Goal: Task Accomplishment & Management: Manage account settings

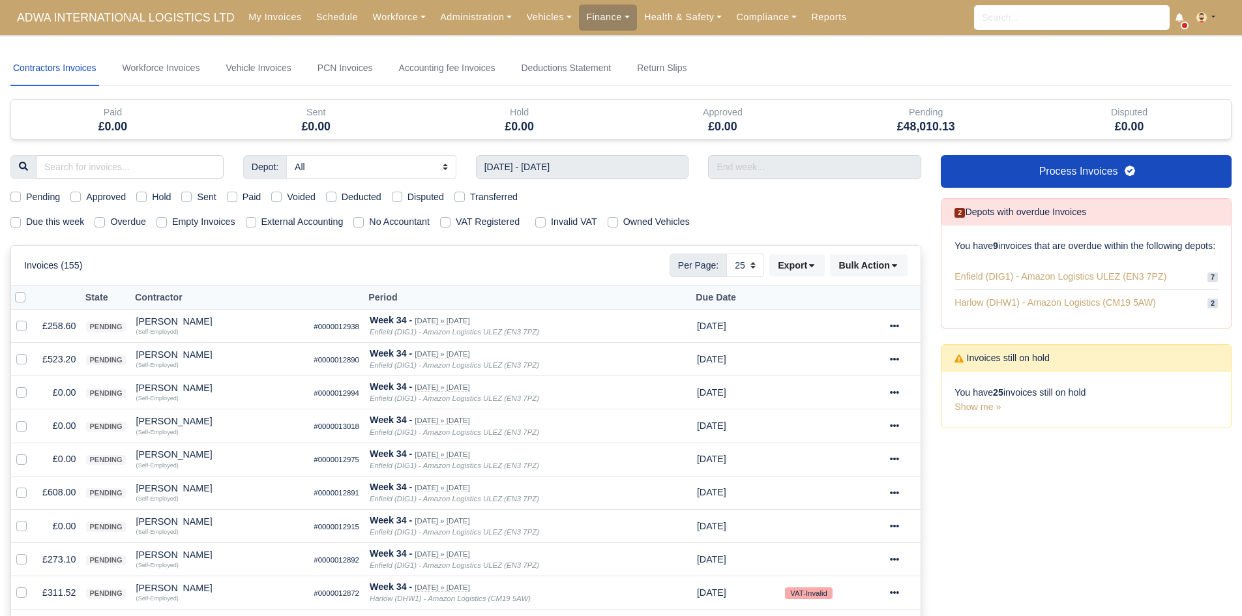
select select "25"
click at [525, 166] on input "17/08/2025 - 23/08/2025" at bounding box center [582, 166] width 213 height 23
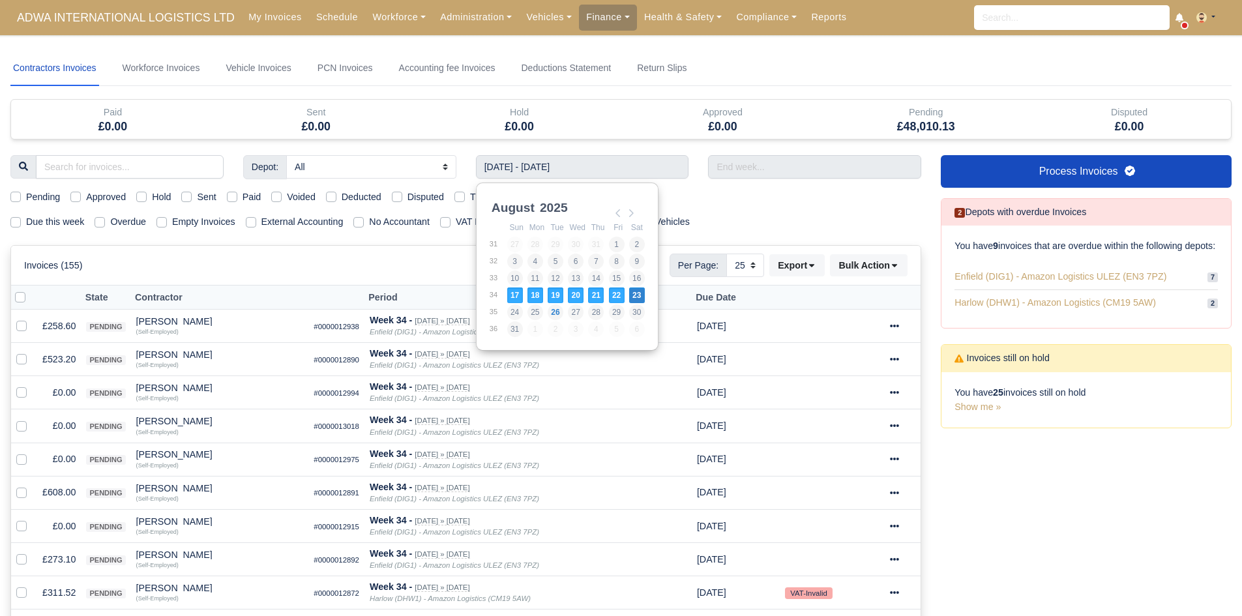
click at [786, 227] on div "Due this week Overdue Empty Invoices External Accounting No Accountant VAT Regi…" at bounding box center [466, 221] width 930 height 15
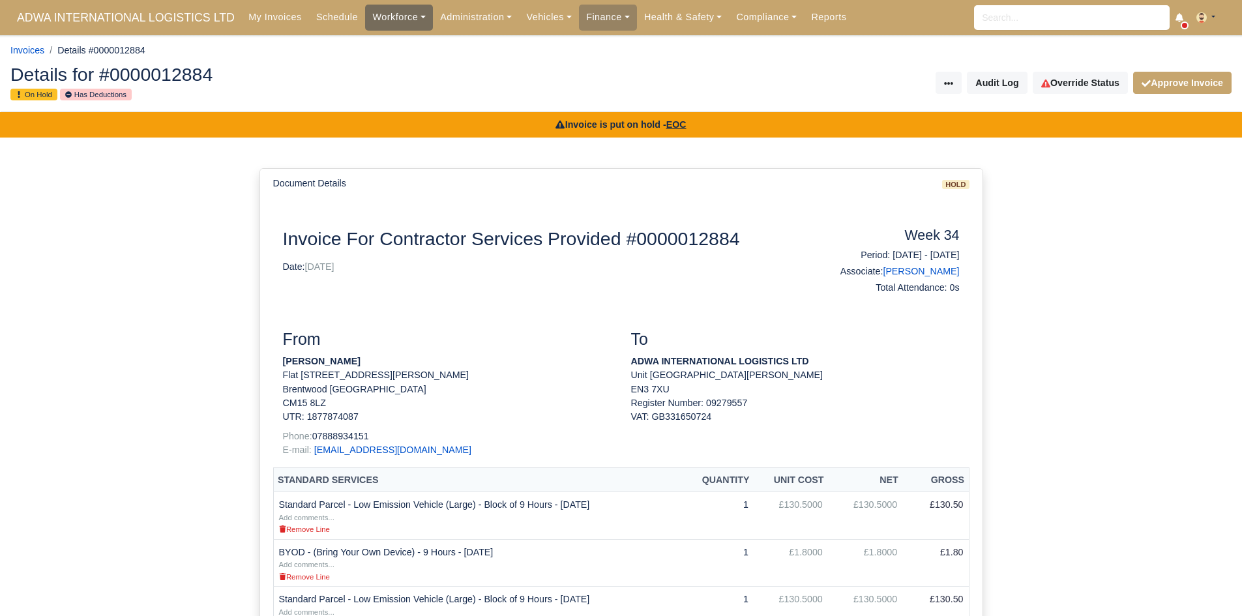
click at [393, 27] on link "Workforce" at bounding box center [399, 17] width 68 height 25
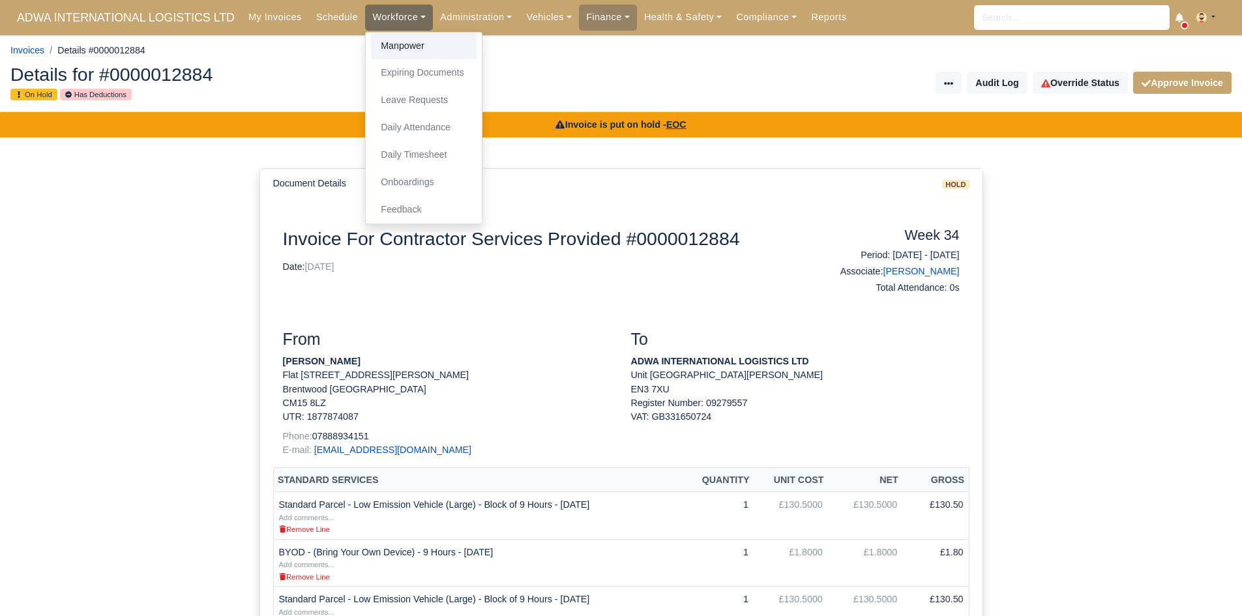
click at [402, 48] on link "Manpower" at bounding box center [424, 46] width 106 height 27
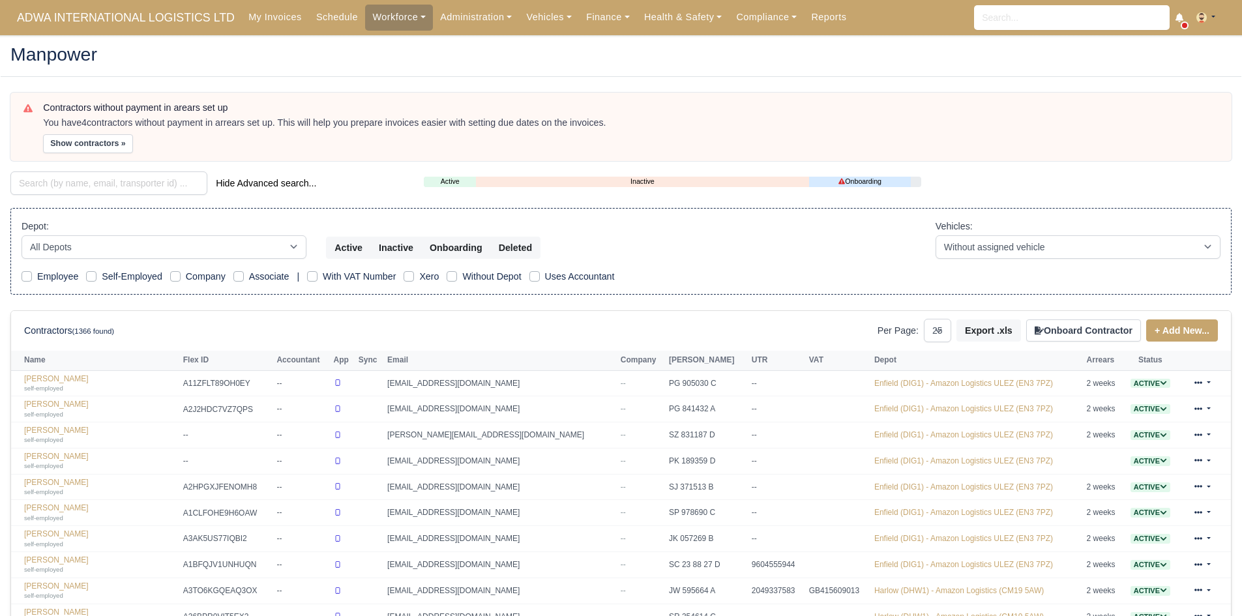
select select "25"
click at [94, 189] on input "search" at bounding box center [108, 182] width 197 height 23
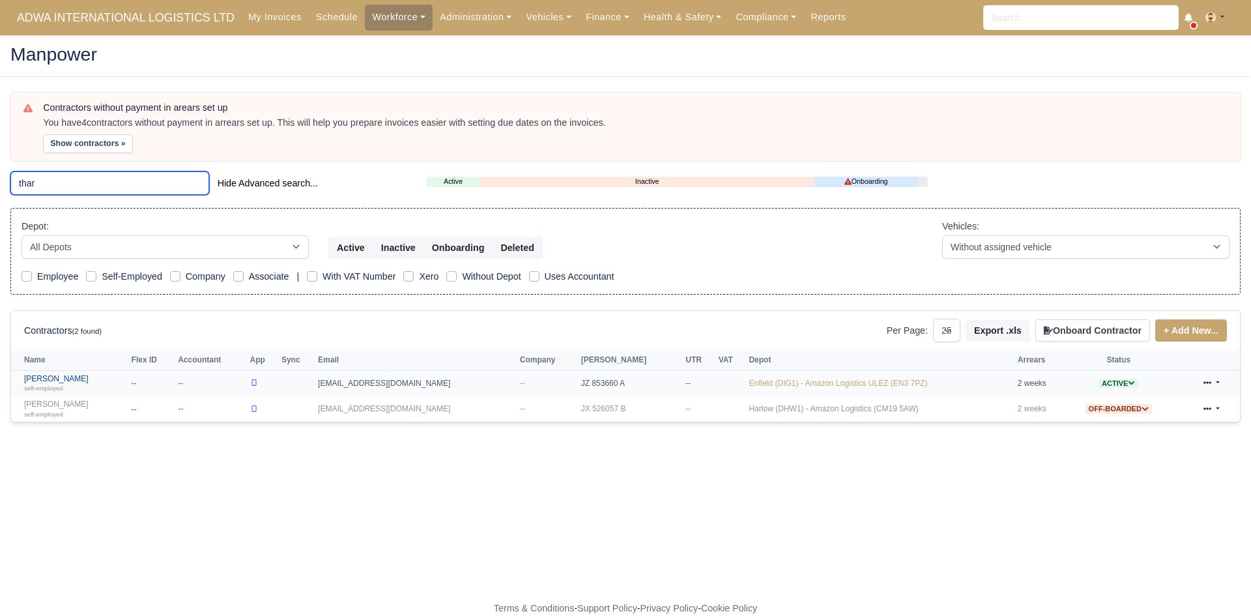
type input "thar"
click at [96, 386] on div "self-employed" at bounding box center [74, 387] width 101 height 9
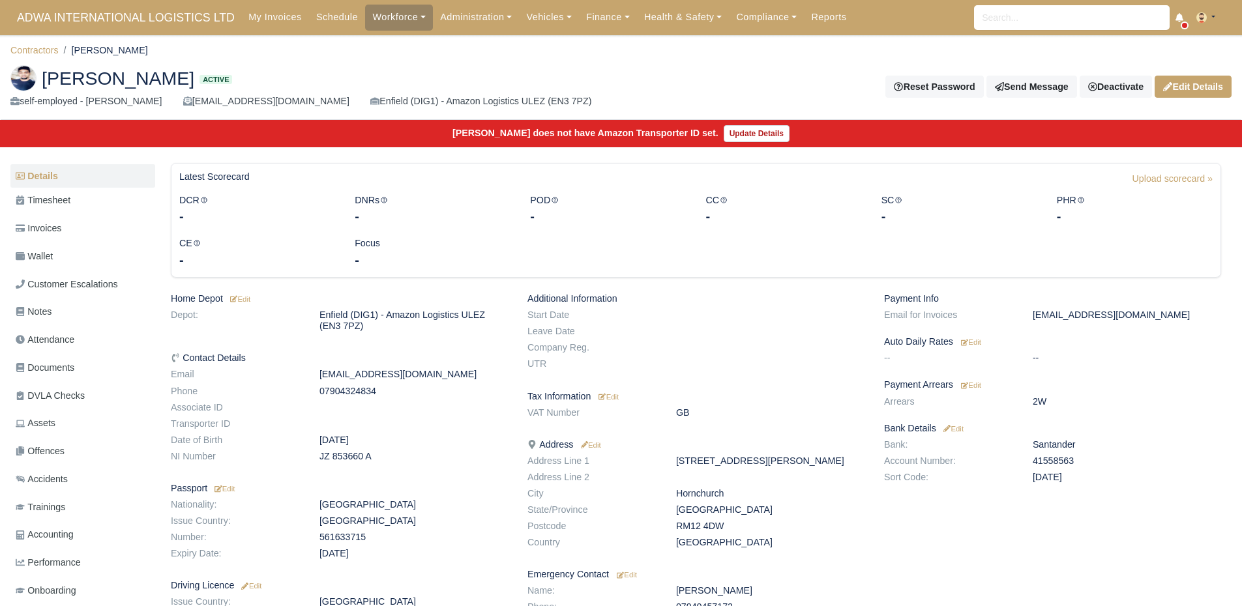
drag, startPoint x: 42, startPoint y: 83, endPoint x: 238, endPoint y: 87, distance: 196.2
click at [194, 87] on span "[PERSON_NAME]" at bounding box center [118, 78] width 153 height 18
copy span "[PERSON_NAME]"
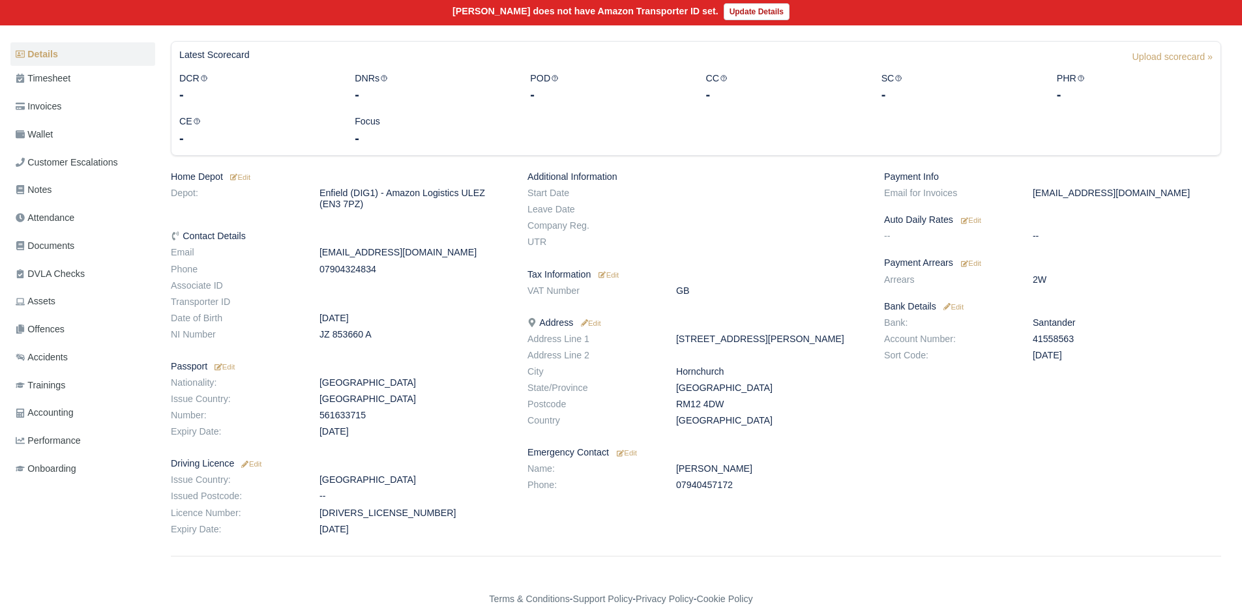
click at [1055, 345] on dd "41558563" at bounding box center [1127, 339] width 208 height 11
copy dd "41558563"
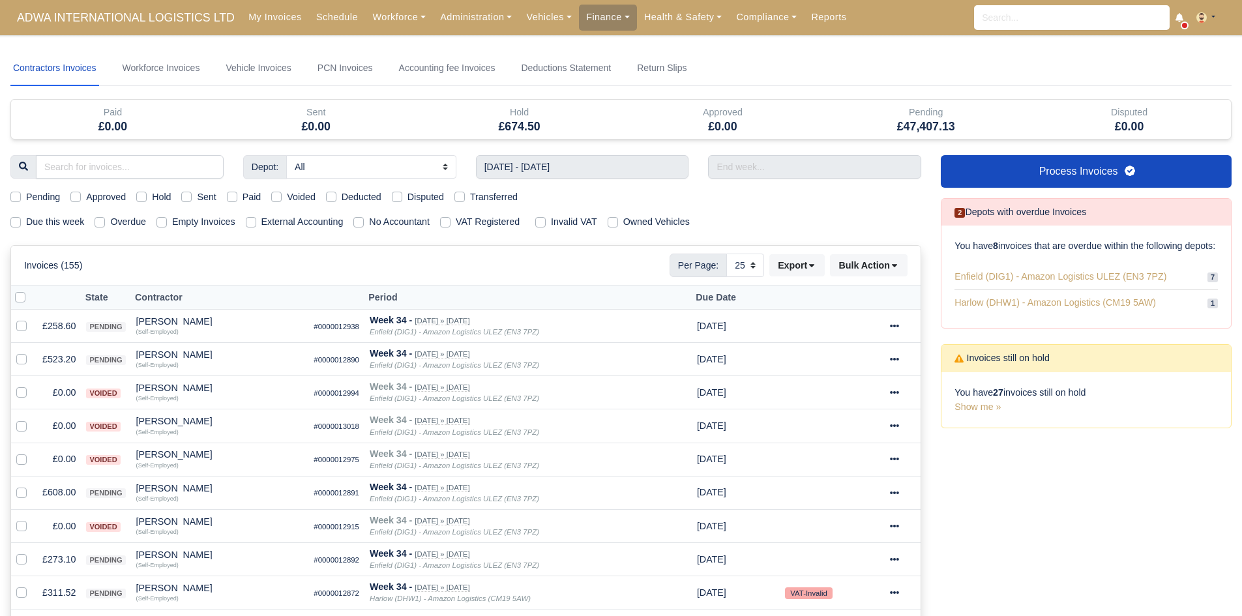
select select "25"
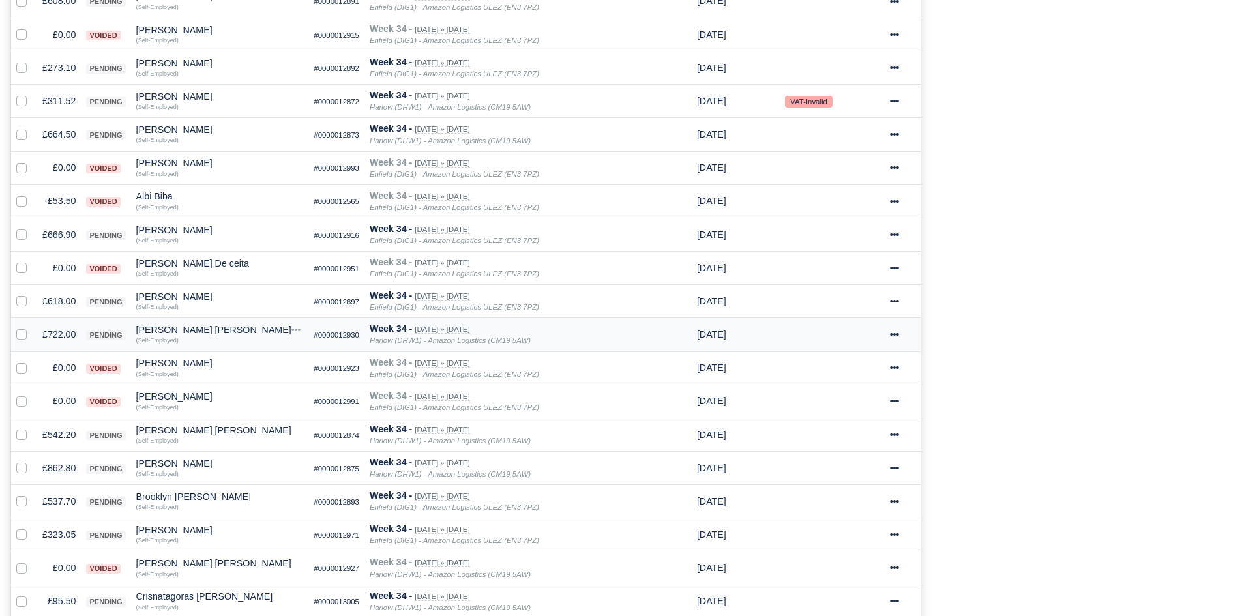
scroll to position [492, 0]
click at [65, 330] on td "£722.00" at bounding box center [59, 333] width 44 height 33
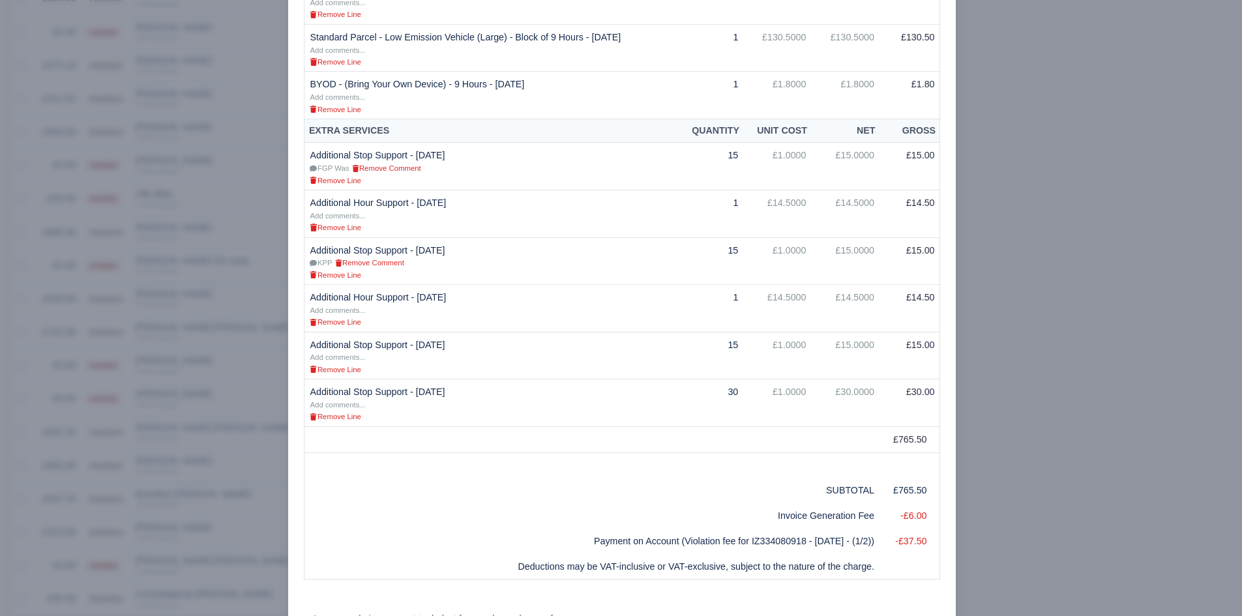
scroll to position [699, 0]
click at [194, 460] on div at bounding box center [621, 308] width 1242 height 616
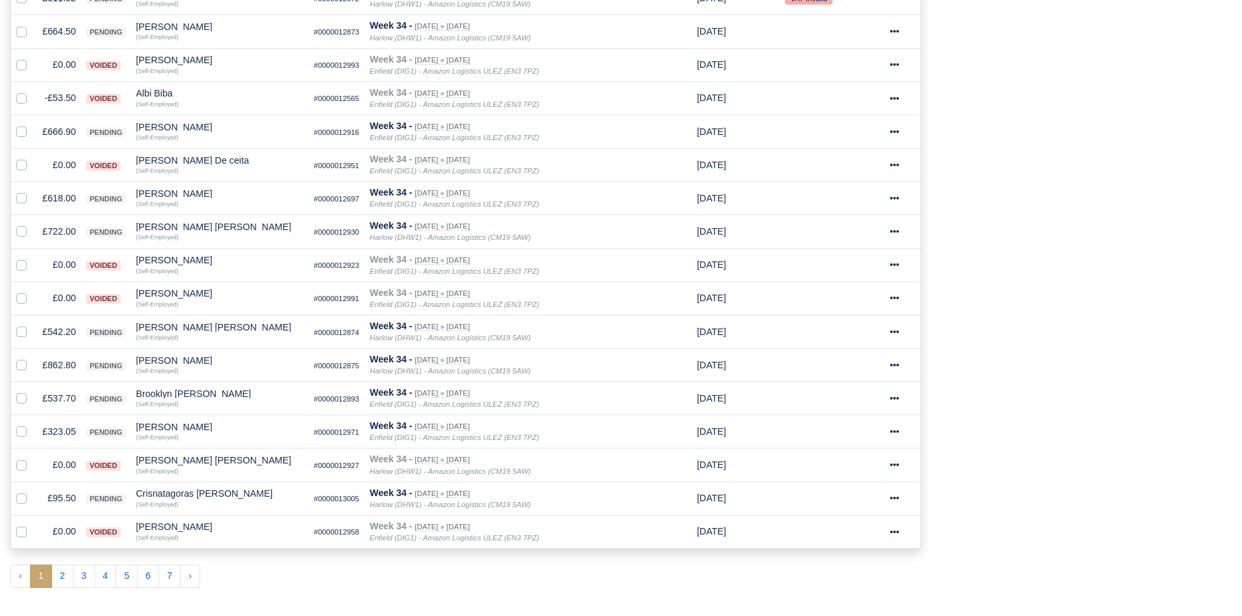
scroll to position [596, 0]
click at [61, 334] on td "£542.20" at bounding box center [59, 330] width 44 height 33
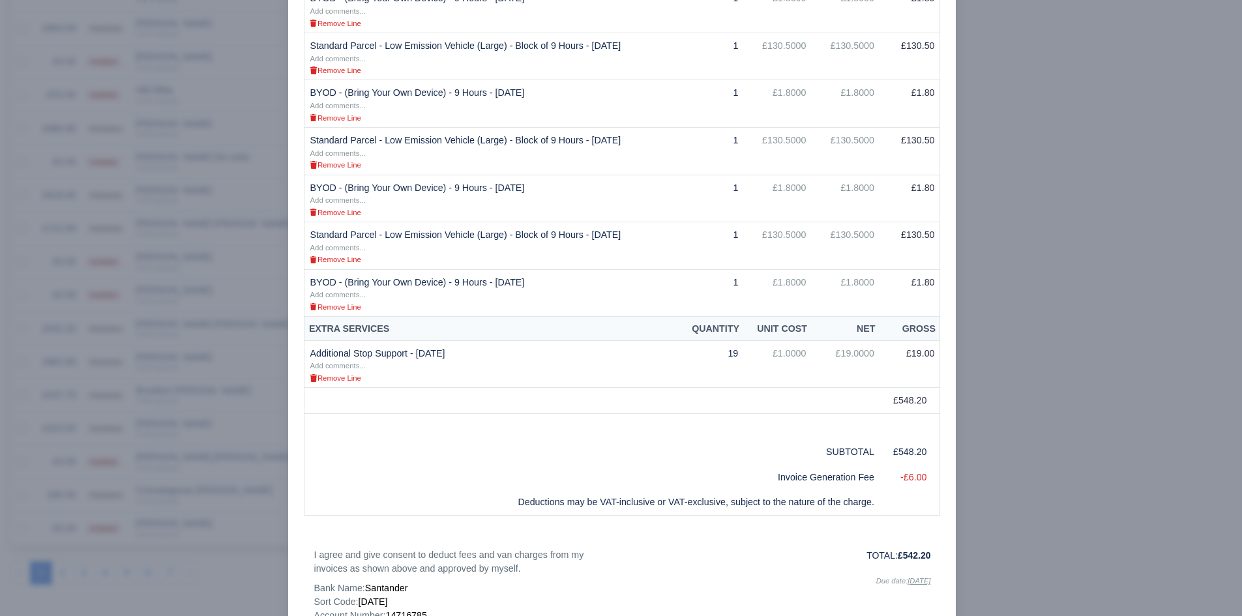
scroll to position [421, 0]
click at [207, 508] on div at bounding box center [621, 308] width 1242 height 616
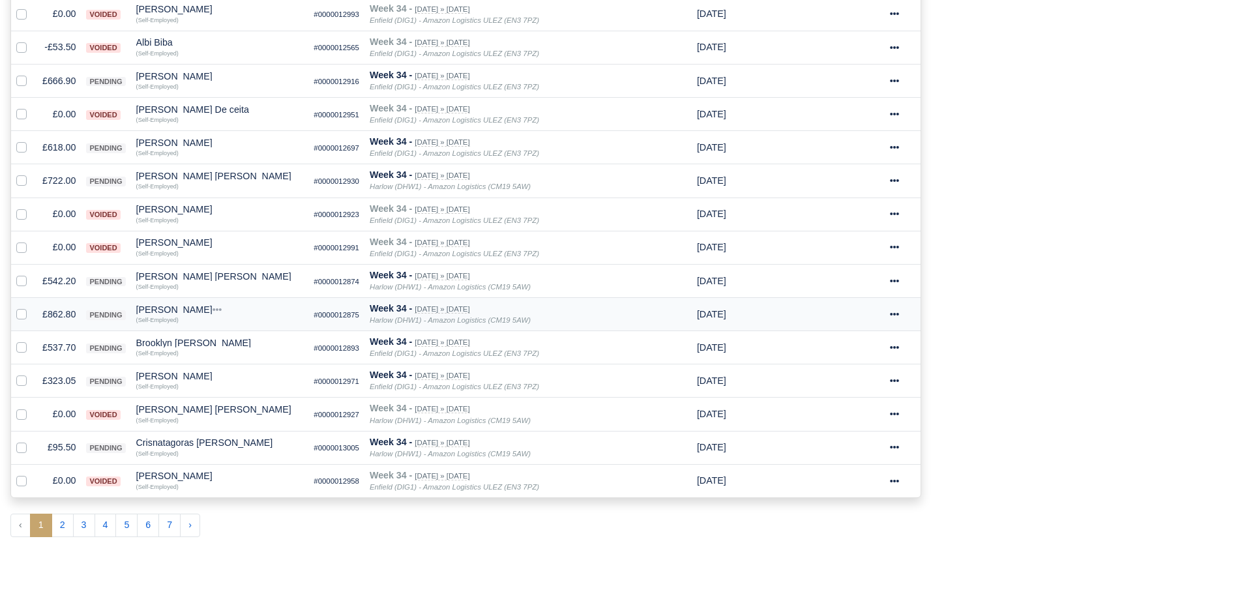
click at [65, 312] on td "£862.80" at bounding box center [59, 313] width 44 height 33
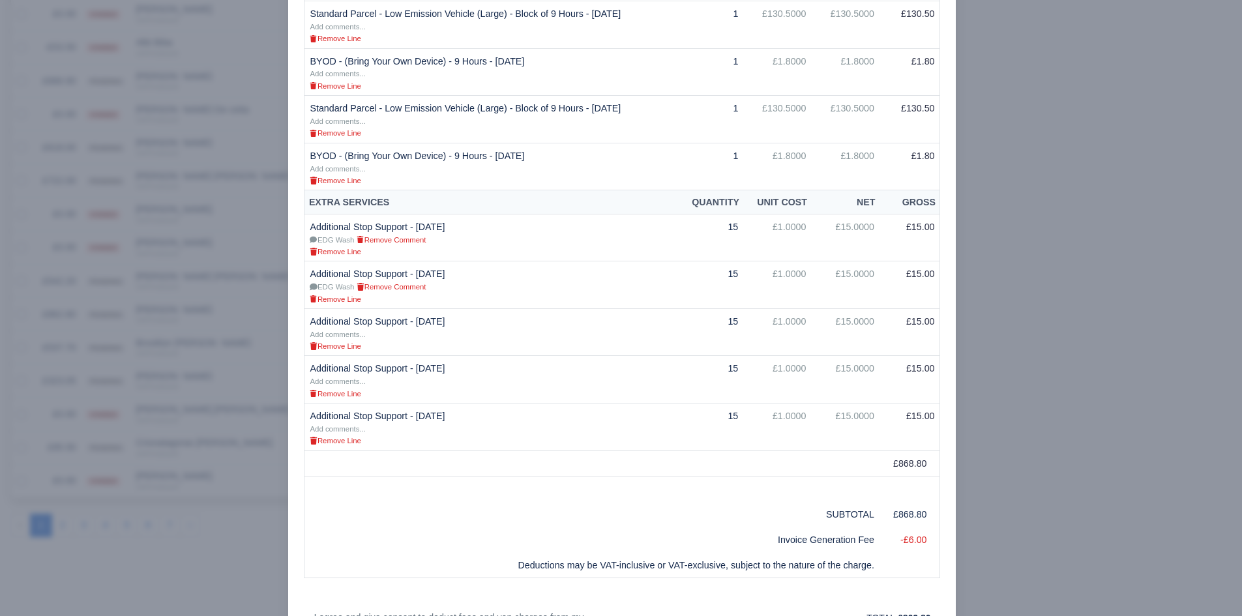
scroll to position [841, 0]
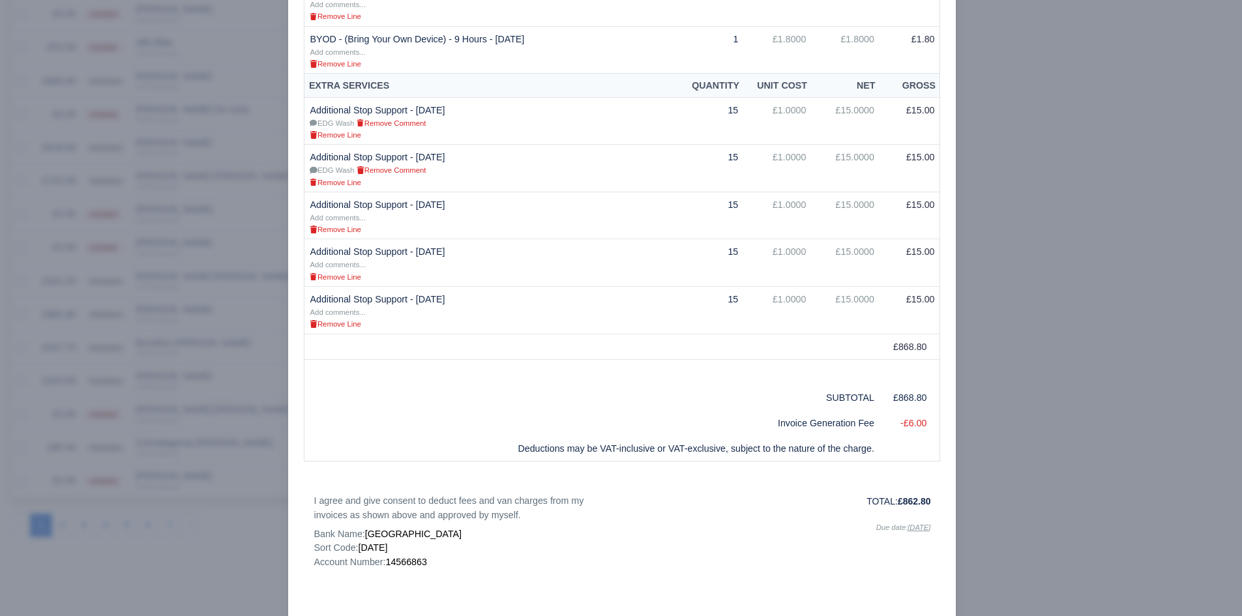
click at [1014, 297] on div at bounding box center [621, 308] width 1242 height 616
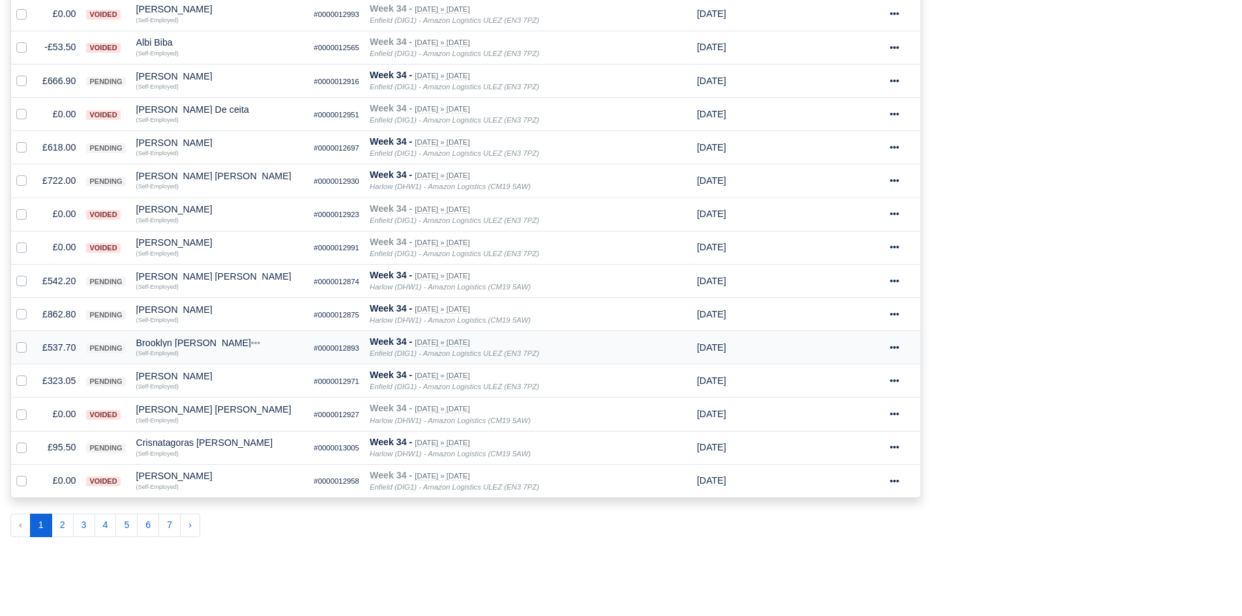
scroll to position [645, 0]
click at [63, 343] on td "£537.70" at bounding box center [59, 347] width 44 height 33
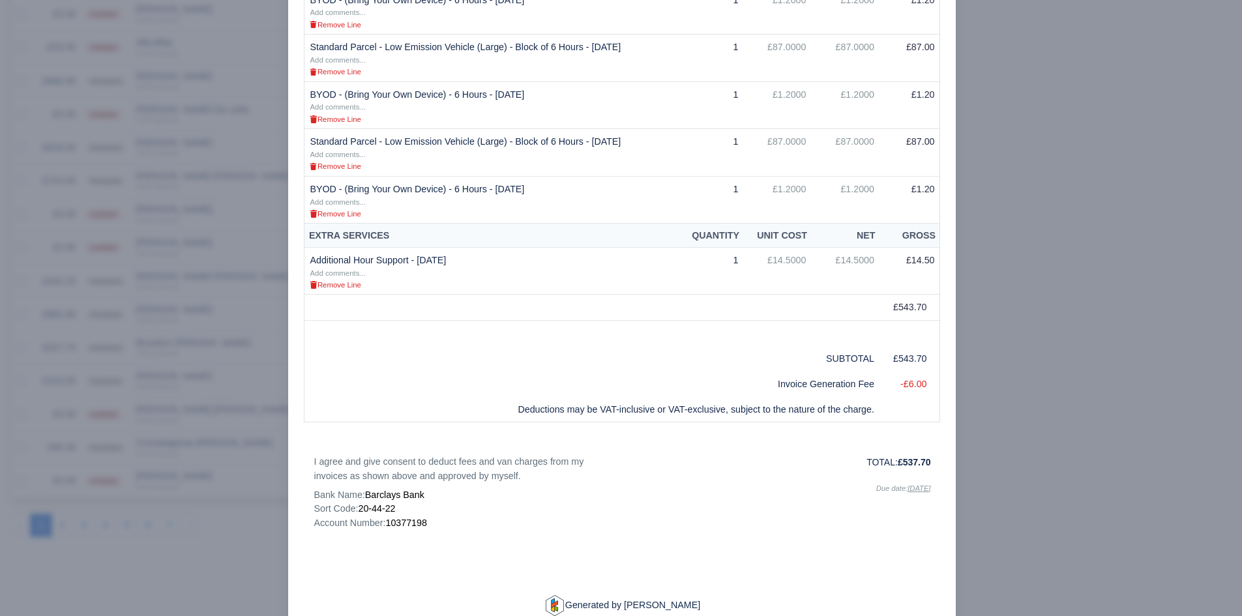
scroll to position [703, 0]
click at [1015, 271] on div at bounding box center [621, 308] width 1242 height 616
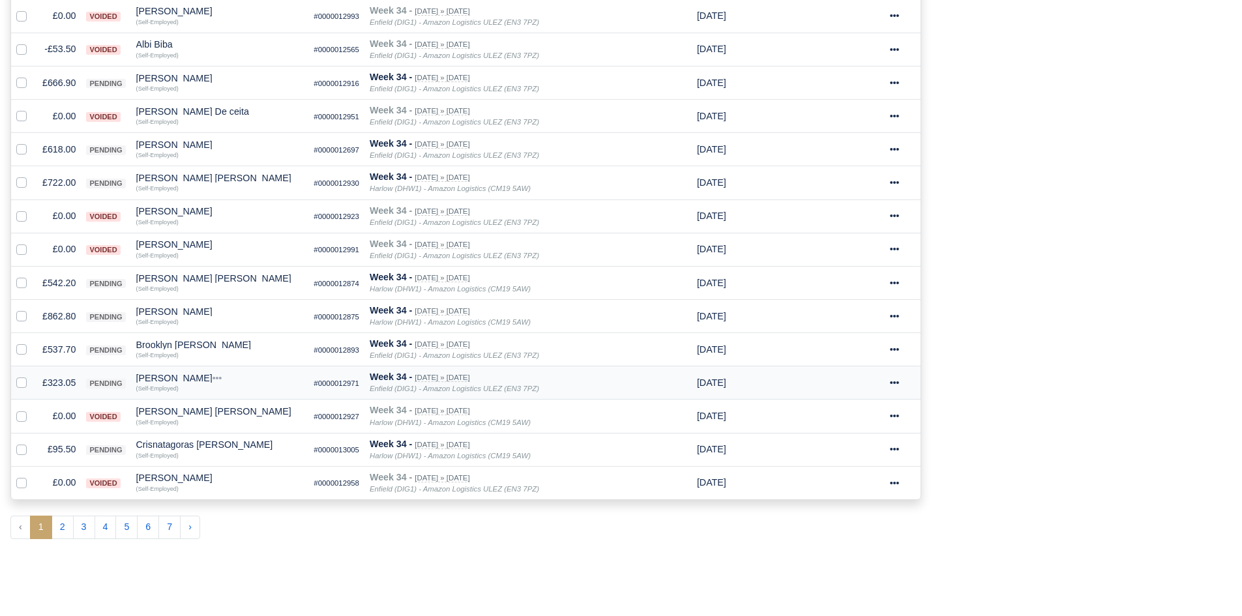
scroll to position [645, 0]
click at [62, 455] on td "£95.50" at bounding box center [59, 447] width 44 height 33
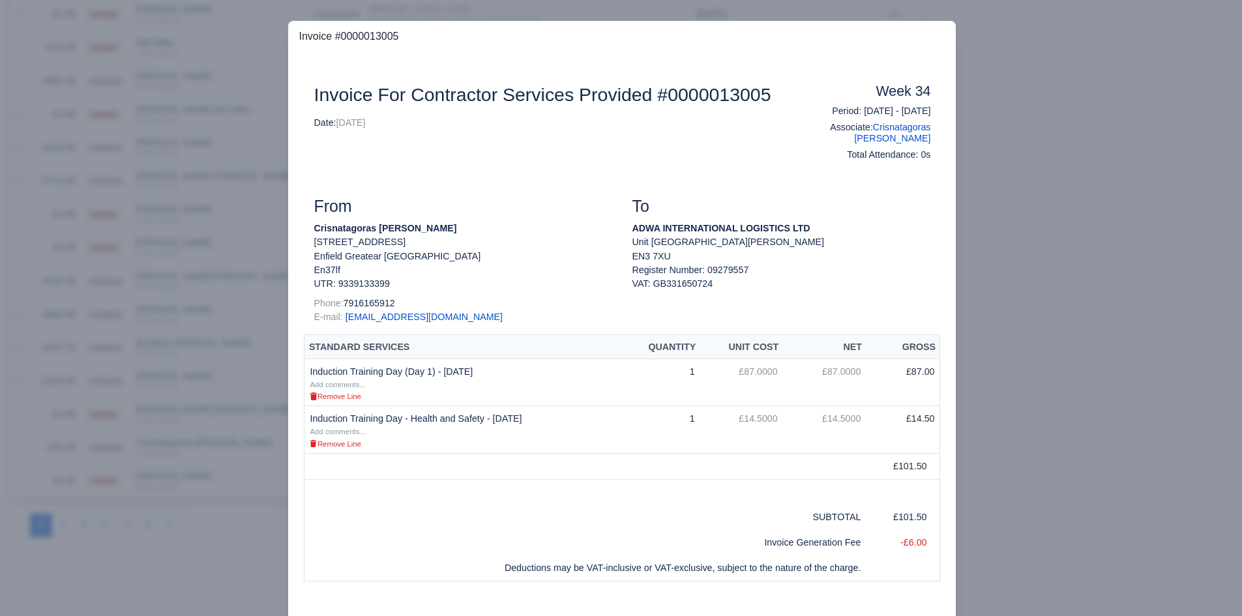
click at [1124, 209] on div at bounding box center [621, 308] width 1242 height 616
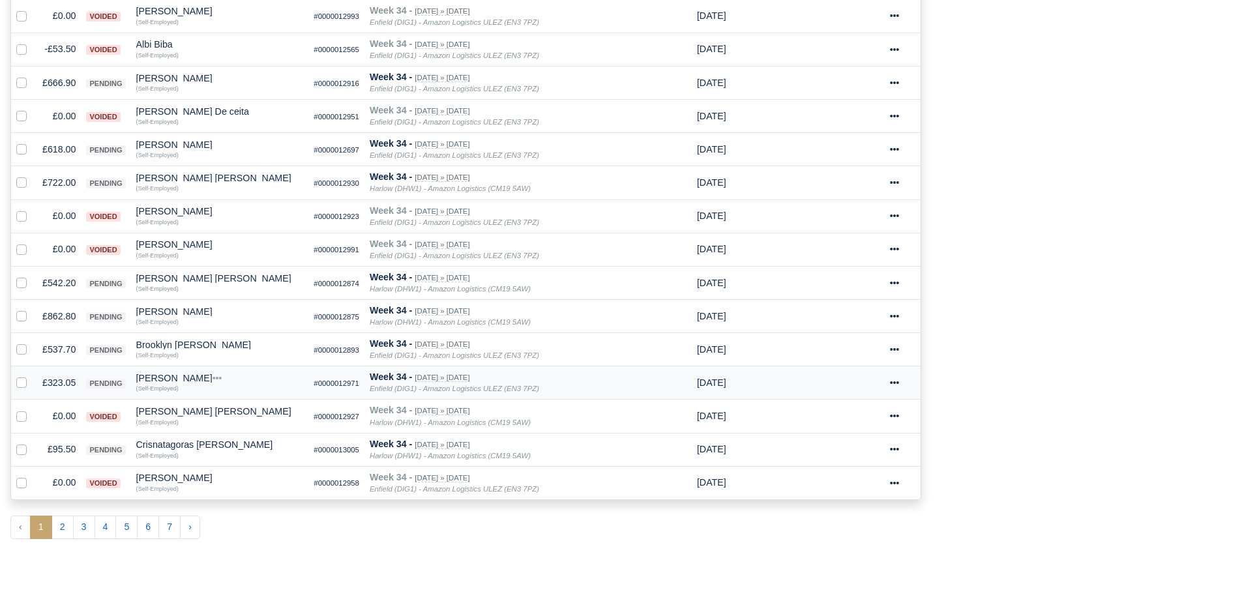
scroll to position [645, 0]
click at [205, 442] on div "Crisnatagoras [PERSON_NAME]" at bounding box center [220, 442] width 168 height 9
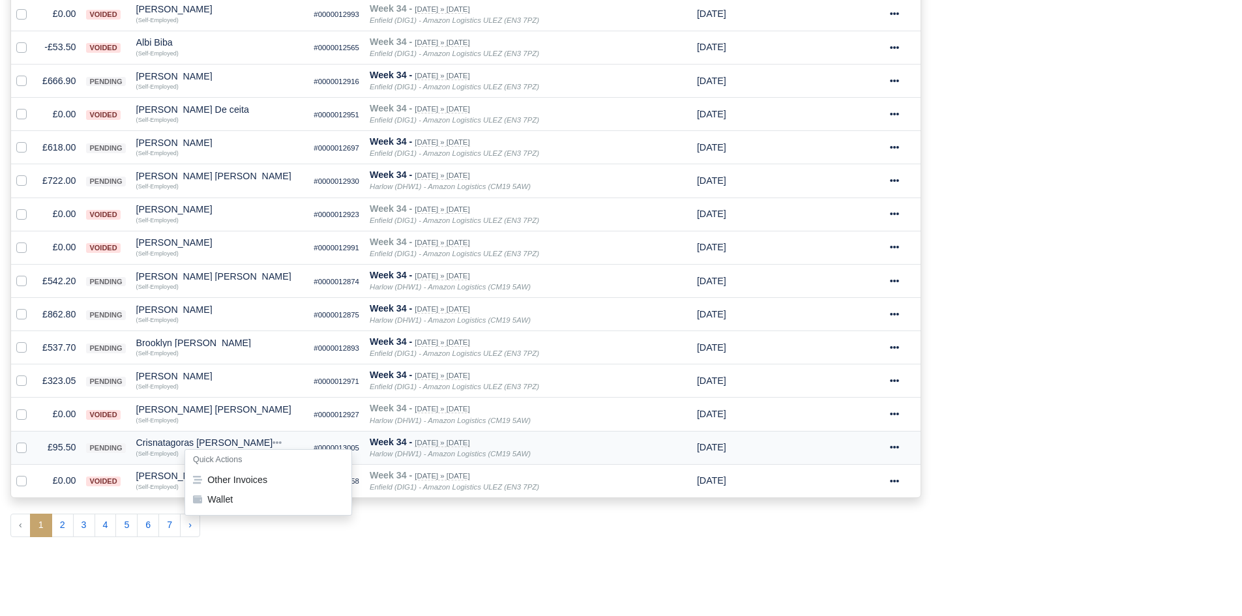
click at [233, 469] on h6 "Quick Actions" at bounding box center [268, 460] width 166 height 20
click at [192, 447] on div "Crisnatagoras [PERSON_NAME]" at bounding box center [220, 442] width 168 height 9
click at [219, 472] on button "Other Invoices" at bounding box center [268, 480] width 166 height 20
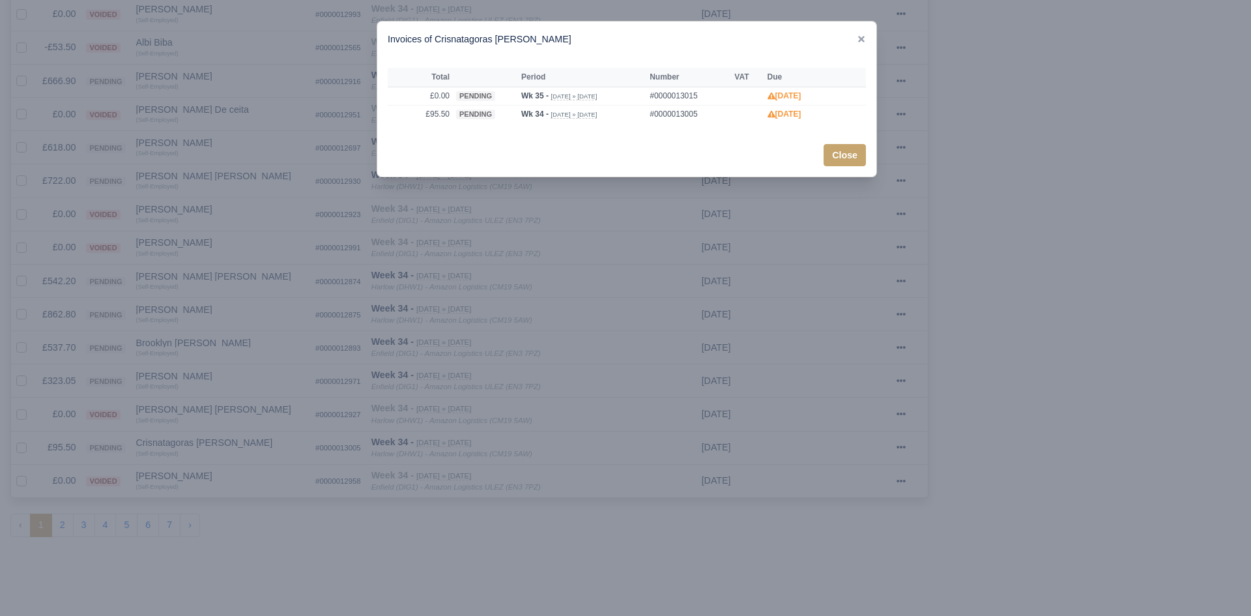
click at [254, 480] on div at bounding box center [625, 308] width 1251 height 616
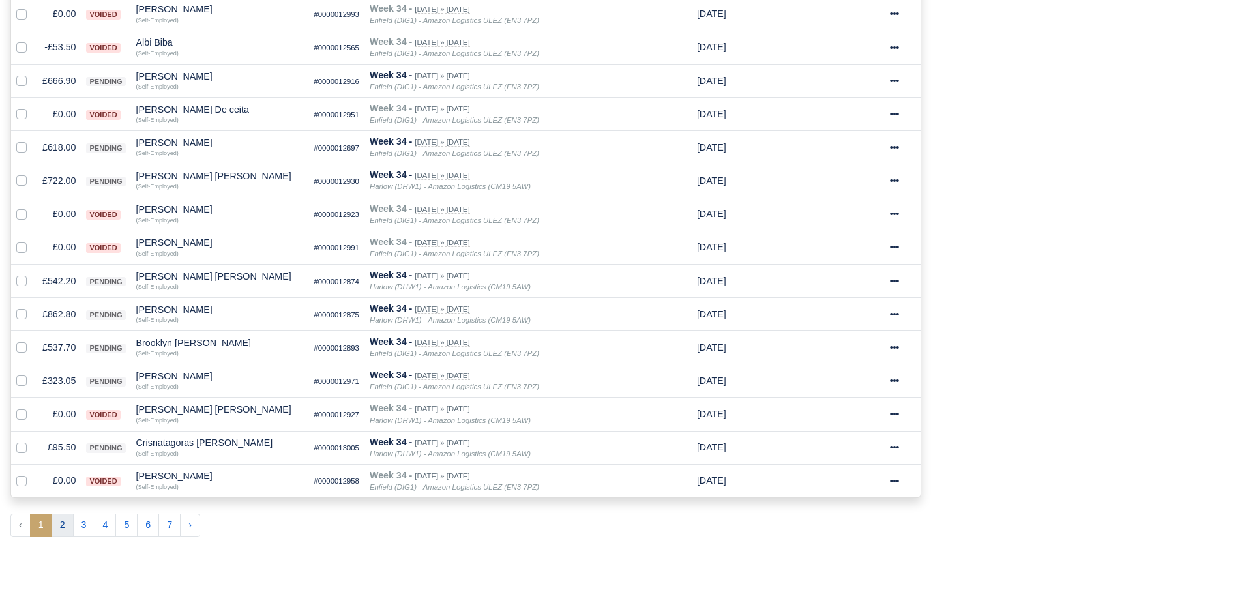
click at [61, 528] on button "2" at bounding box center [62, 525] width 22 height 23
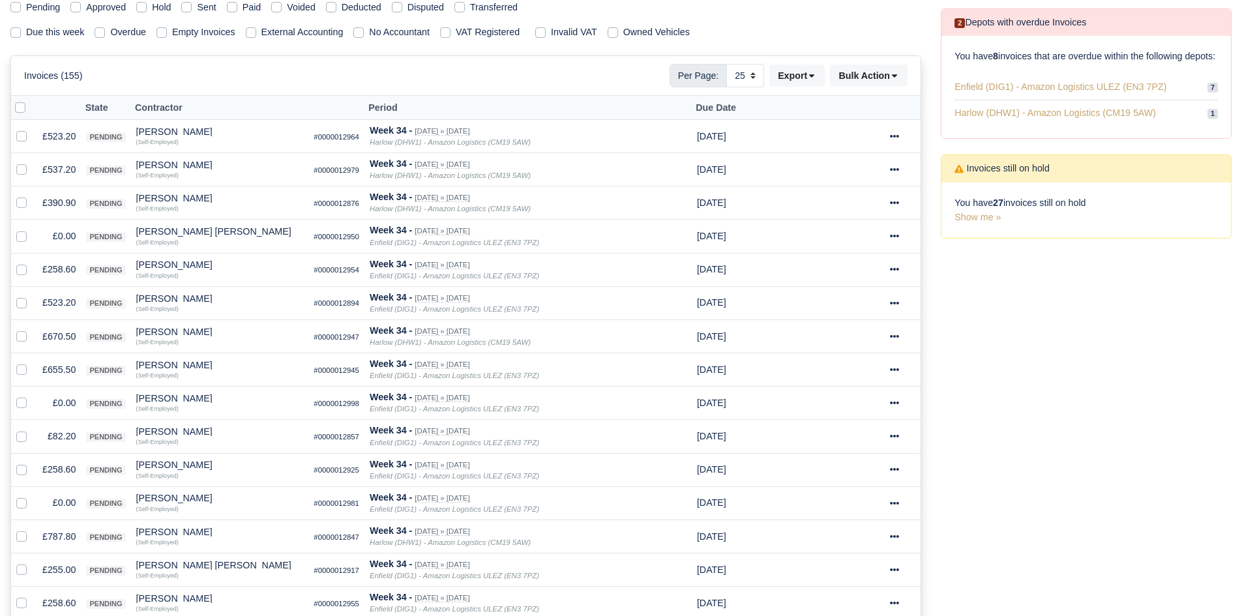
scroll to position [199, 0]
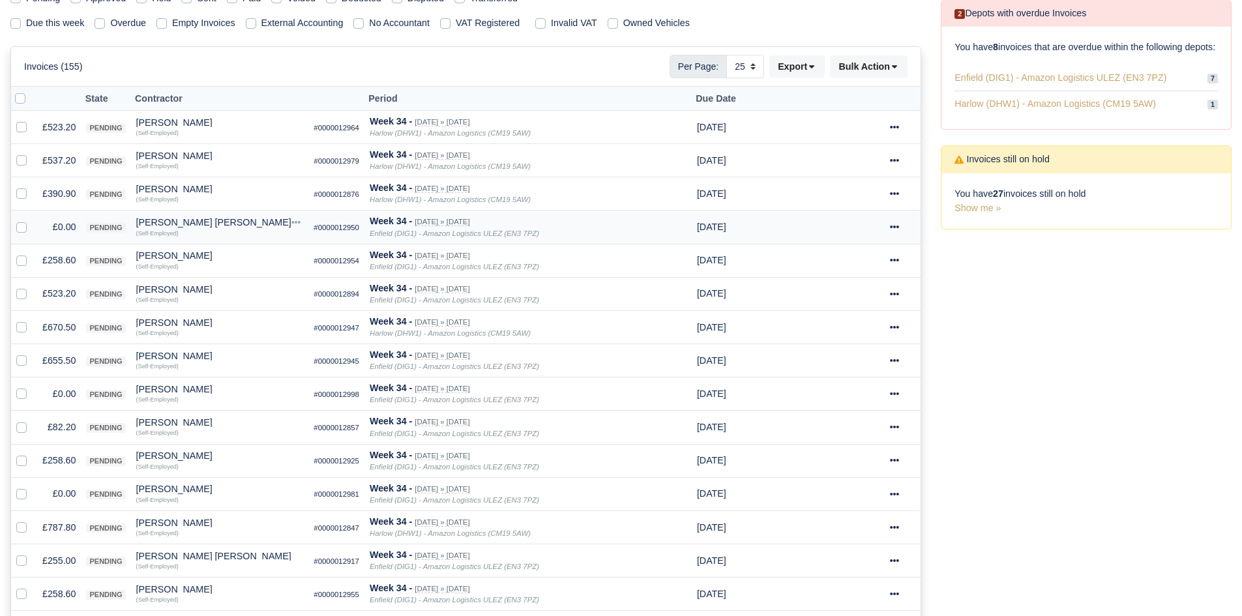
click at [26, 233] on div at bounding box center [24, 227] width 16 height 15
click at [32, 220] on label at bounding box center [32, 220] width 0 height 0
click at [23, 230] on input "checkbox" at bounding box center [21, 225] width 10 height 10
checkbox input "true"
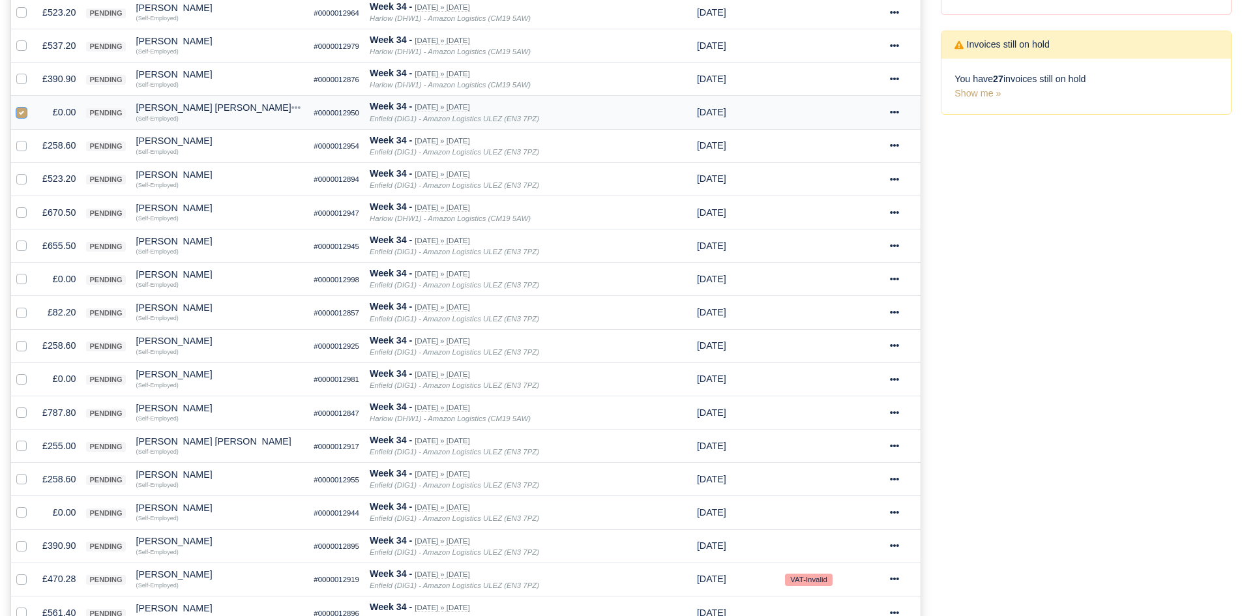
scroll to position [314, 0]
click at [32, 271] on label at bounding box center [32, 271] width 0 height 0
click at [23, 277] on input "checkbox" at bounding box center [21, 276] width 10 height 10
checkbox input "true"
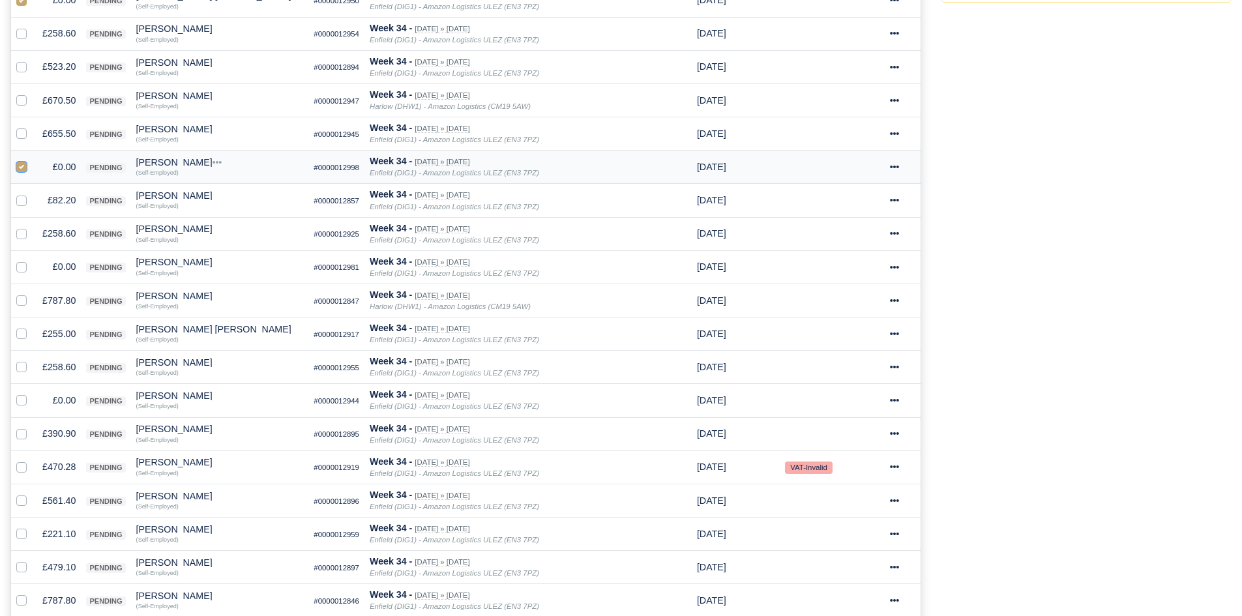
scroll to position [426, 0]
click at [32, 259] on label at bounding box center [32, 259] width 0 height 0
click at [23, 267] on input "checkbox" at bounding box center [21, 264] width 10 height 10
checkbox input "true"
click at [32, 392] on label at bounding box center [32, 392] width 0 height 0
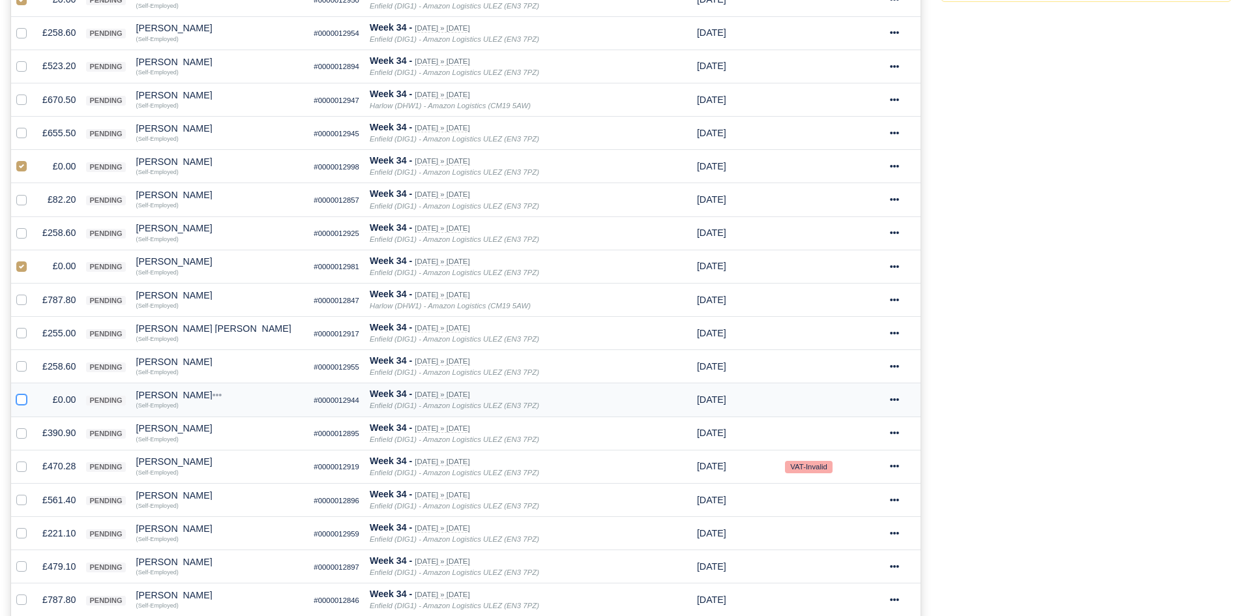
click at [25, 400] on input "checkbox" at bounding box center [21, 397] width 10 height 10
checkbox input "true"
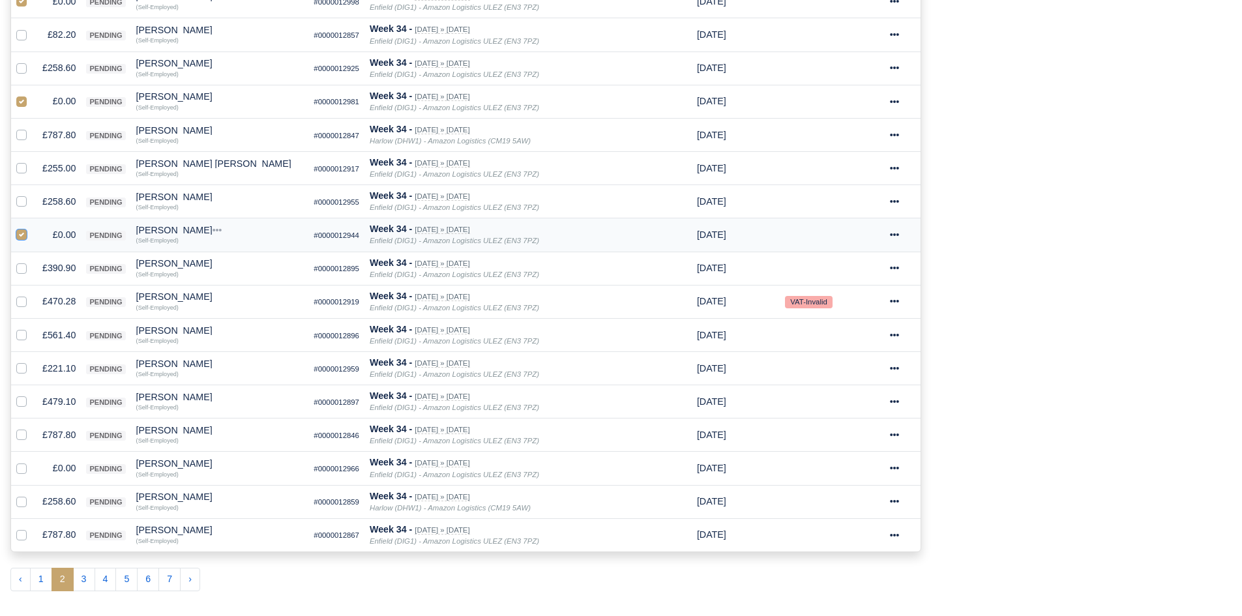
scroll to position [592, 0]
click at [32, 460] on label at bounding box center [32, 460] width 0 height 0
click at [22, 471] on input "checkbox" at bounding box center [21, 465] width 10 height 10
checkbox input "true"
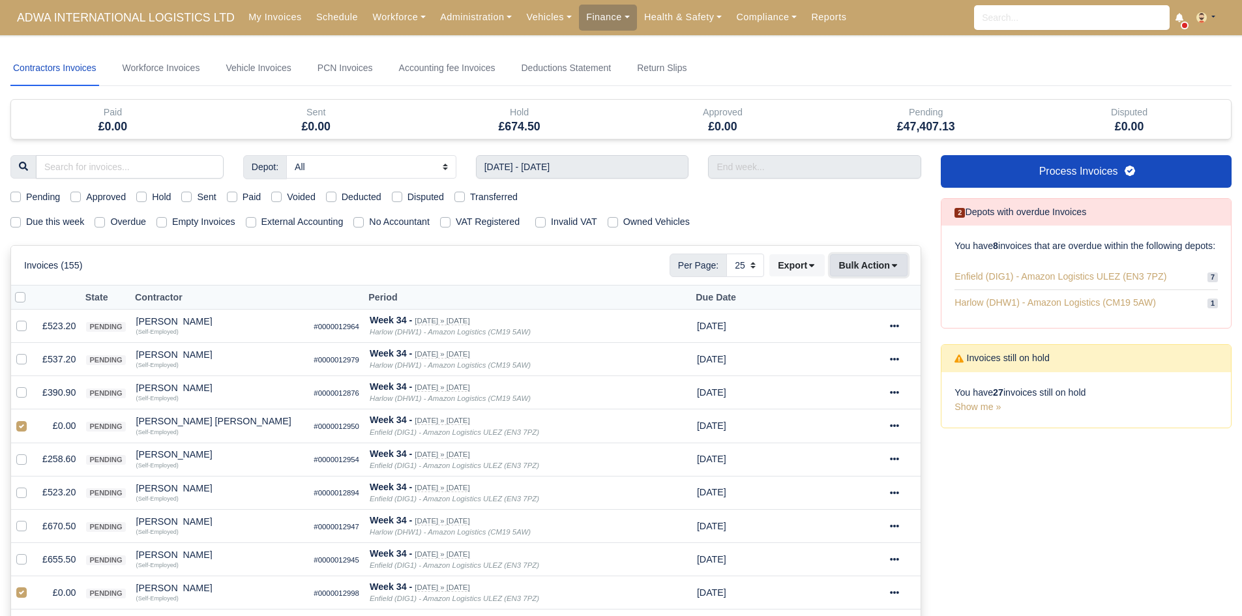
click at [850, 267] on button "Bulk Action" at bounding box center [869, 265] width 78 height 22
click at [855, 365] on div "Void" at bounding box center [848, 370] width 116 height 20
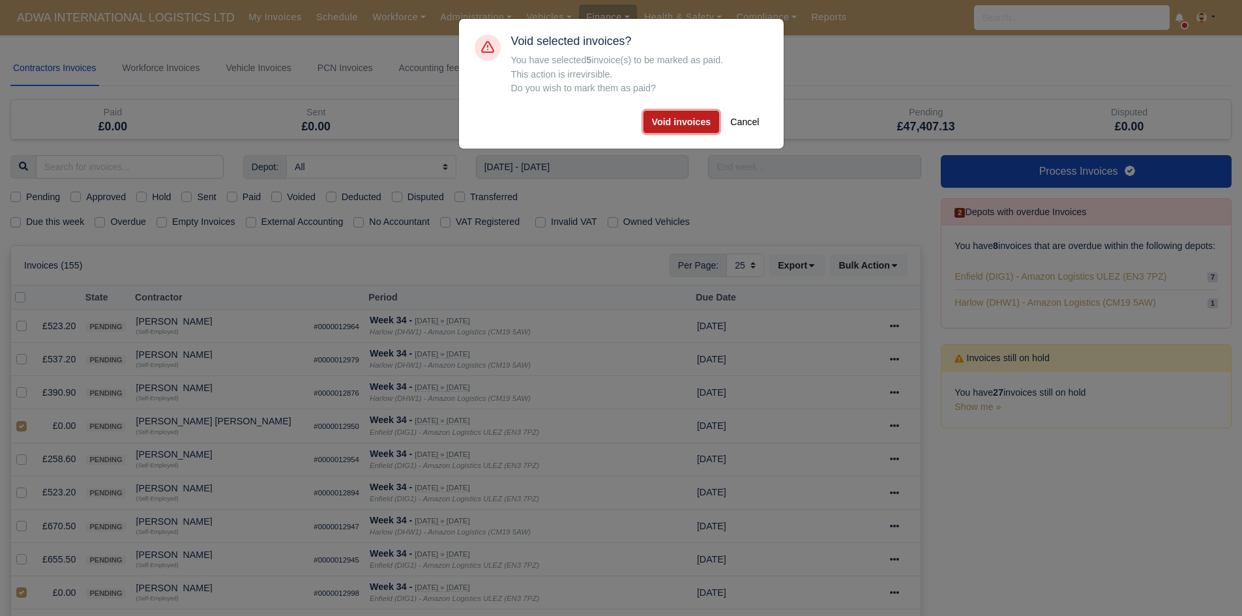
click at [684, 118] on button "Void invoices" at bounding box center [681, 122] width 76 height 22
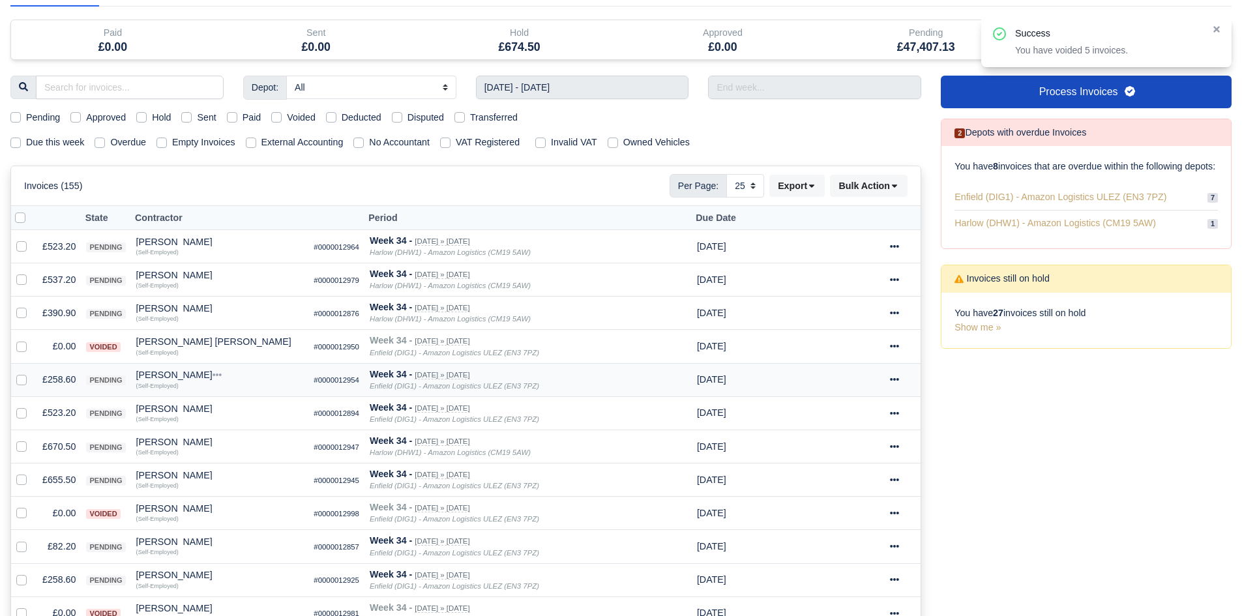
scroll to position [80, 0]
click at [51, 282] on td "£537.20" at bounding box center [59, 279] width 44 height 33
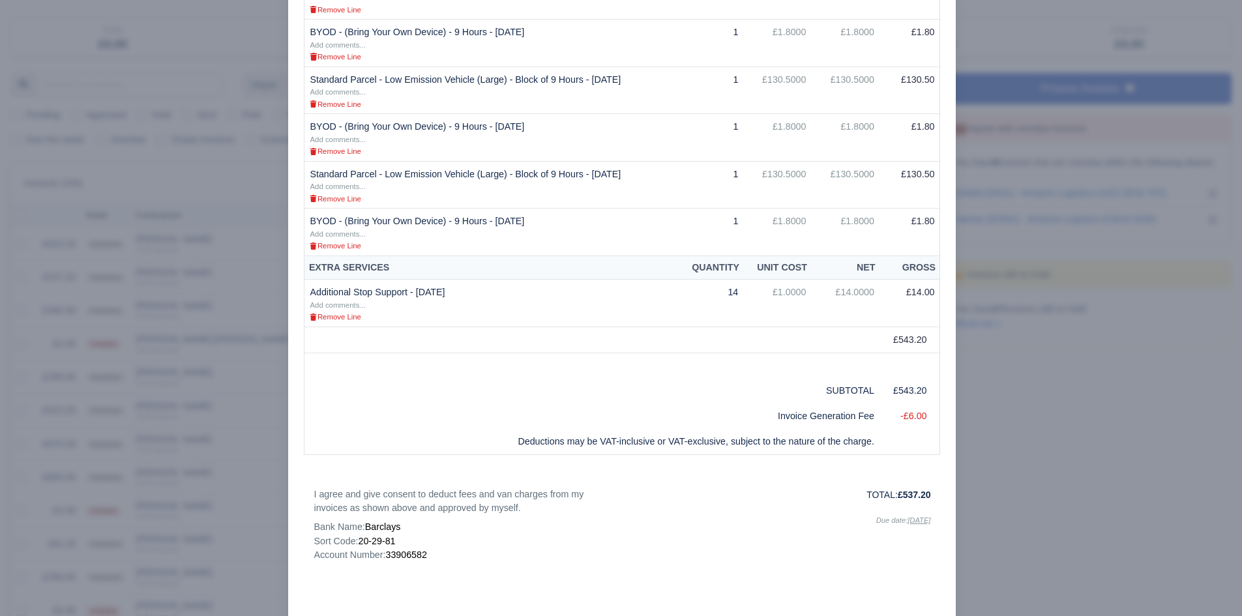
scroll to position [457, 0]
click at [187, 364] on div at bounding box center [621, 308] width 1242 height 616
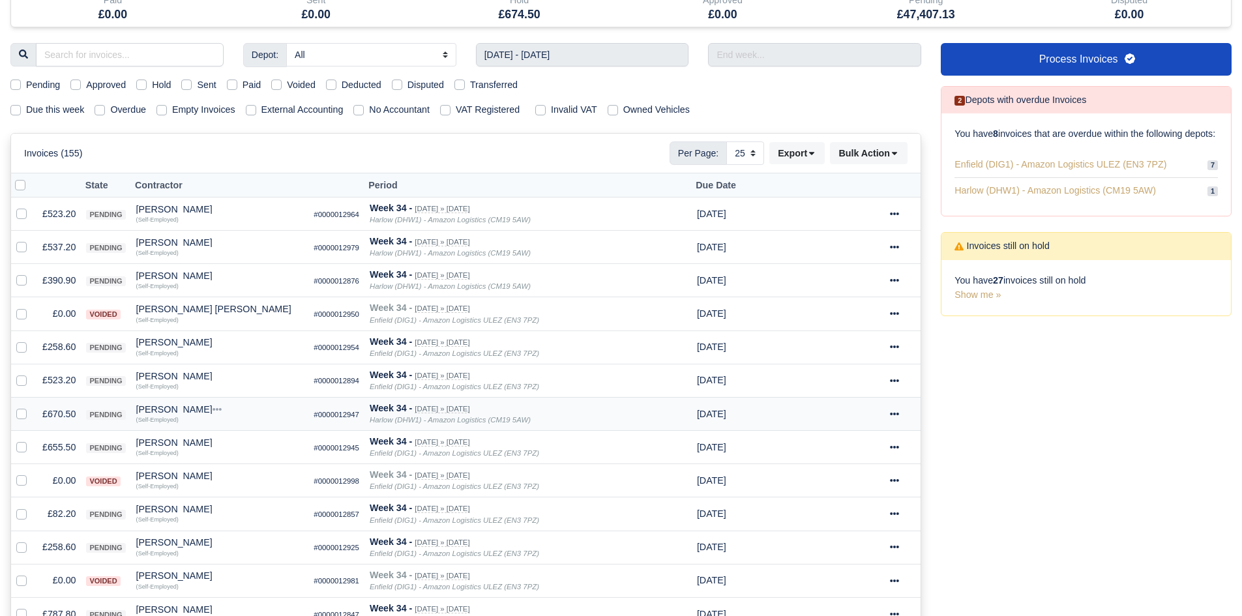
click at [55, 421] on td "£670.50" at bounding box center [59, 413] width 44 height 33
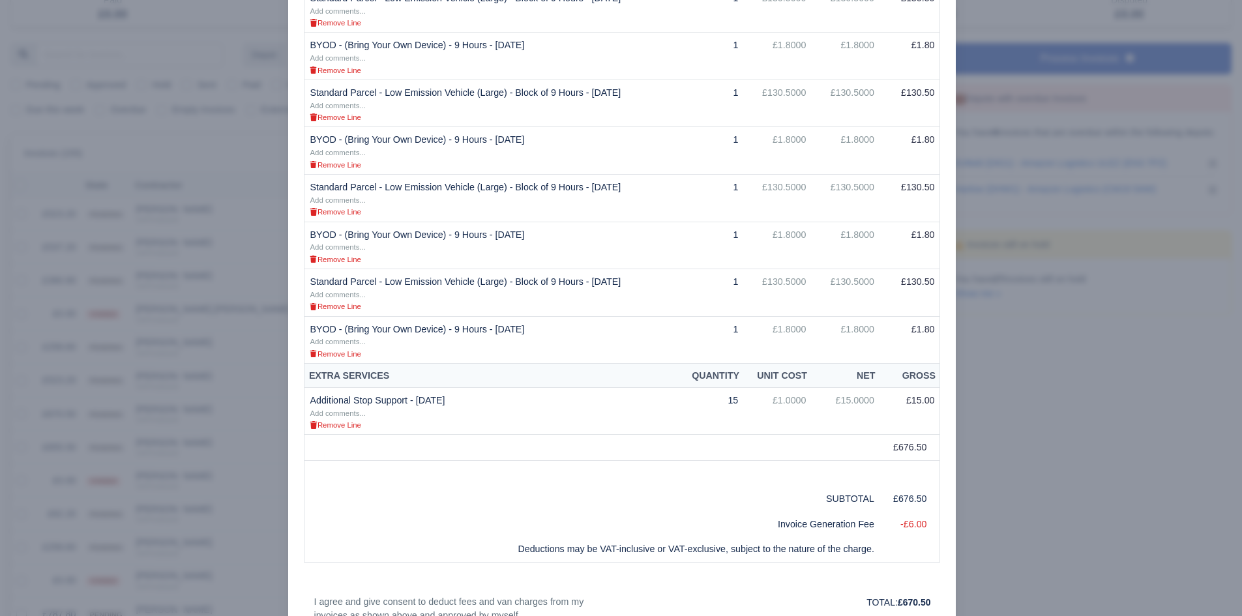
click at [147, 408] on div at bounding box center [621, 308] width 1242 height 616
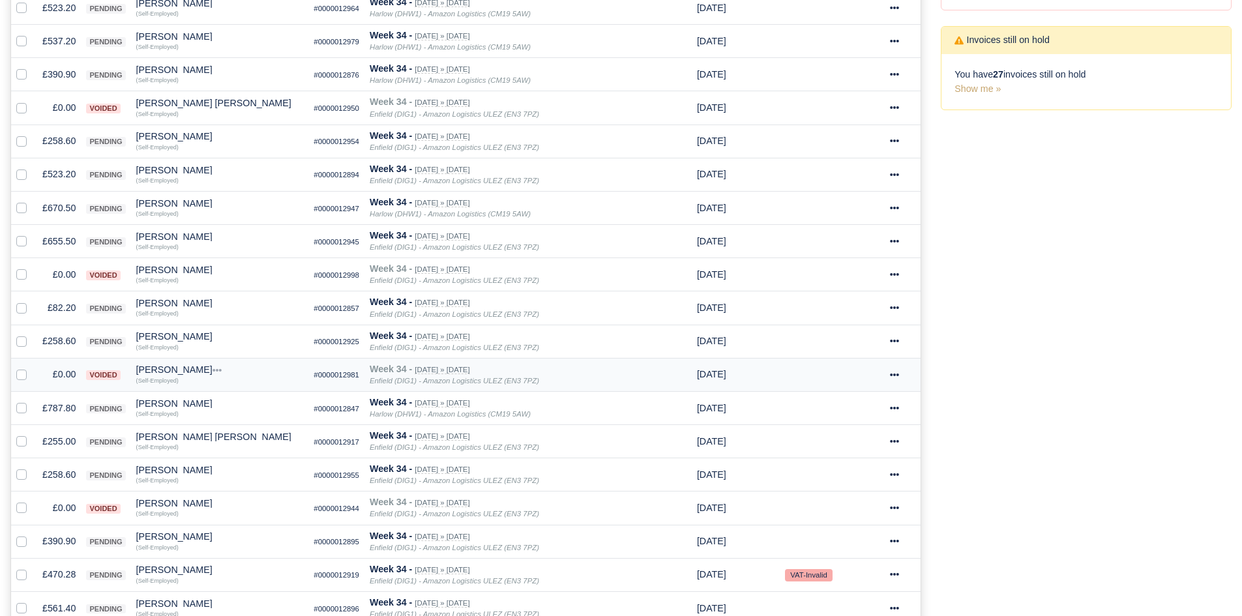
scroll to position [330, 0]
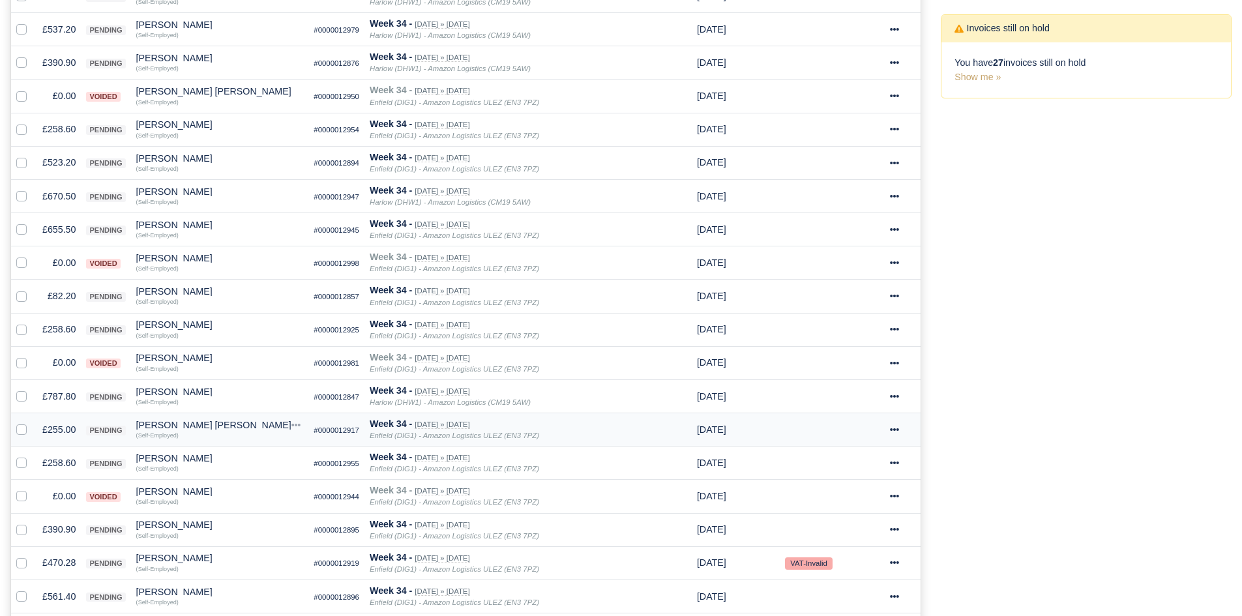
click at [67, 429] on td "£255.00" at bounding box center [59, 429] width 44 height 33
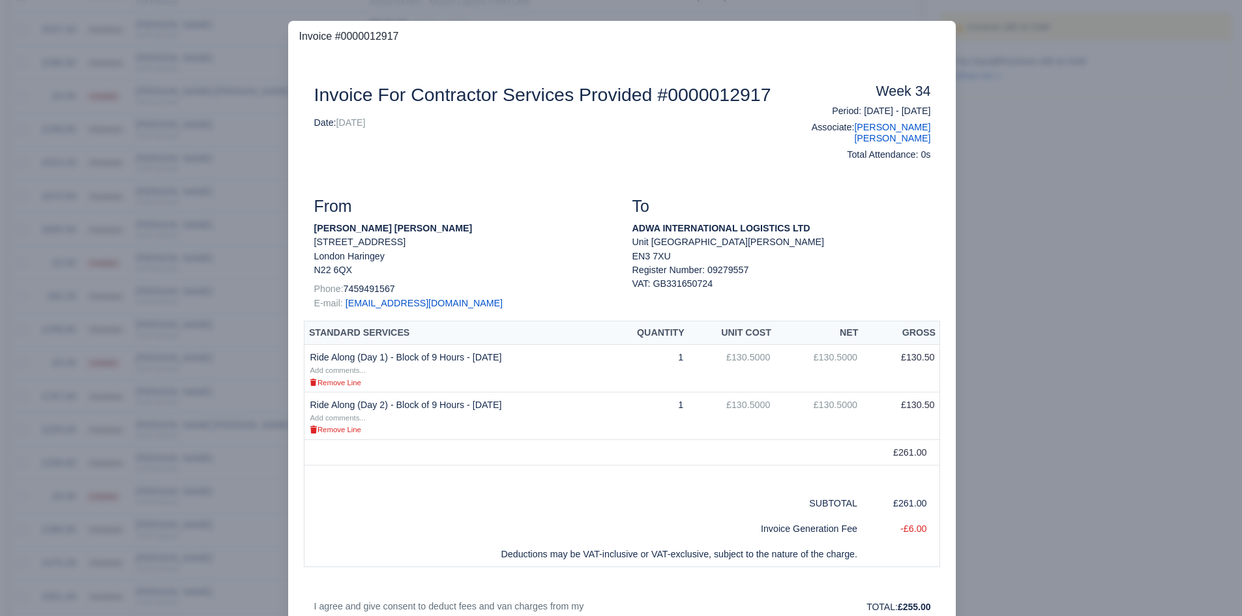
click at [153, 454] on div at bounding box center [621, 308] width 1242 height 616
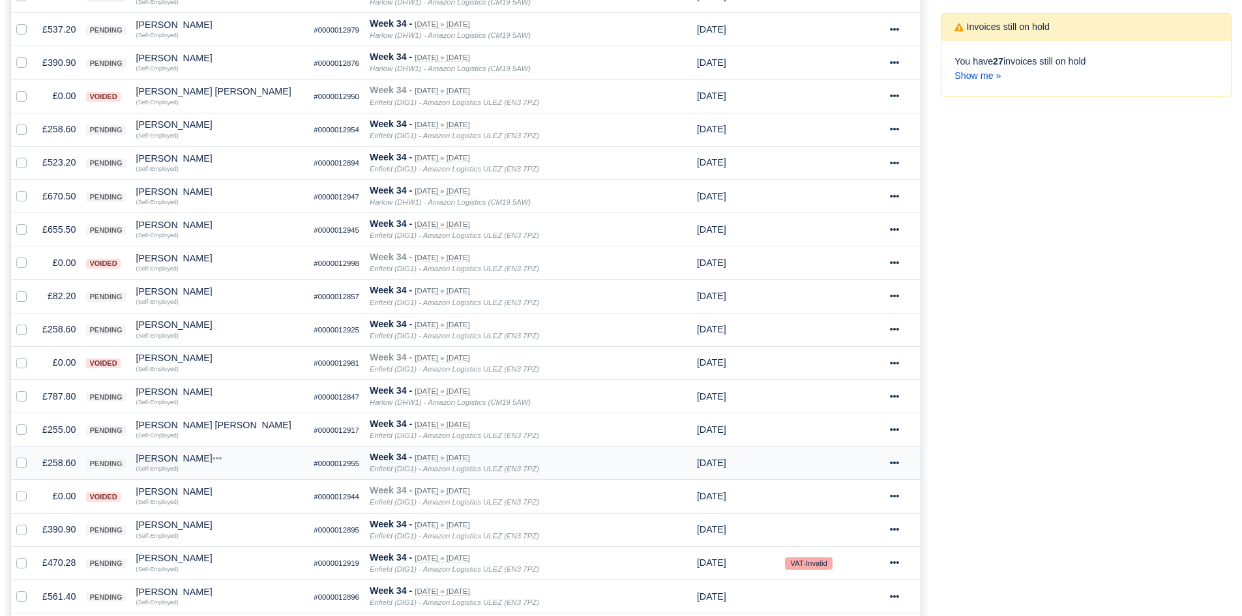
scroll to position [330, 0]
click at [175, 420] on td "Eugen Gradinaru Petcu Quick Actions Other Invoices Wallet (Self-Employed)" at bounding box center [220, 429] width 178 height 33
click at [177, 422] on div "[PERSON_NAME] [PERSON_NAME]" at bounding box center [220, 424] width 168 height 9
click at [237, 460] on button "Other Invoices" at bounding box center [271, 462] width 166 height 20
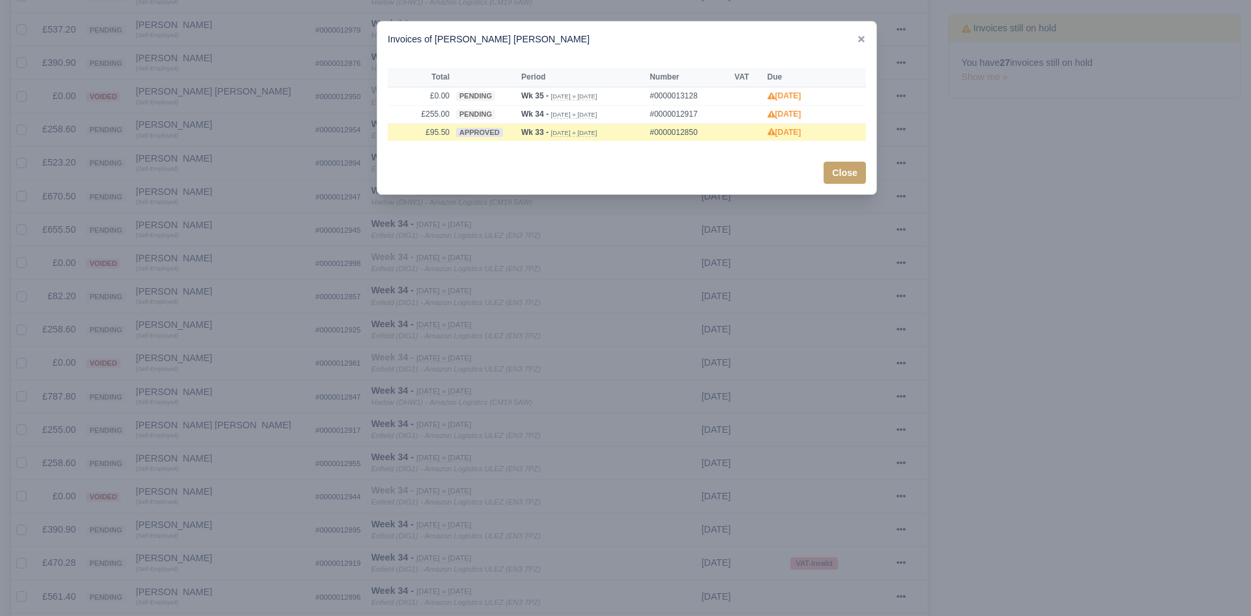
click at [236, 428] on div at bounding box center [625, 308] width 1251 height 616
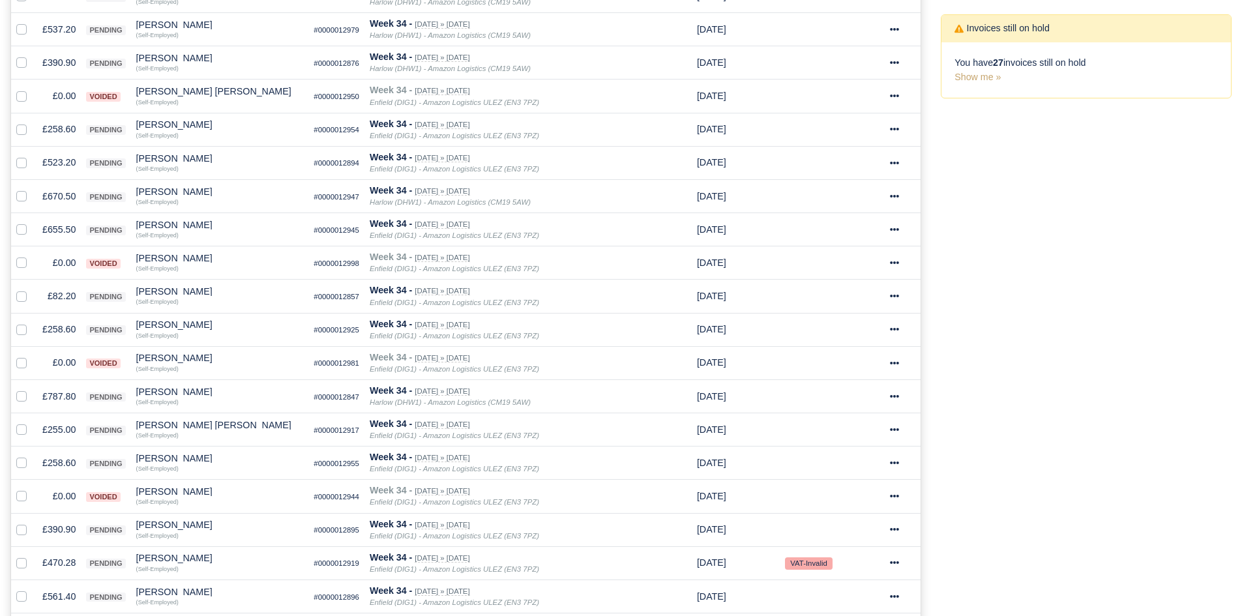
click at [982, 358] on div "Process Invoices 2 Depots with overdue Invoices You have 8 invoices that are ov…" at bounding box center [1086, 344] width 310 height 1038
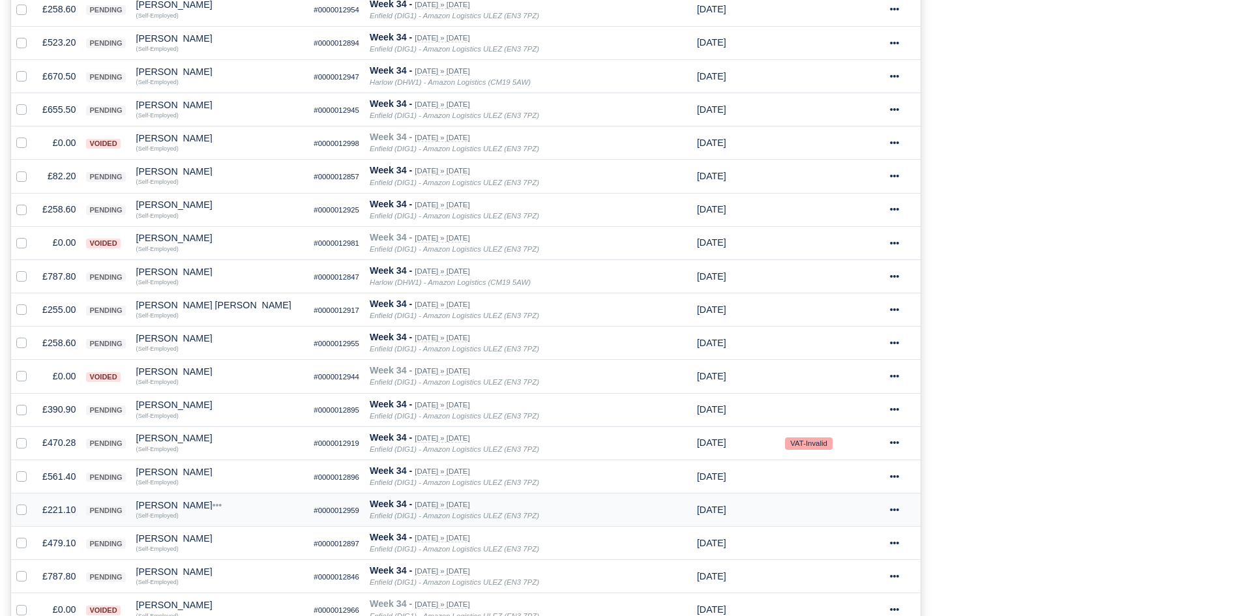
click at [61, 505] on td "£221.10" at bounding box center [59, 509] width 44 height 33
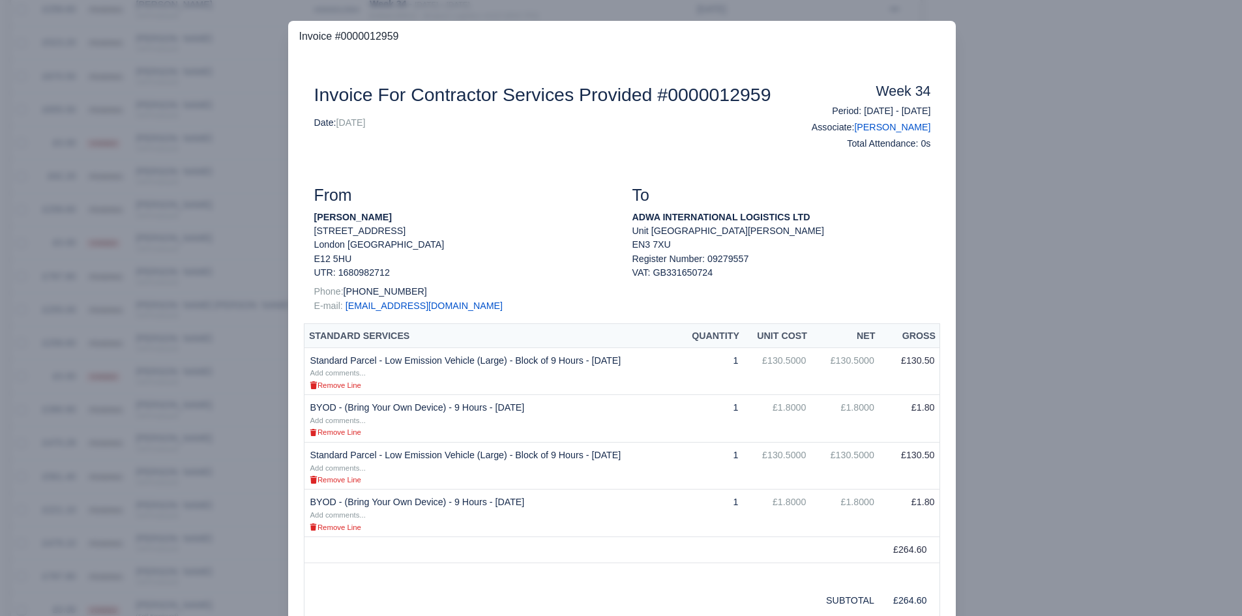
scroll to position [102, 0]
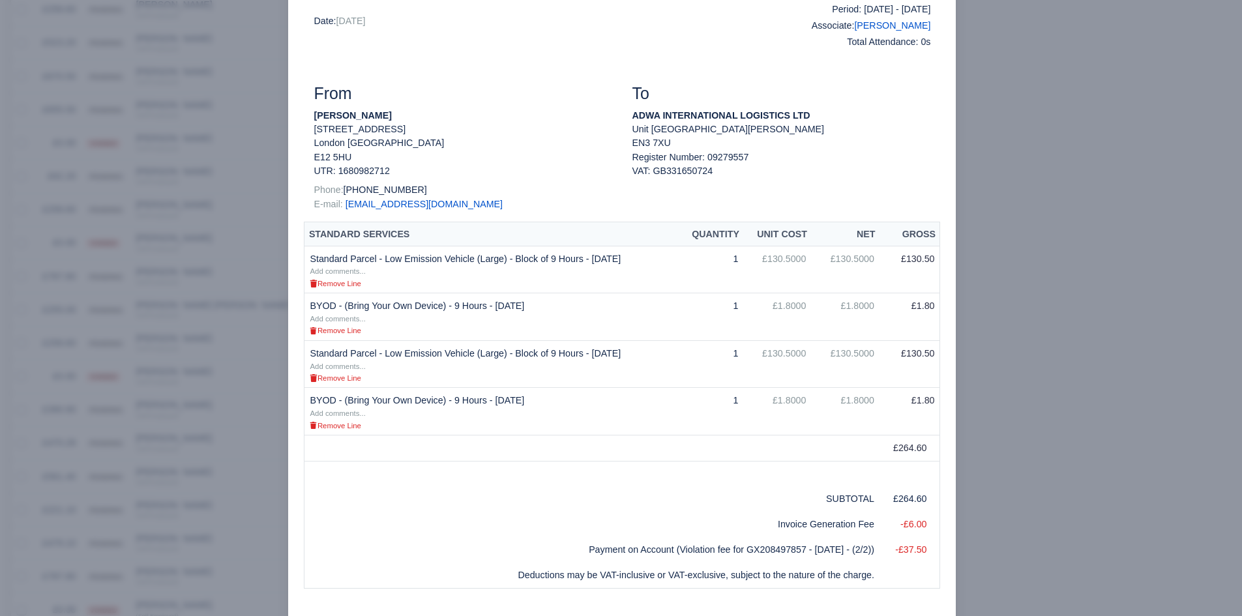
click at [967, 289] on div at bounding box center [621, 308] width 1242 height 616
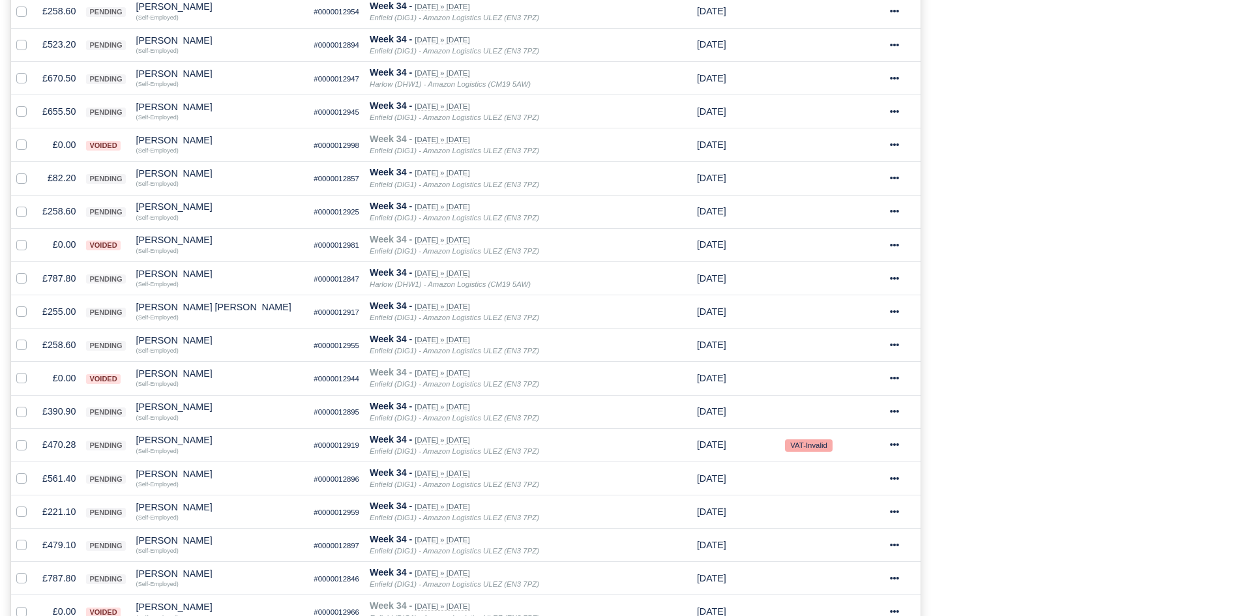
scroll to position [450, 0]
click at [1001, 54] on div "Process Invoices 2 Depots with overdue Invoices You have 8 invoices that are ov…" at bounding box center [1086, 224] width 310 height 1038
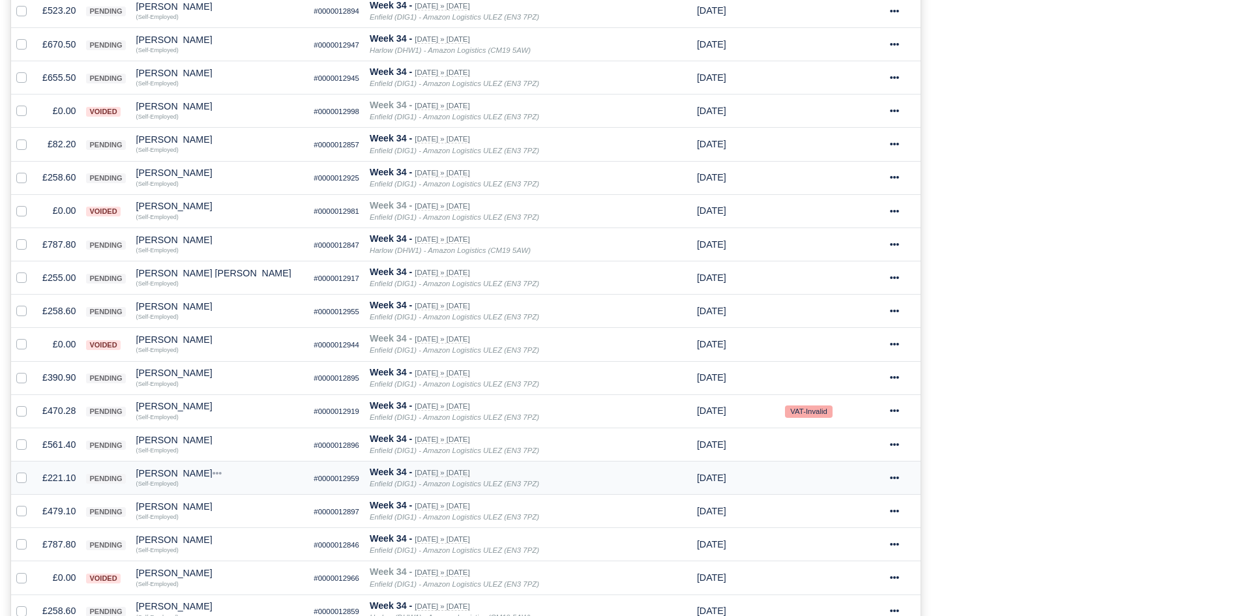
click at [63, 474] on td "£221.10" at bounding box center [59, 477] width 44 height 33
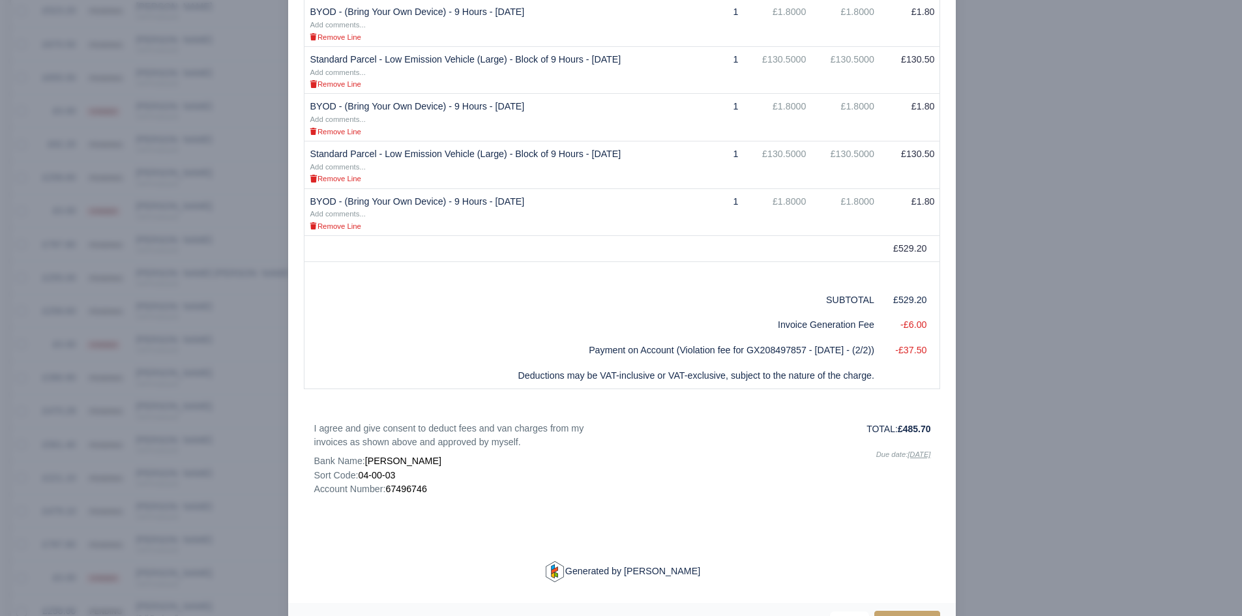
scroll to position [508, 0]
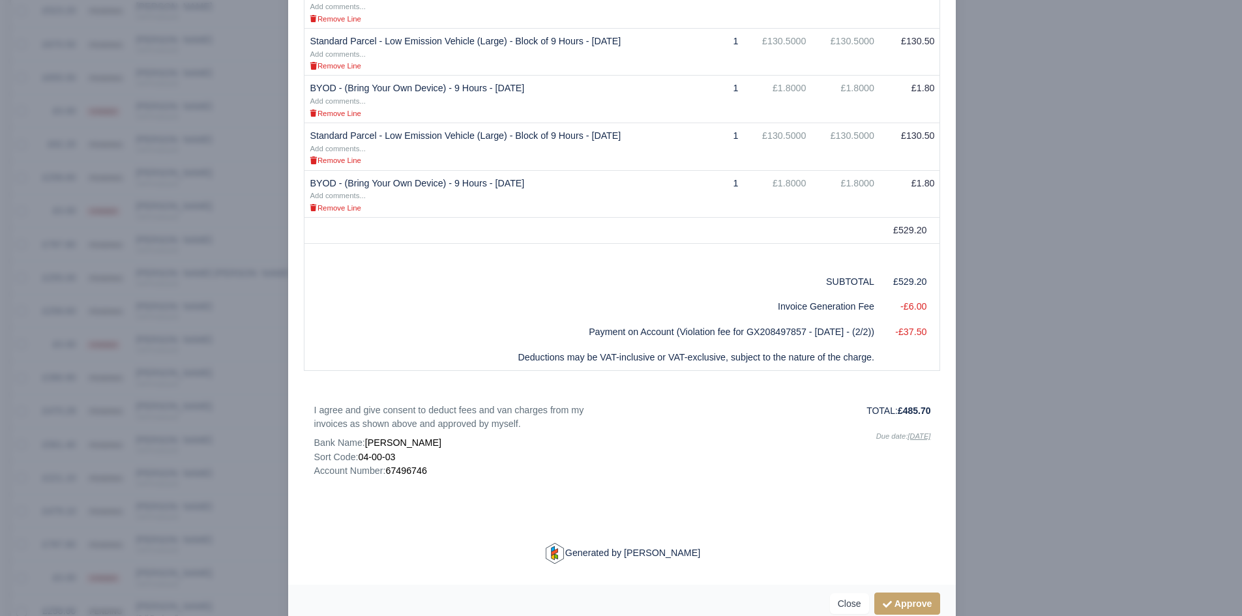
click at [170, 403] on div at bounding box center [621, 308] width 1242 height 616
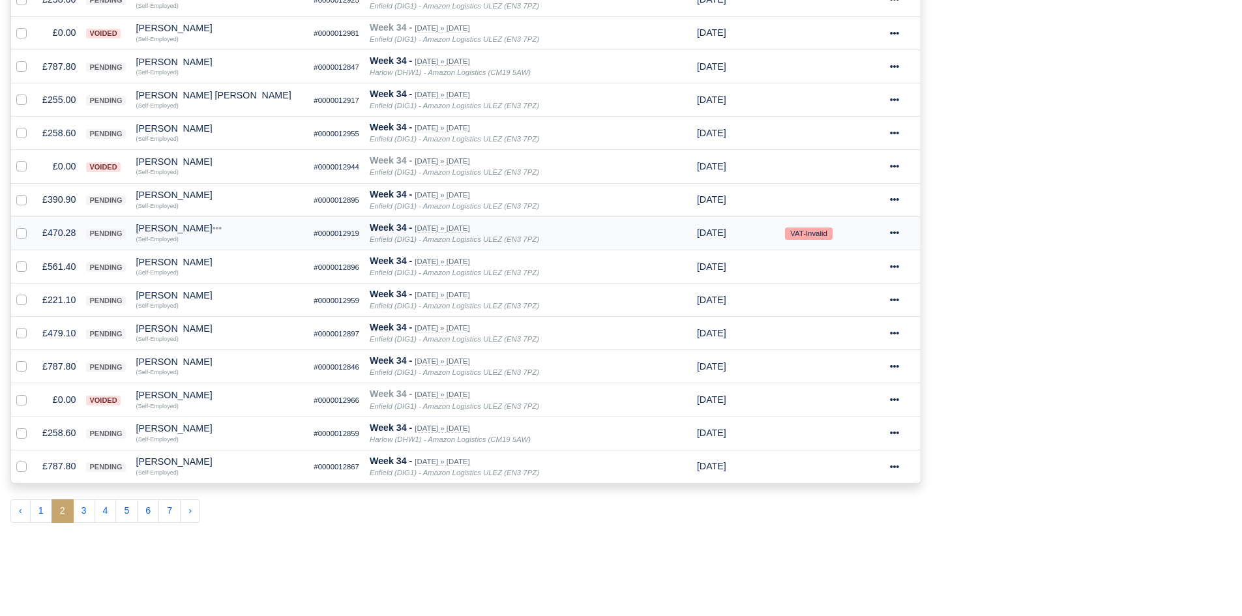
scroll to position [661, 0]
click at [76, 507] on button "3" at bounding box center [84, 509] width 22 height 23
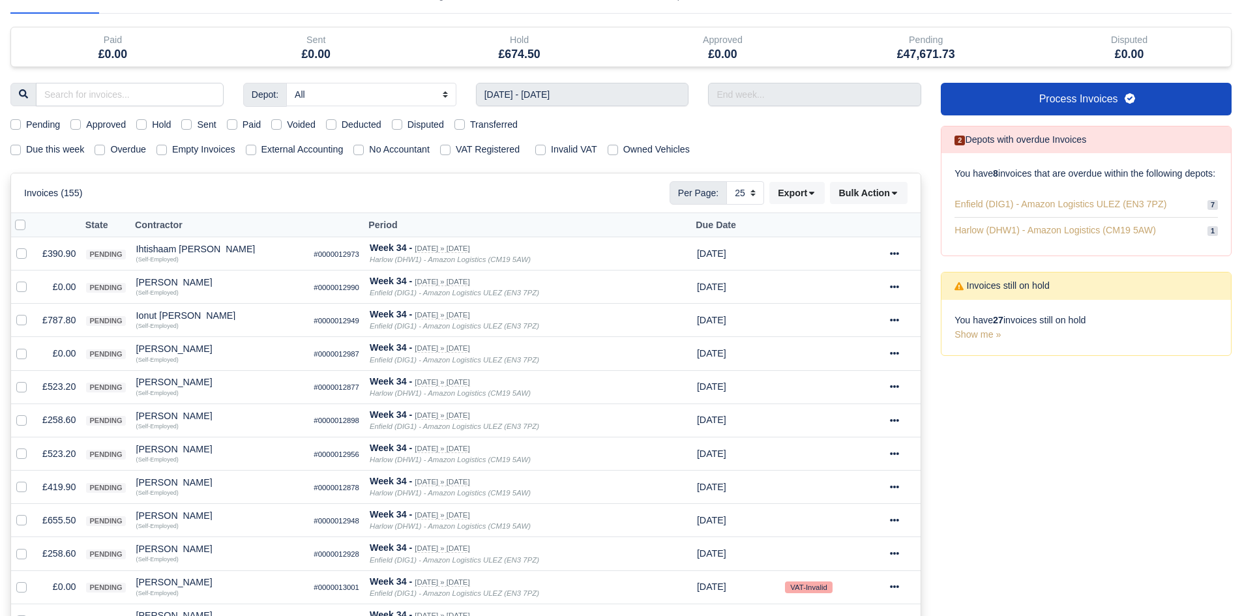
scroll to position [73, 0]
click at [32, 279] on label at bounding box center [32, 279] width 0 height 0
click at [21, 289] on input "checkbox" at bounding box center [21, 284] width 10 height 10
checkbox input "true"
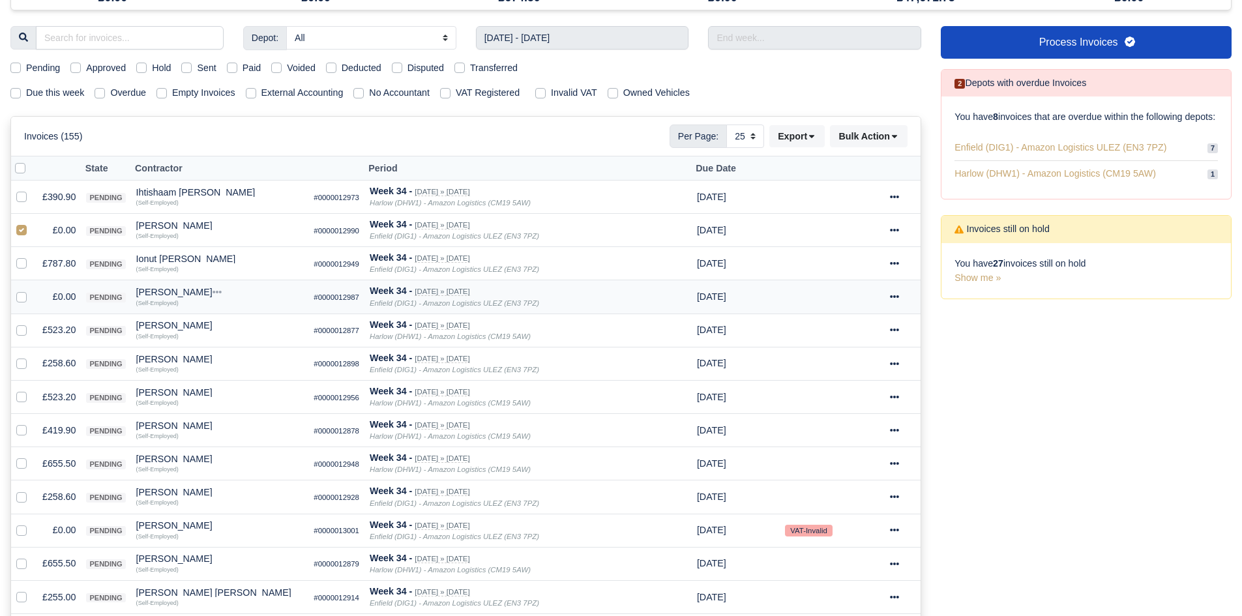
click at [32, 289] on label at bounding box center [32, 289] width 0 height 0
click at [21, 294] on input "checkbox" at bounding box center [21, 294] width 10 height 10
checkbox input "true"
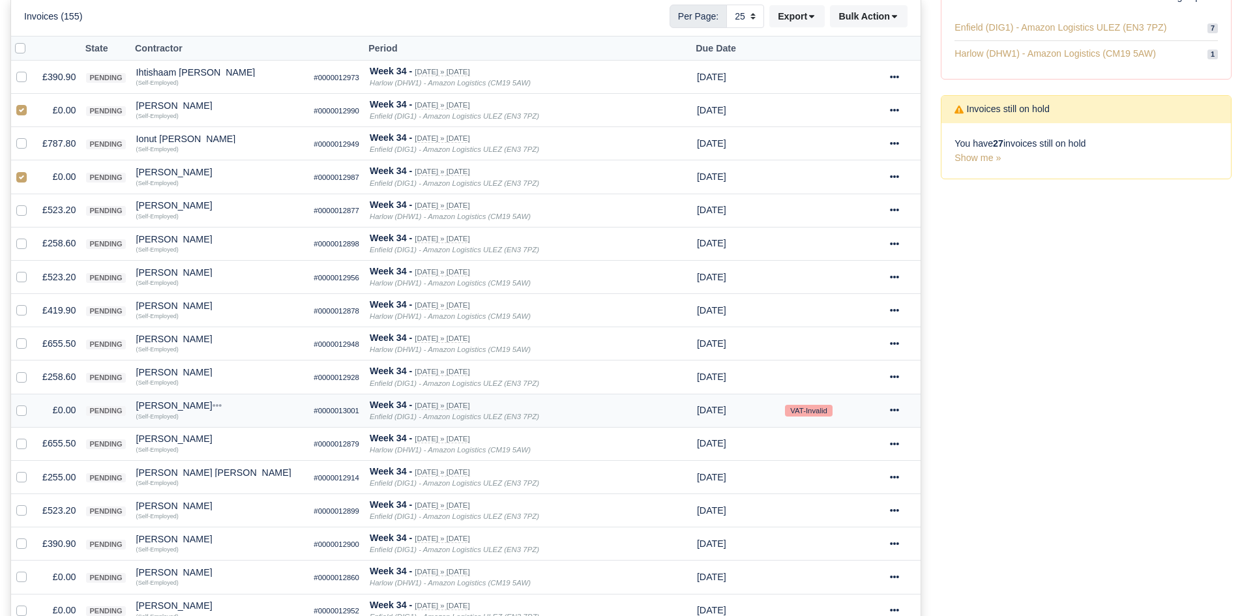
click at [32, 403] on label at bounding box center [32, 403] width 0 height 0
click at [23, 407] on input "checkbox" at bounding box center [21, 408] width 10 height 10
checkbox input "true"
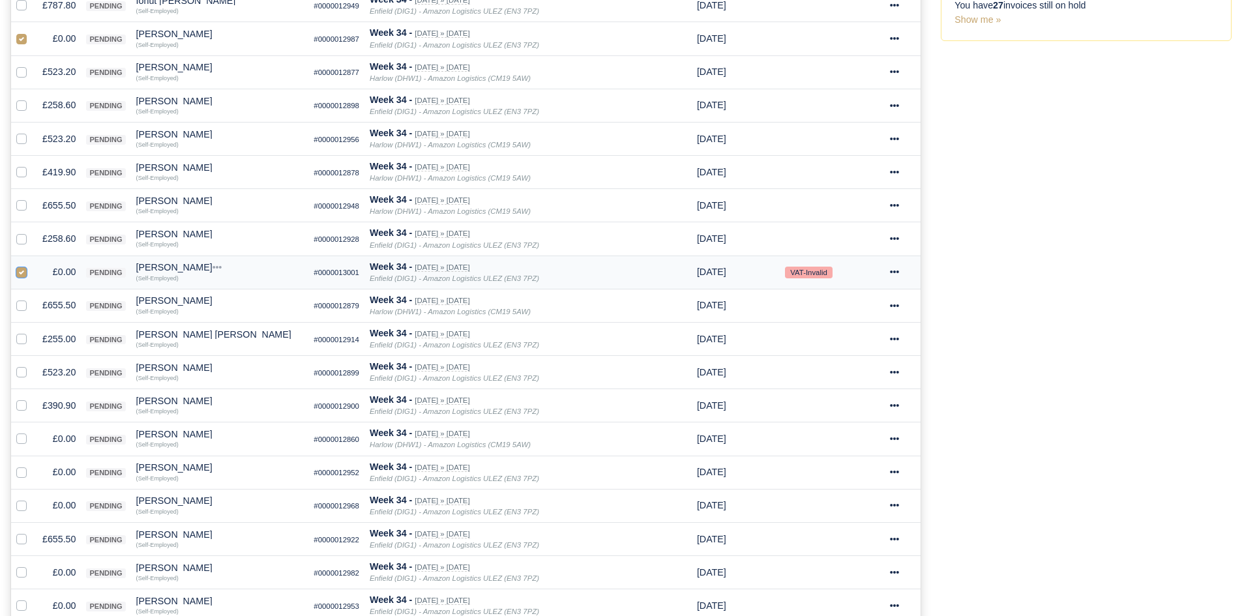
scroll to position [388, 0]
click at [32, 431] on label at bounding box center [32, 431] width 0 height 0
click at [23, 437] on input "checkbox" at bounding box center [21, 436] width 10 height 10
checkbox input "true"
click at [32, 464] on label at bounding box center [32, 464] width 0 height 0
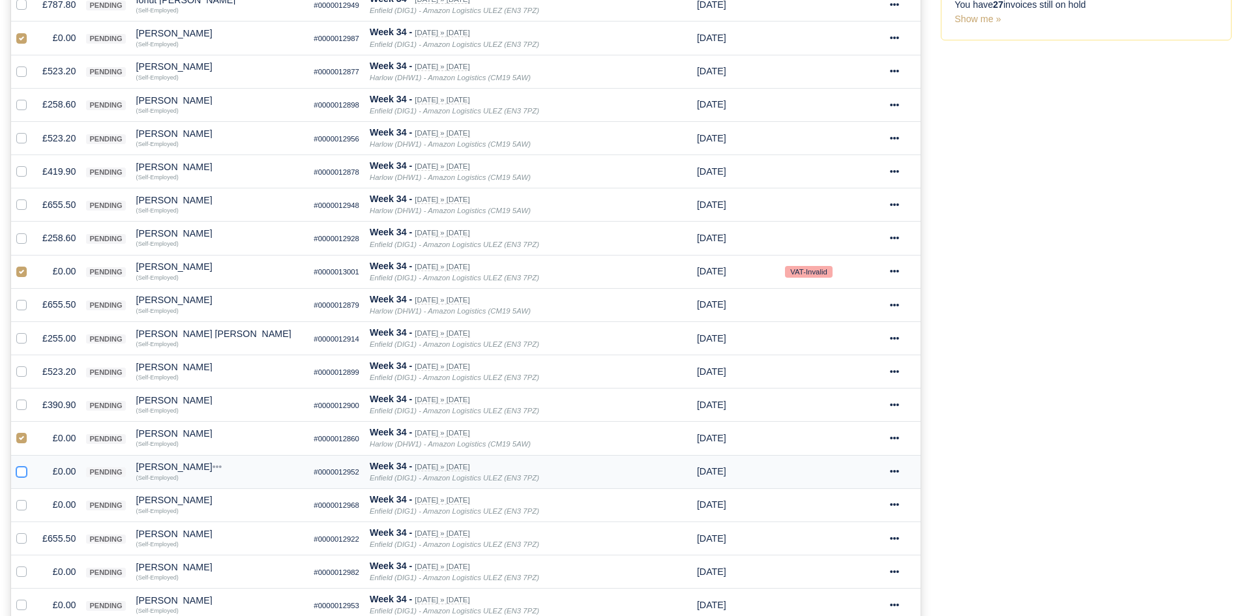
click at [22, 471] on input "checkbox" at bounding box center [21, 469] width 10 height 10
checkbox input "true"
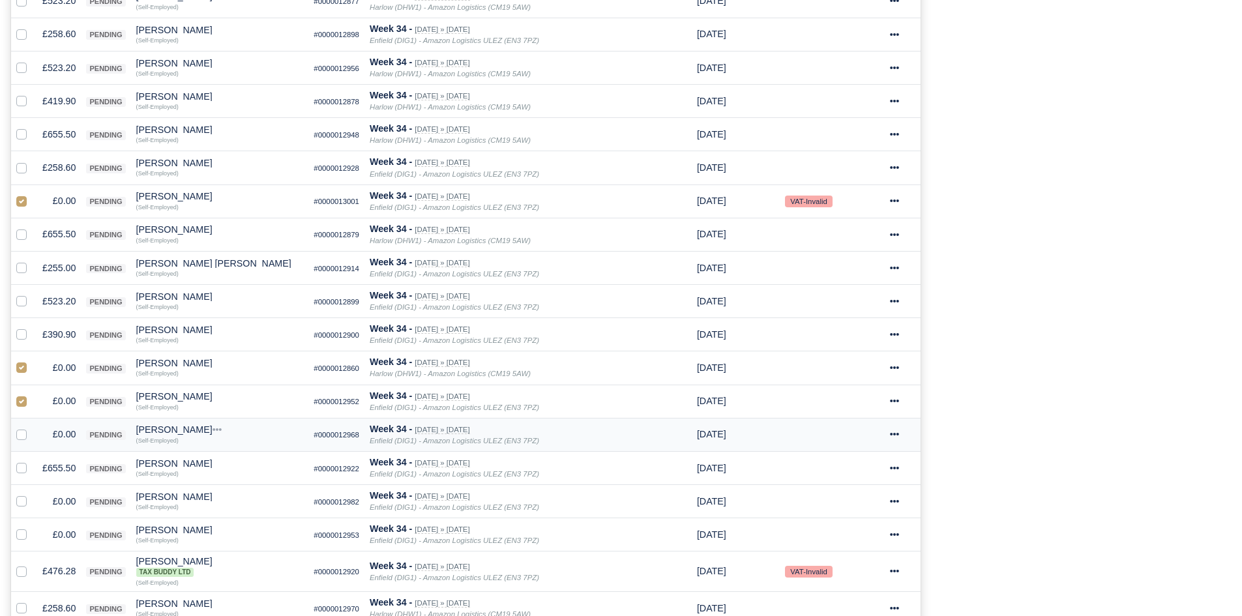
click at [32, 427] on label at bounding box center [32, 427] width 0 height 0
click at [21, 435] on input "checkbox" at bounding box center [21, 432] width 10 height 10
checkbox input "true"
click at [32, 494] on label at bounding box center [32, 494] width 0 height 0
click at [18, 504] on input "checkbox" at bounding box center [21, 499] width 10 height 10
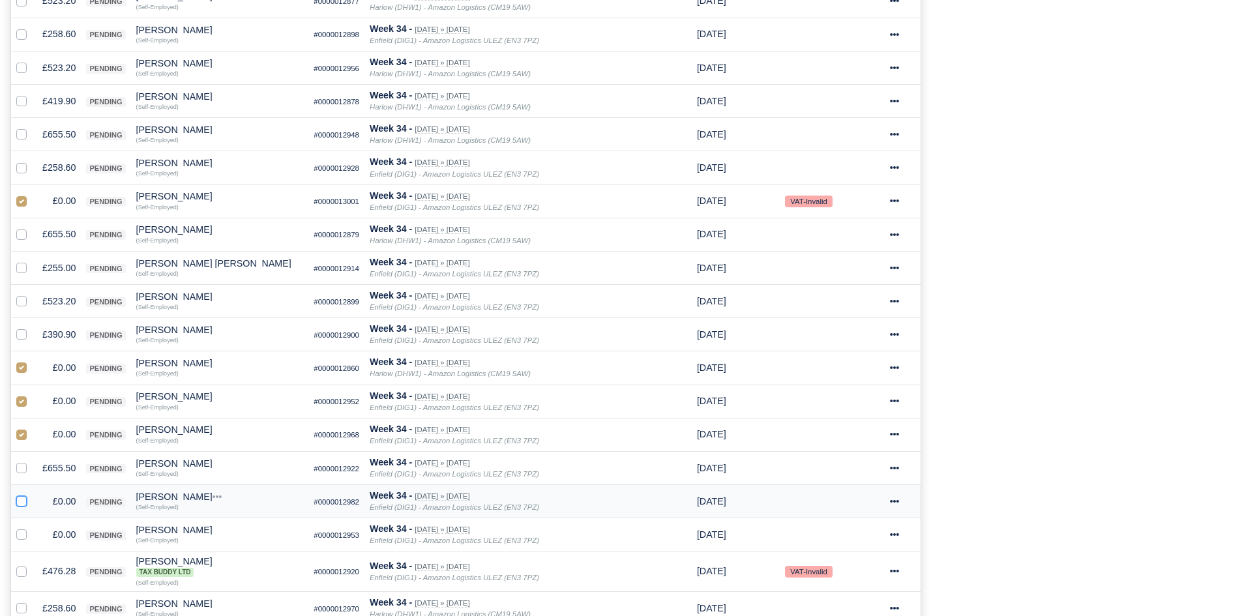
checkbox input "true"
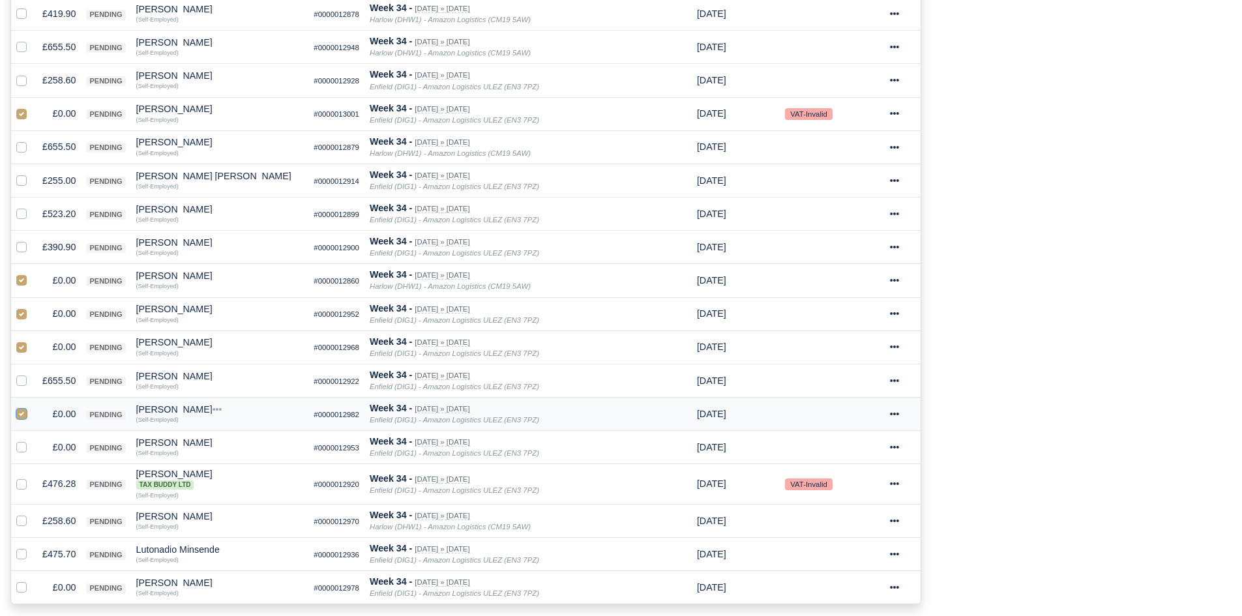
scroll to position [546, 0]
click at [32, 439] on label at bounding box center [32, 439] width 0 height 0
click at [22, 446] on input "checkbox" at bounding box center [21, 444] width 10 height 10
checkbox input "true"
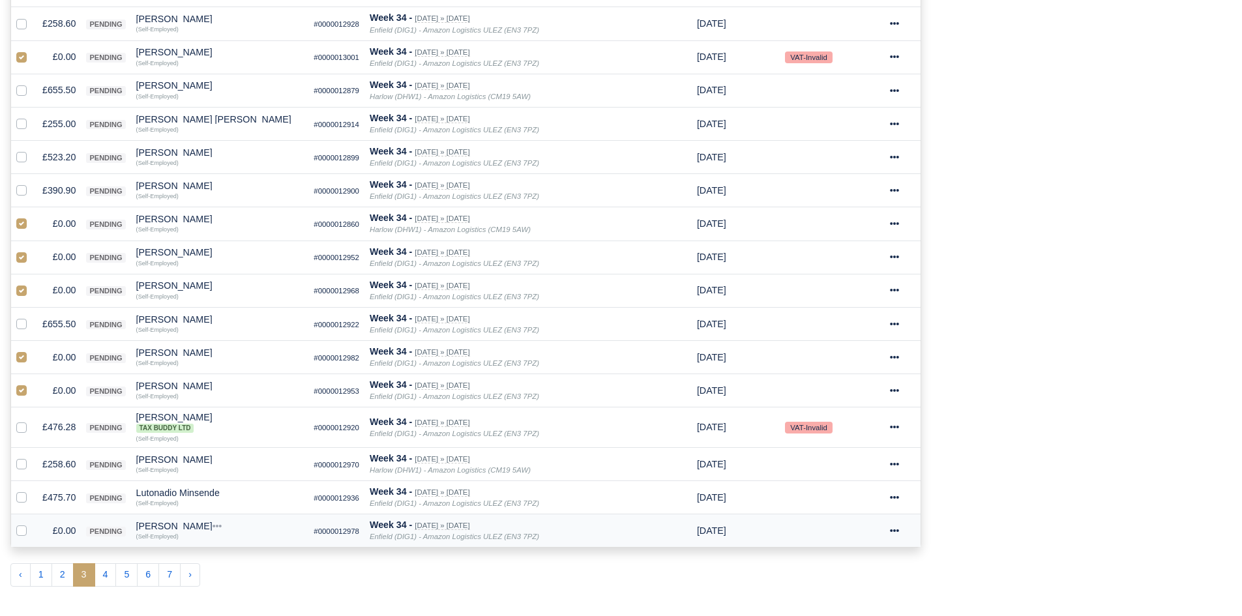
click at [32, 523] on label at bounding box center [32, 523] width 0 height 0
click at [25, 529] on input "checkbox" at bounding box center [21, 528] width 10 height 10
checkbox input "true"
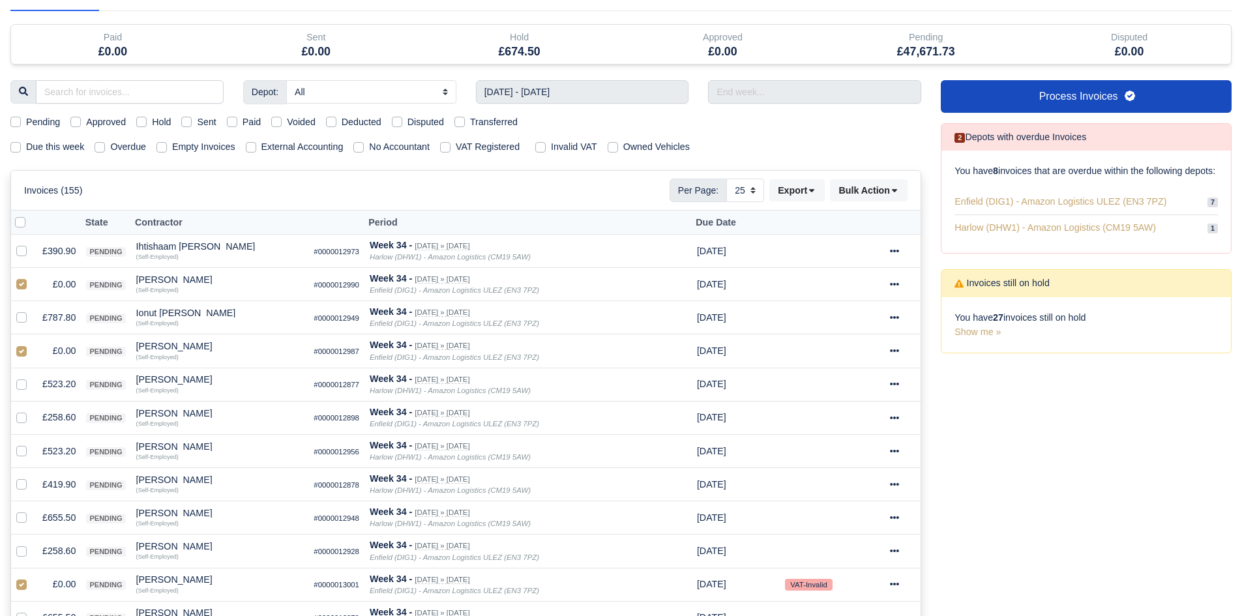
scroll to position [0, 0]
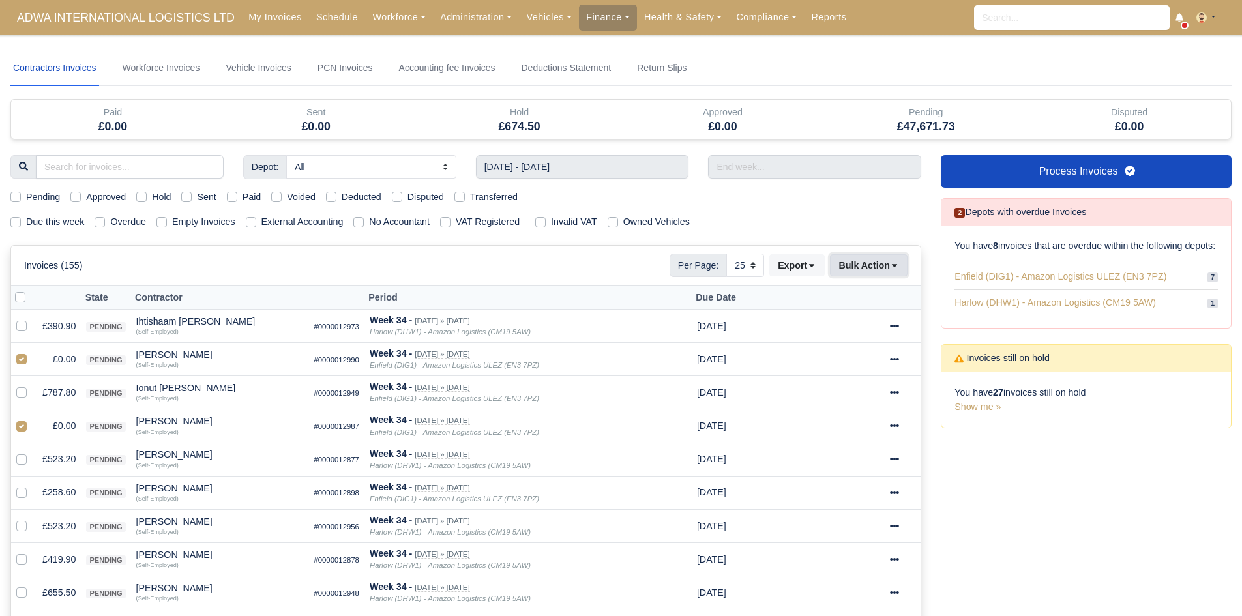
click at [847, 255] on button "Bulk Action" at bounding box center [869, 265] width 78 height 22
click at [848, 368] on div "Void" at bounding box center [848, 370] width 116 height 20
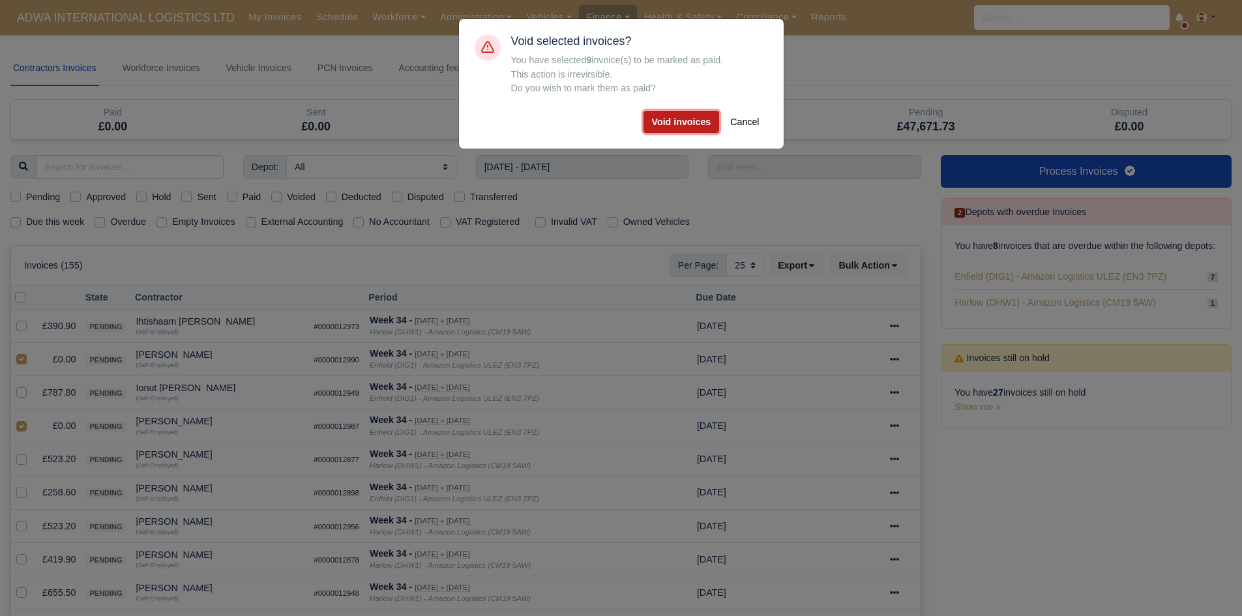
click at [679, 130] on button "Void invoices" at bounding box center [681, 122] width 76 height 22
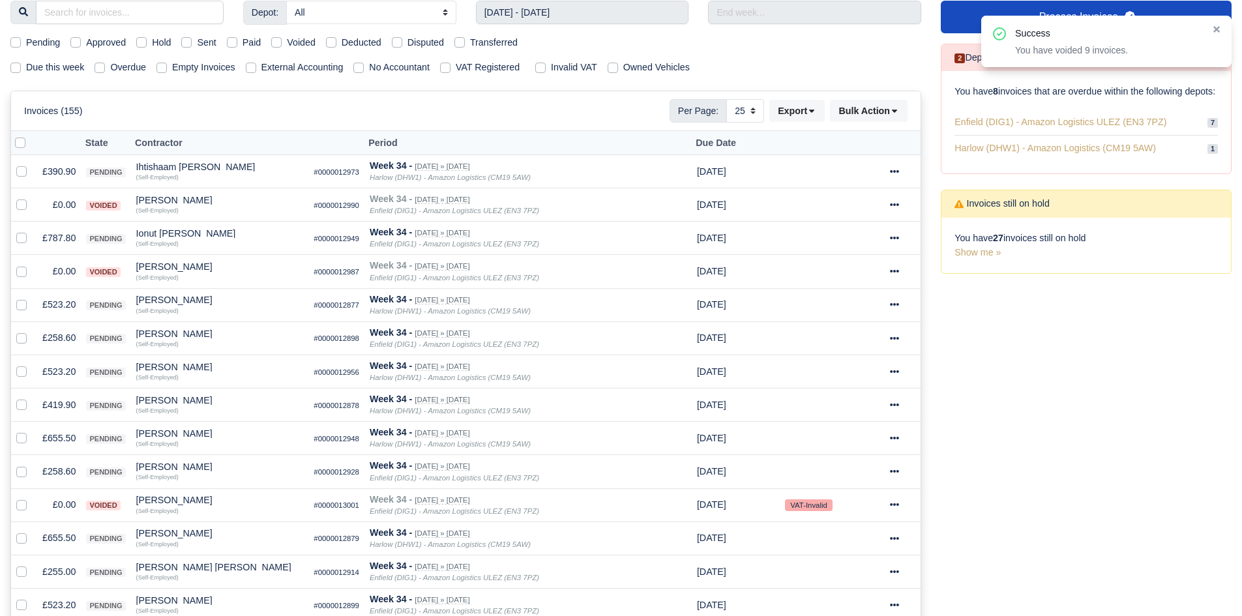
scroll to position [155, 0]
click at [57, 231] on td "£787.80" at bounding box center [59, 237] width 44 height 33
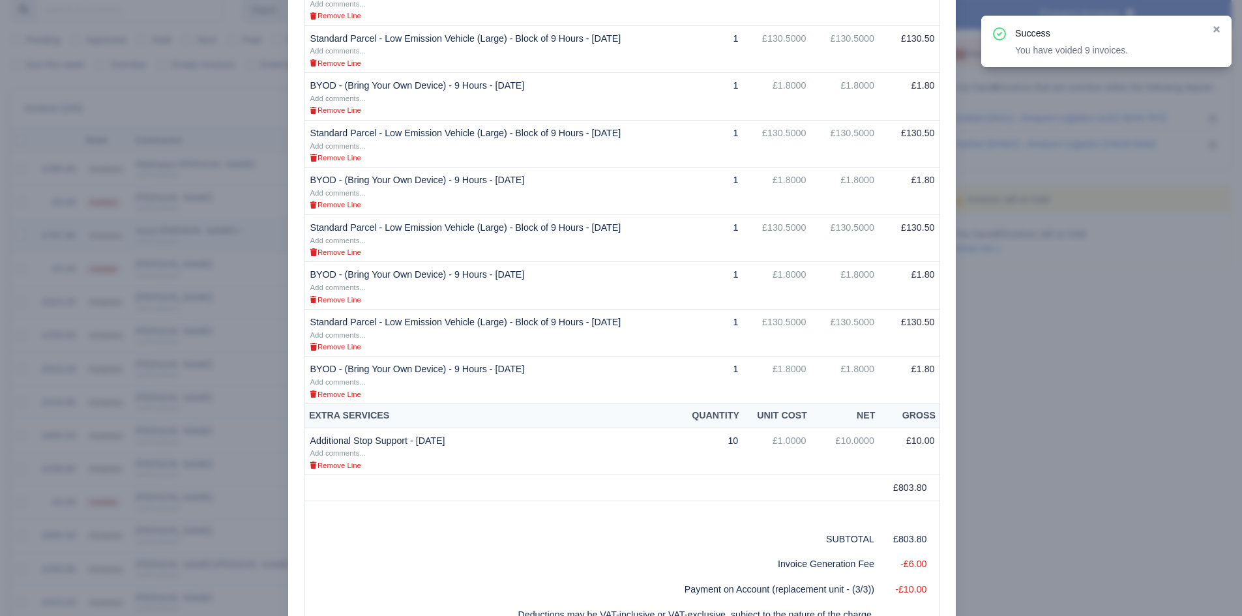
scroll to position [153, 0]
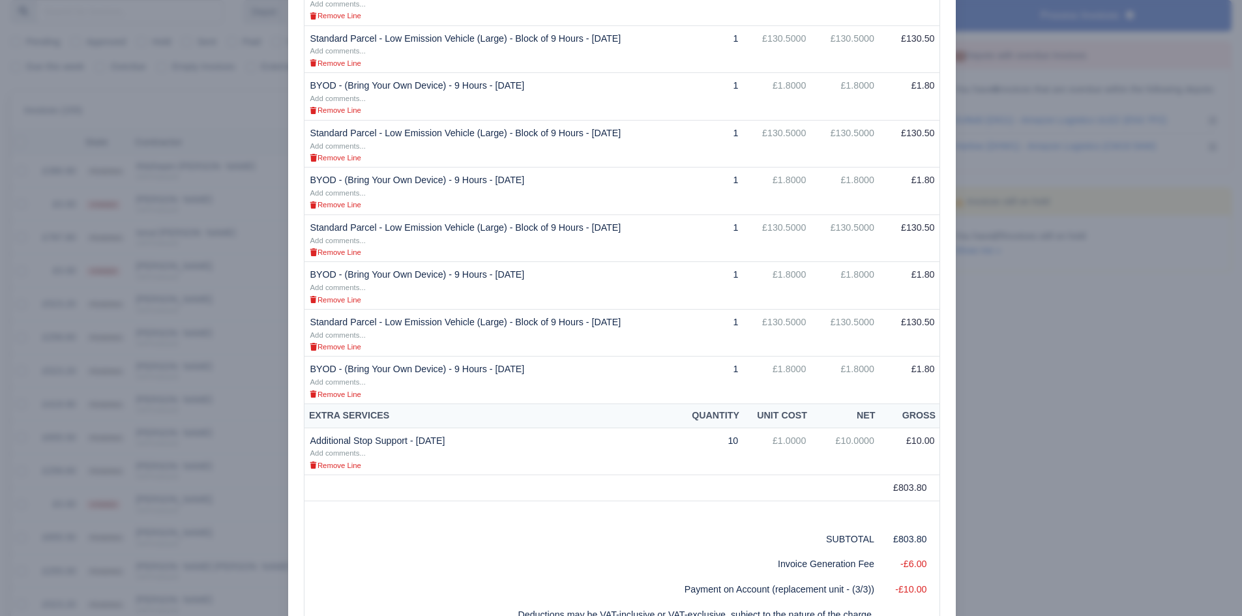
click at [207, 454] on div at bounding box center [621, 308] width 1242 height 616
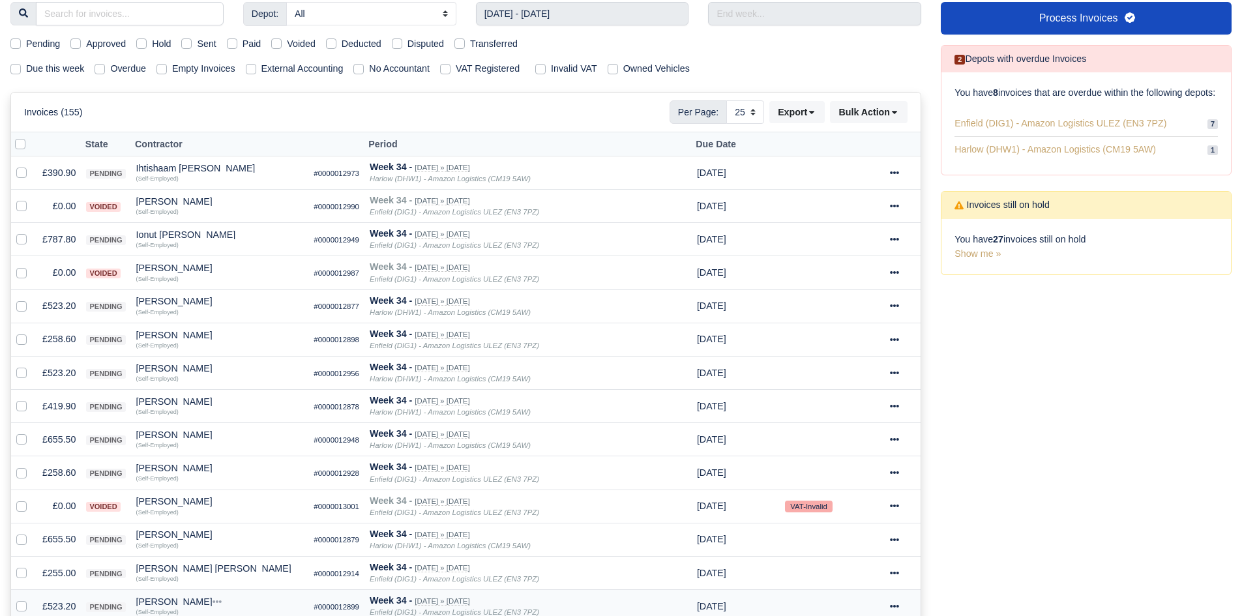
scroll to position [155, 0]
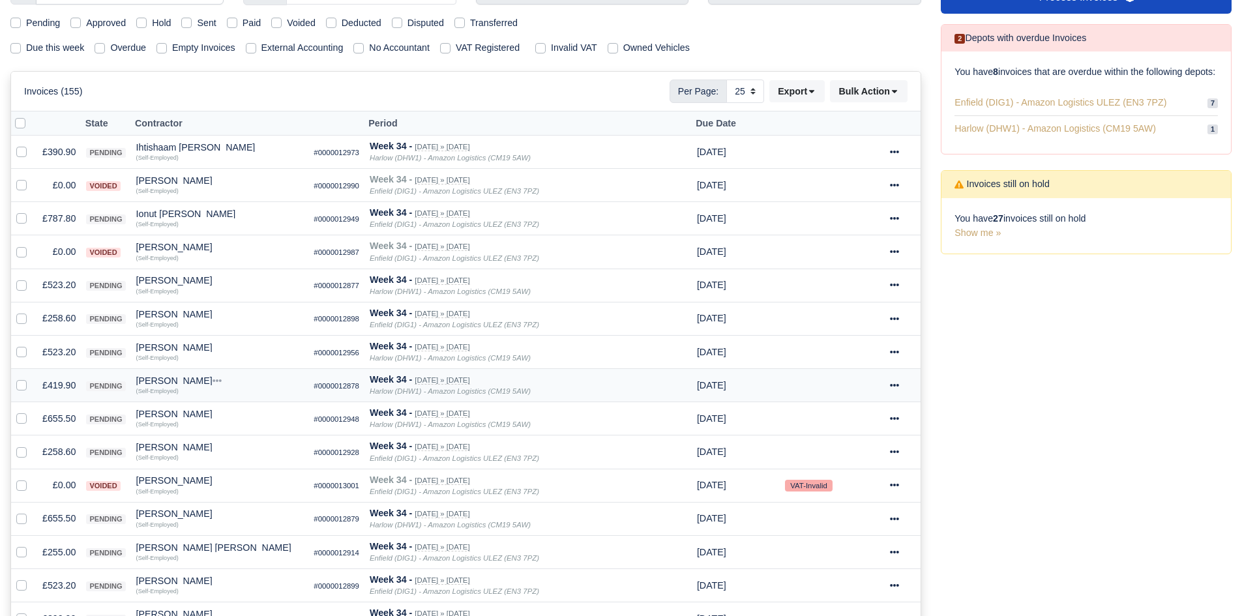
click at [68, 388] on td "£419.90" at bounding box center [59, 385] width 44 height 33
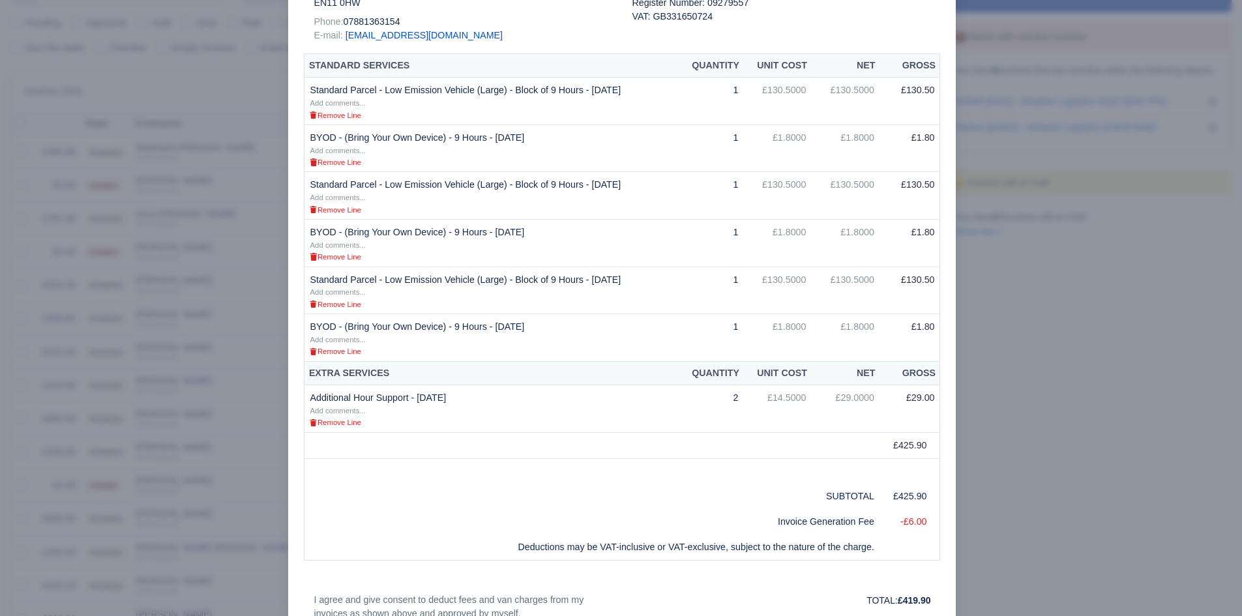
scroll to position [257, 0]
click at [143, 450] on div at bounding box center [621, 308] width 1242 height 616
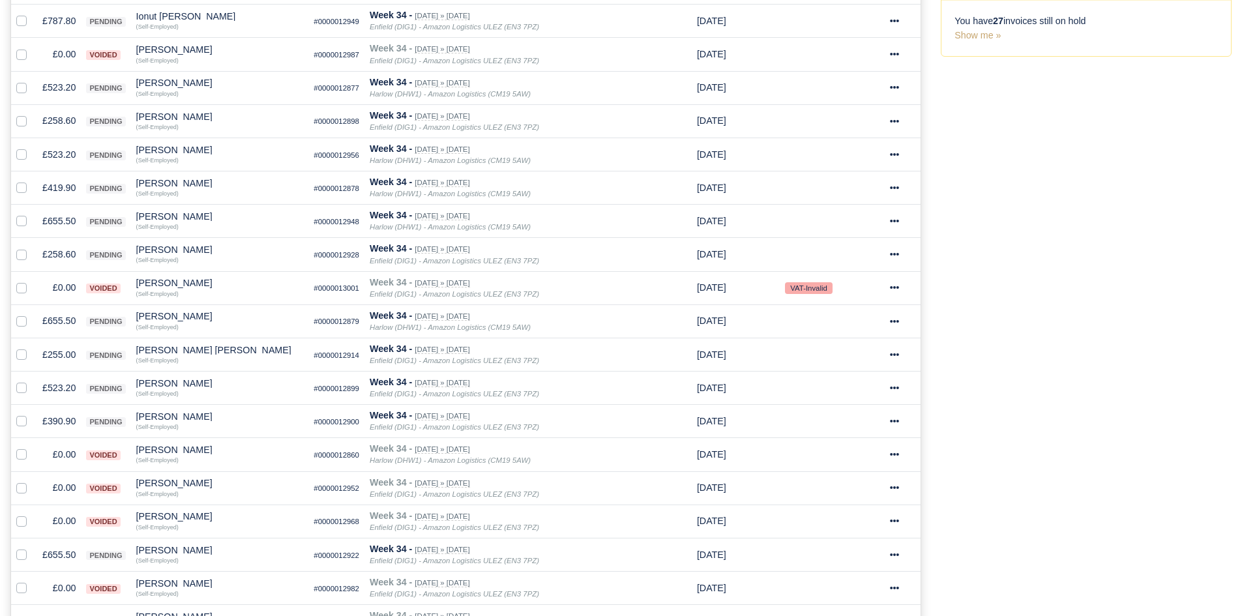
scroll to position [370, 0]
click at [64, 355] on td "£255.00" at bounding box center [59, 355] width 44 height 33
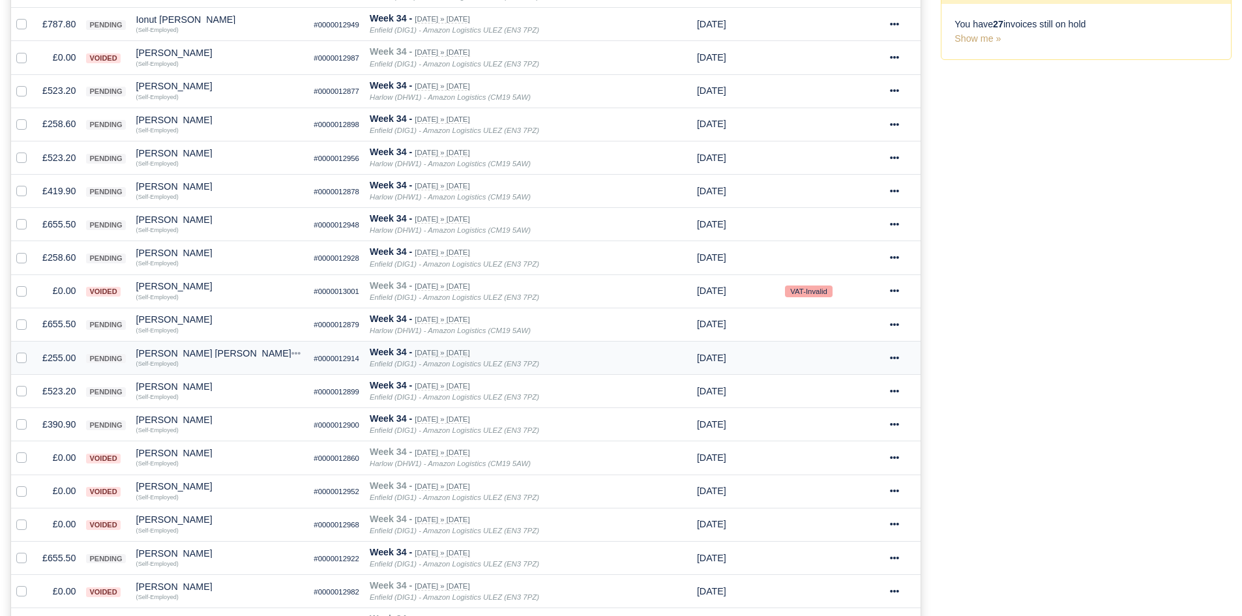
scroll to position [226, 0]
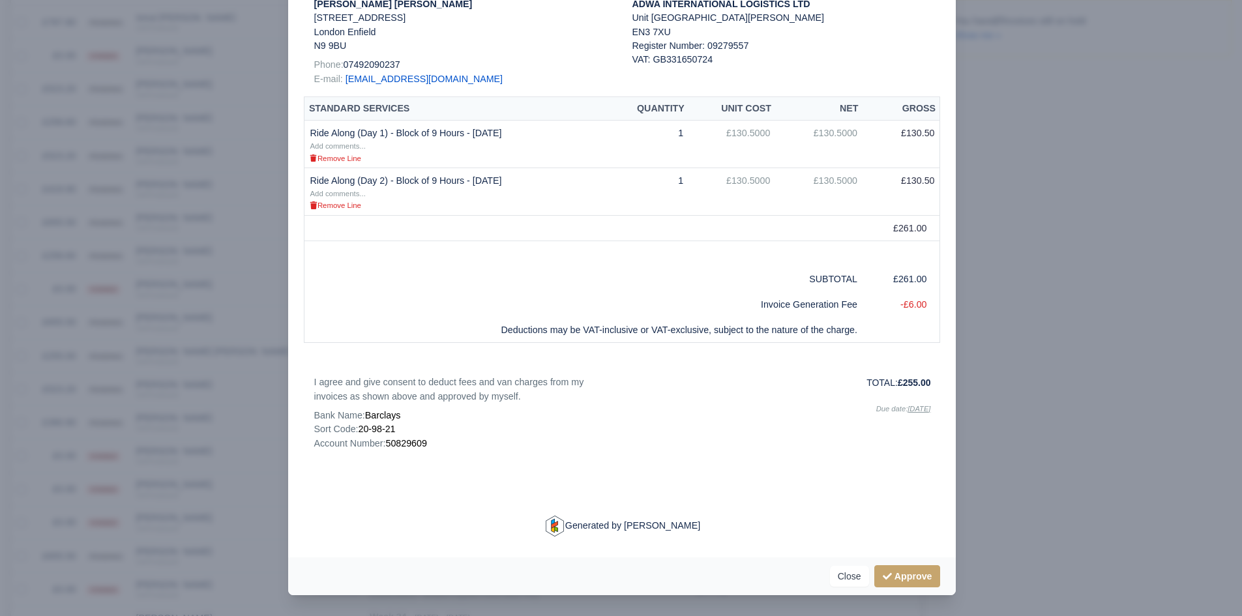
click at [128, 377] on div at bounding box center [621, 308] width 1242 height 616
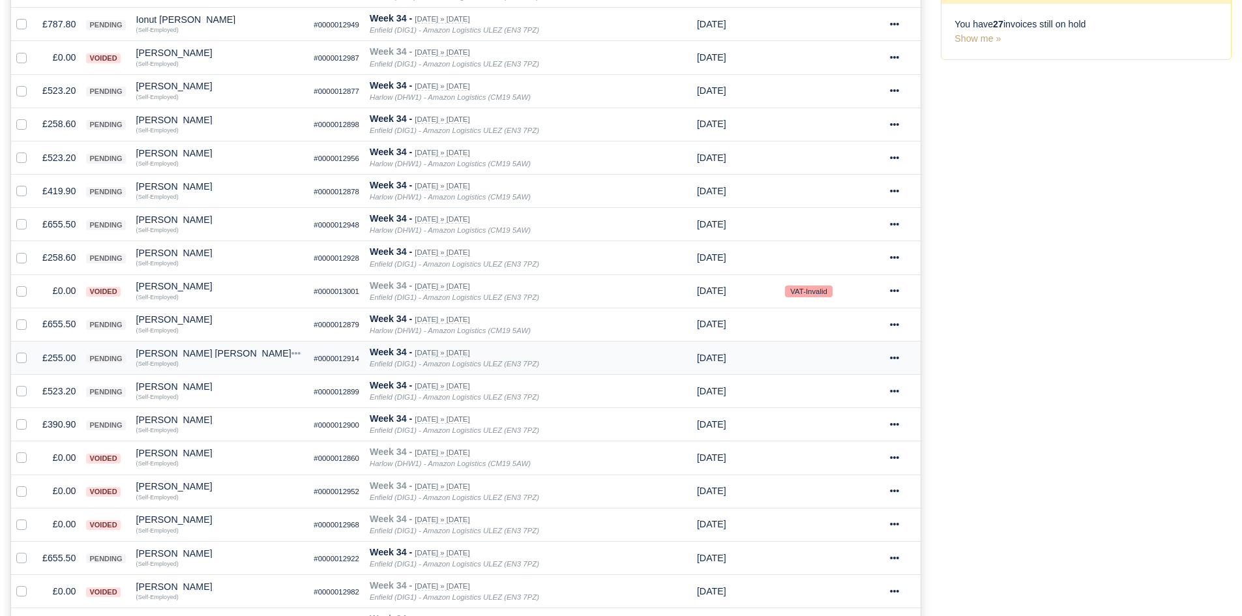
scroll to position [370, 0]
click at [147, 355] on div "[PERSON_NAME] [PERSON_NAME]" at bounding box center [220, 351] width 168 height 9
click at [235, 381] on button "Other Invoices" at bounding box center [271, 389] width 166 height 20
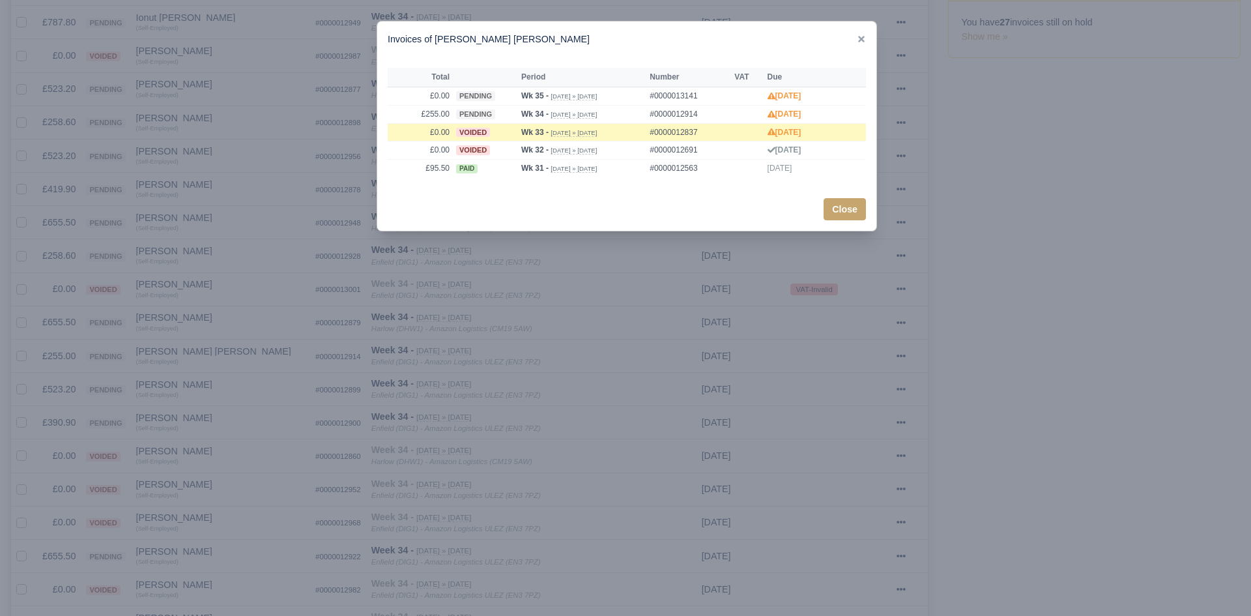
click at [243, 395] on div at bounding box center [625, 308] width 1251 height 616
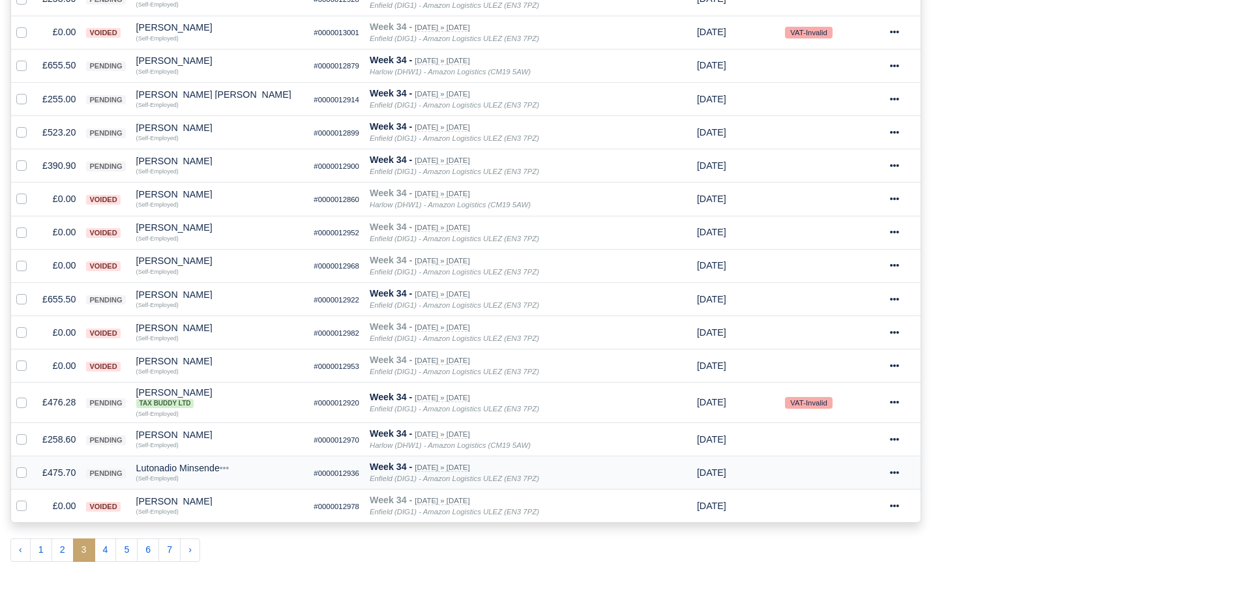
scroll to position [628, 0]
click at [110, 550] on button "4" at bounding box center [106, 549] width 22 height 23
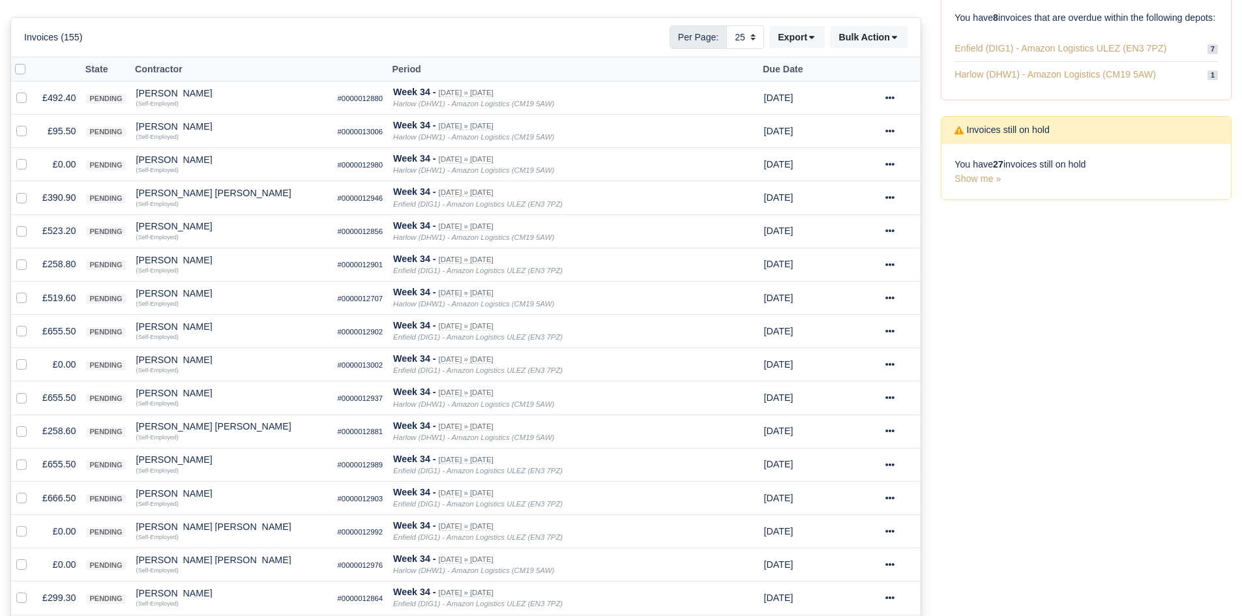
scroll to position [226, 0]
click at [32, 159] on label at bounding box center [32, 159] width 0 height 0
click at [23, 168] on input "checkbox" at bounding box center [21, 164] width 10 height 10
checkbox input "true"
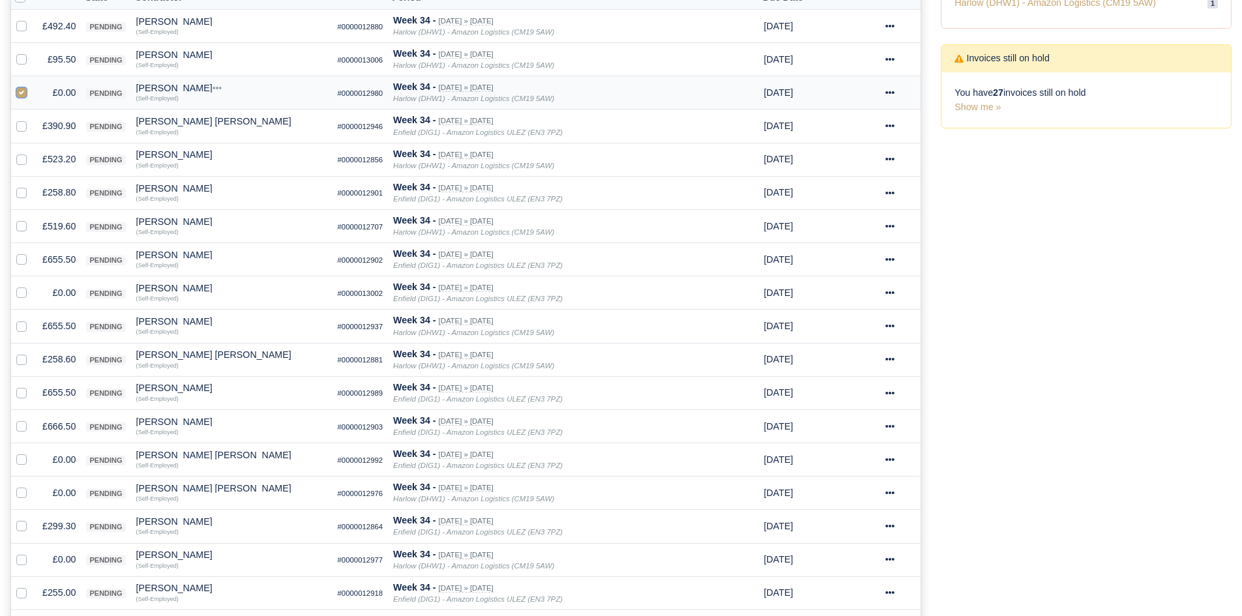
scroll to position [301, 0]
click at [32, 284] on label at bounding box center [32, 284] width 0 height 0
click at [24, 293] on input "checkbox" at bounding box center [21, 289] width 10 height 10
checkbox input "true"
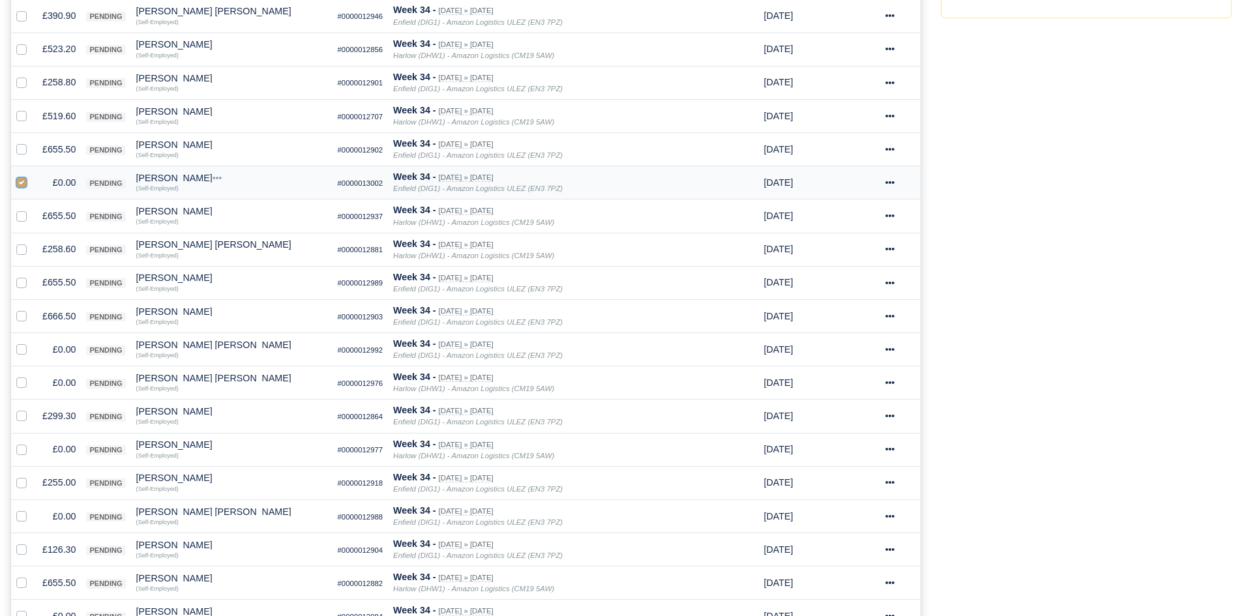
scroll to position [411, 0]
click at [32, 342] on label at bounding box center [32, 342] width 0 height 0
click at [25, 352] on input "checkbox" at bounding box center [21, 347] width 10 height 10
checkbox input "true"
click at [25, 388] on div at bounding box center [24, 382] width 16 height 15
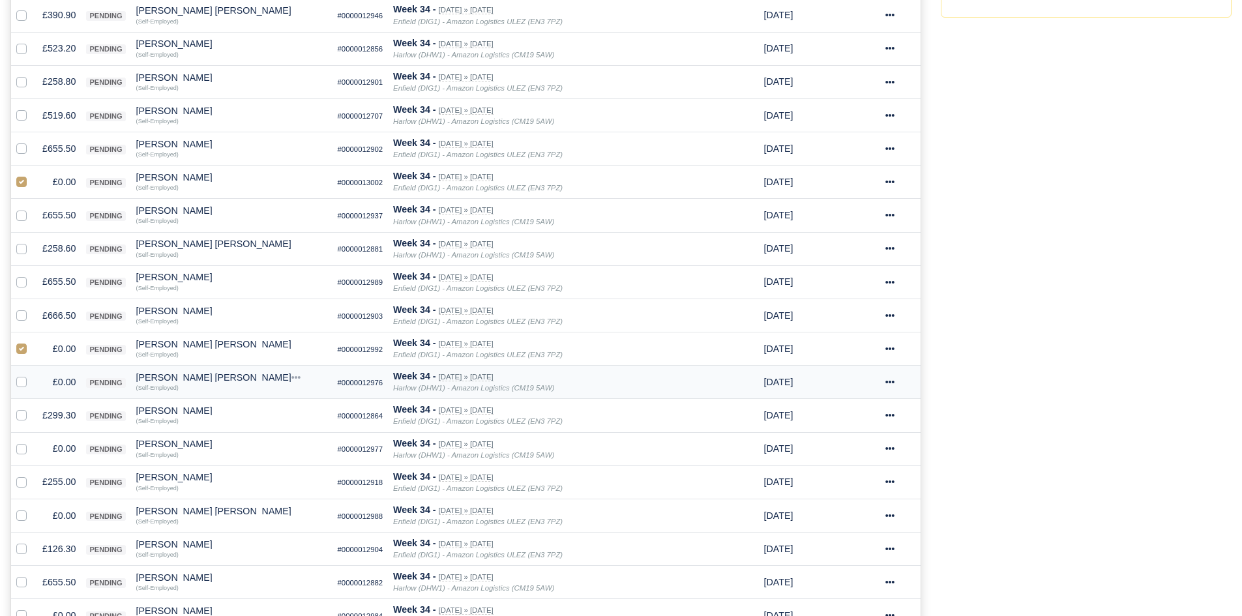
click at [25, 388] on div at bounding box center [24, 382] width 16 height 15
click at [32, 375] on label at bounding box center [32, 375] width 0 height 0
click at [23, 381] on input "checkbox" at bounding box center [21, 380] width 10 height 10
checkbox input "true"
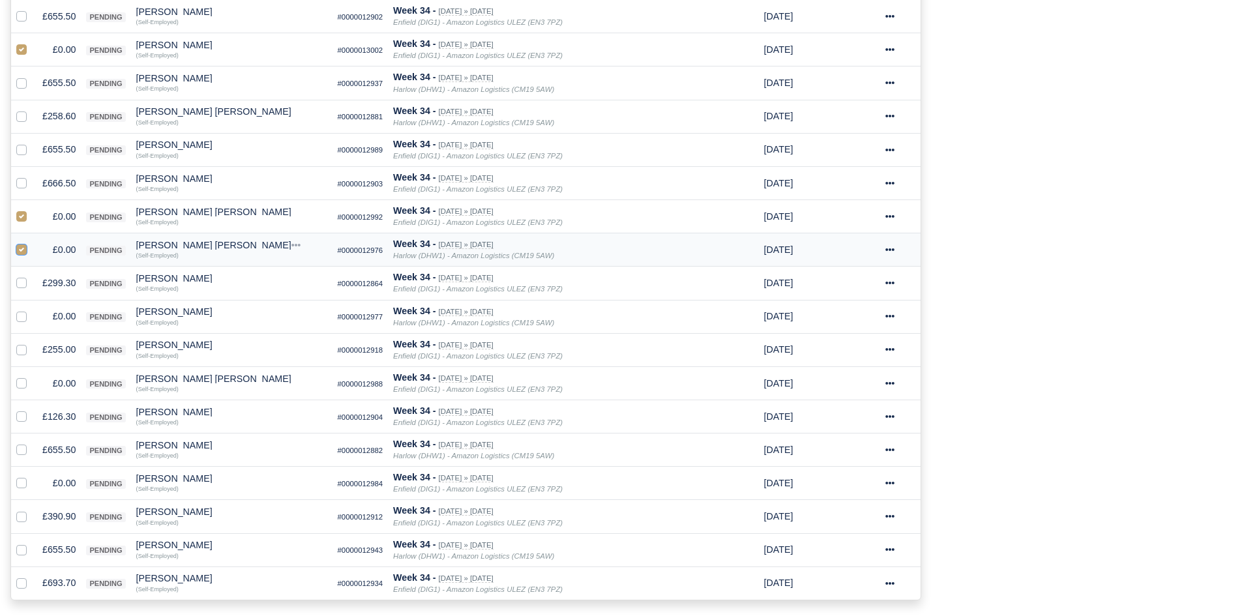
scroll to position [544, 0]
click at [32, 308] on label at bounding box center [32, 308] width 0 height 0
click at [18, 317] on input "checkbox" at bounding box center [21, 313] width 10 height 10
checkbox input "true"
click at [27, 385] on div at bounding box center [24, 382] width 16 height 15
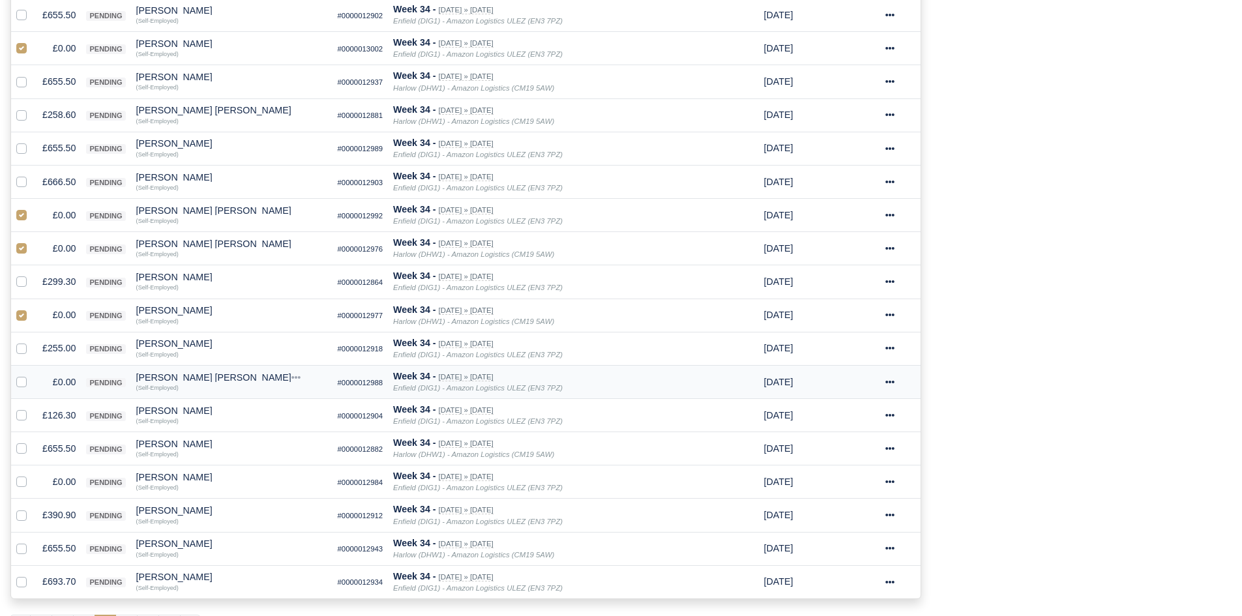
click at [32, 375] on label at bounding box center [32, 375] width 0 height 0
click at [22, 385] on input "checkbox" at bounding box center [21, 380] width 10 height 10
checkbox input "true"
click at [32, 474] on label at bounding box center [32, 474] width 0 height 0
click at [21, 482] on input "checkbox" at bounding box center [21, 479] width 10 height 10
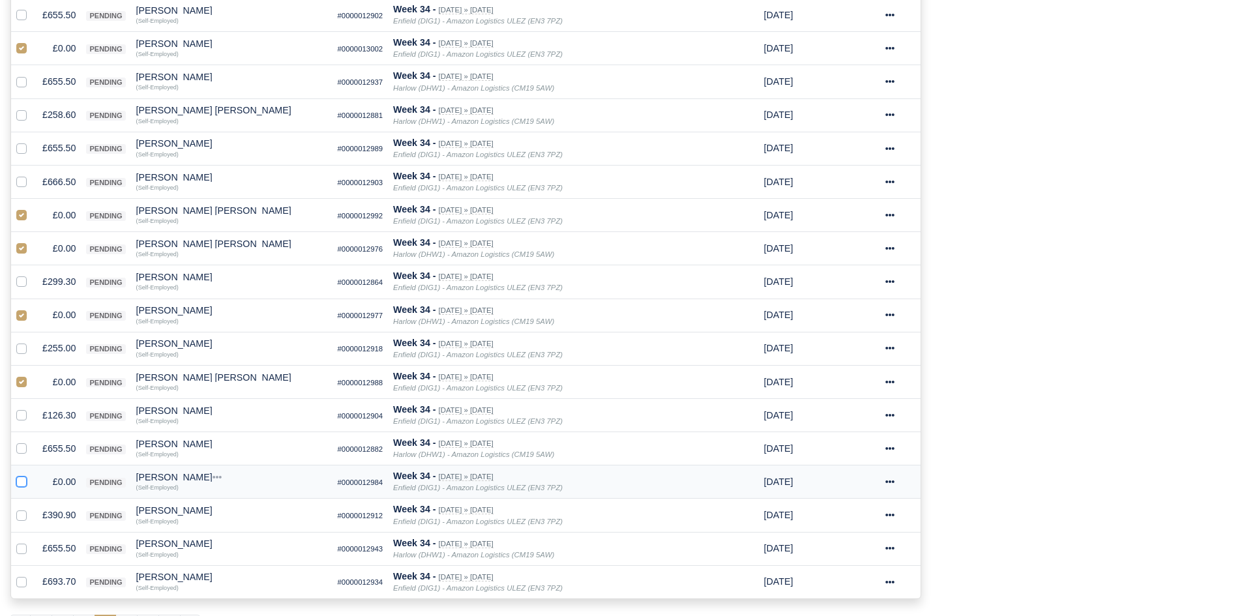
checkbox input "true"
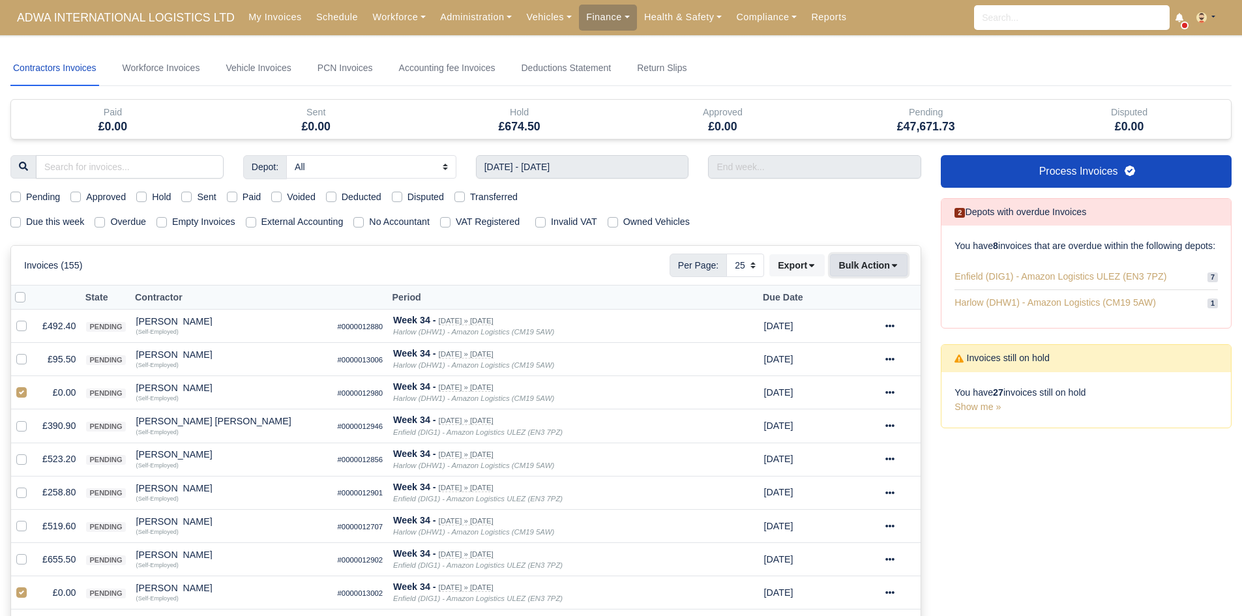
click at [856, 265] on button "Bulk Action" at bounding box center [869, 265] width 78 height 22
click at [842, 367] on div "Void" at bounding box center [848, 370] width 116 height 20
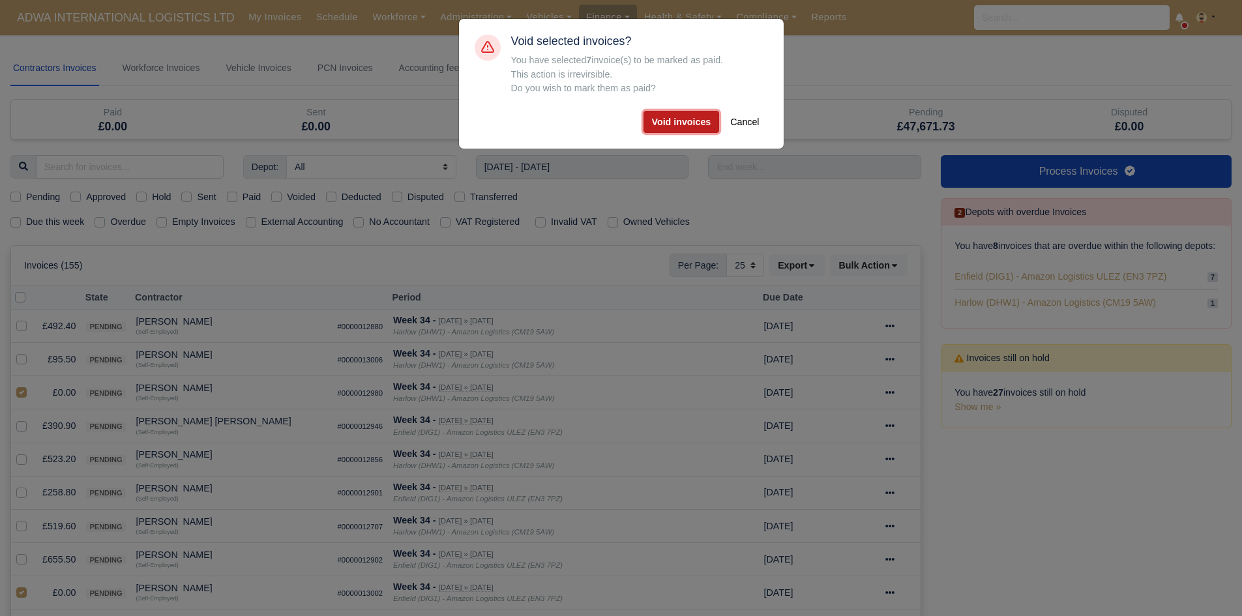
click at [674, 131] on button "Void invoices" at bounding box center [681, 122] width 76 height 22
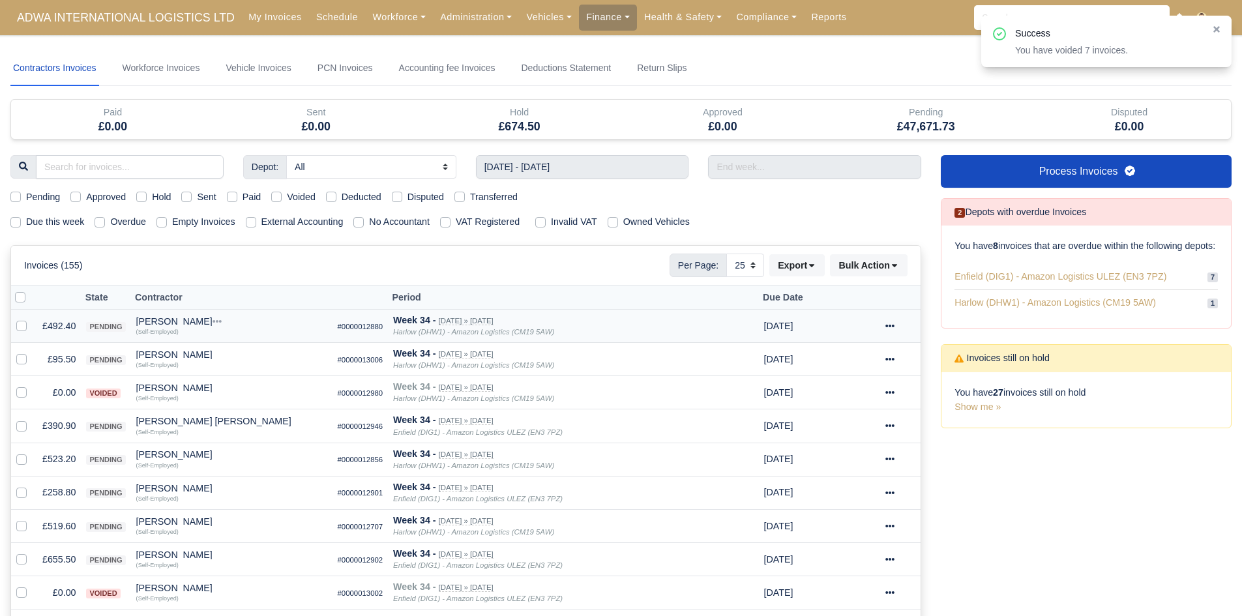
click at [49, 334] on td "£492.40" at bounding box center [59, 326] width 44 height 33
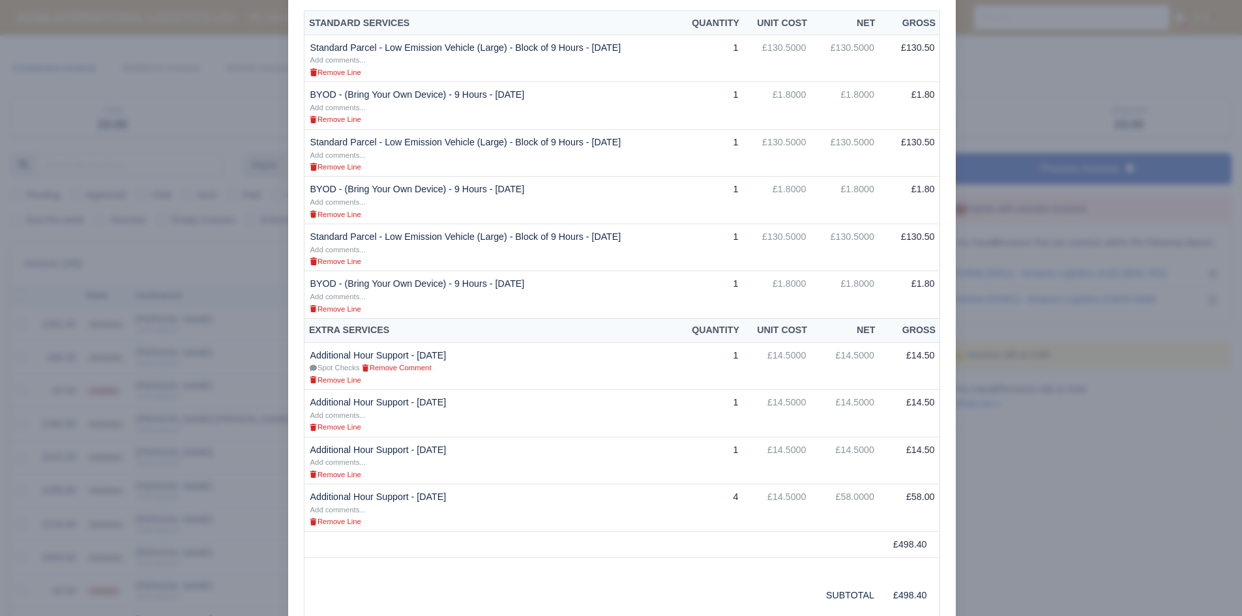
scroll to position [362, 0]
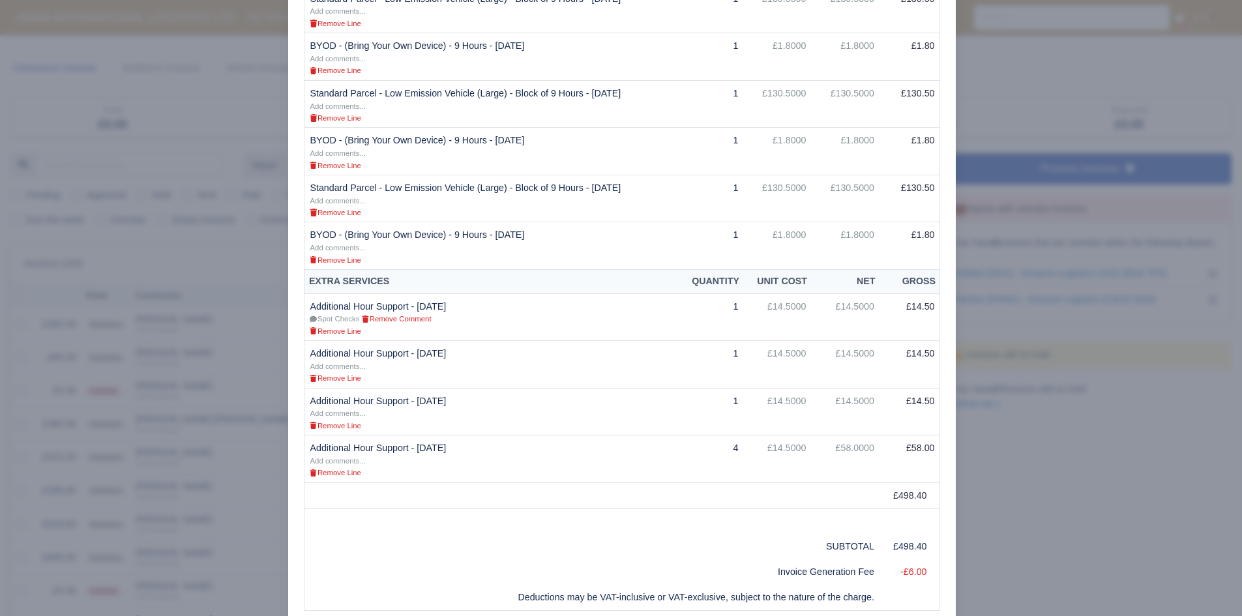
click at [203, 286] on div at bounding box center [621, 308] width 1242 height 616
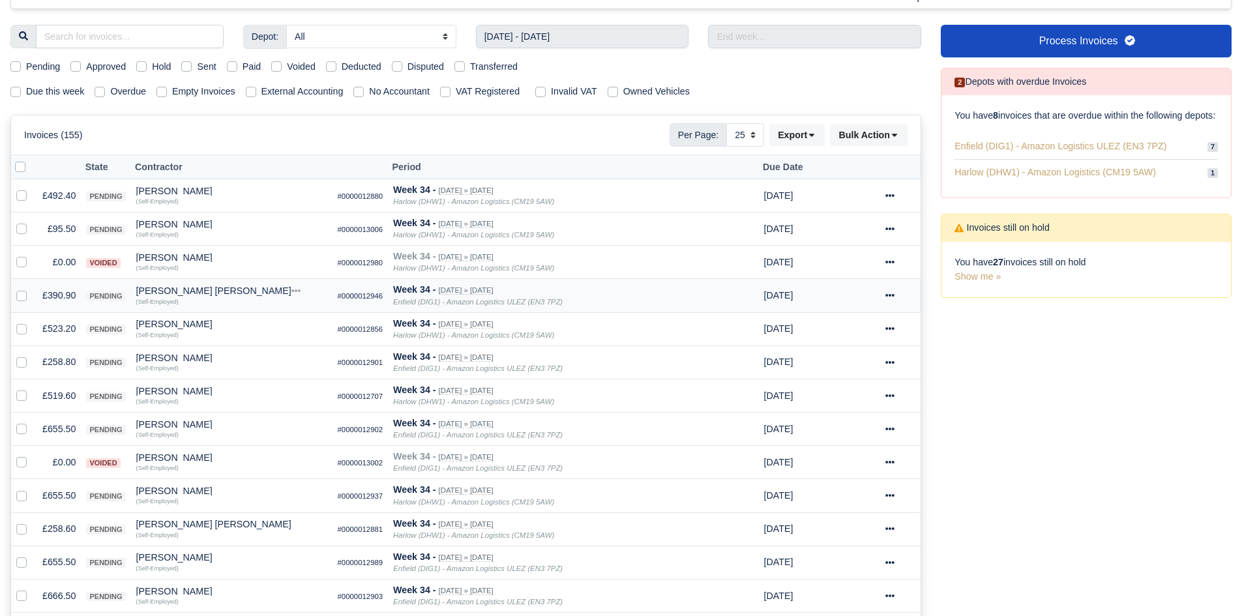
scroll to position [176, 0]
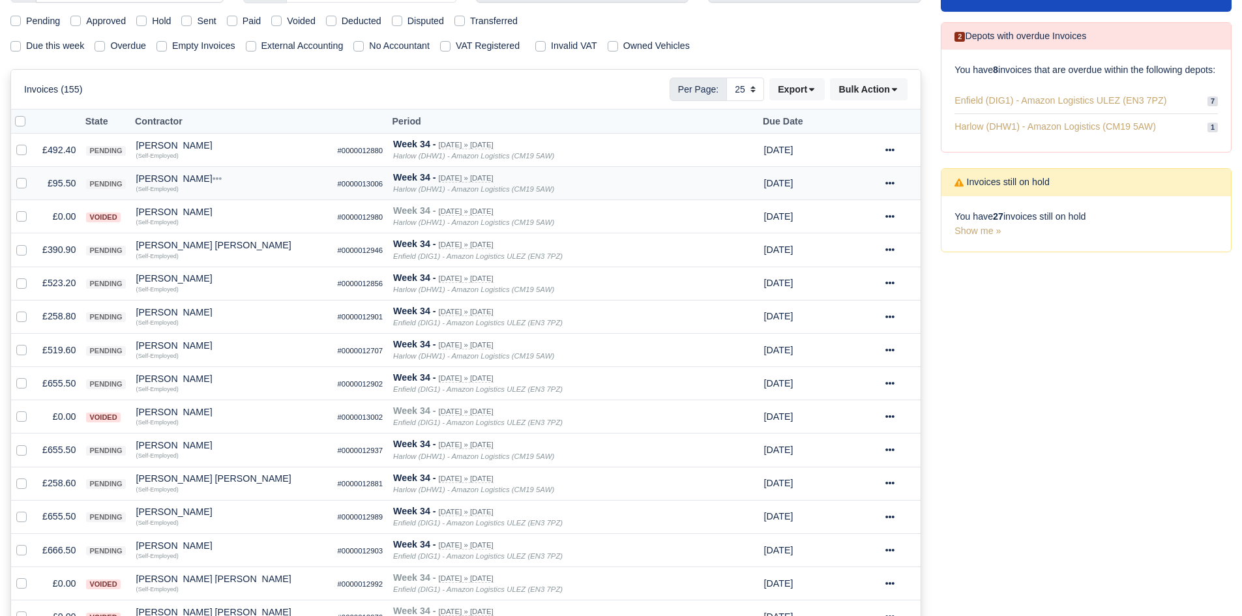
click at [66, 179] on td "£95.50" at bounding box center [59, 183] width 44 height 33
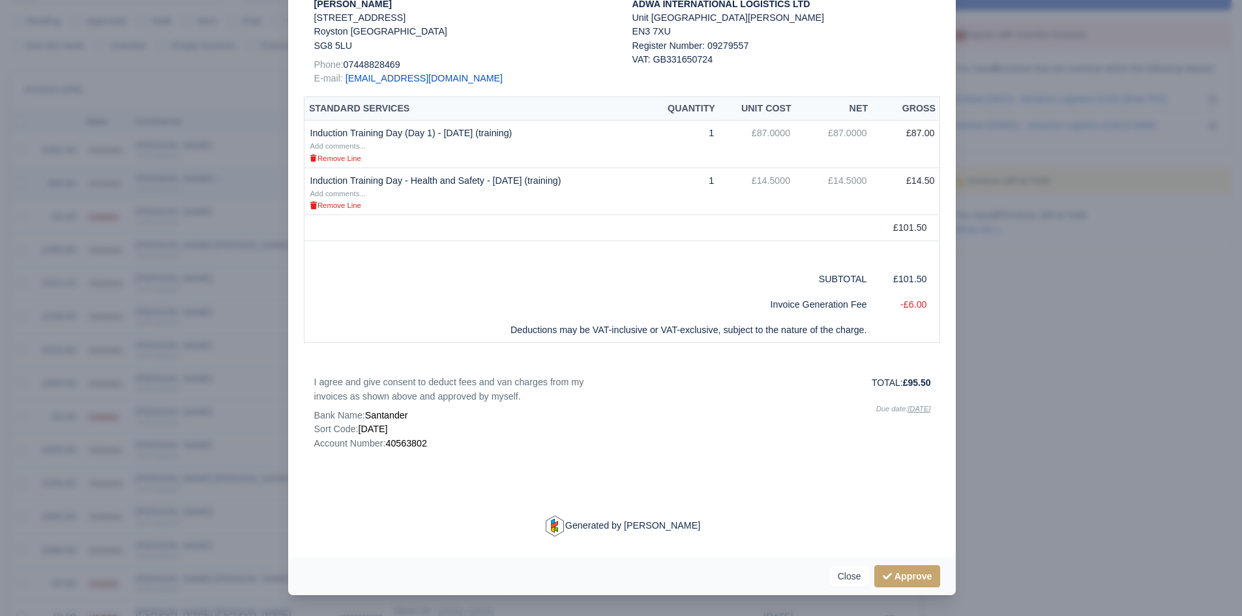
scroll to position [0, 0]
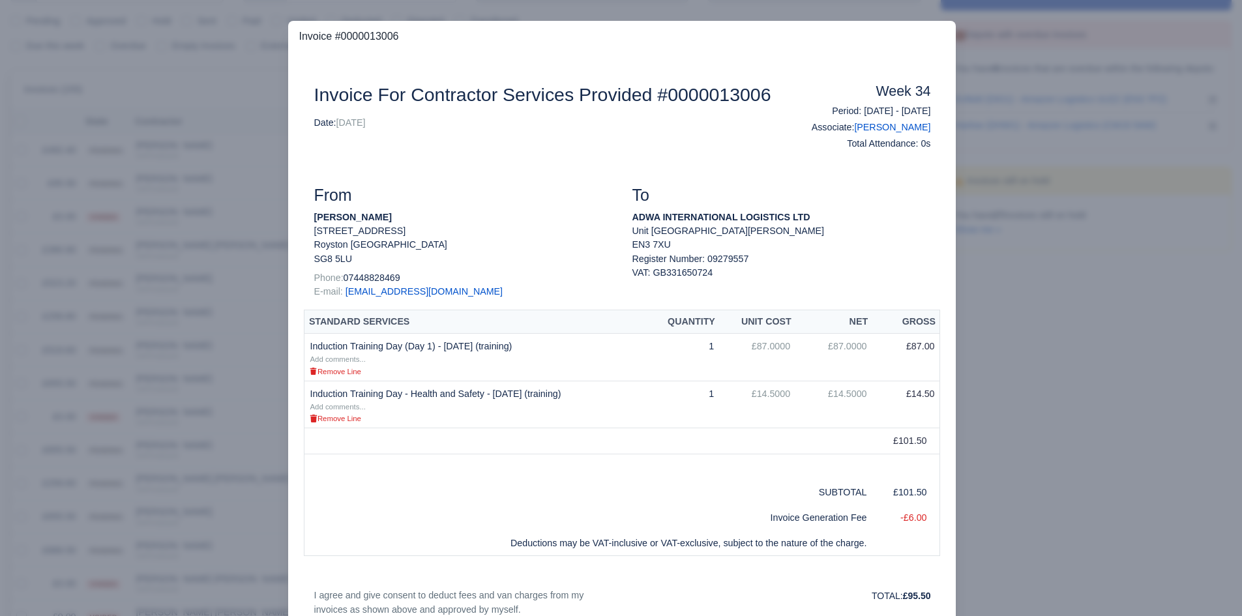
click at [198, 383] on div at bounding box center [621, 308] width 1242 height 616
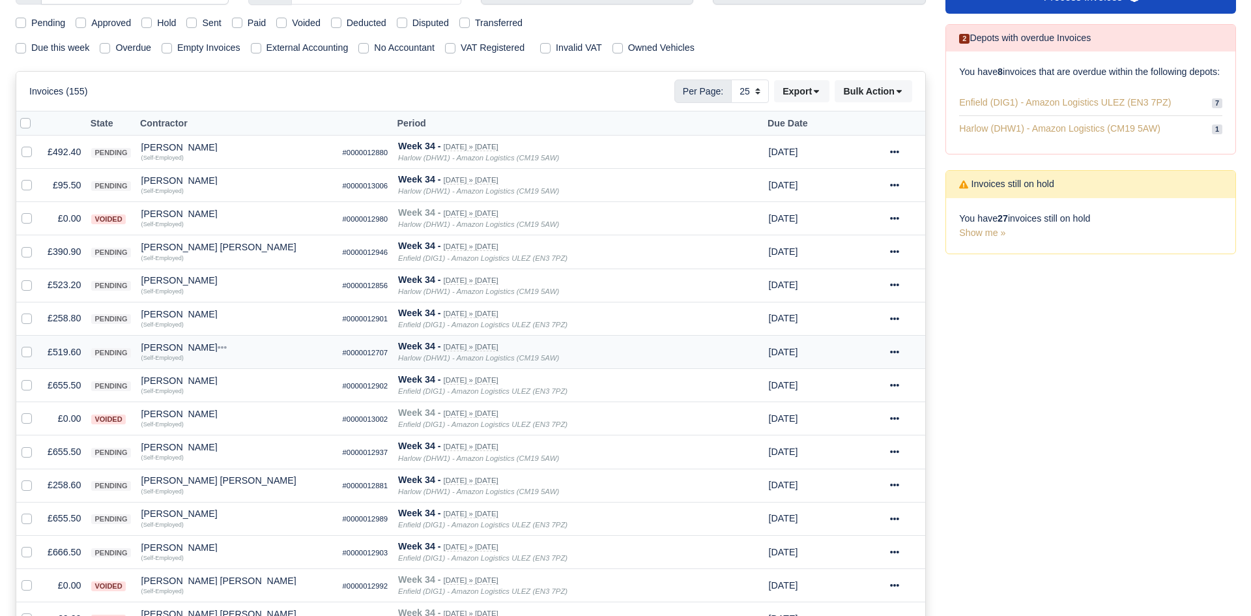
scroll to position [176, 0]
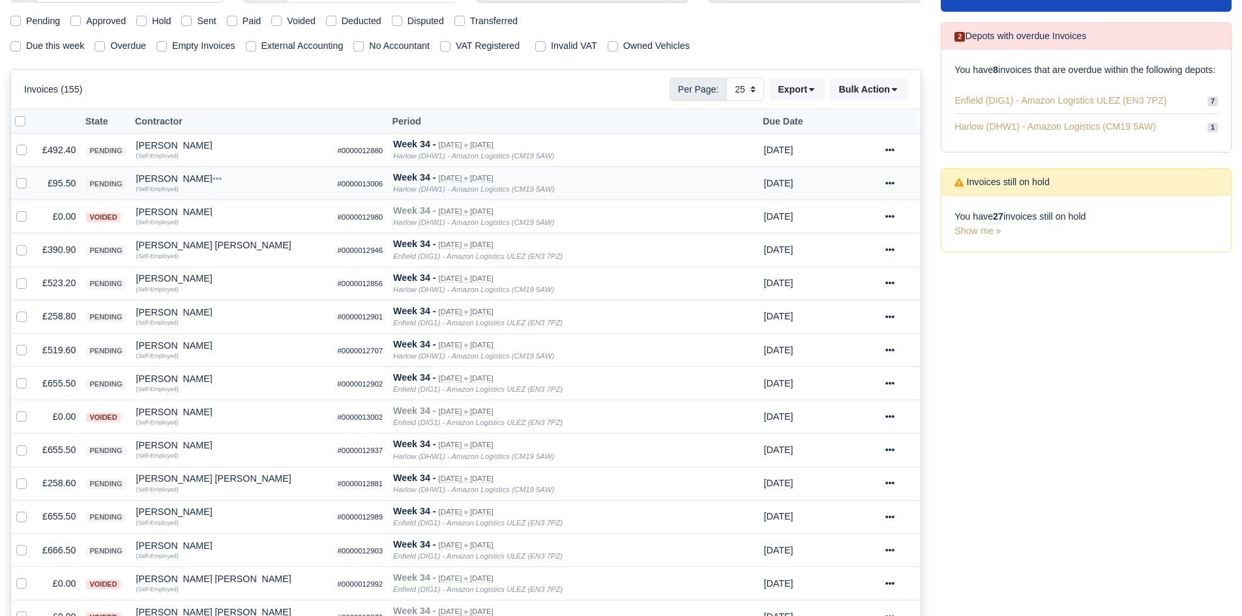
click at [181, 170] on td "Mansor Mohamed Yusoff Quick Actions Other Invoices Wallet (Self-Employed)" at bounding box center [231, 183] width 201 height 33
click at [188, 179] on div "[PERSON_NAME]" at bounding box center [231, 178] width 191 height 9
click at [235, 211] on button "Other Invoices" at bounding box center [307, 216] width 190 height 20
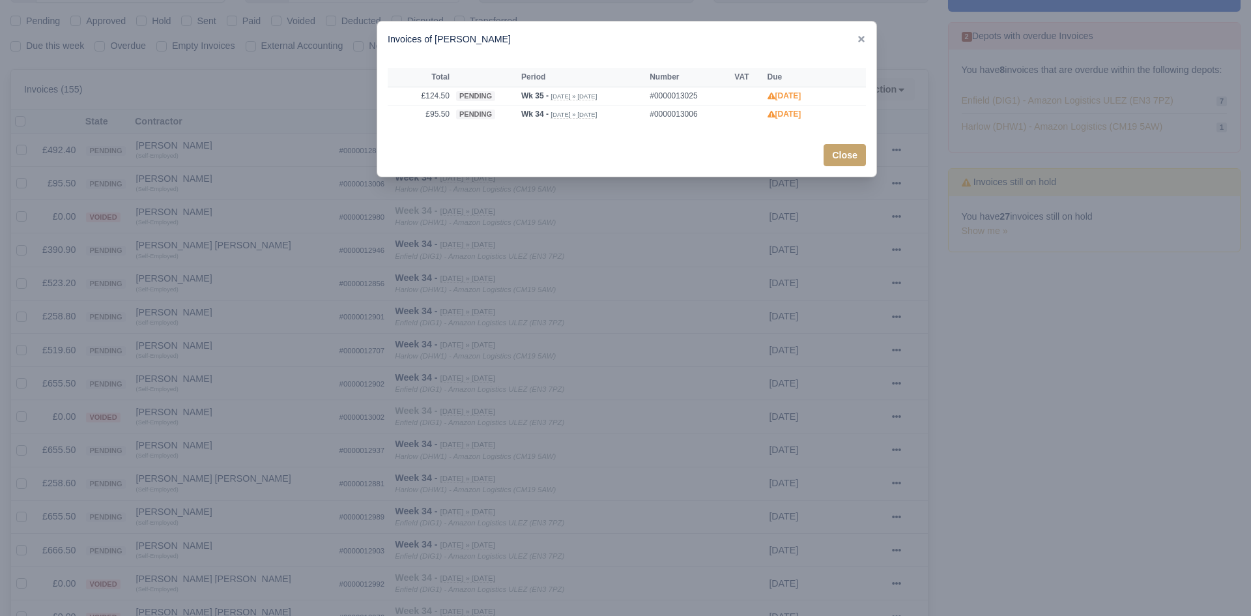
click at [181, 231] on div at bounding box center [625, 308] width 1251 height 616
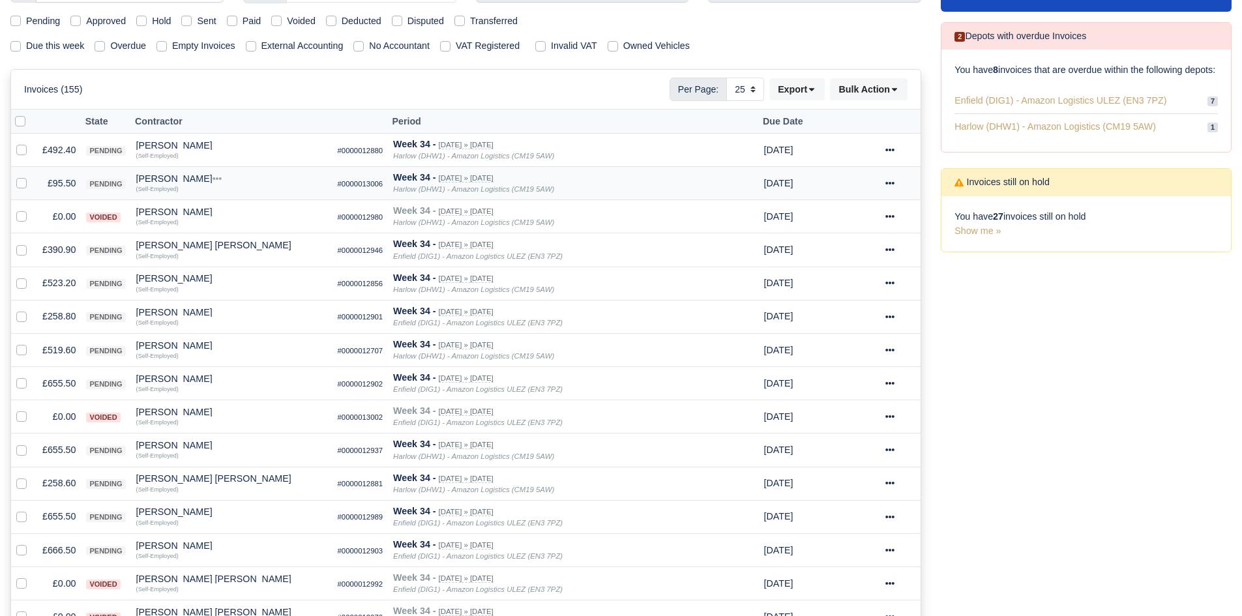
click at [184, 184] on div "(Self-Employed)" at bounding box center [231, 187] width 191 height 9
click at [192, 179] on div "[PERSON_NAME]" at bounding box center [231, 178] width 191 height 9
click at [256, 214] on button "Other Invoices" at bounding box center [307, 216] width 190 height 20
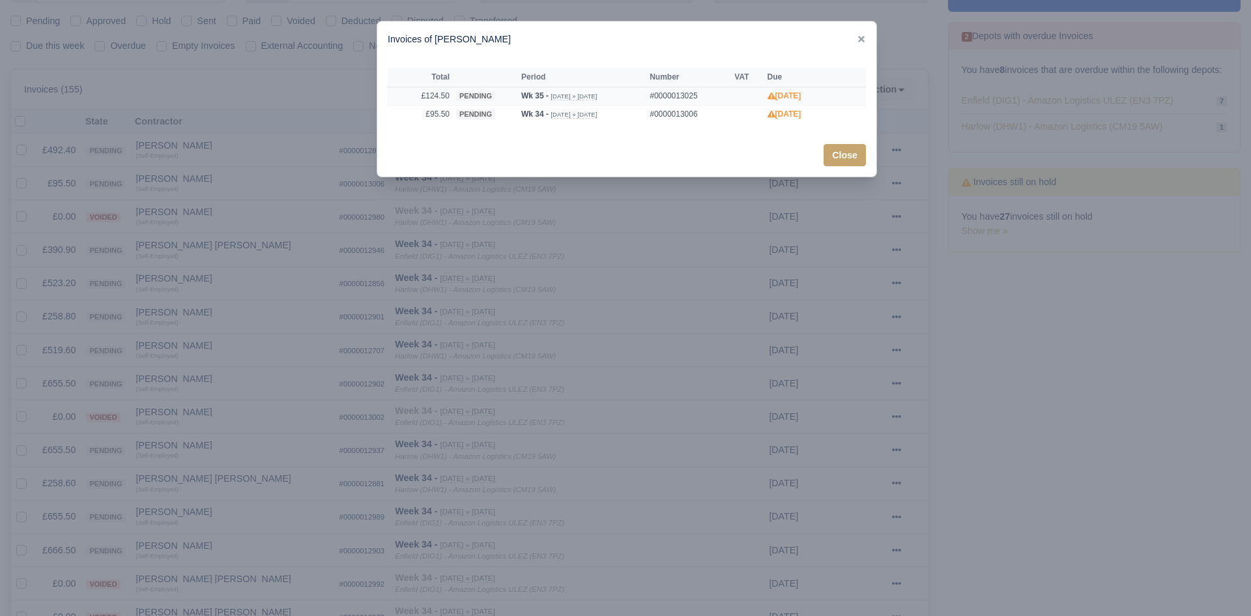
click at [458, 100] on span "pending" at bounding box center [475, 96] width 39 height 10
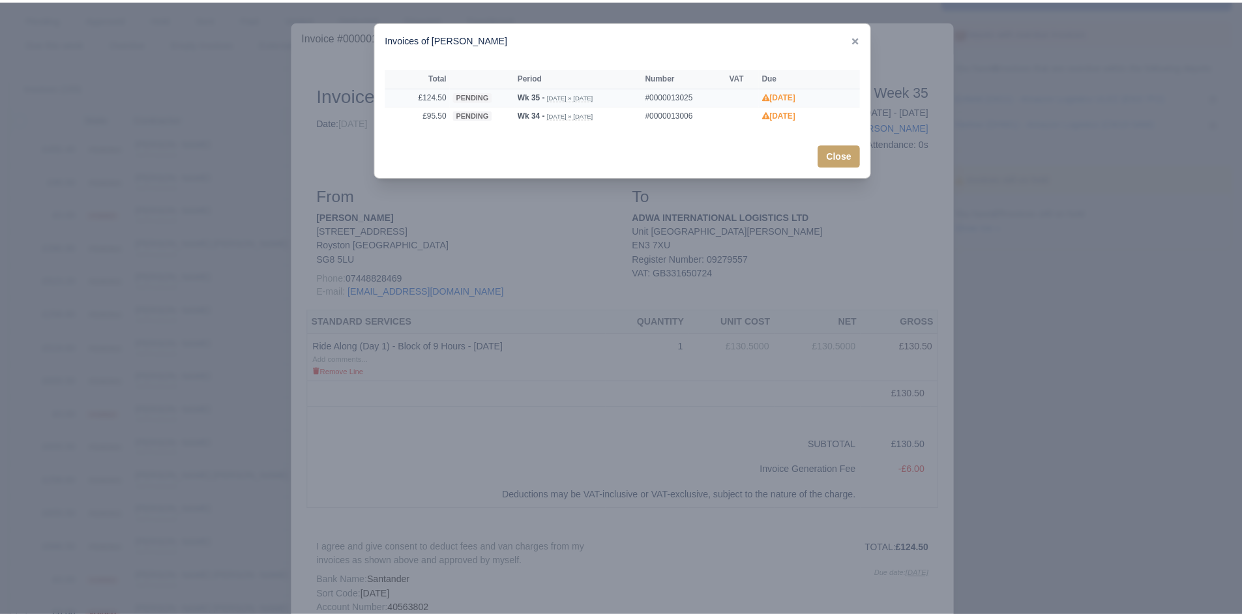
scroll to position [174, 0]
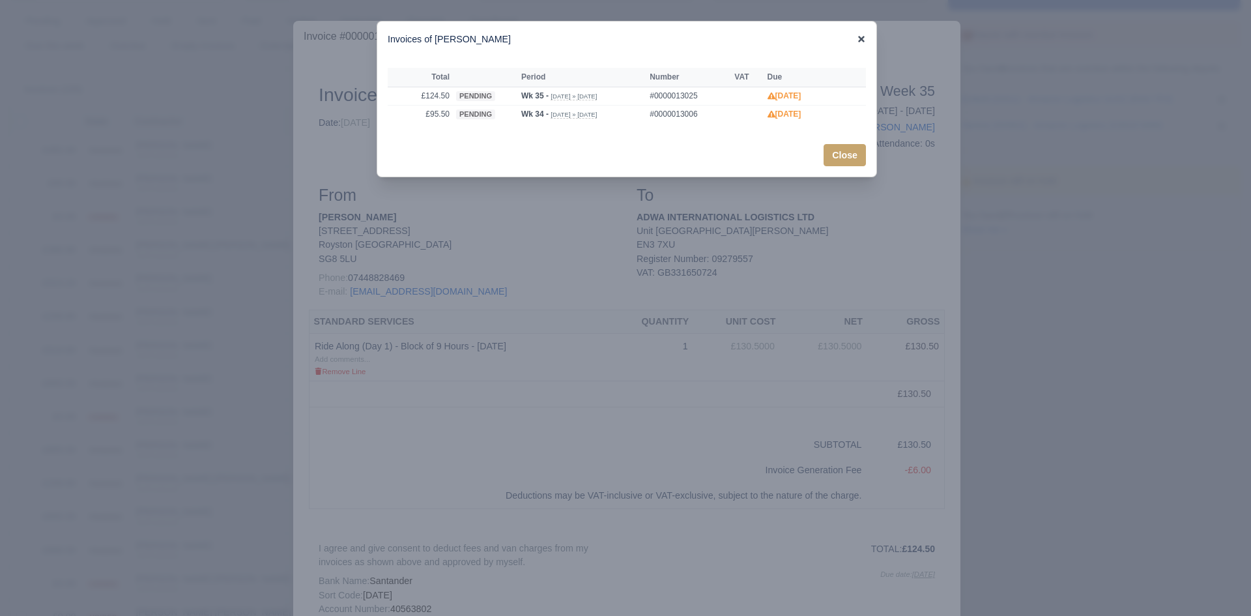
click at [864, 36] on icon at bounding box center [861, 39] width 9 height 9
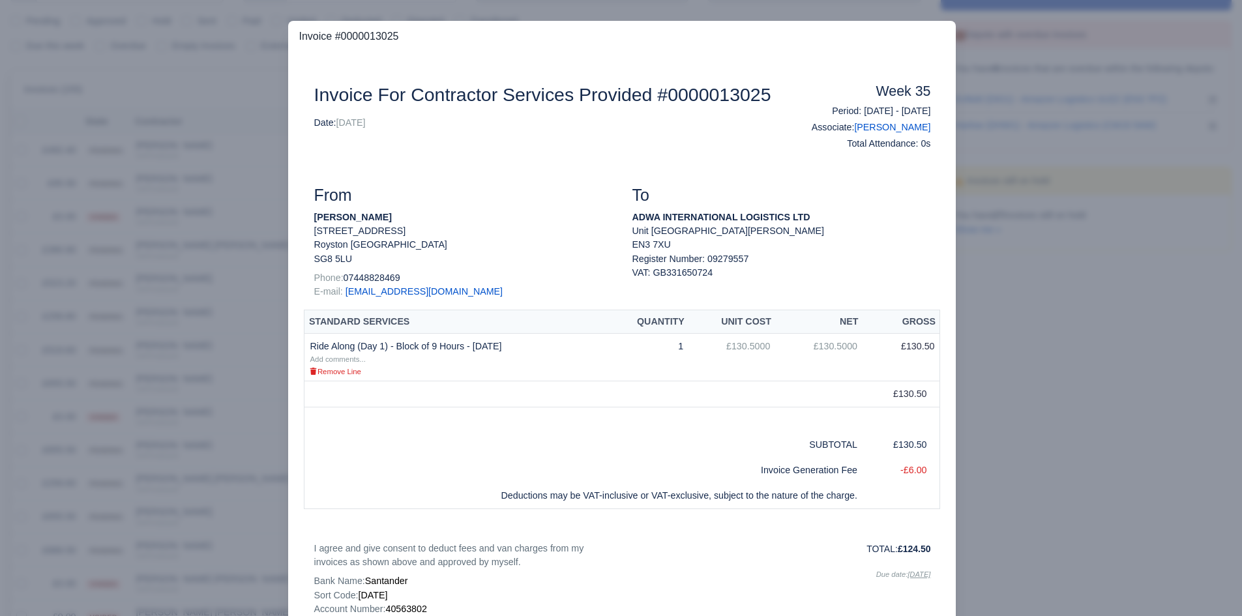
click at [1013, 130] on div at bounding box center [621, 308] width 1242 height 616
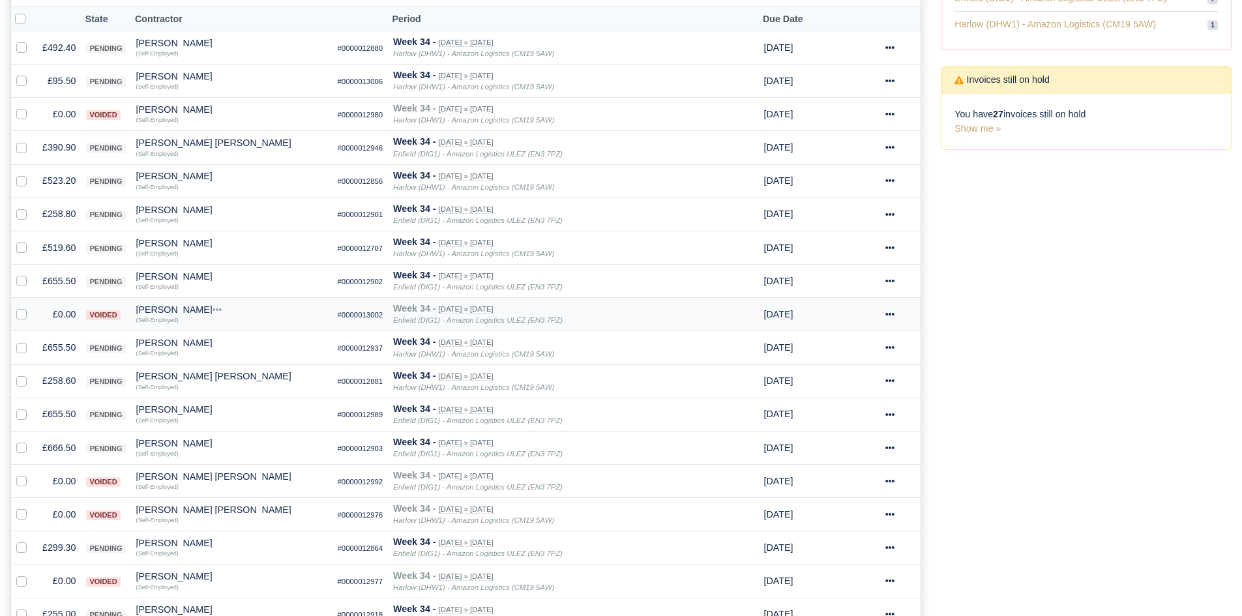
scroll to position [279, 0]
click at [61, 207] on td "£258.80" at bounding box center [59, 213] width 44 height 33
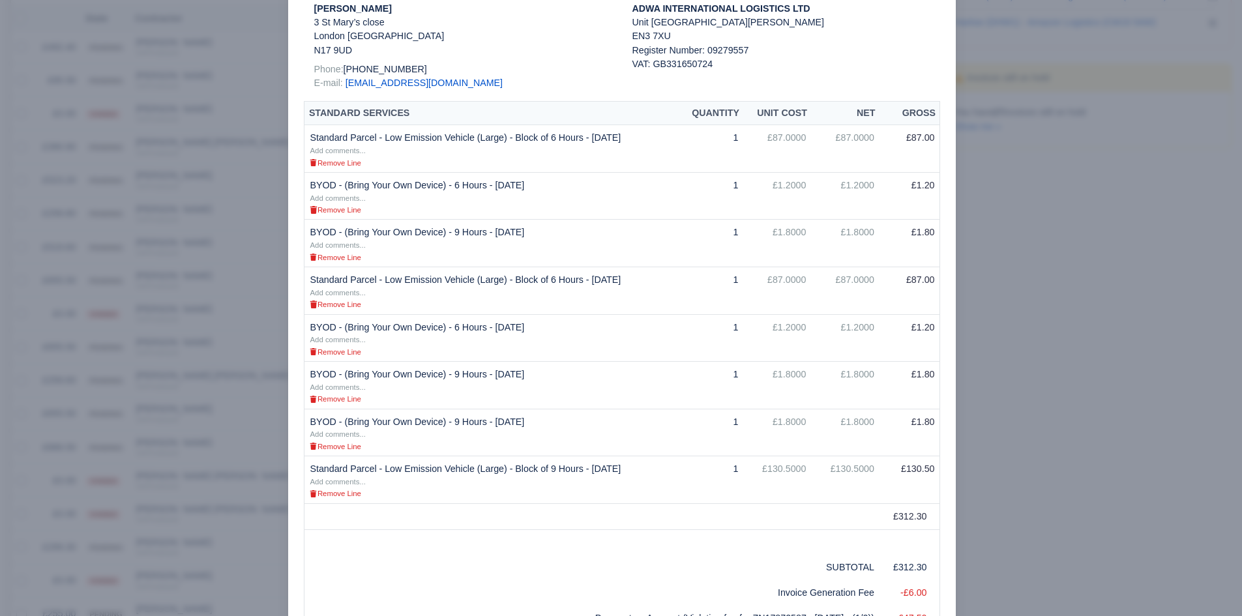
scroll to position [209, 0]
click at [993, 322] on div at bounding box center [621, 308] width 1242 height 616
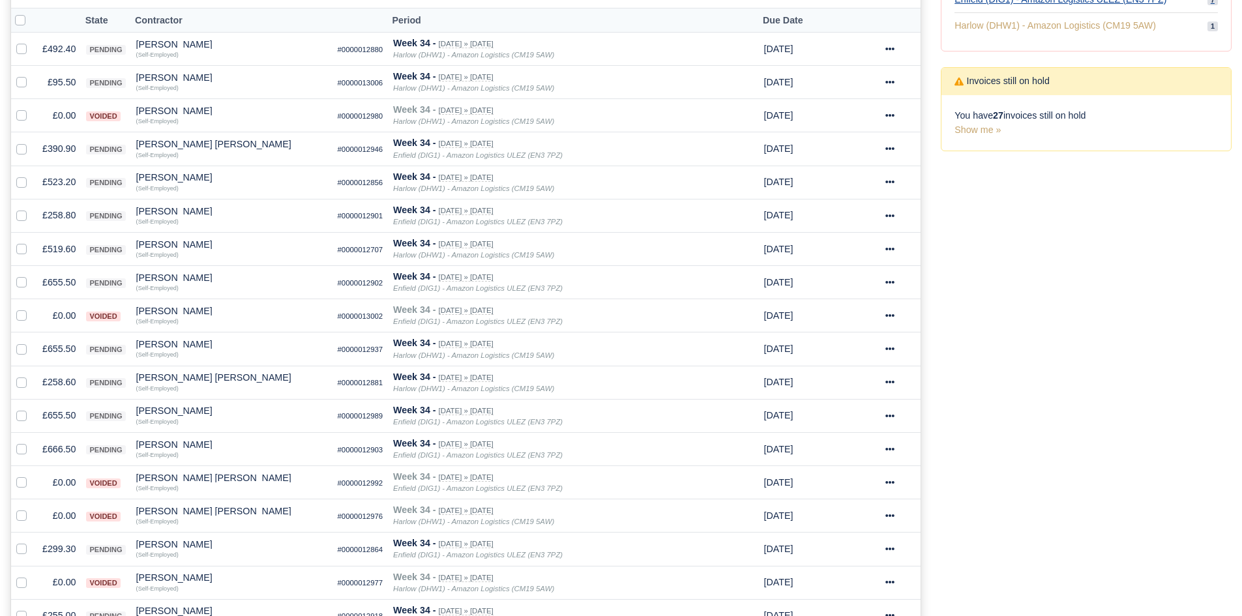
scroll to position [279, 0]
click at [66, 218] on td "£258.80" at bounding box center [59, 213] width 44 height 33
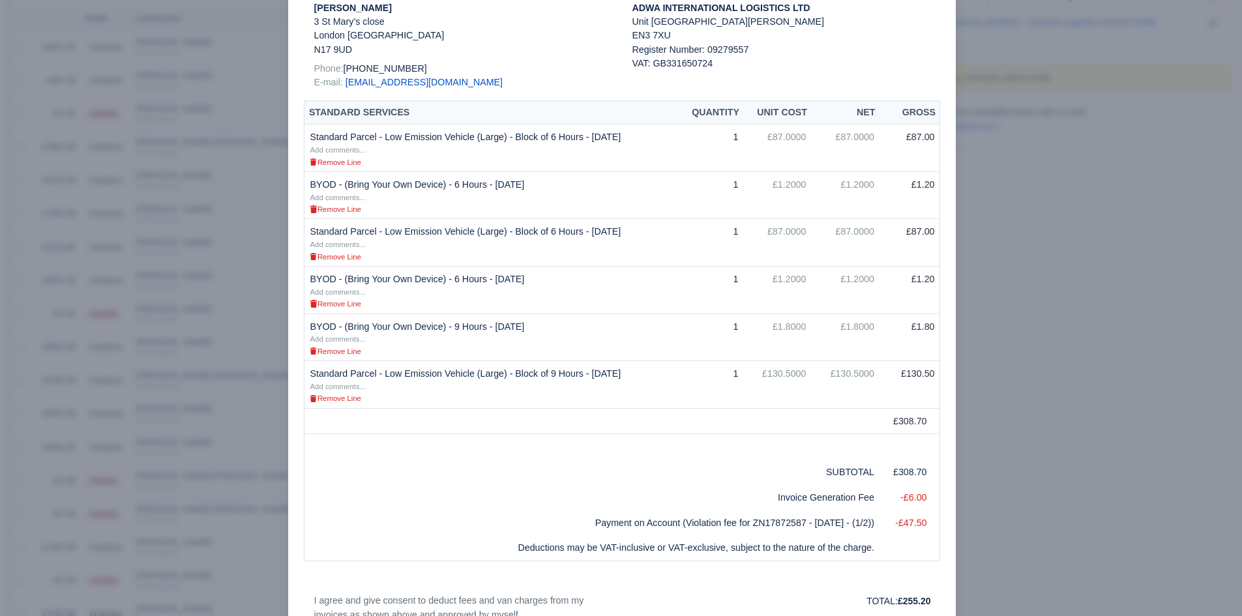
scroll to position [245, 0]
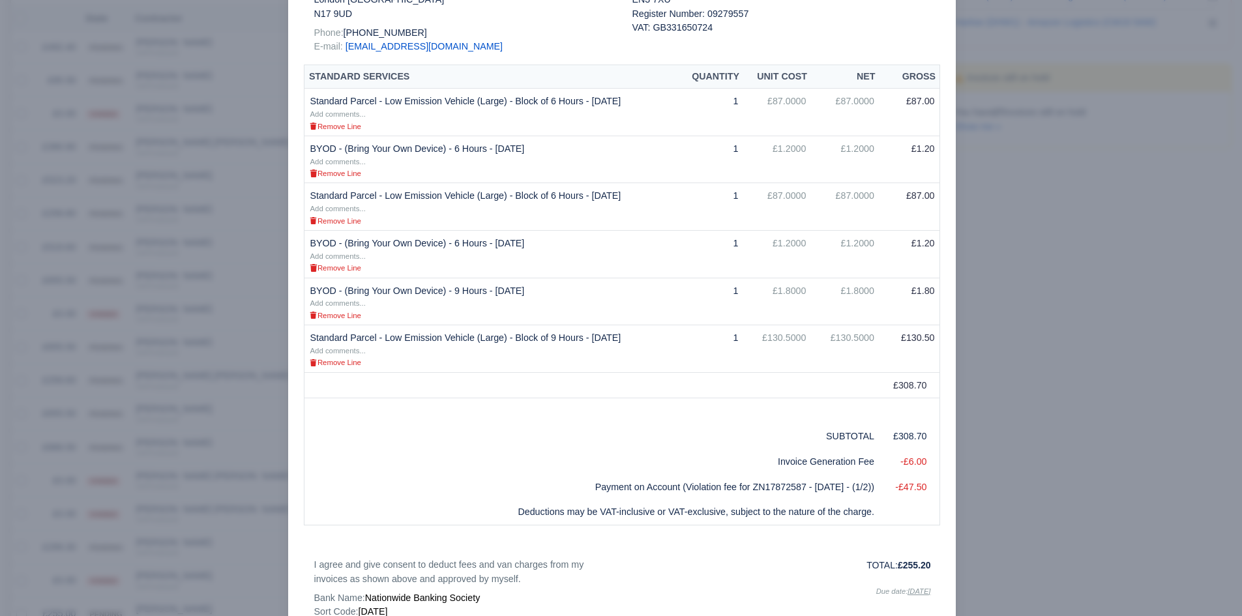
click at [1055, 416] on div at bounding box center [621, 308] width 1242 height 616
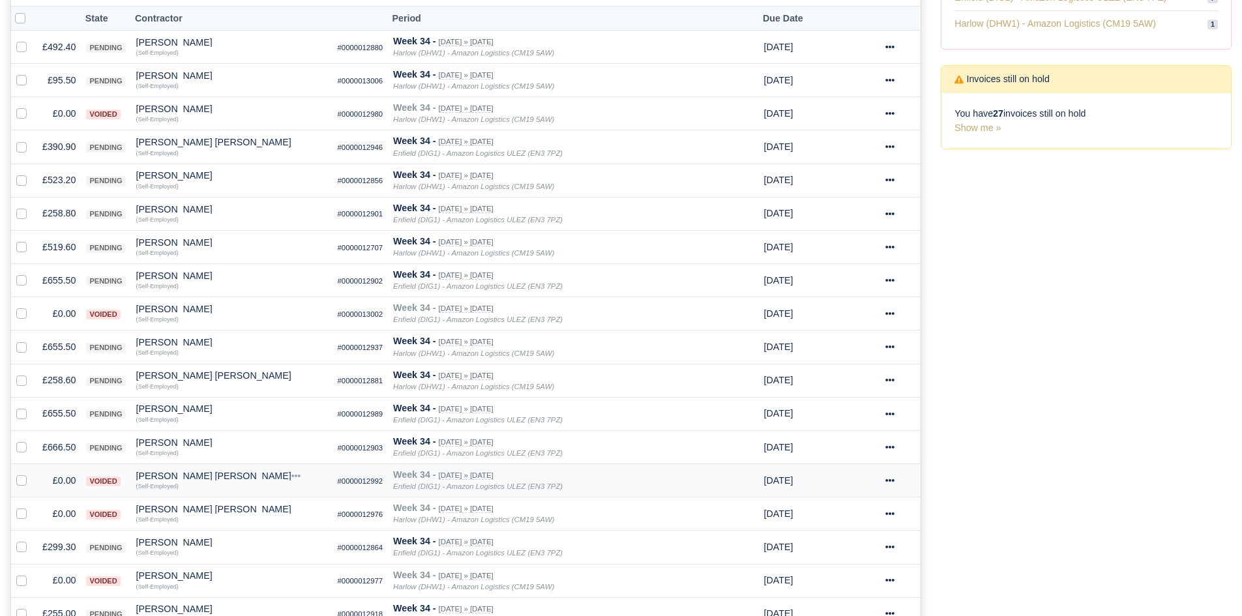
scroll to position [328, 0]
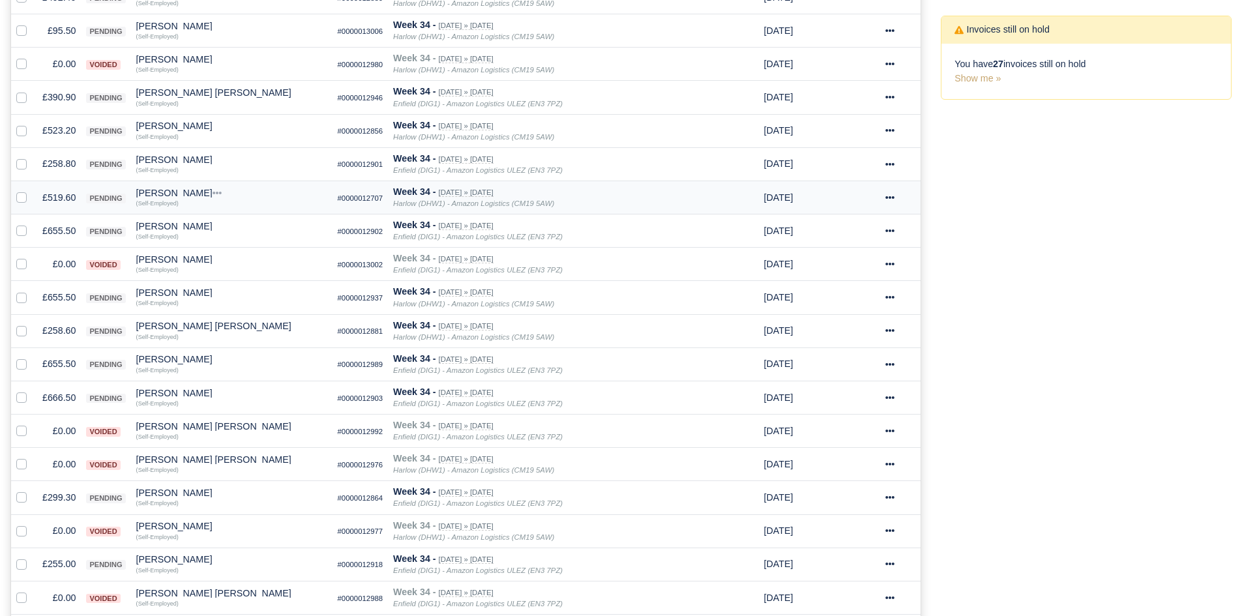
click at [63, 194] on td "£519.60" at bounding box center [59, 197] width 44 height 33
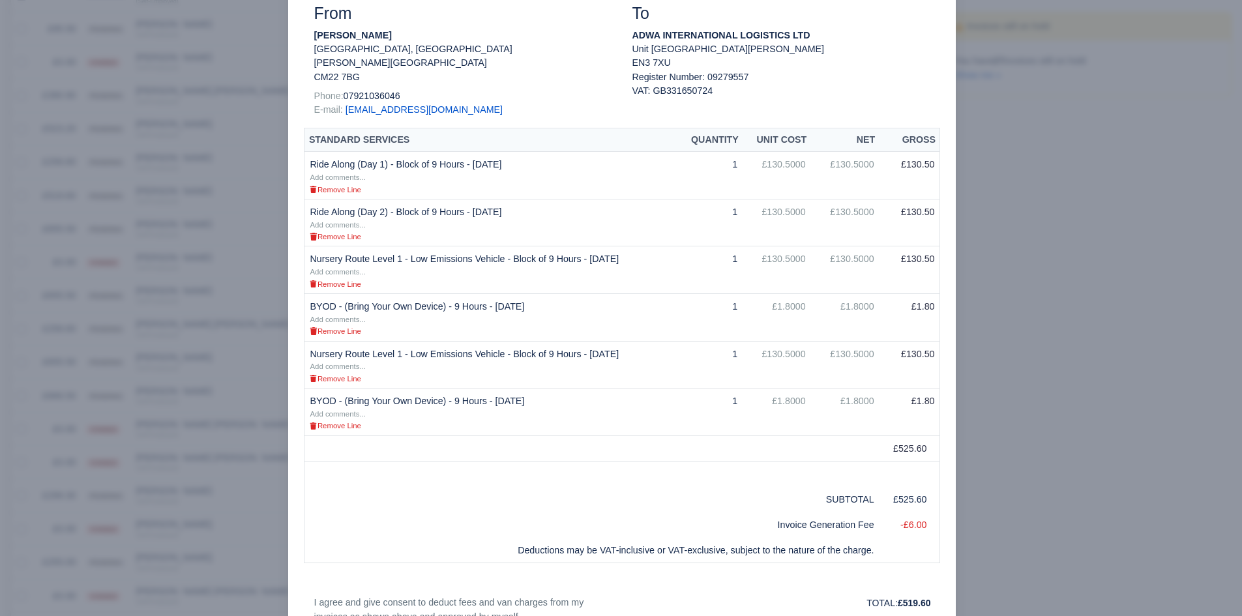
scroll to position [182, 0]
click at [251, 261] on div at bounding box center [621, 308] width 1242 height 616
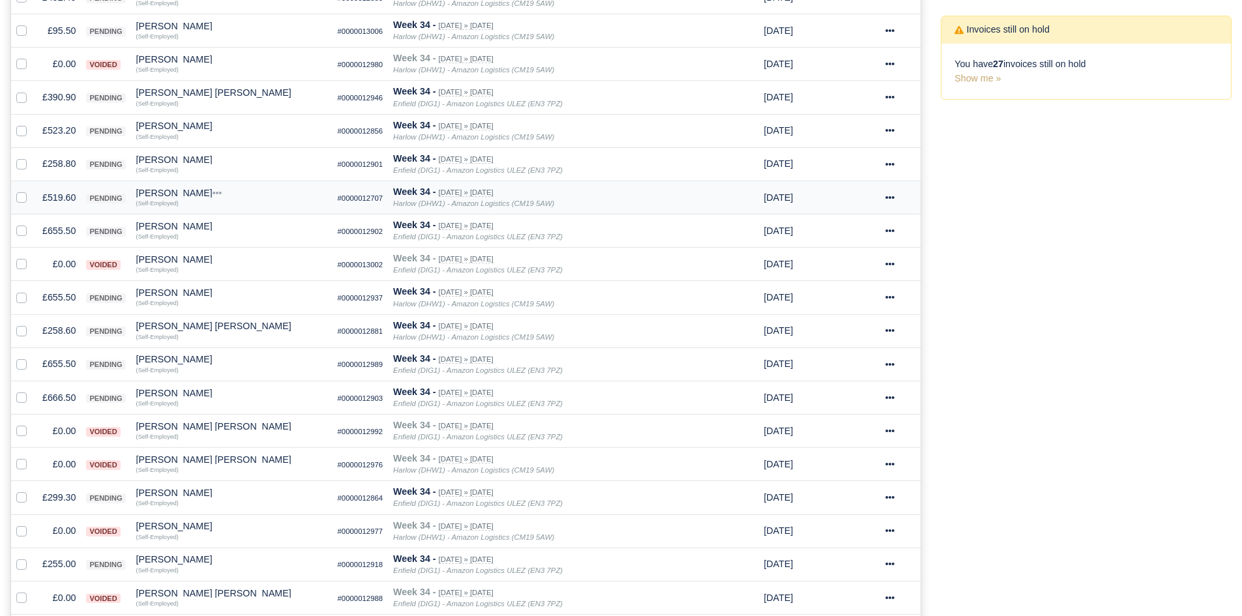
click at [167, 186] on td "Max Eldridge Quick Actions Other Invoices Wallet (Self-Employed)" at bounding box center [231, 197] width 201 height 33
click at [171, 197] on div "[PERSON_NAME]" at bounding box center [231, 192] width 191 height 9
click at [243, 236] on button "Other Invoices" at bounding box center [307, 230] width 190 height 20
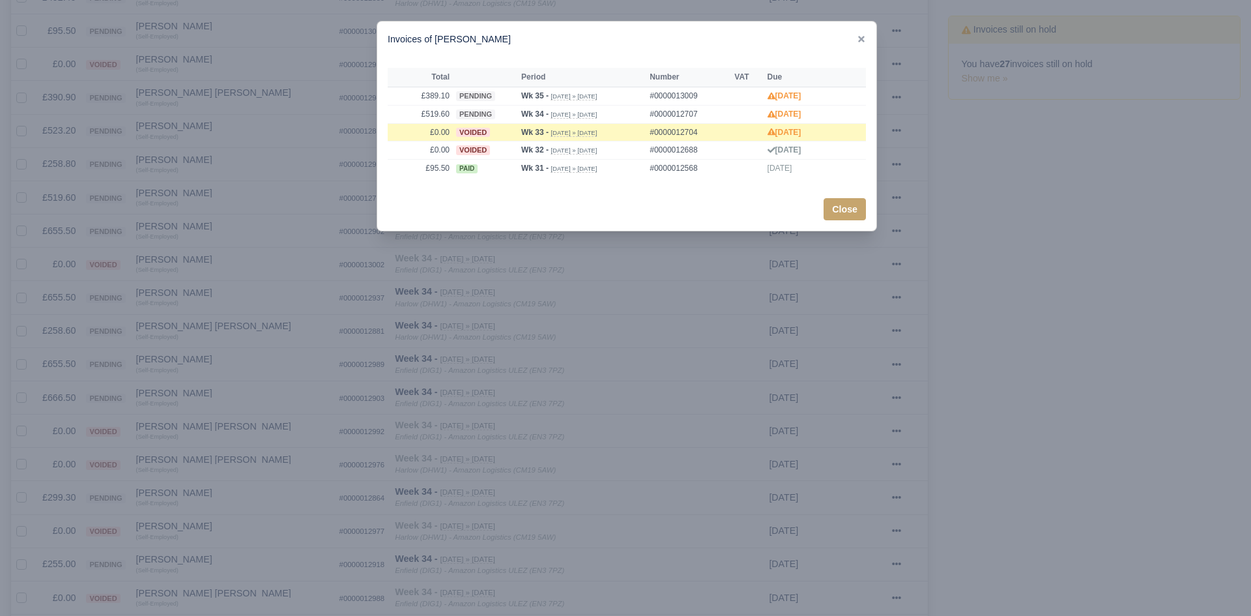
click at [205, 214] on div at bounding box center [625, 308] width 1251 height 616
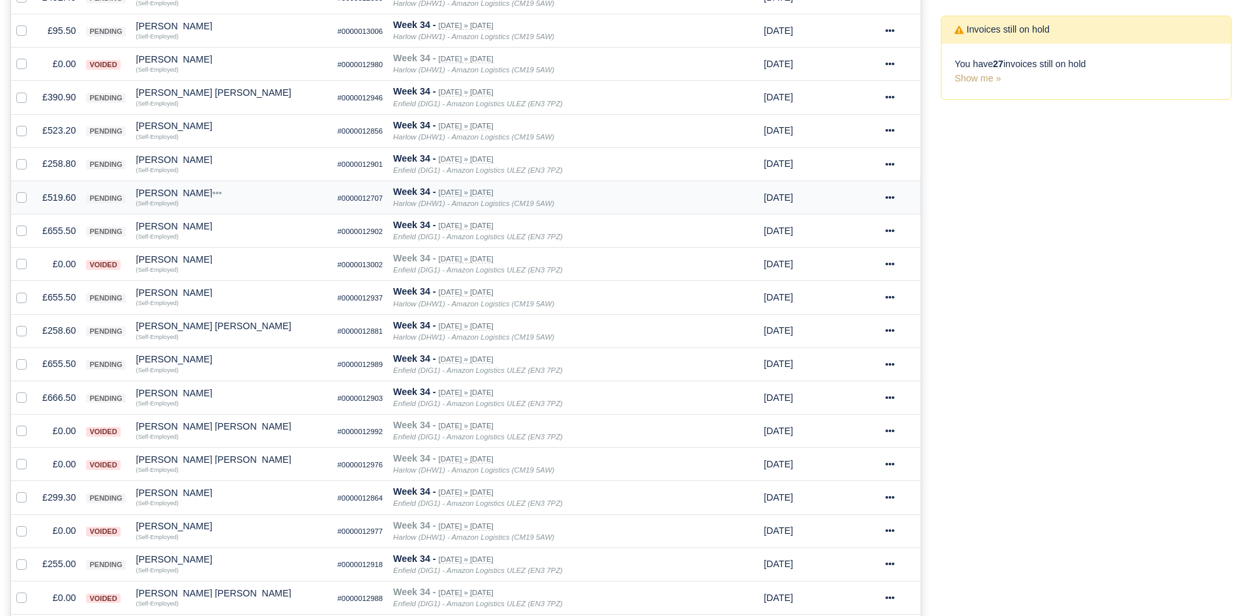
click at [59, 199] on td "£519.60" at bounding box center [59, 197] width 44 height 33
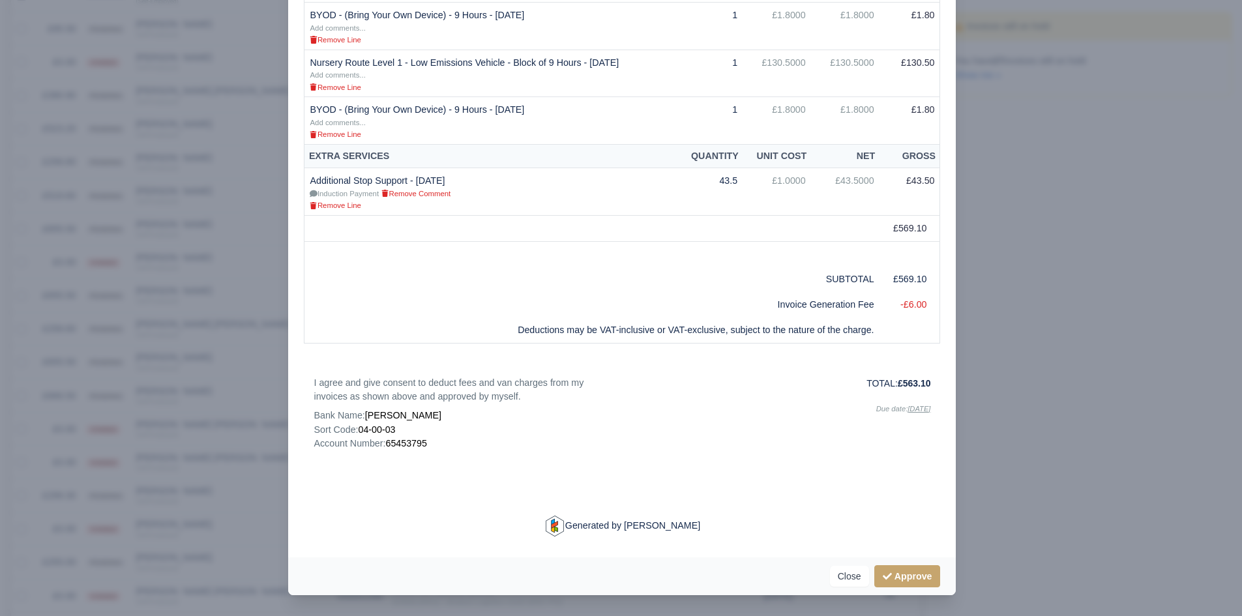
scroll to position [474, 0]
click at [986, 314] on div at bounding box center [621, 308] width 1242 height 616
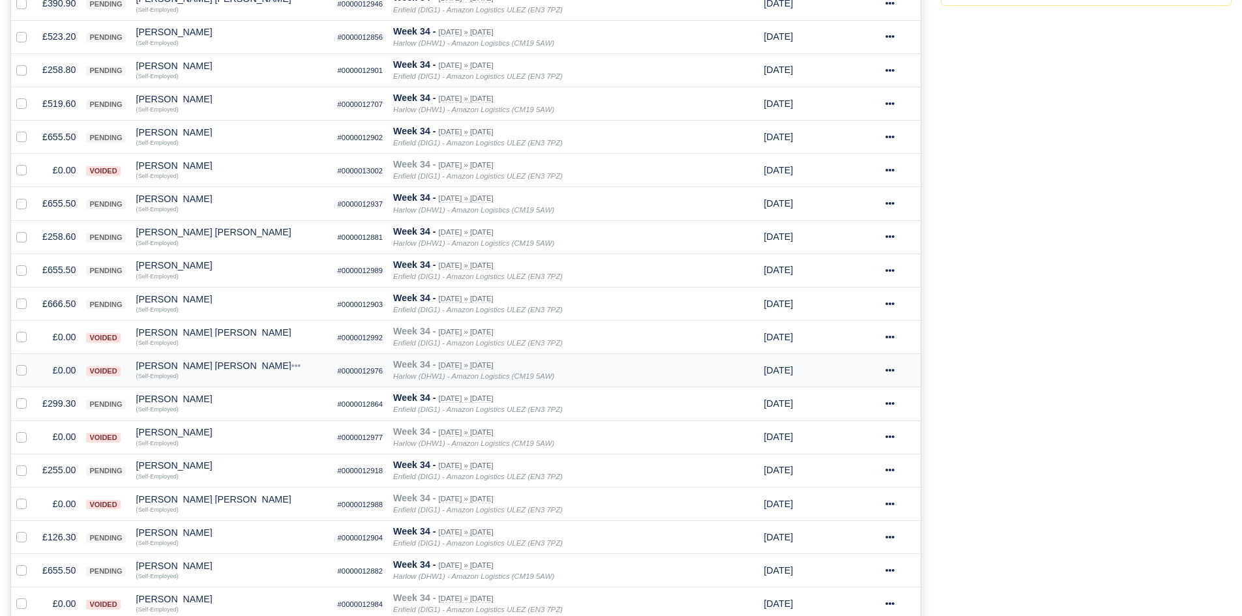
scroll to position [423, 0]
click at [65, 302] on td "£666.50" at bounding box center [59, 302] width 44 height 33
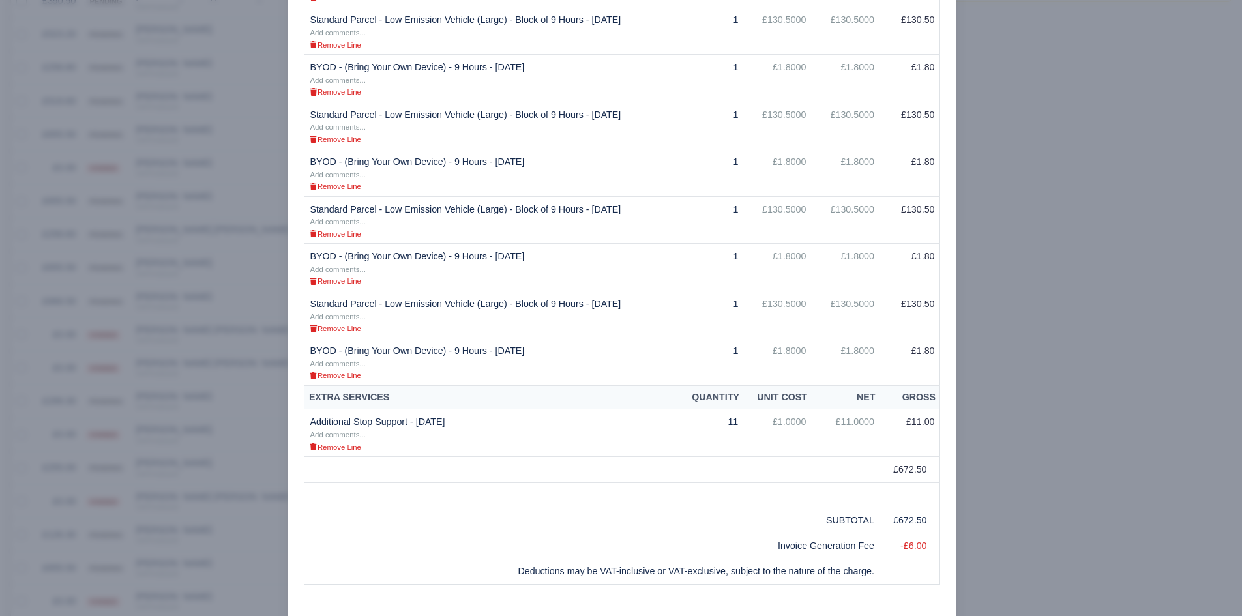
scroll to position [422, 0]
click at [216, 348] on div at bounding box center [621, 308] width 1242 height 616
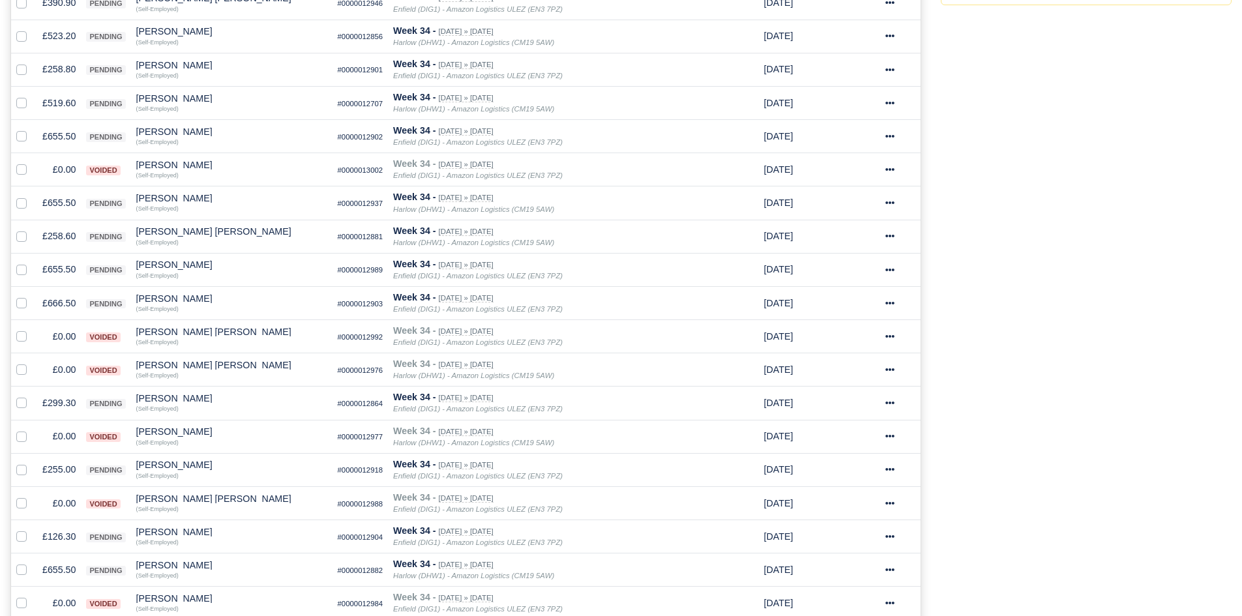
scroll to position [566, 0]
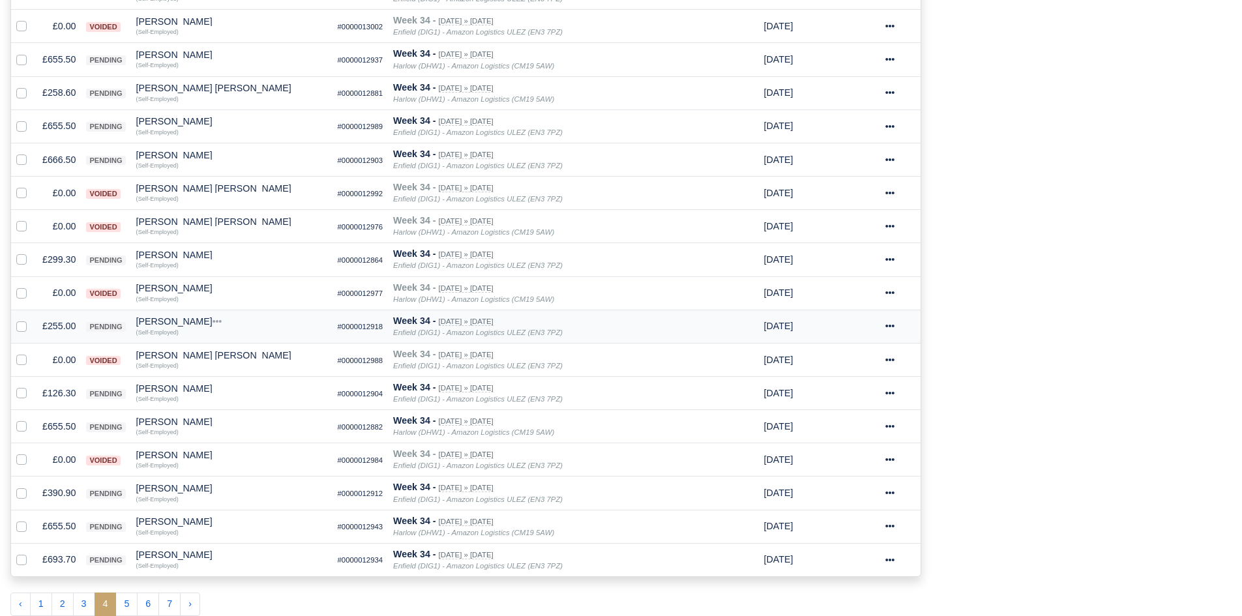
click at [66, 319] on td "£255.00" at bounding box center [59, 326] width 44 height 33
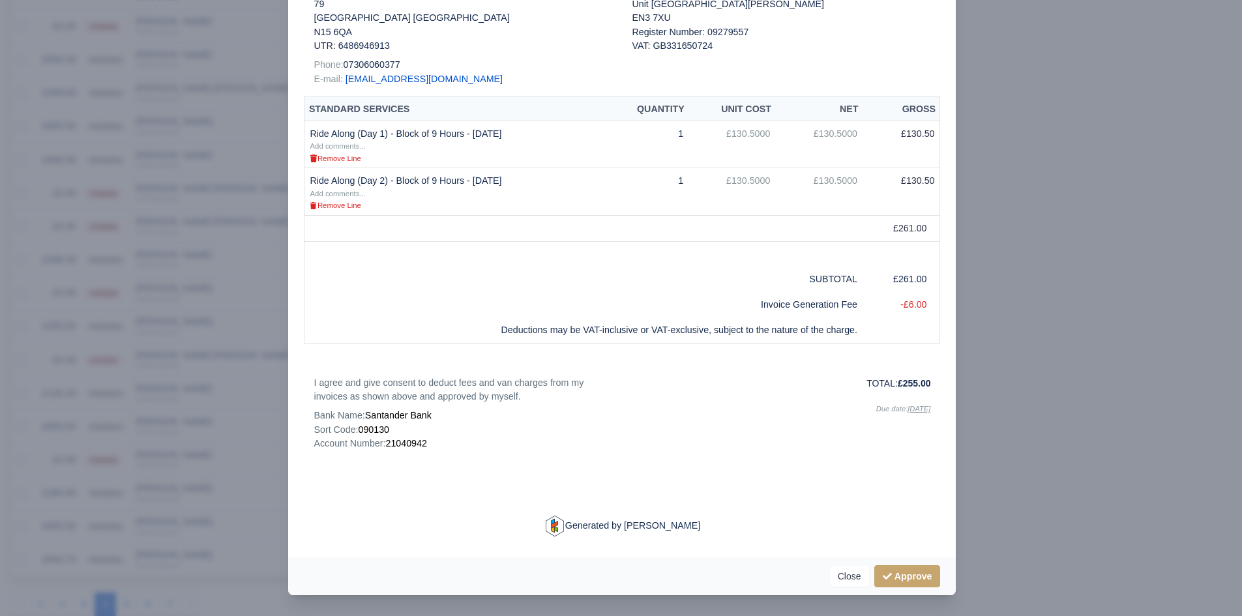
click at [102, 368] on div at bounding box center [621, 308] width 1242 height 616
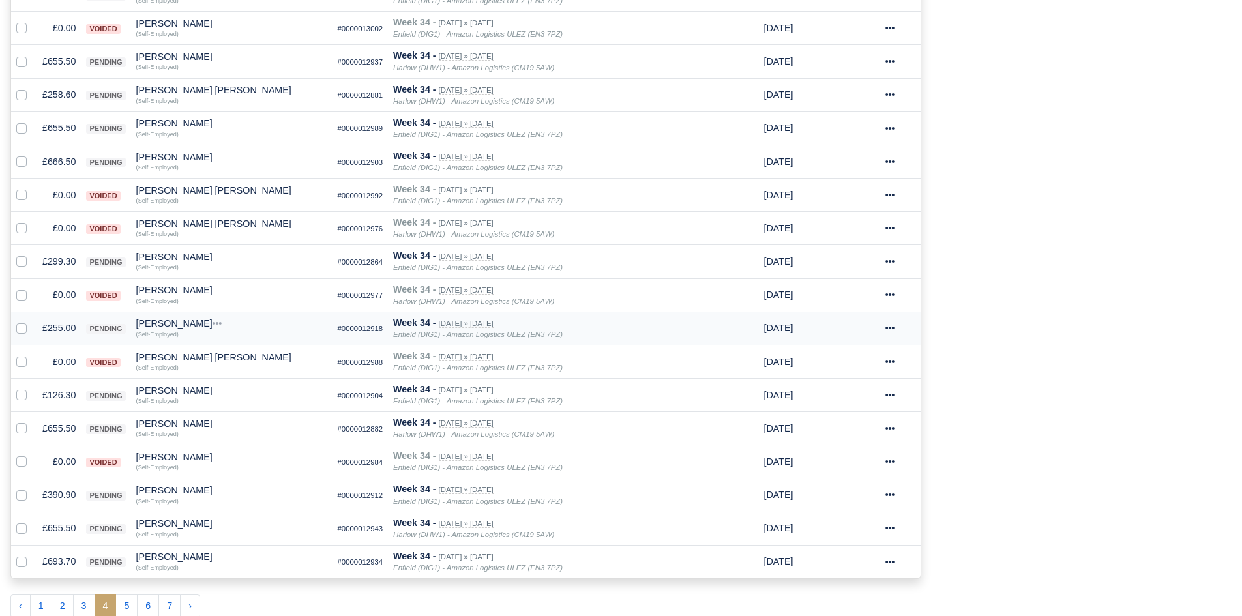
scroll to position [566, 0]
click at [160, 324] on div "[PERSON_NAME]" at bounding box center [231, 321] width 191 height 9
click at [252, 352] on button "Other Invoices" at bounding box center [307, 359] width 190 height 20
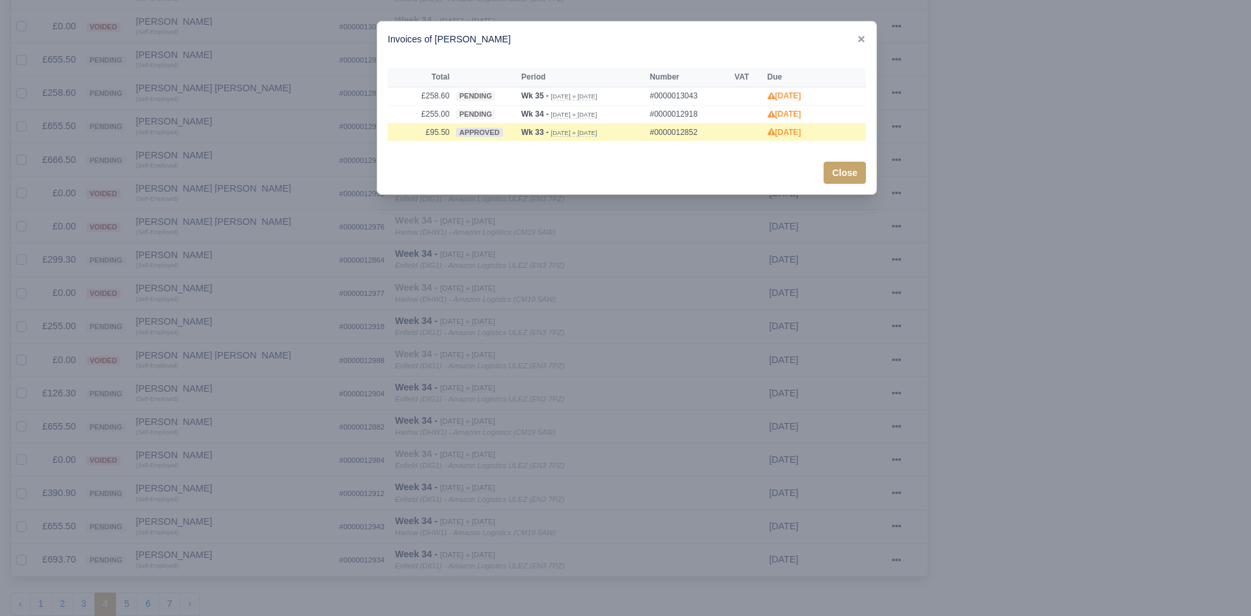
click at [197, 337] on div at bounding box center [625, 308] width 1251 height 616
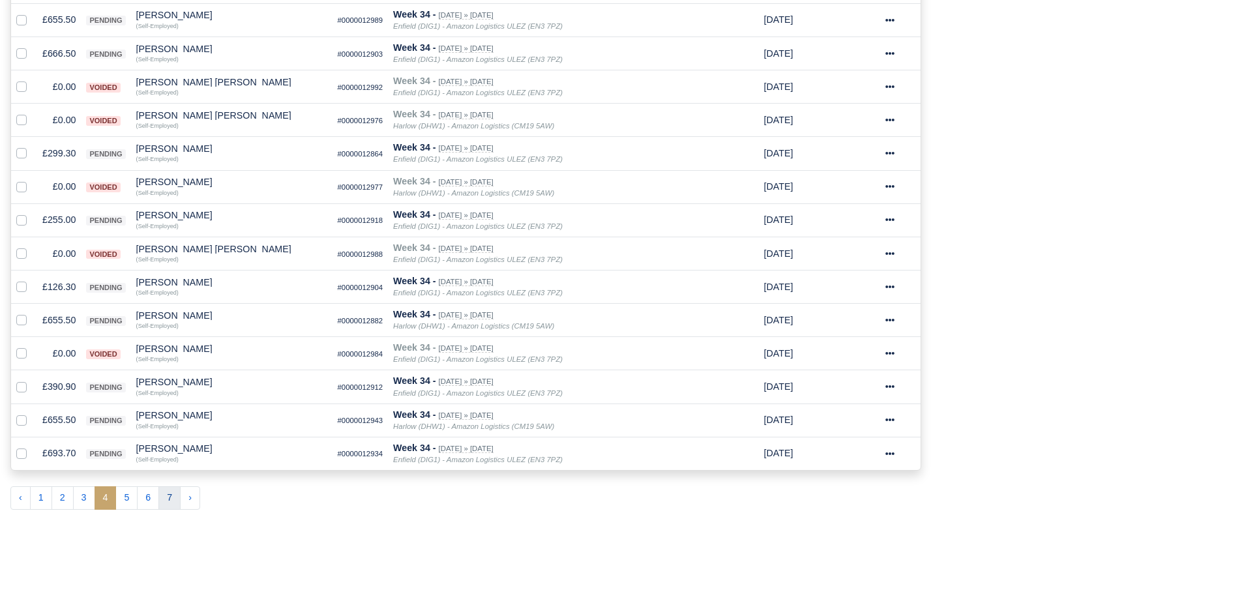
scroll to position [673, 0]
click at [128, 494] on button "5" at bounding box center [126, 497] width 22 height 23
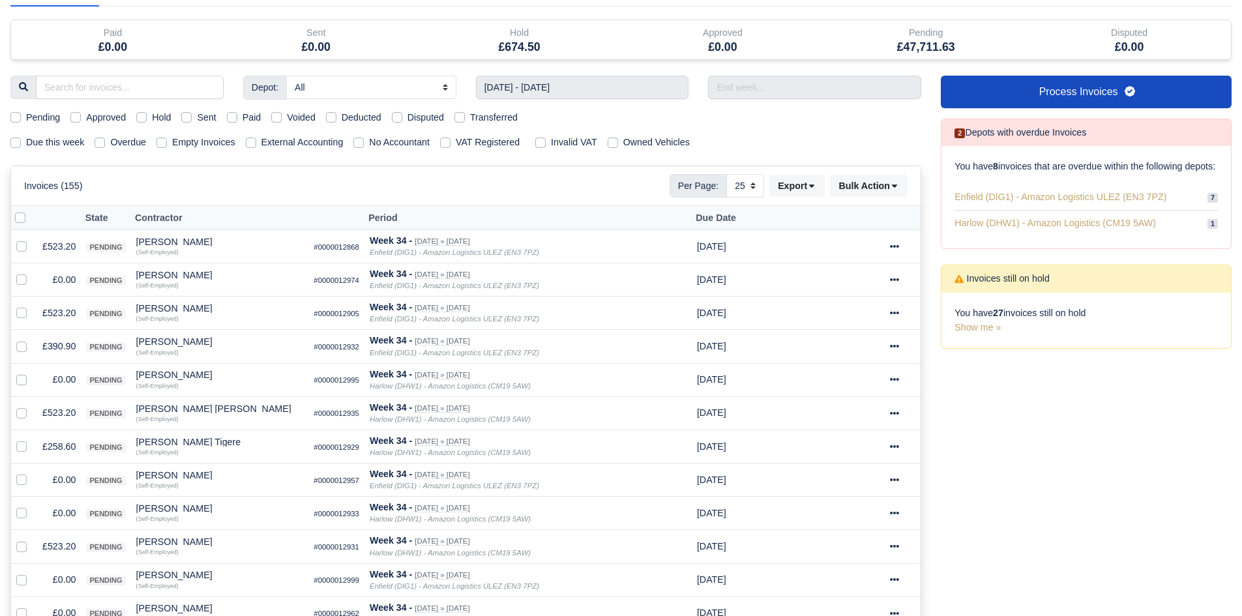
scroll to position [82, 0]
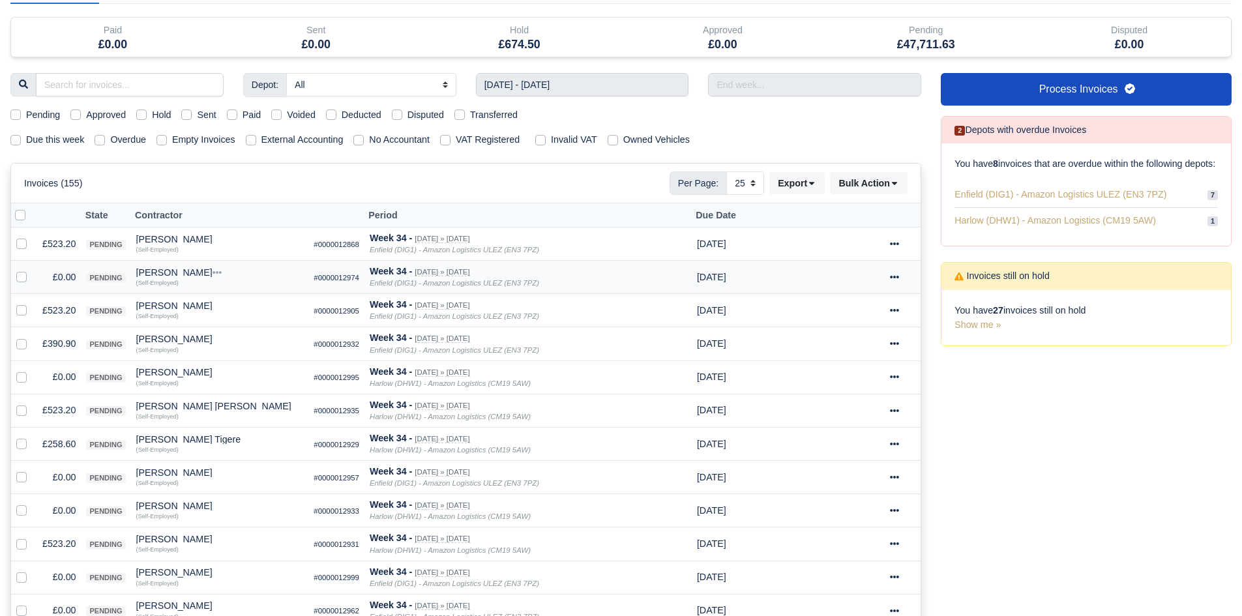
click at [32, 270] on label at bounding box center [32, 270] width 0 height 0
click at [18, 276] on input "checkbox" at bounding box center [21, 275] width 10 height 10
checkbox input "true"
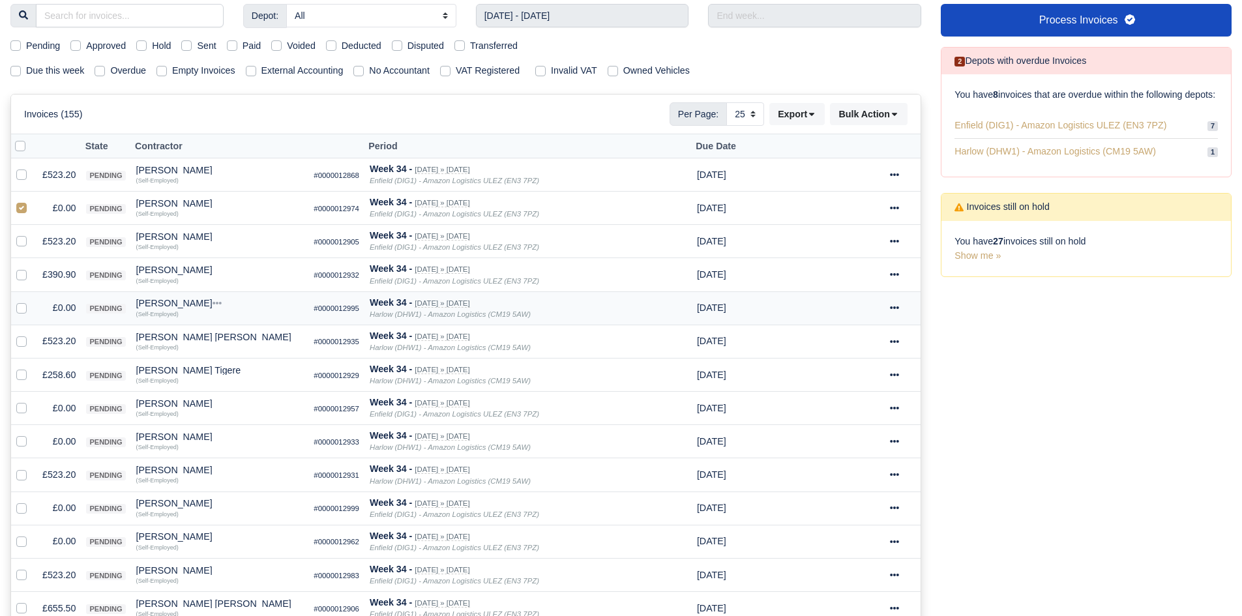
click at [32, 300] on label at bounding box center [32, 300] width 0 height 0
click at [21, 307] on input "checkbox" at bounding box center [21, 305] width 10 height 10
checkbox input "true"
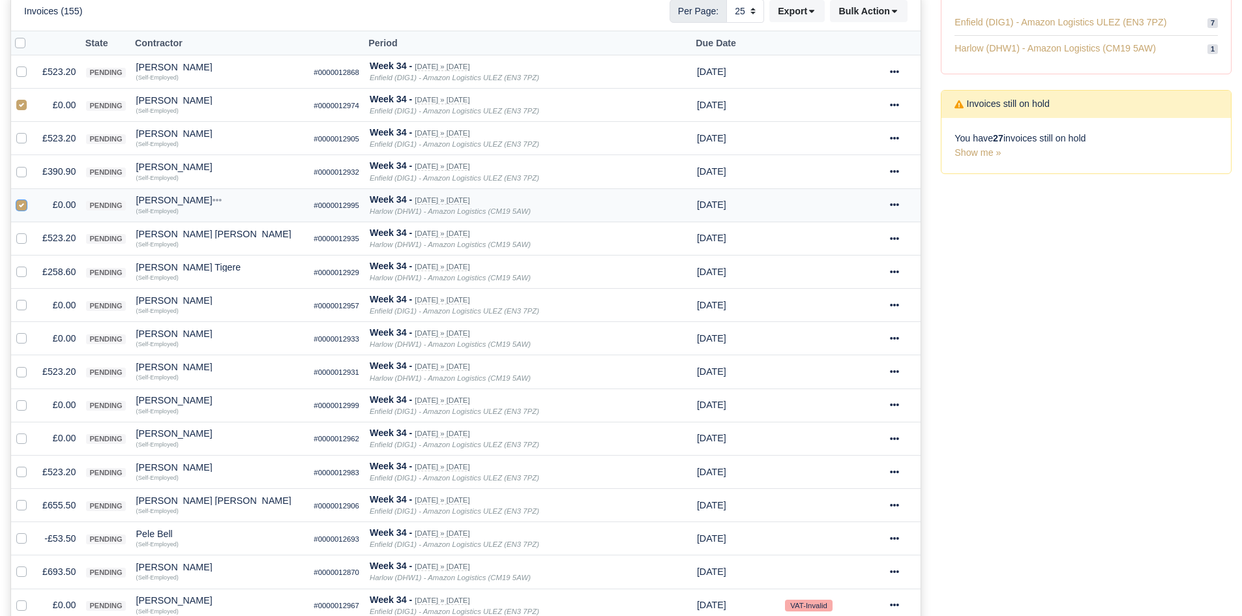
scroll to position [255, 0]
click at [32, 297] on label at bounding box center [32, 297] width 0 height 0
click at [21, 307] on input "checkbox" at bounding box center [21, 302] width 10 height 10
checkbox input "true"
click at [32, 330] on label at bounding box center [32, 330] width 0 height 0
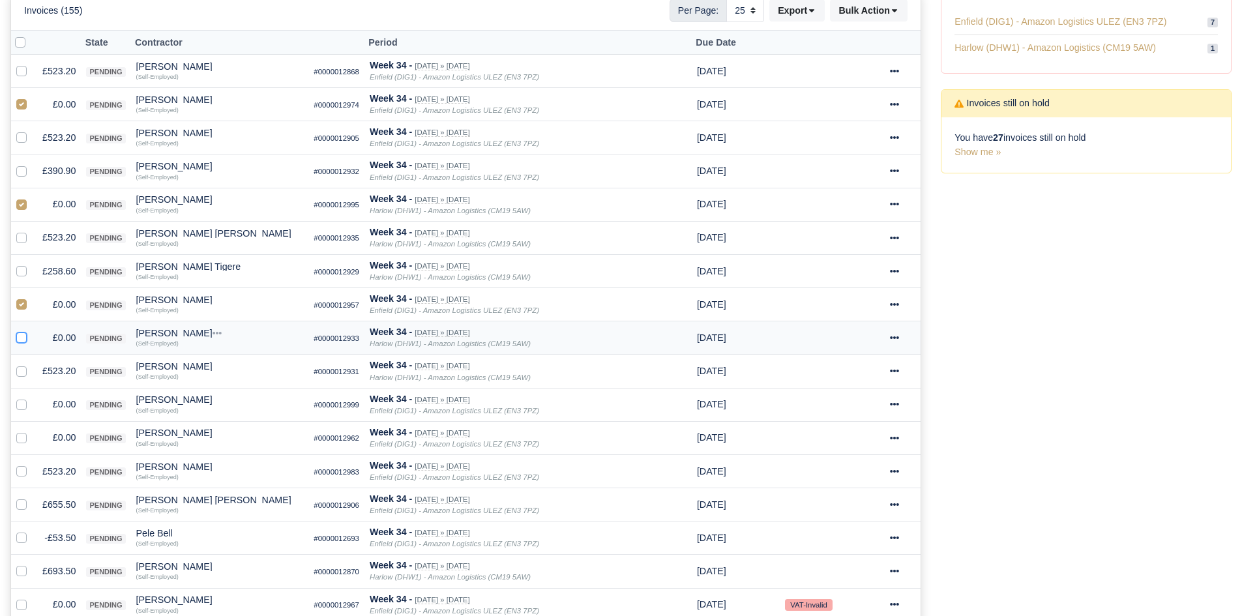
click at [23, 339] on input "checkbox" at bounding box center [21, 335] width 10 height 10
checkbox input "true"
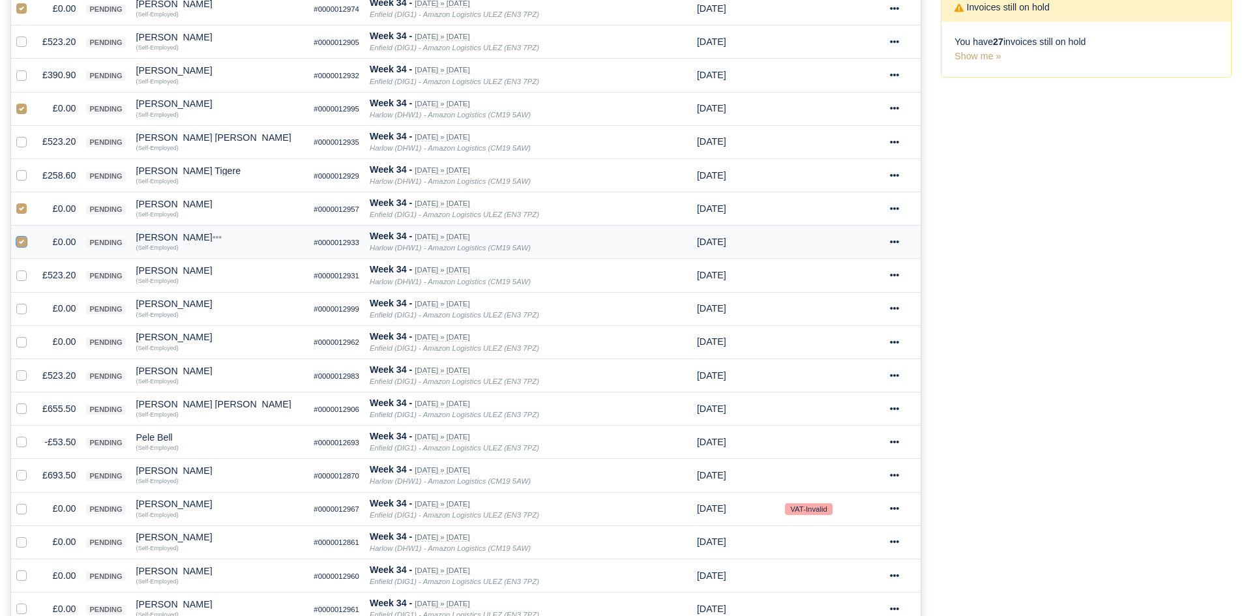
scroll to position [351, 0]
click at [32, 300] on label at bounding box center [32, 300] width 0 height 0
click at [25, 311] on input "checkbox" at bounding box center [21, 305] width 10 height 10
checkbox input "true"
click at [32, 334] on label at bounding box center [32, 334] width 0 height 0
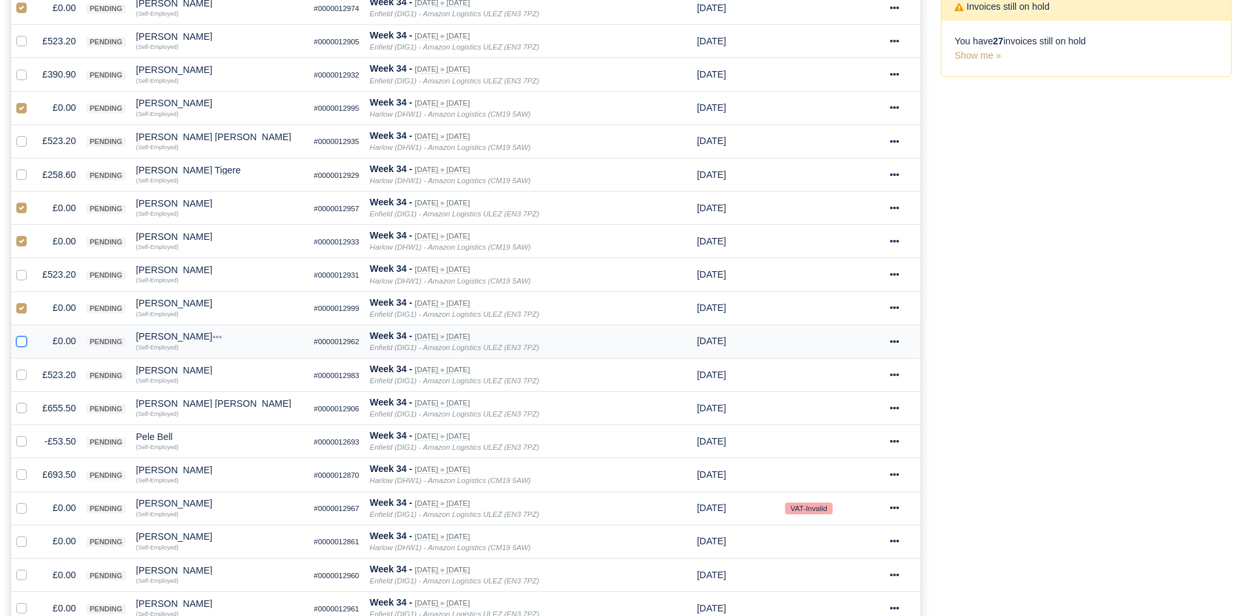
click at [23, 343] on input "checkbox" at bounding box center [21, 339] width 10 height 10
checkbox input "true"
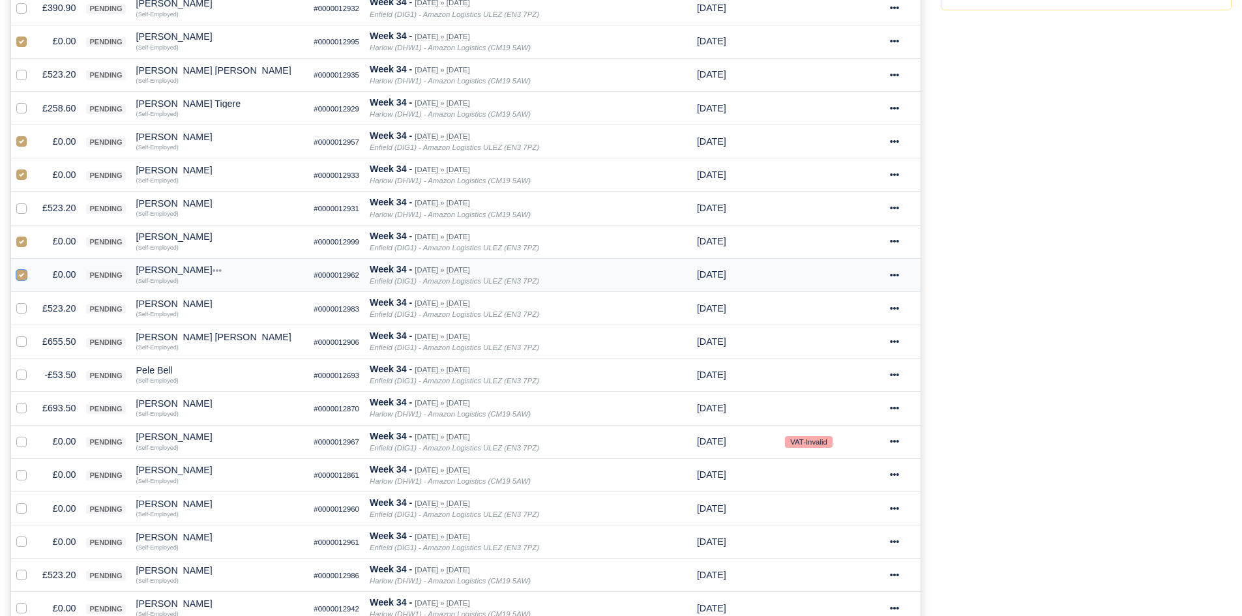
scroll to position [419, 0]
click at [32, 366] on label at bounding box center [32, 366] width 0 height 0
click at [23, 373] on input "checkbox" at bounding box center [21, 371] width 10 height 10
checkbox input "true"
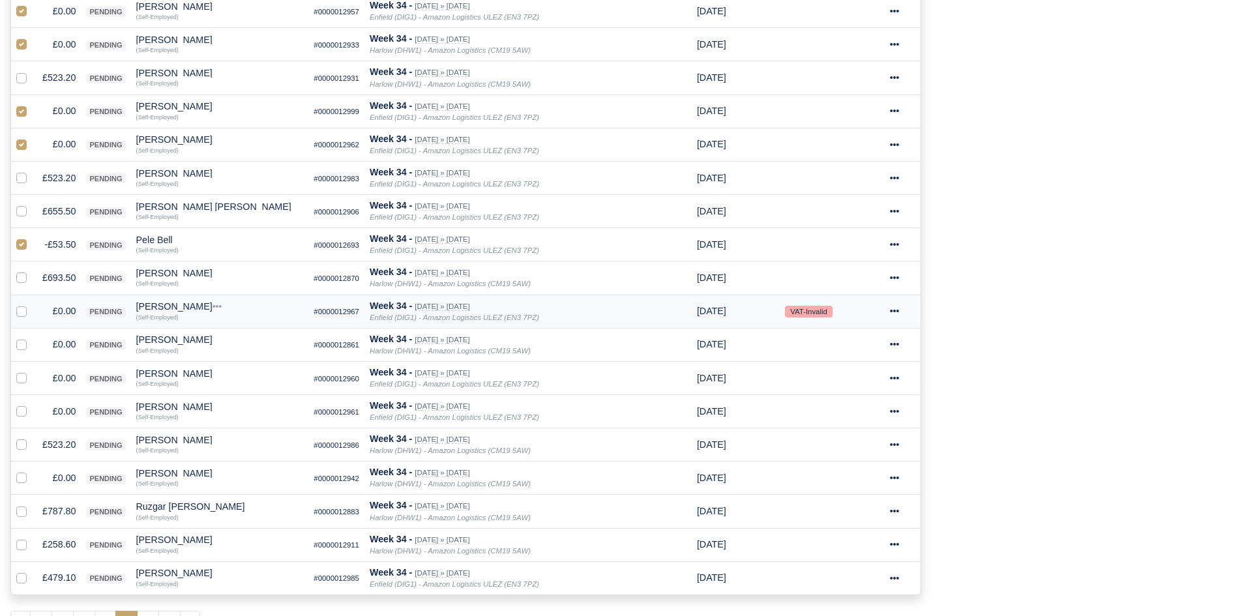
click at [32, 304] on label at bounding box center [32, 304] width 0 height 0
click at [24, 312] on input "checkbox" at bounding box center [21, 309] width 10 height 10
checkbox input "true"
click at [32, 337] on label at bounding box center [32, 337] width 0 height 0
click at [22, 343] on input "checkbox" at bounding box center [21, 342] width 10 height 10
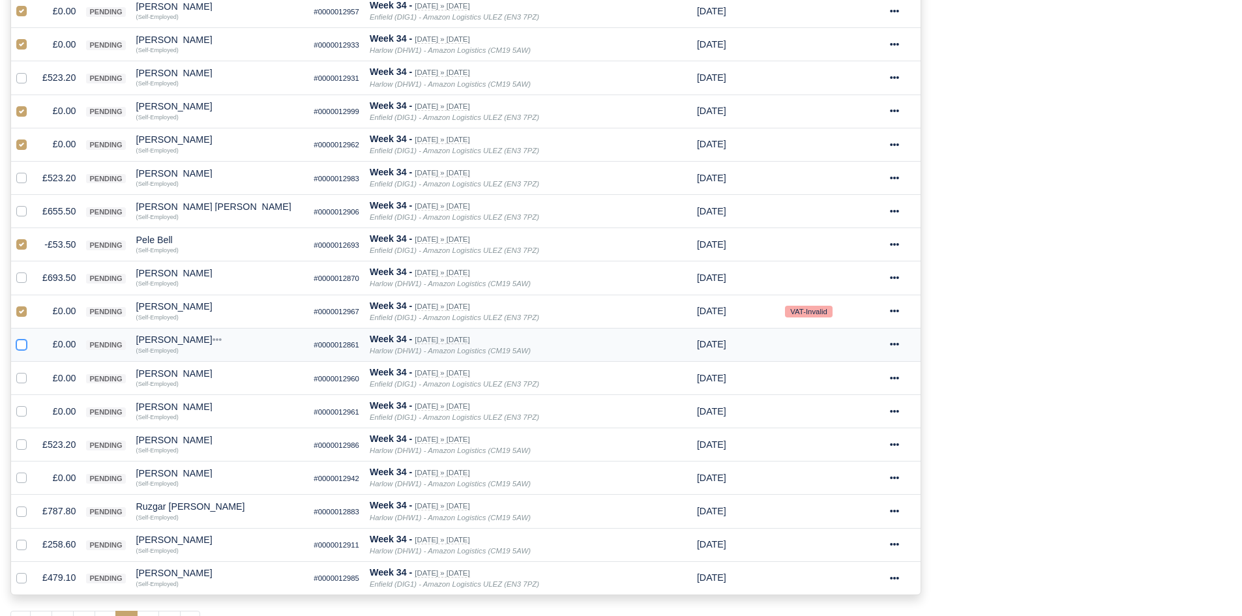
checkbox input "true"
click at [32, 371] on label at bounding box center [32, 371] width 0 height 0
click at [21, 381] on input "checkbox" at bounding box center [21, 376] width 10 height 10
checkbox input "true"
click at [32, 404] on label at bounding box center [32, 404] width 0 height 0
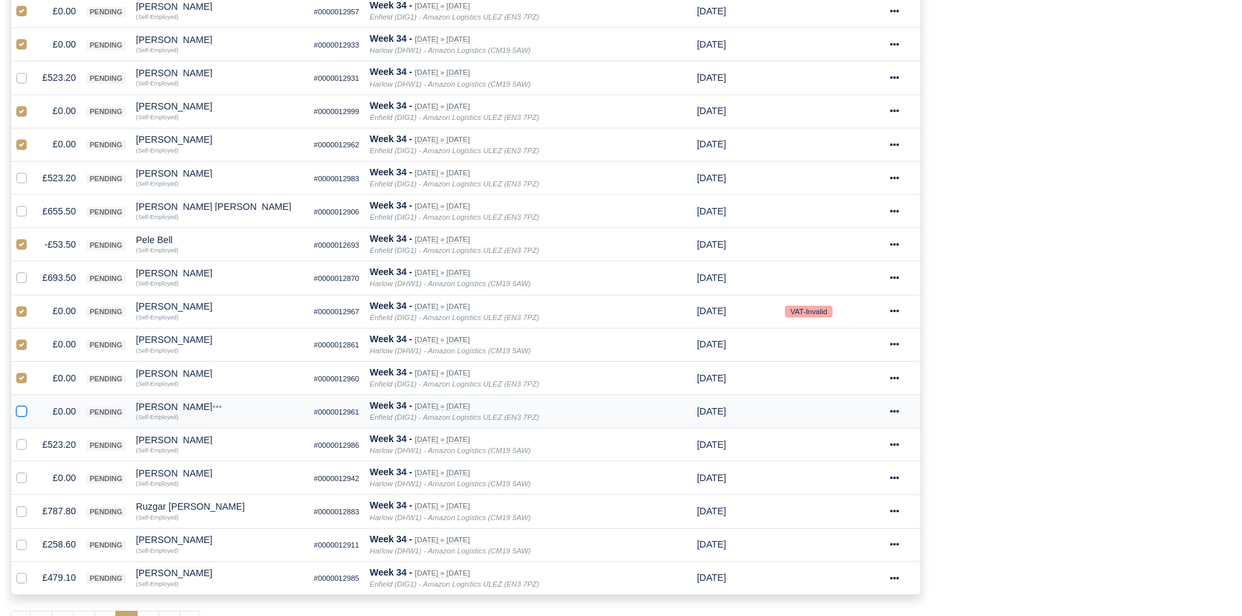
click at [20, 407] on input "checkbox" at bounding box center [21, 409] width 10 height 10
checkbox input "true"
click at [32, 471] on label at bounding box center [32, 471] width 0 height 0
click at [22, 480] on input "checkbox" at bounding box center [21, 476] width 10 height 10
checkbox input "true"
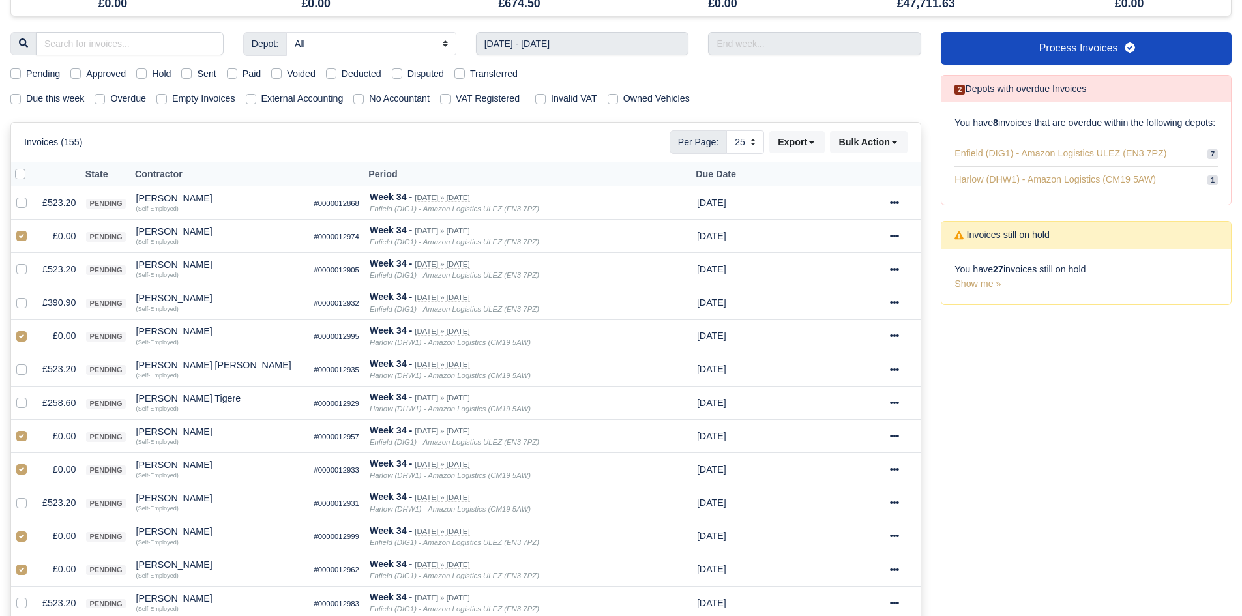
scroll to position [0, 0]
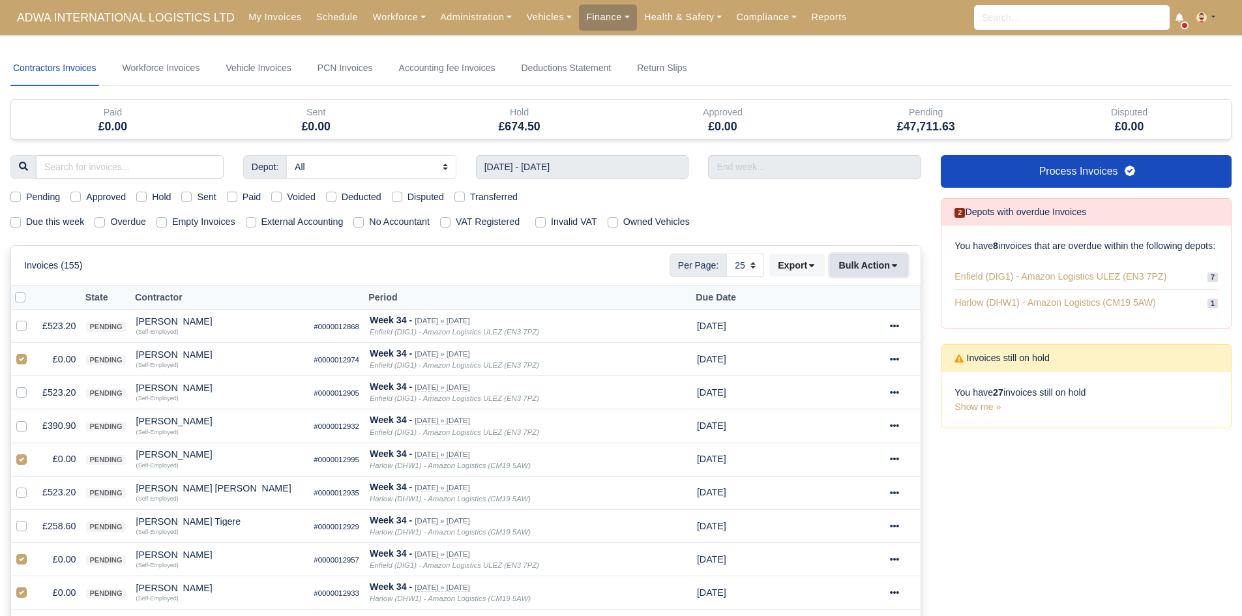
click at [882, 272] on button "Bulk Action" at bounding box center [869, 265] width 78 height 22
click at [843, 369] on div "Void" at bounding box center [848, 370] width 116 height 20
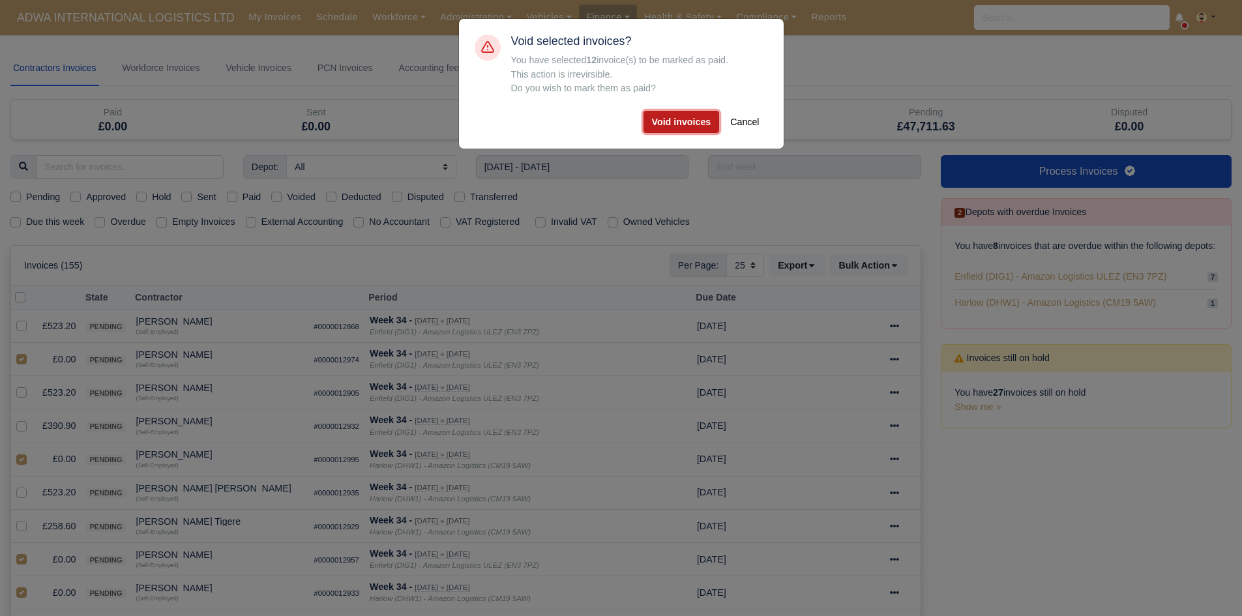
click at [686, 122] on button "Void invoices" at bounding box center [681, 122] width 76 height 22
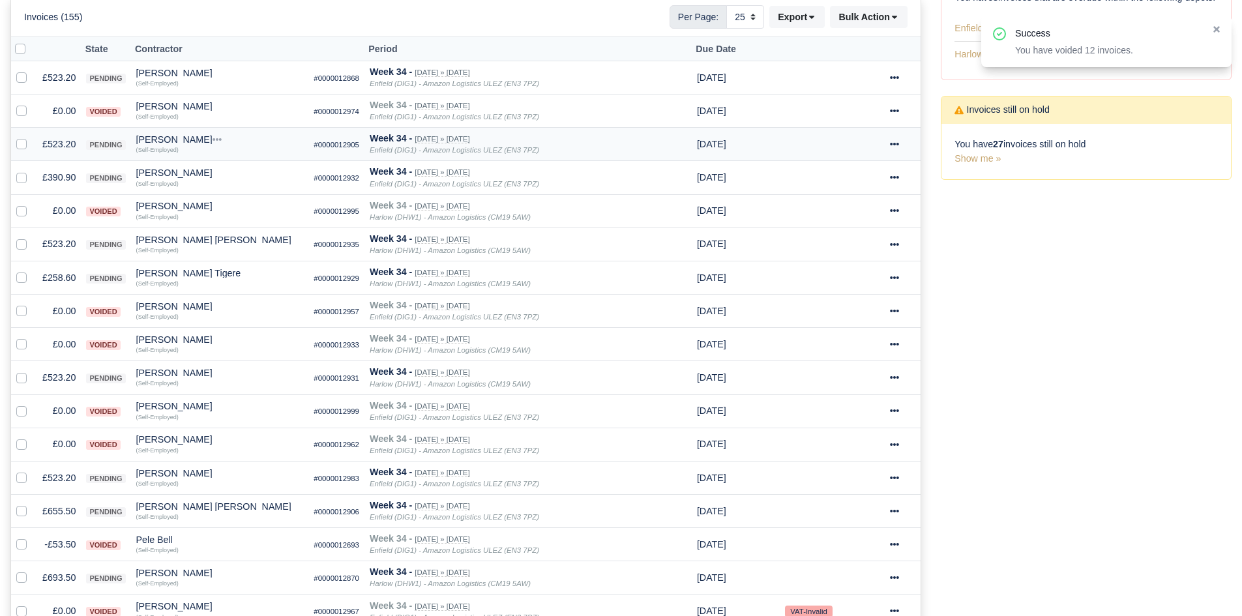
scroll to position [250, 0]
click at [51, 375] on td "£523.20" at bounding box center [59, 376] width 44 height 33
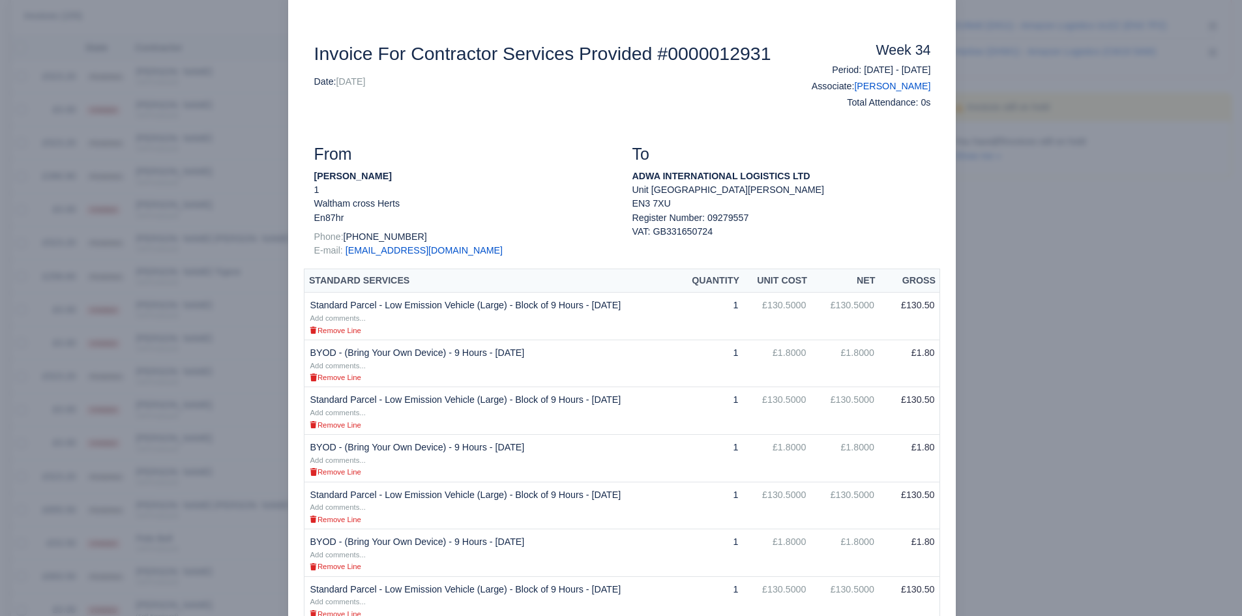
scroll to position [40, 0]
click at [1081, 235] on div at bounding box center [621, 308] width 1242 height 616
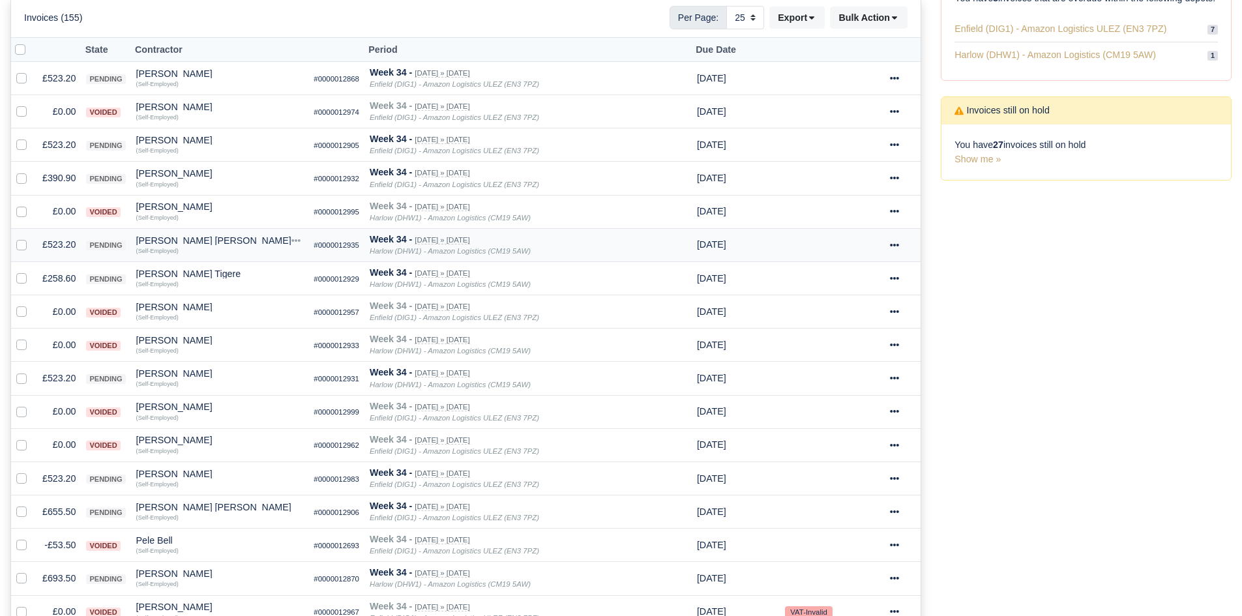
scroll to position [250, 0]
click at [897, 371] on div at bounding box center [902, 376] width 25 height 15
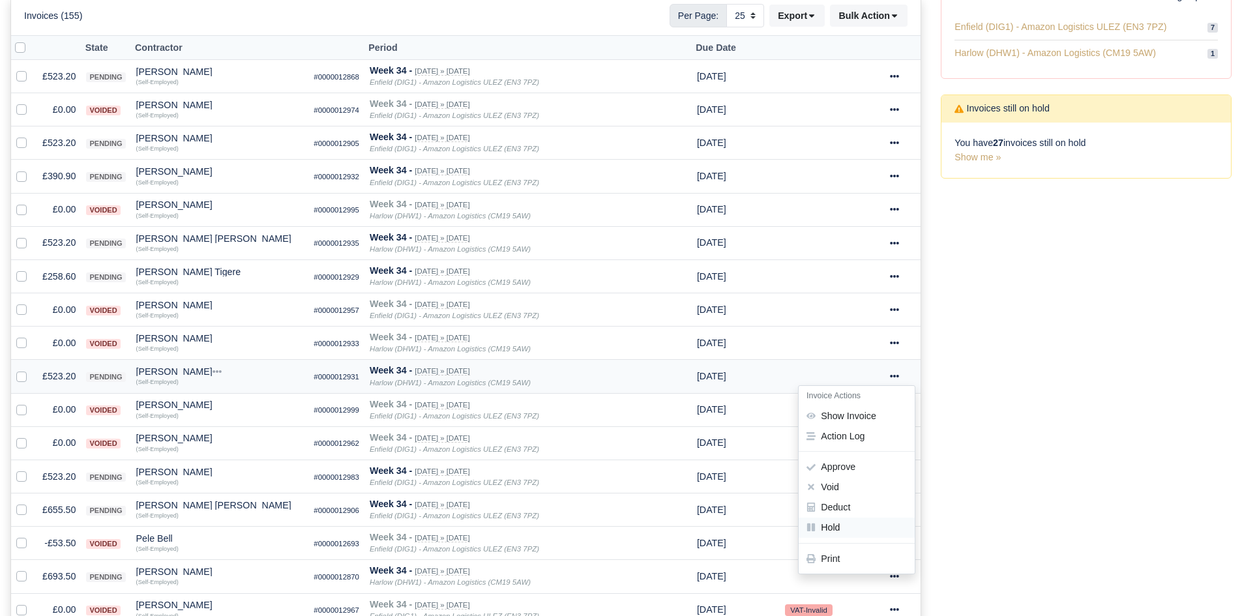
click at [842, 528] on link "Hold" at bounding box center [856, 528] width 116 height 20
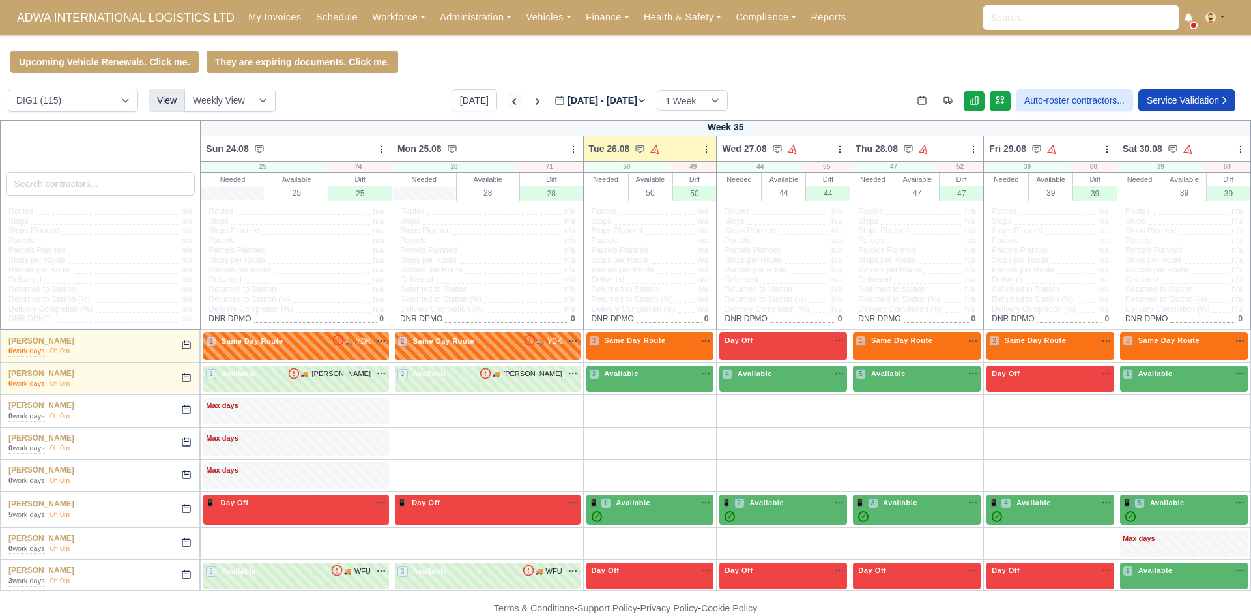
click at [508, 105] on icon at bounding box center [514, 101] width 13 height 13
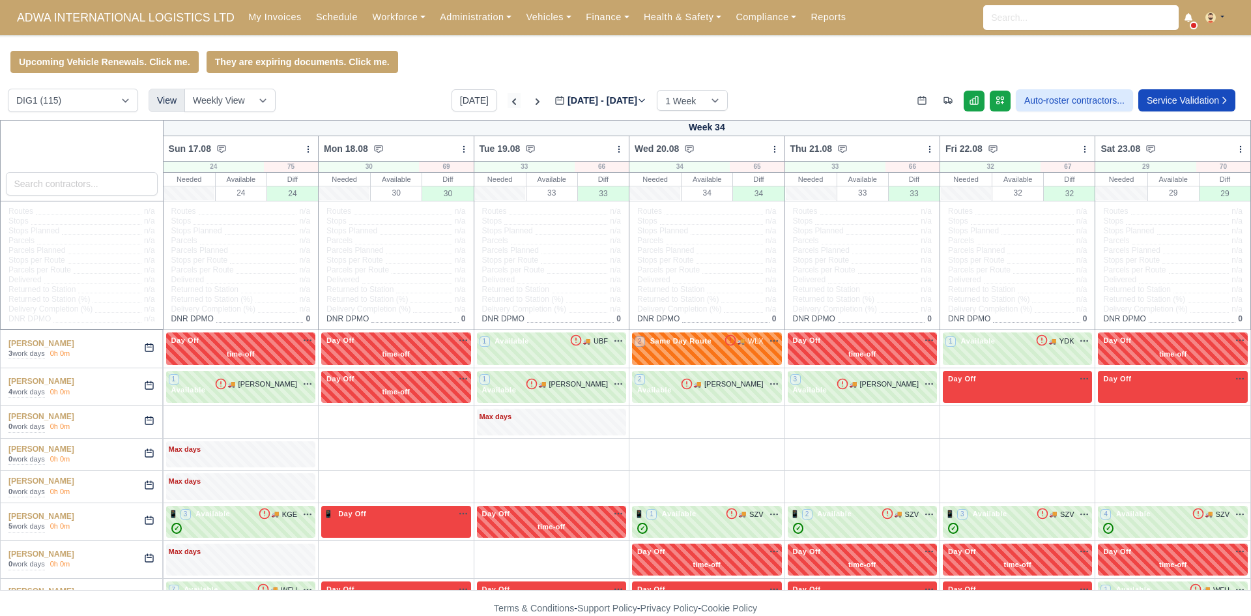
type input "2025-08-19"
click at [508, 105] on icon at bounding box center [514, 101] width 13 height 13
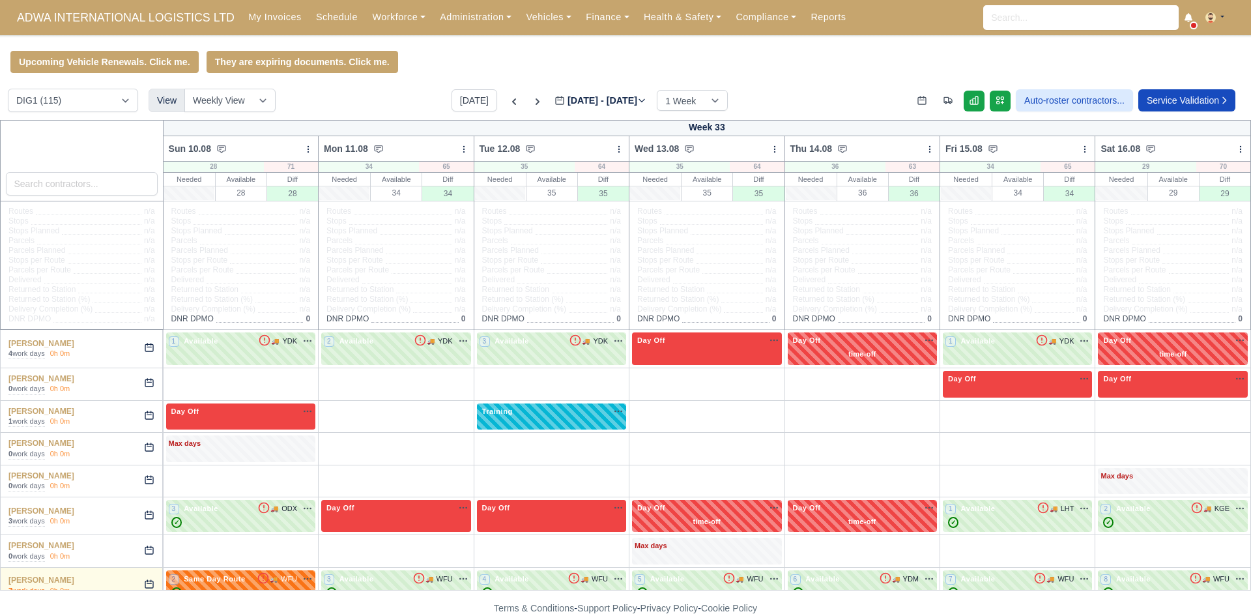
type input "2025-08-12"
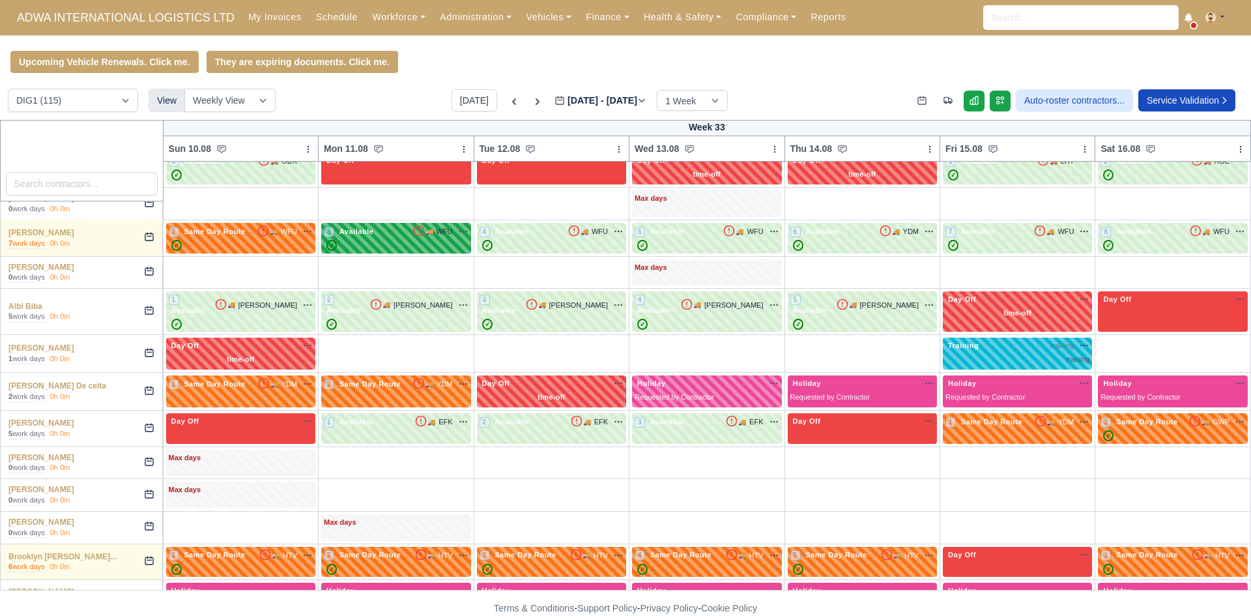
scroll to position [351, 0]
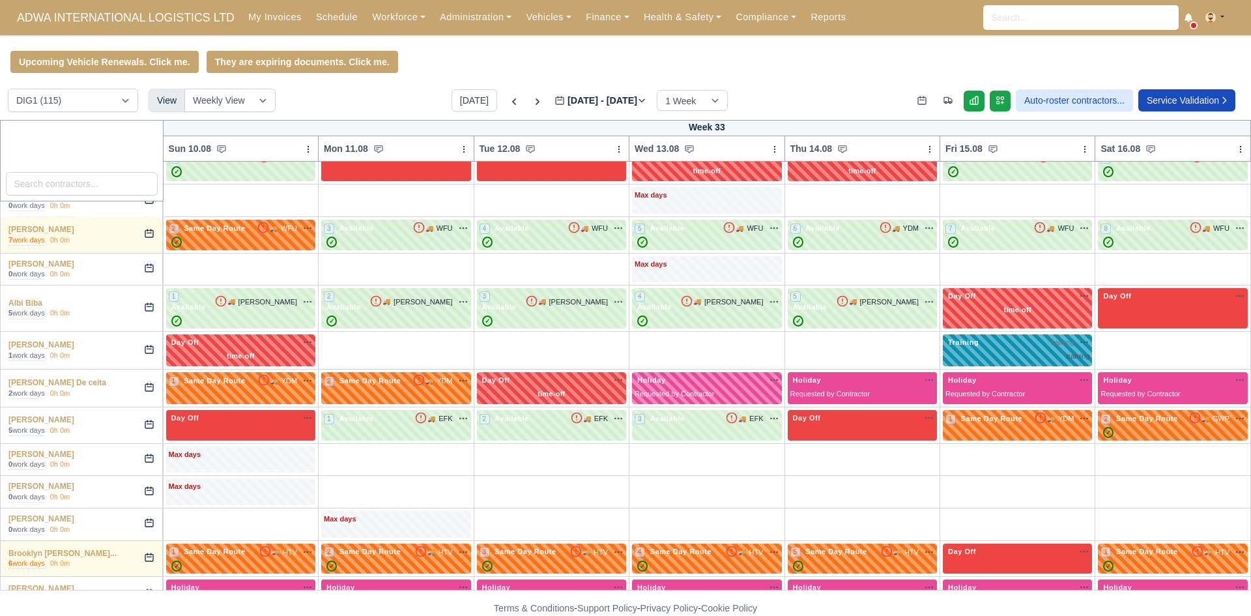
click at [957, 338] on span "Training" at bounding box center [964, 342] width 36 height 9
select select "Training"
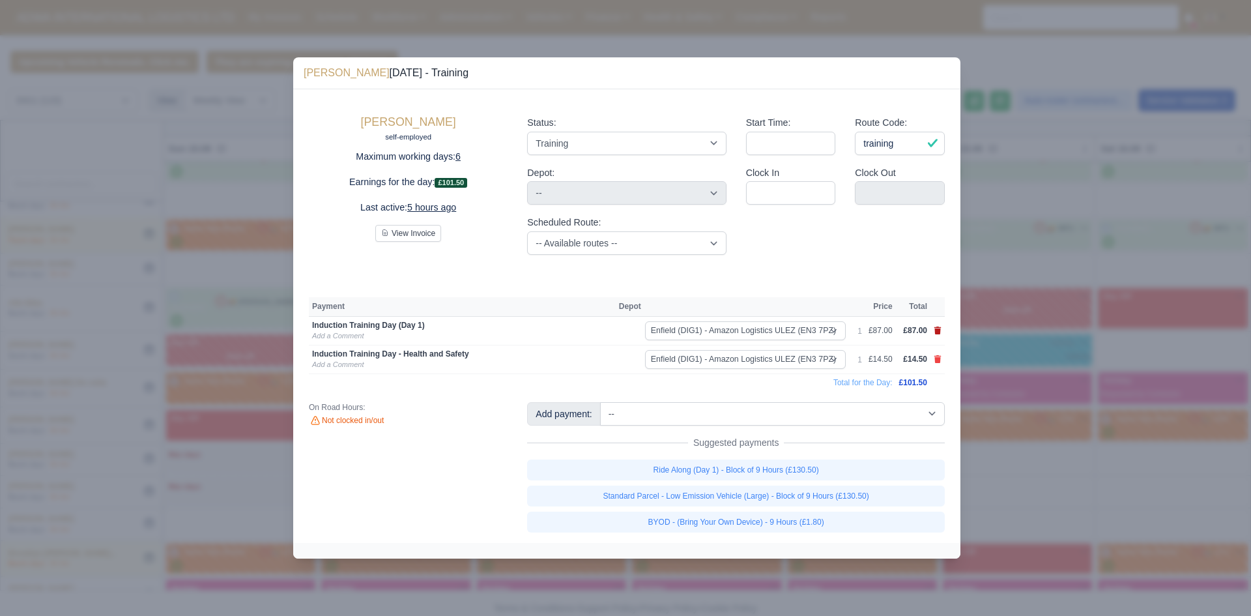
click at [934, 331] on icon at bounding box center [938, 331] width 8 height 8
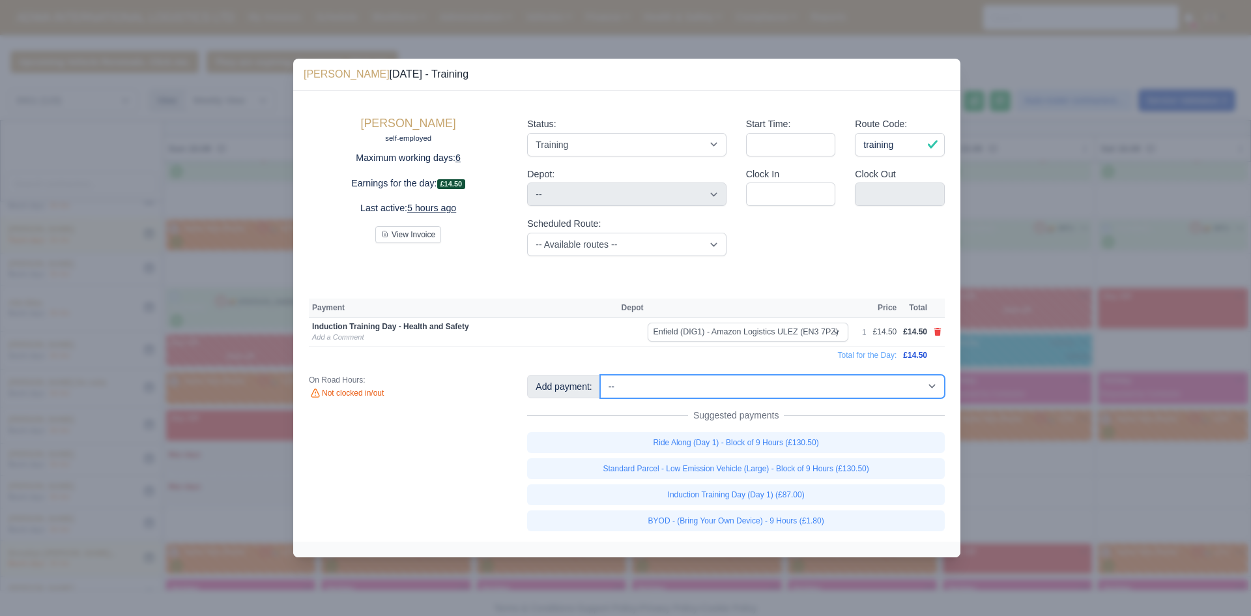
click at [814, 394] on select "-- Additional Hour Support (£14.50) Additional Stop Support (£1.00) BYOD - (Bri…" at bounding box center [772, 386] width 345 height 23
select select "74"
click at [600, 375] on select "-- Additional Hour Support (£14.50) Additional Stop Support (£1.00) BYOD - (Bri…" at bounding box center [772, 386] width 345 height 23
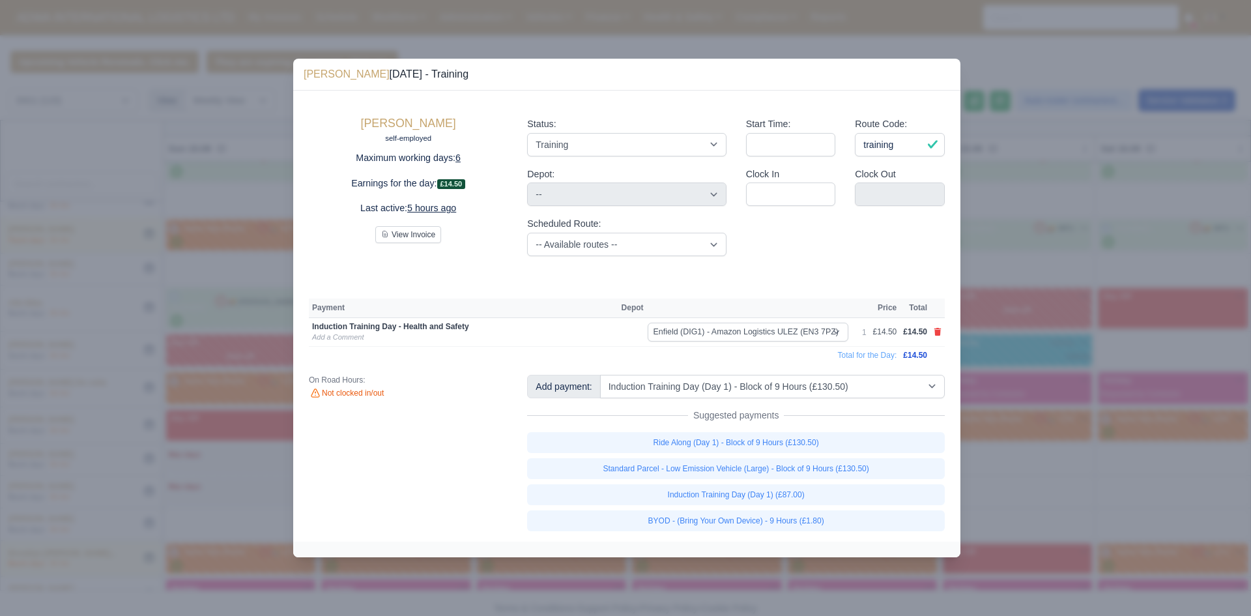
select select "1"
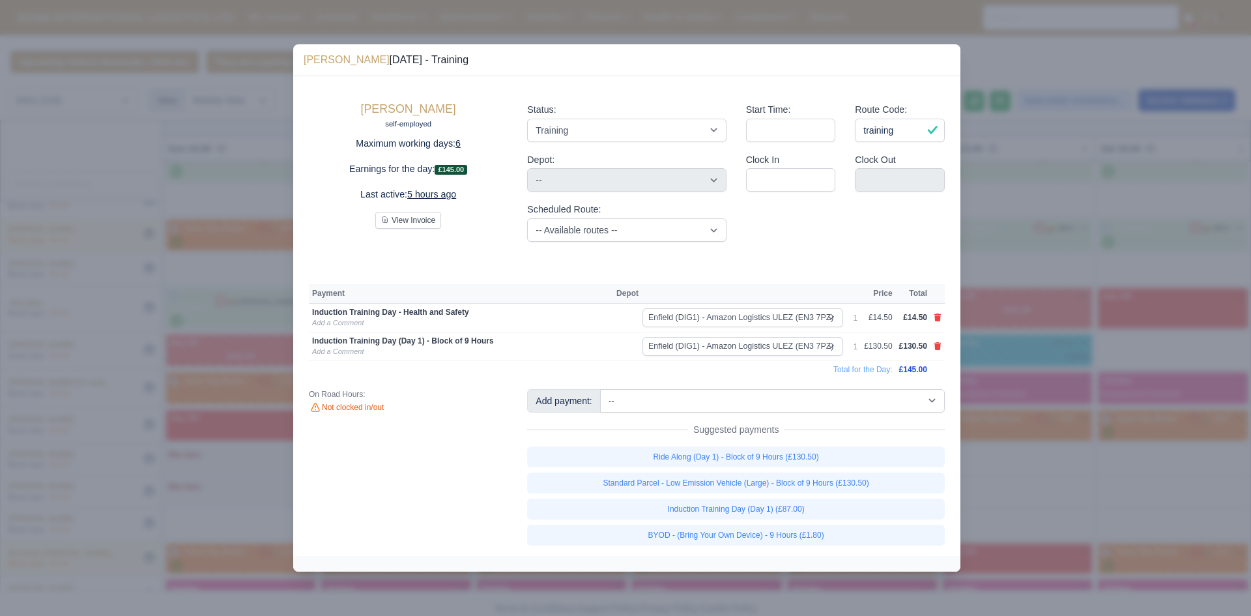
click at [1047, 340] on div at bounding box center [625, 308] width 1251 height 616
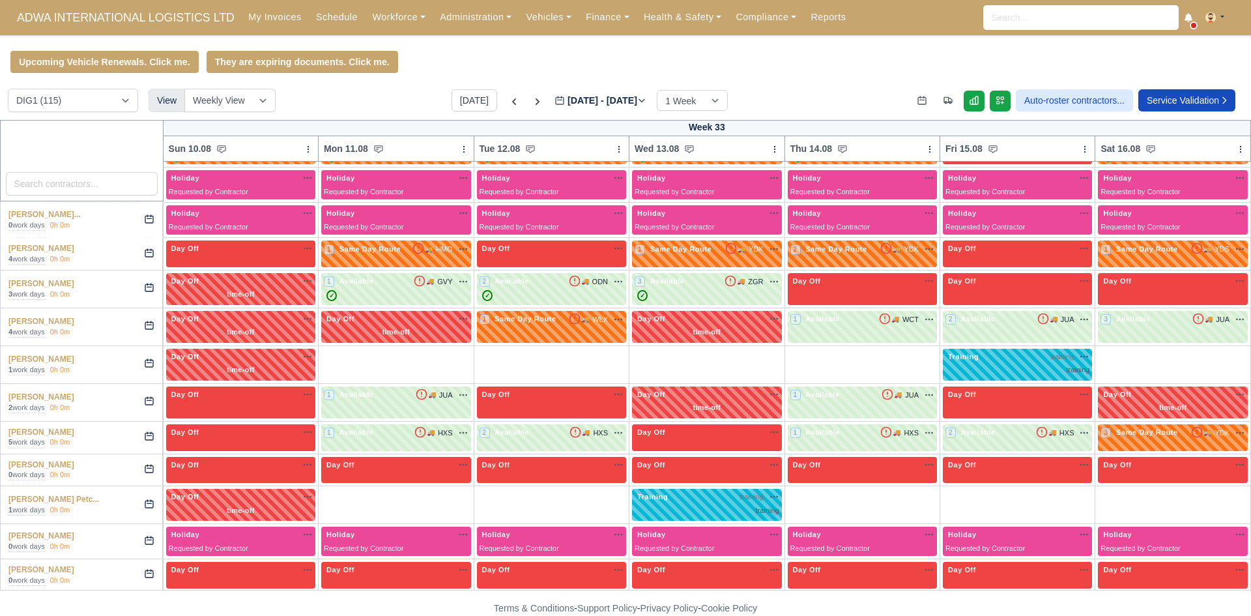
scroll to position [761, 0]
click at [536, 105] on icon at bounding box center [538, 101] width 4 height 7
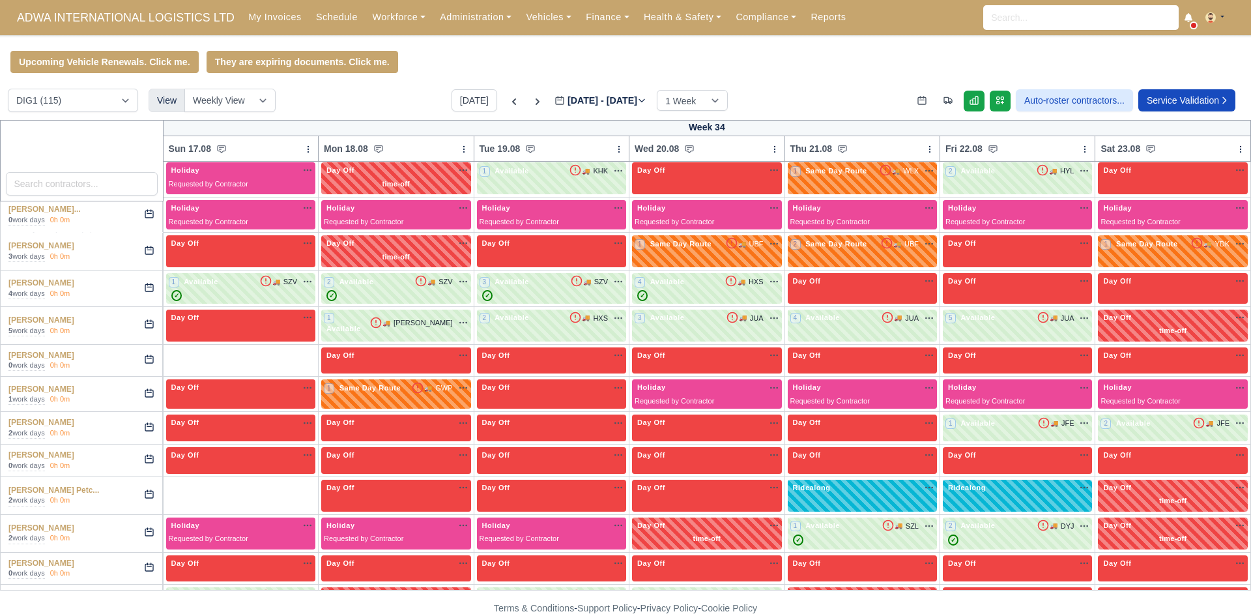
type input "2025-08-19"
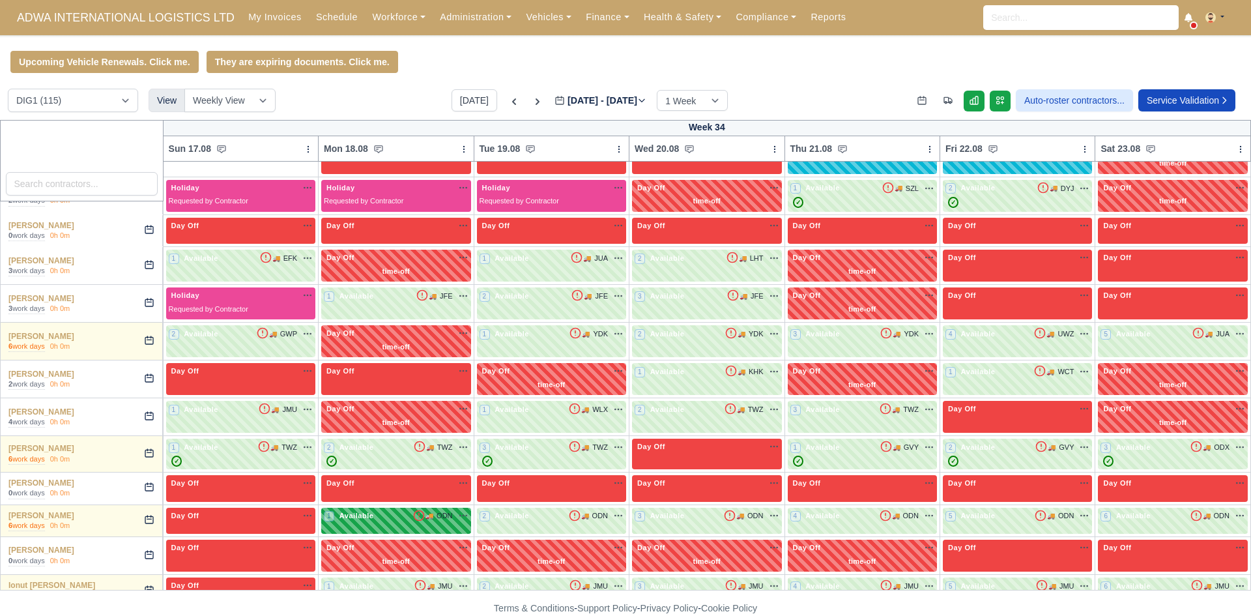
scroll to position [1085, 0]
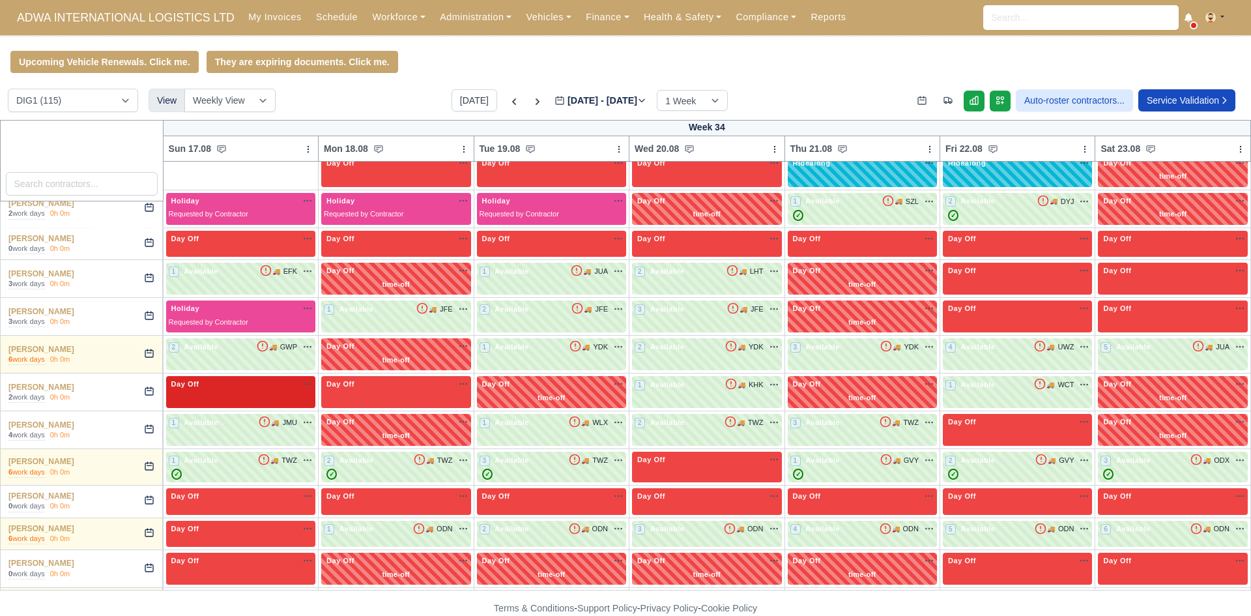
click at [310, 390] on div "Day Off Available" at bounding box center [241, 384] width 144 height 11
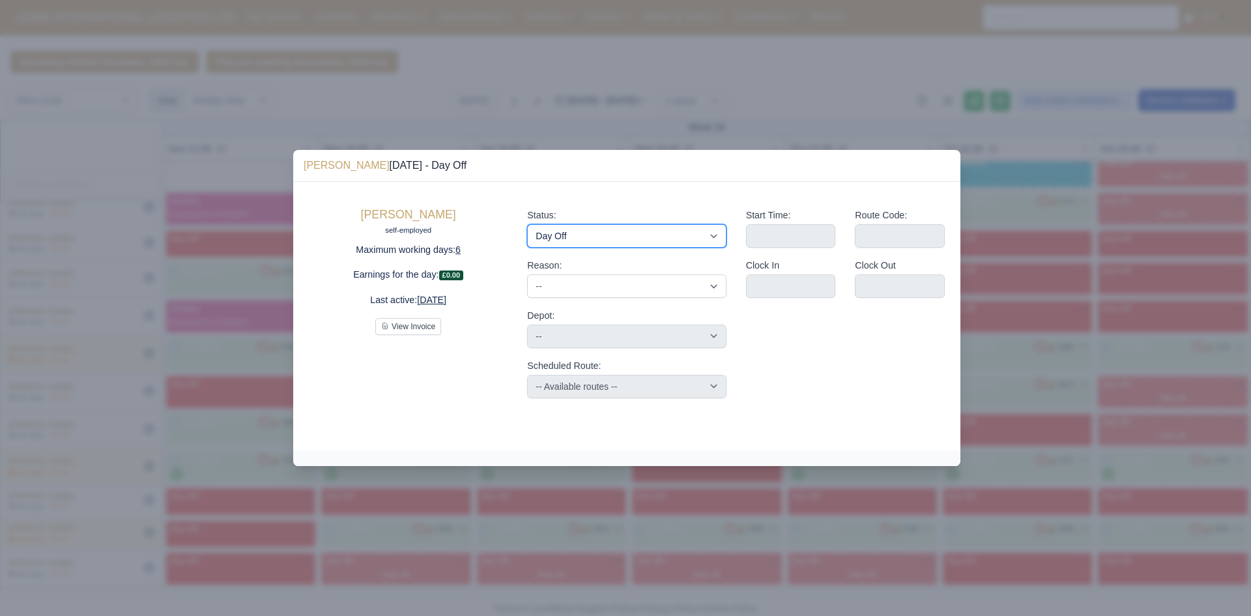
click at [654, 239] on select "Available Day Off Stand By Holiday Other Depot In Office OSM Ridealong Nursery …" at bounding box center [626, 235] width 199 height 23
select select "Available"
click at [527, 224] on select "Available Day Off Stand By Holiday Other Depot In Office OSM Ridealong Nursery …" at bounding box center [626, 235] width 199 height 23
select select
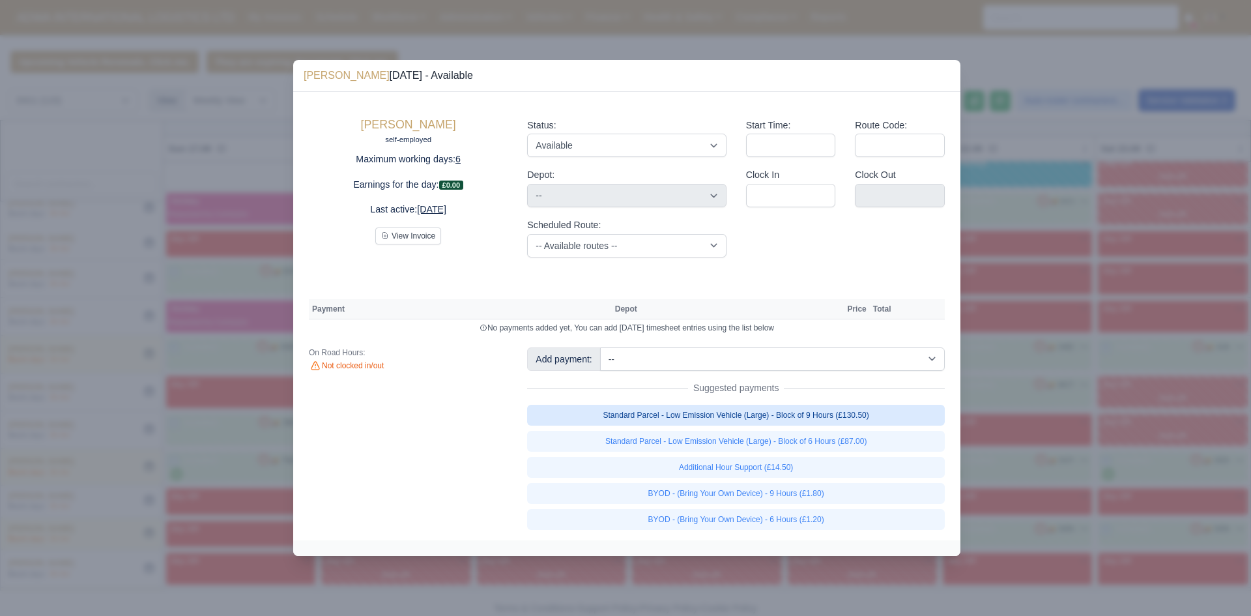
click at [832, 414] on link "Standard Parcel - Low Emission Vehicle (Large) - Block of 9 Hours (£130.50)" at bounding box center [736, 415] width 418 height 21
select select "1"
select select
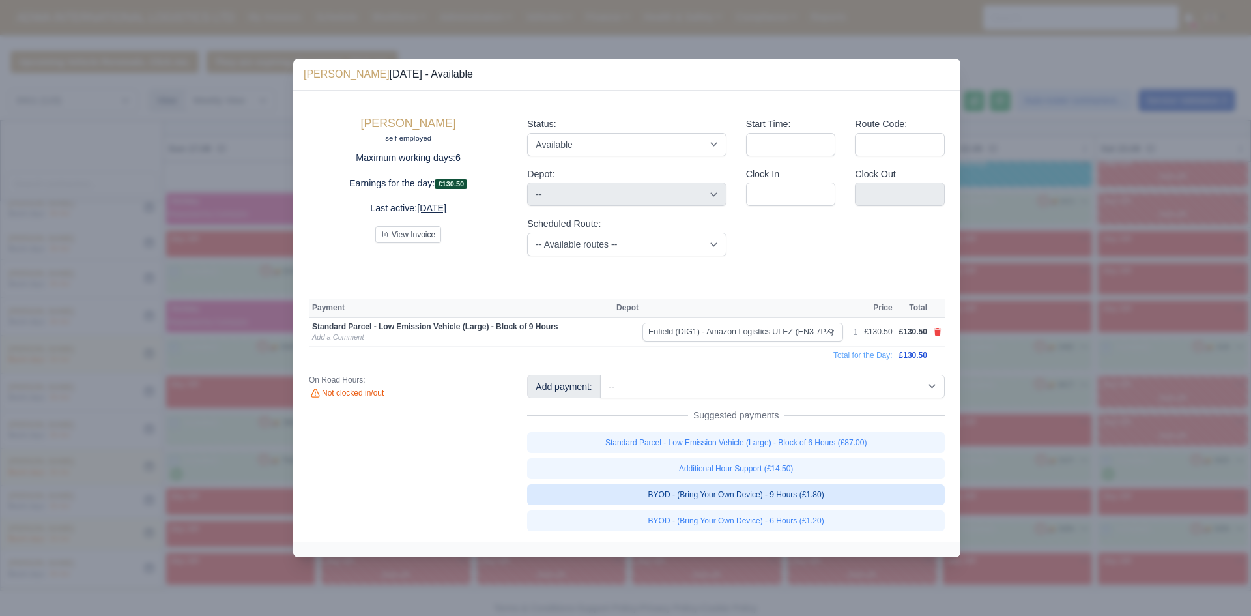
click at [826, 495] on link "BYOD - (Bring Your Own Device) - 9 Hours (£1.80)" at bounding box center [736, 494] width 418 height 21
select select
select select "1"
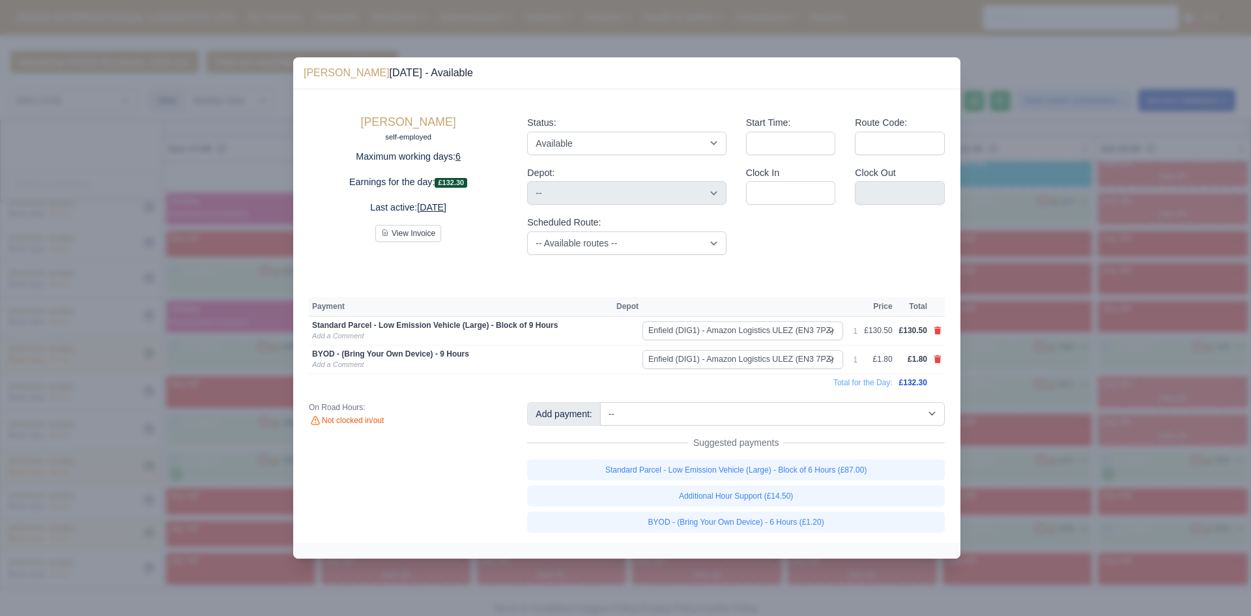
click at [985, 469] on div at bounding box center [625, 308] width 1251 height 616
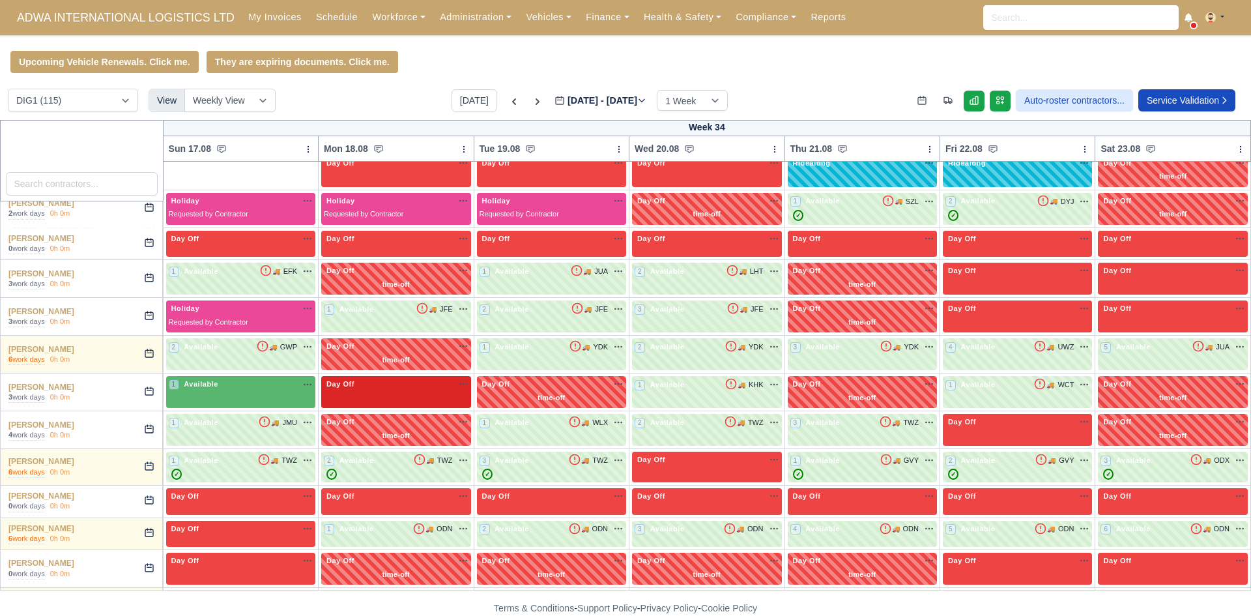
click at [424, 388] on div "Day Off Available" at bounding box center [396, 384] width 144 height 11
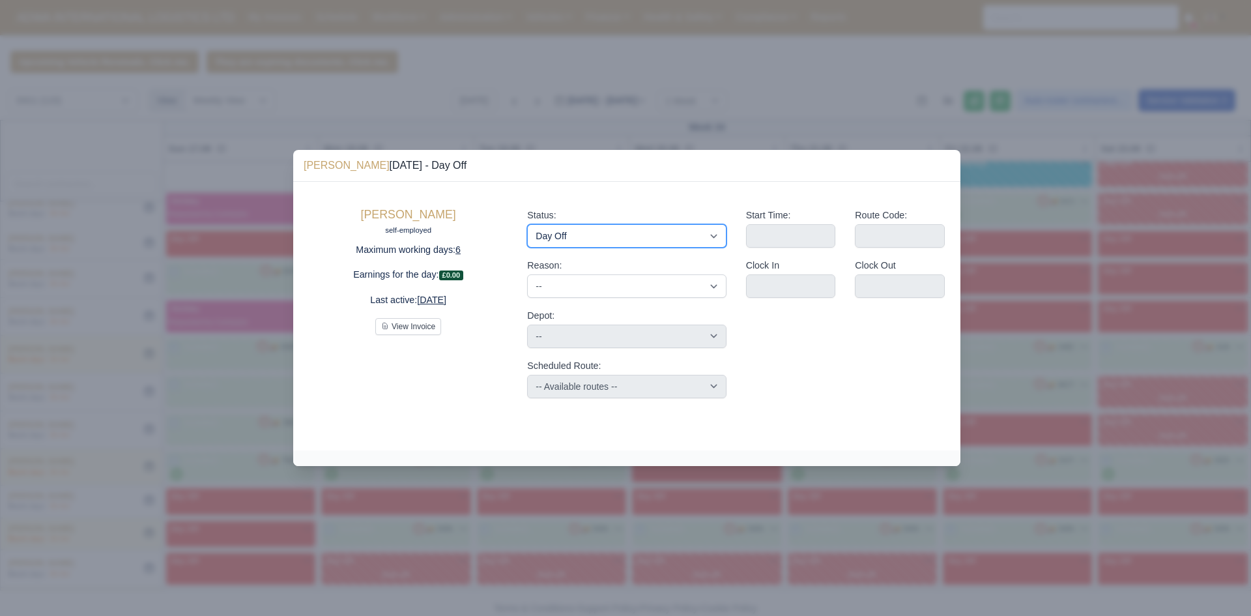
click at [568, 228] on select "Available Day Off Stand By Holiday Other Depot In Office OSM Ridealong Nursery …" at bounding box center [626, 235] width 199 height 23
select select "Available"
click at [527, 224] on select "Available Day Off Stand By Holiday Other Depot In Office OSM Ridealong Nursery …" at bounding box center [626, 235] width 199 height 23
select select
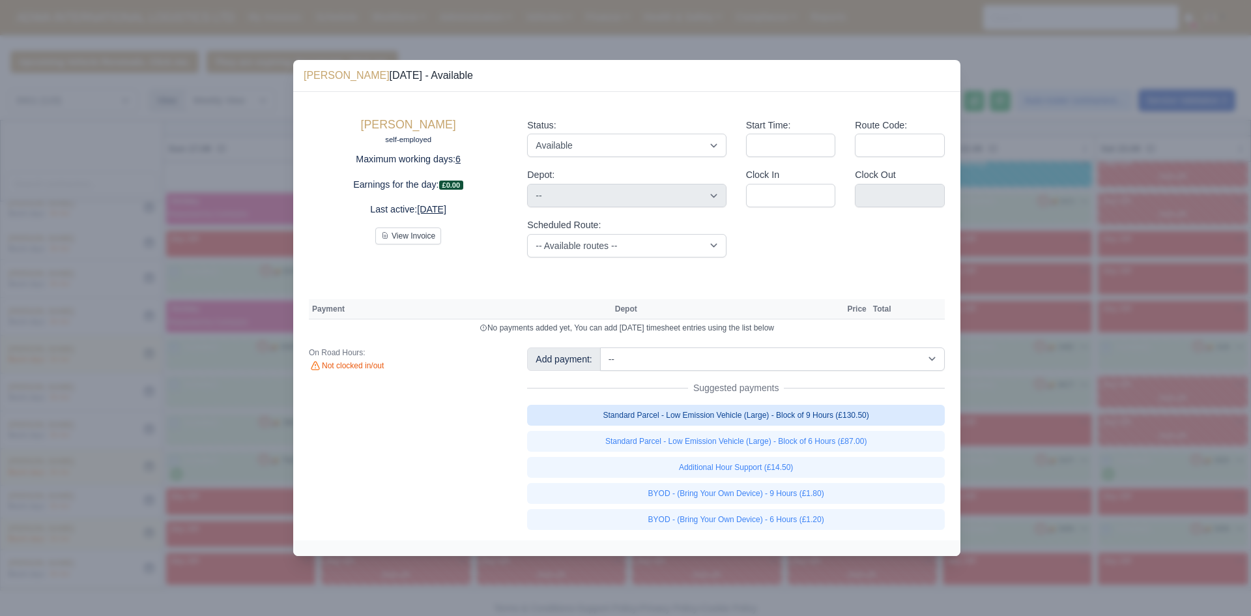
click at [821, 418] on link "Standard Parcel - Low Emission Vehicle (Large) - Block of 9 Hours (£130.50)" at bounding box center [736, 415] width 418 height 21
select select "1"
select select
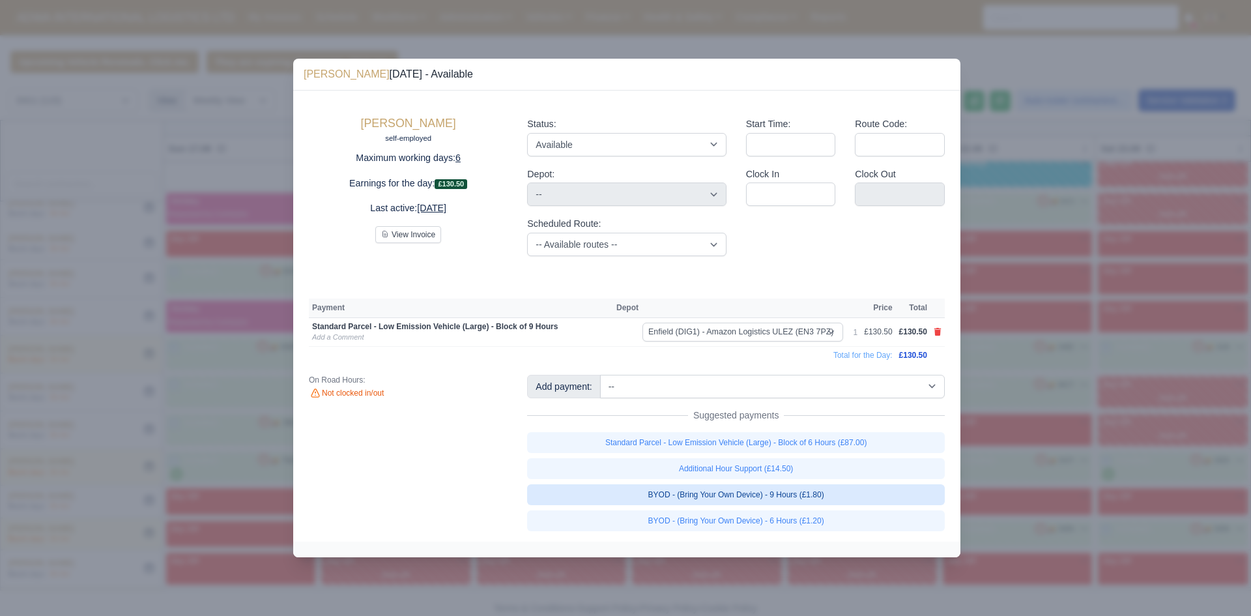
click at [844, 489] on link "BYOD - (Bring Your Own Device) - 9 Hours (£1.80)" at bounding box center [736, 494] width 418 height 21
click at [1054, 383] on div at bounding box center [625, 308] width 1251 height 616
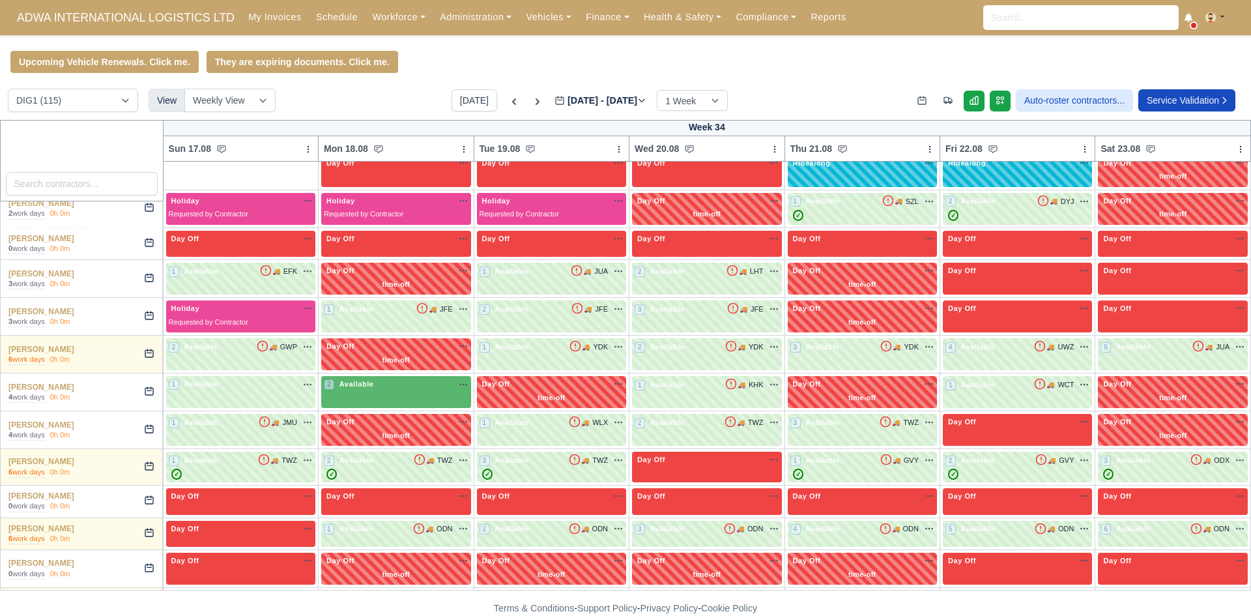
select select
select select "1"
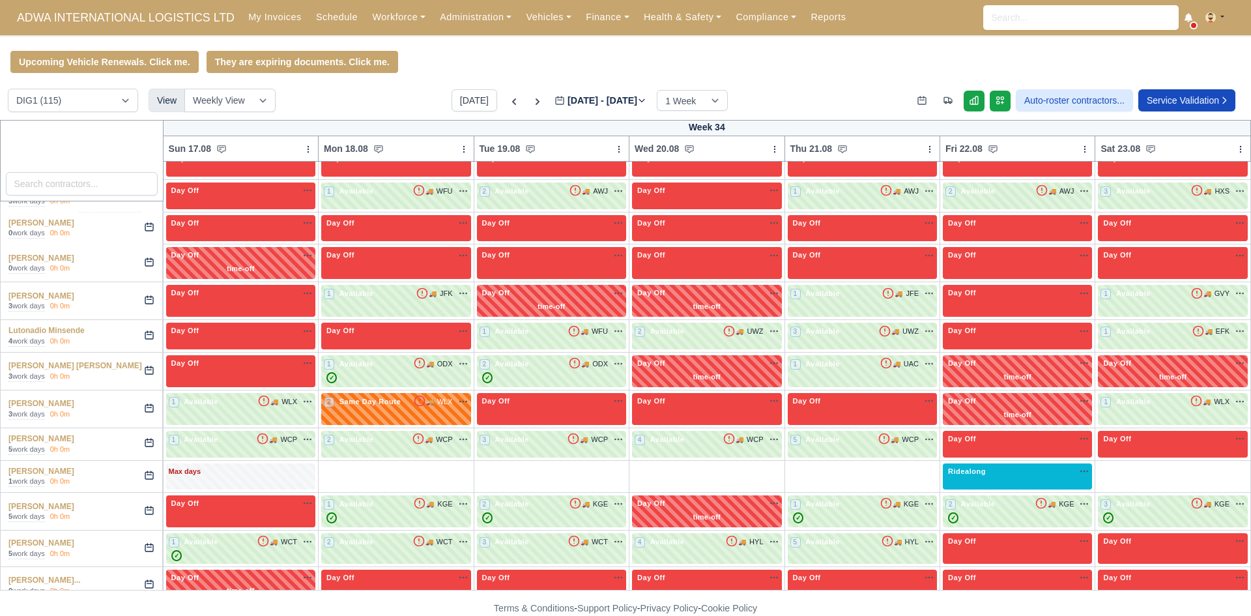
scroll to position [1845, 0]
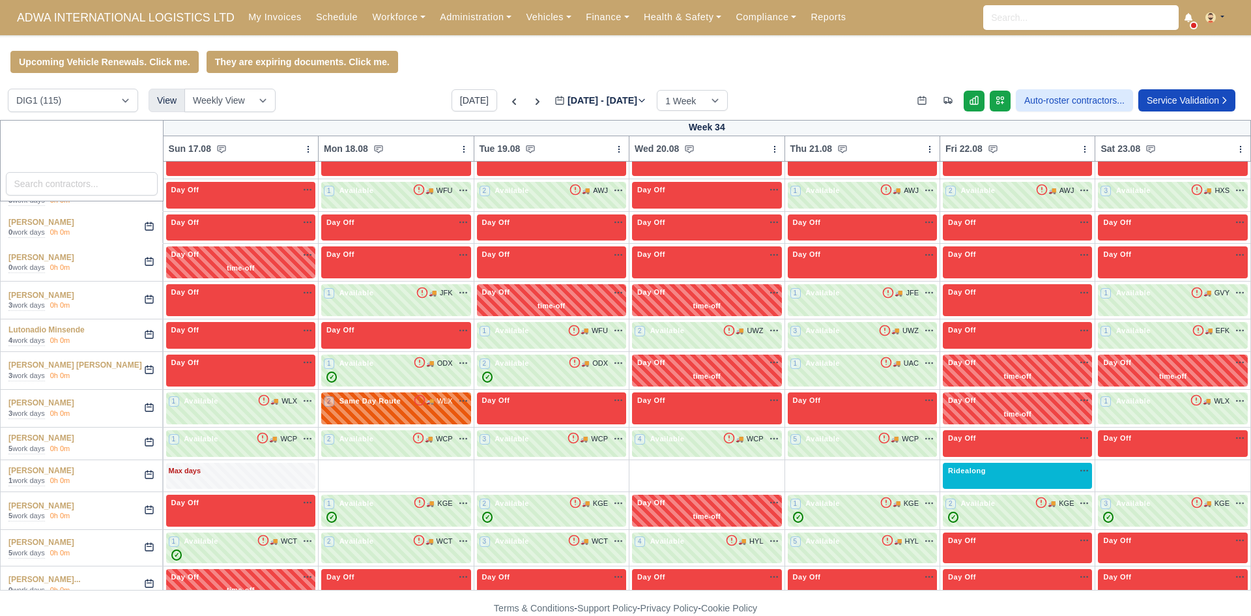
click at [411, 407] on div "2 Same Day Route 🚚 WLX" at bounding box center [396, 401] width 144 height 12
select select "Same Day Route"
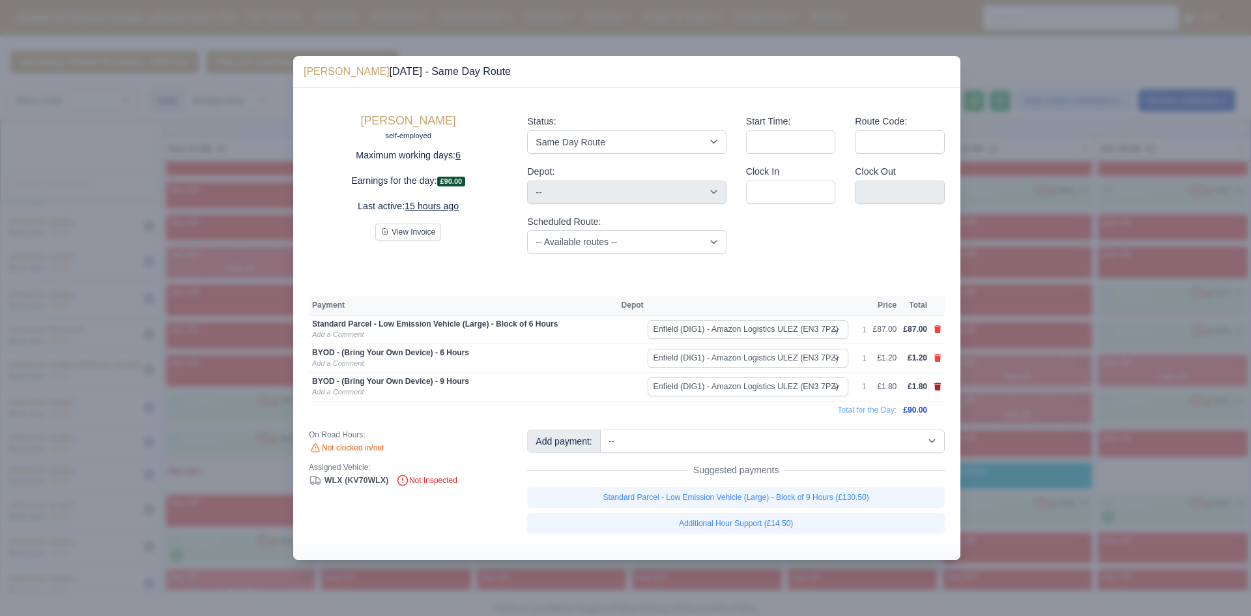
click at [941, 387] on icon at bounding box center [938, 387] width 8 height 8
select select
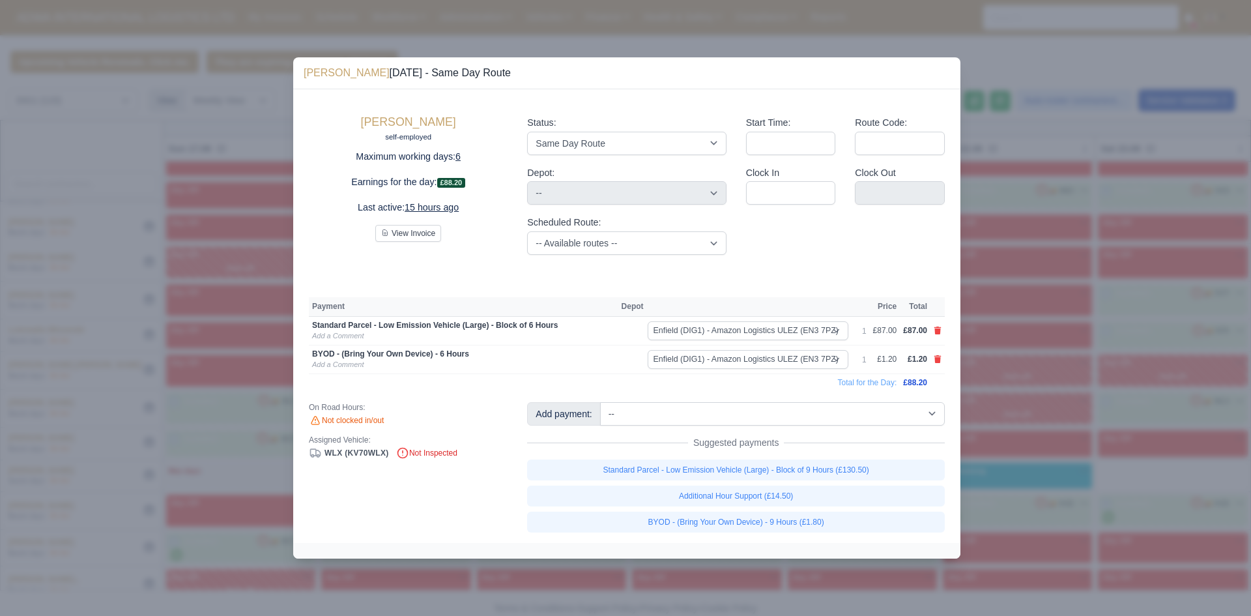
click at [983, 402] on div at bounding box center [625, 308] width 1251 height 616
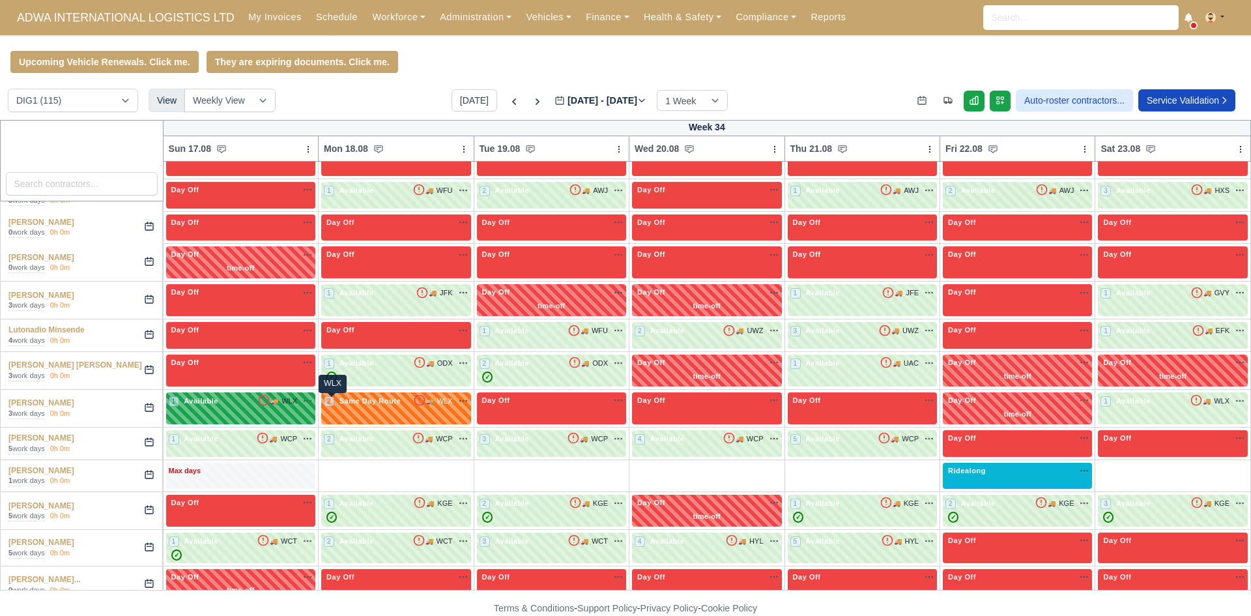
click at [278, 403] on span "🚚" at bounding box center [274, 401] width 8 height 10
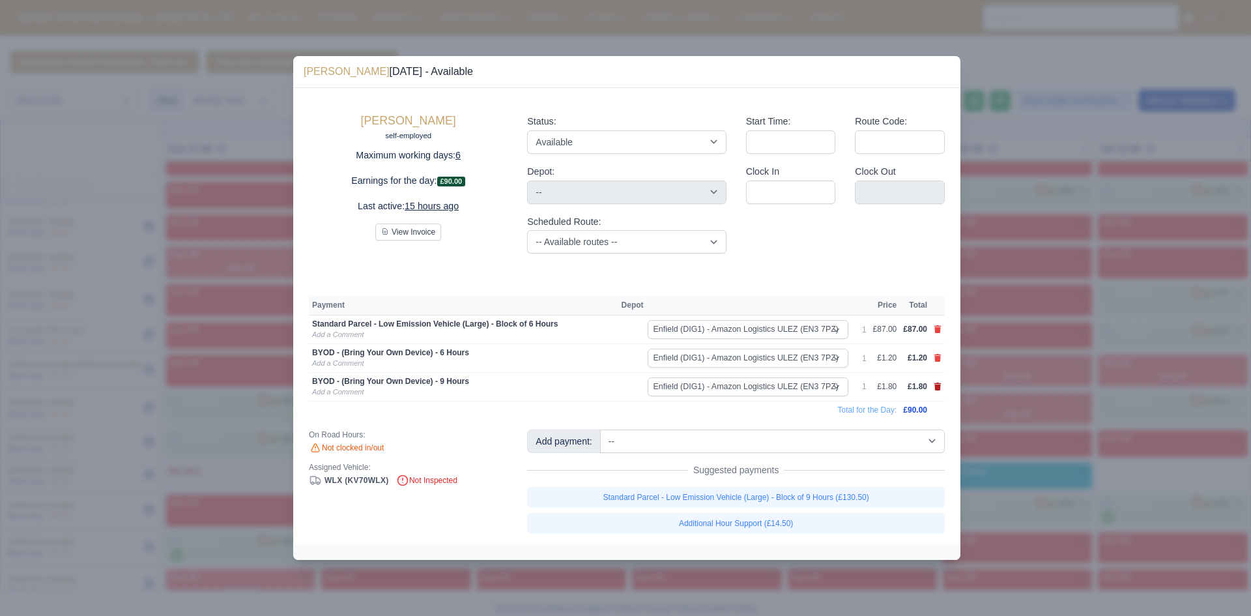
click at [938, 387] on icon at bounding box center [938, 387] width 7 height 8
select select
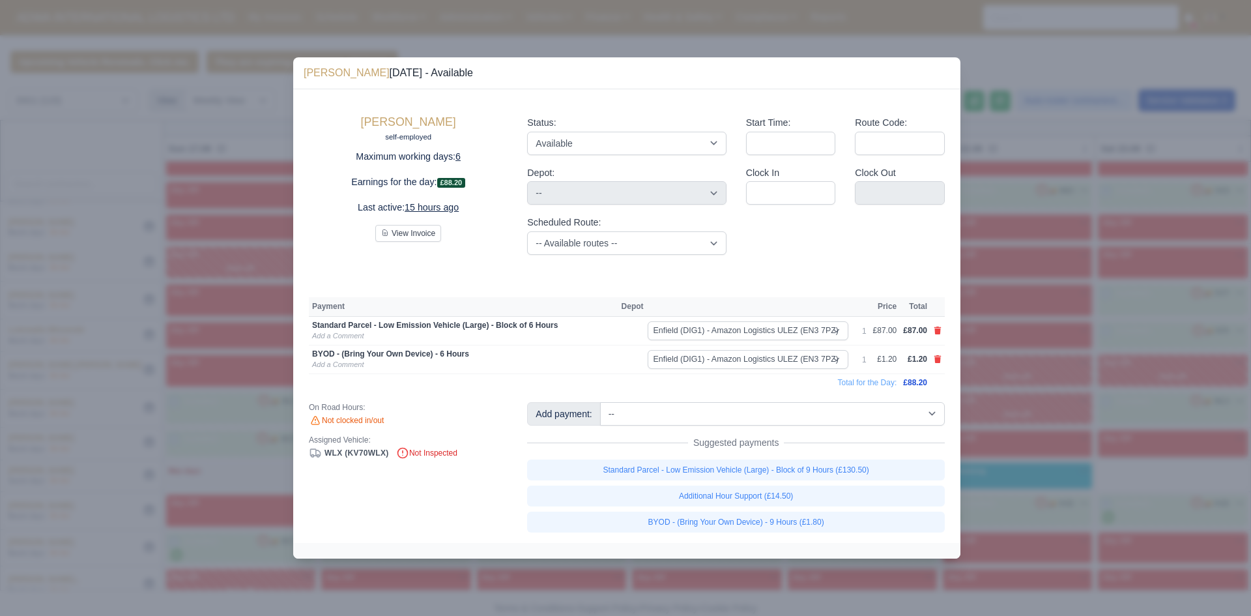
click at [1013, 381] on div at bounding box center [625, 308] width 1251 height 616
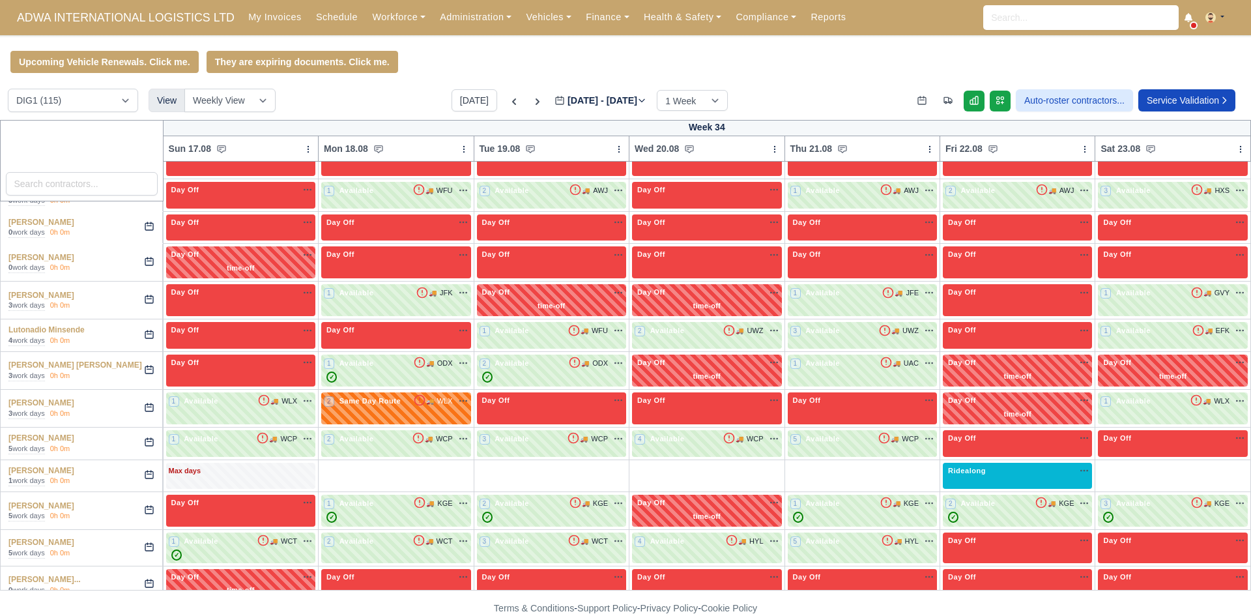
scroll to position [1905, 0]
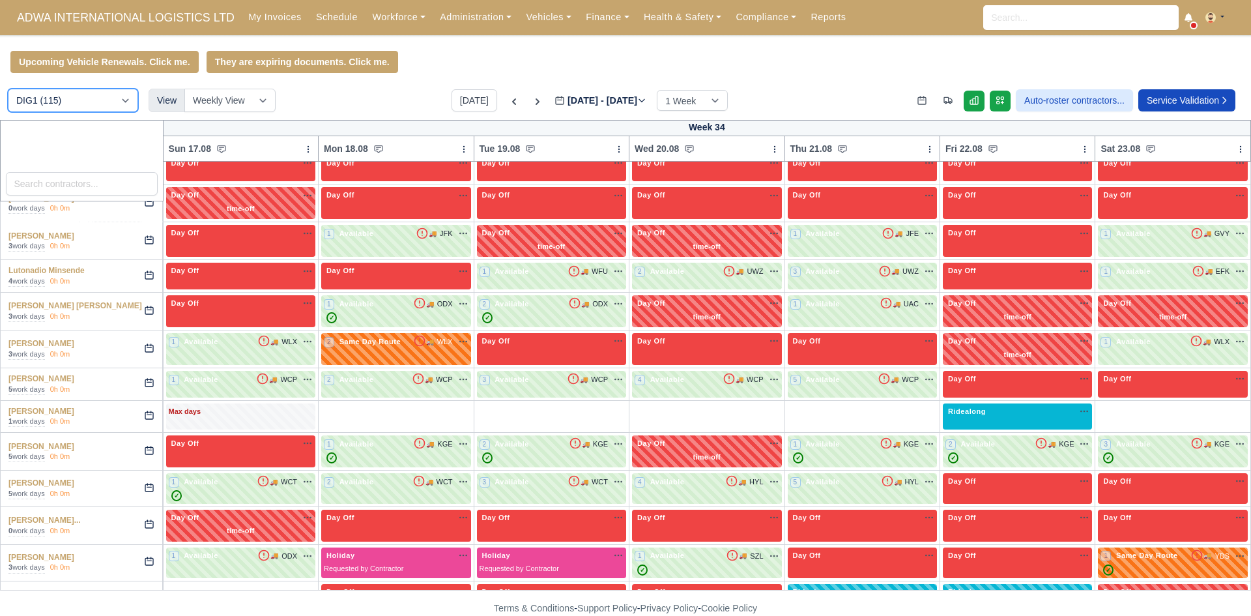
click at [111, 104] on select "DIG1 (115) DHW1 (57)" at bounding box center [73, 100] width 130 height 23
select select "2"
click at [8, 91] on select "DIG1 (115) DHW1 (57)" at bounding box center [73, 100] width 130 height 23
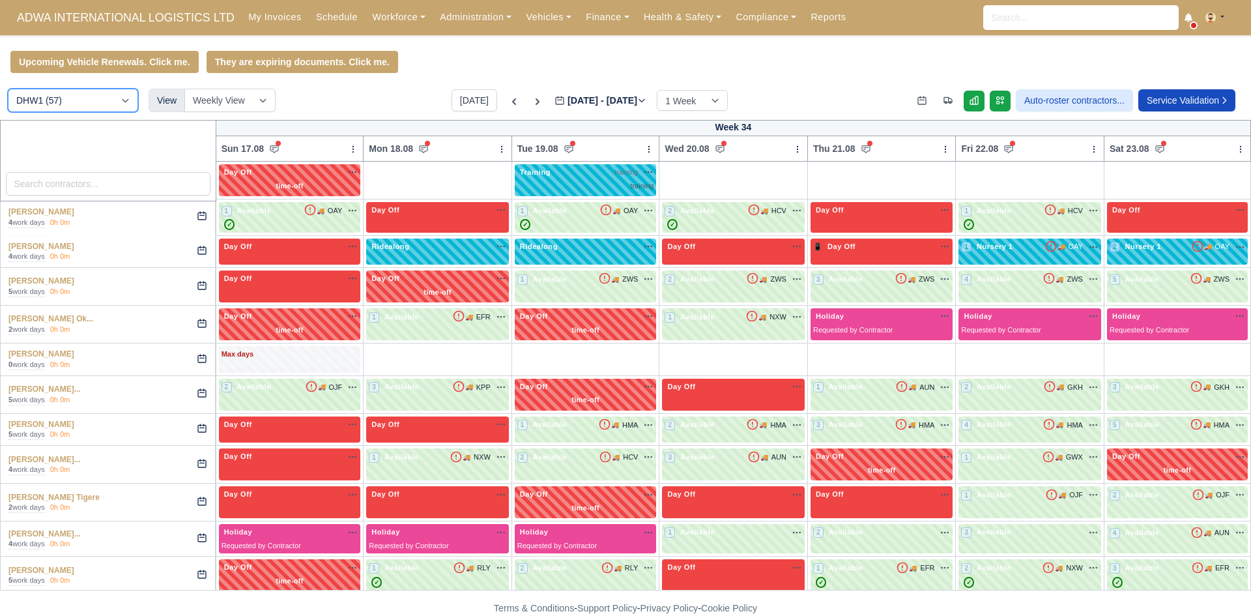
scroll to position [839, 0]
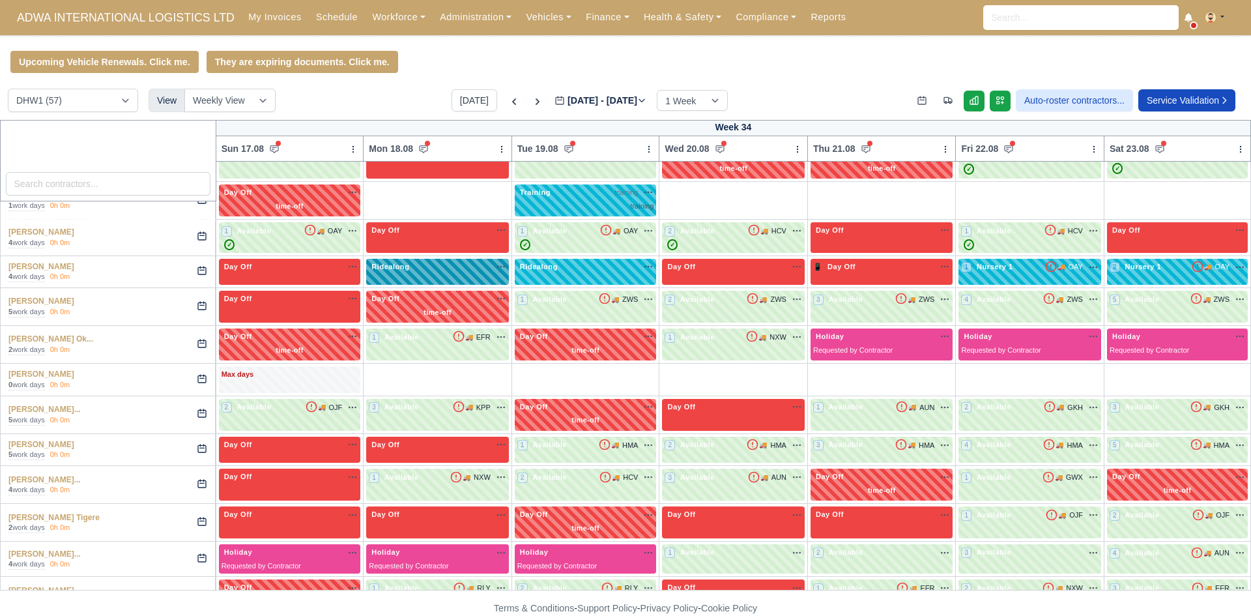
click at [402, 269] on span "Ridealong" at bounding box center [390, 266] width 43 height 9
select select "Ridealong"
select select "2"
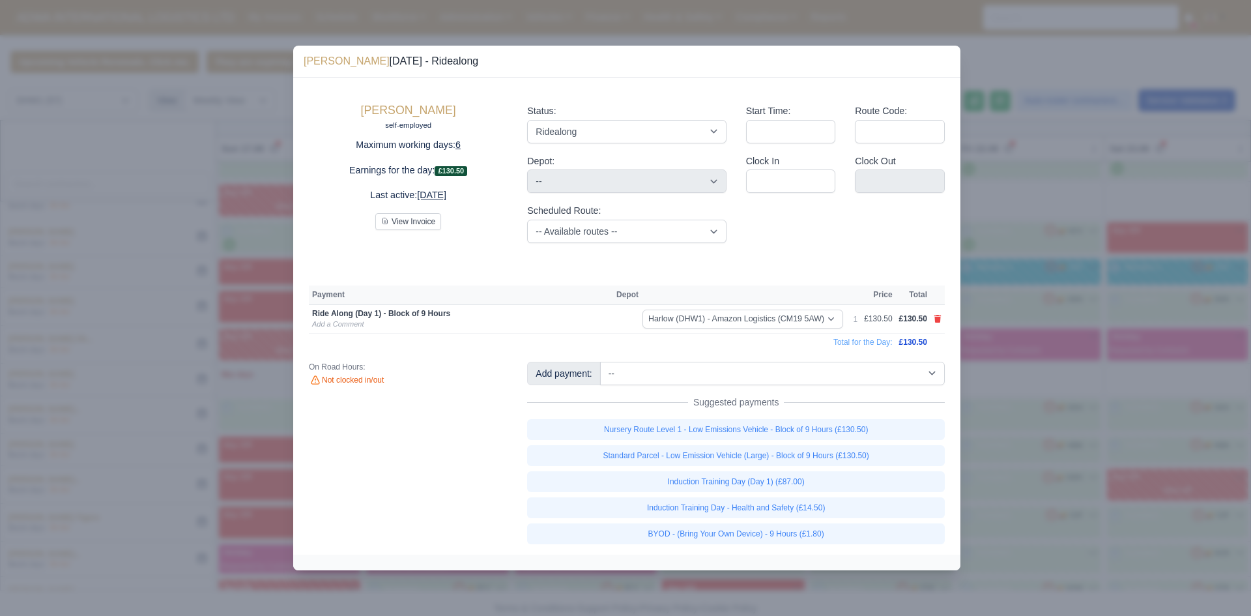
click at [883, 386] on div "Add payment: -- Additional Hour Support (£14.50) Additional Stop Support (£1.00…" at bounding box center [736, 453] width 437 height 182
click at [883, 377] on select "-- Additional Hour Support (£14.50) Additional Stop Support (£1.00) BYOD - (Bri…" at bounding box center [772, 373] width 345 height 23
select select "5"
click at [600, 362] on select "-- Additional Hour Support (£14.50) Additional Stop Support (£1.00) BYOD - (Bri…" at bounding box center [772, 373] width 345 height 23
select select "2"
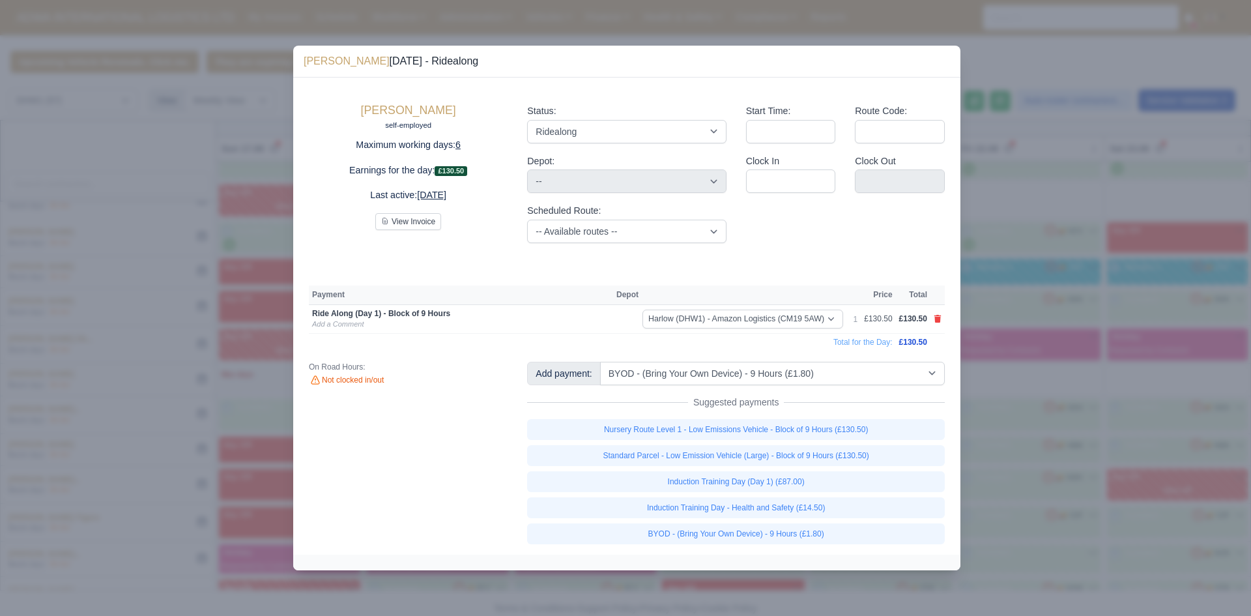
select select "2"
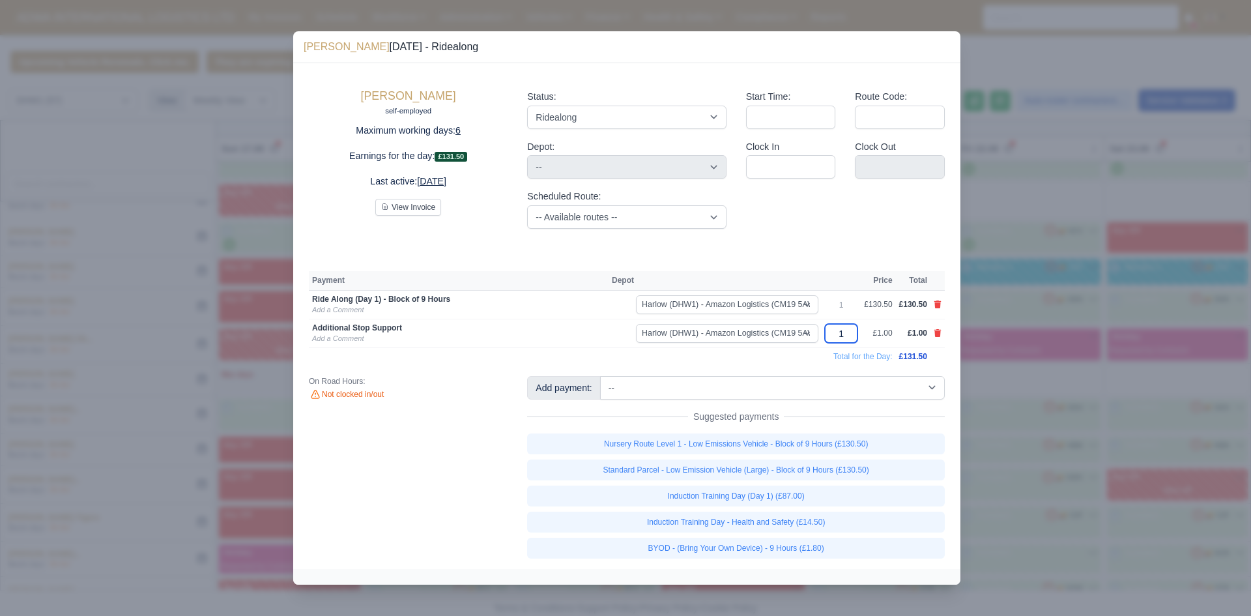
click at [847, 332] on input "1" at bounding box center [841, 333] width 33 height 19
type input "4"
type input "43."
type input "43.5"
type input "43.50"
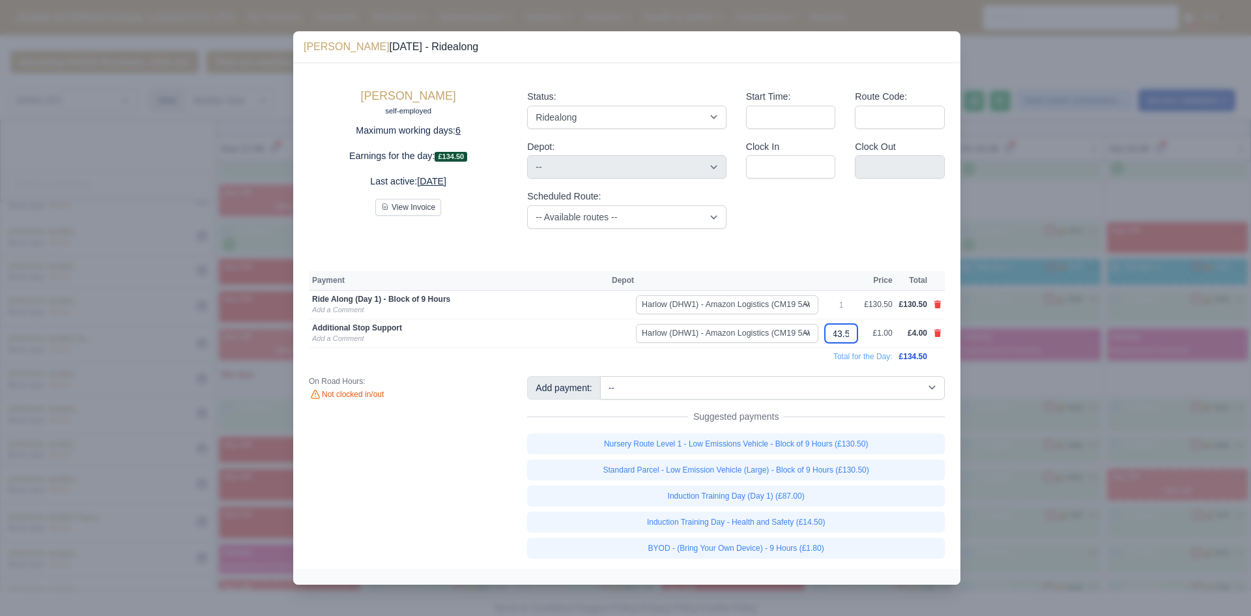
scroll to position [0, 6]
type input "43.50"
click at [375, 199] on button "View Invoice" at bounding box center [408, 207] width 66 height 17
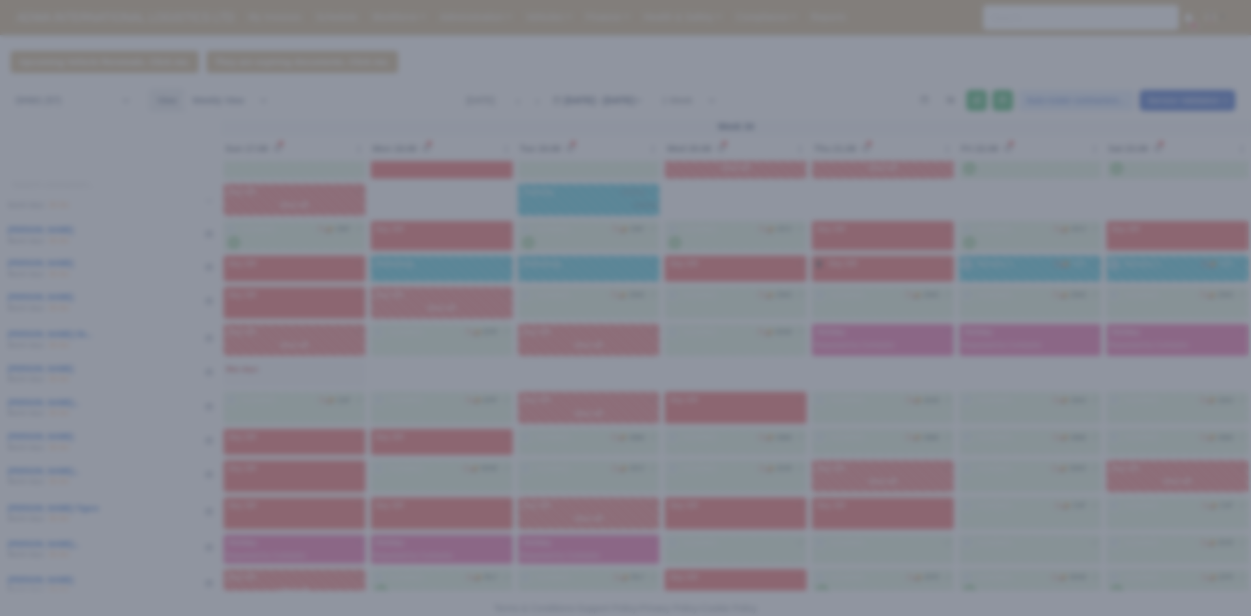
scroll to position [0, 0]
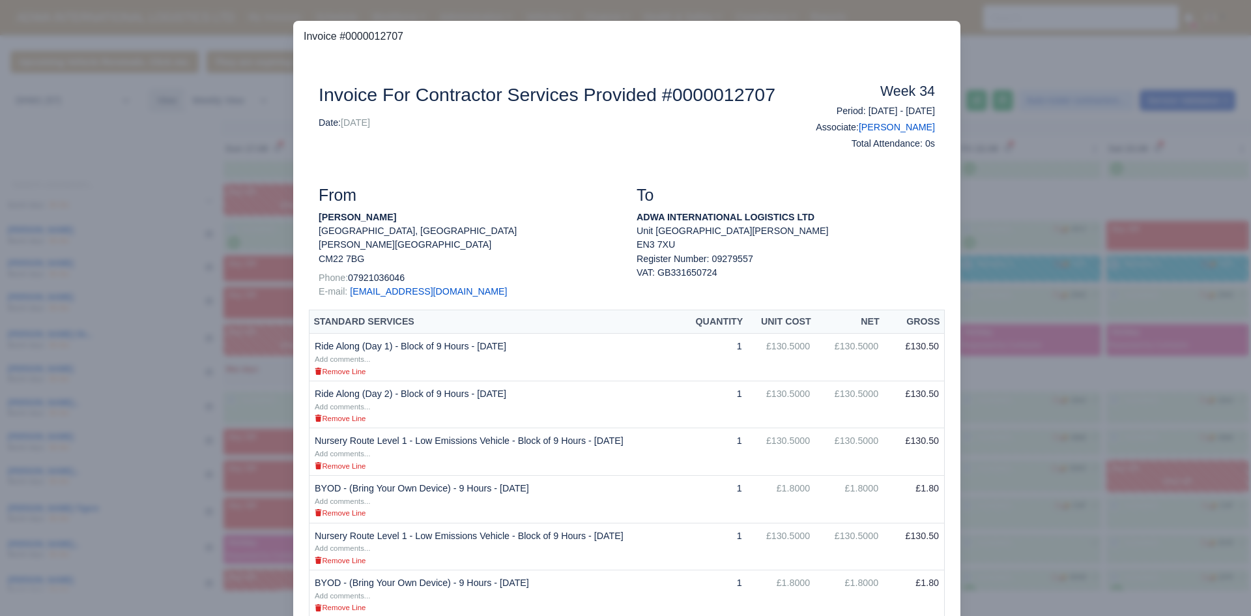
click at [1072, 255] on div at bounding box center [625, 308] width 1251 height 616
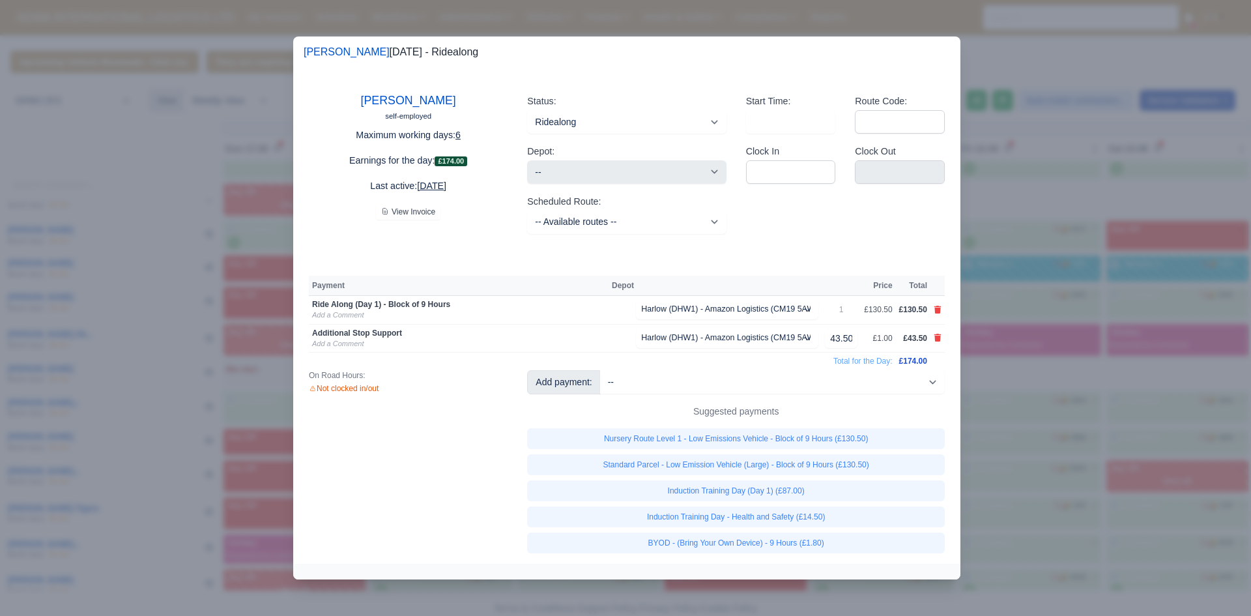
click at [414, 355] on td "Total for the Day:" at bounding box center [602, 362] width 587 height 18
click at [356, 347] on link "Add a Comment" at bounding box center [337, 344] width 51 height 8
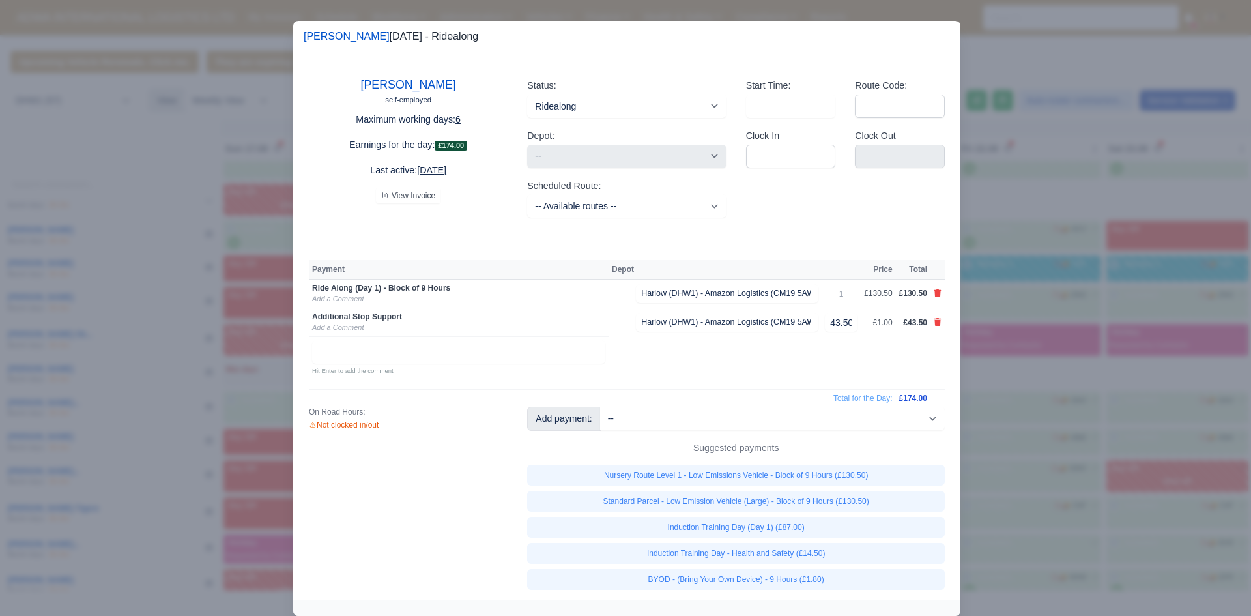
click at [388, 349] on input "text" at bounding box center [458, 351] width 293 height 23
click at [371, 353] on input "text" at bounding box center [458, 351] width 293 height 23
type input "Induction Payment"
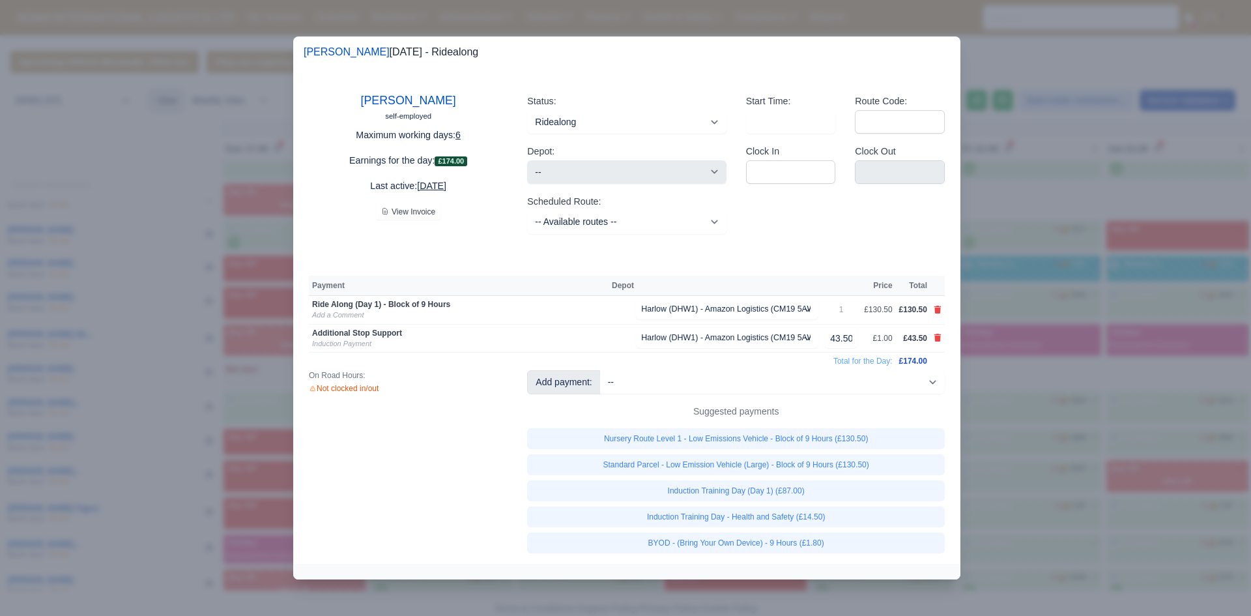
click at [1179, 305] on div at bounding box center [625, 308] width 1251 height 616
click at [1040, 336] on div at bounding box center [625, 308] width 1251 height 616
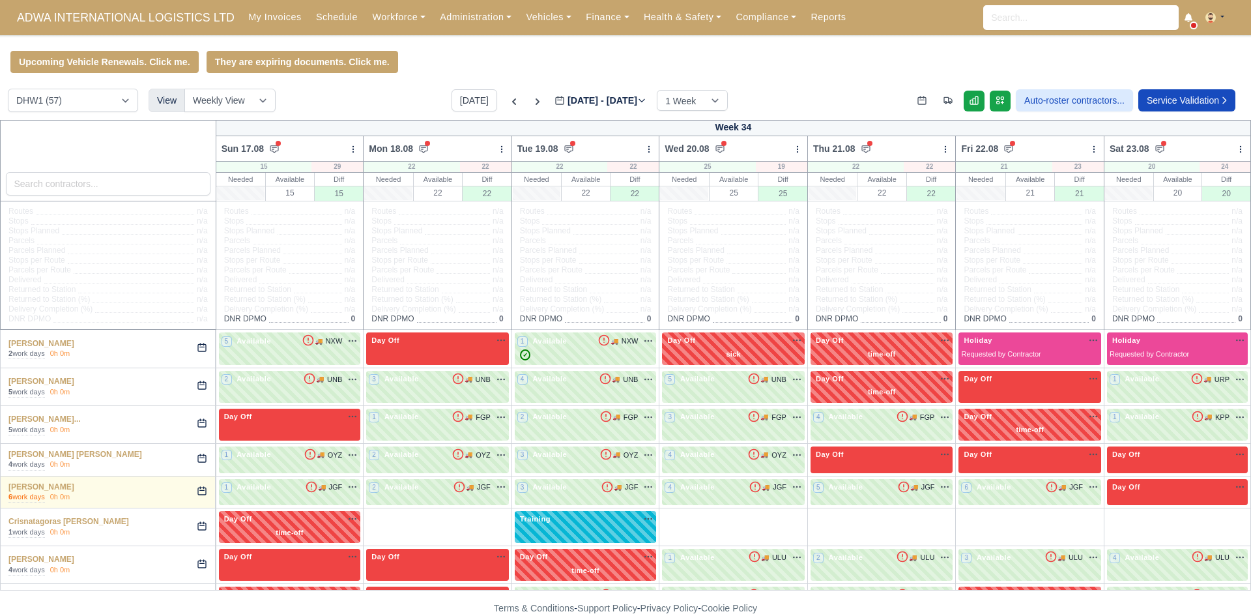
select select "2"
click at [512, 105] on icon at bounding box center [514, 101] width 4 height 7
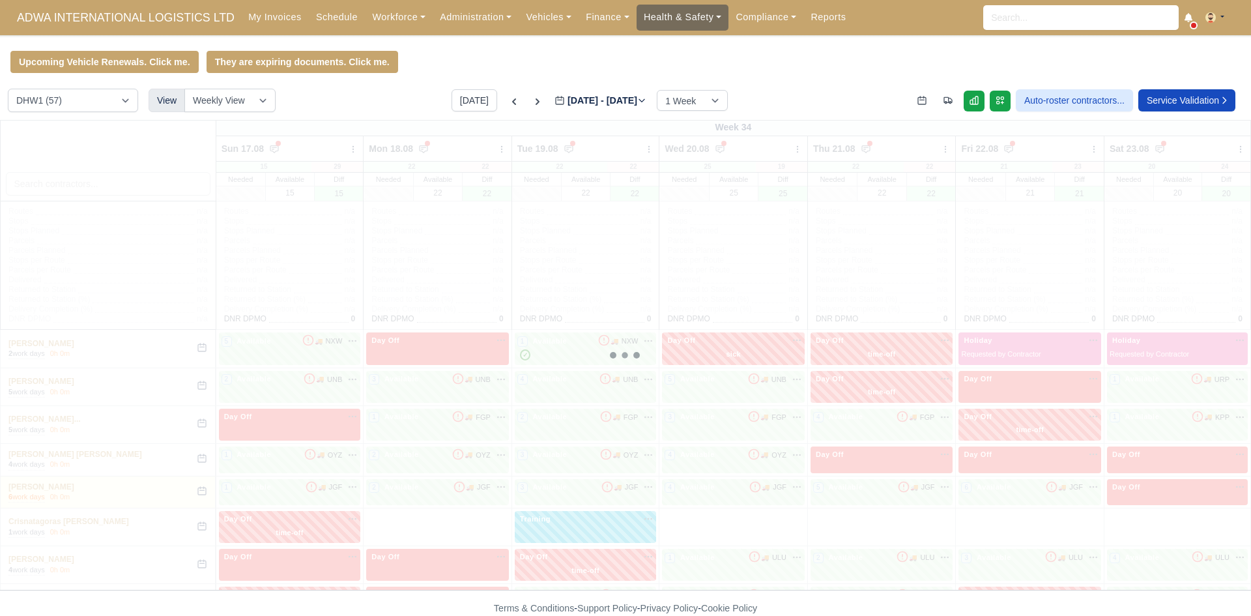
type input "2025-08-12"
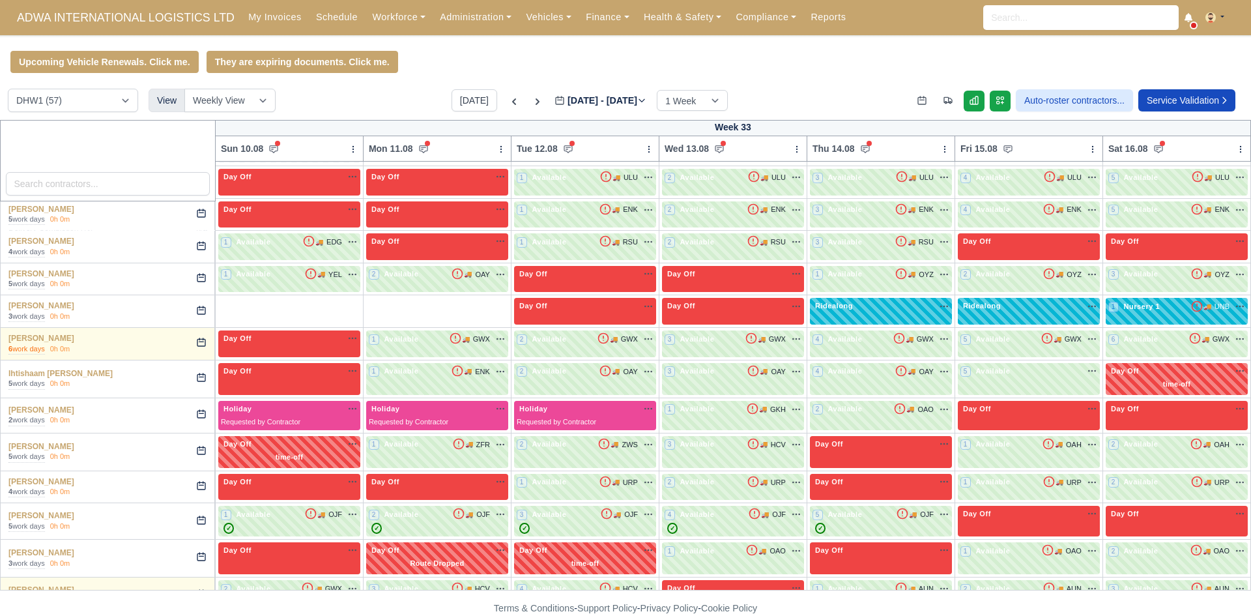
scroll to position [367, 0]
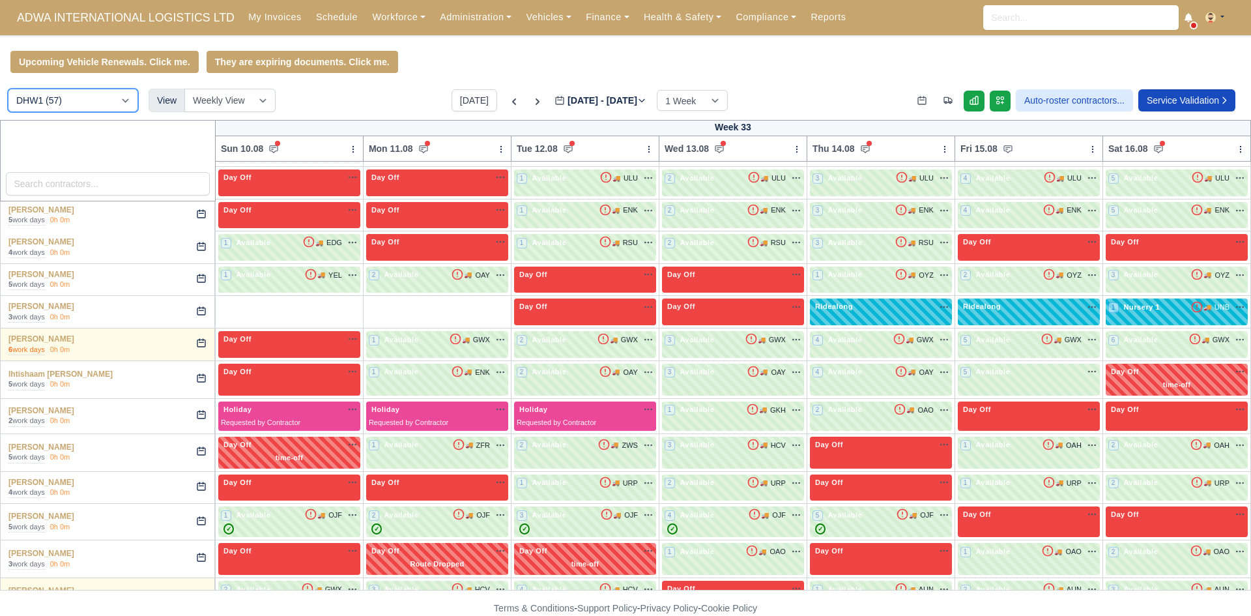
click at [106, 102] on select "DIG1 (115) DHW1 (57)" at bounding box center [73, 100] width 130 height 23
select select "1"
click at [8, 91] on select "DIG1 (115) DHW1 (57)" at bounding box center [73, 100] width 130 height 23
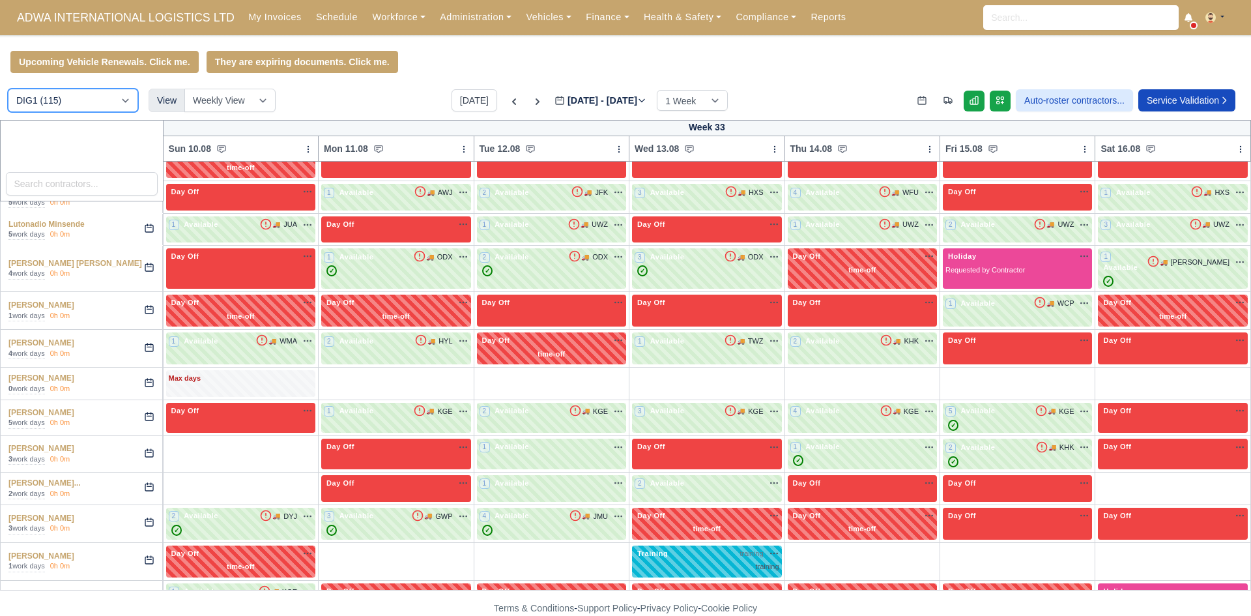
scroll to position [1955, 0]
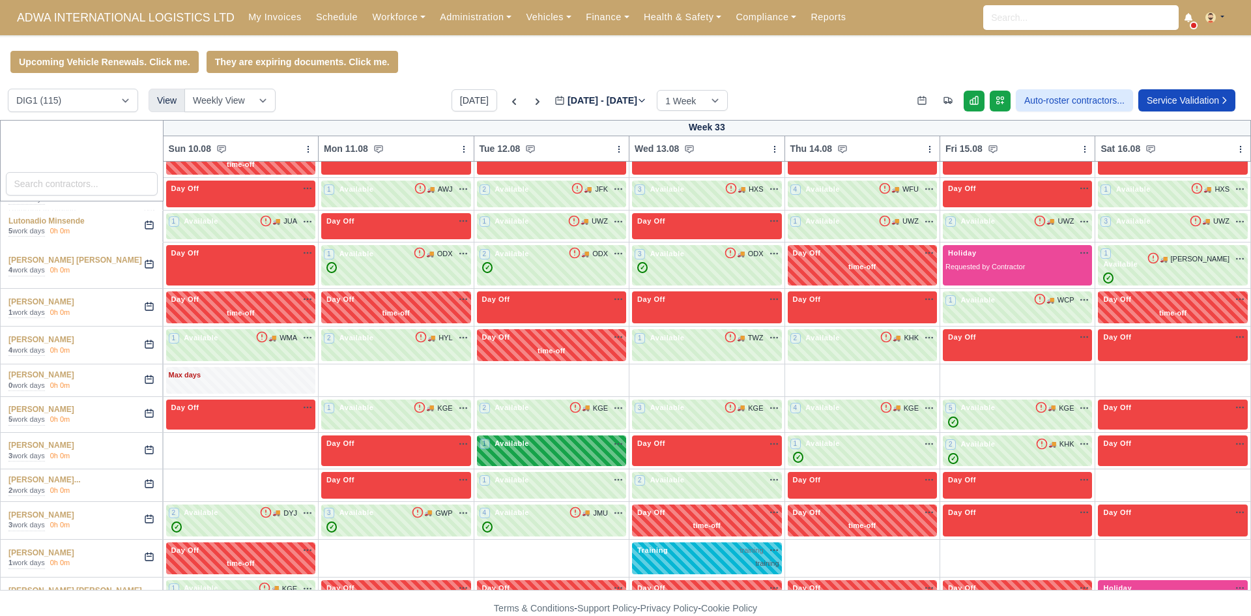
click at [593, 438] on div "1 Available na" at bounding box center [552, 443] width 144 height 11
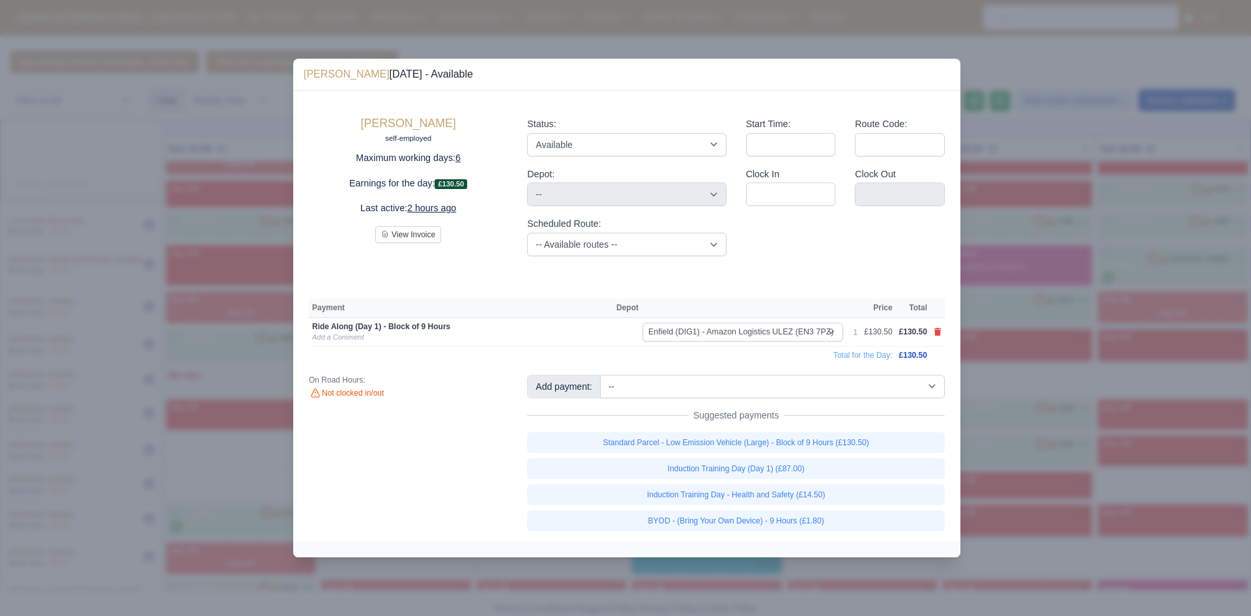
click at [974, 384] on div at bounding box center [625, 308] width 1251 height 616
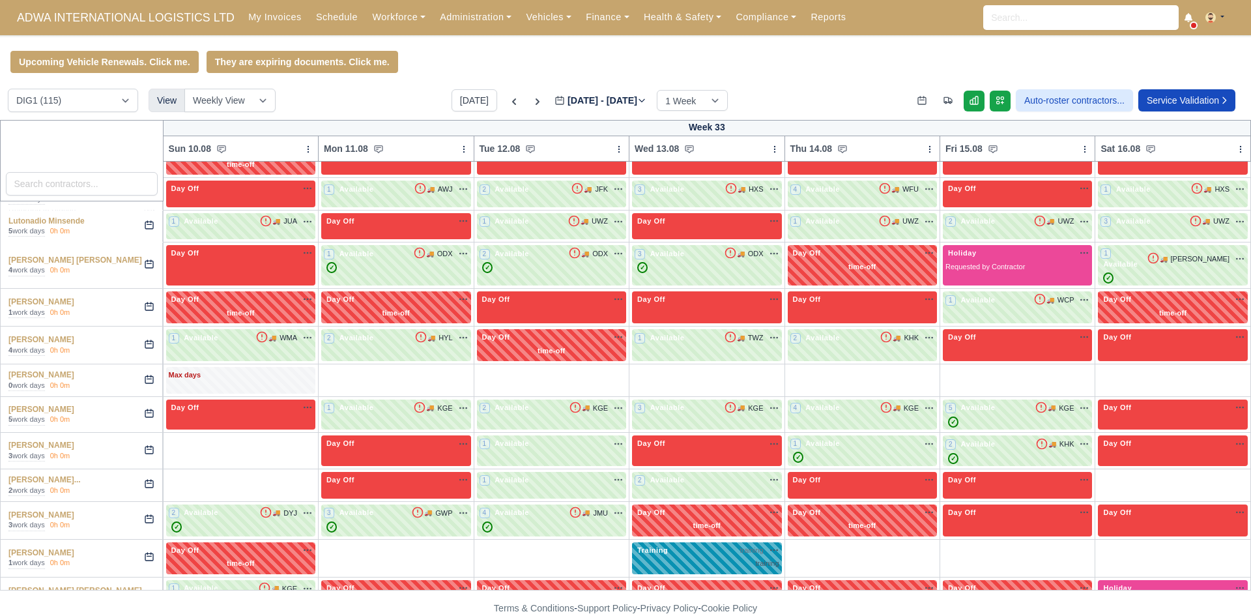
click at [734, 545] on div "Training training na" at bounding box center [707, 550] width 144 height 11
select select "Training"
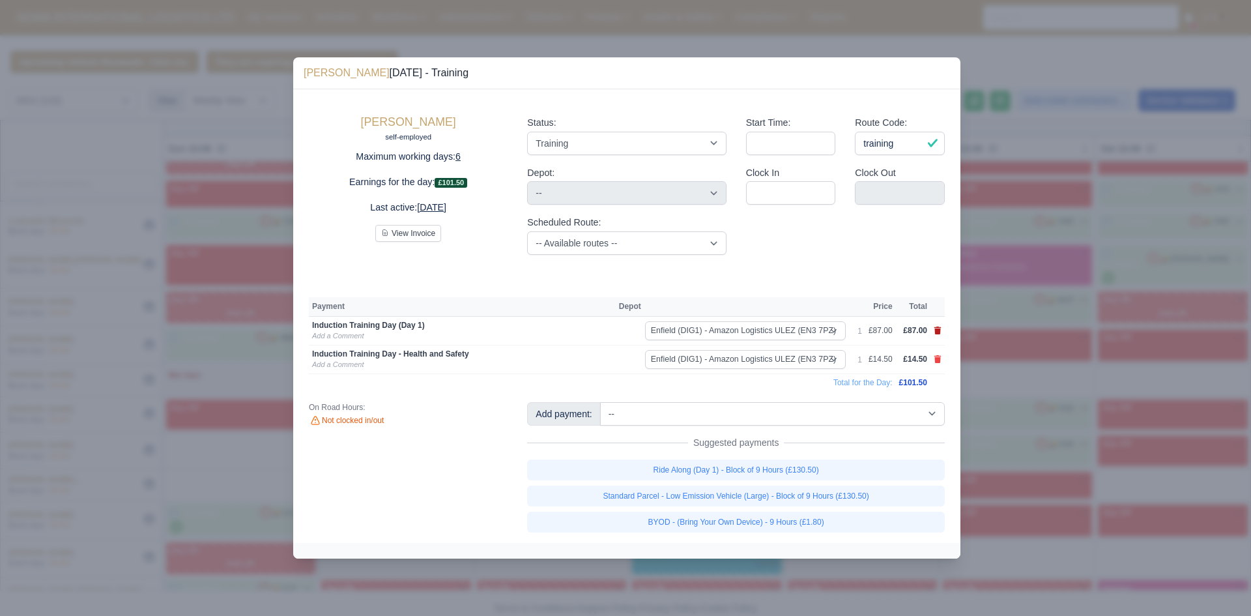
click at [939, 332] on icon at bounding box center [938, 331] width 7 height 8
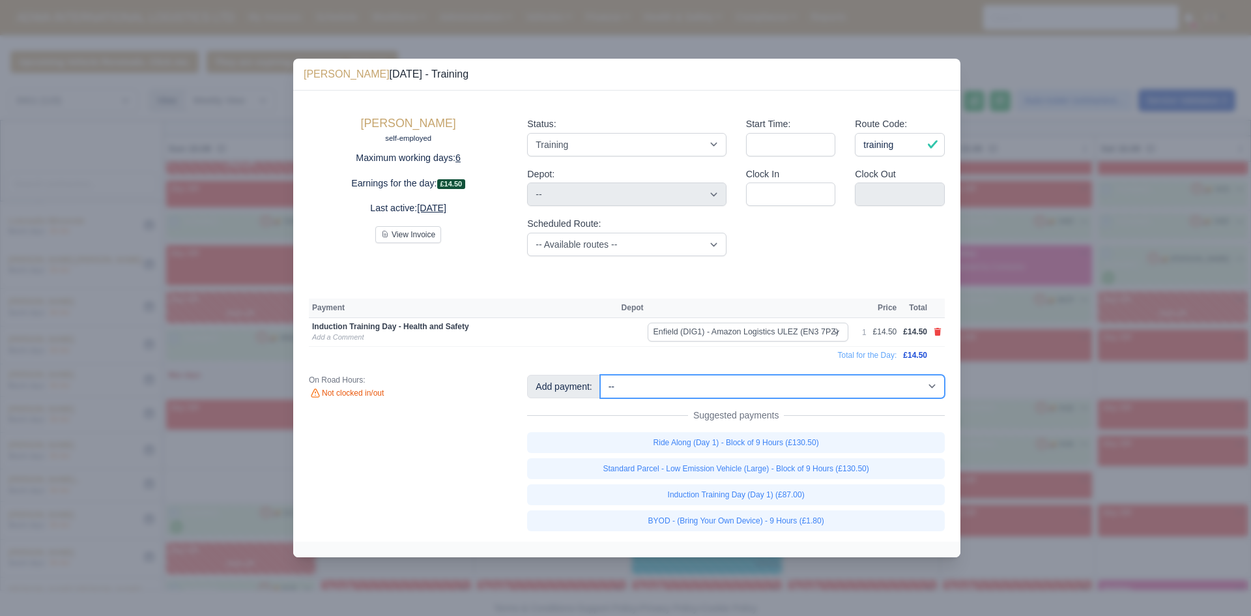
click at [910, 385] on select "-- Additional Hour Support (£14.50) Additional Stop Support (£1.00) BYOD - (Bri…" at bounding box center [772, 386] width 345 height 23
select select "74"
click at [600, 375] on select "-- Additional Hour Support (£14.50) Additional Stop Support (£1.00) BYOD - (Bri…" at bounding box center [772, 386] width 345 height 23
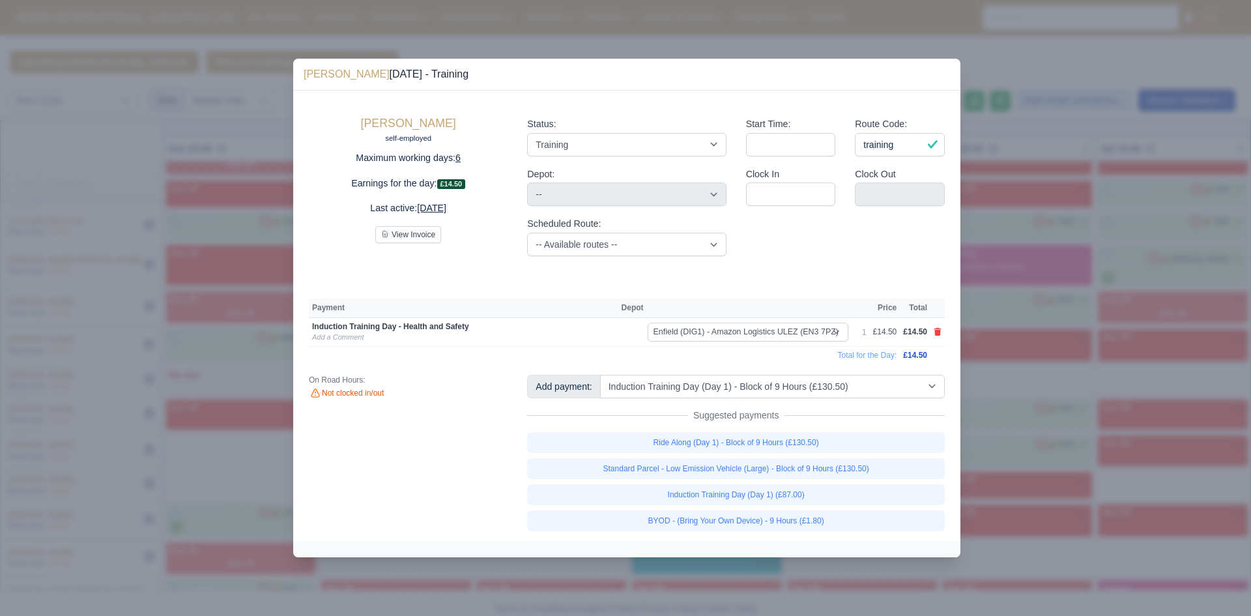
select select "1"
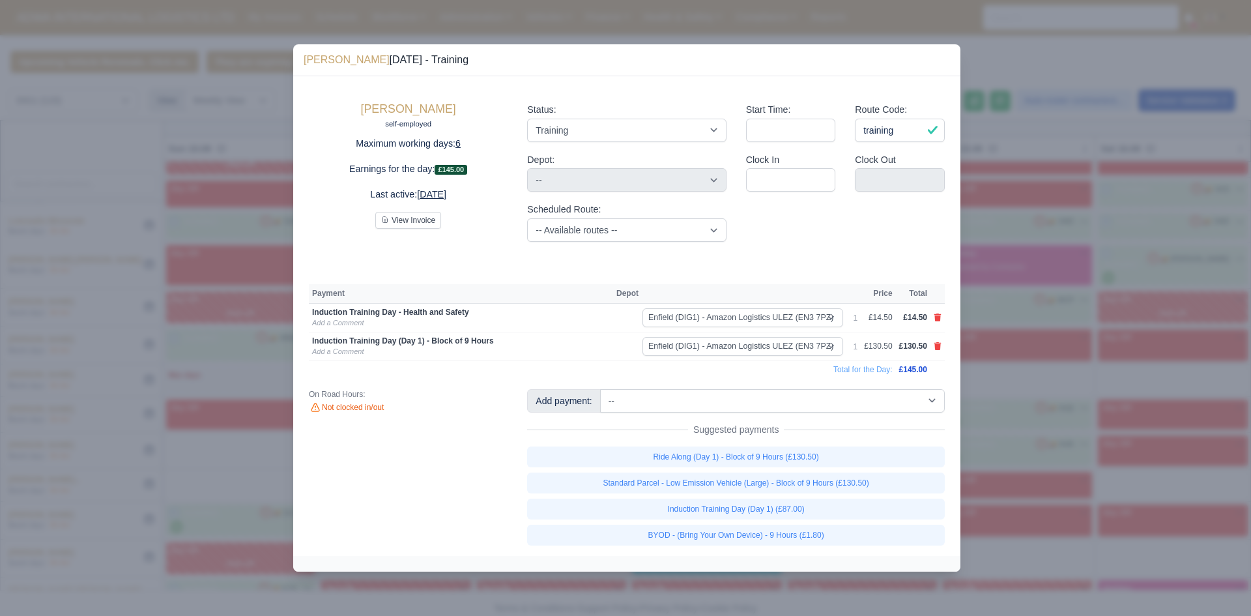
click at [1053, 328] on div at bounding box center [625, 308] width 1251 height 616
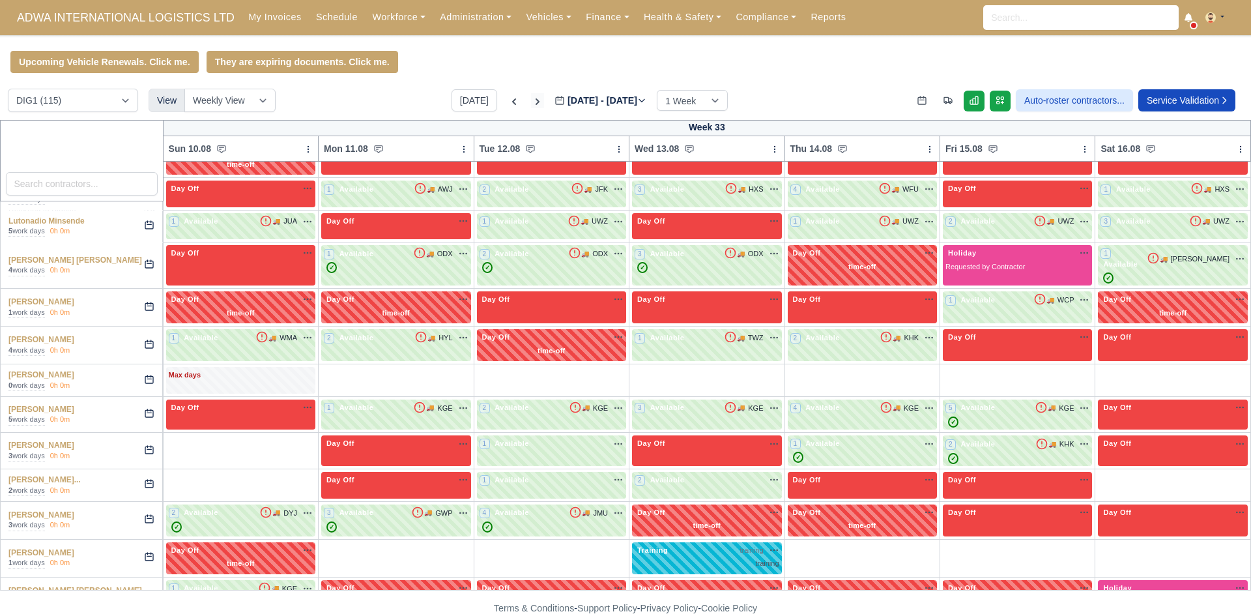
click at [531, 106] on icon at bounding box center [537, 101] width 13 height 13
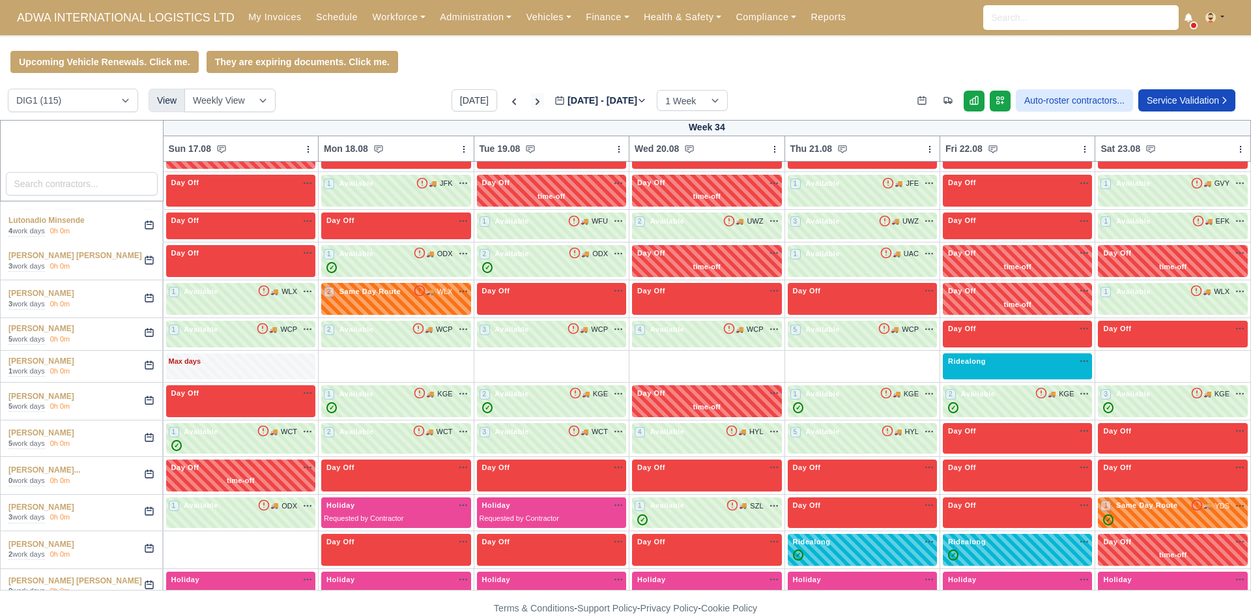
type input "2025-08-19"
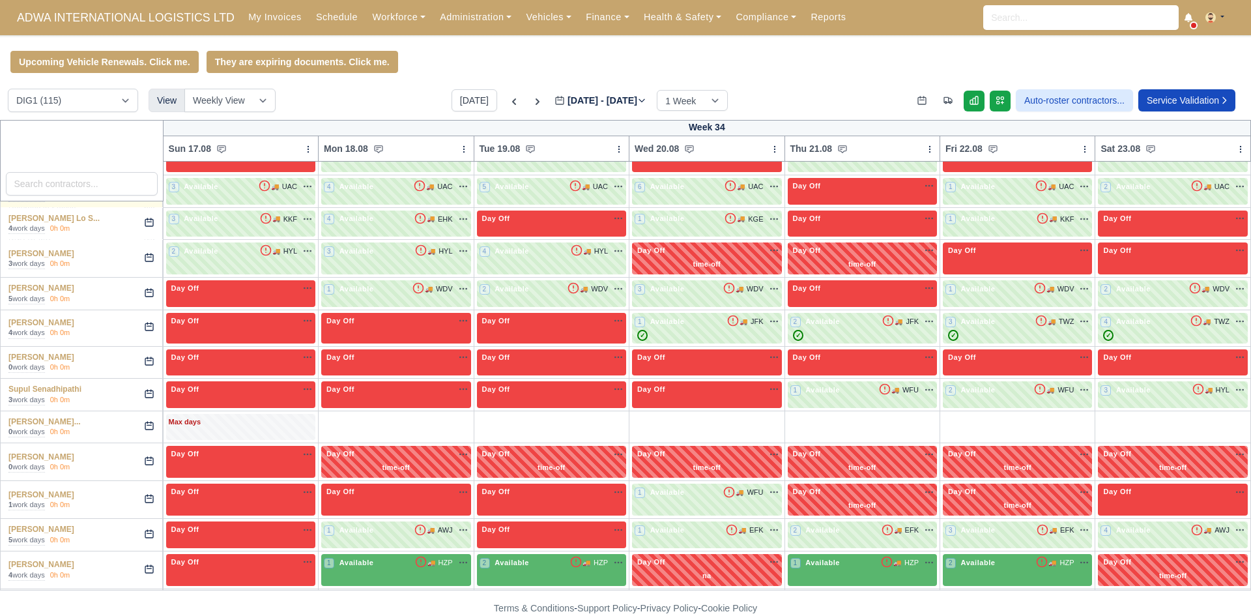
scroll to position [3225, 0]
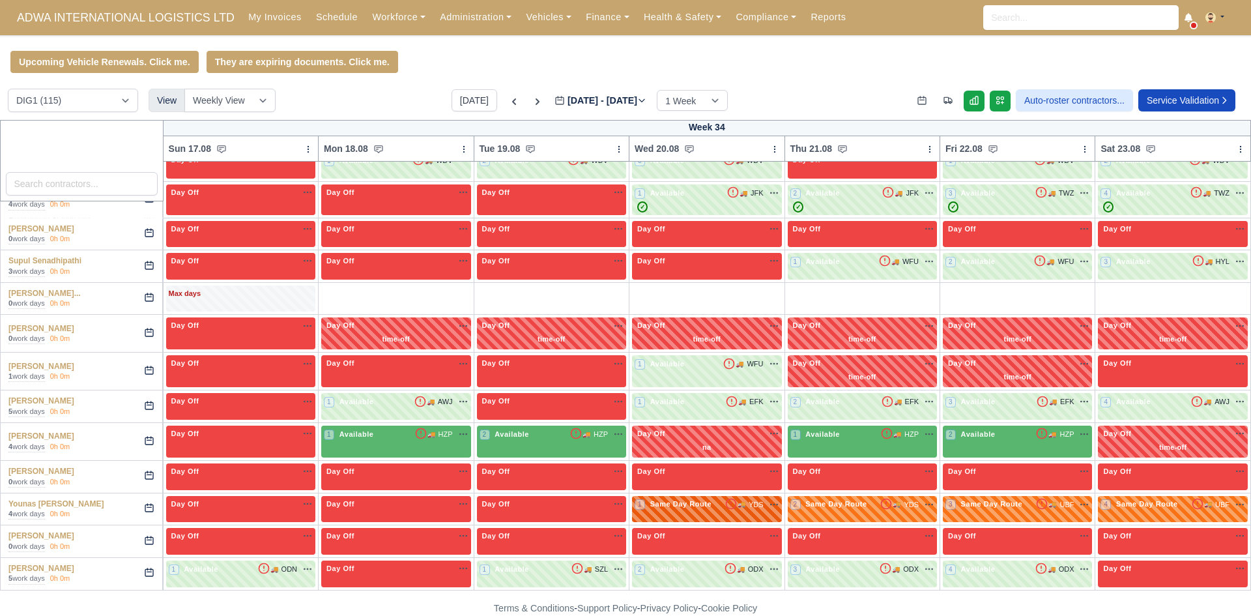
click at [697, 510] on div "1 Same Day Route 🚚 YDS" at bounding box center [707, 505] width 144 height 12
select select "Same Day Route"
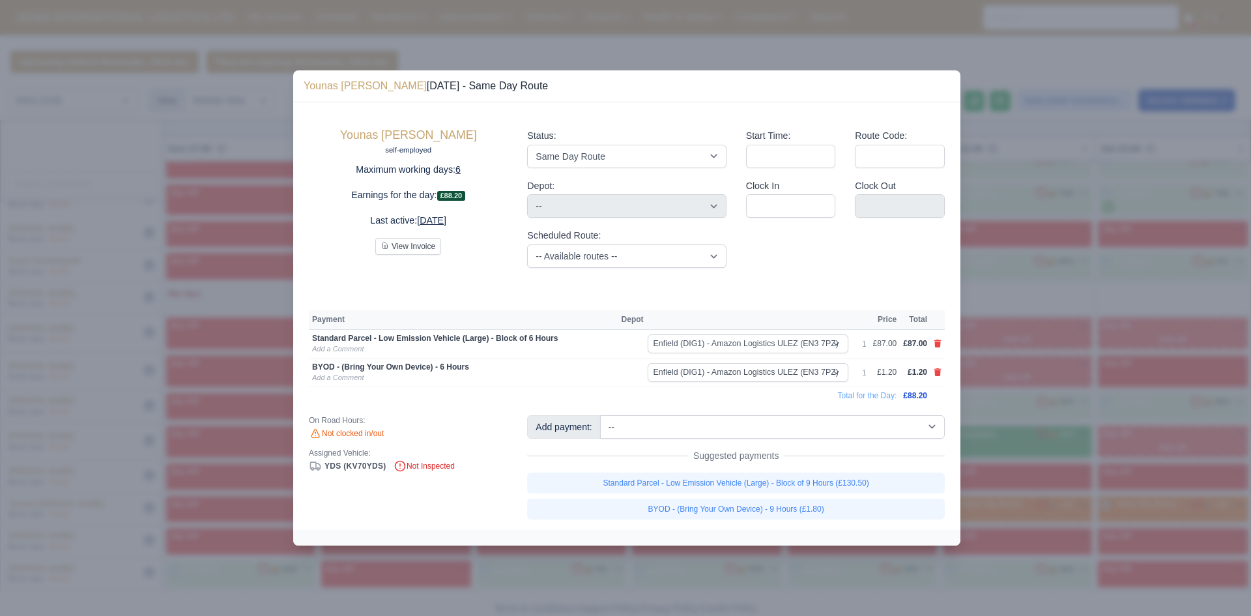
click at [982, 398] on div at bounding box center [625, 308] width 1251 height 616
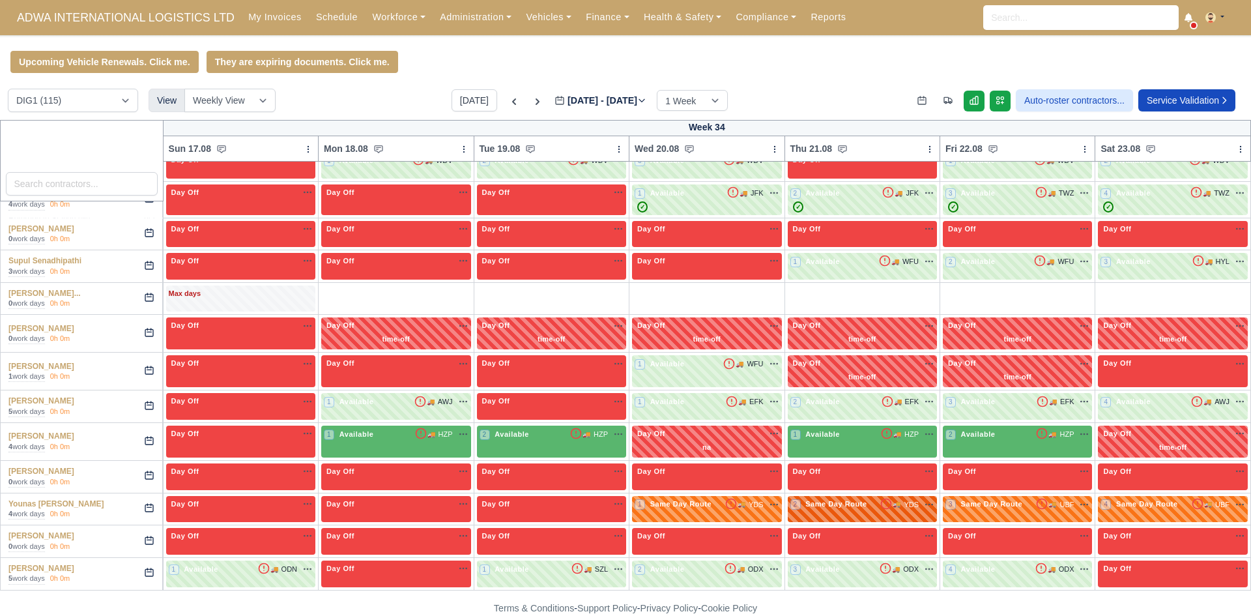
click at [870, 505] on span "Same Day Route" at bounding box center [836, 503] width 67 height 9
select select "Same Day Route"
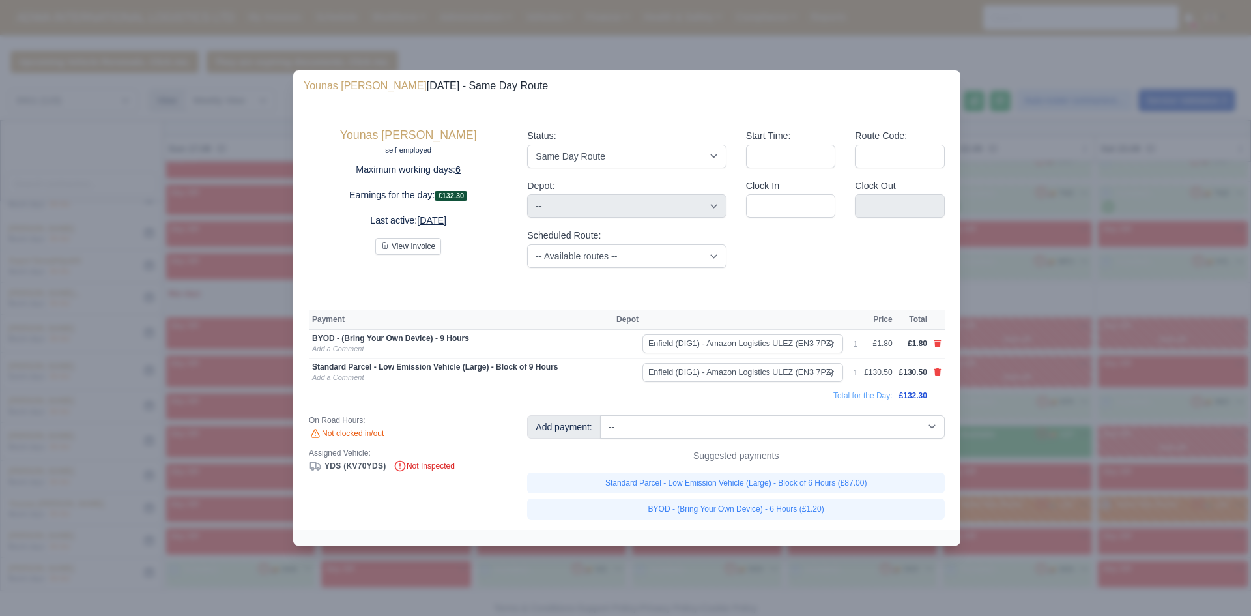
click at [937, 377] on link at bounding box center [938, 372] width 8 height 11
select select
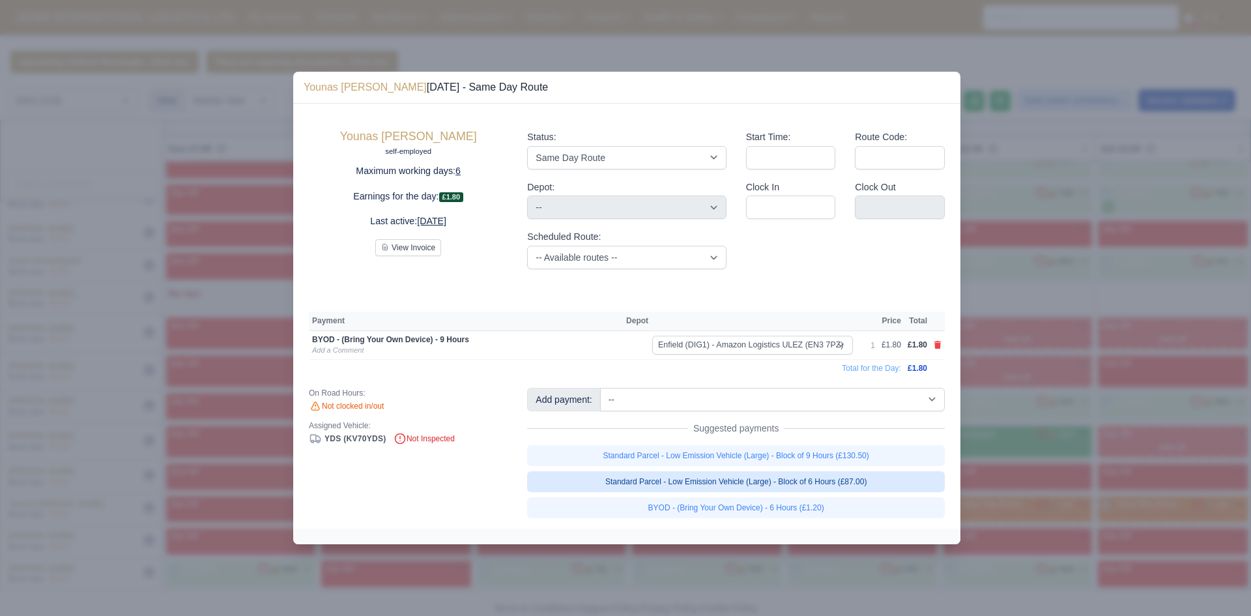
click at [894, 488] on link "Standard Parcel - Low Emission Vehicle (Large) - Block of 6 Hours (£87.00)" at bounding box center [736, 481] width 418 height 21
select select "1"
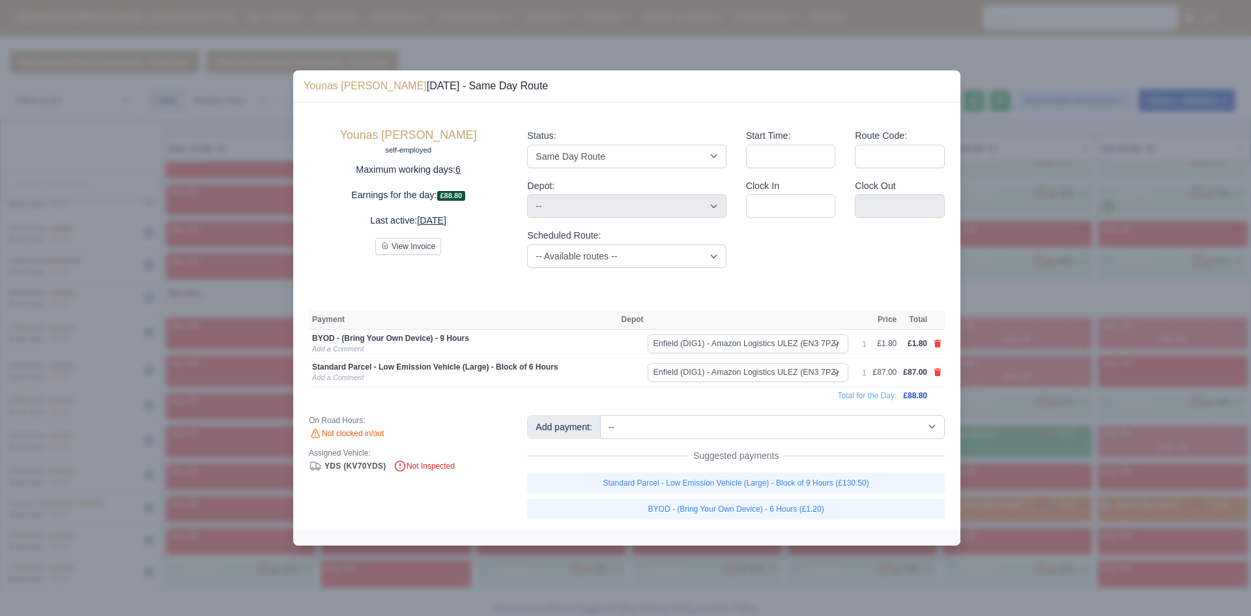
click at [937, 350] on td at bounding box center [938, 344] width 14 height 29
click at [935, 340] on link at bounding box center [938, 343] width 8 height 11
select select
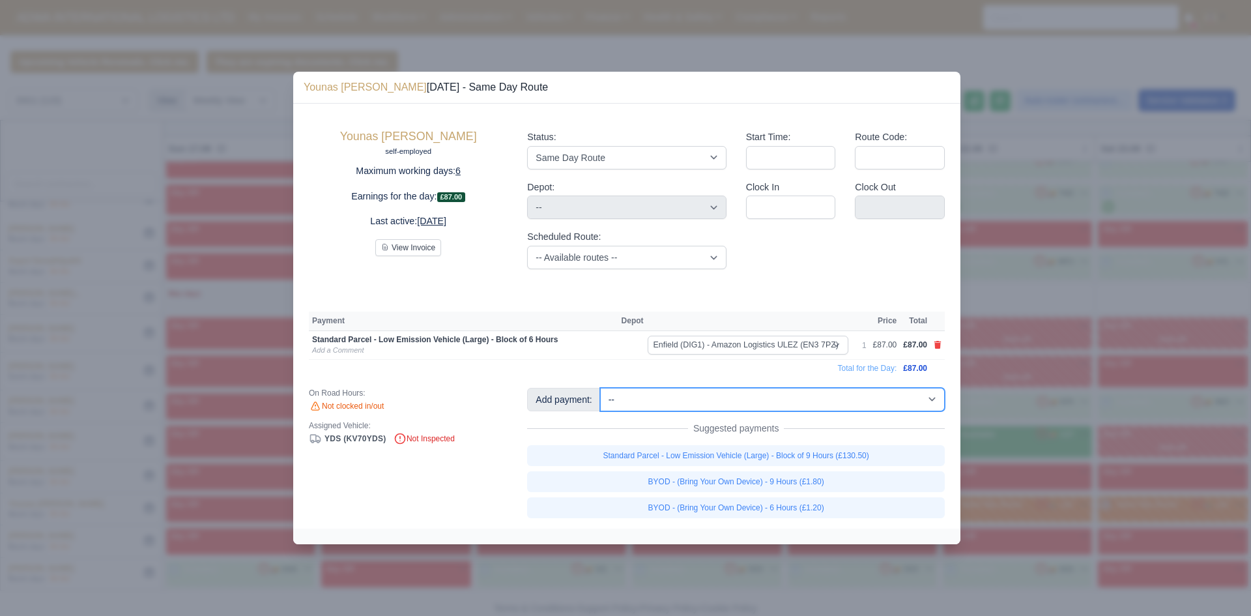
click at [934, 403] on select "-- Additional Hour Support (£14.50) Additional Stop Support (£1.00) BYOD - (Bri…" at bounding box center [772, 399] width 345 height 23
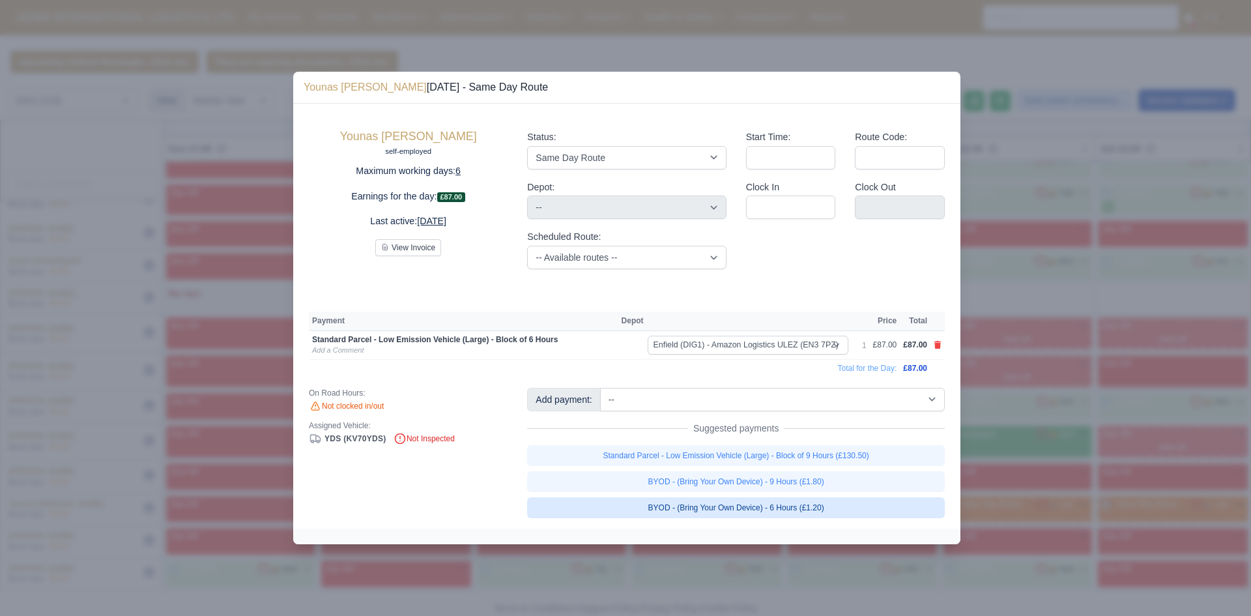
click at [867, 510] on link "BYOD - (Bring Your Own Device) - 6 Hours (£1.20)" at bounding box center [736, 507] width 418 height 21
select select "1"
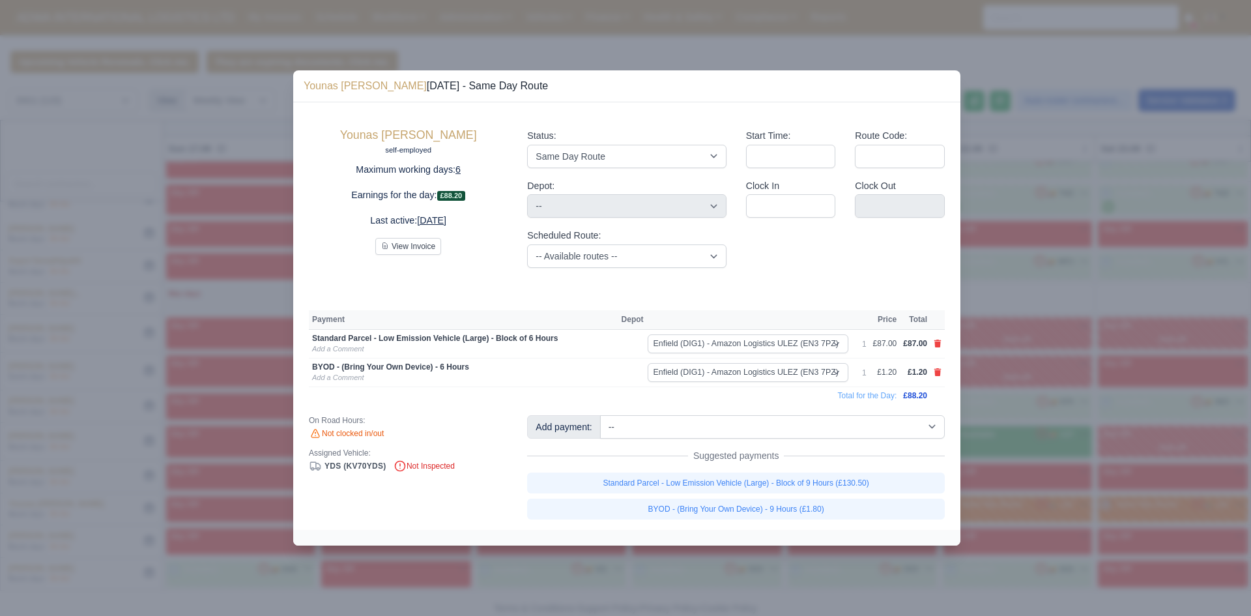
click at [1004, 489] on div at bounding box center [625, 308] width 1251 height 616
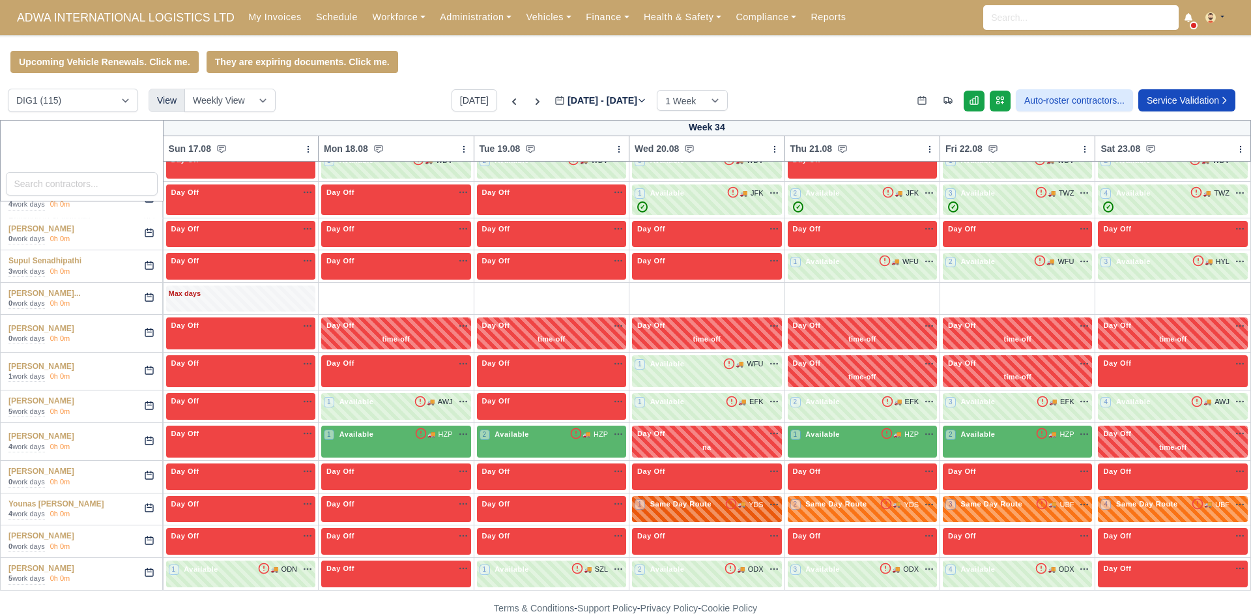
click at [758, 517] on div "1 Same Day Route 🚚" at bounding box center [706, 509] width 149 height 27
select select "Same Day Route"
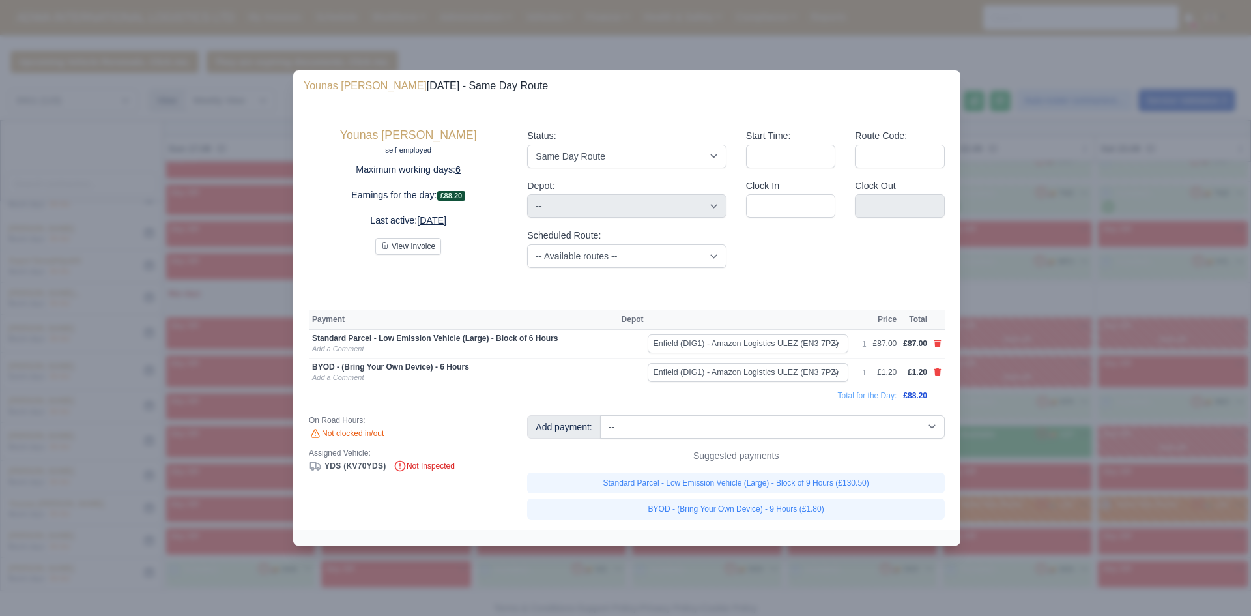
click at [1081, 506] on div at bounding box center [625, 308] width 1251 height 616
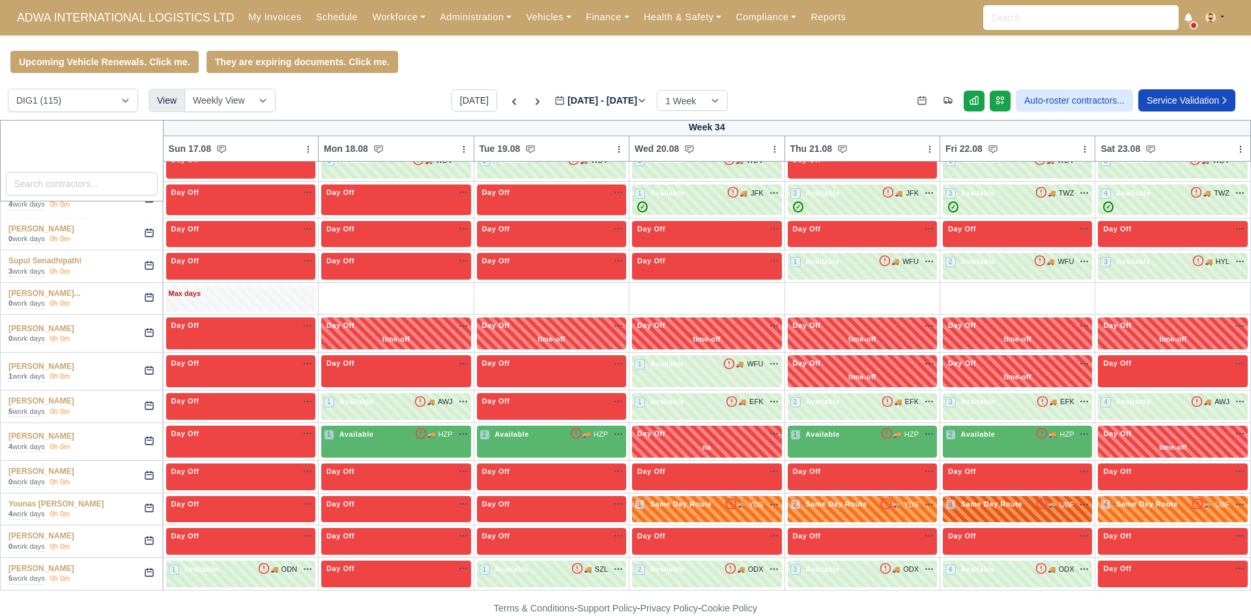
click at [1038, 512] on div "3 Same Day Route 🚚 UBF" at bounding box center [1018, 506] width 144 height 14
select select "Same Day Route"
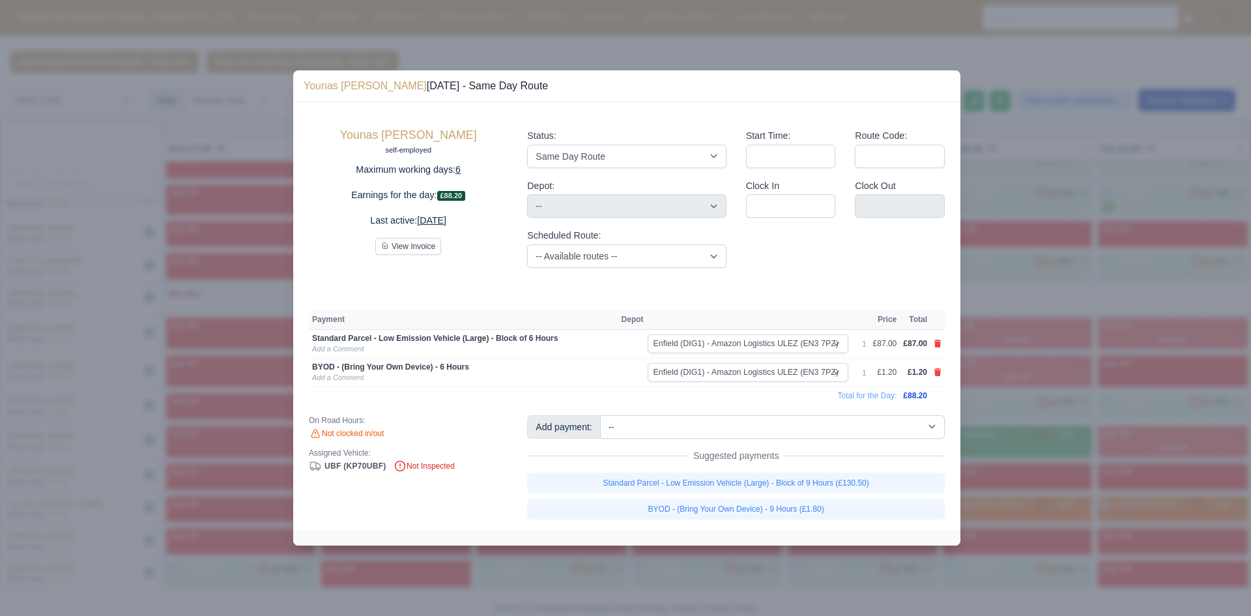
click at [1011, 407] on div at bounding box center [625, 308] width 1251 height 616
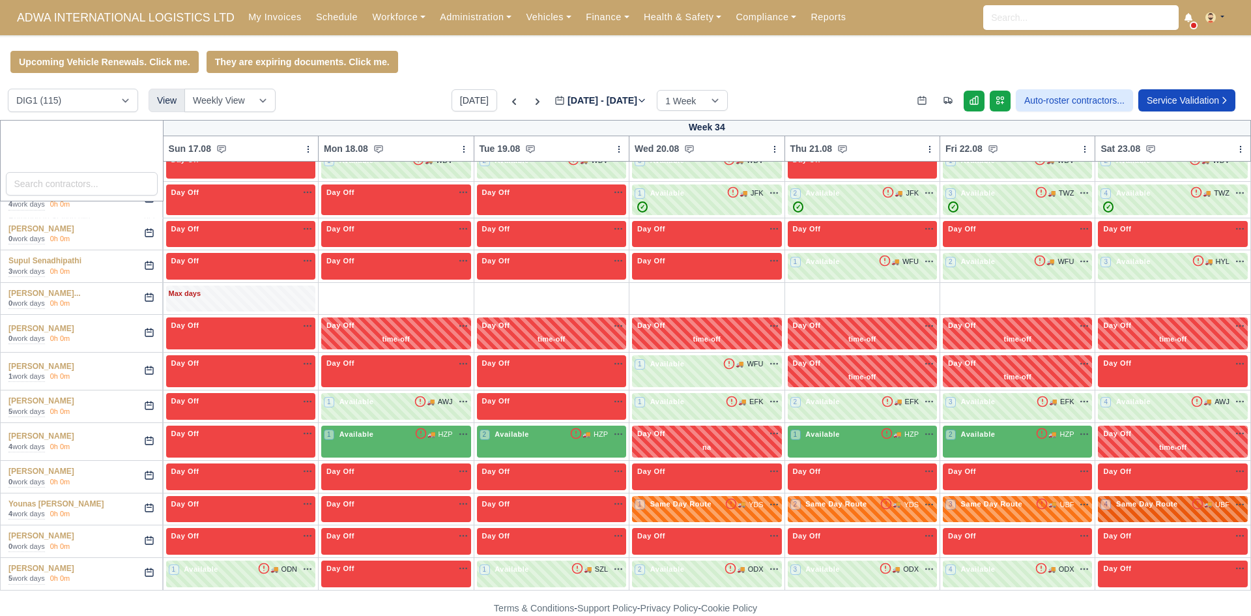
click at [1148, 499] on span "Same Day Route" at bounding box center [1147, 503] width 67 height 9
select select "Same Day Route"
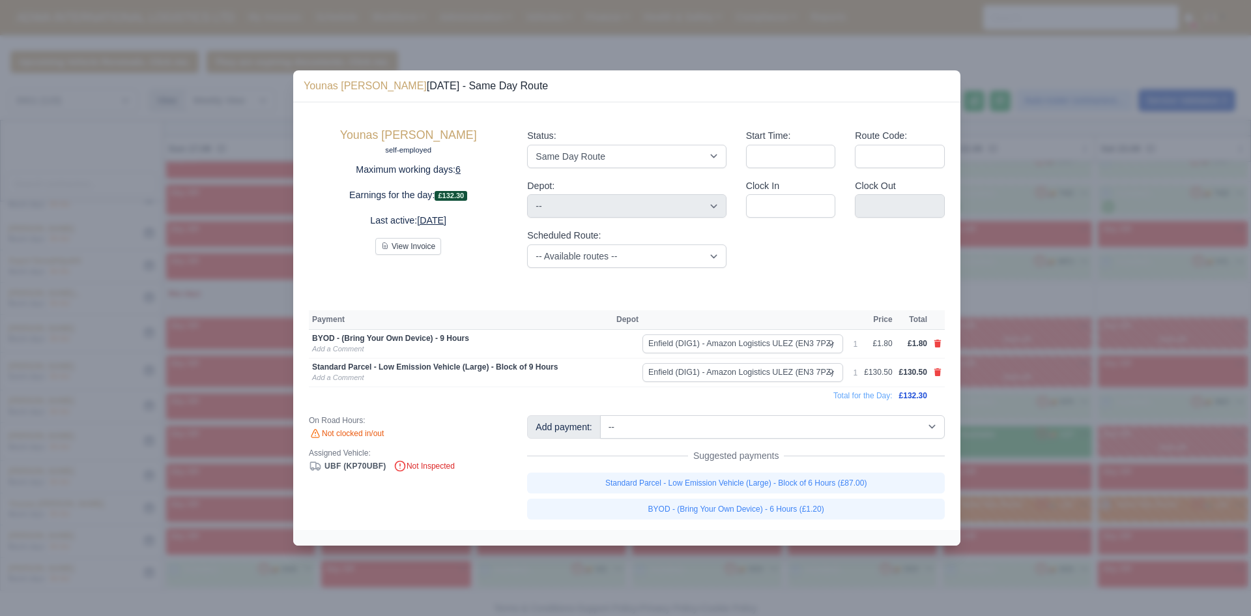
click at [937, 364] on td at bounding box center [938, 372] width 14 height 29
click at [937, 352] on td at bounding box center [938, 344] width 14 height 29
click at [937, 351] on td at bounding box center [938, 344] width 14 height 29
click at [939, 343] on icon at bounding box center [938, 344] width 7 height 8
select select
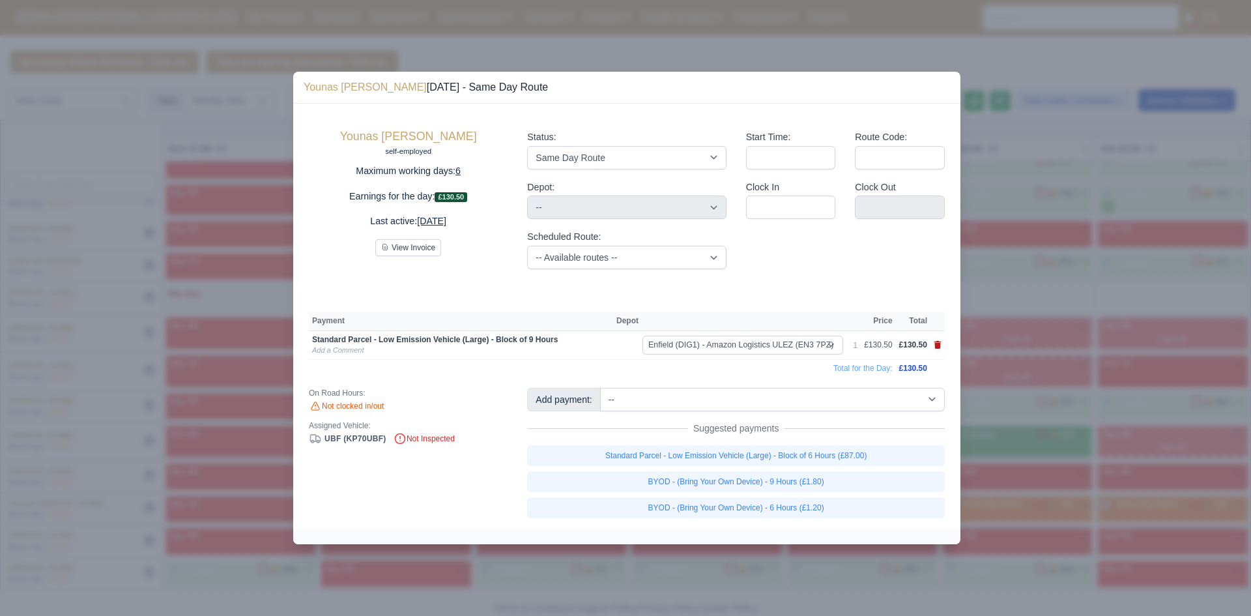
click at [939, 343] on icon at bounding box center [938, 345] width 8 height 8
select select
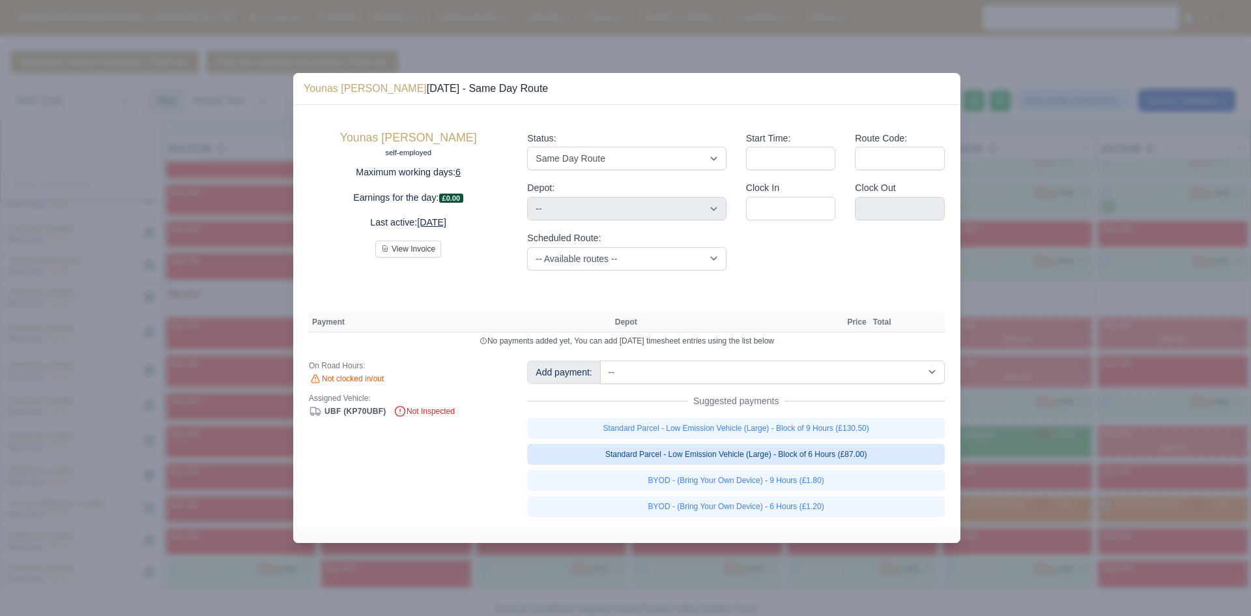
click at [901, 458] on link "Standard Parcel - Low Emission Vehicle (Large) - Block of 6 Hours (£87.00)" at bounding box center [736, 454] width 418 height 21
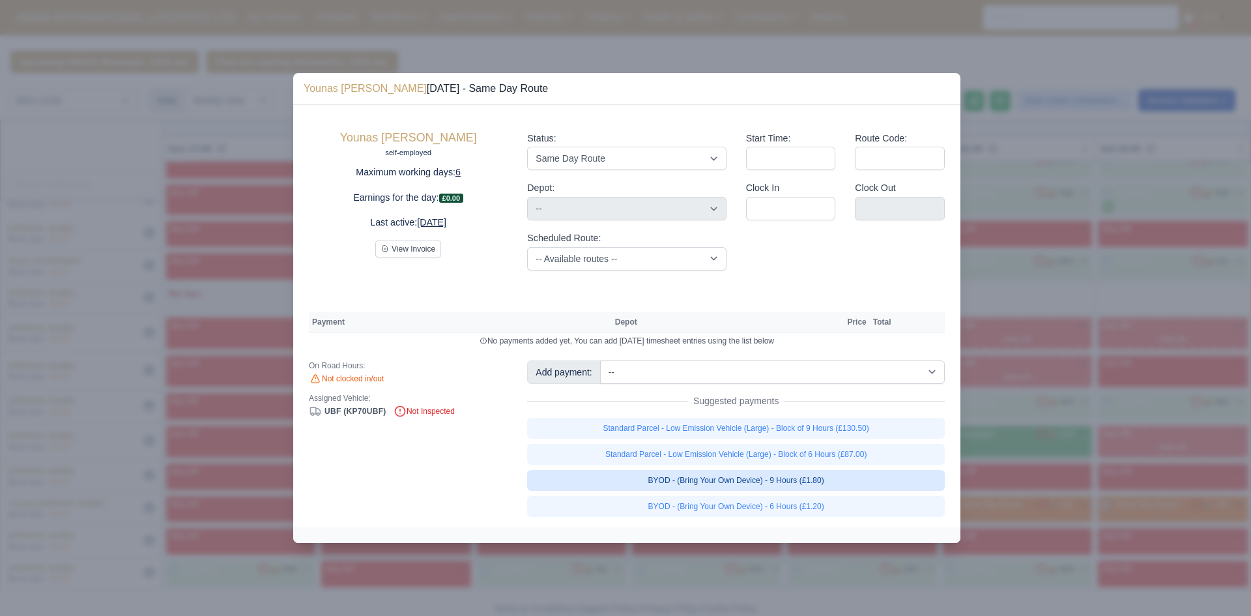
select select "1"
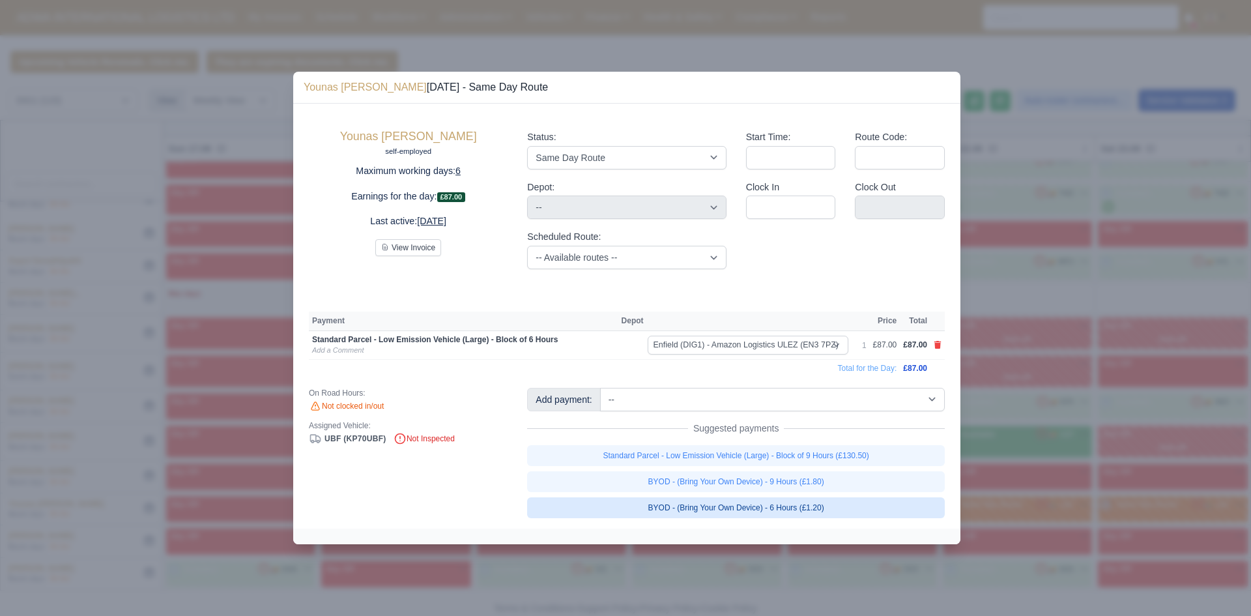
click at [864, 505] on link "BYOD - (Bring Your Own Device) - 6 Hours (£1.20)" at bounding box center [736, 507] width 418 height 21
select select "1"
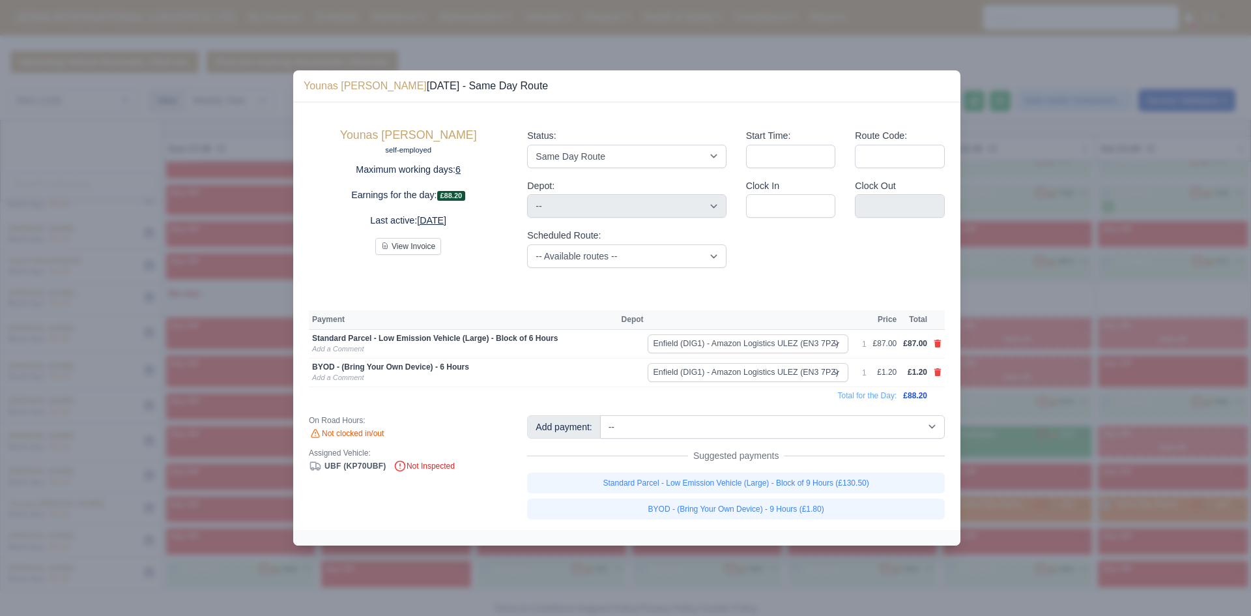
drag, startPoint x: 1059, startPoint y: 484, endPoint x: 1006, endPoint y: 6, distance: 480.7
click at [1018, 103] on div at bounding box center [625, 308] width 1251 height 616
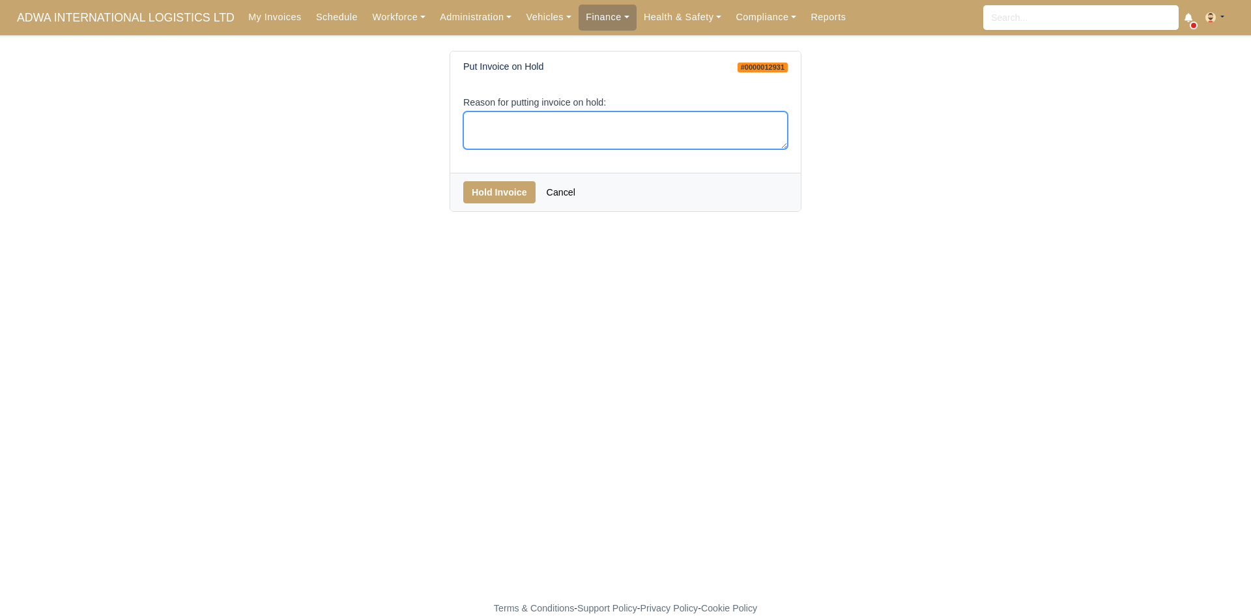
click at [539, 115] on textarea "Reason for putting invoice on hold:" at bounding box center [625, 130] width 325 height 38
type textarea "."
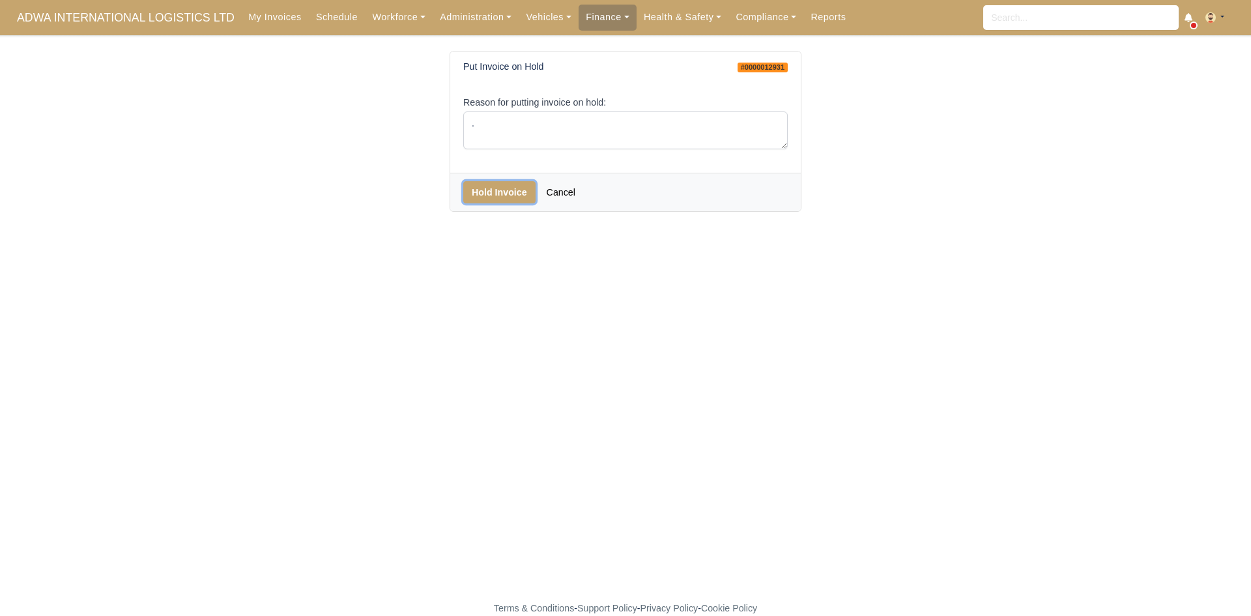
click at [513, 191] on button "Hold Invoice" at bounding box center [499, 192] width 72 height 22
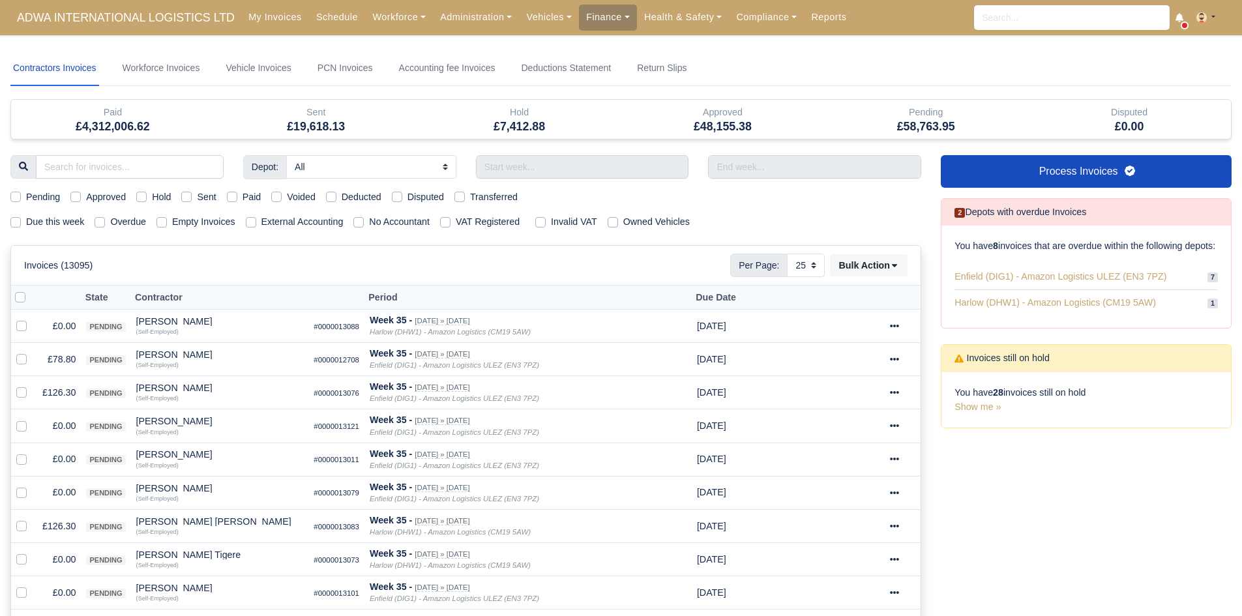
select select "25"
click at [537, 162] on input "text" at bounding box center [582, 166] width 213 height 23
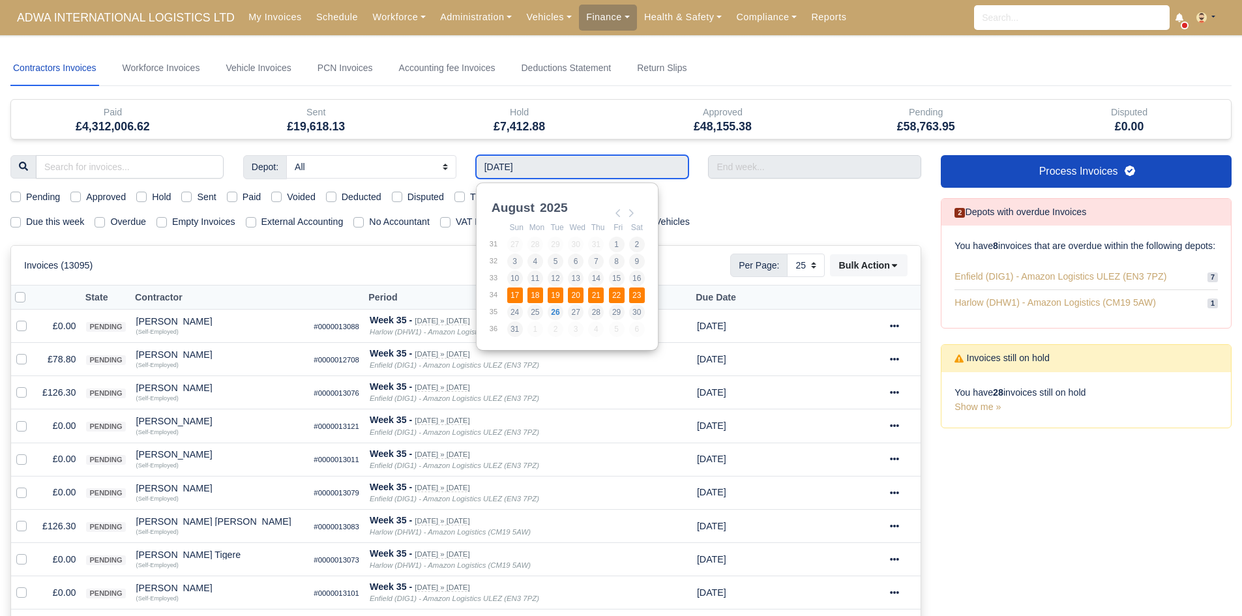
type input "[DATE] - [DATE]"
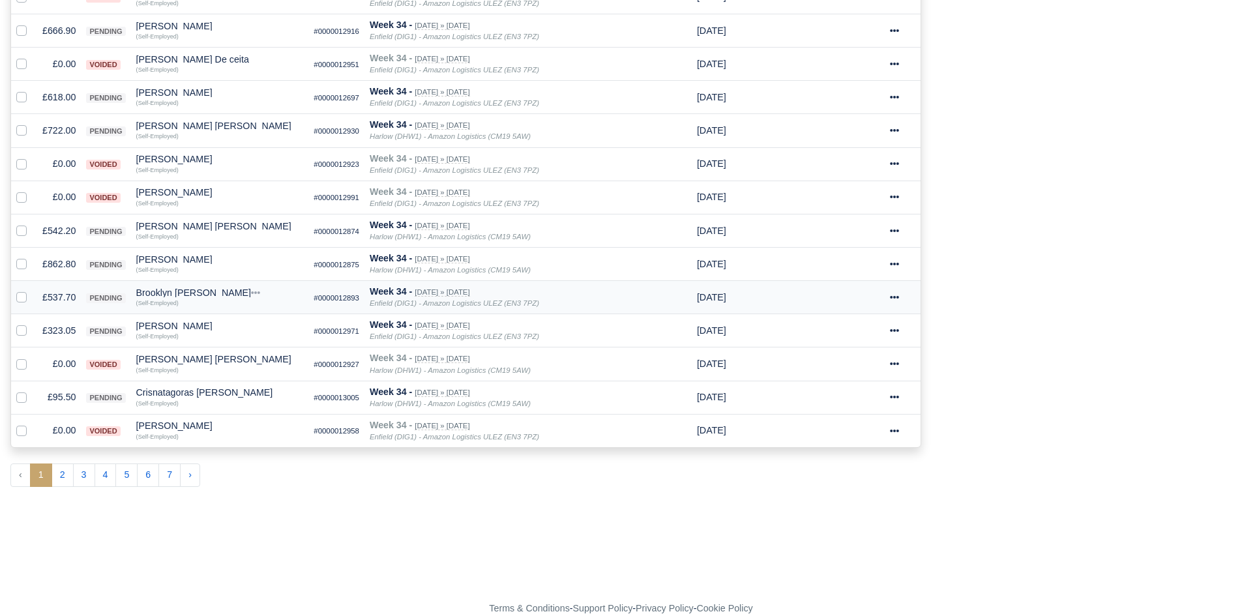
scroll to position [695, 0]
click at [104, 483] on button "4" at bounding box center [106, 475] width 22 height 23
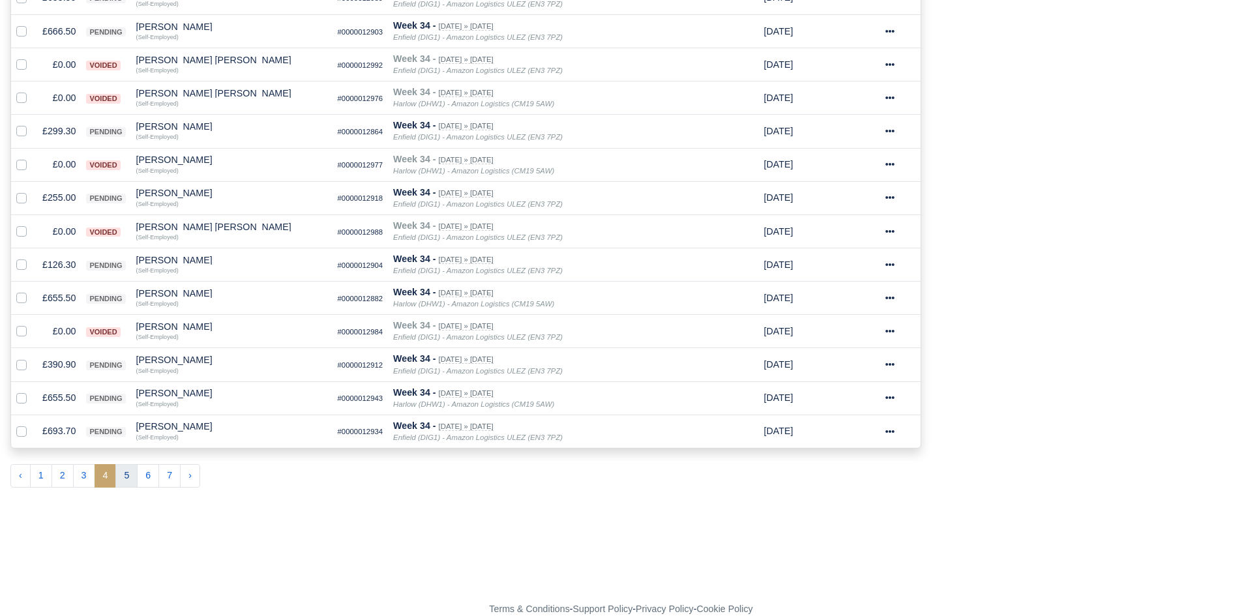
click at [119, 470] on button "5" at bounding box center [126, 475] width 22 height 23
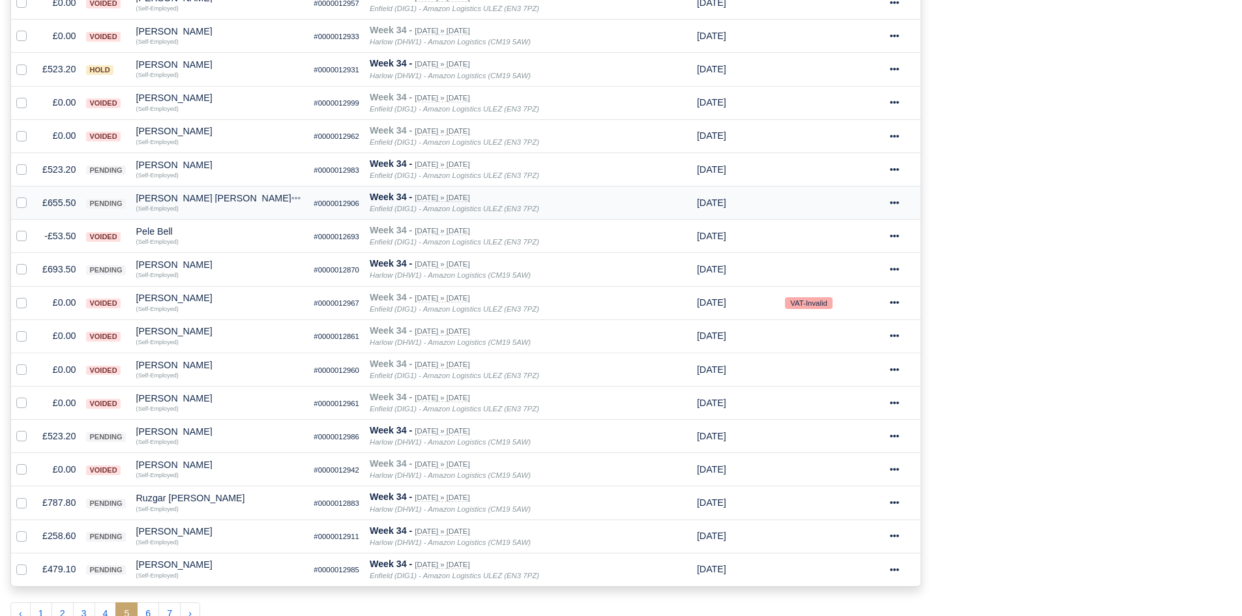
scroll to position [559, 0]
click at [52, 268] on td "£693.50" at bounding box center [59, 267] width 44 height 33
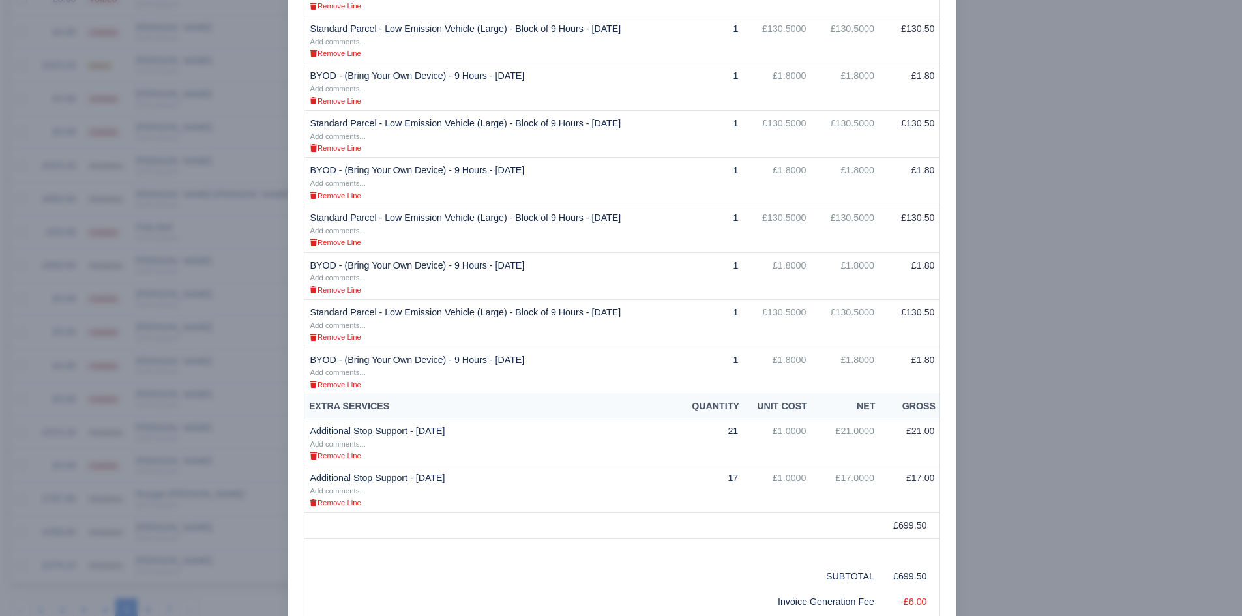
scroll to position [428, 0]
click at [247, 480] on div at bounding box center [621, 308] width 1242 height 616
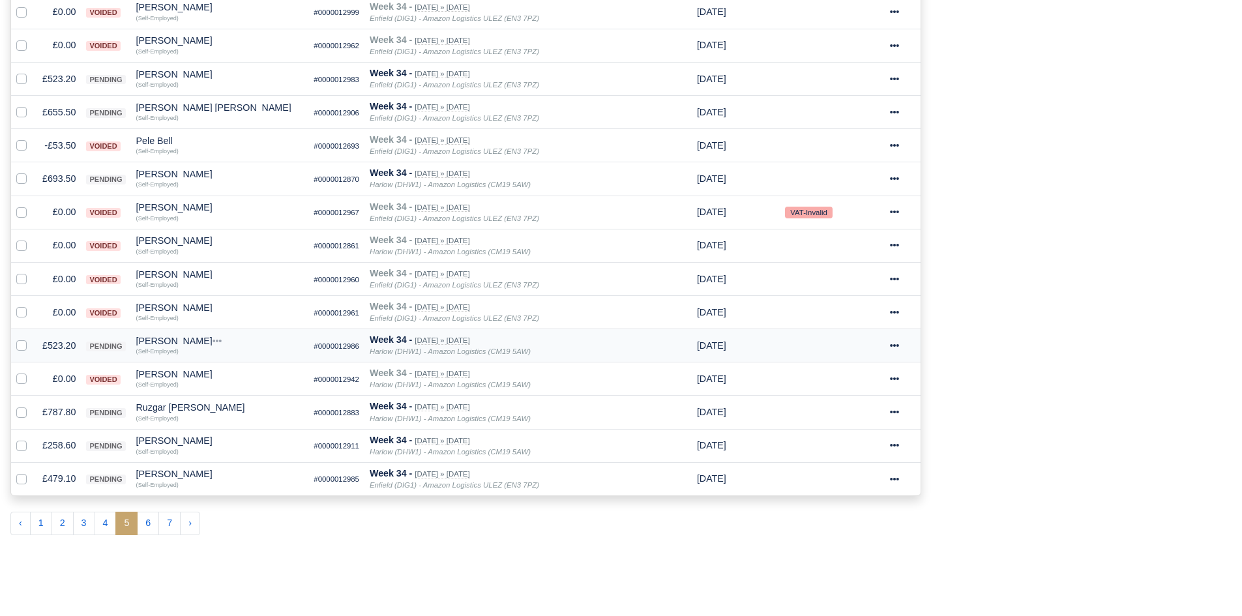
scroll to position [649, 0]
click at [147, 529] on button "6" at bounding box center [148, 521] width 22 height 23
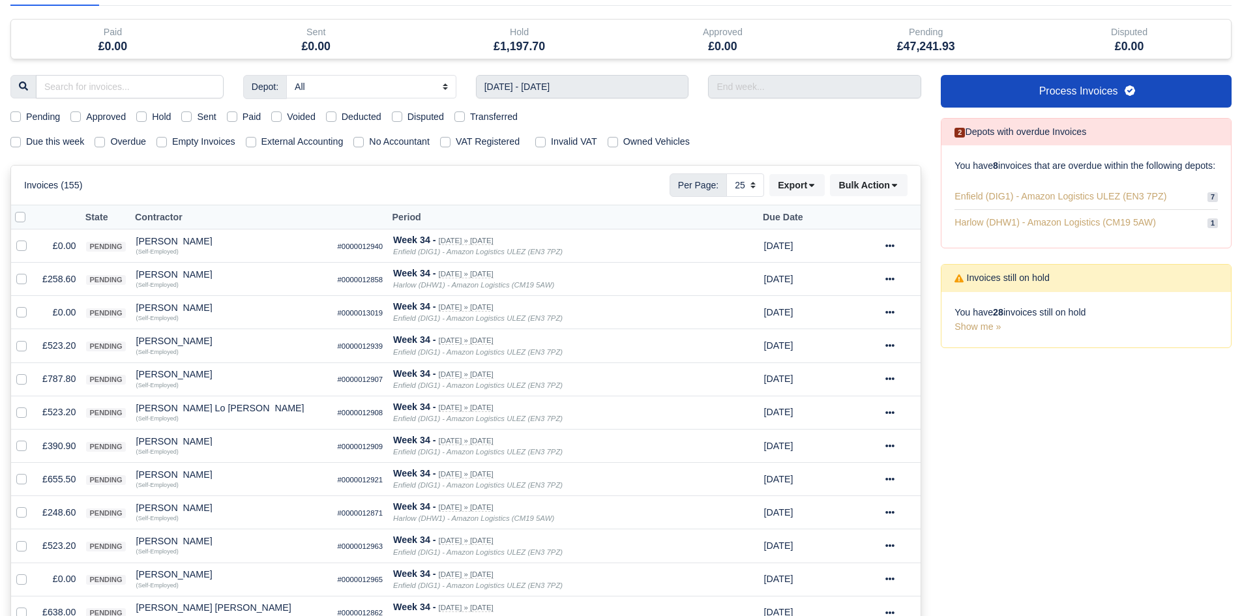
scroll to position [81, 0]
click at [20, 239] on div at bounding box center [24, 245] width 16 height 15
click at [32, 238] on label at bounding box center [32, 238] width 0 height 0
click at [19, 248] on input "checkbox" at bounding box center [21, 243] width 10 height 10
checkbox input "true"
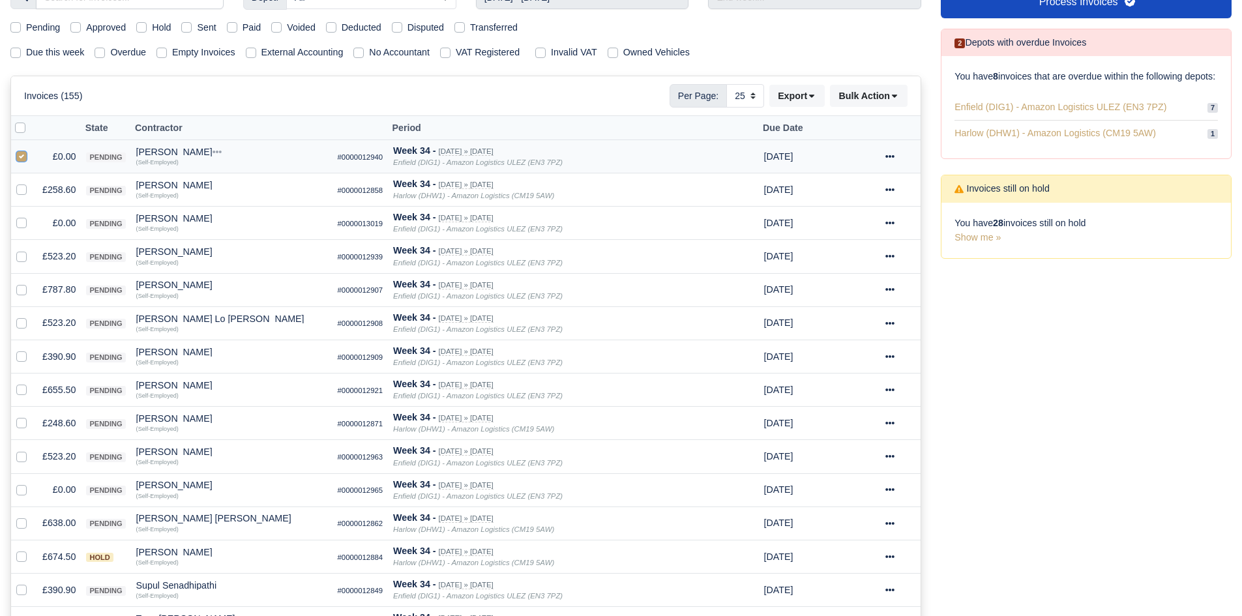
scroll to position [170, 0]
click at [32, 215] on label at bounding box center [32, 215] width 0 height 0
click at [25, 222] on input "checkbox" at bounding box center [21, 220] width 10 height 10
checkbox input "true"
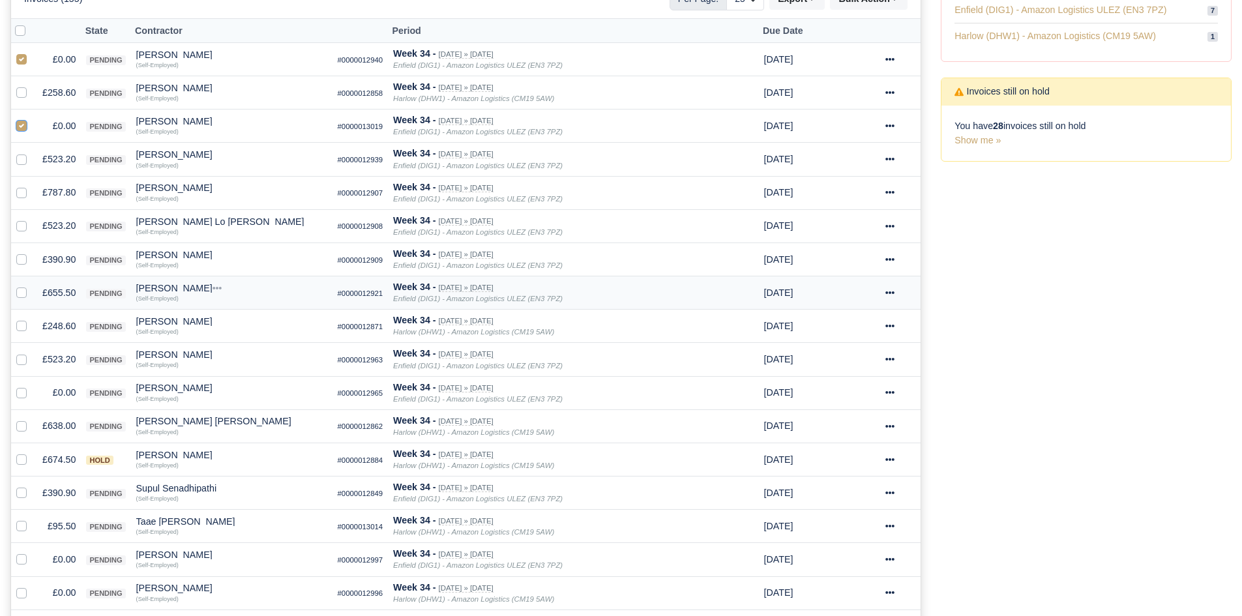
scroll to position [271, 0]
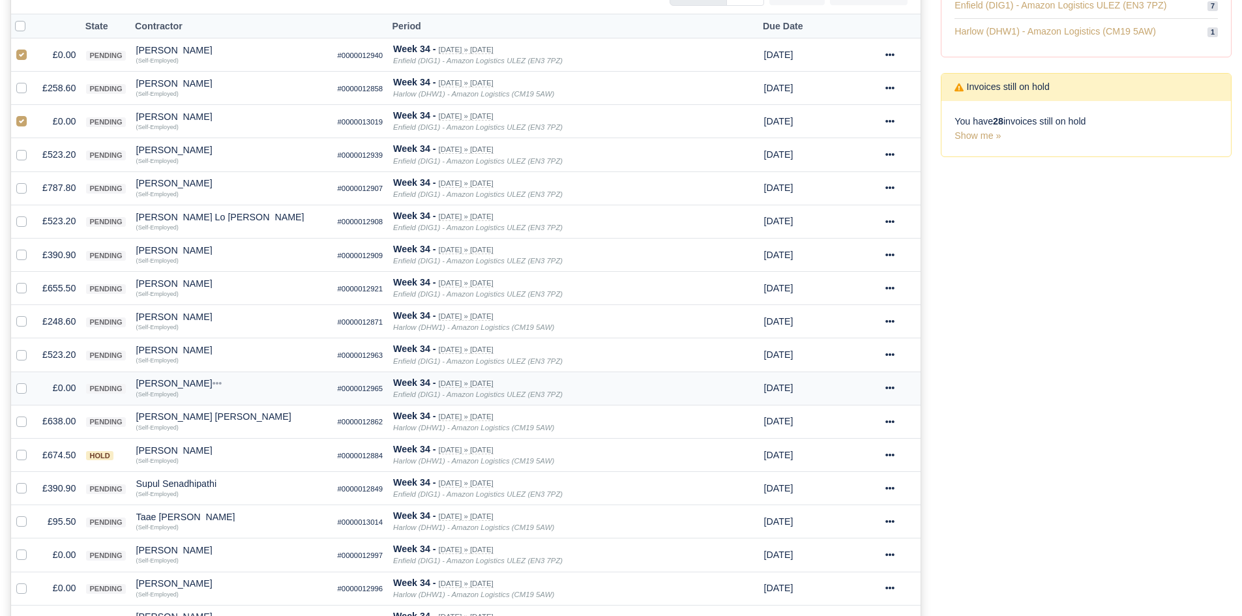
click at [14, 392] on td at bounding box center [24, 388] width 26 height 33
click at [32, 381] on label at bounding box center [32, 381] width 0 height 0
click at [21, 389] on input "checkbox" at bounding box center [21, 386] width 10 height 10
checkbox input "true"
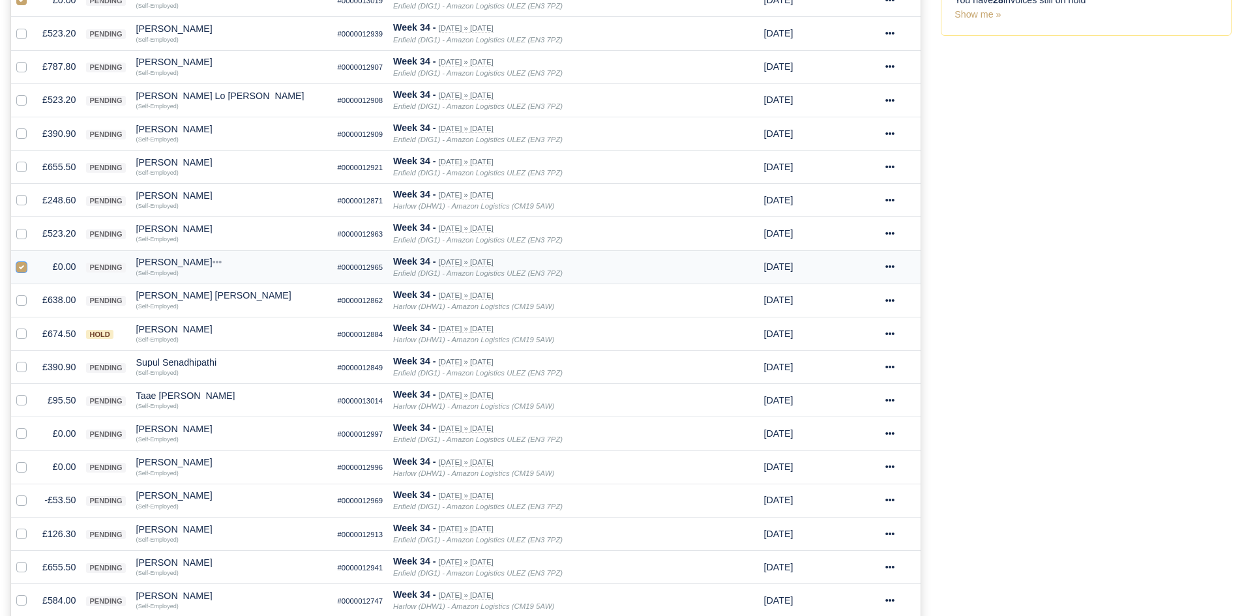
scroll to position [394, 0]
click at [32, 425] on label at bounding box center [32, 425] width 0 height 0
click at [23, 434] on input "checkbox" at bounding box center [21, 430] width 10 height 10
checkbox input "true"
click at [32, 458] on label at bounding box center [32, 458] width 0 height 0
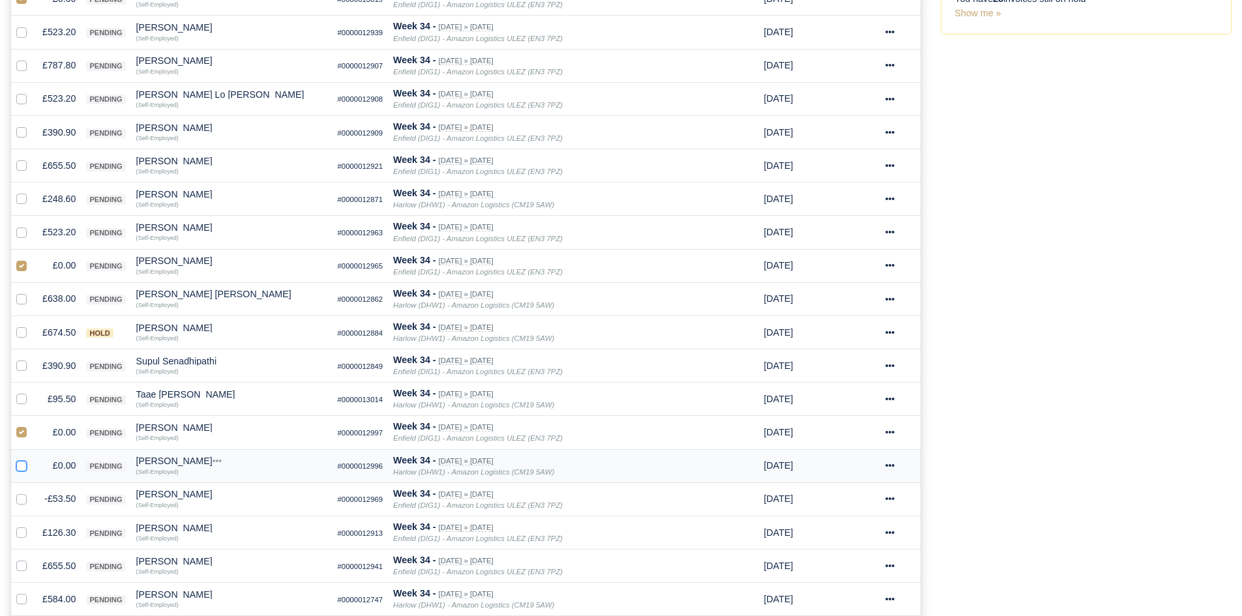
click at [25, 462] on input "checkbox" at bounding box center [21, 463] width 10 height 10
checkbox input "true"
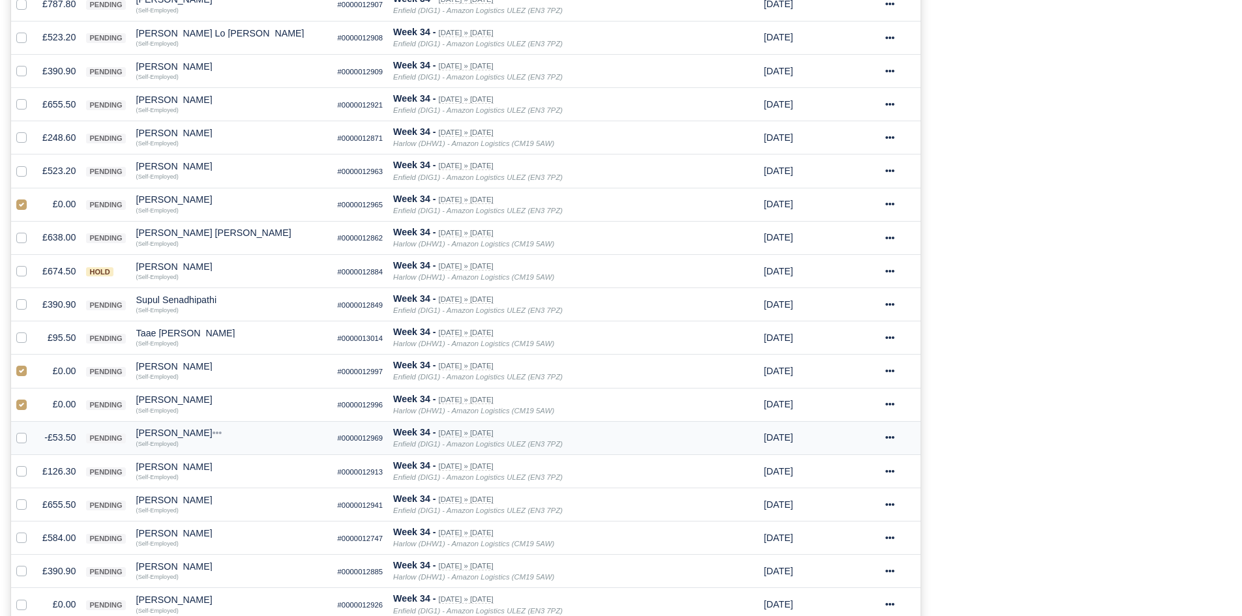
click at [32, 430] on label at bounding box center [32, 430] width 0 height 0
click at [22, 438] on input "checkbox" at bounding box center [21, 435] width 10 height 10
checkbox input "true"
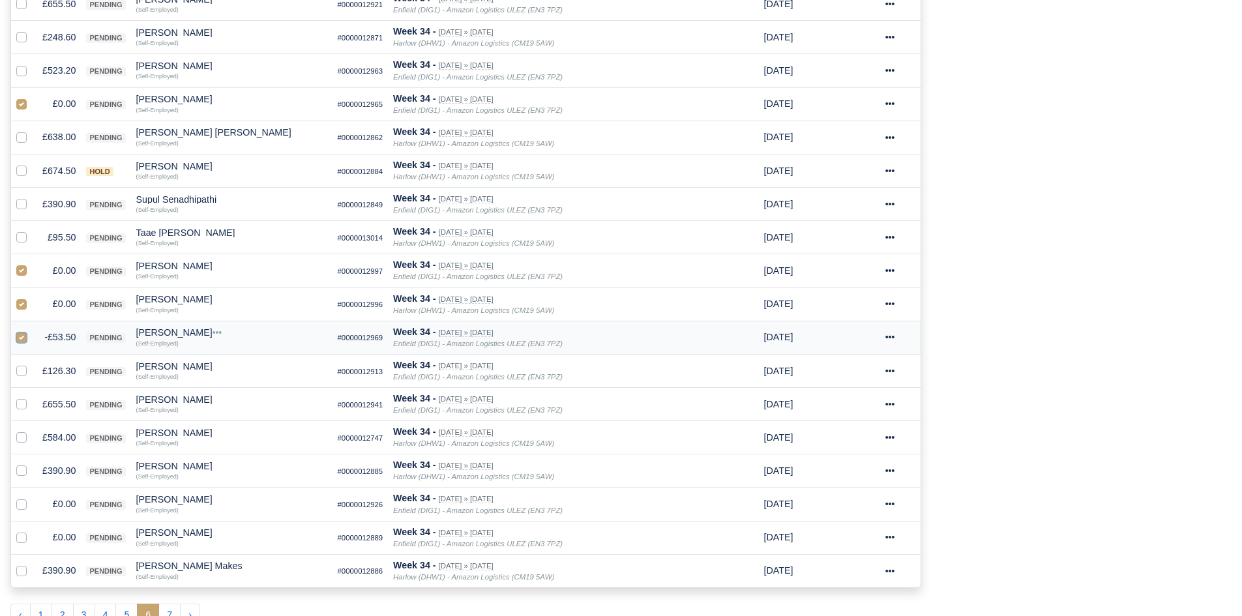
scroll to position [557, 0]
click at [32, 495] on label at bounding box center [32, 495] width 0 height 0
click at [26, 502] on input "checkbox" at bounding box center [21, 500] width 10 height 10
checkbox input "true"
click at [32, 529] on label at bounding box center [32, 529] width 0 height 0
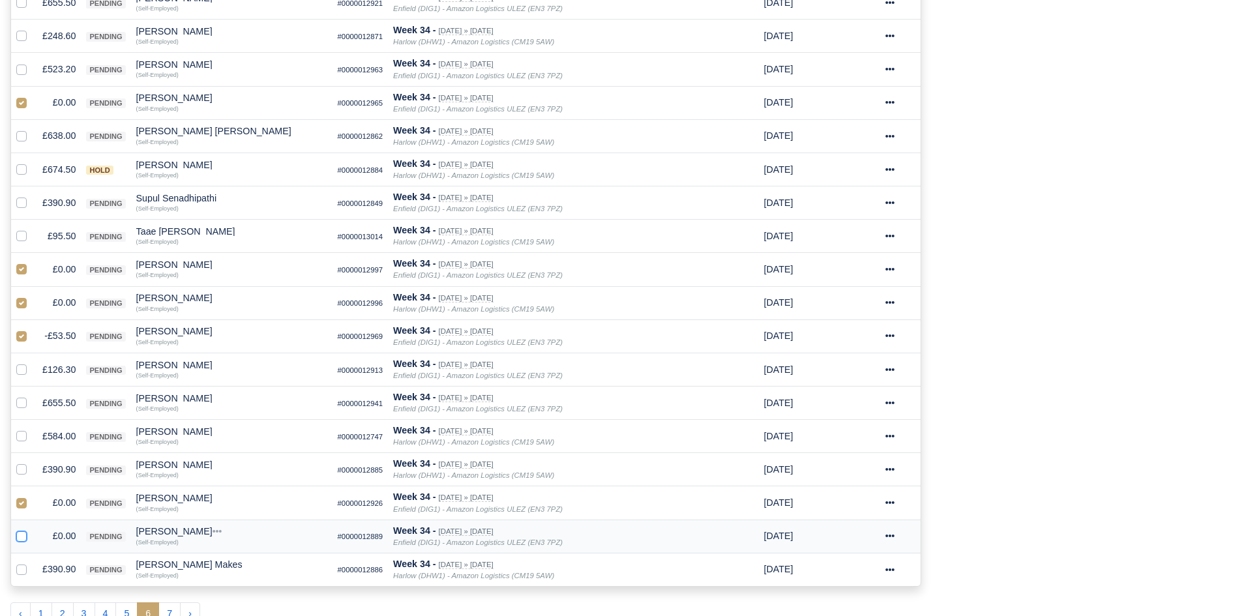
click at [23, 539] on input "checkbox" at bounding box center [21, 534] width 10 height 10
checkbox input "true"
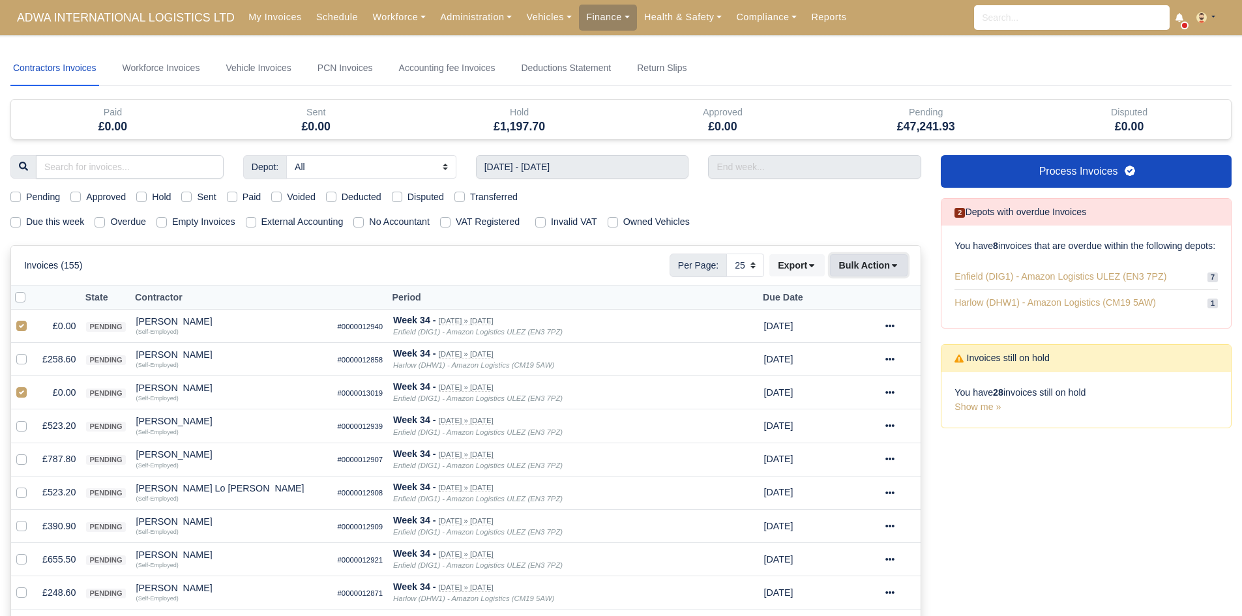
click at [857, 269] on button "Bulk Action" at bounding box center [869, 265] width 78 height 22
click at [851, 366] on div "Void" at bounding box center [848, 370] width 116 height 20
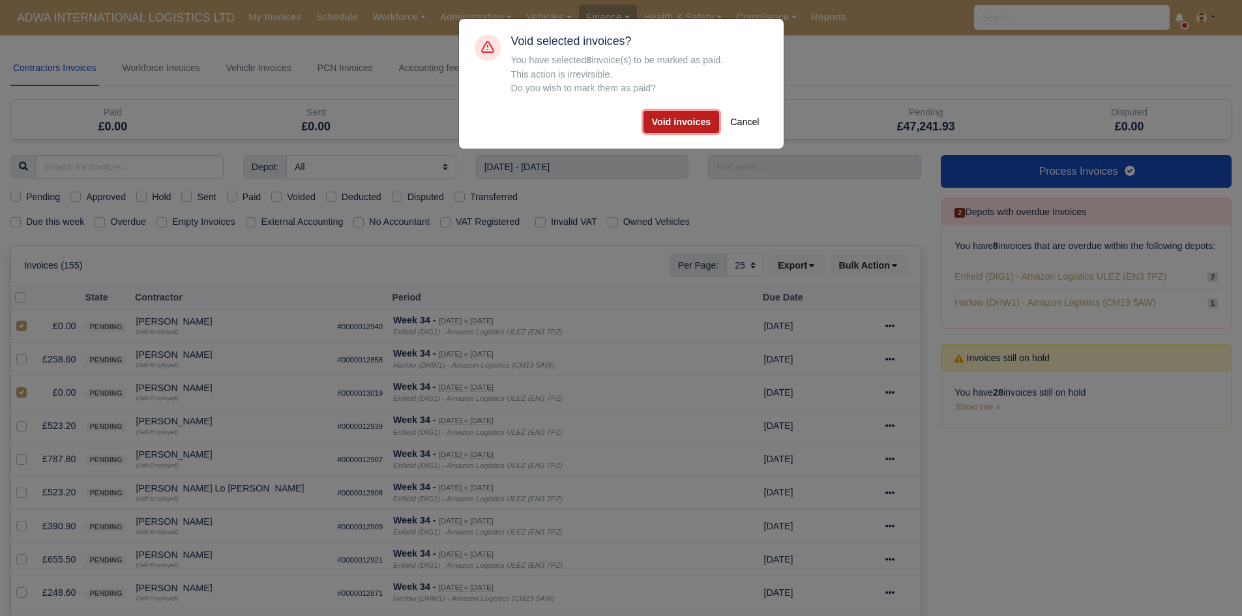
click at [684, 121] on button "Void invoices" at bounding box center [681, 122] width 76 height 22
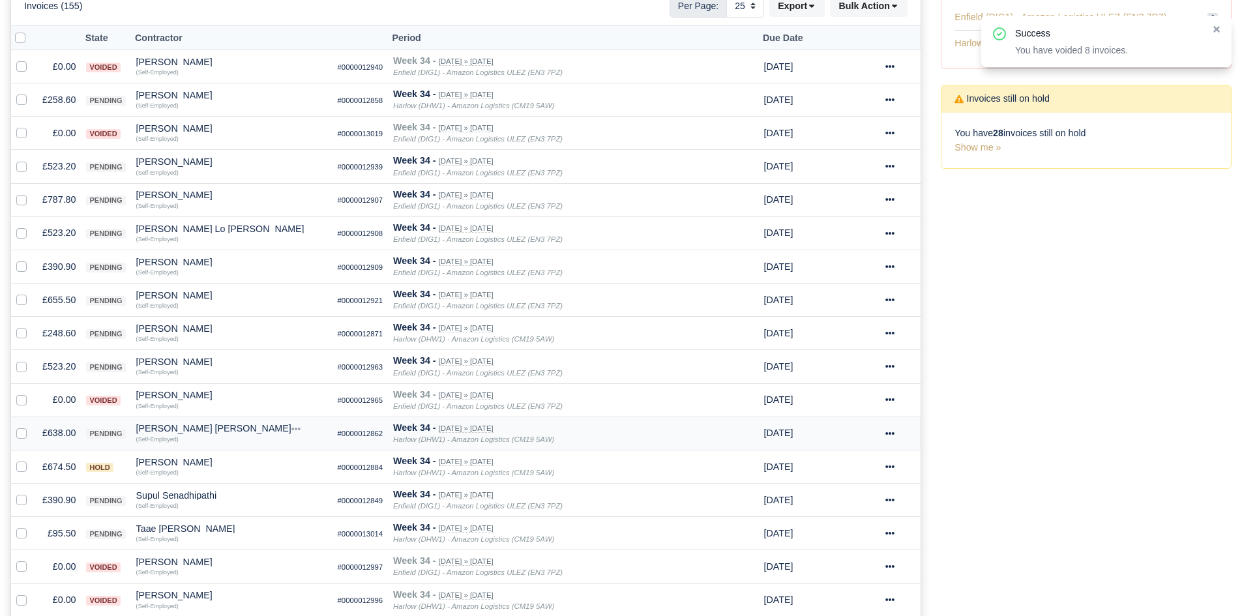
click at [50, 429] on td "£638.00" at bounding box center [59, 432] width 44 height 33
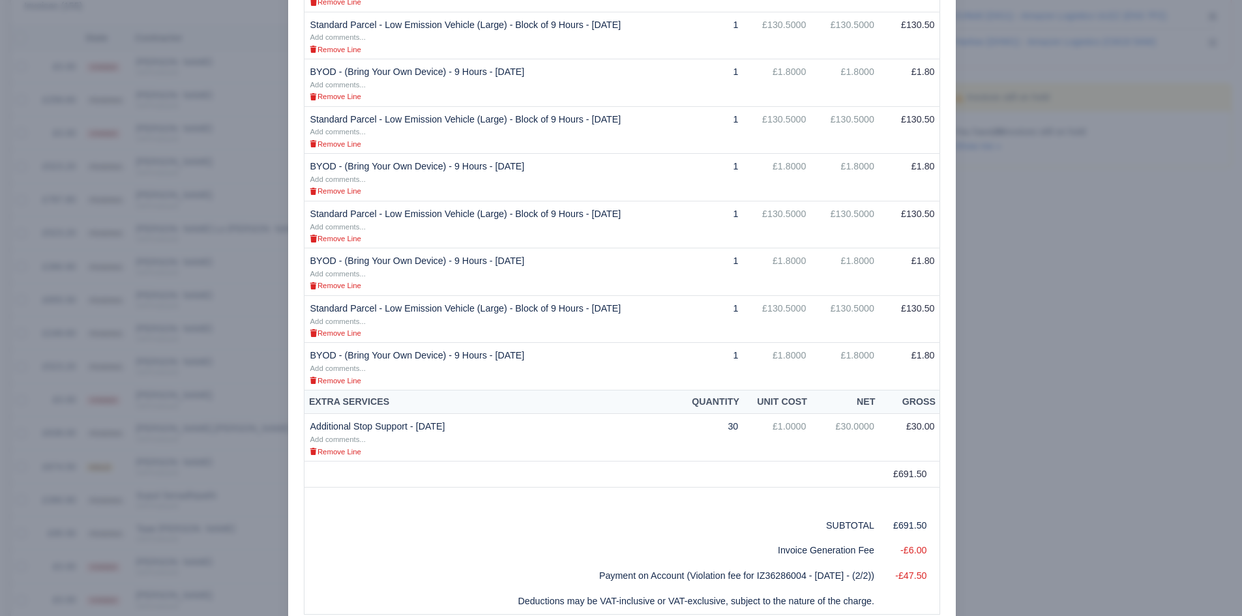
click at [233, 354] on div at bounding box center [621, 308] width 1242 height 616
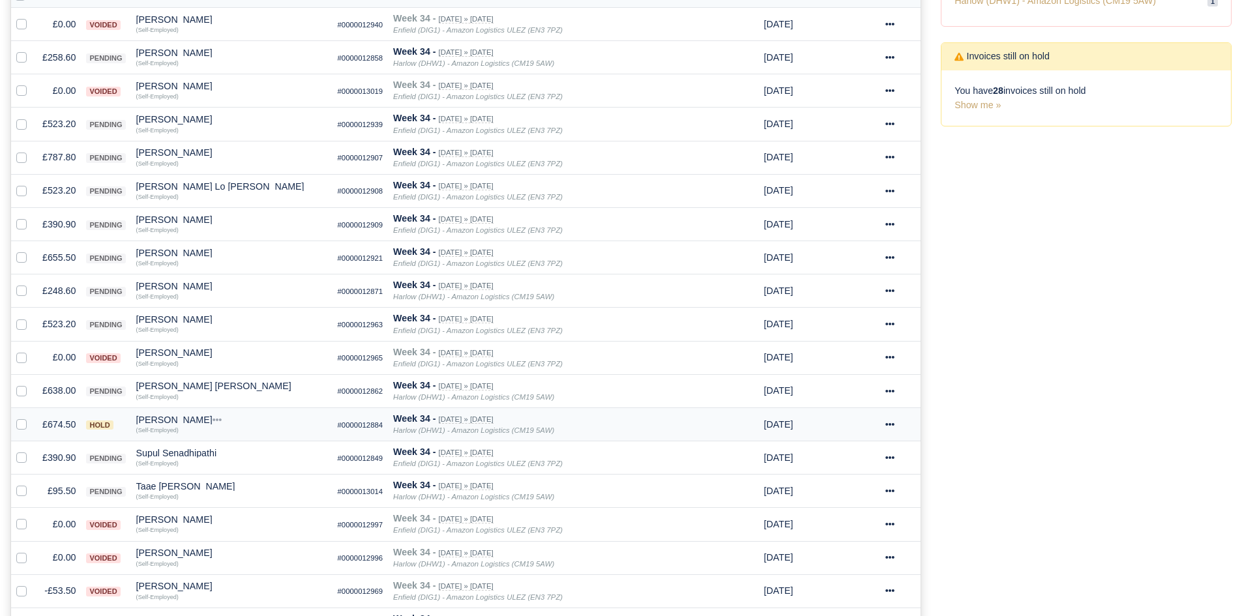
click at [64, 423] on td "£674.50" at bounding box center [59, 423] width 44 height 33
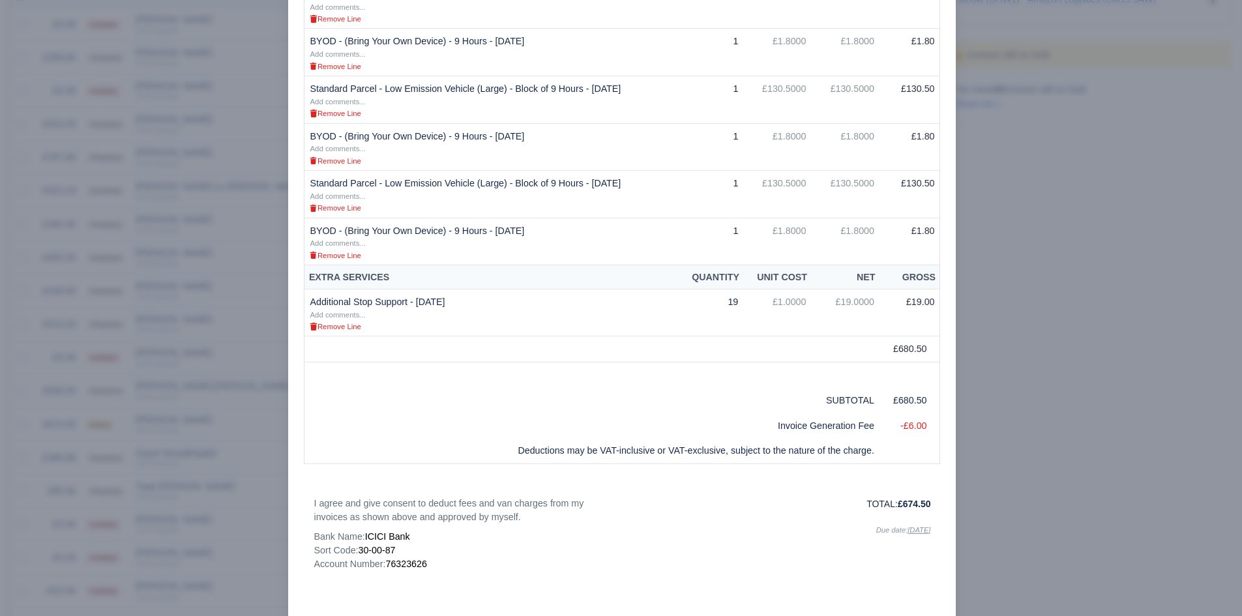
scroll to position [556, 0]
click at [248, 372] on div at bounding box center [621, 308] width 1242 height 616
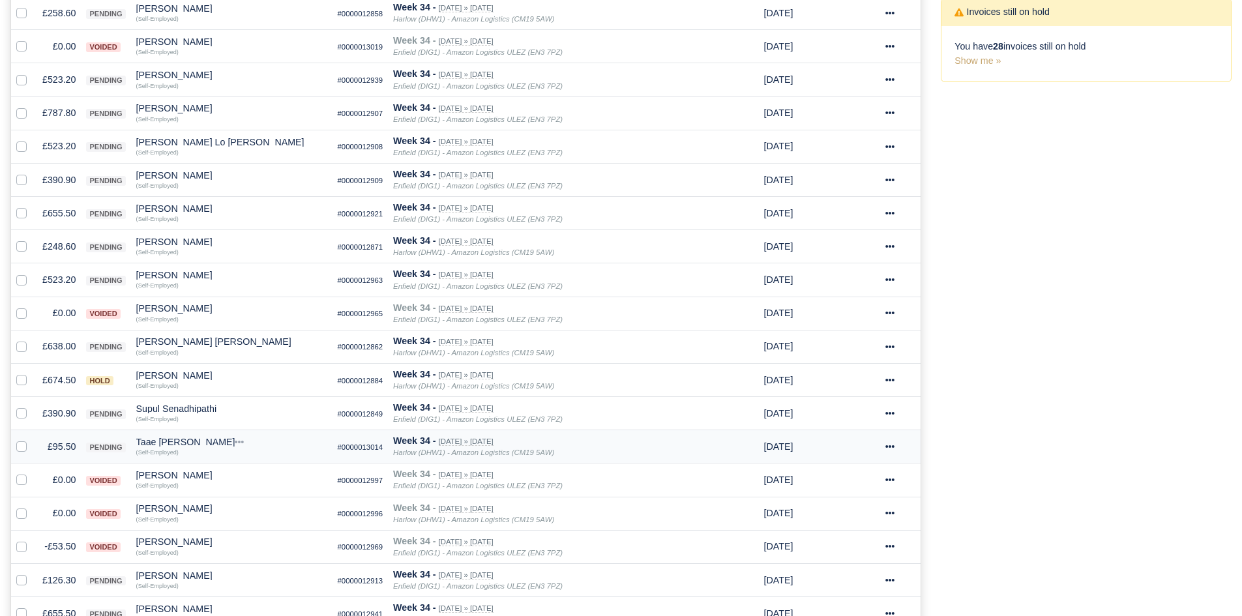
click at [69, 448] on td "£95.50" at bounding box center [59, 446] width 44 height 33
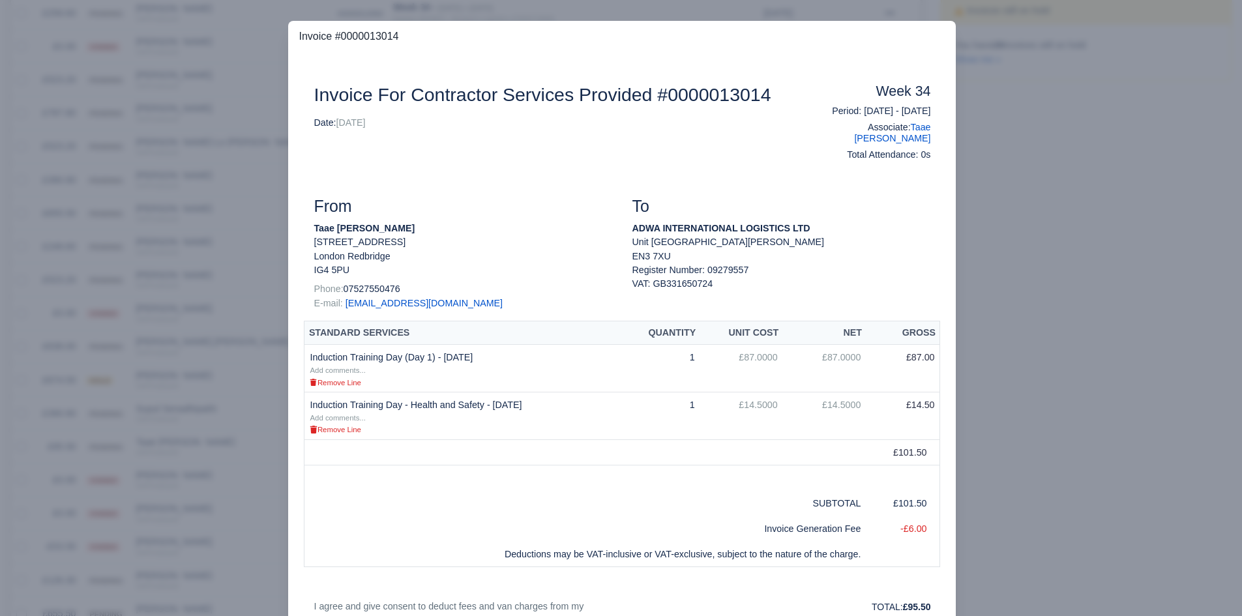
click at [96, 447] on div at bounding box center [621, 308] width 1242 height 616
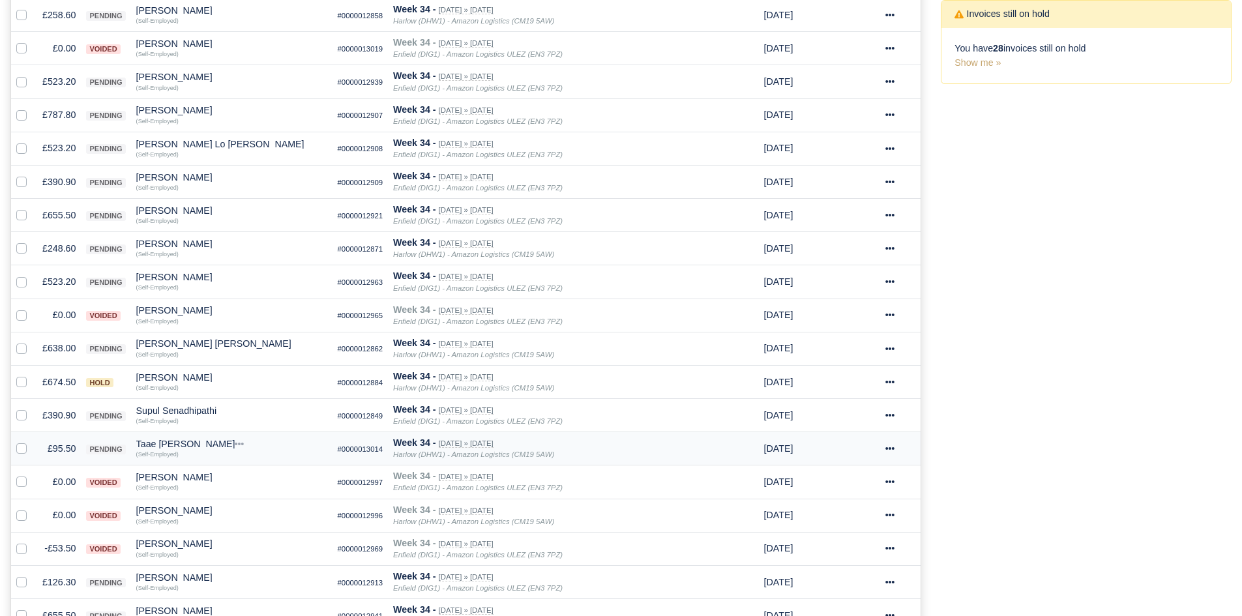
scroll to position [346, 0]
click at [139, 443] on div "Taae [PERSON_NAME]" at bounding box center [231, 441] width 191 height 9
click at [250, 478] on button "Other Invoices" at bounding box center [303, 479] width 190 height 20
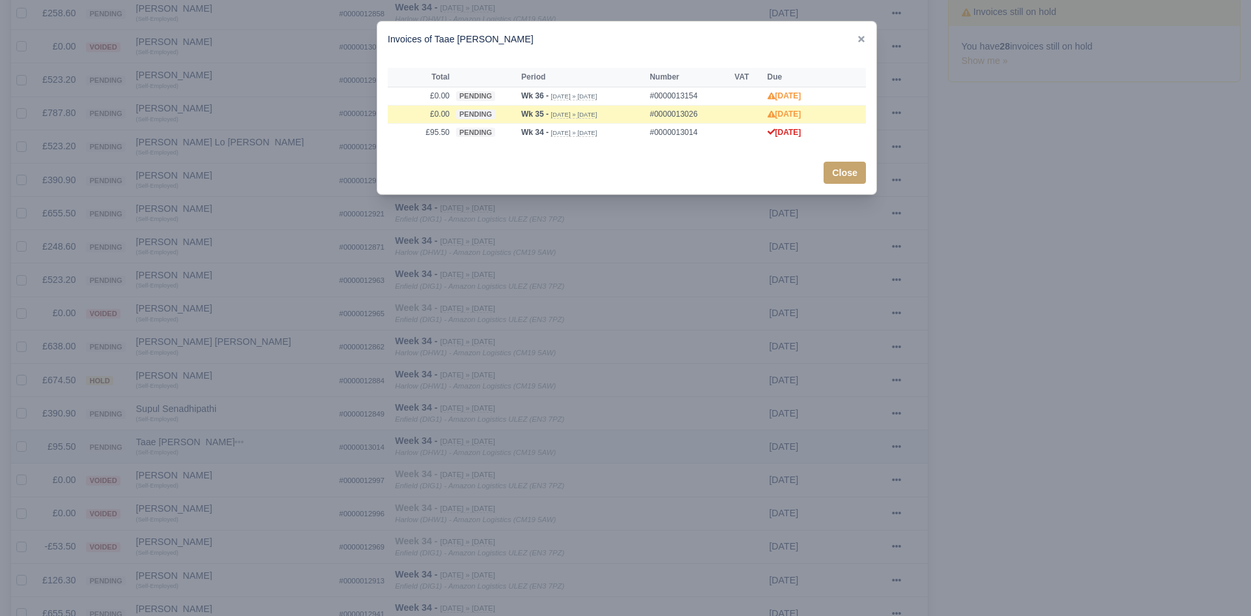
click at [250, 478] on div at bounding box center [625, 308] width 1251 height 616
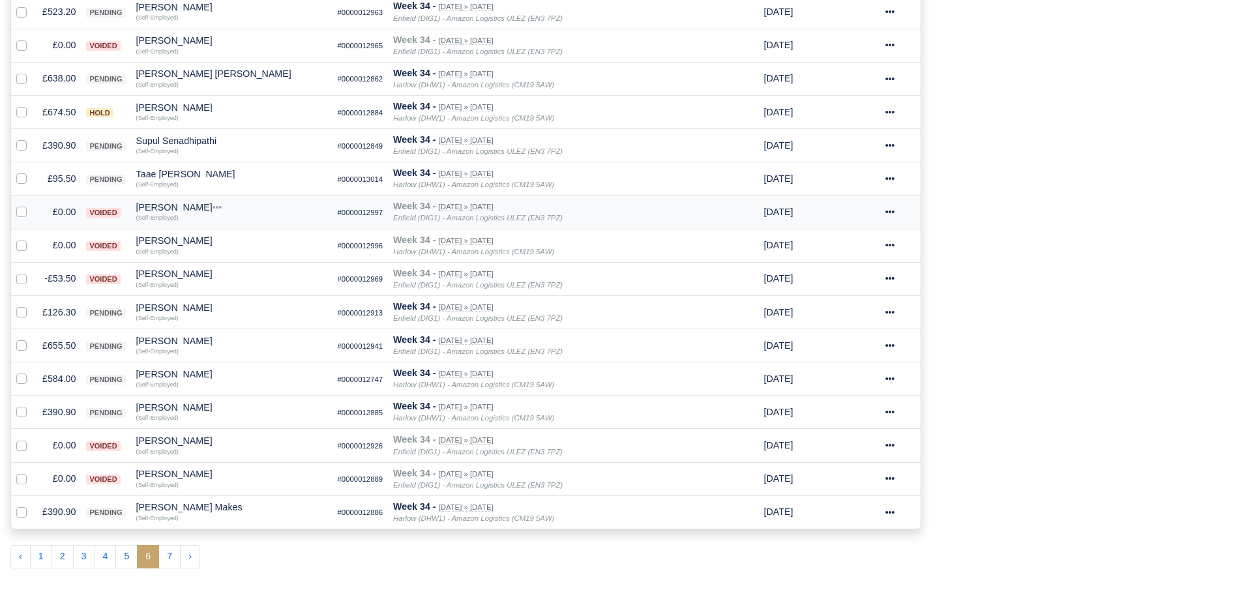
scroll to position [615, 0]
click at [165, 548] on button "7" at bounding box center [169, 555] width 22 height 23
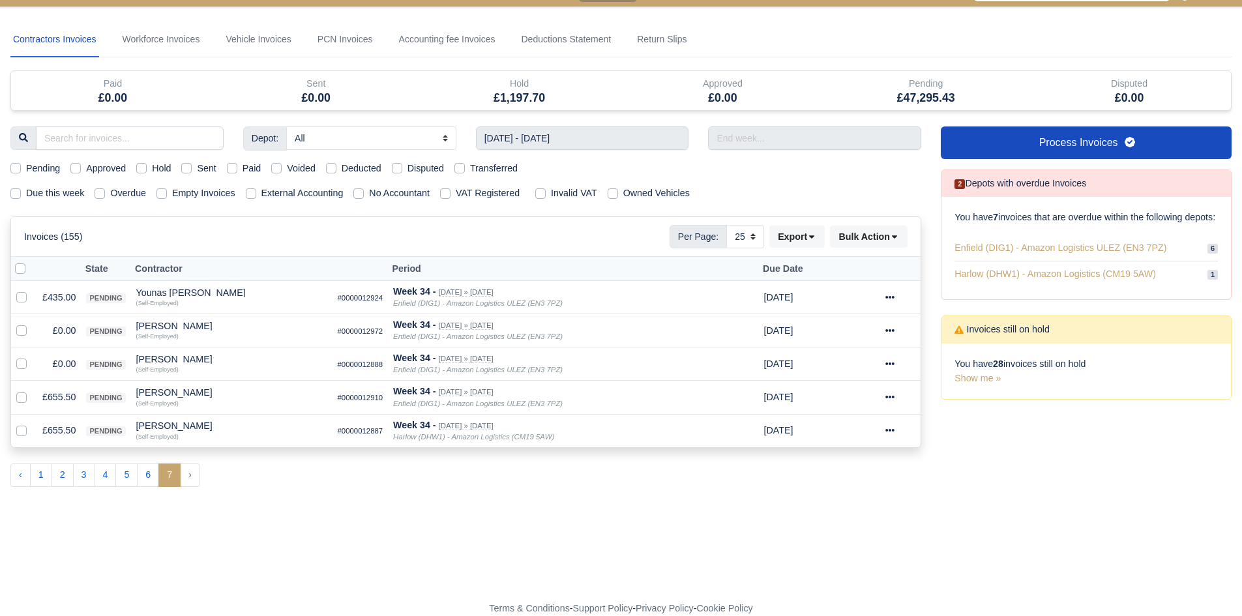
scroll to position [29, 0]
click at [32, 323] on label at bounding box center [32, 323] width 0 height 0
click at [25, 330] on input "checkbox" at bounding box center [21, 328] width 10 height 10
checkbox input "true"
click at [23, 358] on div at bounding box center [24, 364] width 16 height 15
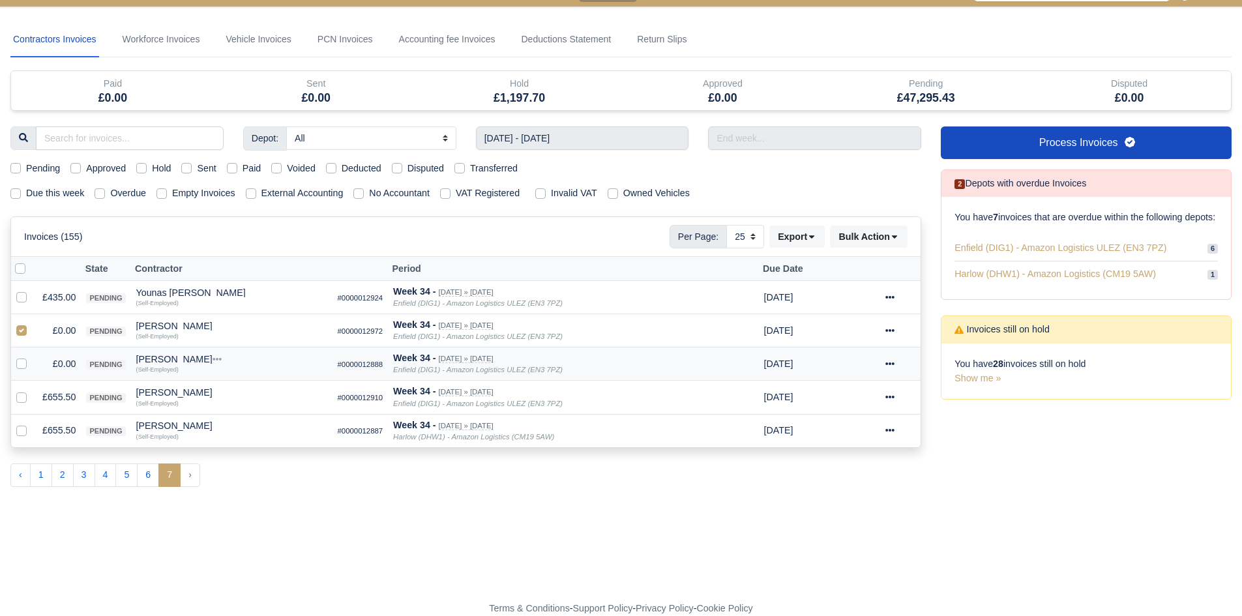
click at [32, 357] on label at bounding box center [32, 357] width 0 height 0
click at [24, 363] on input "checkbox" at bounding box center [21, 362] width 10 height 10
checkbox input "true"
click at [847, 238] on button "Bulk Action" at bounding box center [869, 237] width 78 height 22
click at [848, 338] on div "Void" at bounding box center [848, 342] width 116 height 20
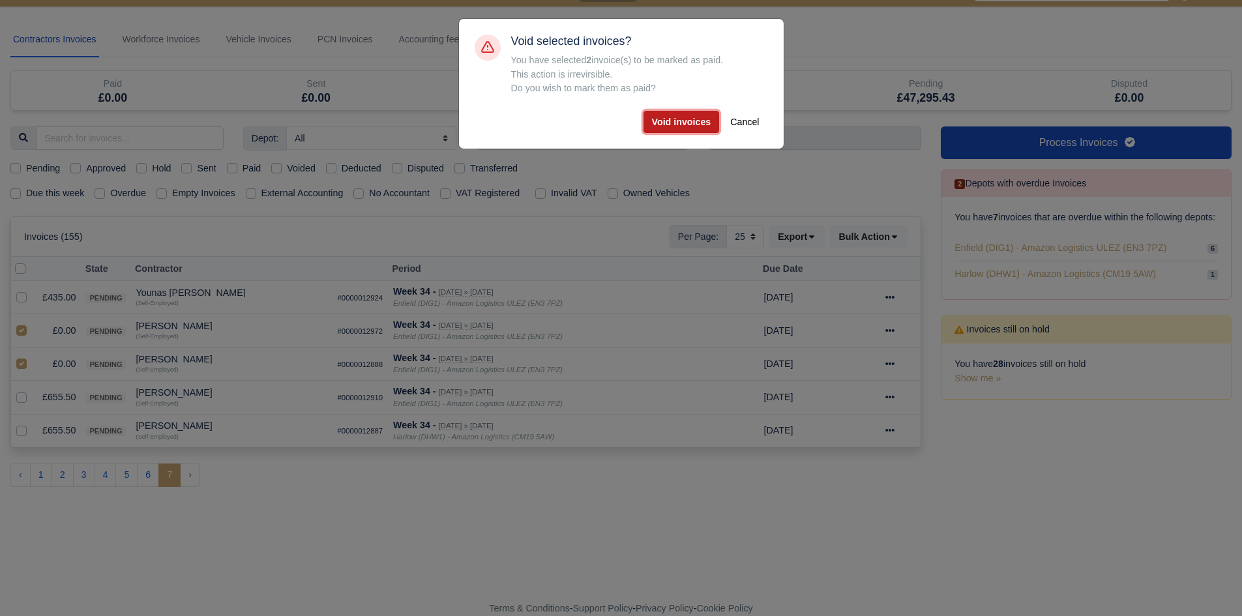
click at [682, 128] on button "Void invoices" at bounding box center [681, 122] width 76 height 22
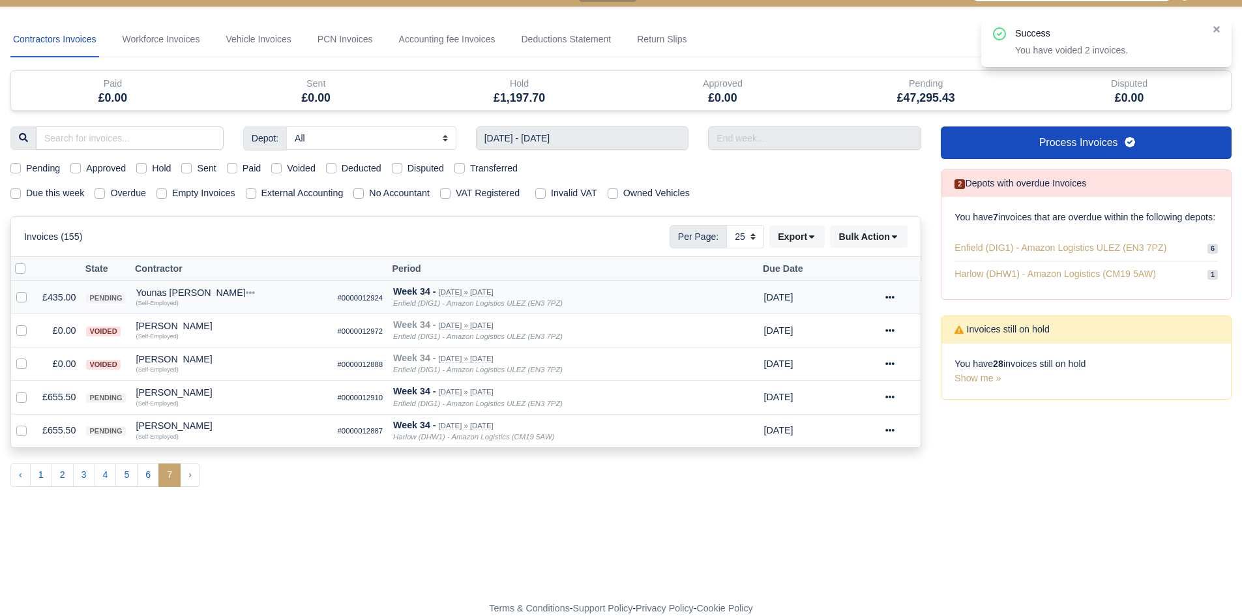
click at [57, 297] on td "£435.00" at bounding box center [59, 297] width 44 height 33
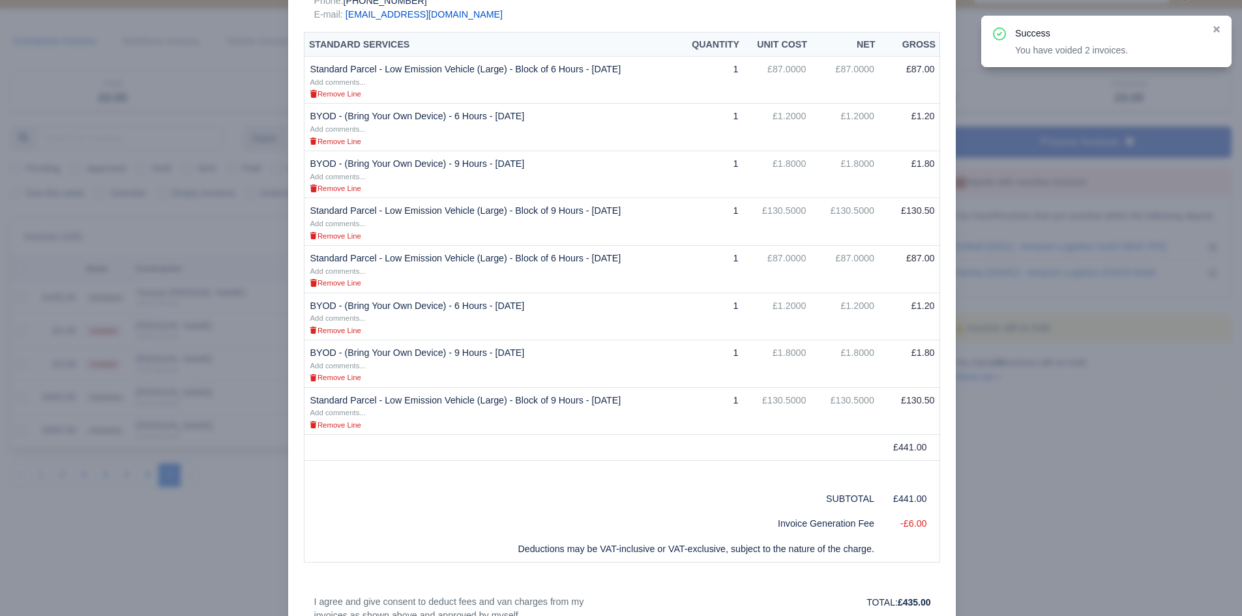
scroll to position [306, 0]
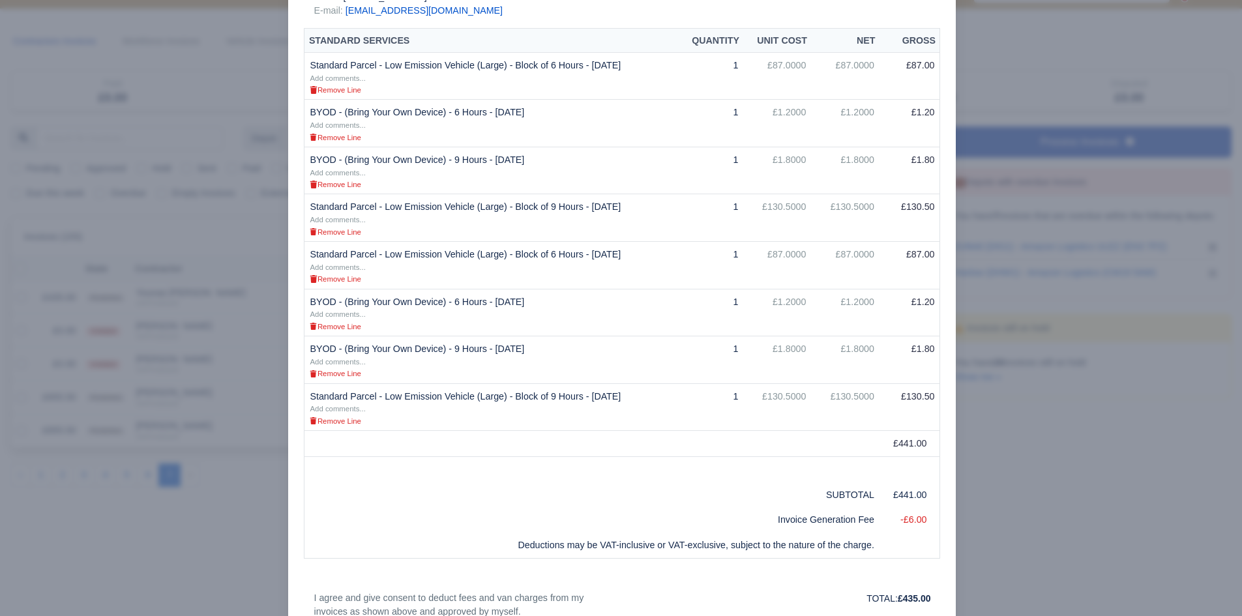
click at [1075, 123] on div at bounding box center [621, 308] width 1242 height 616
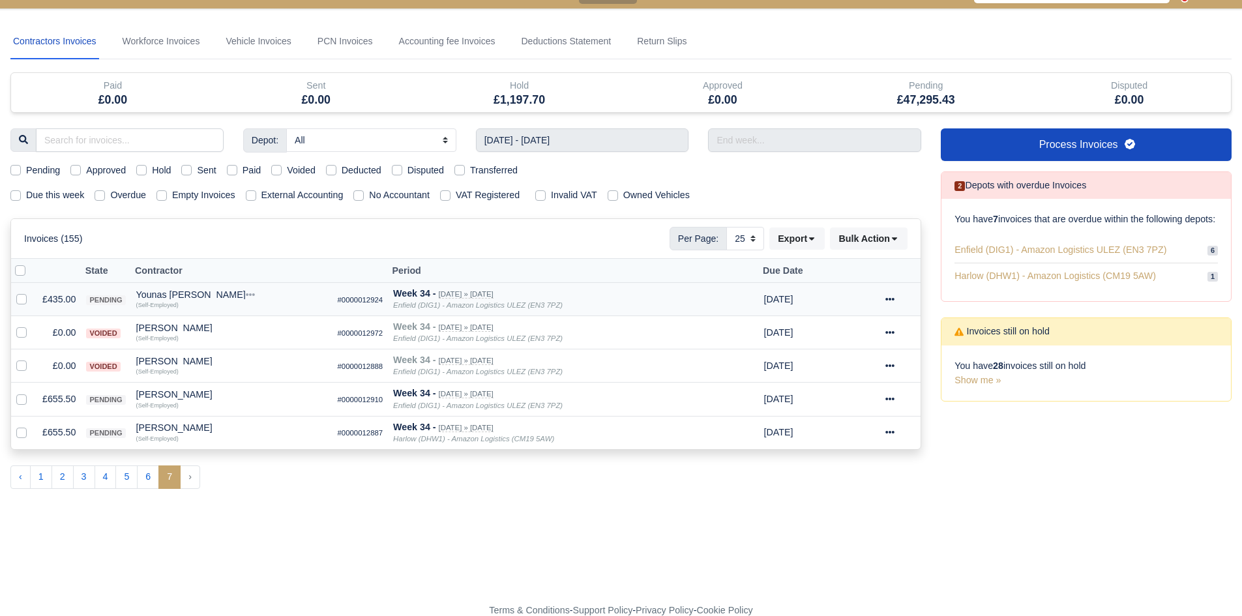
click at [64, 292] on td "£435.00" at bounding box center [59, 299] width 44 height 33
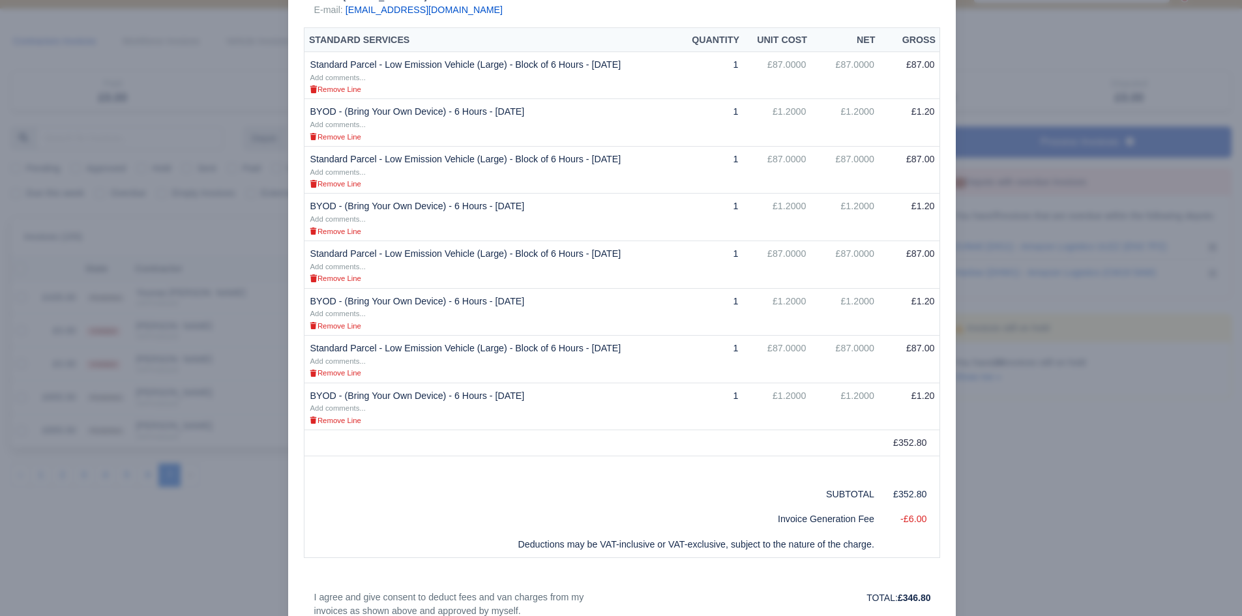
scroll to position [308, 0]
click at [1127, 367] on div at bounding box center [621, 308] width 1242 height 616
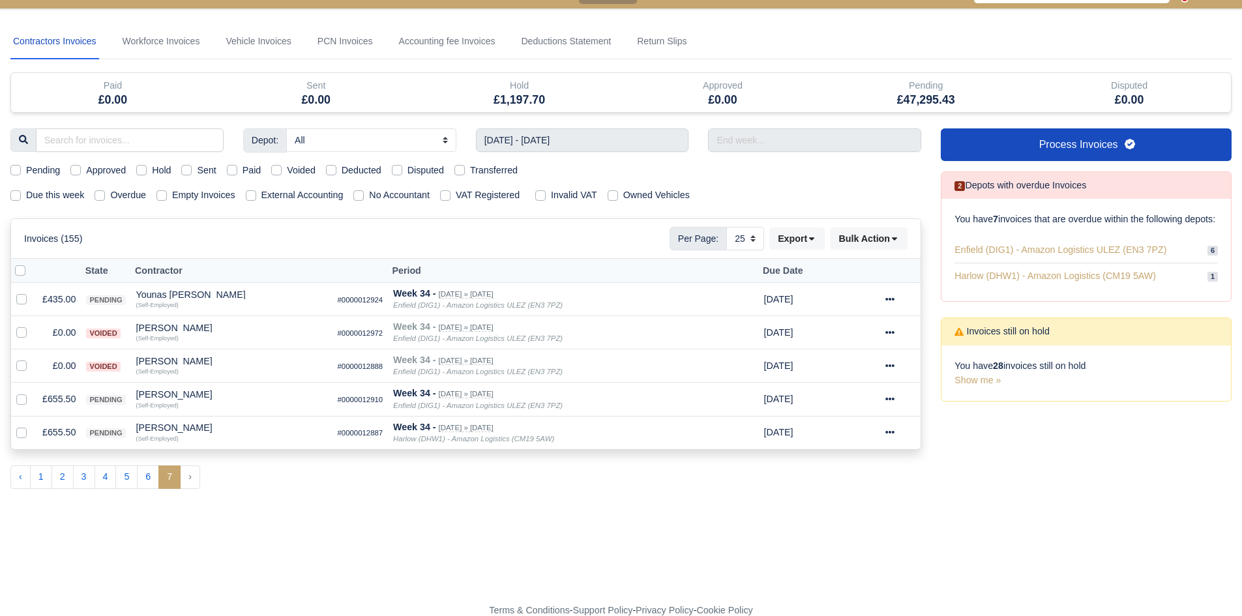
click at [29, 164] on label "Pending" at bounding box center [43, 170] width 34 height 15
click at [21, 164] on input "Pending" at bounding box center [15, 168] width 10 height 10
checkbox input "true"
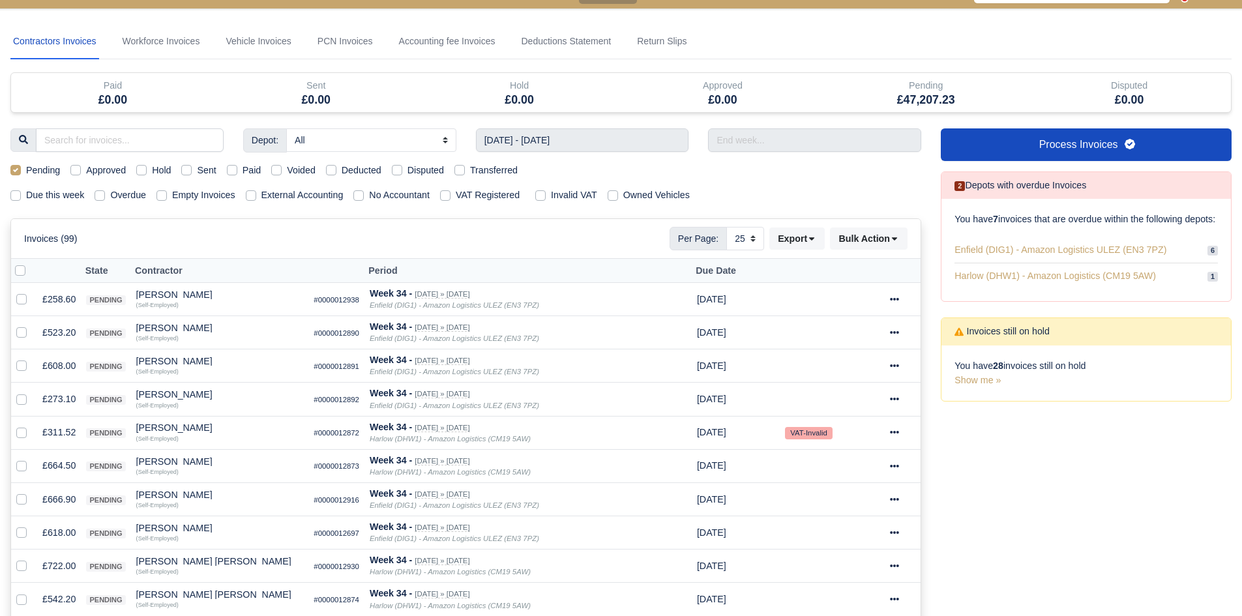
click at [31, 263] on label at bounding box center [31, 263] width 0 height 0
click at [25, 269] on input "checkbox" at bounding box center [20, 268] width 10 height 10
checkbox input "true"
click at [861, 241] on button "Bulk Action" at bounding box center [869, 238] width 78 height 22
click at [854, 302] on div "Approve" at bounding box center [848, 304] width 116 height 20
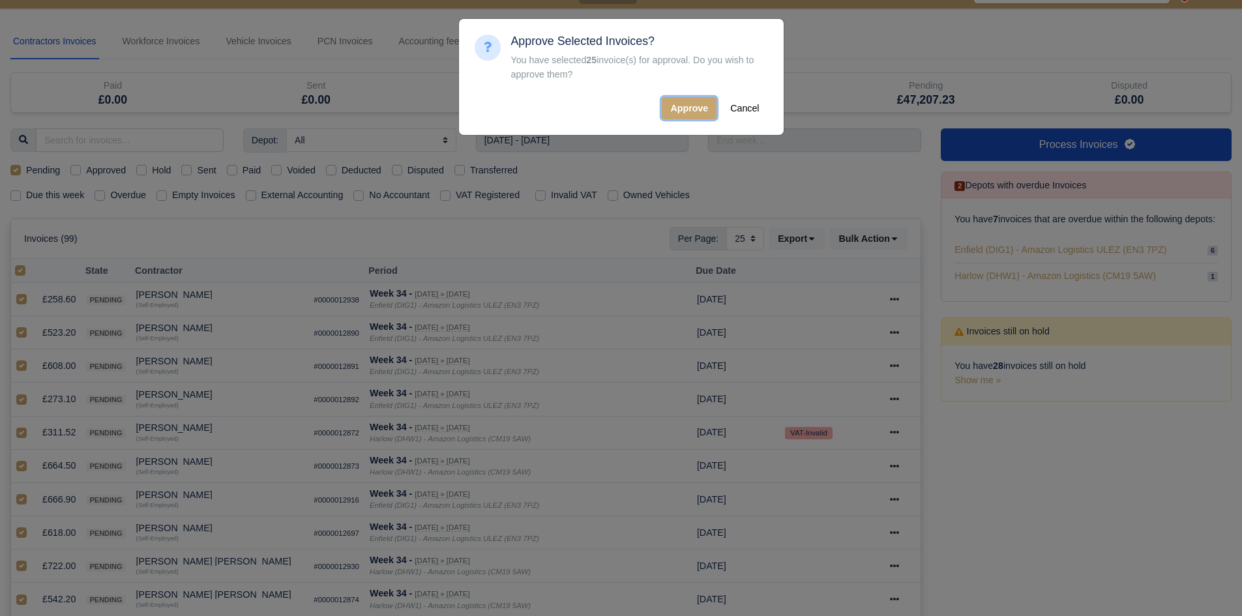
click at [691, 102] on button "Approve" at bounding box center [689, 108] width 55 height 22
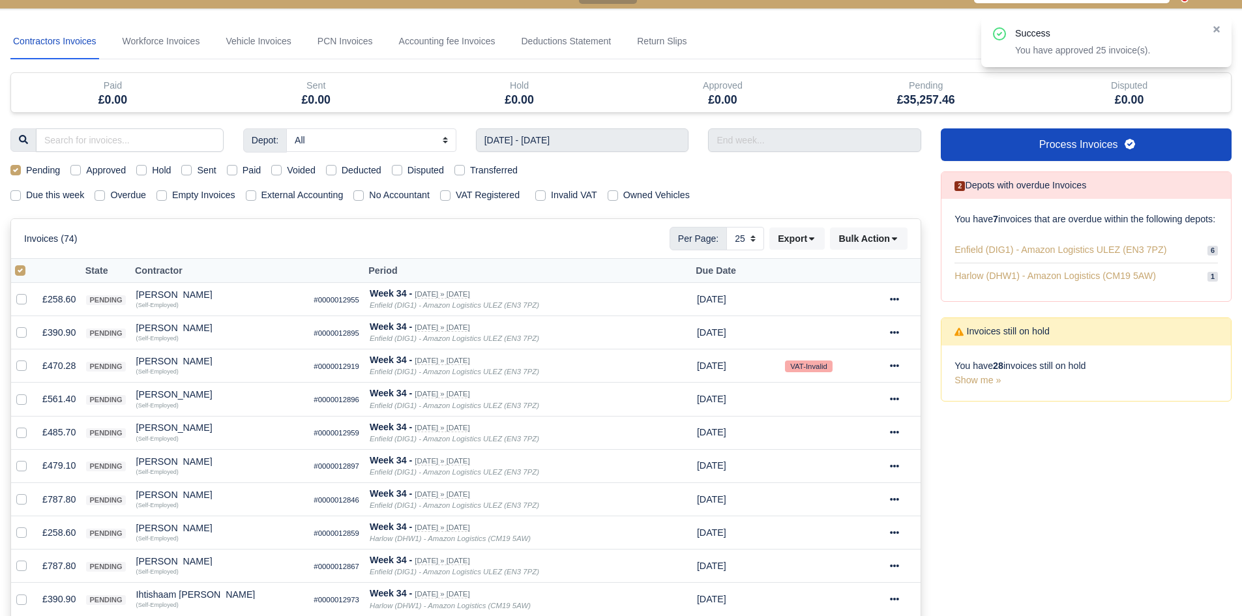
click at [31, 263] on label at bounding box center [31, 263] width 0 height 0
click at [23, 272] on input "checkbox" at bounding box center [20, 268] width 10 height 10
checkbox input "false"
click at [31, 263] on label at bounding box center [31, 263] width 0 height 0
click at [22, 272] on input "checkbox" at bounding box center [20, 268] width 10 height 10
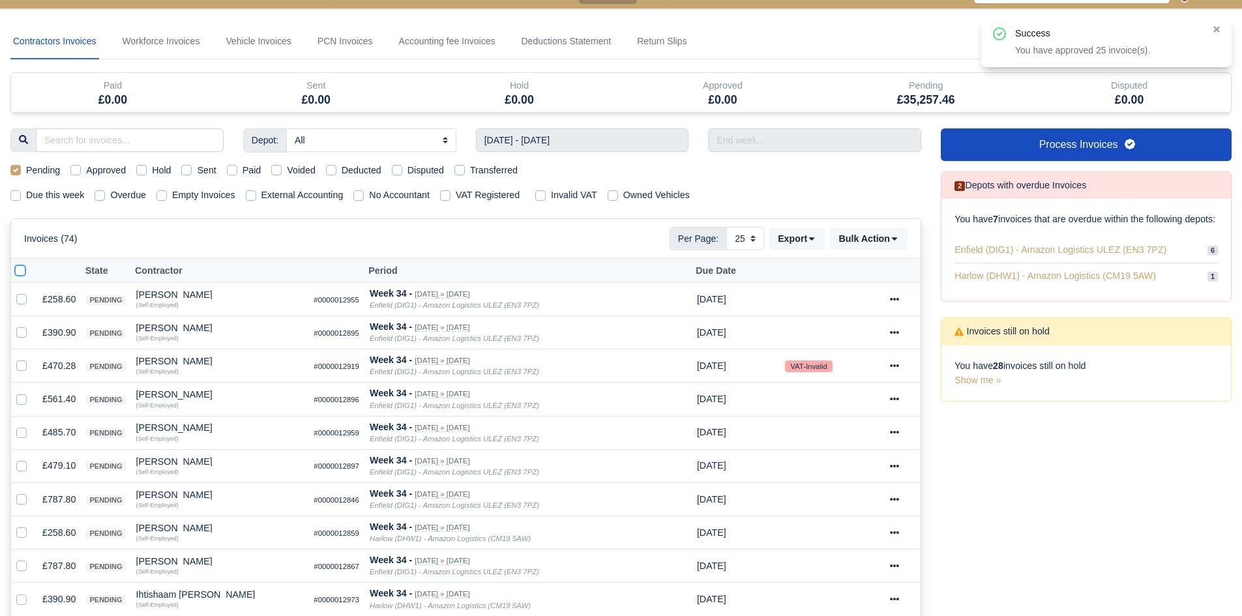
checkbox input "true"
click at [877, 242] on button "Bulk Action" at bounding box center [869, 238] width 78 height 22
click at [863, 298] on div "Approve" at bounding box center [848, 304] width 116 height 20
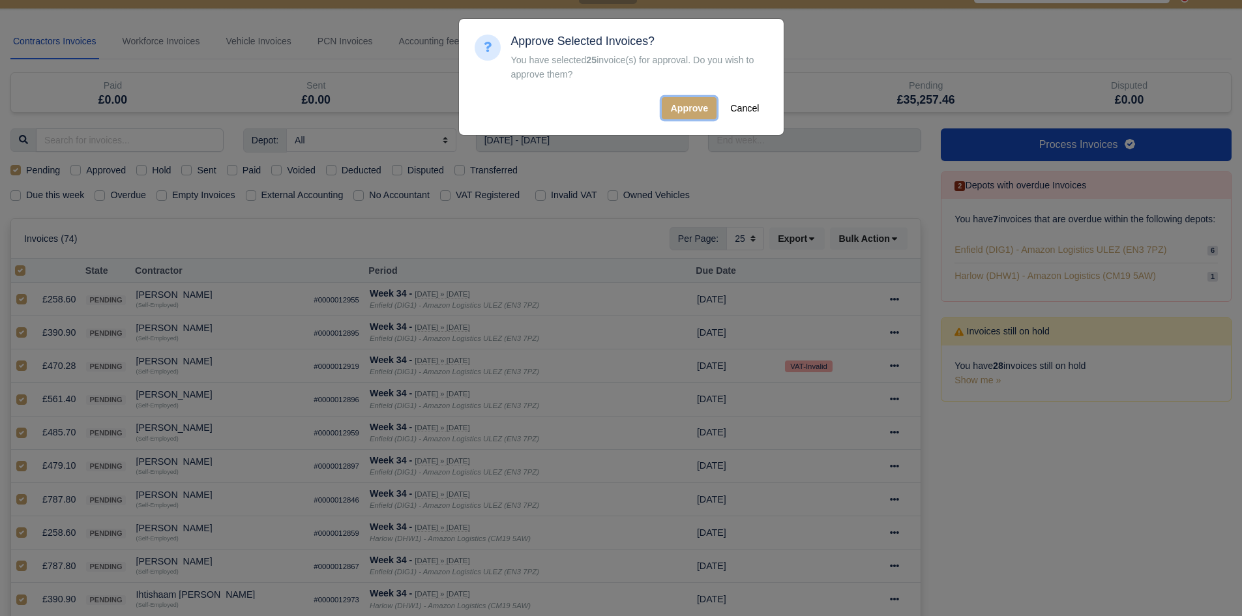
click at [677, 104] on button "Approve" at bounding box center [689, 108] width 55 height 22
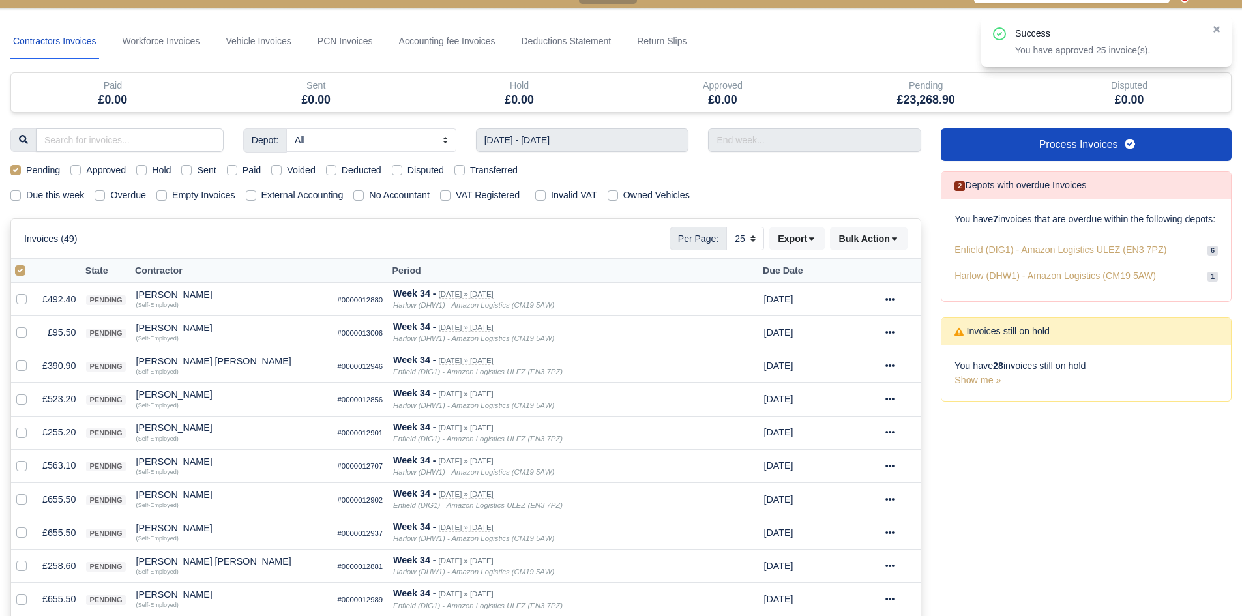
click at [31, 263] on label at bounding box center [31, 263] width 0 height 0
click at [23, 272] on input "checkbox" at bounding box center [20, 268] width 10 height 10
checkbox input "false"
click at [31, 263] on label at bounding box center [31, 263] width 0 height 0
click at [23, 270] on input "checkbox" at bounding box center [20, 268] width 10 height 10
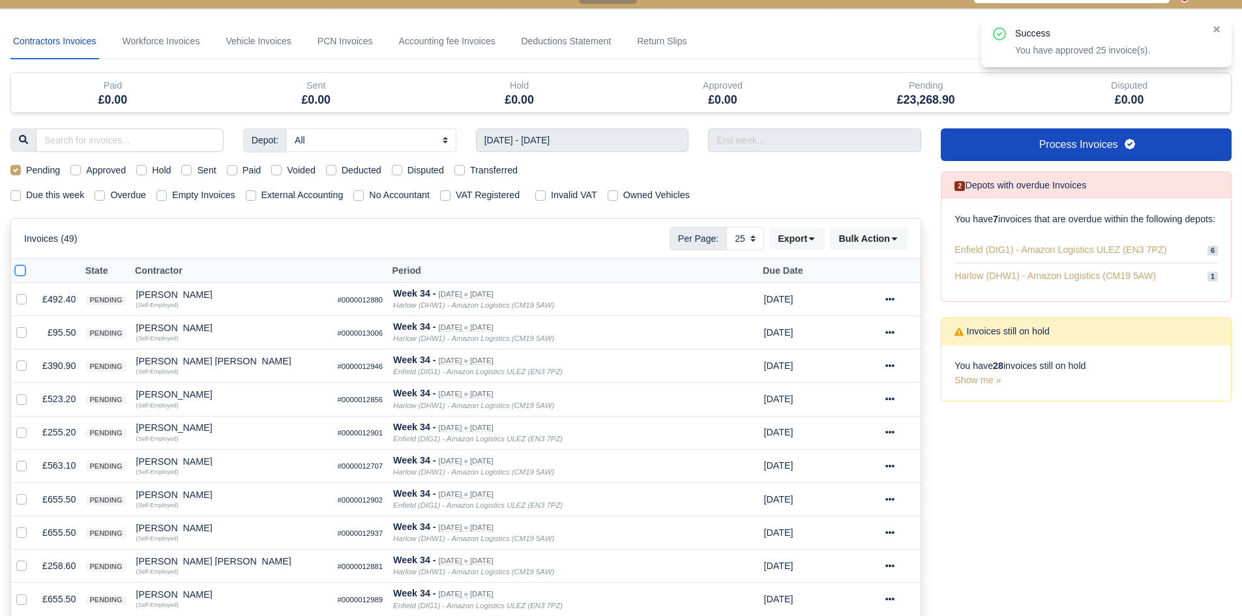
checkbox input "true"
click at [896, 223] on div "Invoices (49) Per Page: 10 25 50 Export Data export: Export BACS 18 Download In…" at bounding box center [465, 238] width 909 height 39
click at [872, 244] on button "Bulk Action" at bounding box center [869, 238] width 78 height 22
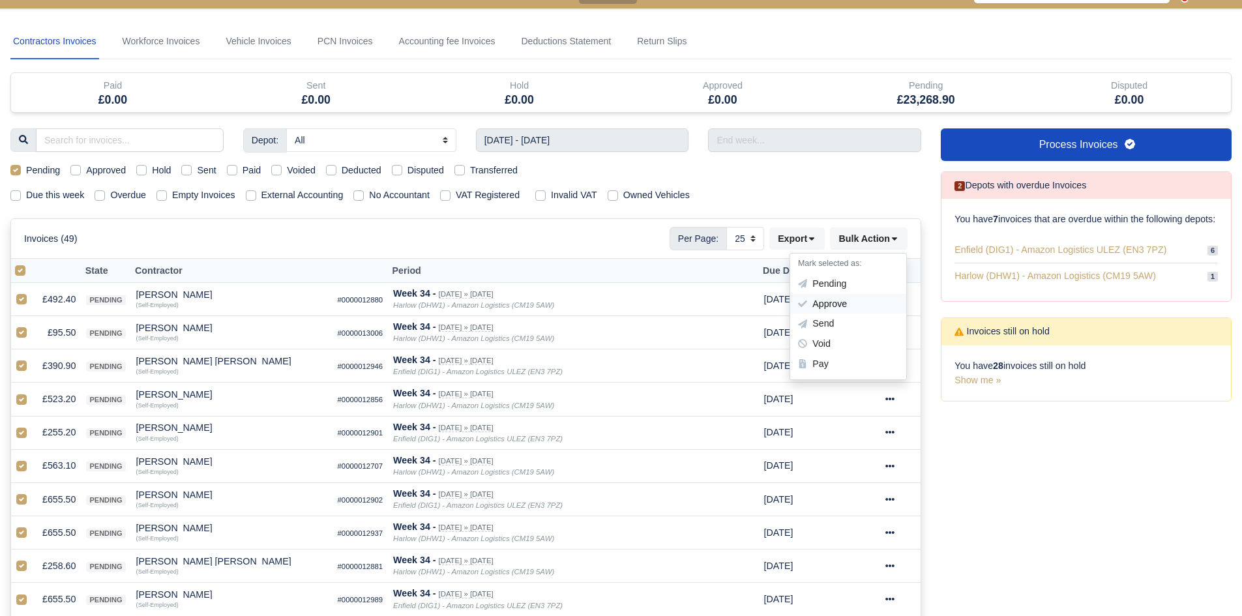
click at [846, 295] on div "Approve" at bounding box center [848, 304] width 116 height 20
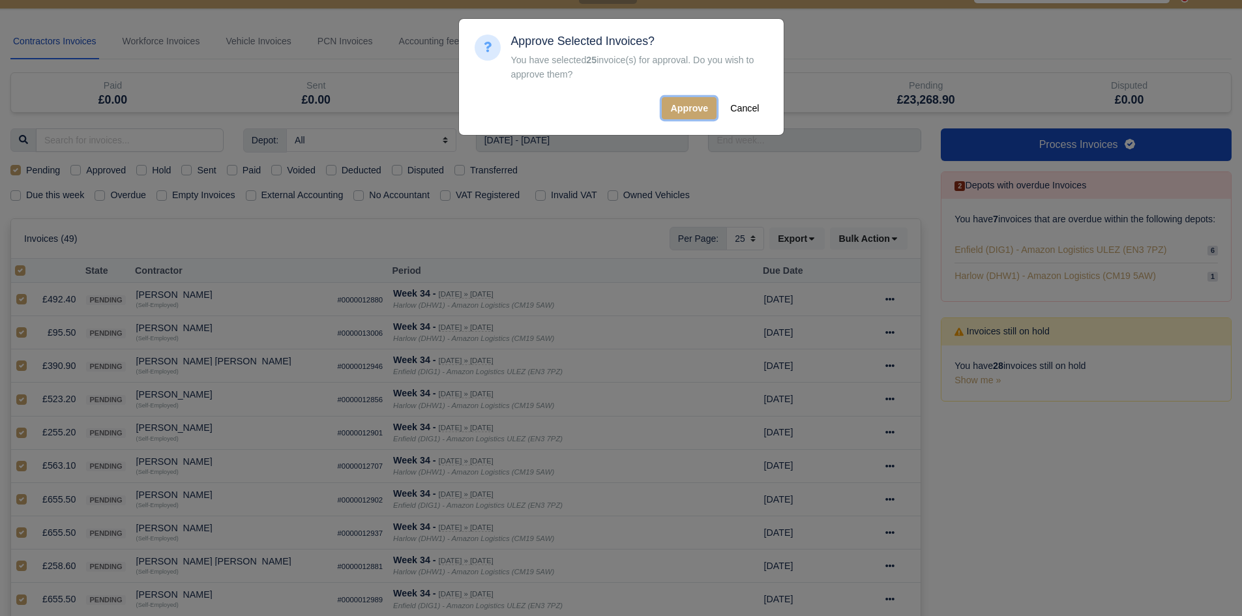
click at [686, 113] on button "Approve" at bounding box center [689, 108] width 55 height 22
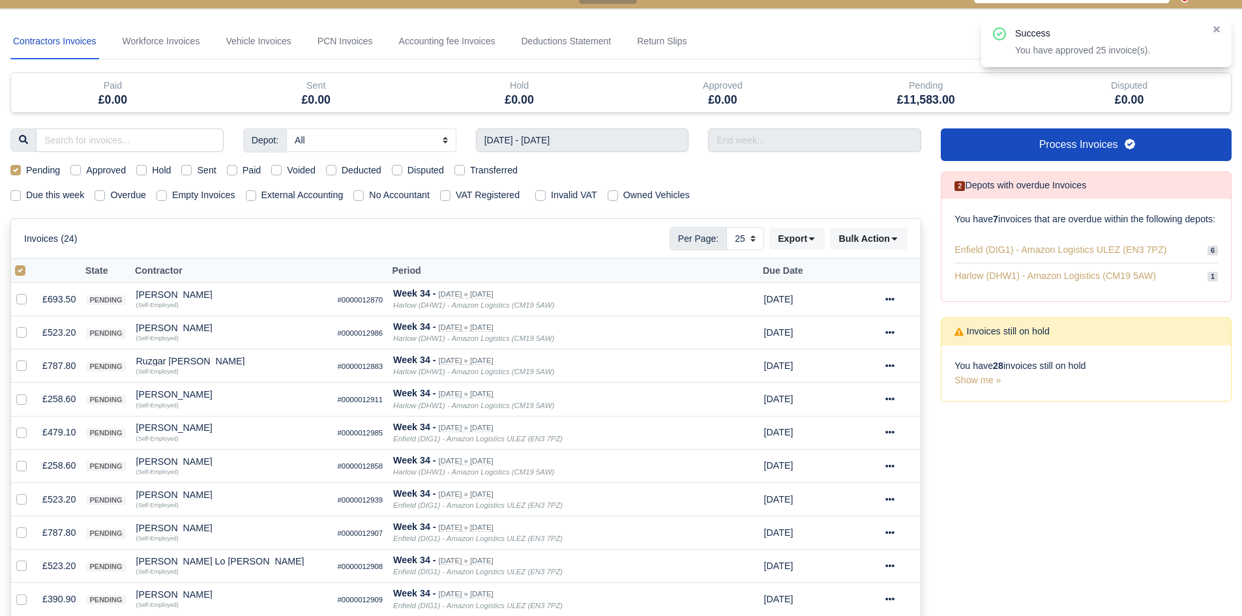
click at [14, 267] on th at bounding box center [24, 271] width 26 height 24
click at [31, 263] on label at bounding box center [31, 263] width 0 height 0
click at [19, 269] on input "checkbox" at bounding box center [20, 268] width 10 height 10
checkbox input "false"
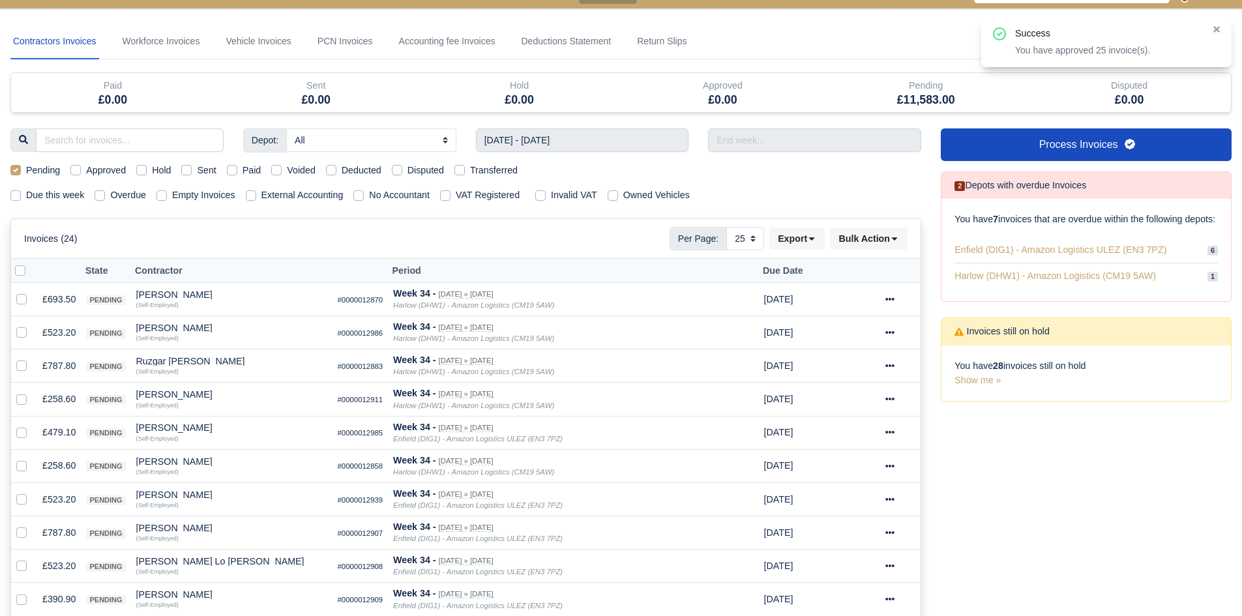
click at [31, 263] on label at bounding box center [31, 263] width 0 height 0
click at [19, 269] on input "checkbox" at bounding box center [20, 268] width 10 height 10
checkbox input "true"
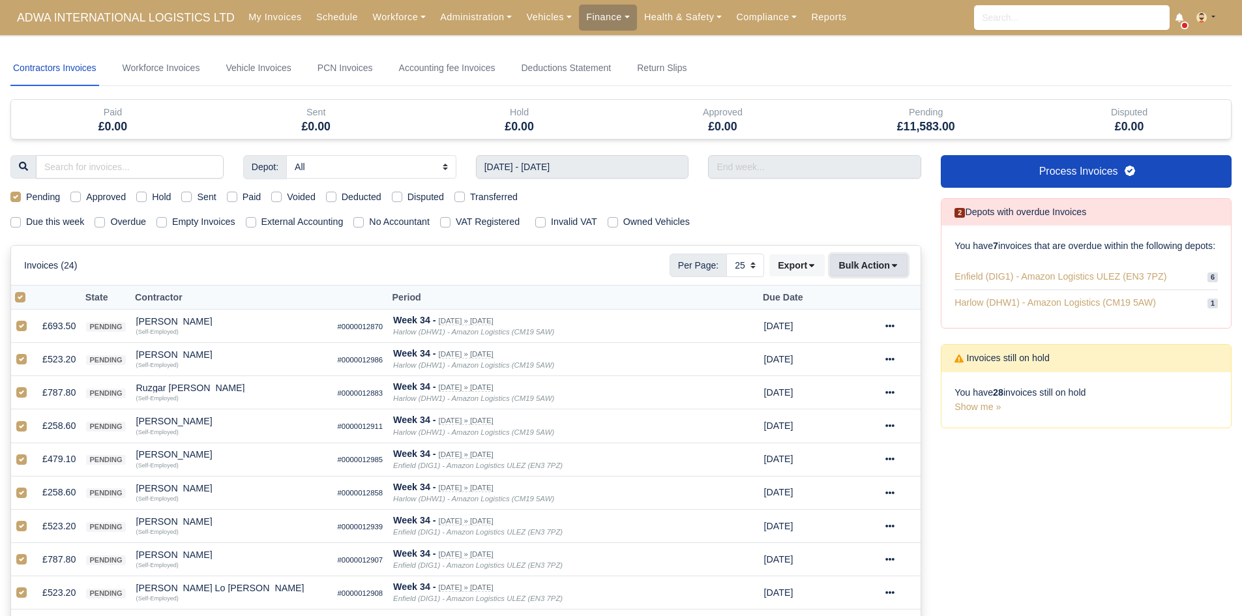
click at [864, 269] on button "Bulk Action" at bounding box center [869, 265] width 78 height 22
click at [851, 330] on div "Approve" at bounding box center [848, 331] width 116 height 20
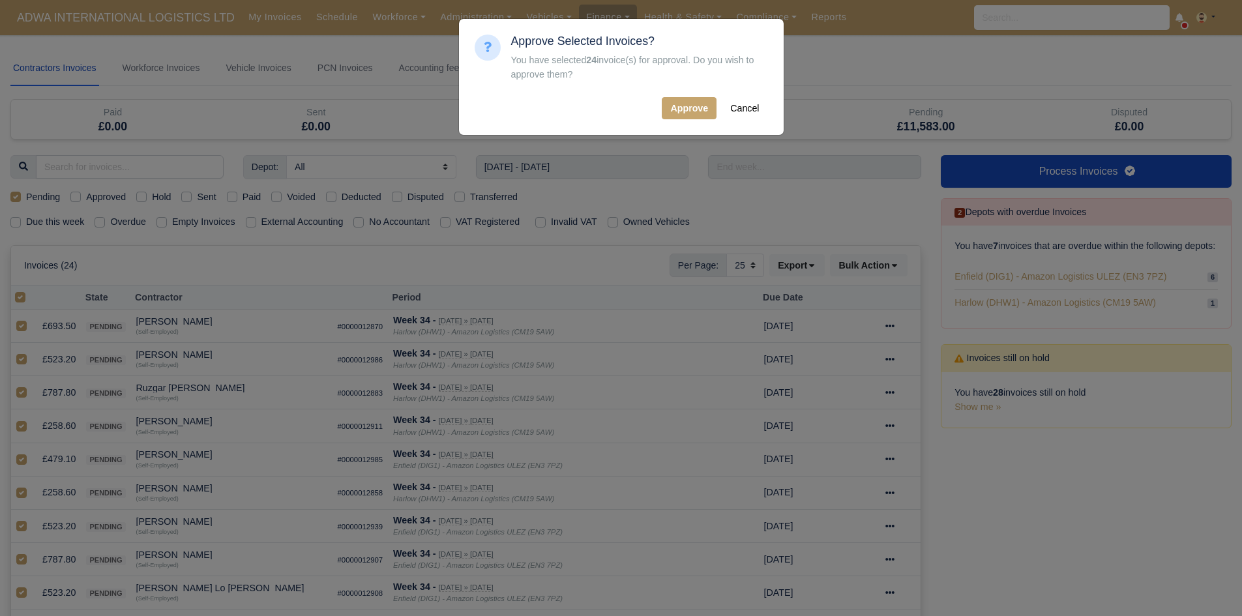
click at [694, 95] on div "Approve Selected Invoices? You have selected 24 invoice(s) for approval. Do you…" at bounding box center [639, 77] width 257 height 85
click at [694, 102] on button "Approve" at bounding box center [689, 108] width 55 height 22
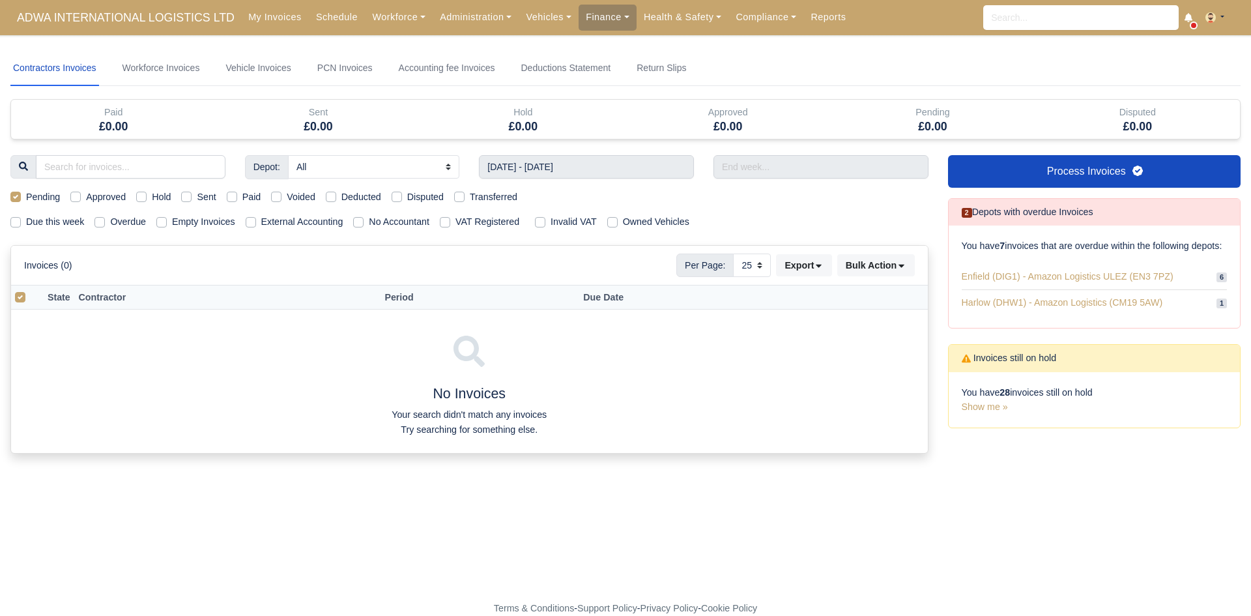
click at [22, 196] on div "Pending" at bounding box center [35, 197] width 50 height 15
click at [26, 196] on label "Pending" at bounding box center [43, 197] width 34 height 15
click at [16, 196] on input "Pending" at bounding box center [15, 195] width 10 height 10
checkbox input "false"
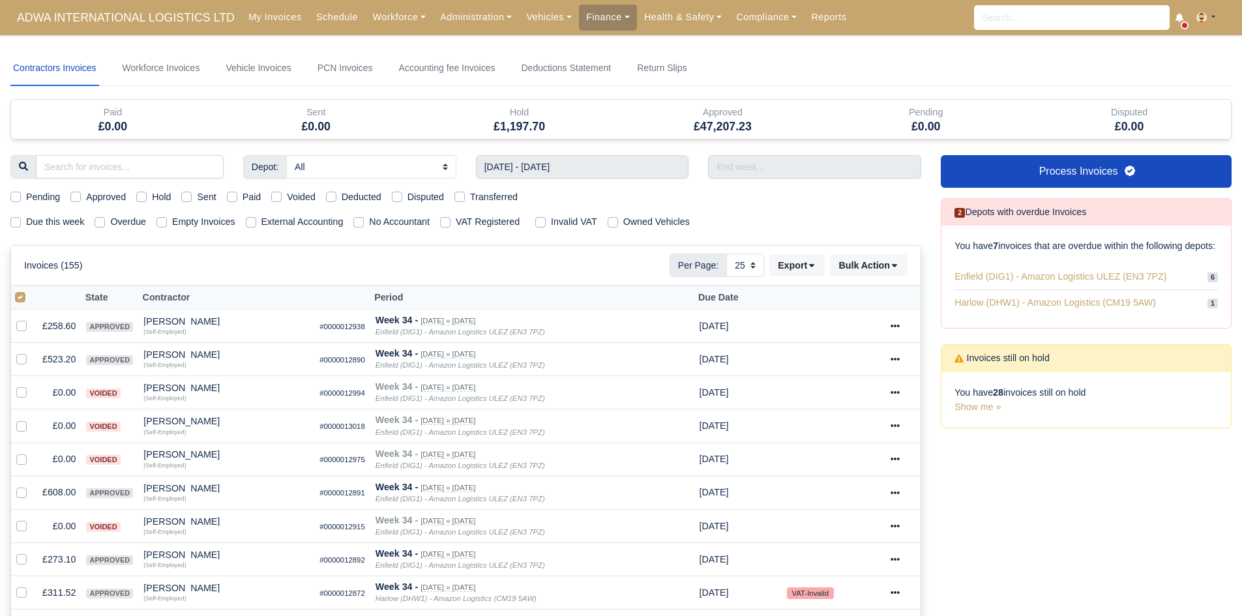
click at [31, 290] on label at bounding box center [31, 290] width 0 height 0
click at [15, 295] on input "checkbox" at bounding box center [20, 295] width 10 height 10
checkbox input "false"
click at [640, 166] on input "[DATE] - [DATE]" at bounding box center [582, 166] width 213 height 23
click at [444, 135] on div "Hold £1,197.70" at bounding box center [519, 119] width 203 height 39
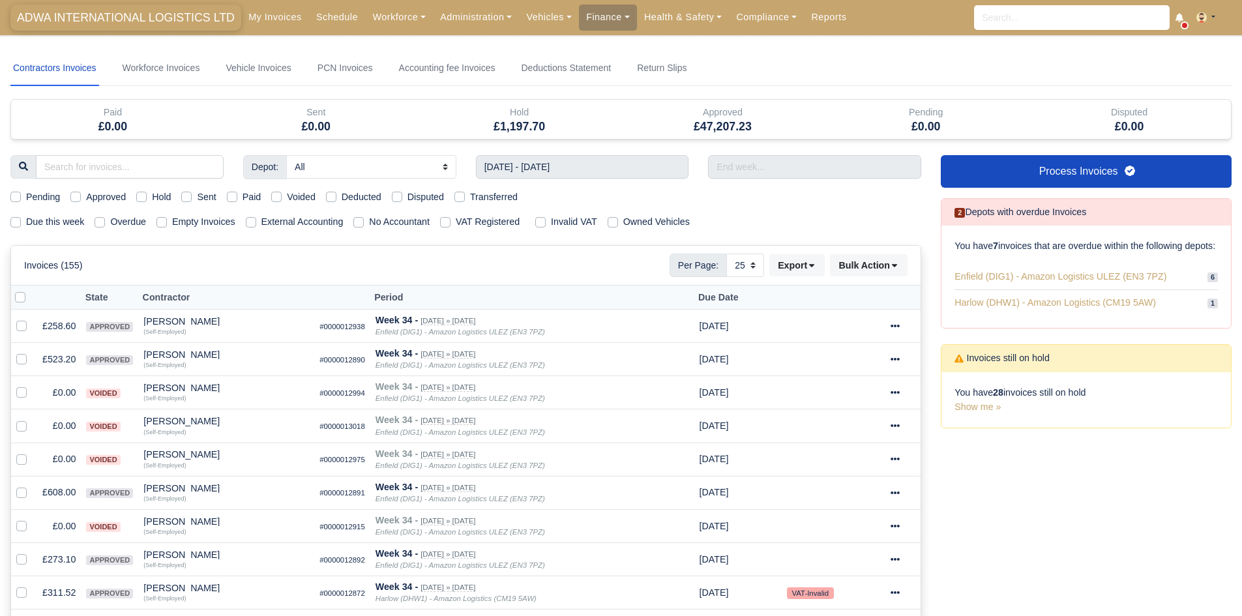
click at [142, 20] on span "ADWA INTERNATIONAL LOGISTICS LTD" at bounding box center [125, 18] width 231 height 26
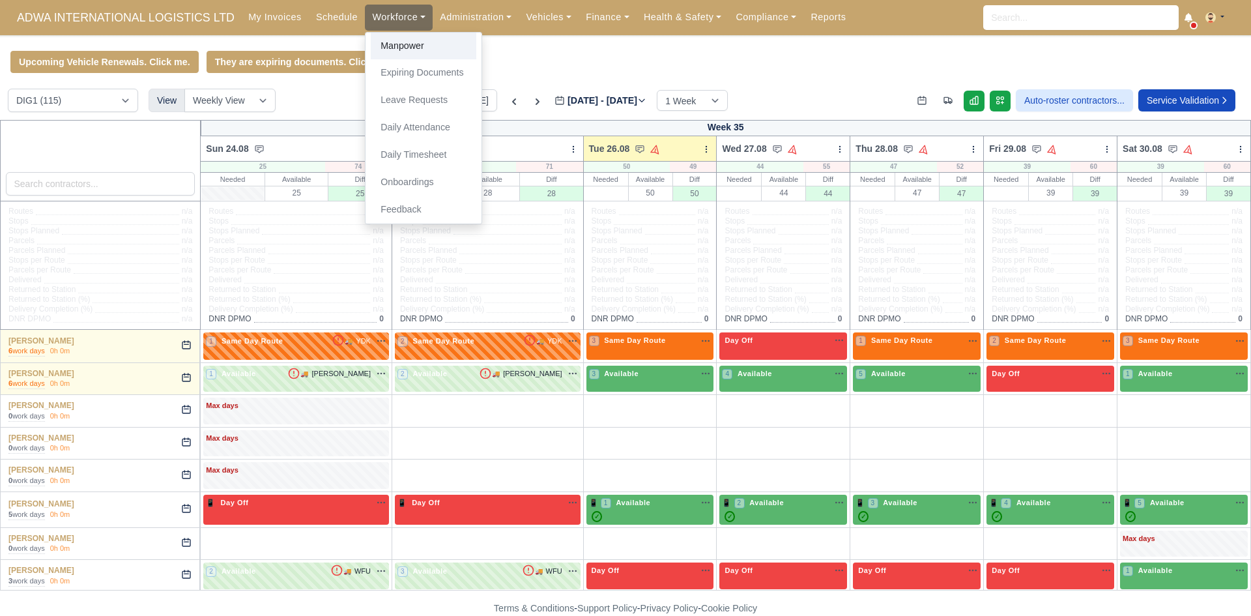
click at [383, 42] on link "Manpower" at bounding box center [424, 46] width 106 height 27
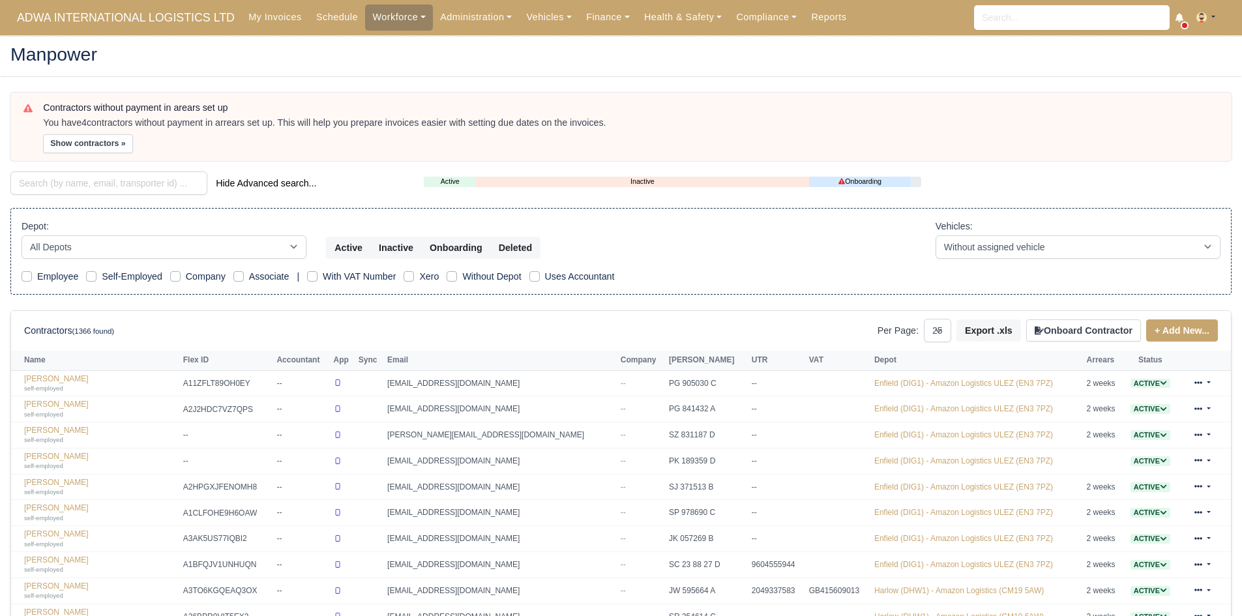
select select "25"
click at [96, 147] on button "Show contractors »" at bounding box center [88, 143] width 90 height 19
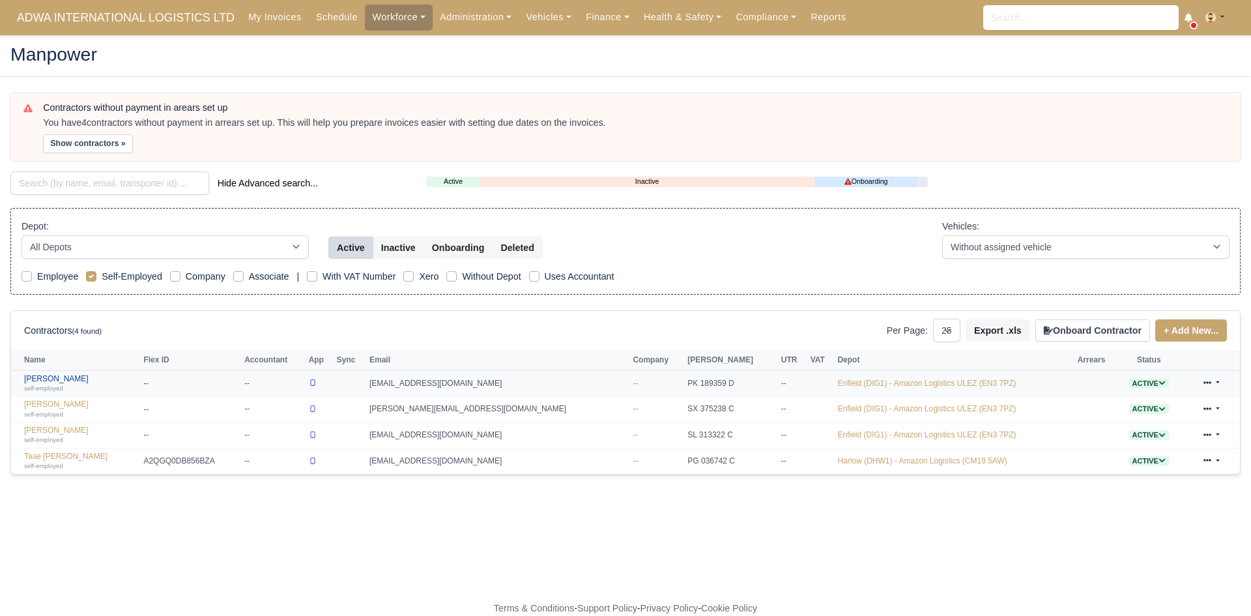
click at [68, 381] on link "[PERSON_NAME] self-employed" at bounding box center [80, 383] width 113 height 19
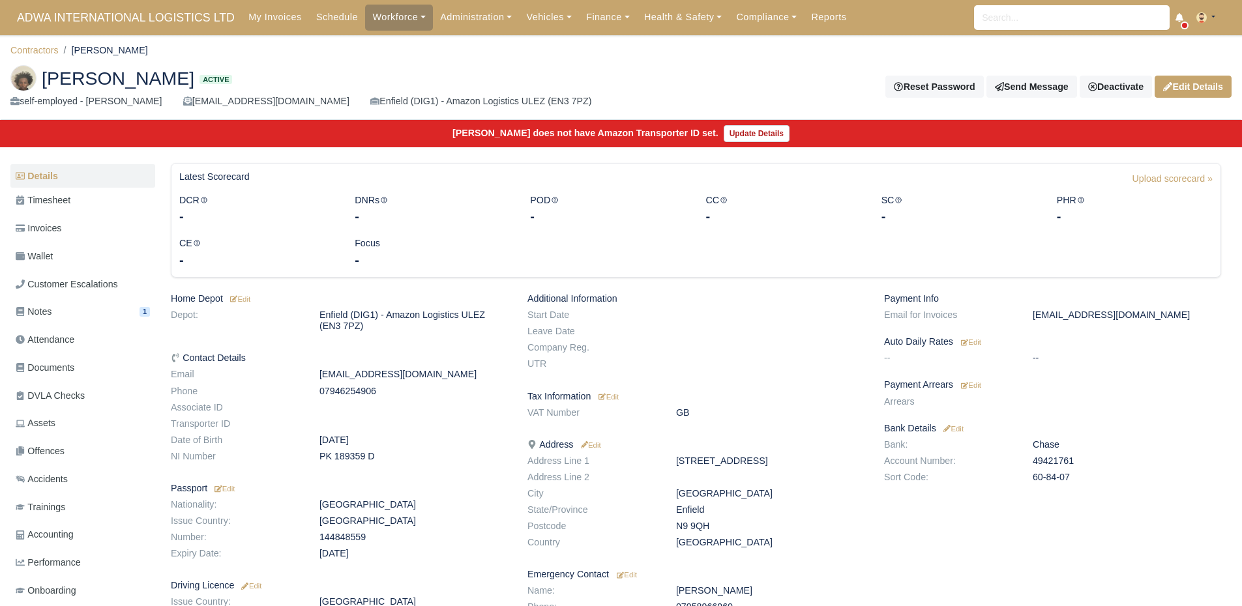
scroll to position [122, 0]
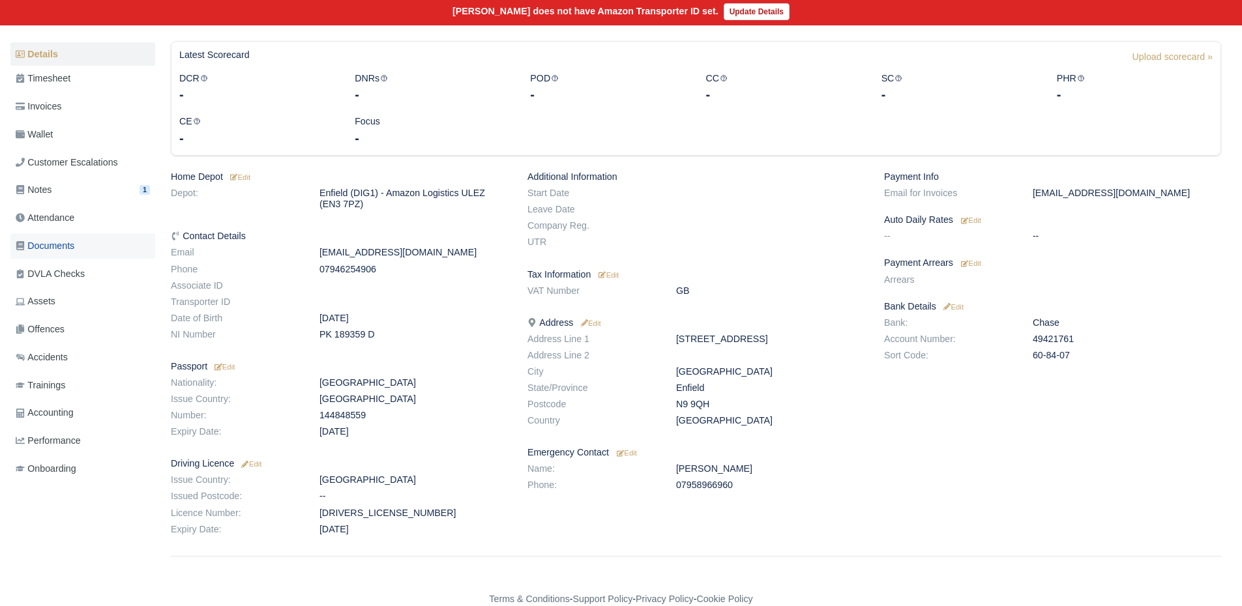
click at [95, 247] on link "Documents" at bounding box center [82, 245] width 145 height 25
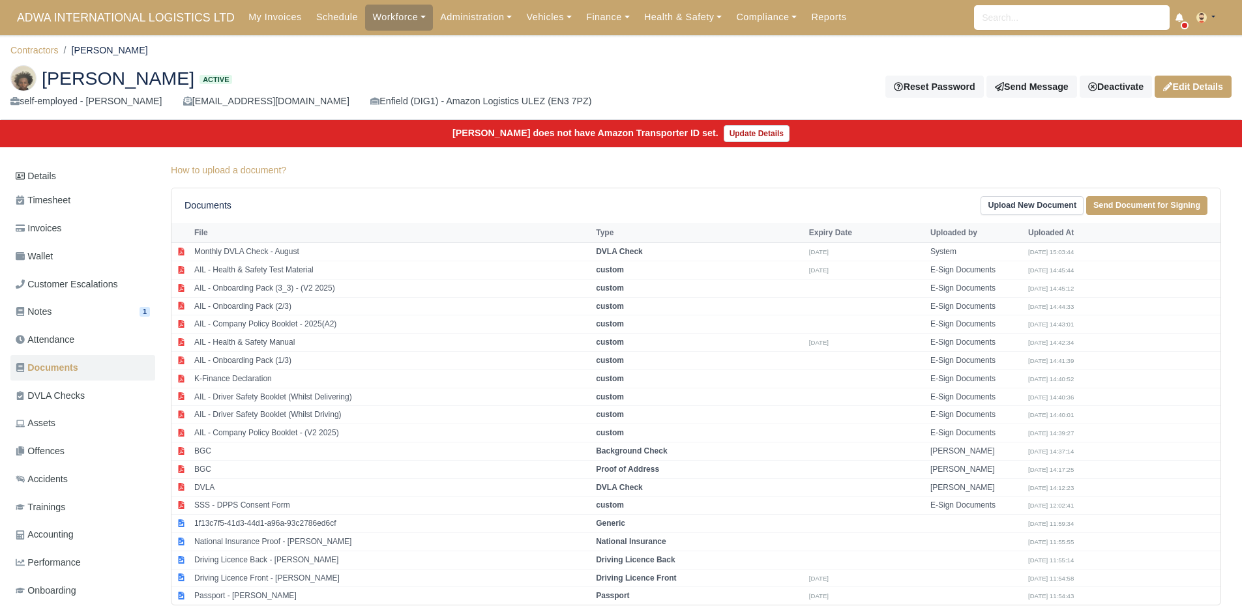
scroll to position [38, 0]
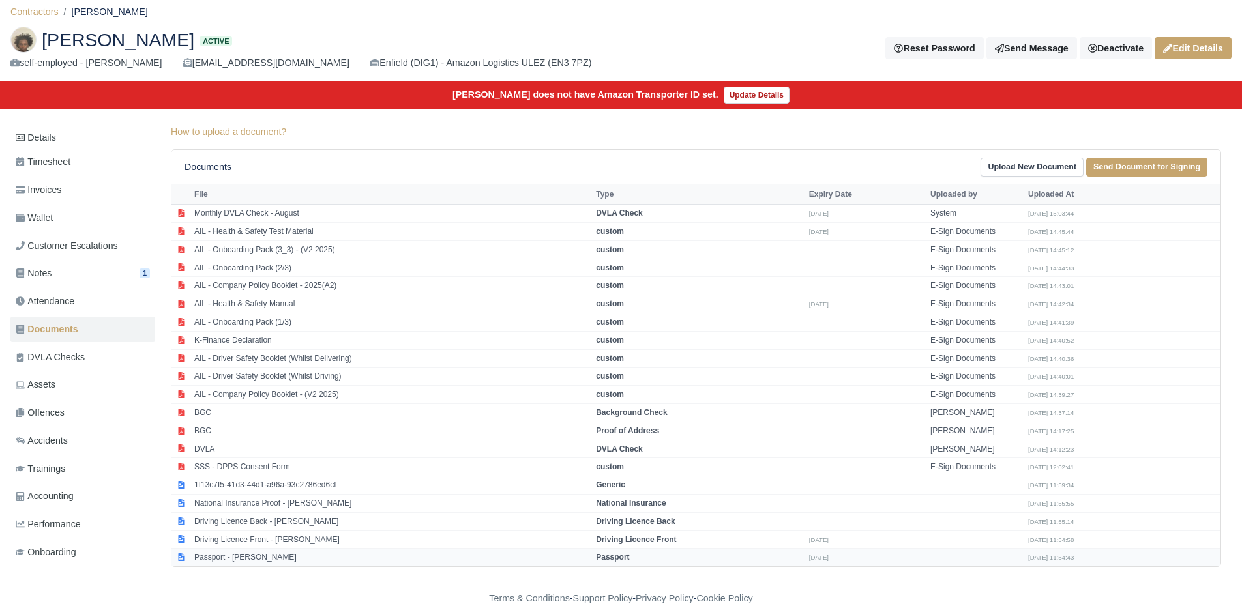
click at [267, 559] on td "Passport - [PERSON_NAME]" at bounding box center [391, 558] width 401 height 18
select select "passport"
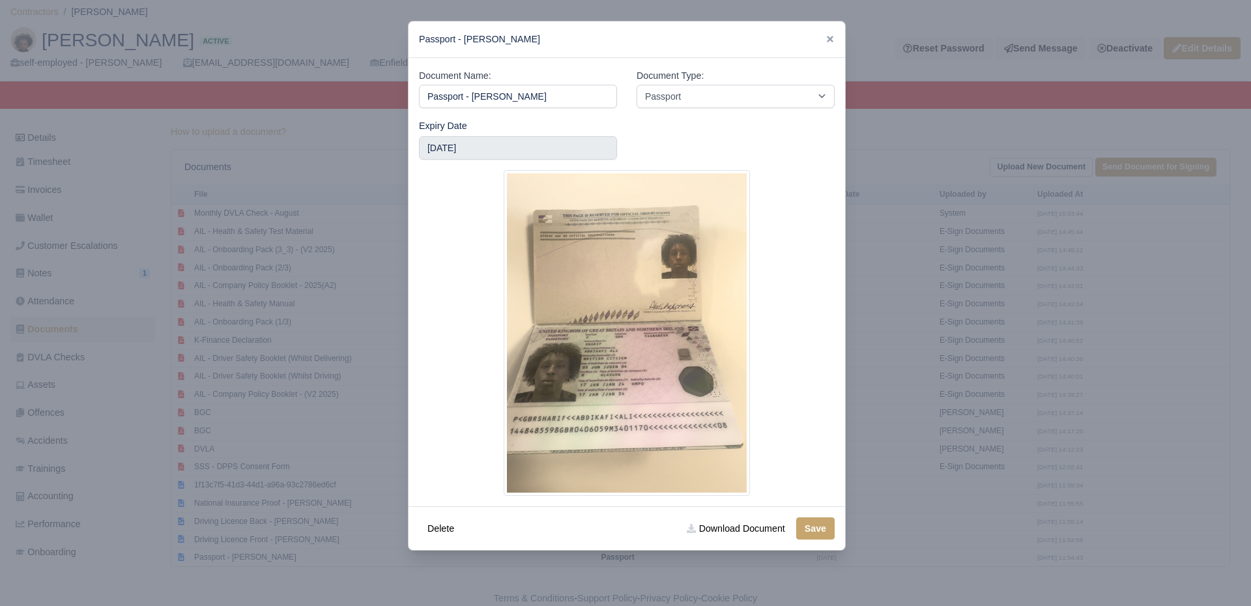
click at [319, 389] on div at bounding box center [625, 303] width 1251 height 606
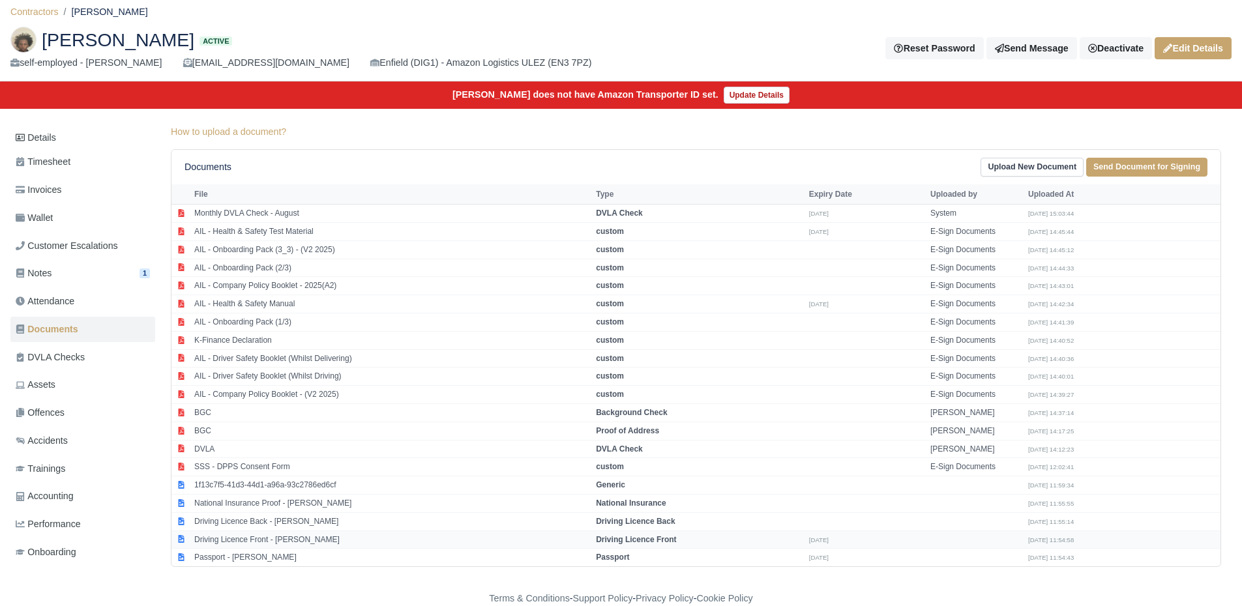
click at [270, 536] on td "Driving Licence Front - [PERSON_NAME]" at bounding box center [391, 540] width 401 height 18
select select "driving-licence-front"
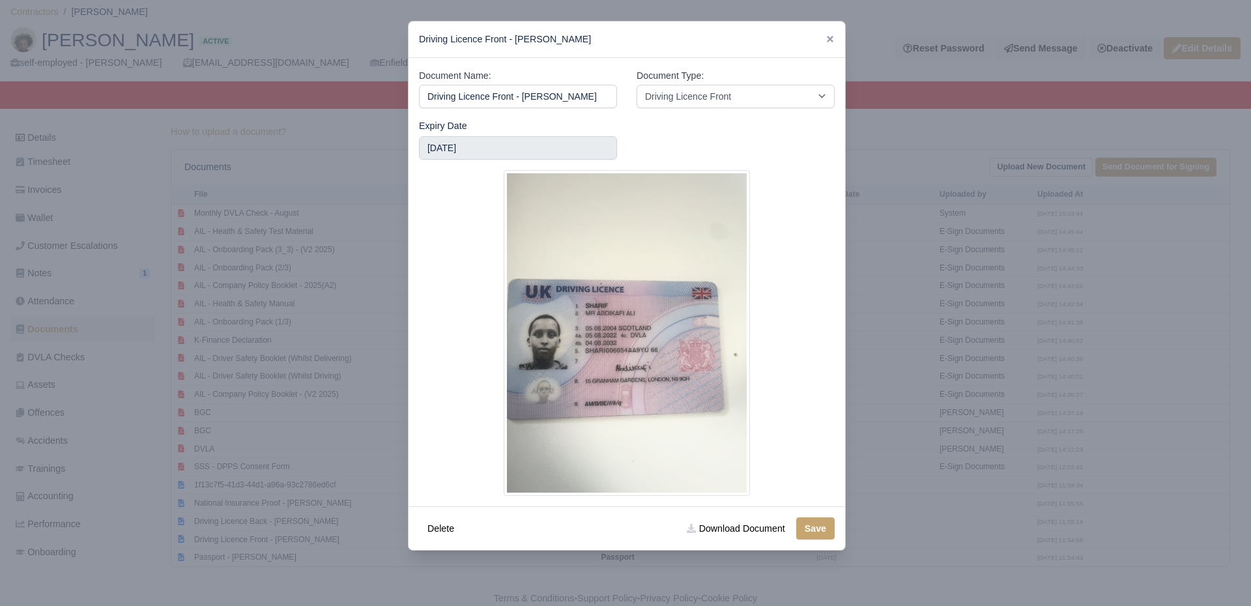
click at [287, 394] on div at bounding box center [625, 303] width 1251 height 606
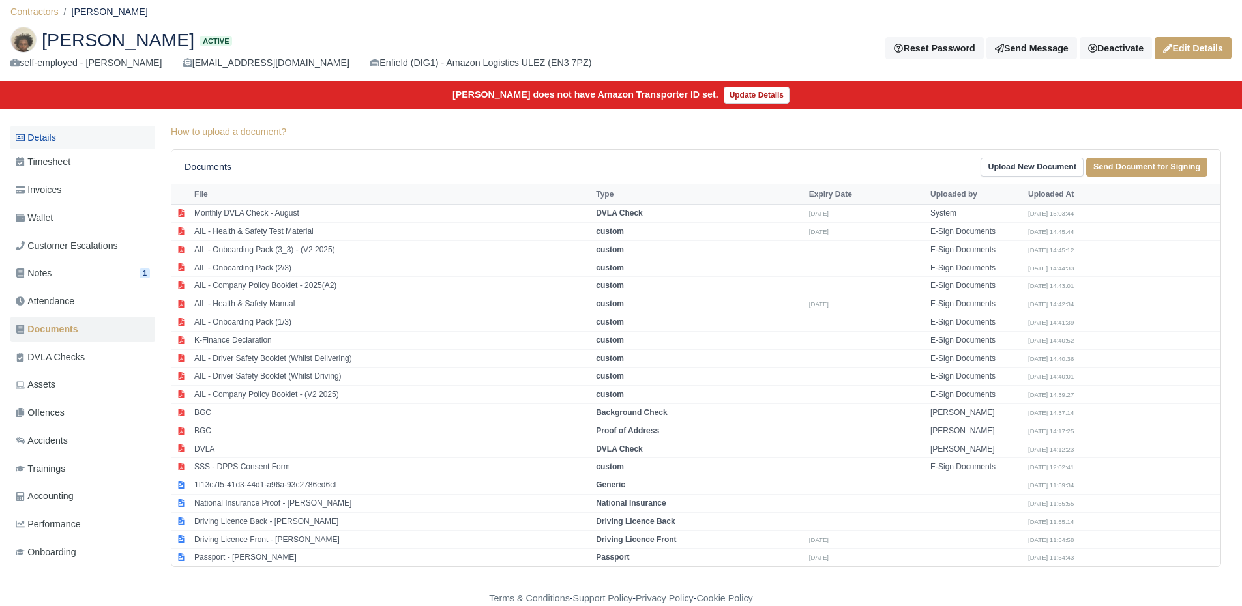
click at [53, 131] on link "Details" at bounding box center [82, 138] width 145 height 24
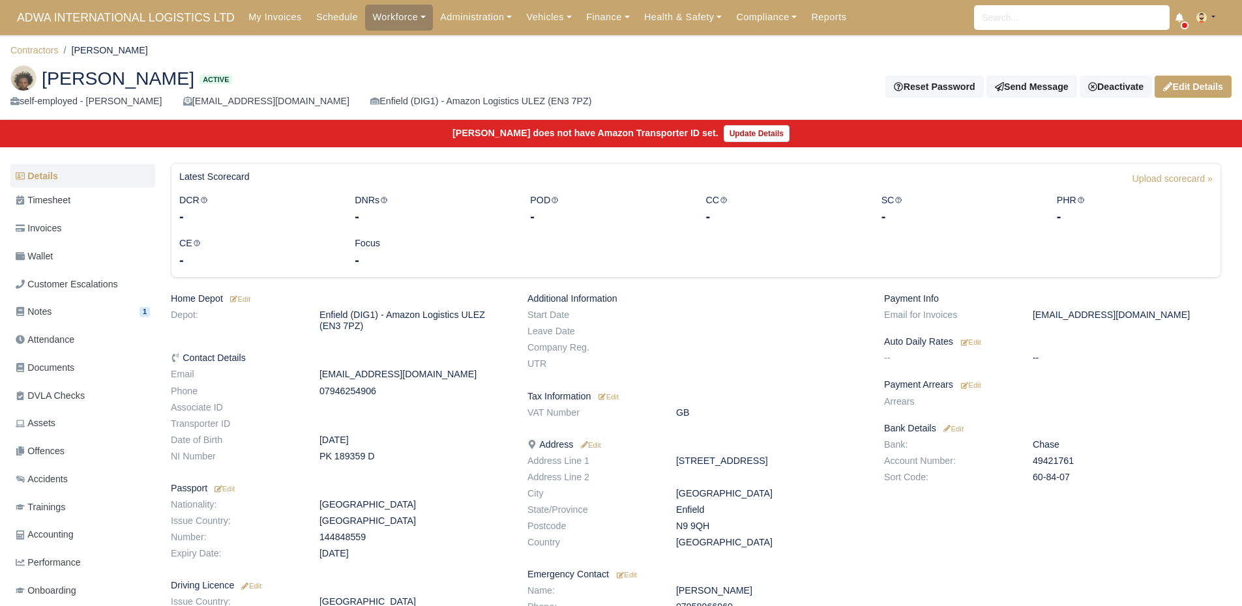
click at [978, 392] on div "Payment Info Email for Invoices [EMAIL_ADDRESS][DOMAIN_NAME] Auto Daily Rates E…" at bounding box center [1052, 477] width 357 height 369
click at [974, 388] on small "Edit" at bounding box center [971, 385] width 20 height 8
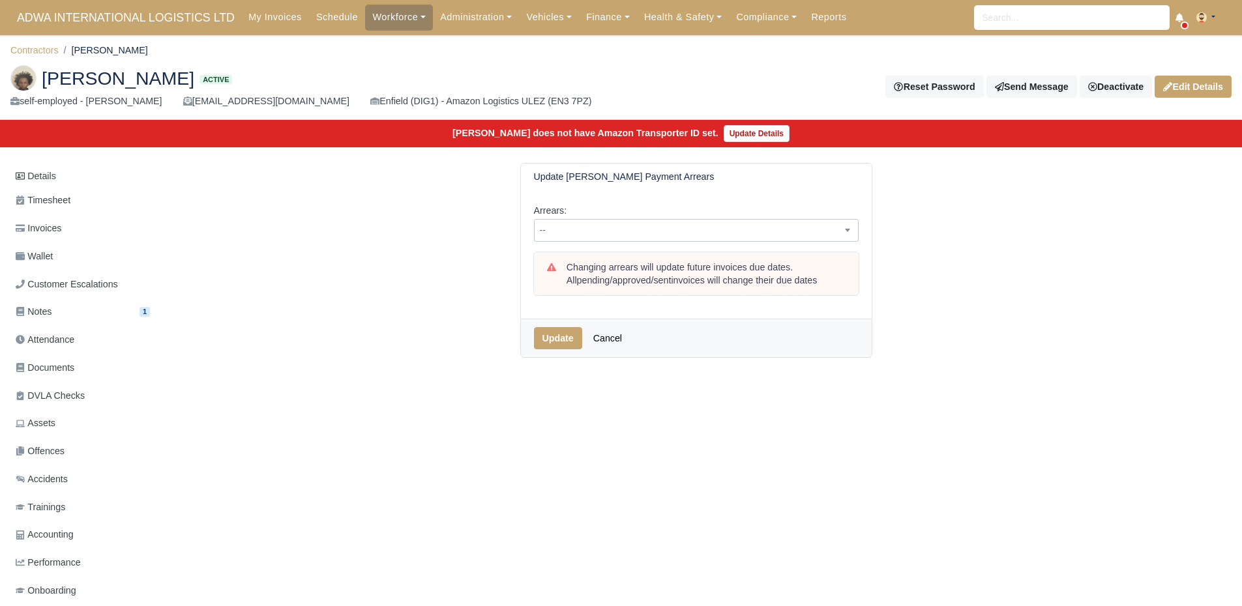
click at [716, 237] on span "--" at bounding box center [695, 230] width 323 height 16
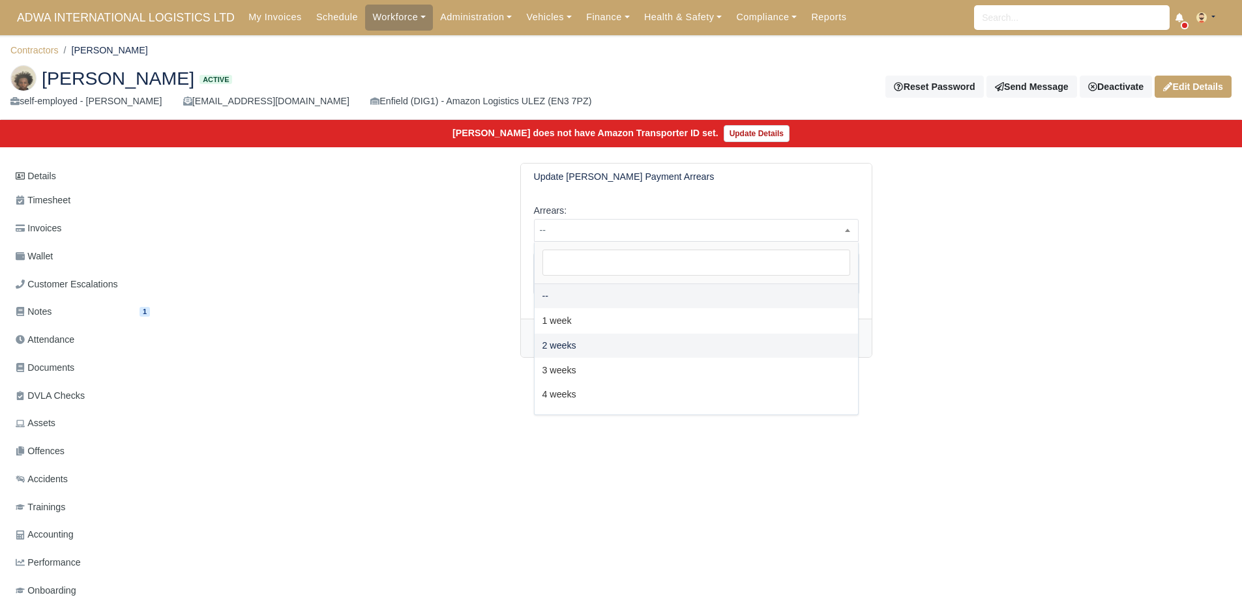
select select "2W"
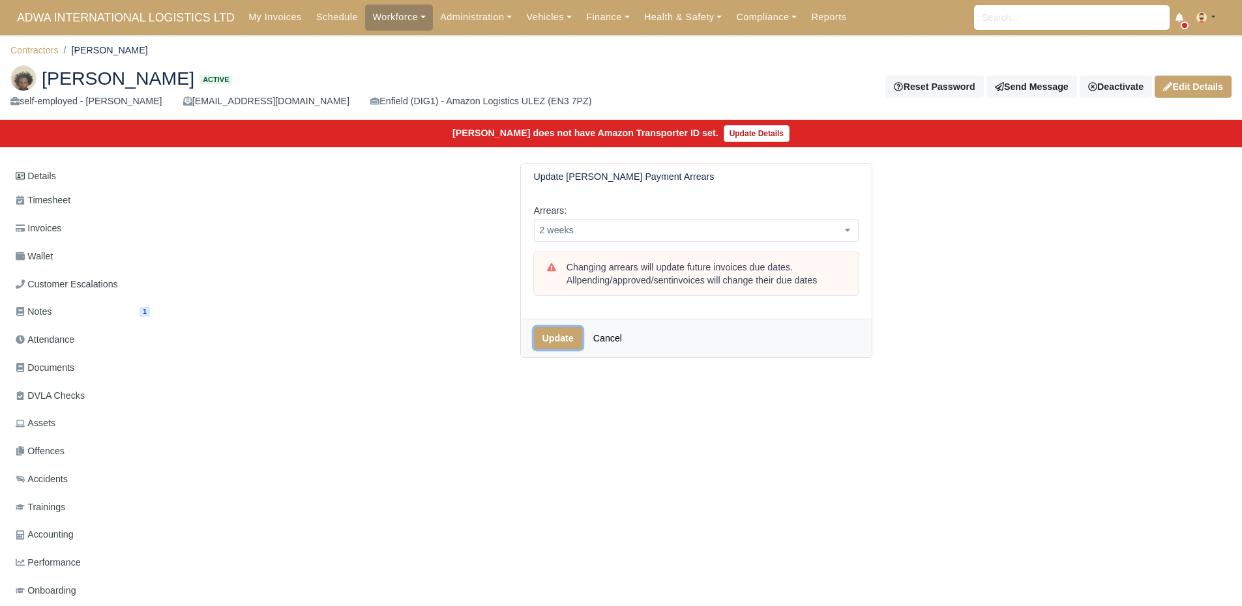
click at [552, 331] on button "Update" at bounding box center [558, 338] width 48 height 22
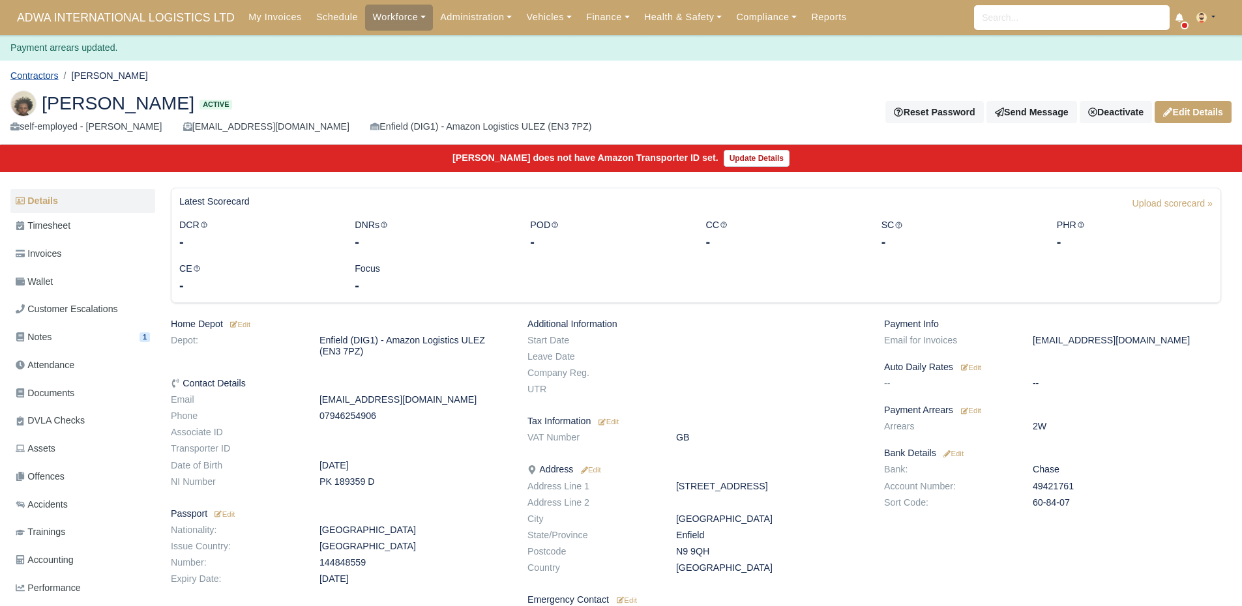
click at [46, 72] on link "Contractors" at bounding box center [34, 75] width 48 height 10
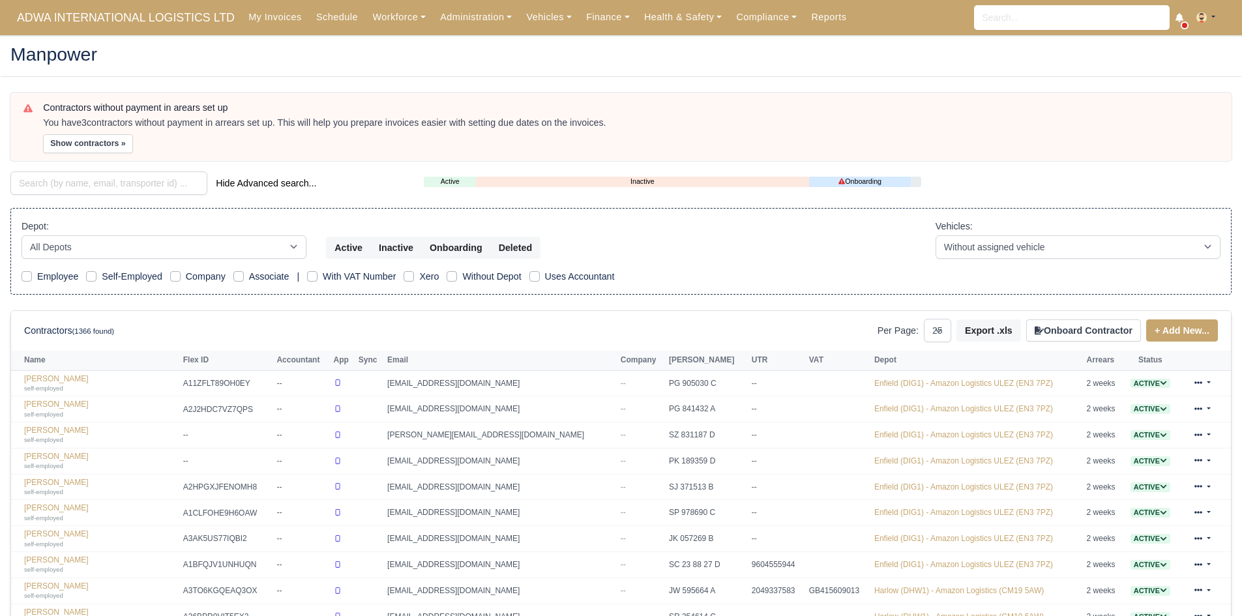
select select "25"
click at [89, 137] on button "Show contractors »" at bounding box center [88, 143] width 90 height 19
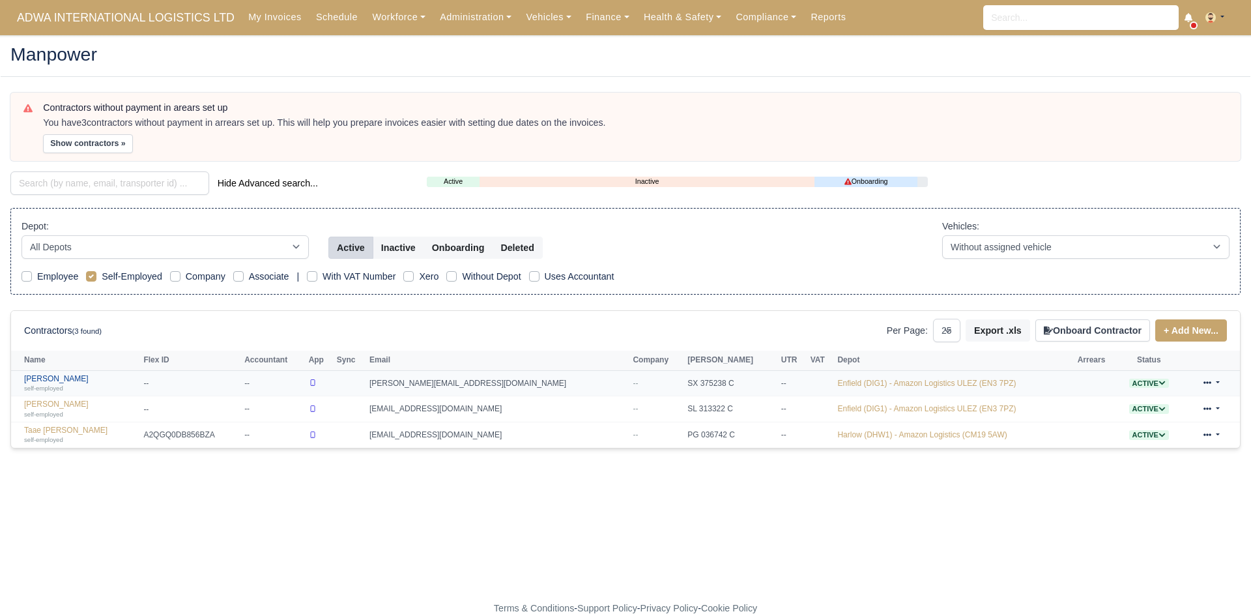
click at [77, 380] on link "Atiqullah Ahmadzai self-employed" at bounding box center [80, 383] width 113 height 19
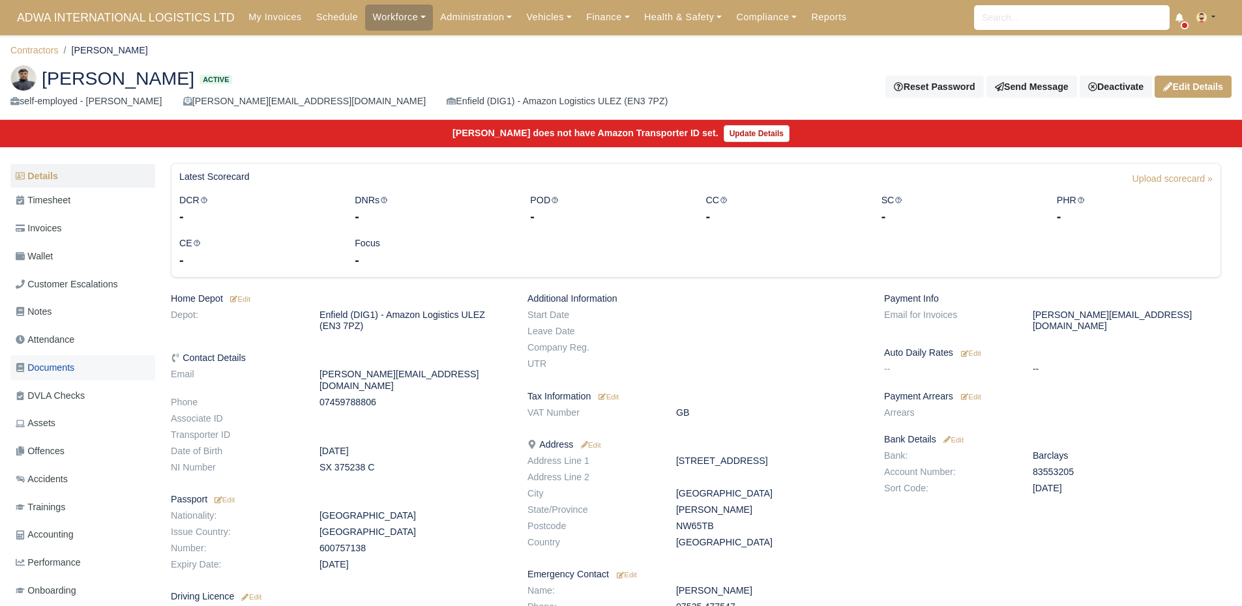
click at [66, 364] on span "Documents" at bounding box center [45, 367] width 59 height 15
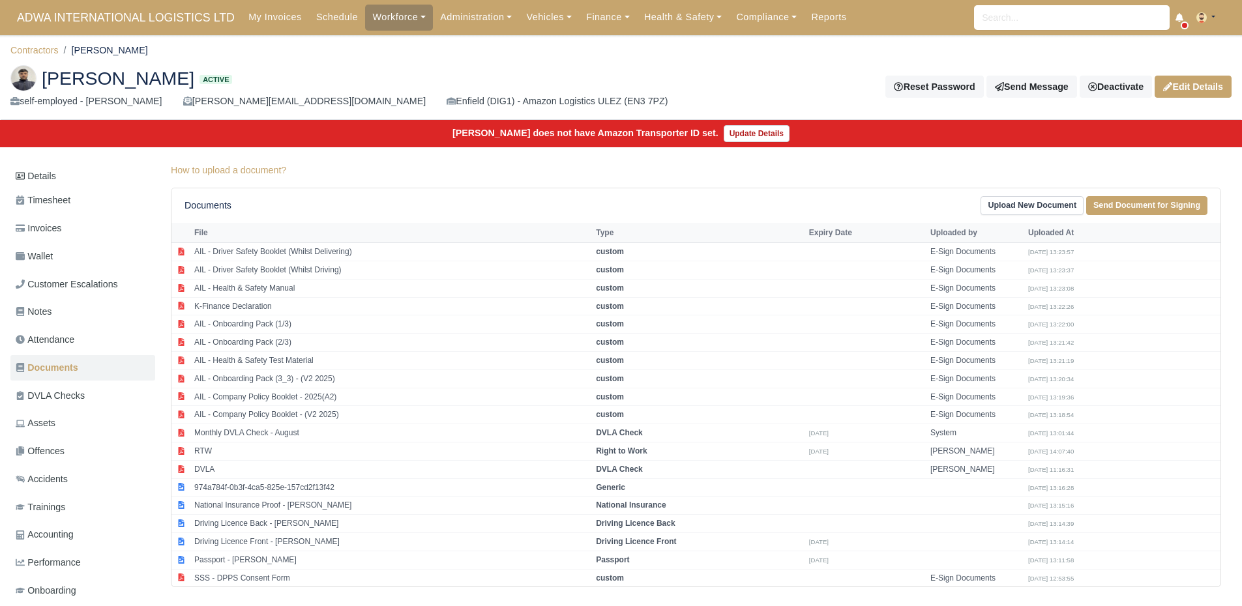
scroll to position [38, 0]
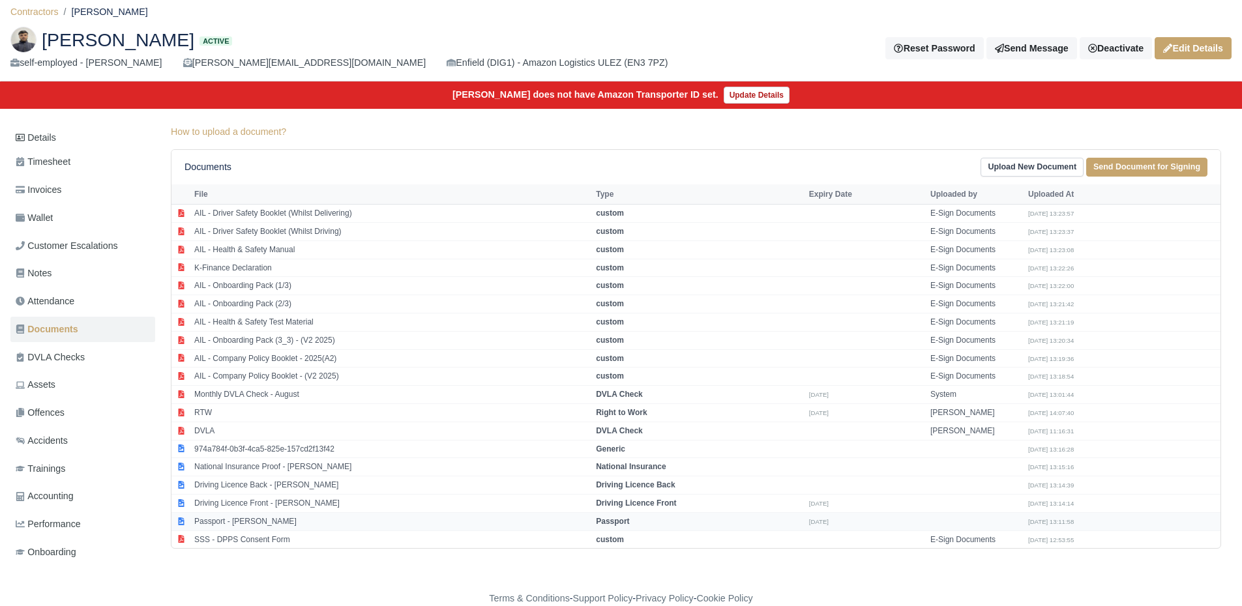
click at [285, 523] on td "Passport - Atiqullah Ahmadzai" at bounding box center [391, 521] width 401 height 18
select select "passport"
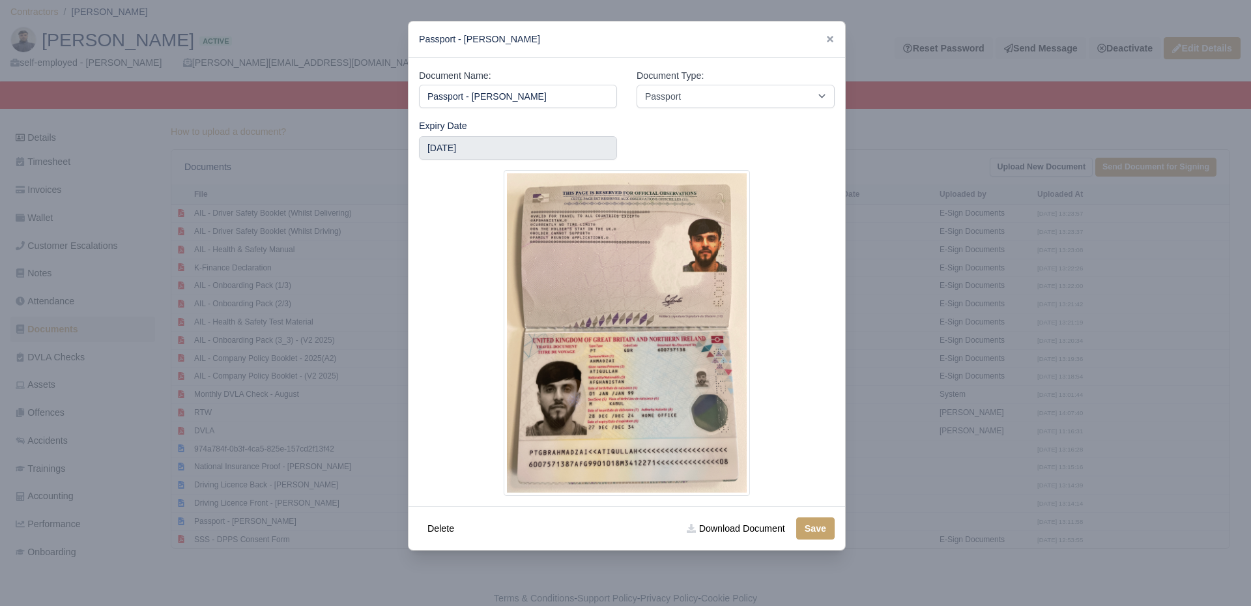
click at [265, 460] on div at bounding box center [625, 303] width 1251 height 606
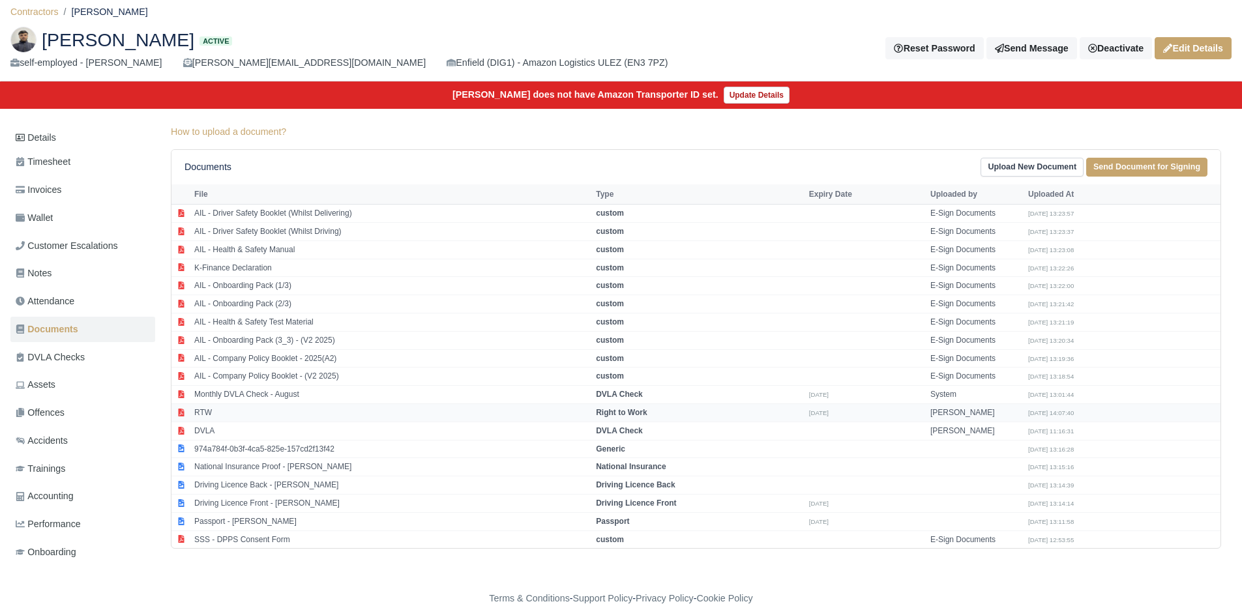
click at [209, 411] on td "RTW" at bounding box center [391, 412] width 401 height 18
select select "right-to-work"
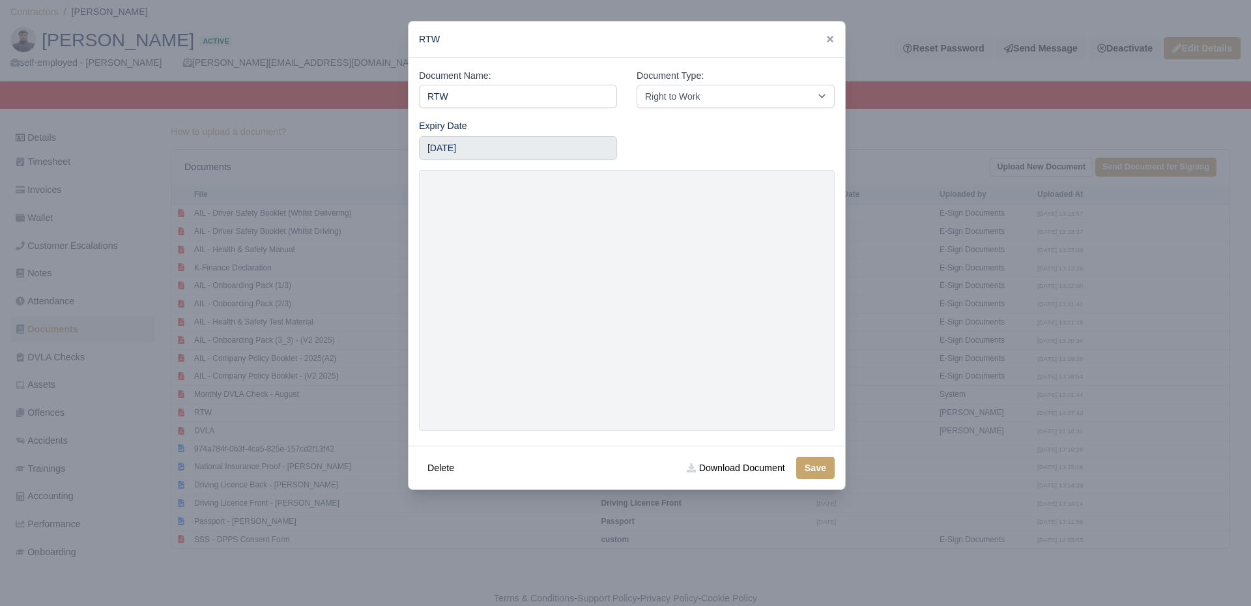
click at [282, 424] on div at bounding box center [625, 303] width 1251 height 606
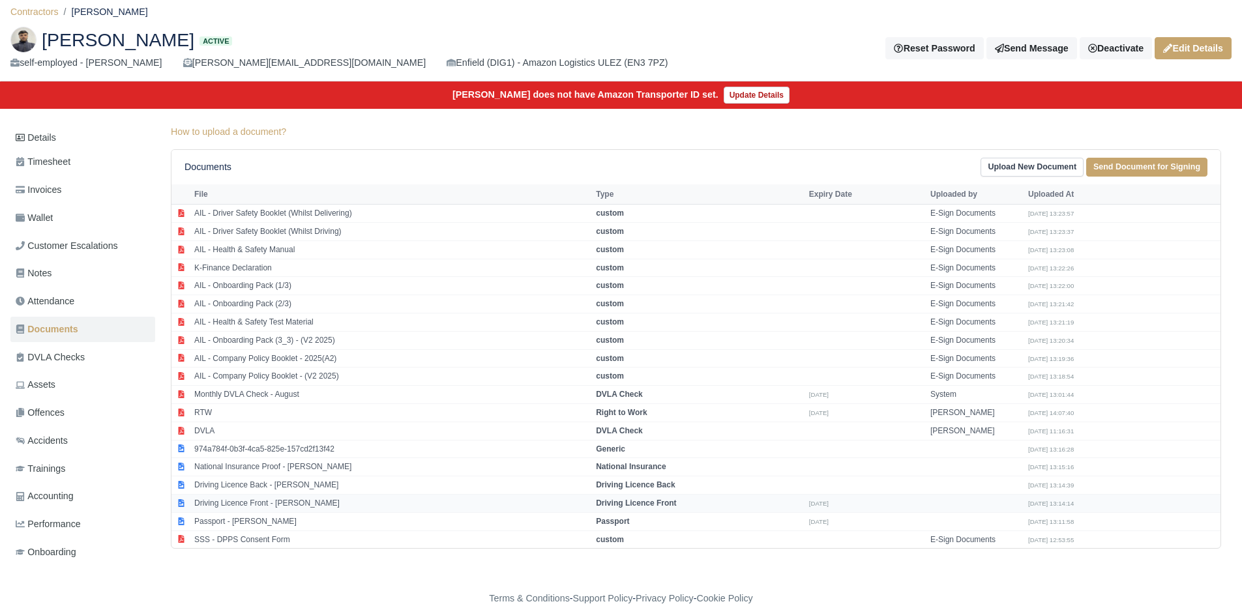
click at [270, 506] on td "Driving Licence Front - Atiqullah Ahmadzai" at bounding box center [391, 503] width 401 height 18
select select "driving-licence-front"
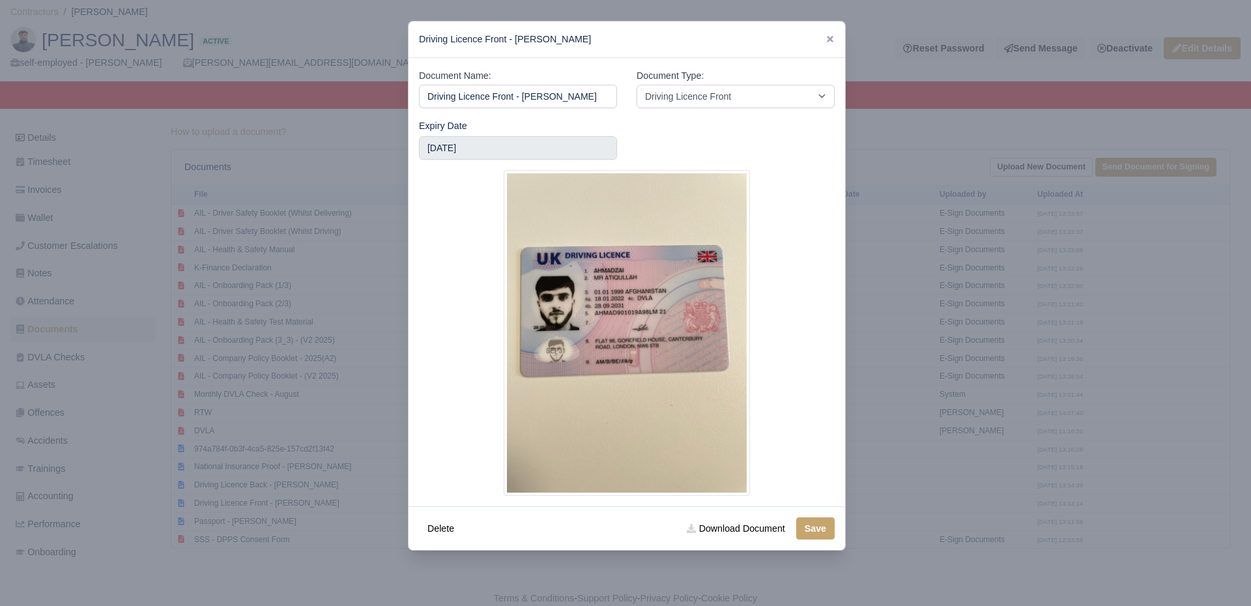
click at [235, 402] on div at bounding box center [625, 303] width 1251 height 606
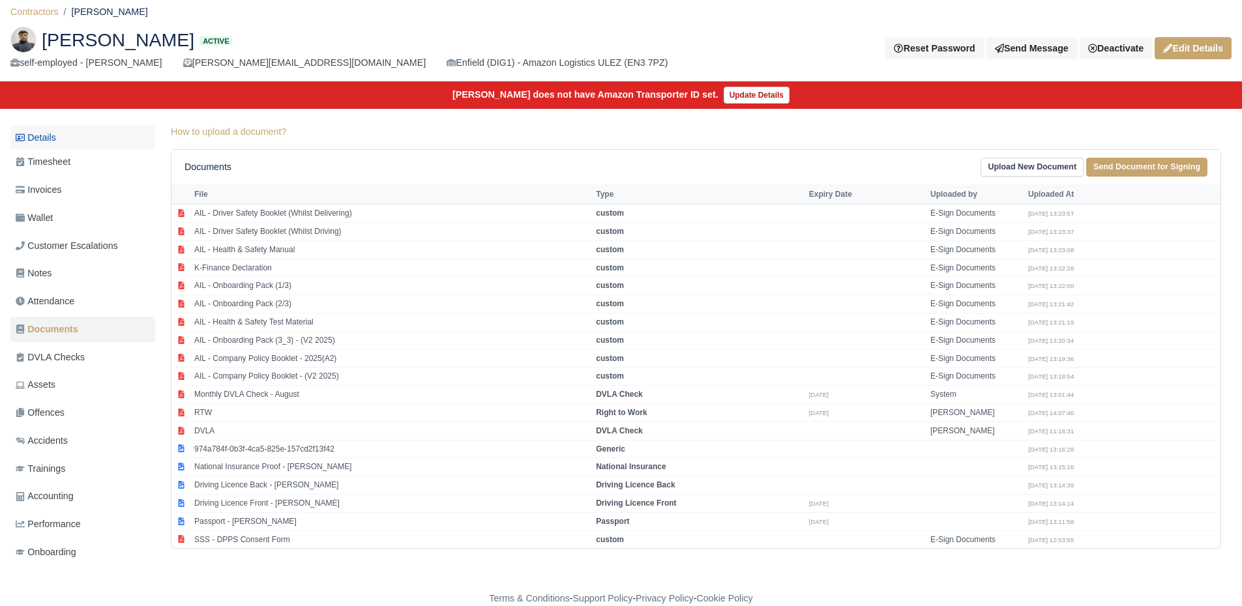
click at [102, 149] on link "Details" at bounding box center [82, 138] width 145 height 24
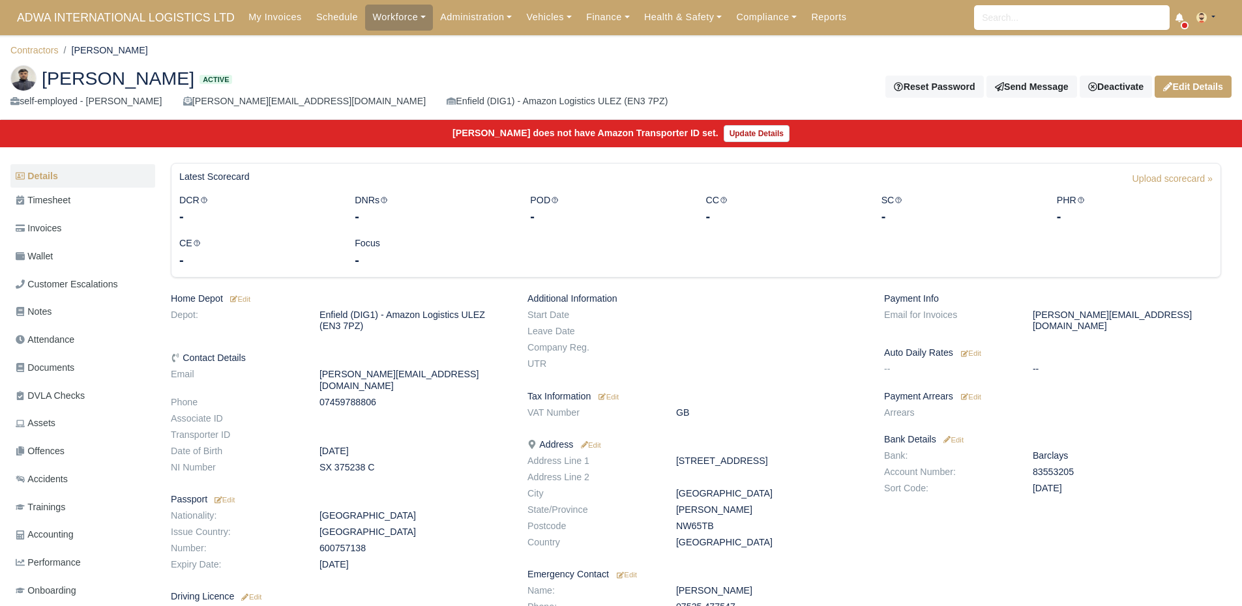
click at [977, 393] on div "Payment Info Email for Invoices [PERSON_NAME][EMAIL_ADDRESS][DOMAIN_NAME] Auto …" at bounding box center [1052, 483] width 357 height 380
click at [977, 393] on small "Edit" at bounding box center [971, 397] width 20 height 8
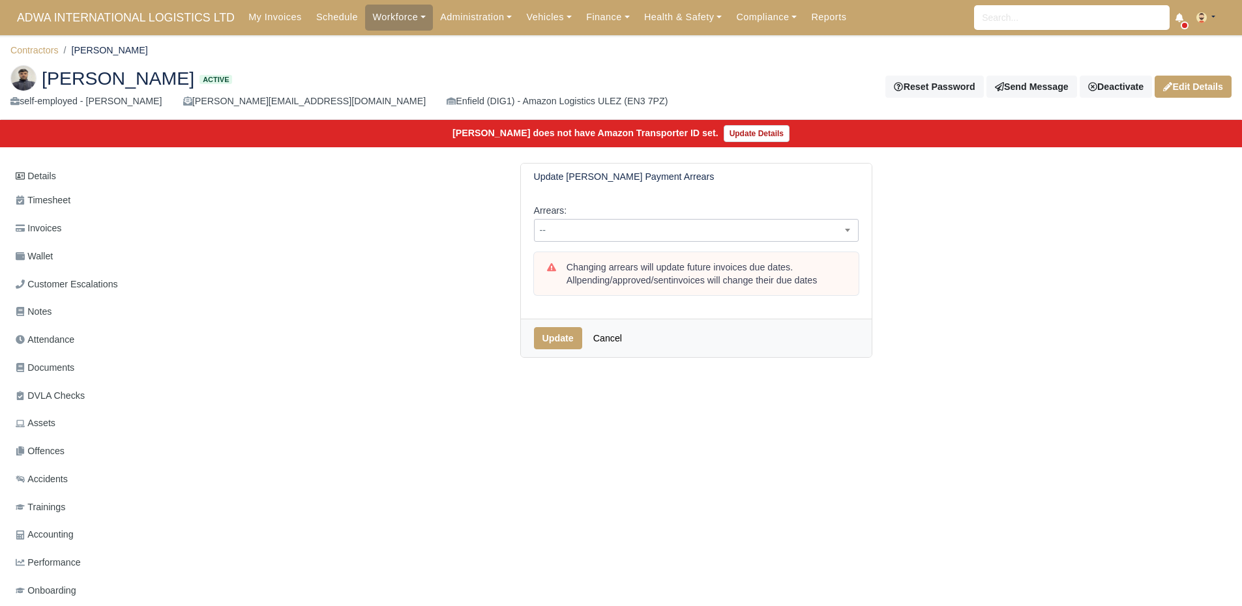
click at [701, 235] on span "--" at bounding box center [695, 230] width 323 height 16
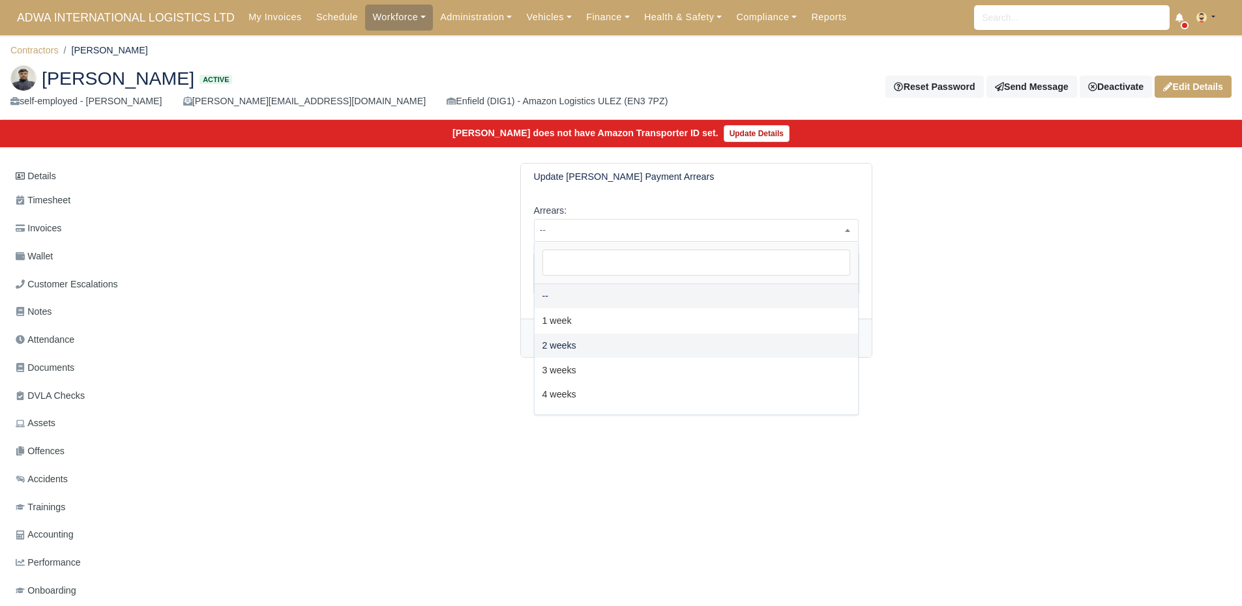
select select "2W"
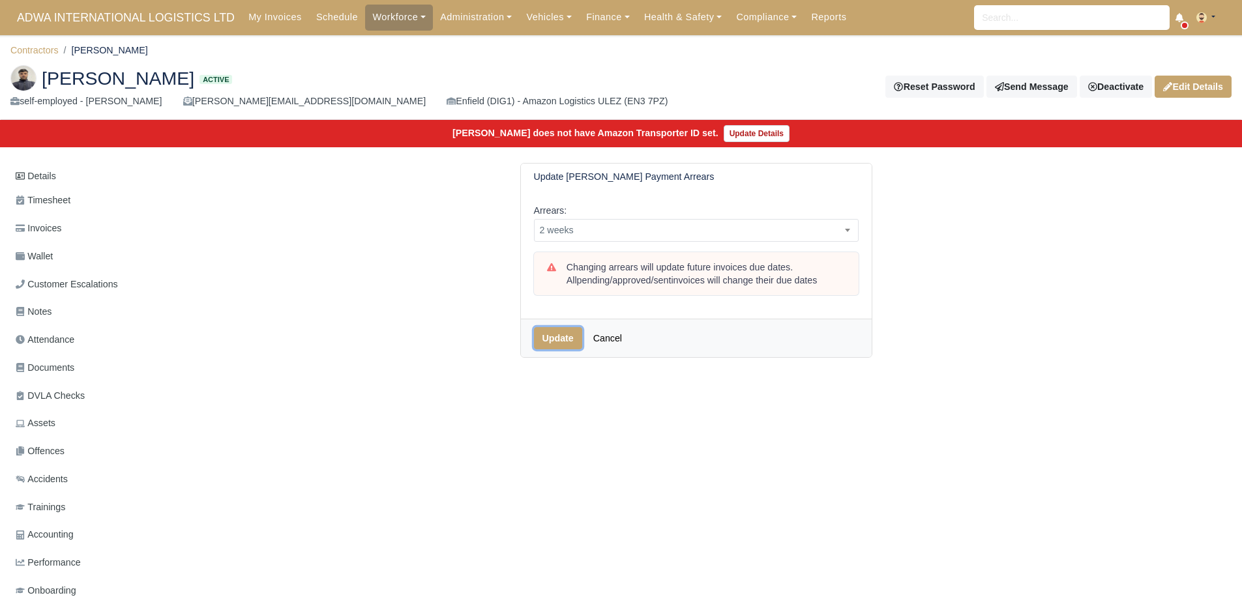
click at [557, 332] on button "Update" at bounding box center [558, 338] width 48 height 22
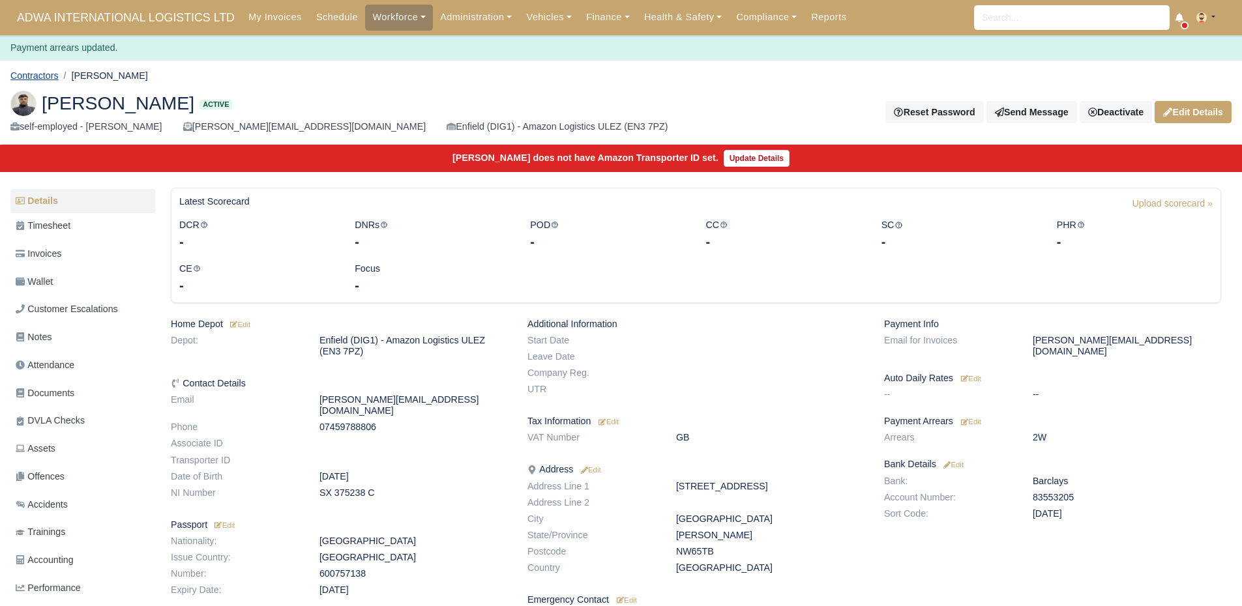
click at [55, 77] on link "Contractors" at bounding box center [34, 75] width 48 height 10
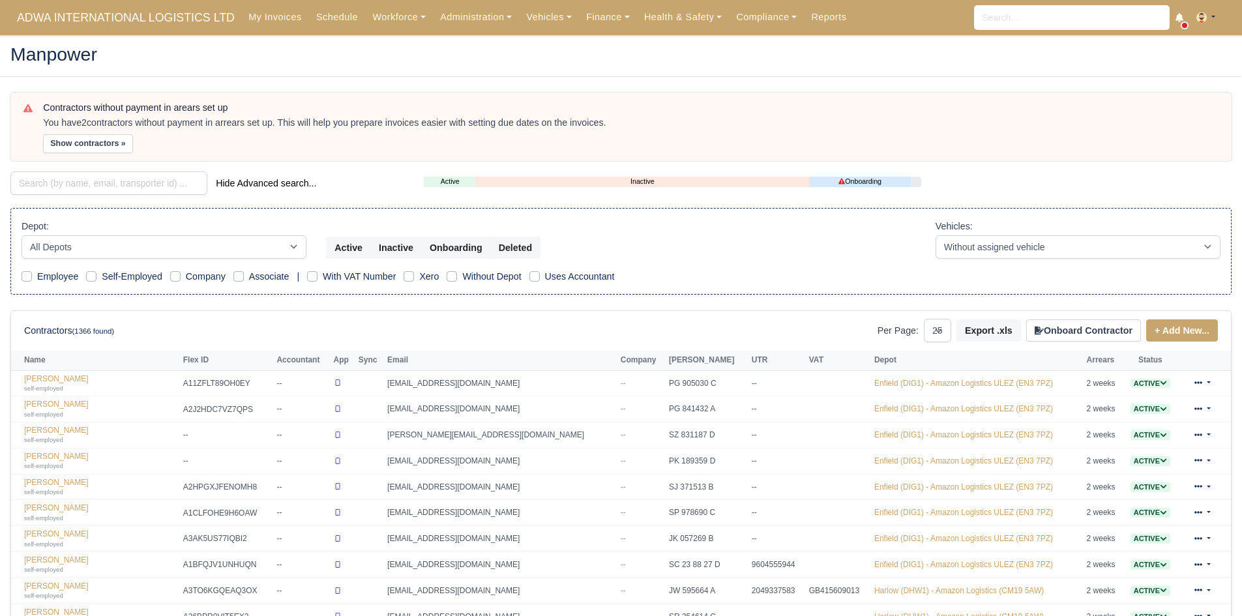
select select "25"
click at [110, 144] on button "Show contractors »" at bounding box center [88, 143] width 90 height 19
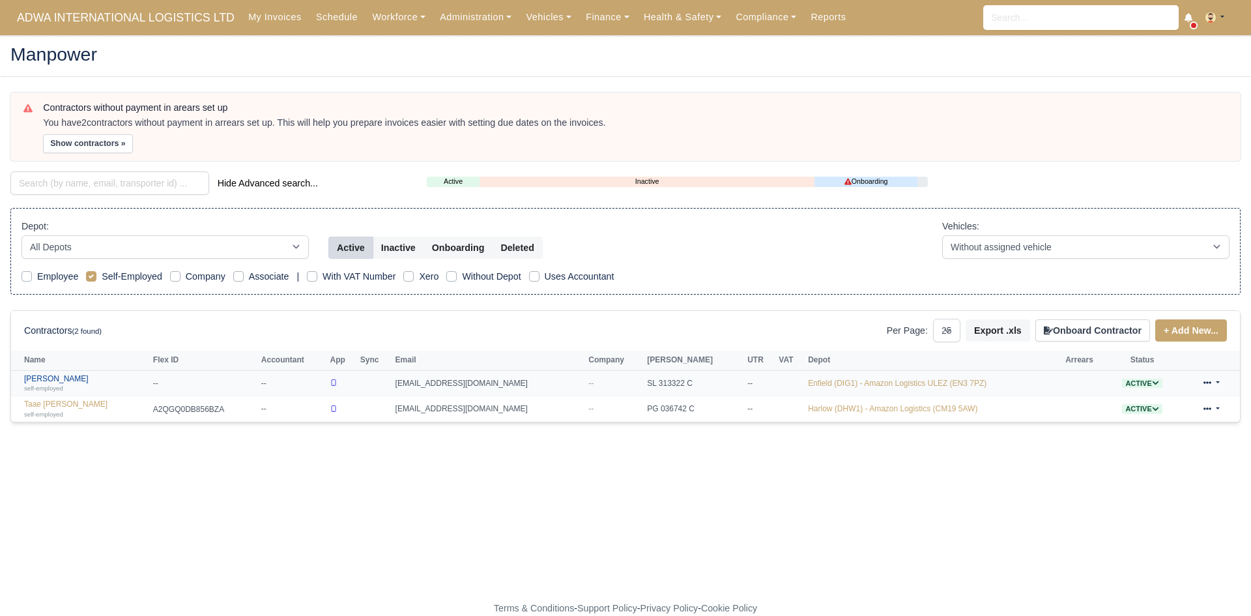
click at [73, 381] on link "[PERSON_NAME] self-employed" at bounding box center [85, 383] width 123 height 19
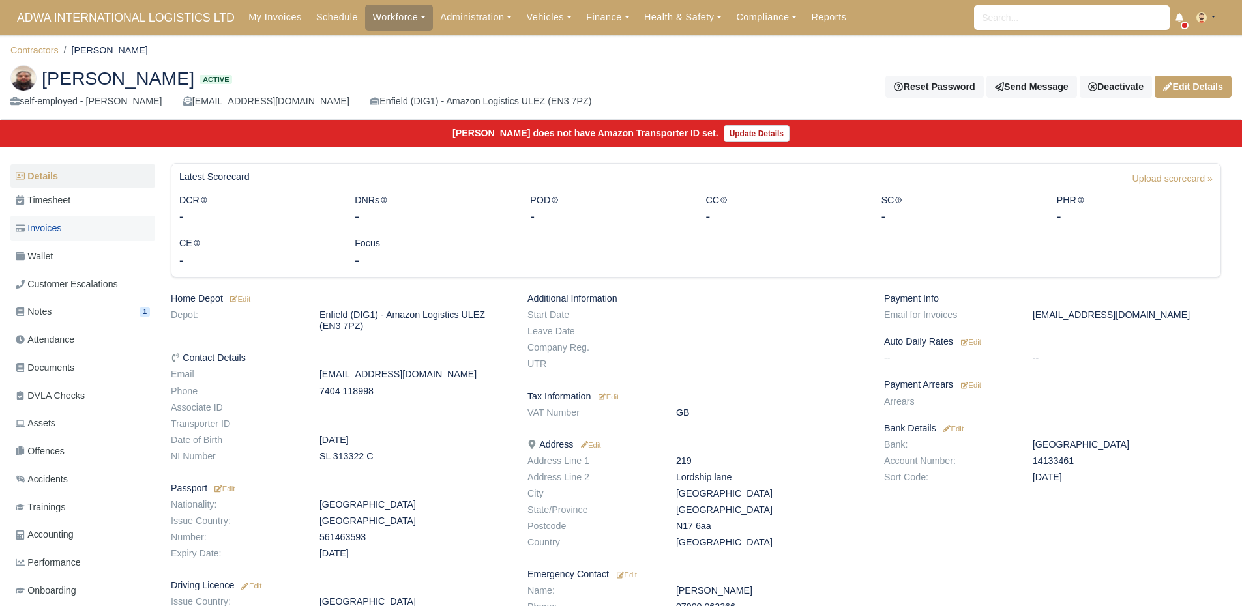
click at [91, 225] on link "Invoices" at bounding box center [82, 228] width 145 height 25
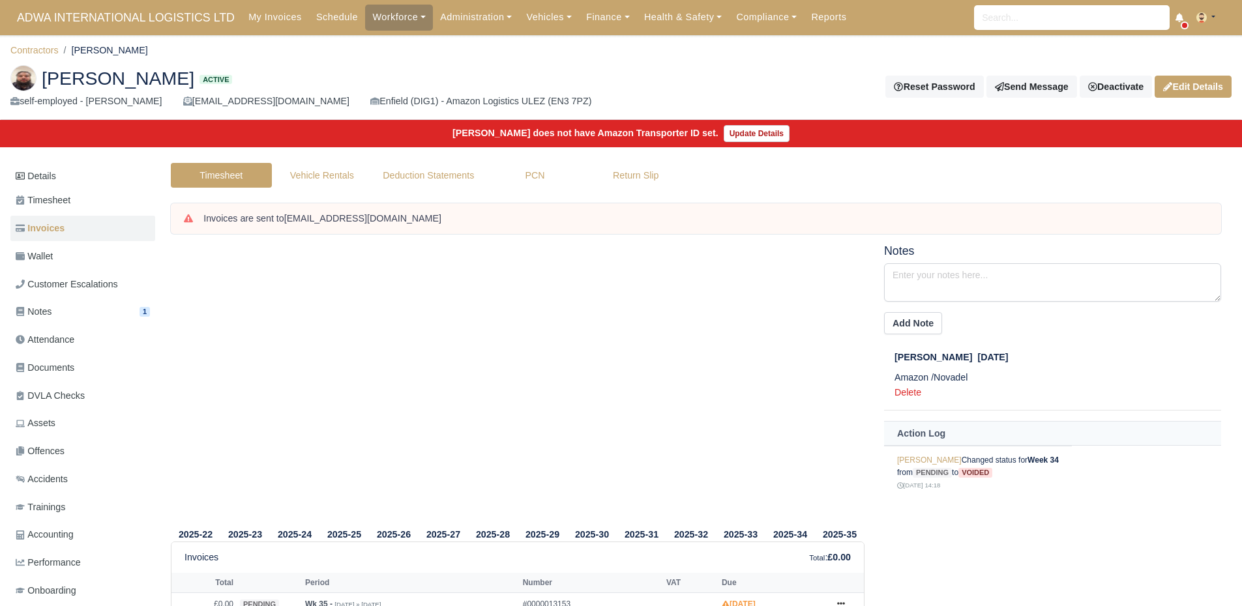
scroll to position [80, 0]
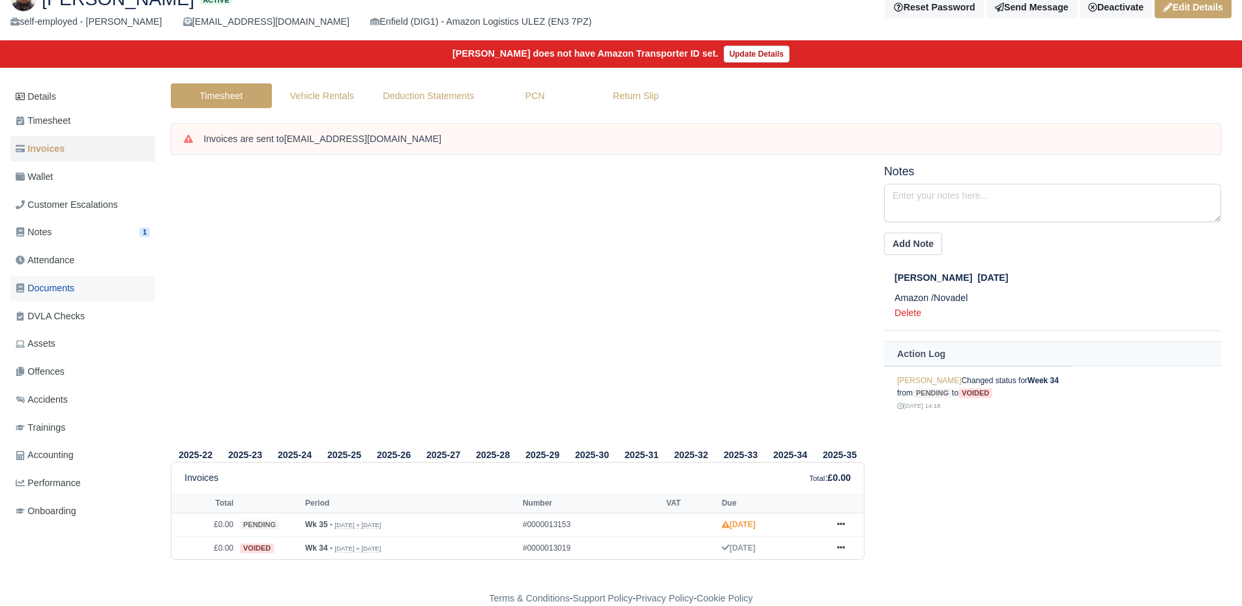
click at [73, 283] on span "Documents" at bounding box center [45, 288] width 59 height 15
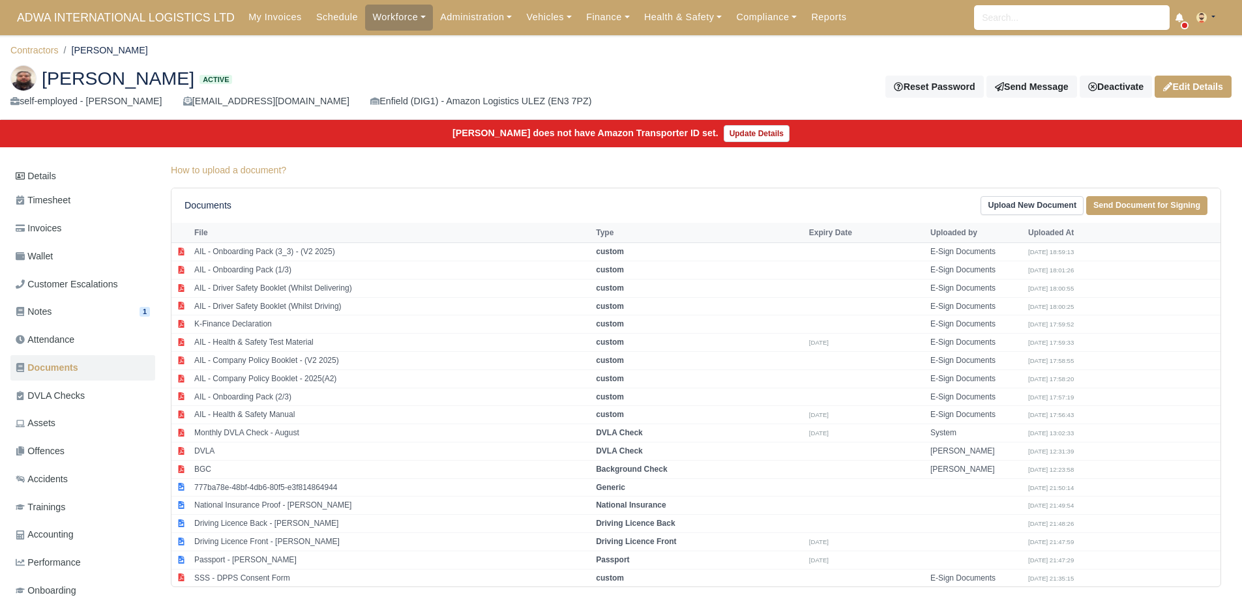
scroll to position [38, 0]
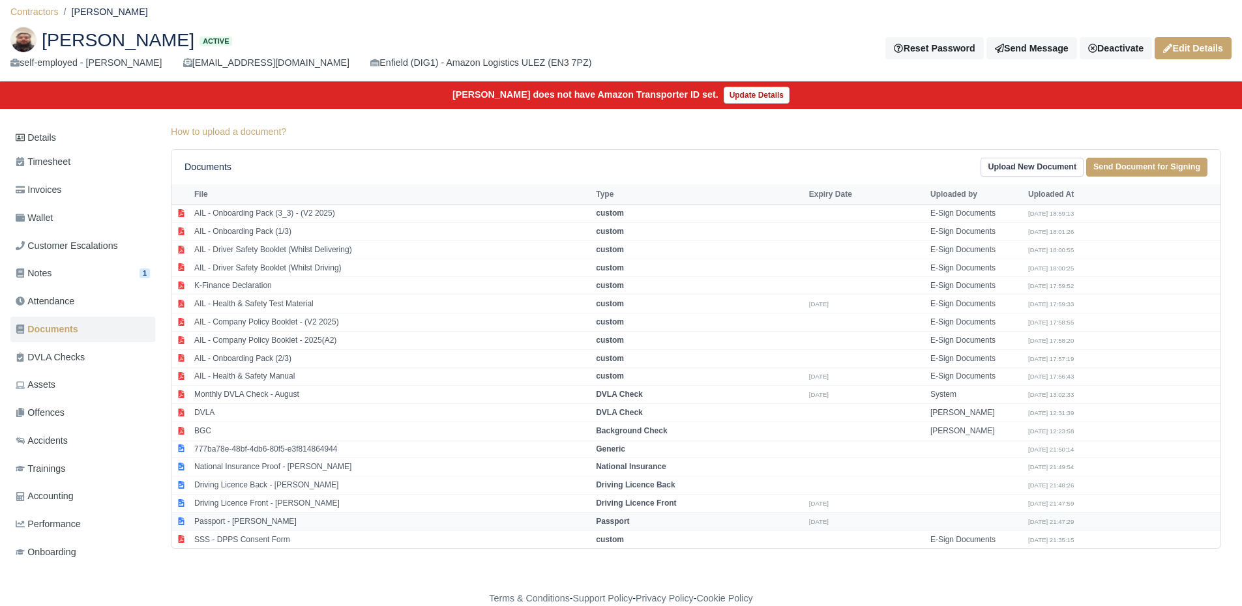
click at [282, 521] on td "Passport - Sayyed Ahmad Jirjees" at bounding box center [391, 521] width 401 height 18
select select "passport"
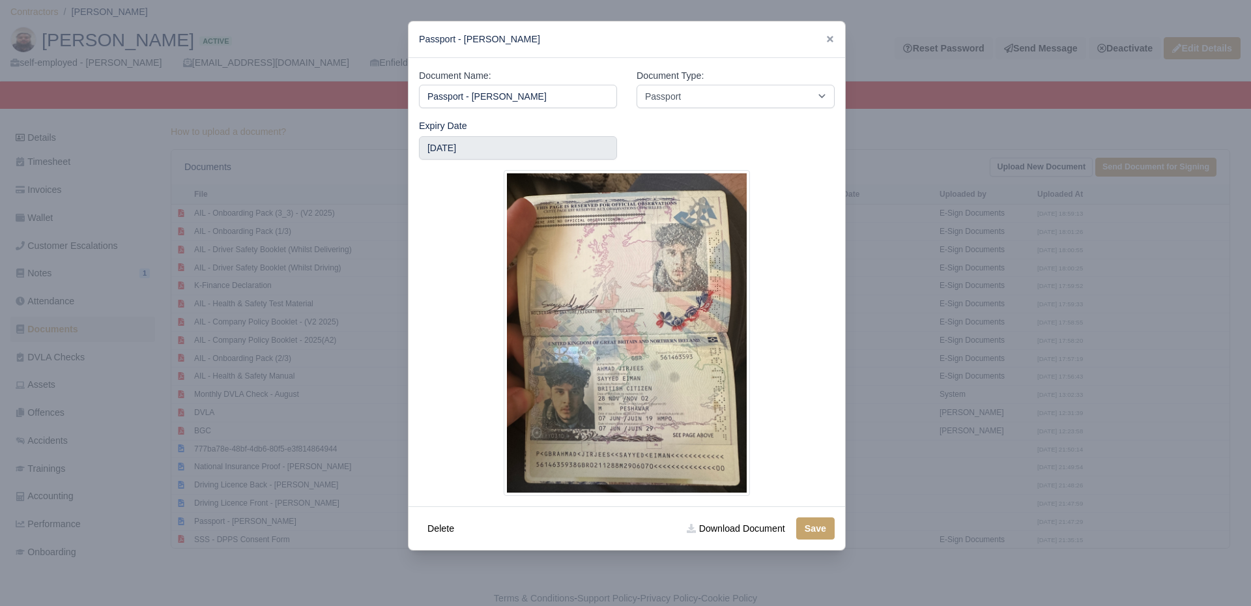
click at [265, 428] on div at bounding box center [625, 303] width 1251 height 606
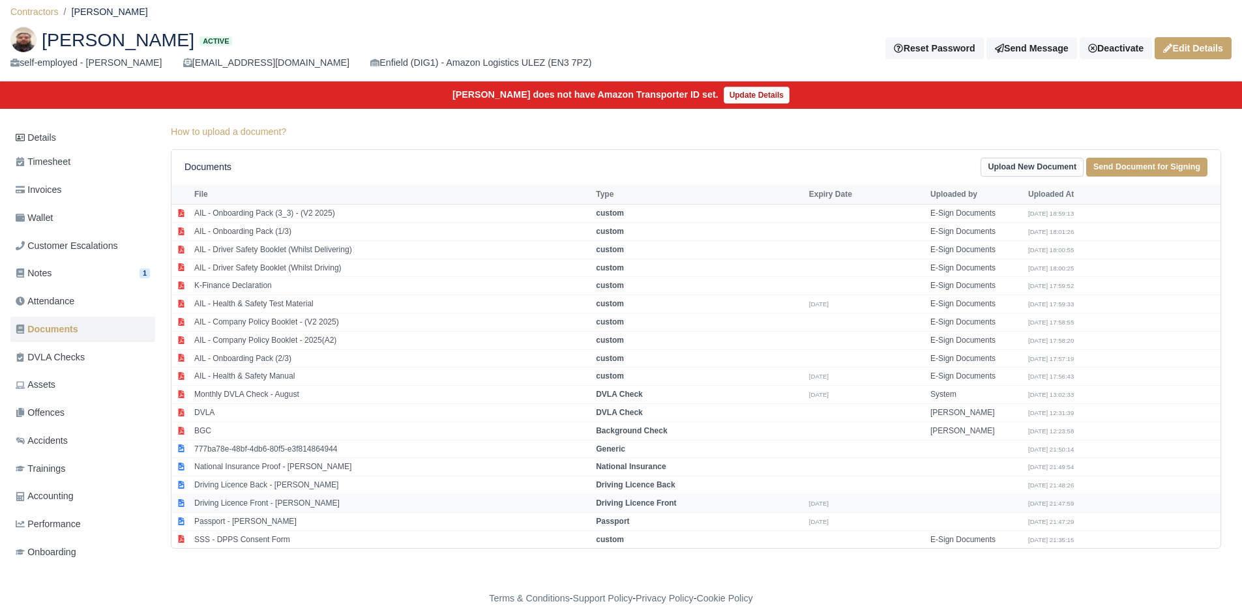
click at [252, 504] on td "Driving Licence Front - Sayyed Ahmad Jirjees" at bounding box center [391, 503] width 401 height 18
select select "driving-licence-front"
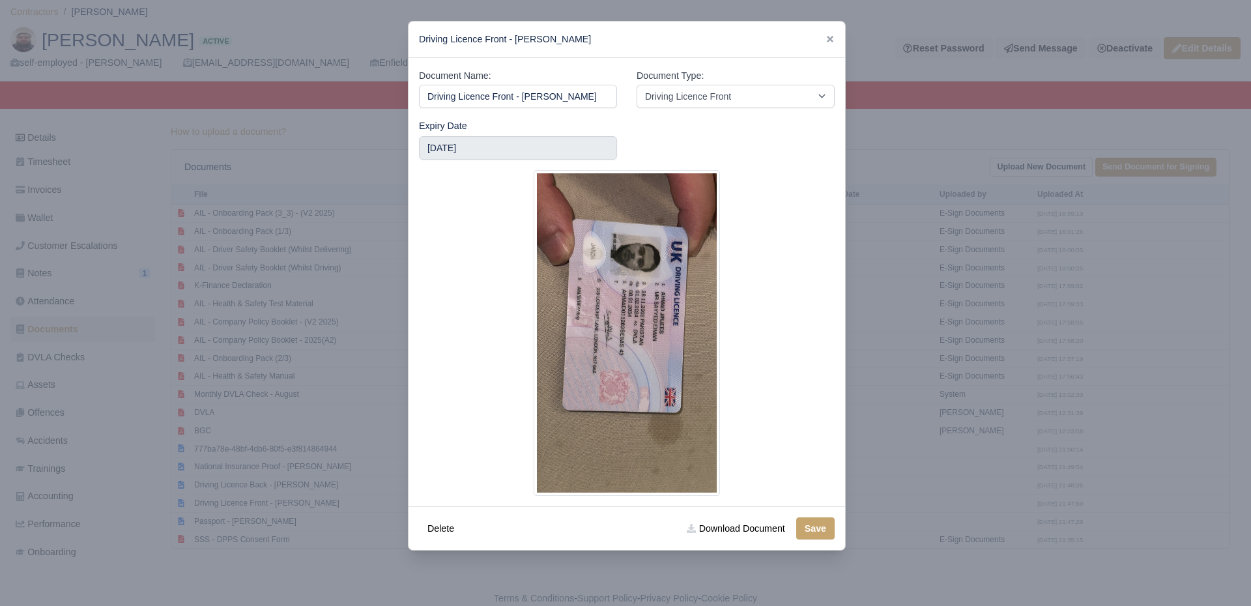
click at [239, 418] on div at bounding box center [625, 303] width 1251 height 606
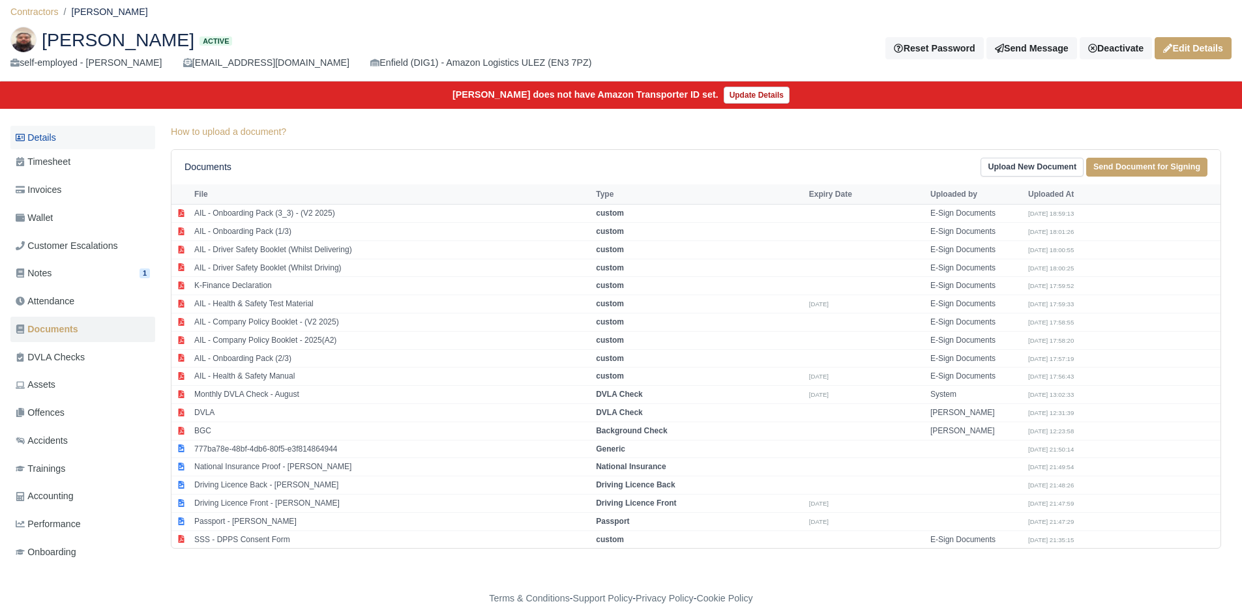
click at [89, 140] on link "Details" at bounding box center [82, 138] width 145 height 24
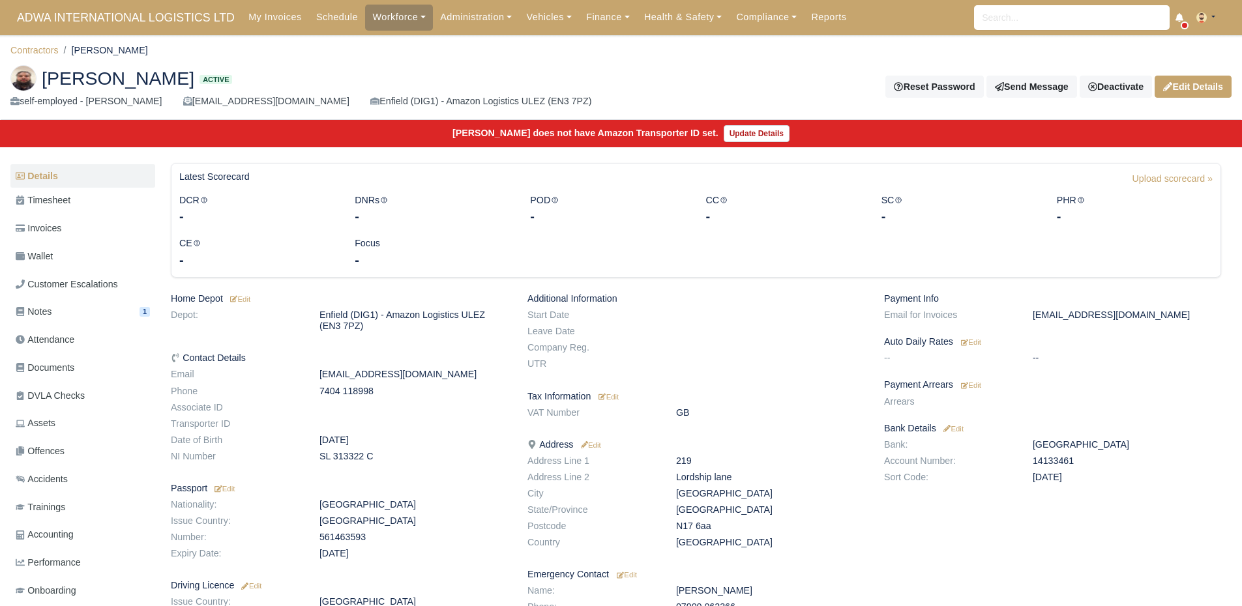
scroll to position [122, 0]
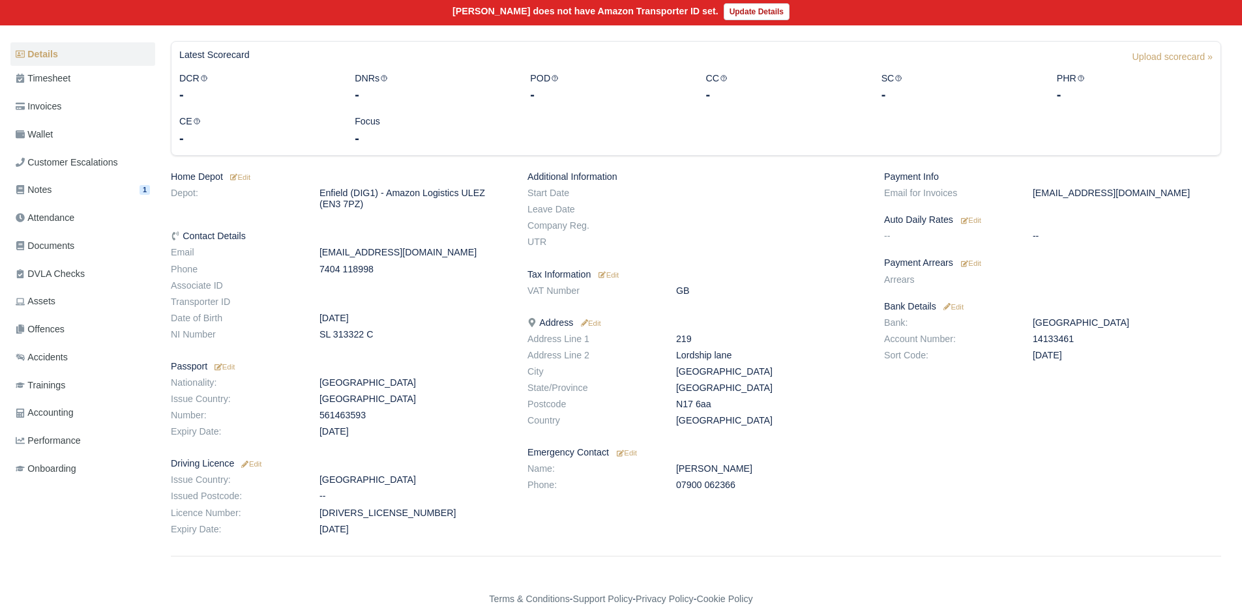
click at [973, 270] on div "Payment Info Email for Invoices [EMAIL_ADDRESS][DOMAIN_NAME] Auto Daily Rates E…" at bounding box center [1052, 355] width 357 height 369
click at [974, 262] on small "Edit" at bounding box center [971, 263] width 20 height 8
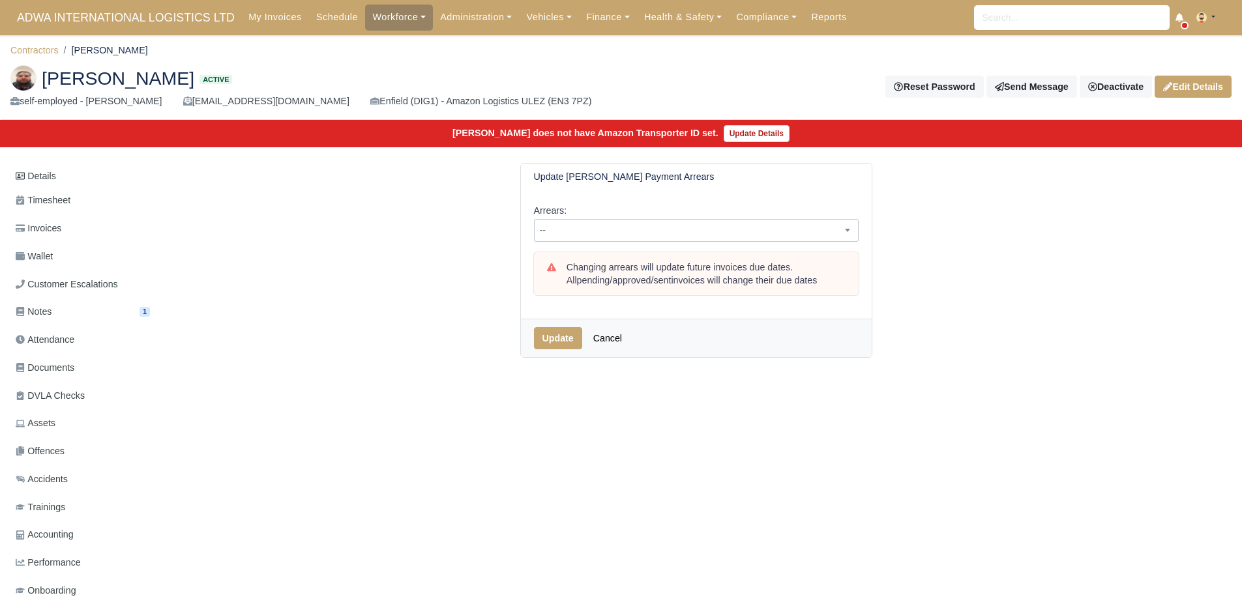
click at [665, 239] on span "--" at bounding box center [696, 230] width 325 height 23
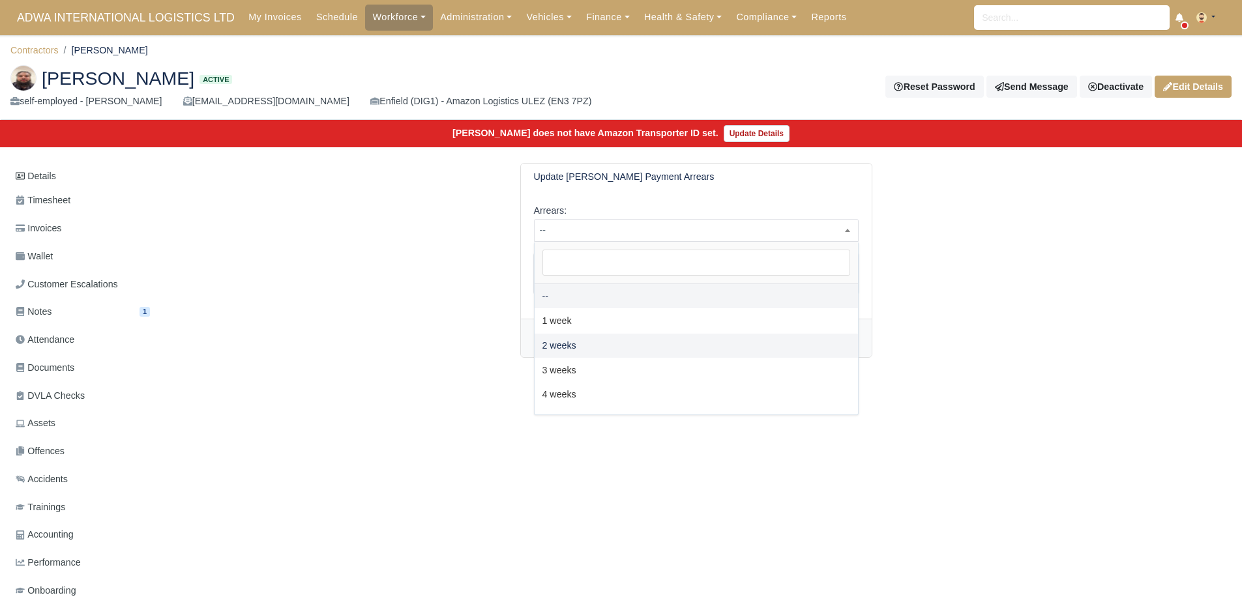
select select "2W"
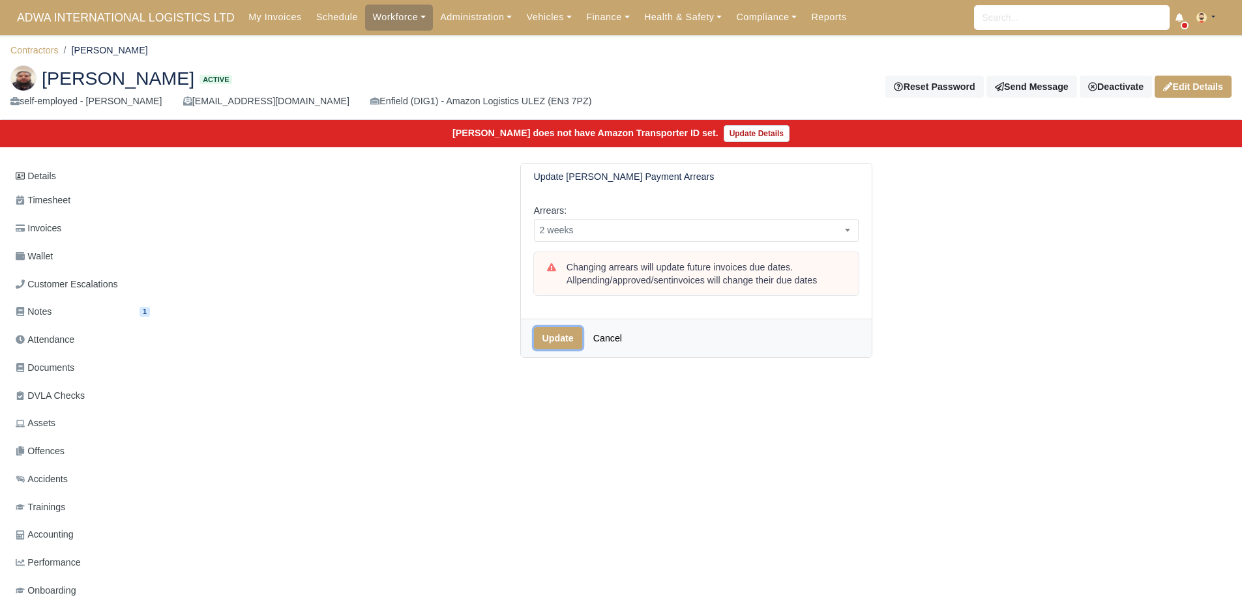
click at [560, 328] on button "Update" at bounding box center [558, 338] width 48 height 22
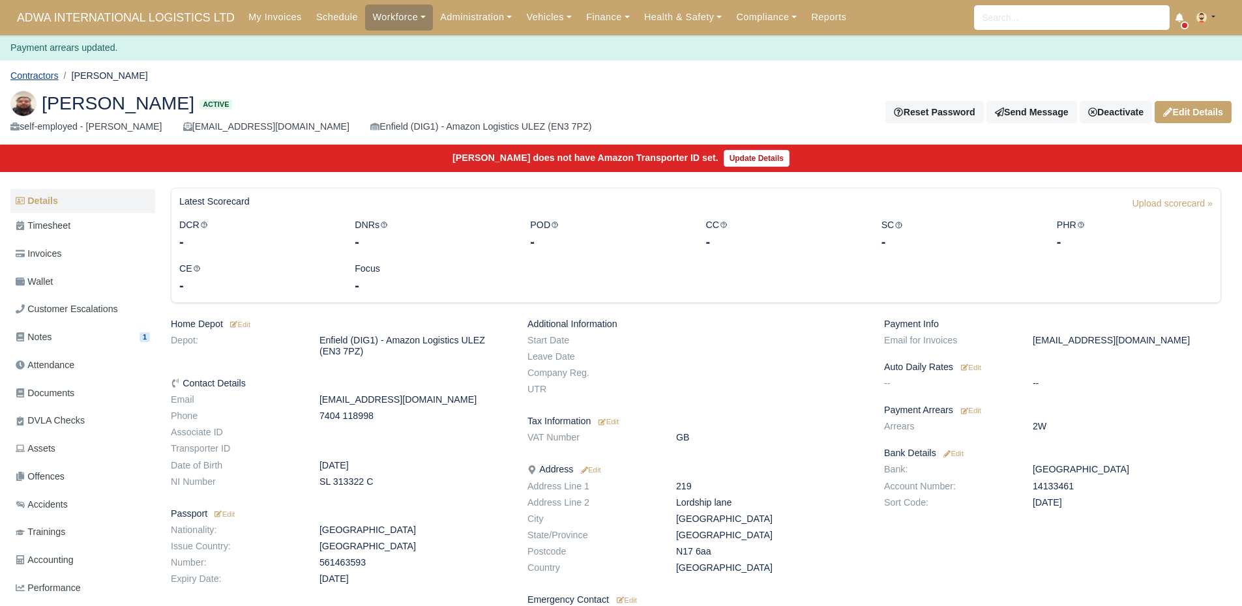
click at [36, 72] on link "Contractors" at bounding box center [34, 75] width 48 height 10
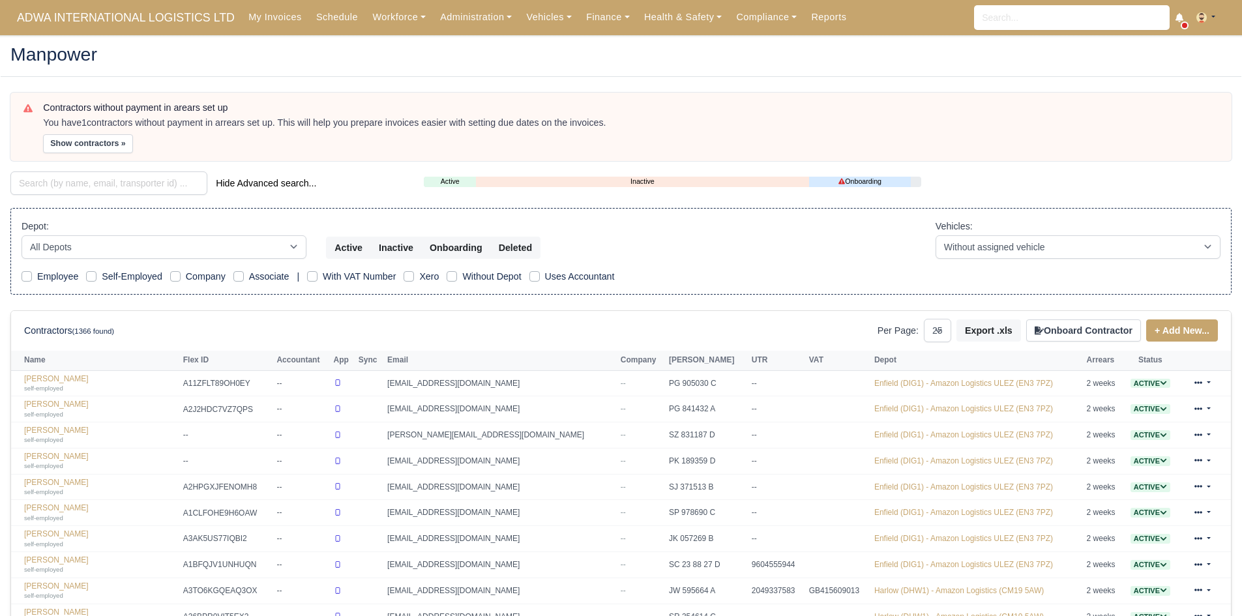
select select "25"
click at [100, 145] on button "Show contractors »" at bounding box center [88, 143] width 90 height 19
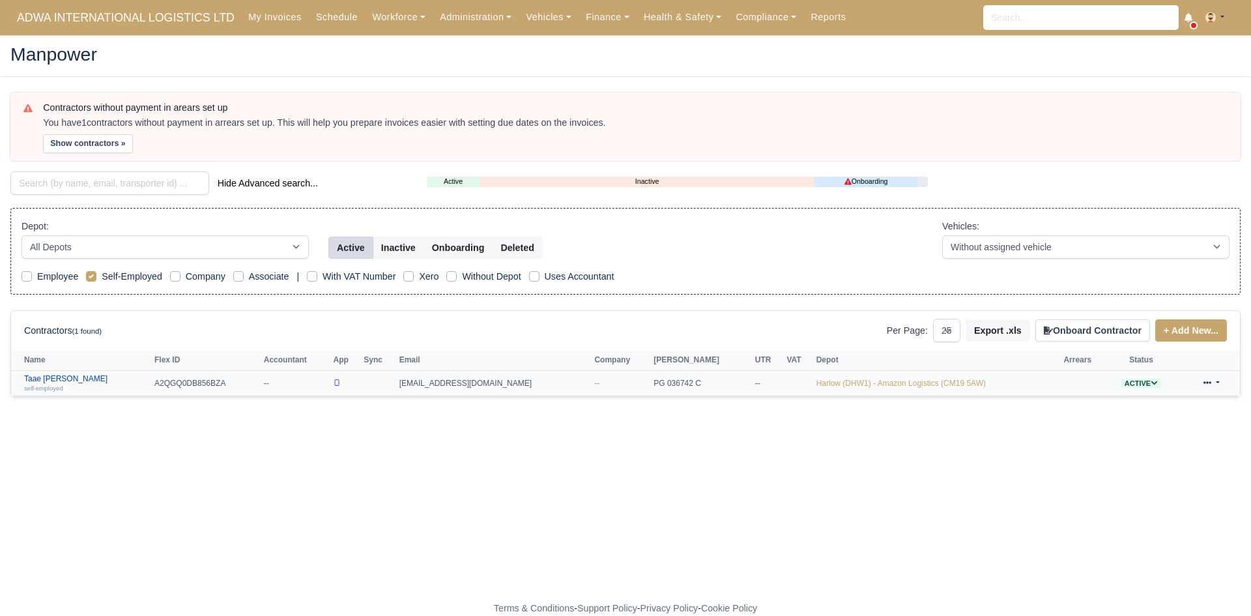
click at [51, 379] on link "Taae [PERSON_NAME] self-employed" at bounding box center [86, 383] width 124 height 19
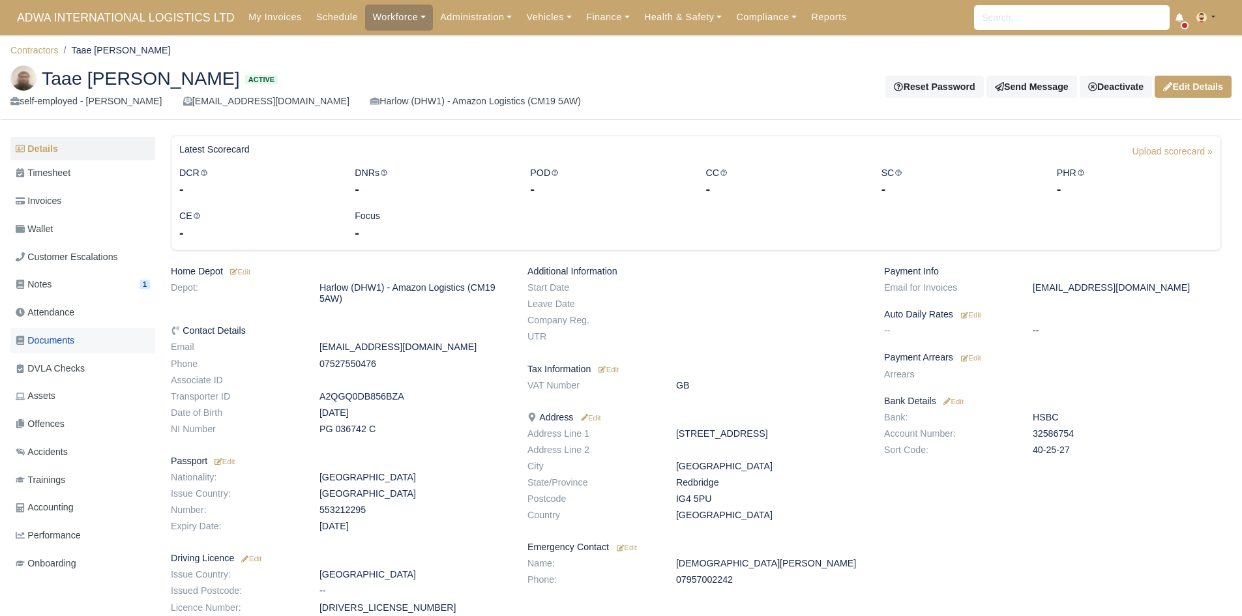
click at [83, 345] on link "Documents" at bounding box center [82, 340] width 145 height 25
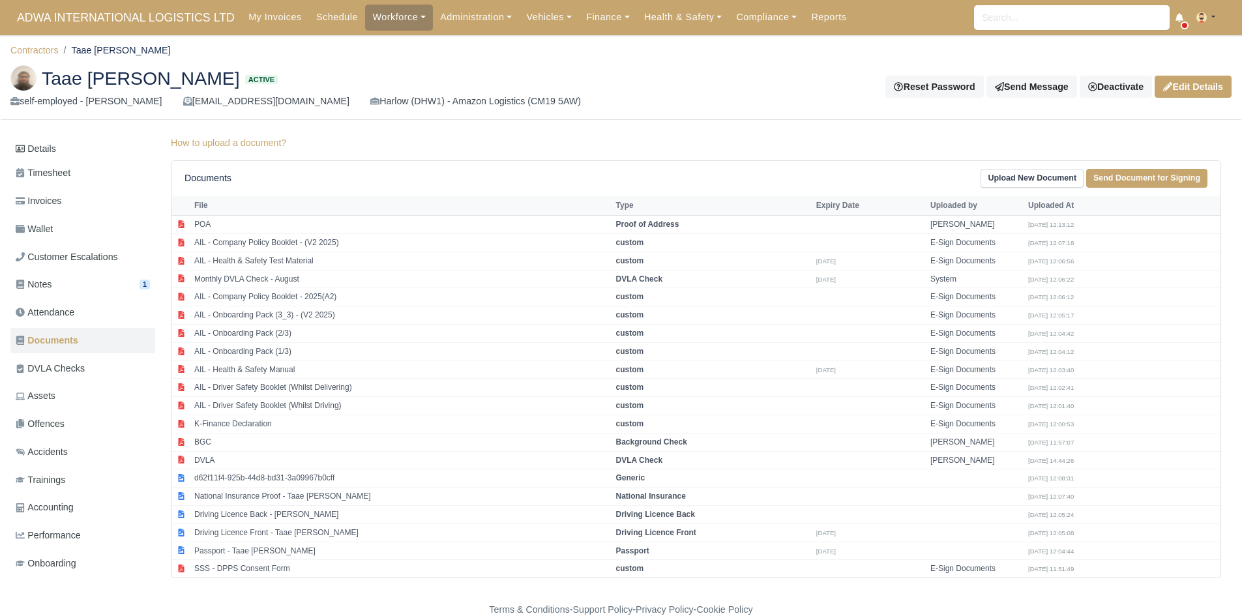
scroll to position [1, 0]
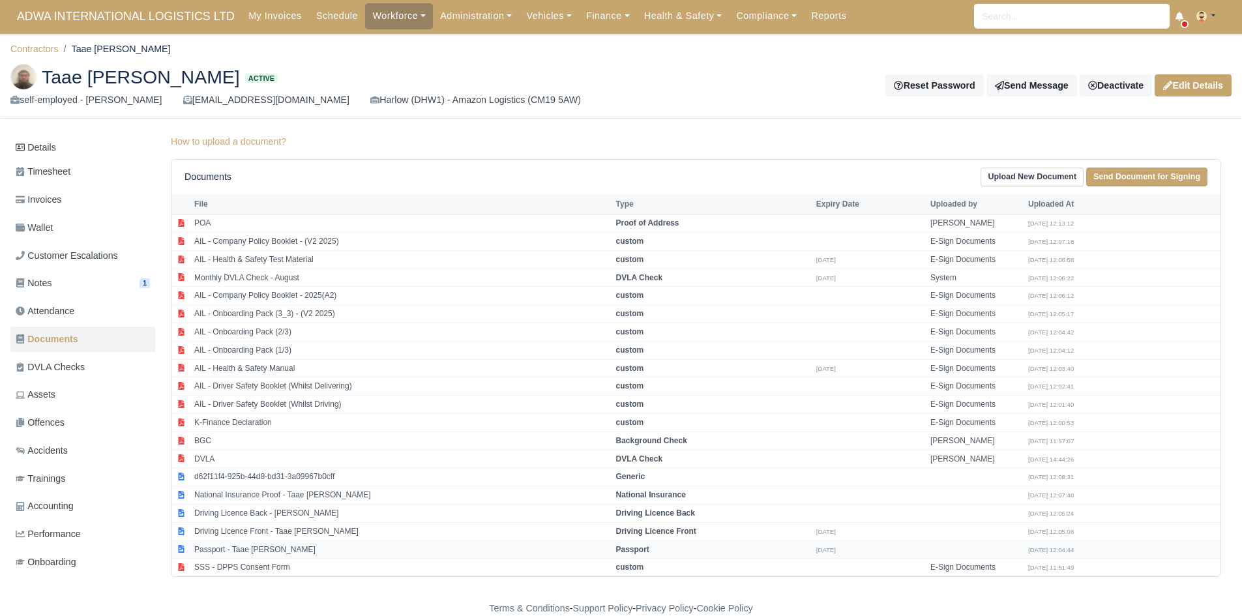
click at [255, 547] on td "Passport - Taae [PERSON_NAME]" at bounding box center [402, 549] width 422 height 18
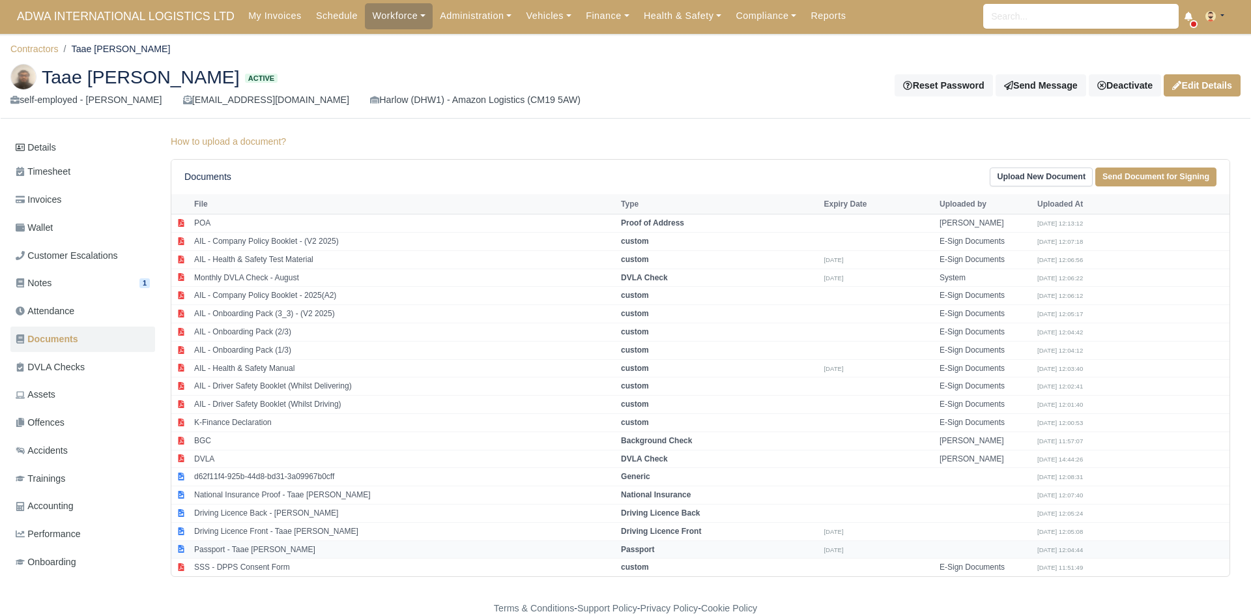
select select "passport"
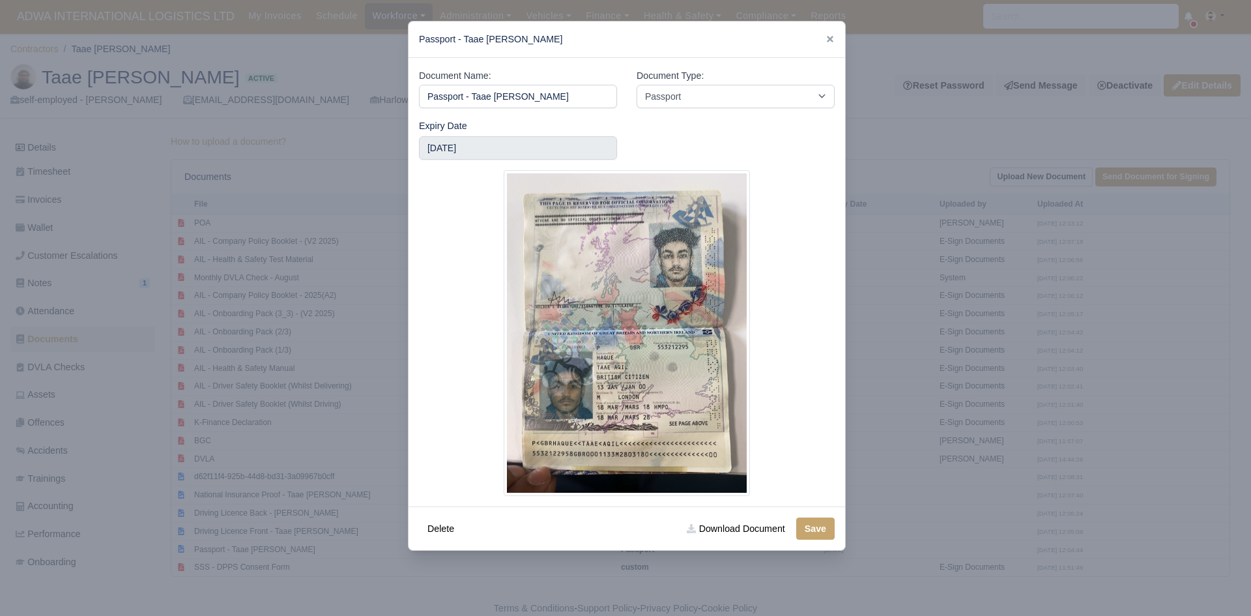
click at [258, 452] on div at bounding box center [625, 308] width 1251 height 616
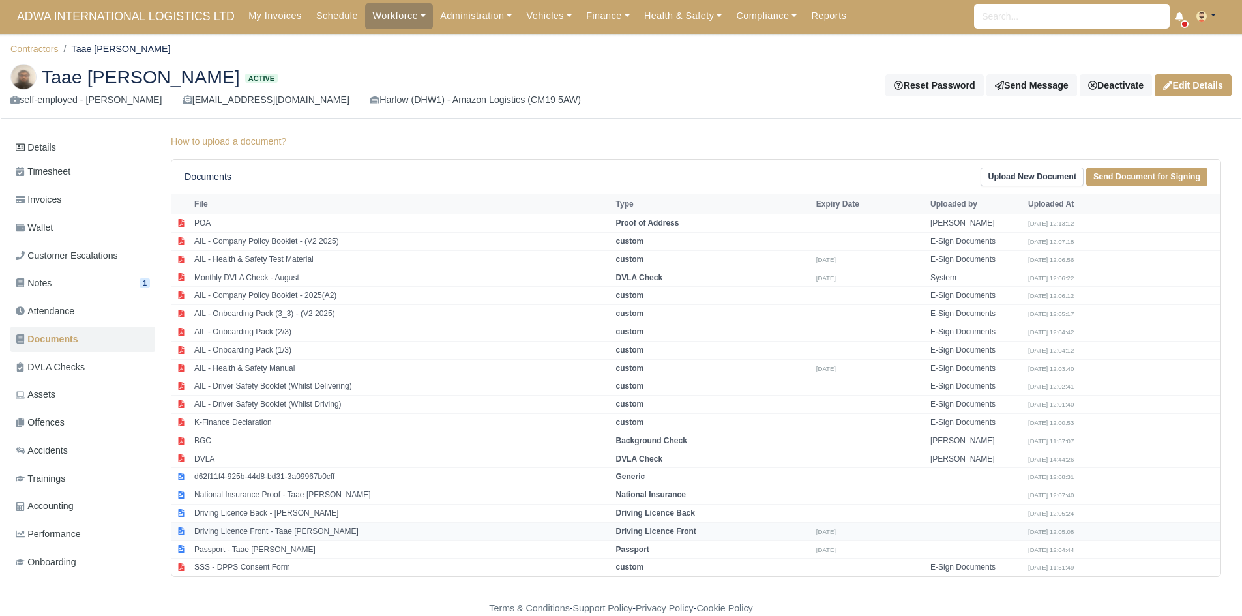
click at [276, 531] on td "Driving Licence Front - Taae Haque" at bounding box center [402, 531] width 422 height 18
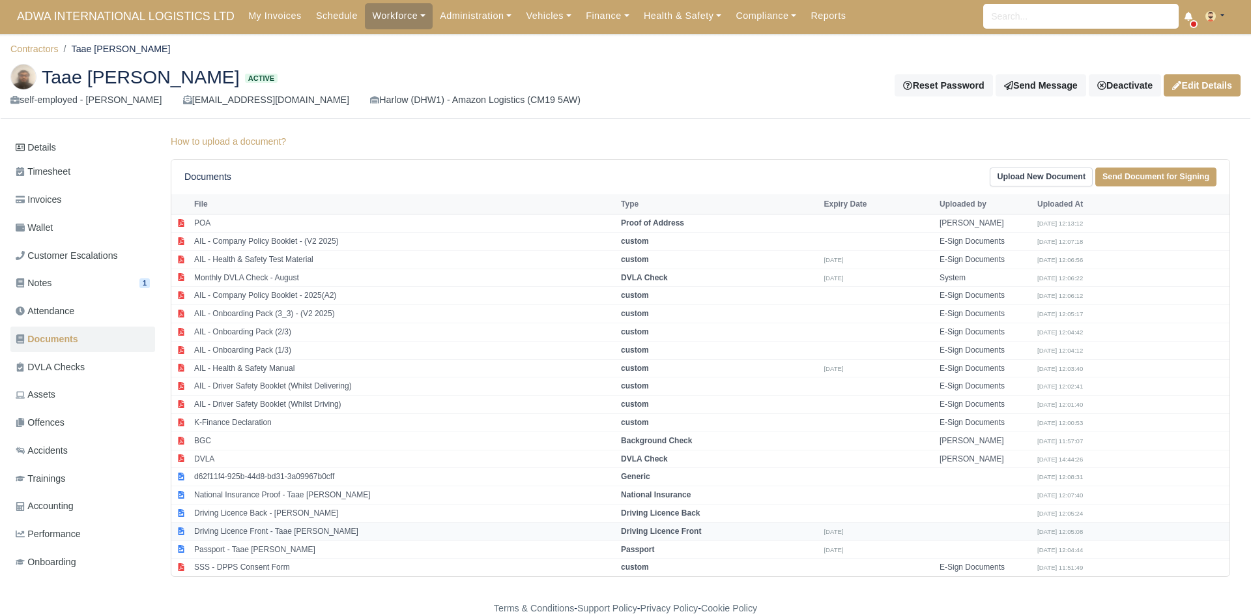
select select "driving-licence-front"
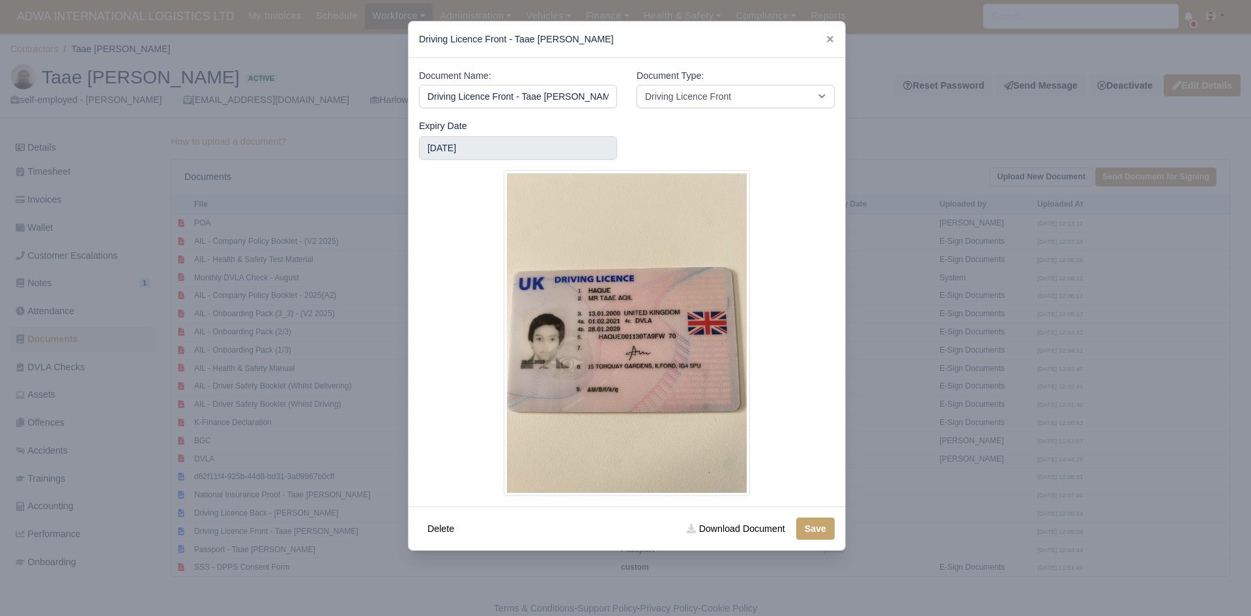
click at [311, 456] on div at bounding box center [625, 308] width 1251 height 616
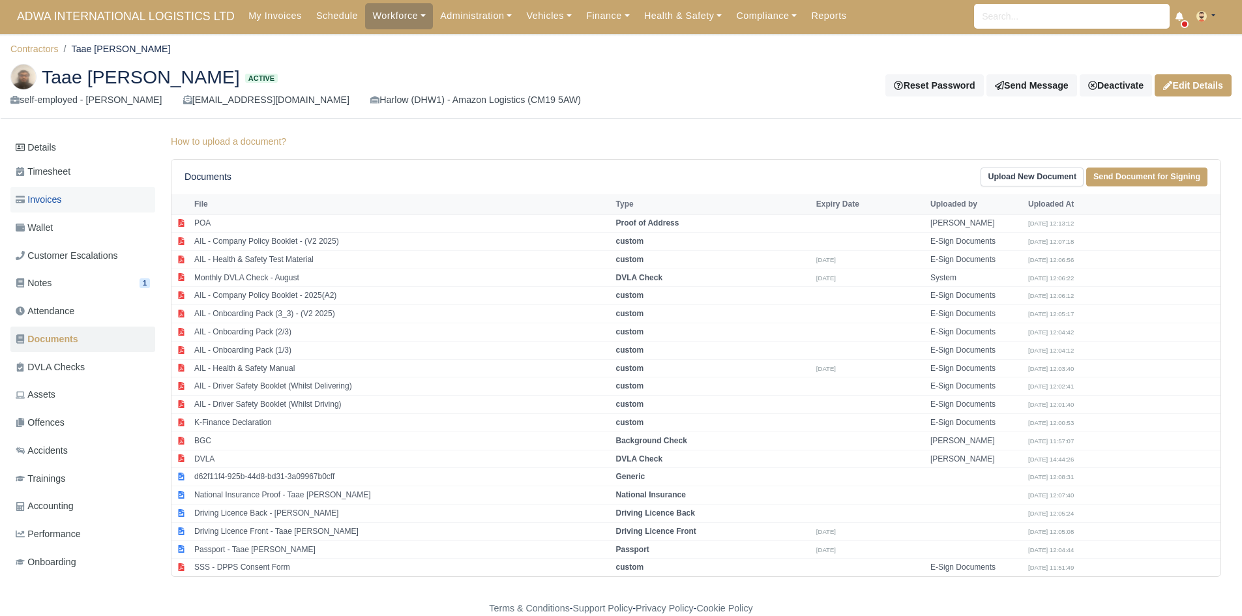
click at [83, 208] on link "Invoices" at bounding box center [82, 199] width 145 height 25
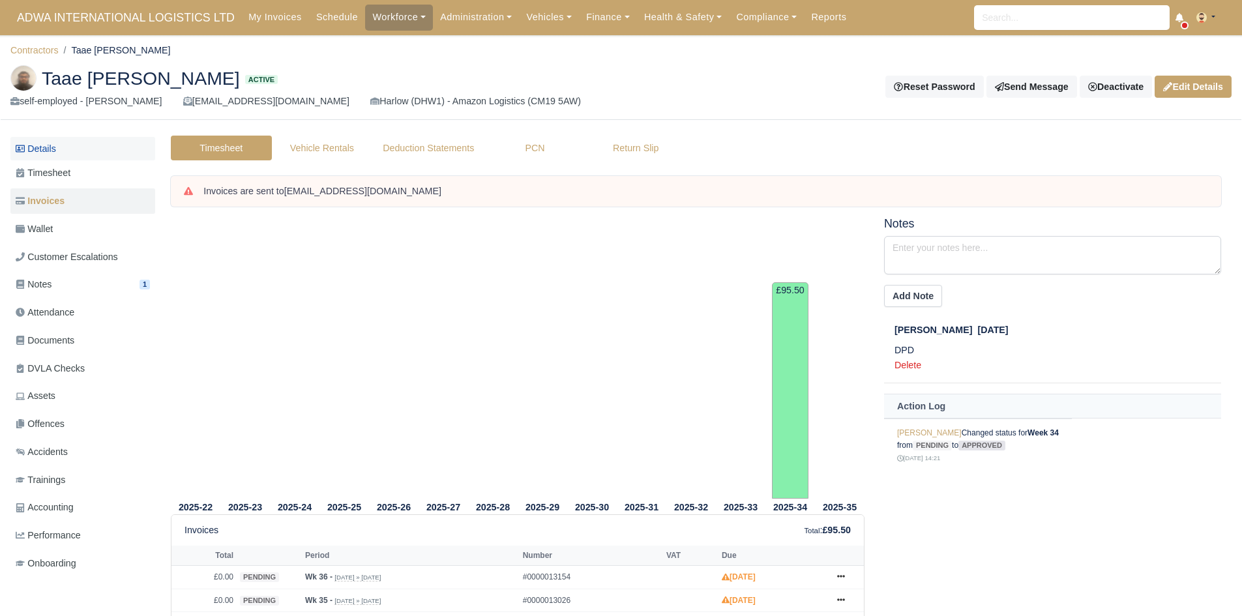
click at [91, 141] on link "Details" at bounding box center [82, 149] width 145 height 24
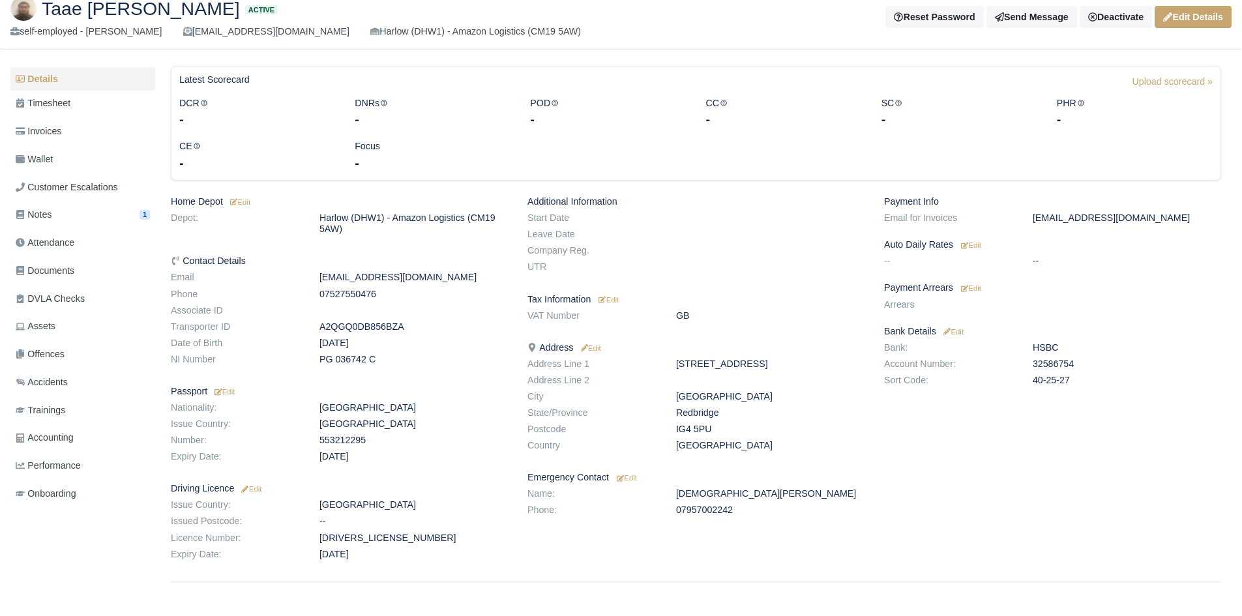
scroll to position [70, 0]
click at [975, 285] on small "Edit" at bounding box center [971, 288] width 20 height 8
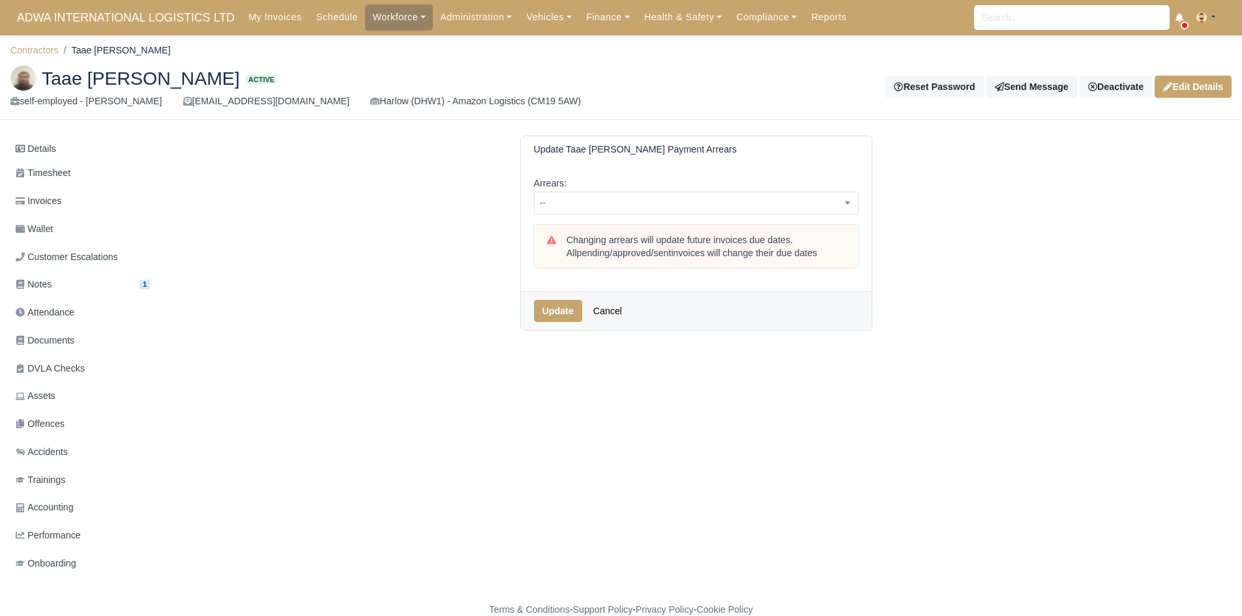
click at [635, 216] on div "Arrears: -- 1 week 2 weeks 3 weeks 4 weeks 5 weeks 6 weeks 7 weeks 8 weeks 9 we…" at bounding box center [696, 227] width 351 height 128
click at [641, 204] on span "--" at bounding box center [695, 203] width 323 height 16
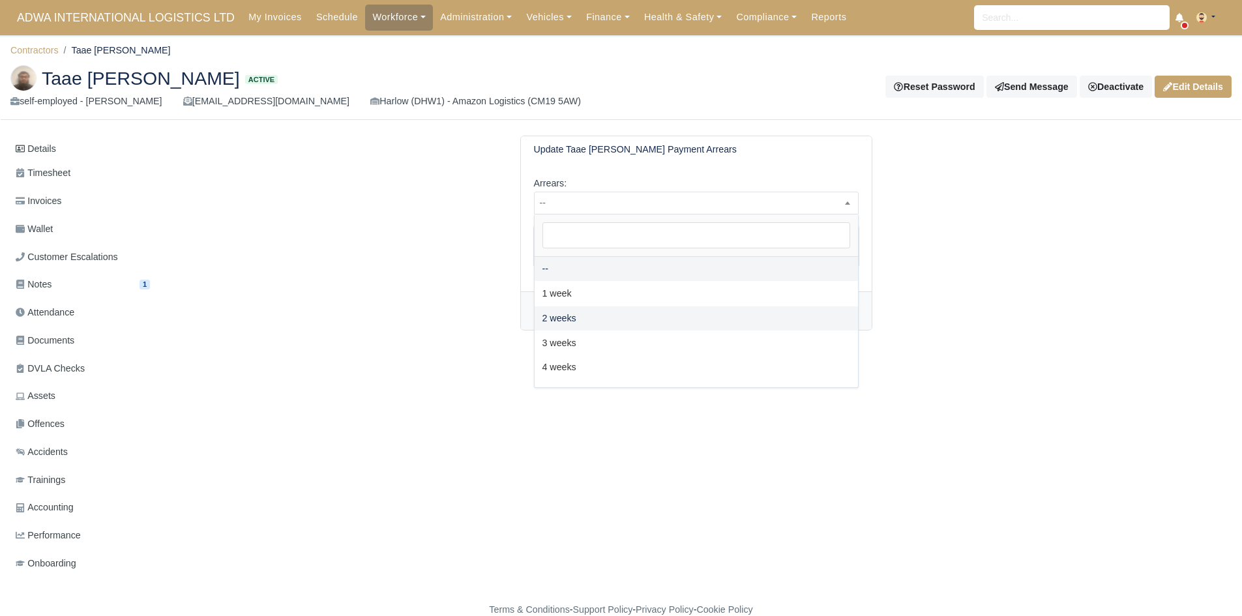
select select "2W"
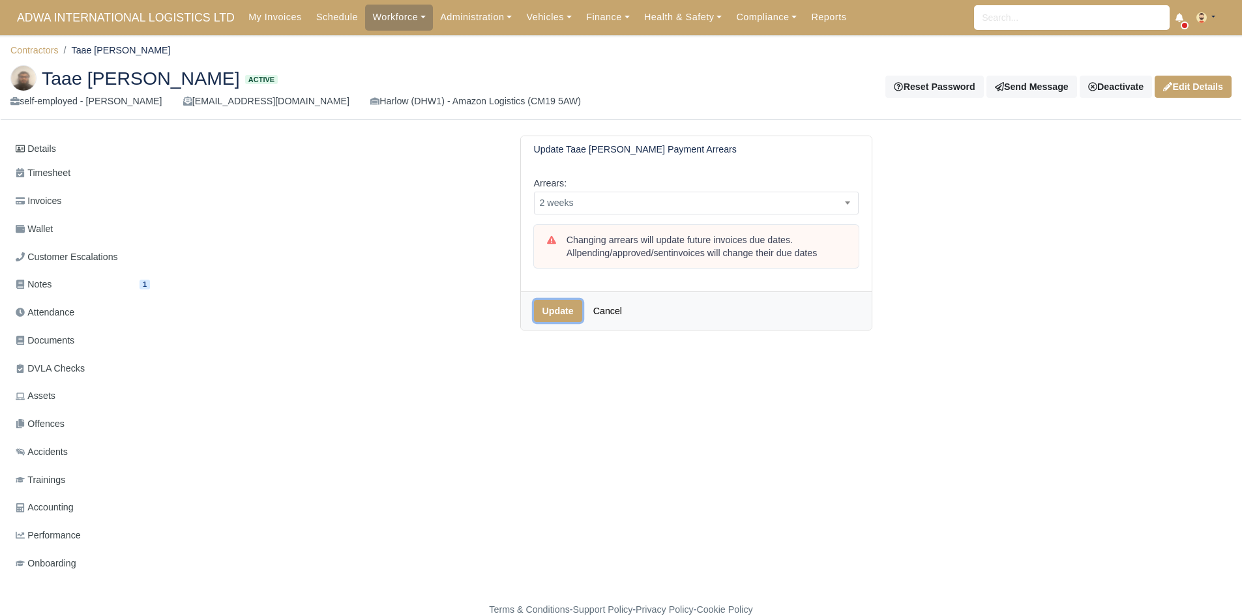
click at [562, 310] on button "Update" at bounding box center [558, 311] width 48 height 22
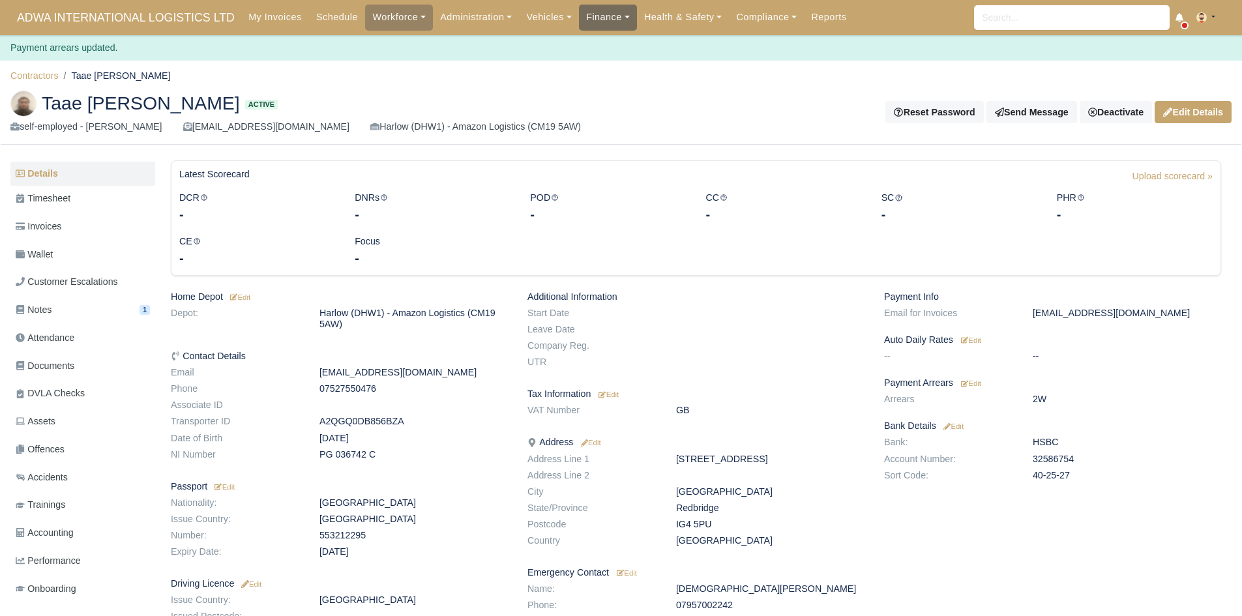
click at [587, 16] on link "Finance" at bounding box center [608, 17] width 58 height 25
click at [592, 44] on link "Invoices" at bounding box center [638, 46] width 106 height 27
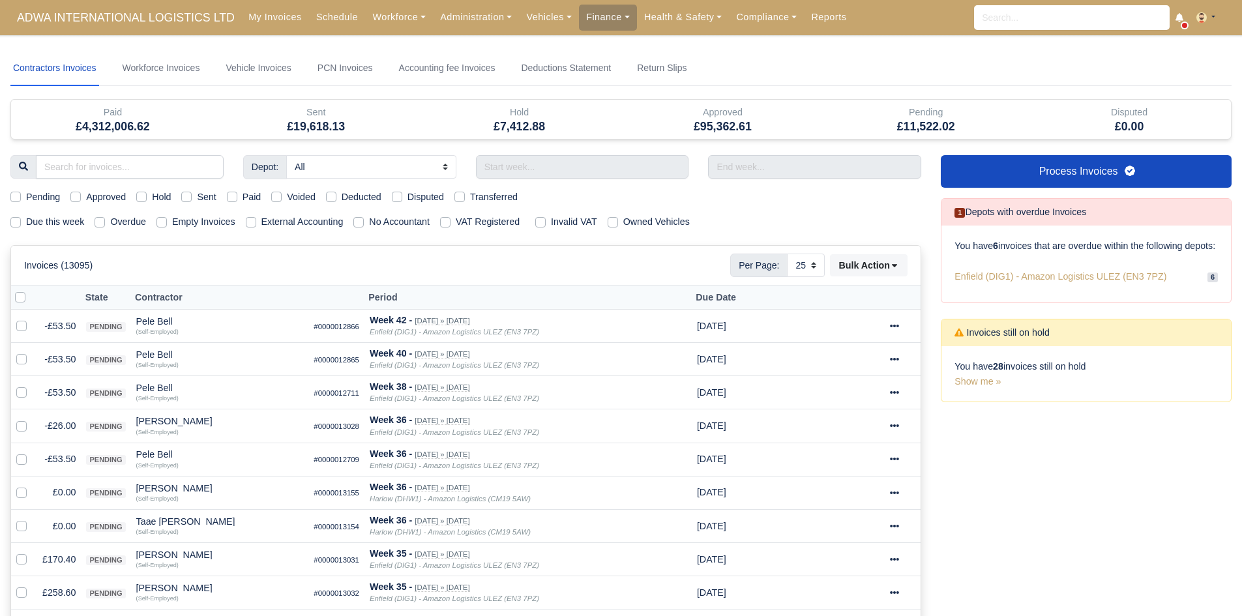
select select "25"
click at [41, 220] on label "Due this week" at bounding box center [55, 221] width 58 height 15
click at [21, 220] on input "Due this week" at bounding box center [15, 219] width 10 height 10
checkbox input "true"
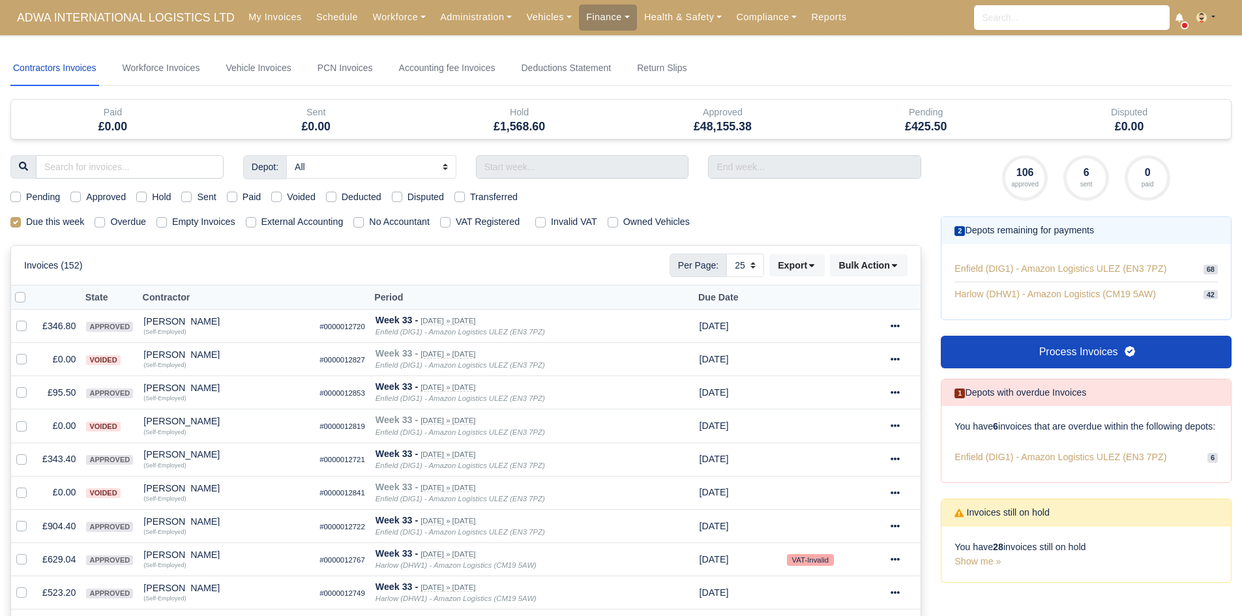
click at [44, 197] on label "Pending" at bounding box center [43, 197] width 34 height 15
click at [21, 197] on input "Pending" at bounding box center [15, 195] width 10 height 10
checkbox input "true"
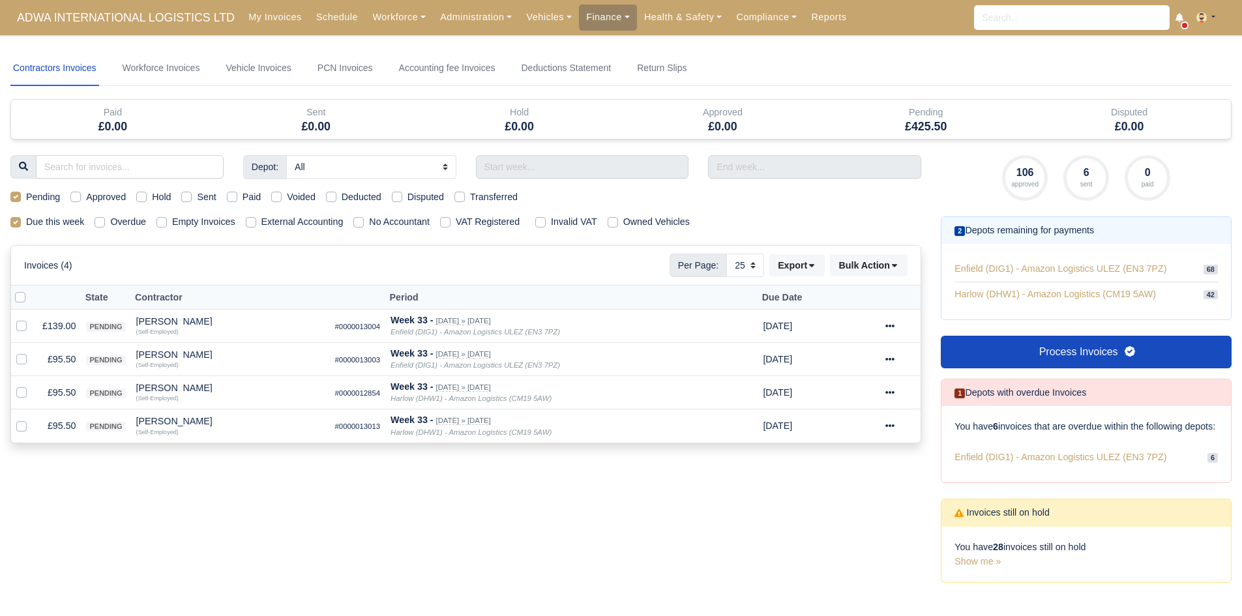
click at [213, 482] on div "Depot: All Enfield (DIG1) - Amazon Logistics ULEZ (EN3 7PZ) Harlow (DHW1) - Ama…" at bounding box center [466, 376] width 930 height 443
click at [175, 353] on div "[PERSON_NAME]" at bounding box center [230, 354] width 188 height 9
click at [246, 390] on button "Other Invoices" at bounding box center [301, 392] width 187 height 20
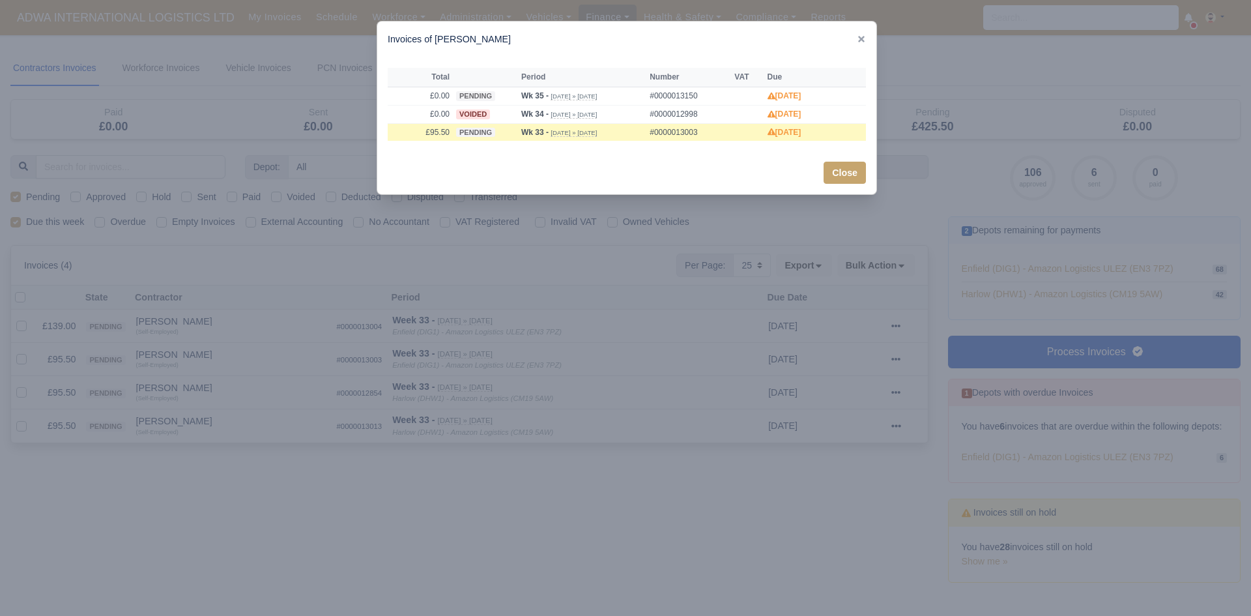
click at [179, 387] on div at bounding box center [625, 308] width 1251 height 616
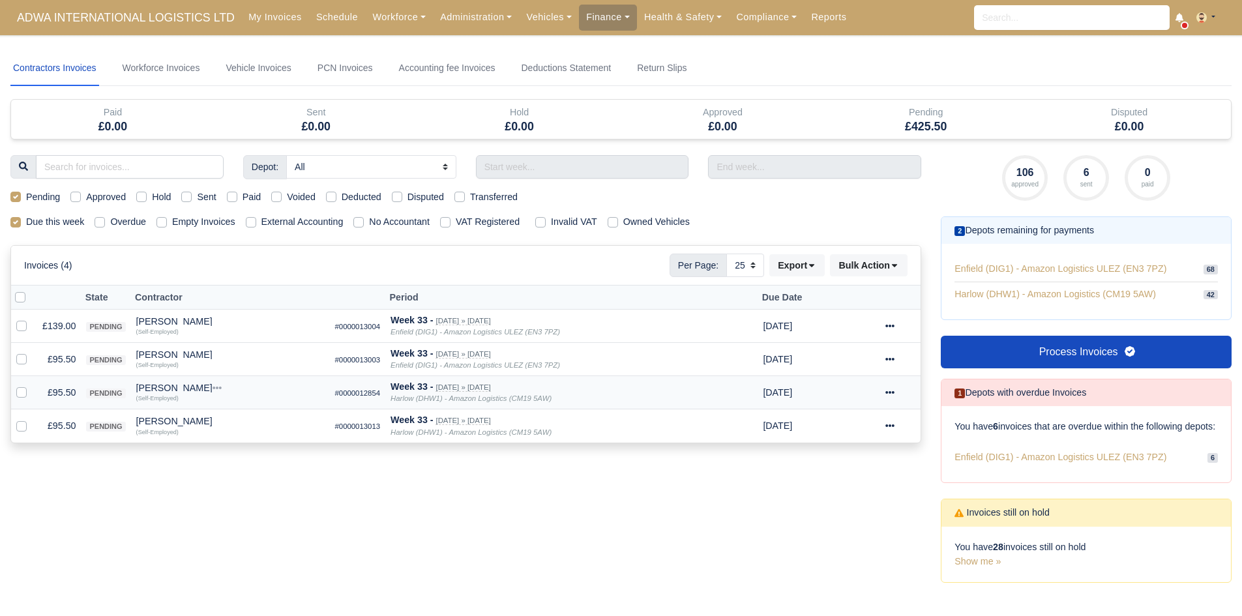
click at [155, 387] on div "[PERSON_NAME]" at bounding box center [230, 387] width 188 height 9
click at [240, 422] on button "Other Invoices" at bounding box center [301, 425] width 187 height 20
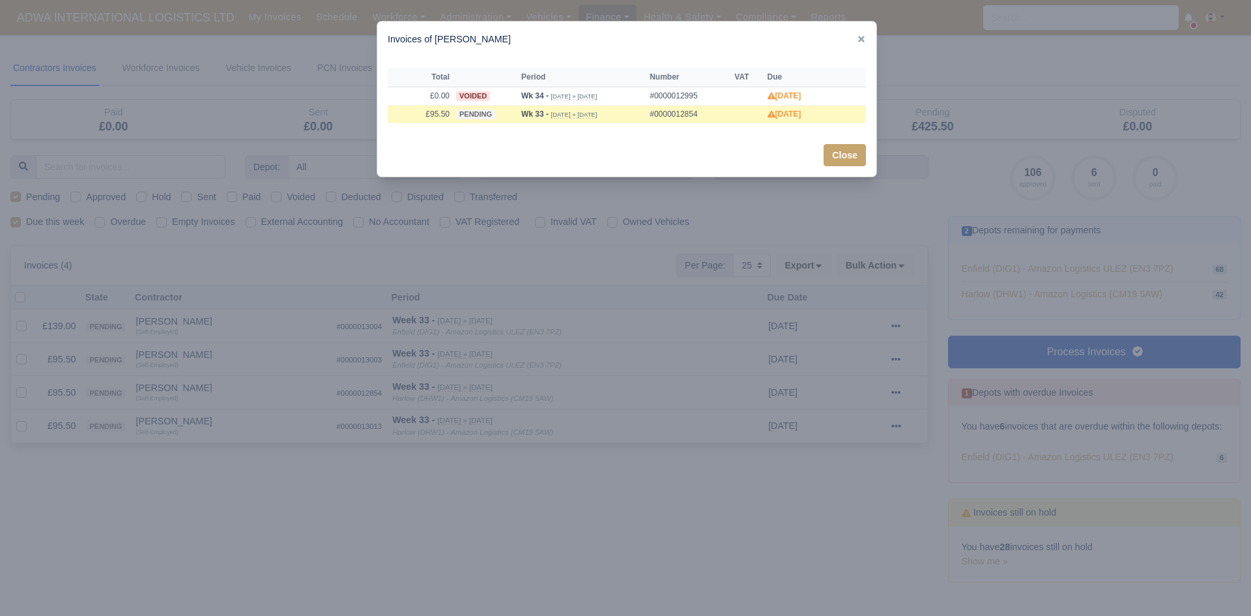
click at [209, 414] on div at bounding box center [625, 308] width 1251 height 616
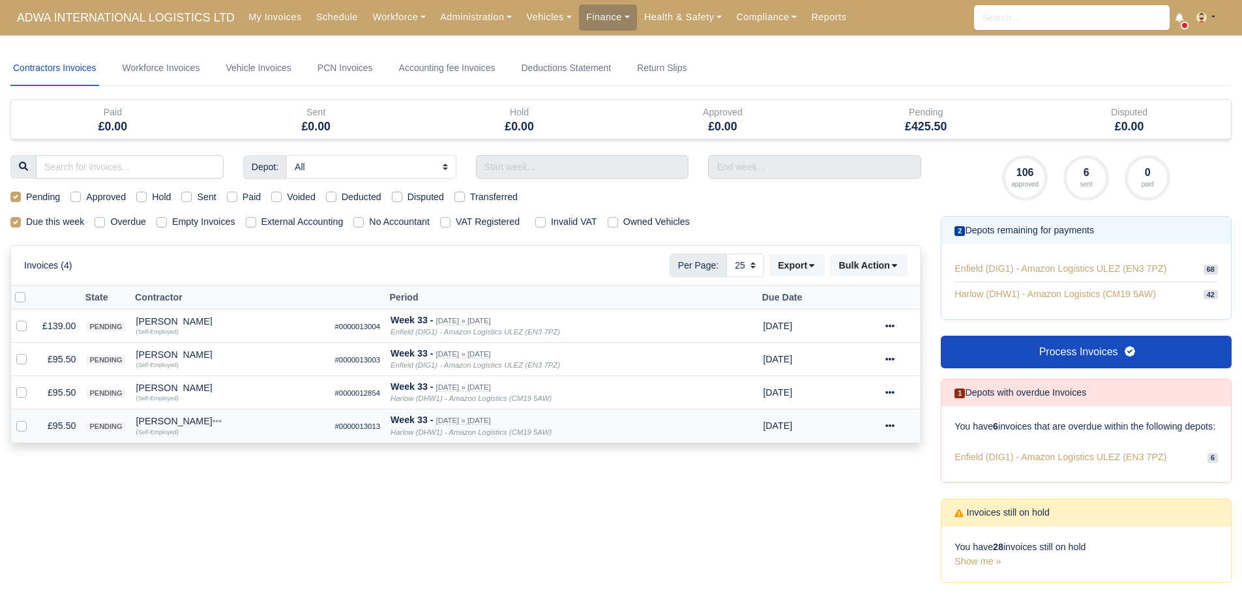
click at [192, 416] on div "[PERSON_NAME]" at bounding box center [230, 420] width 188 height 9
click at [243, 454] on button "Other Invoices" at bounding box center [301, 458] width 187 height 20
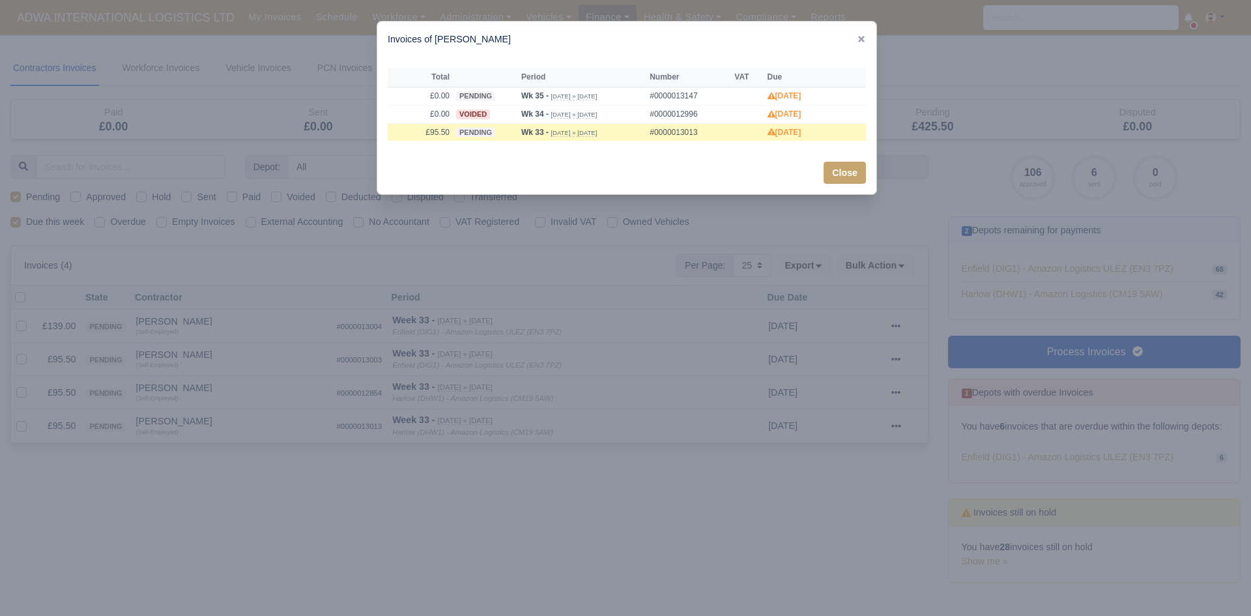
click at [220, 452] on div at bounding box center [625, 308] width 1251 height 616
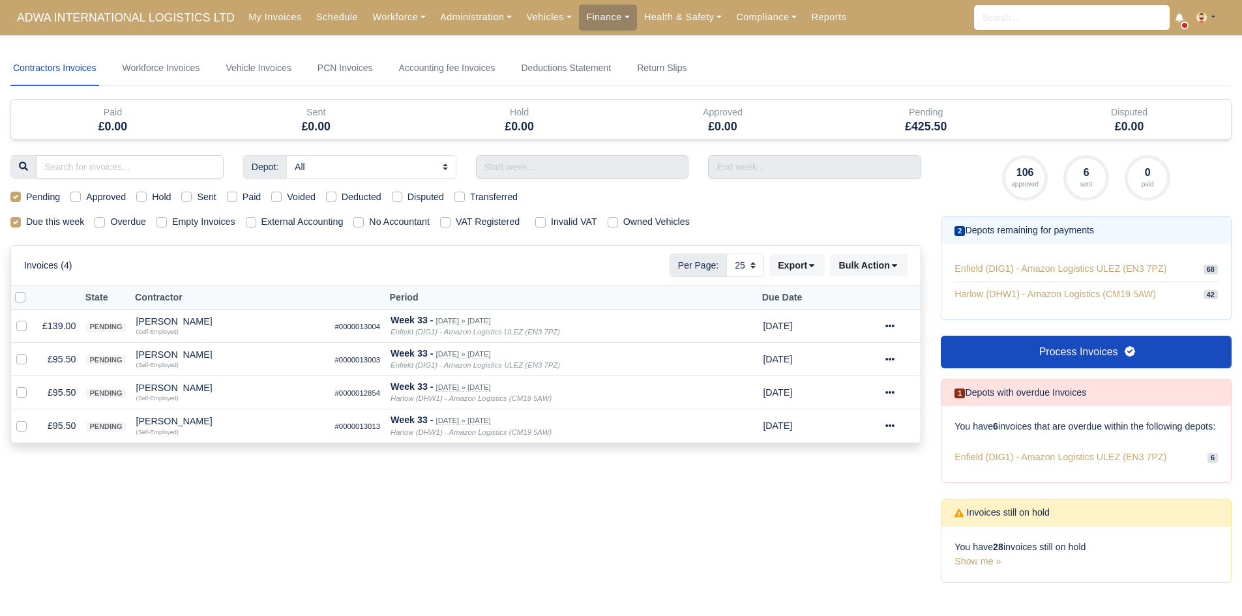
click at [31, 290] on label at bounding box center [31, 290] width 0 height 0
click at [22, 298] on input "checkbox" at bounding box center [20, 295] width 10 height 10
checkbox input "true"
click at [852, 272] on button "Bulk Action" at bounding box center [869, 265] width 78 height 22
click at [851, 328] on div "Approve" at bounding box center [848, 331] width 116 height 20
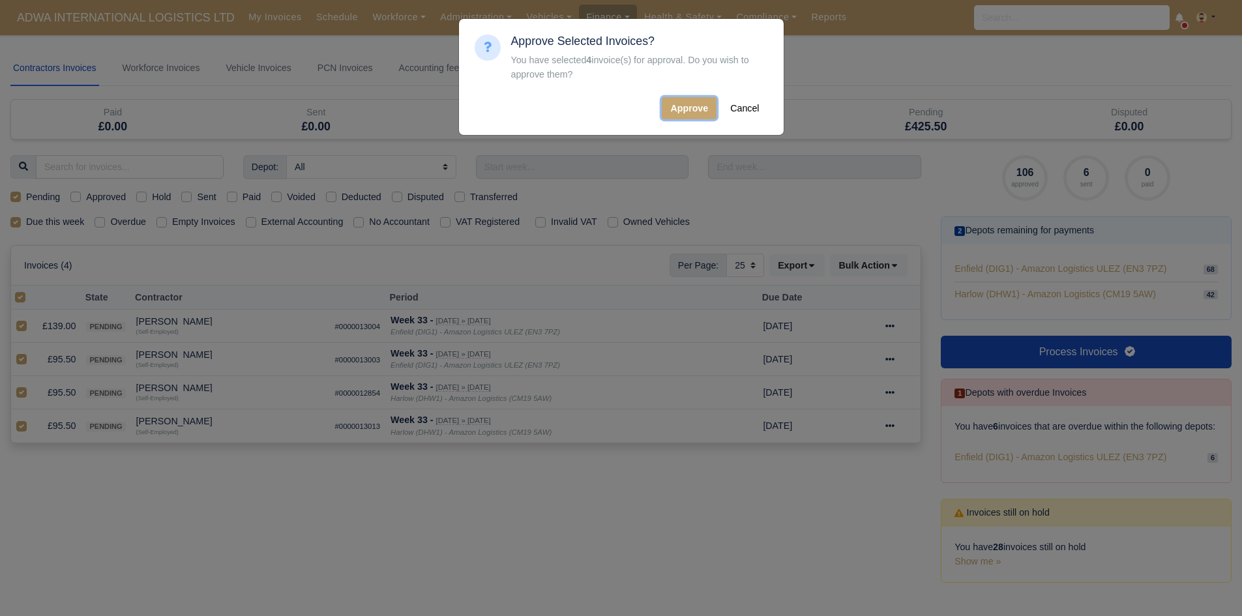
click at [680, 102] on button "Approve" at bounding box center [689, 108] width 55 height 22
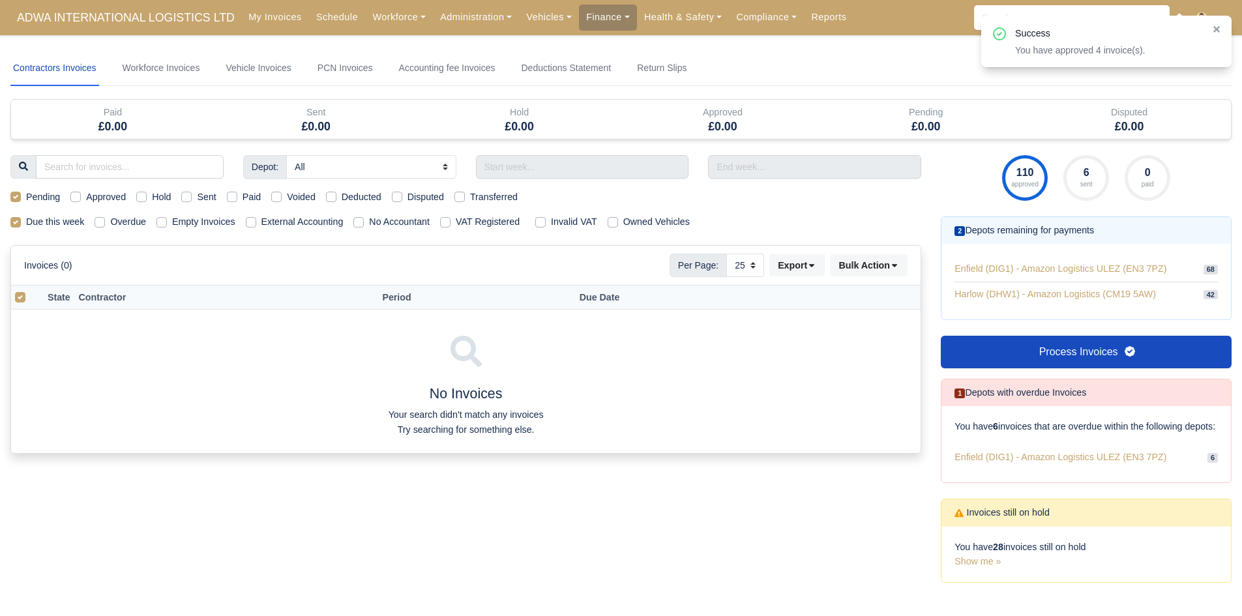
click at [45, 194] on label "Pending" at bounding box center [43, 197] width 34 height 15
click at [21, 194] on input "Pending" at bounding box center [15, 195] width 10 height 10
checkbox input "false"
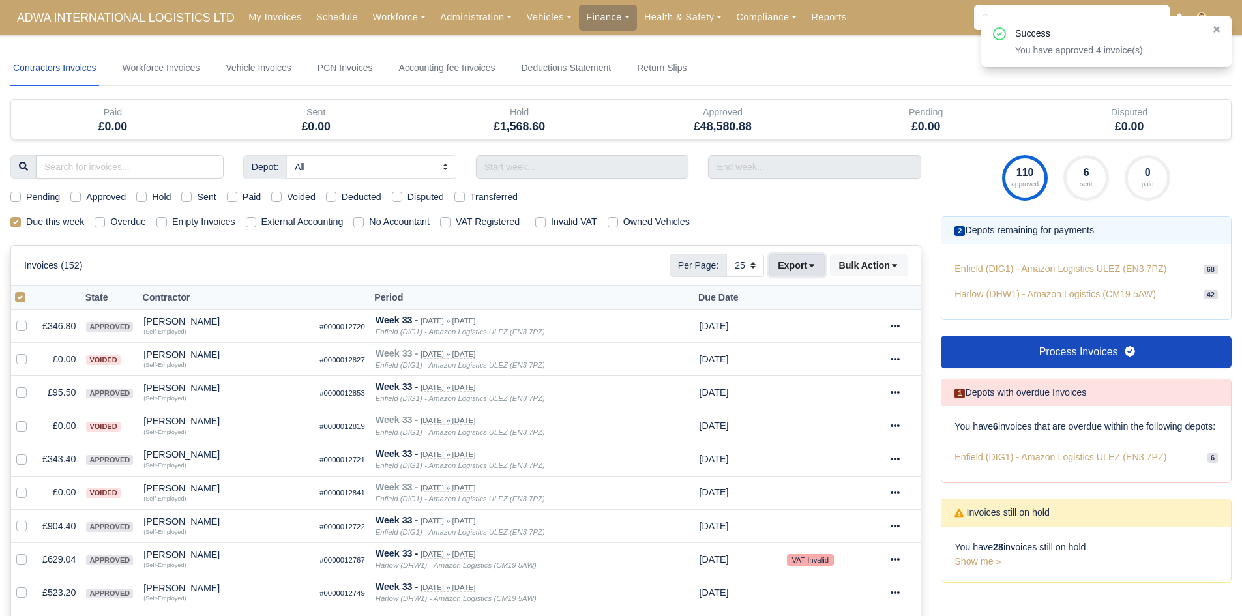
click at [789, 268] on button "Export" at bounding box center [796, 265] width 55 height 22
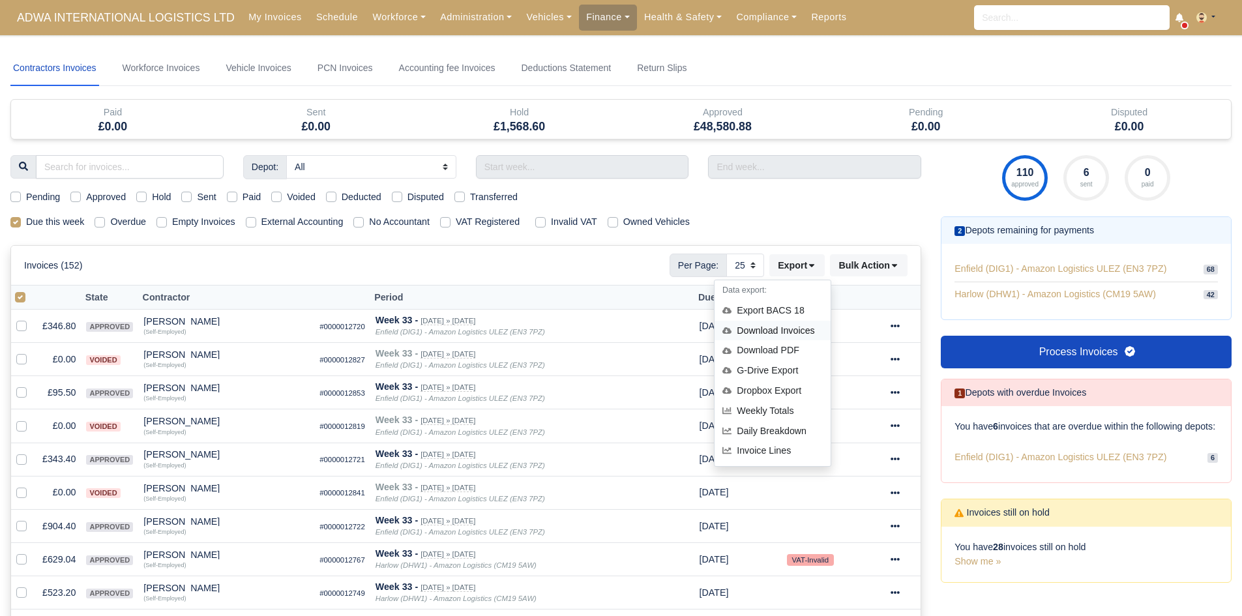
click at [761, 329] on div "Download Invoices" at bounding box center [772, 331] width 116 height 20
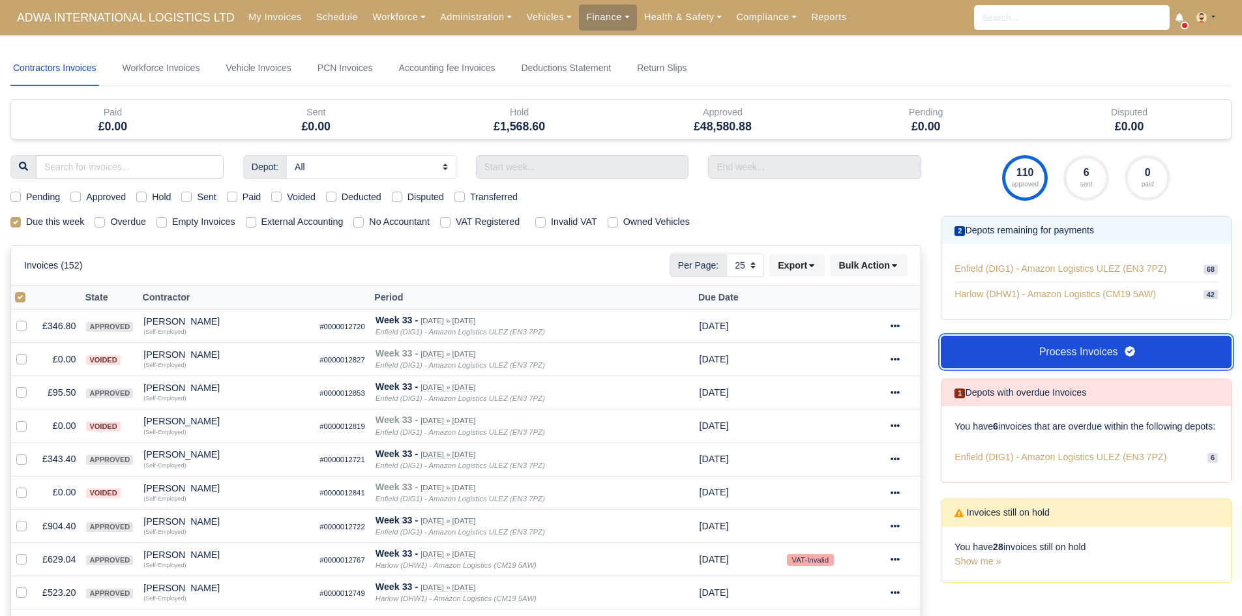
click at [1073, 342] on link "Process Invoices" at bounding box center [1086, 352] width 291 height 33
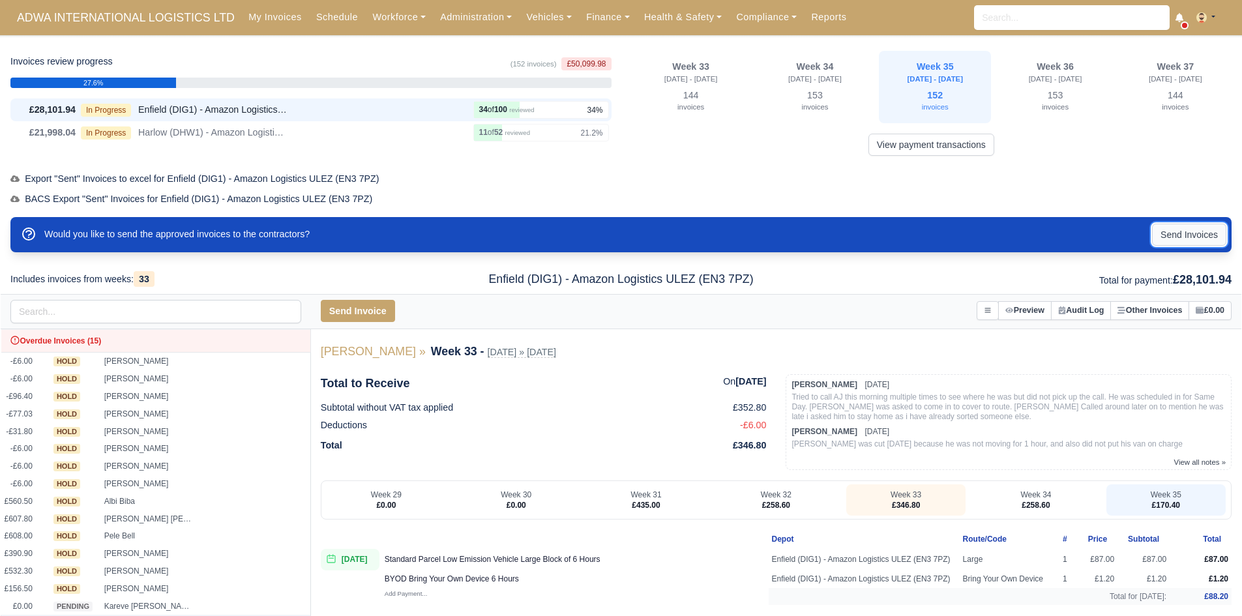
click at [1176, 235] on button "Send Invoices" at bounding box center [1189, 235] width 74 height 22
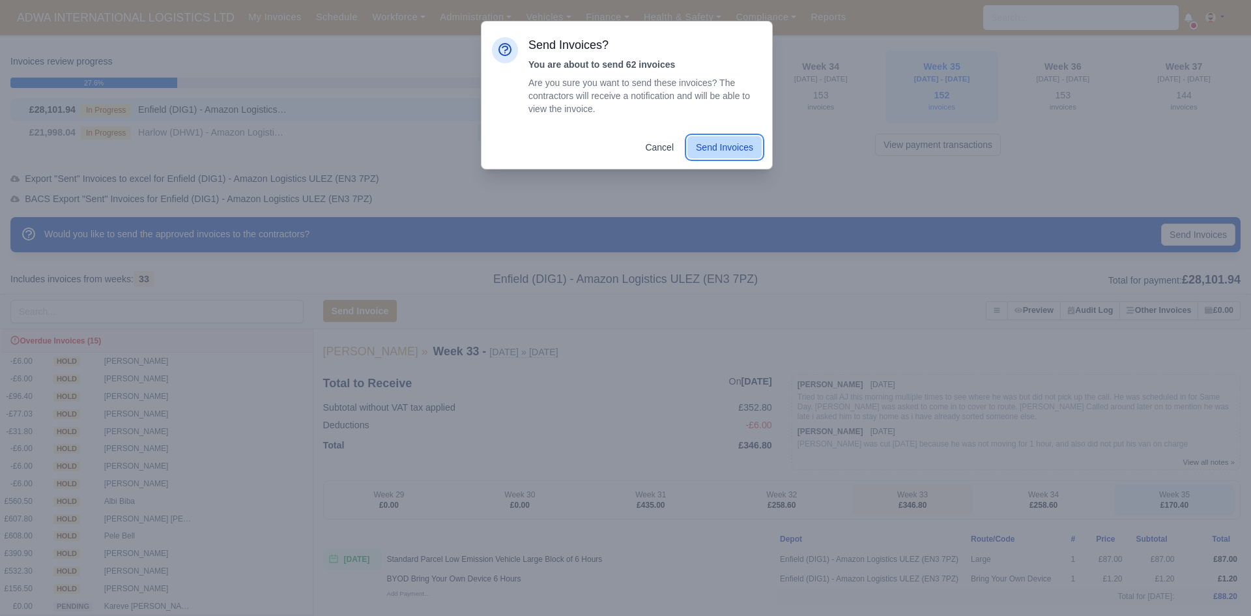
click at [718, 138] on button "Send Invoices" at bounding box center [725, 147] width 74 height 22
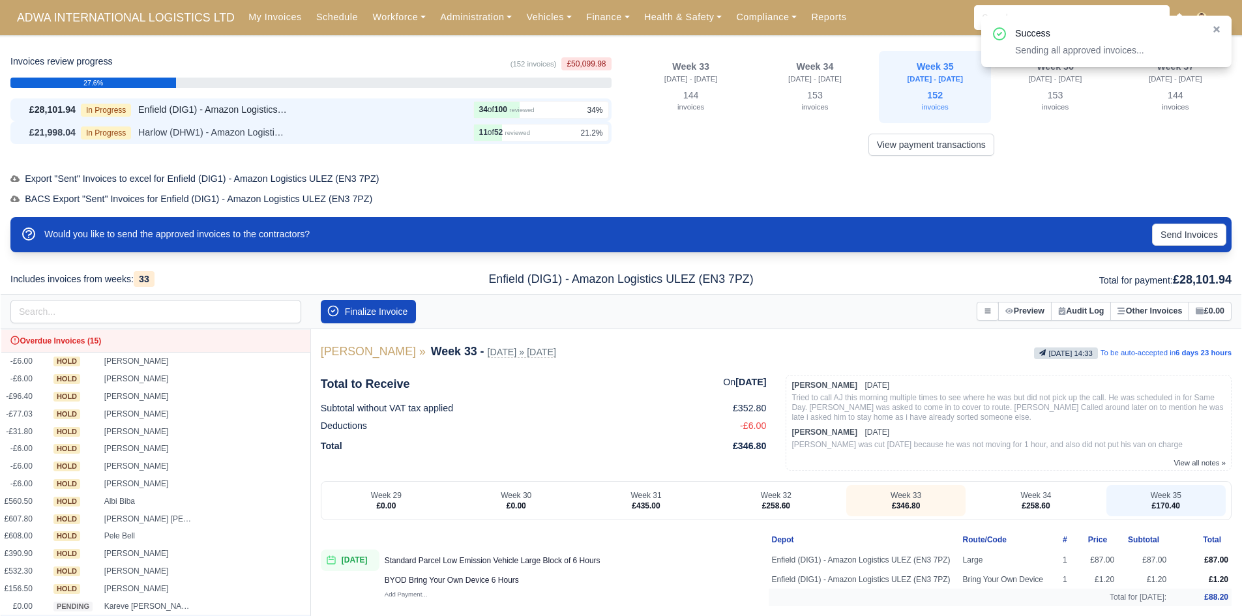
click at [322, 124] on div "£21,998.04 In Progress Harlow (DHW1) - Amazon Logistics (CM19 5AW) 11 52 review…" at bounding box center [310, 132] width 601 height 23
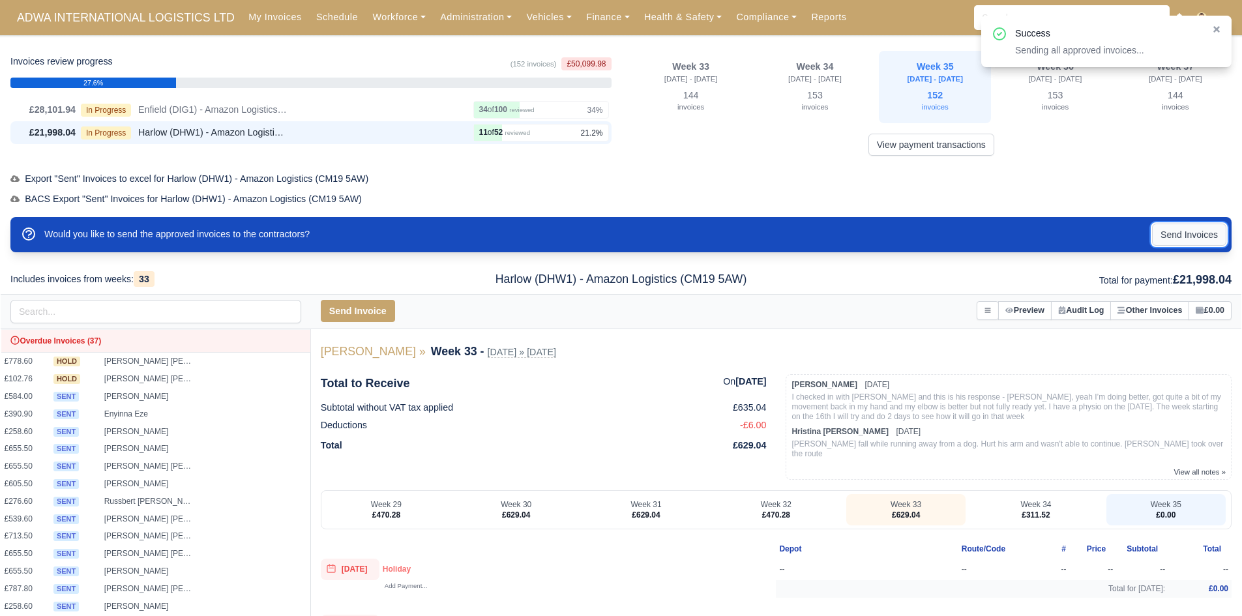
click at [1156, 233] on button "Send Invoices" at bounding box center [1189, 235] width 74 height 22
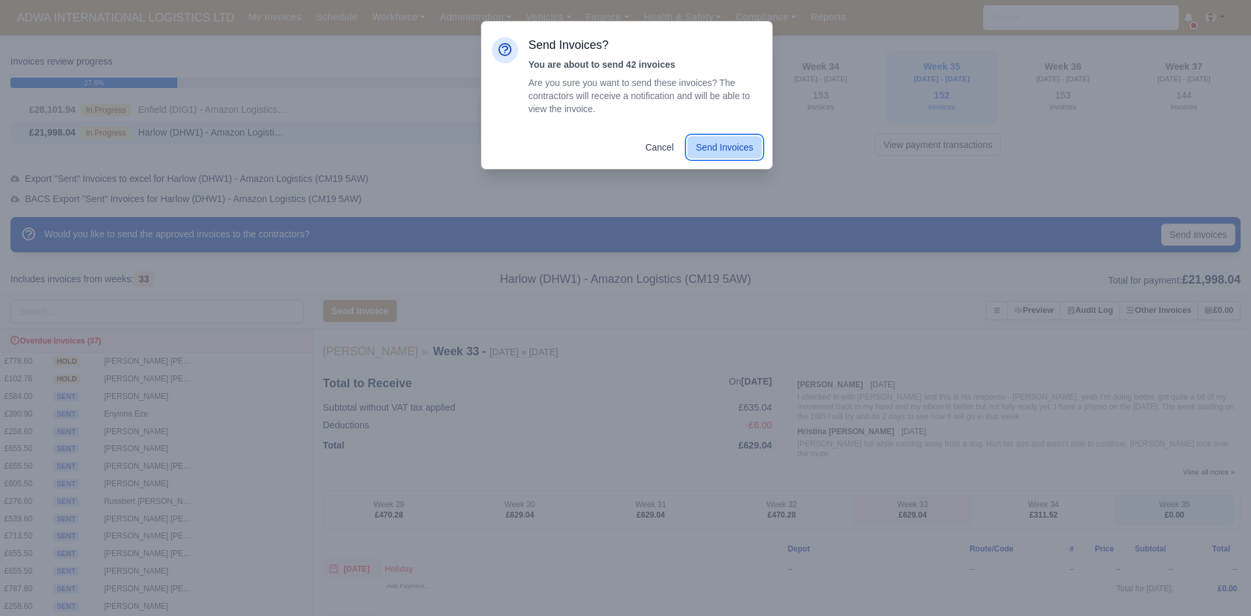
click at [741, 158] on button "Send Invoices" at bounding box center [725, 147] width 74 height 22
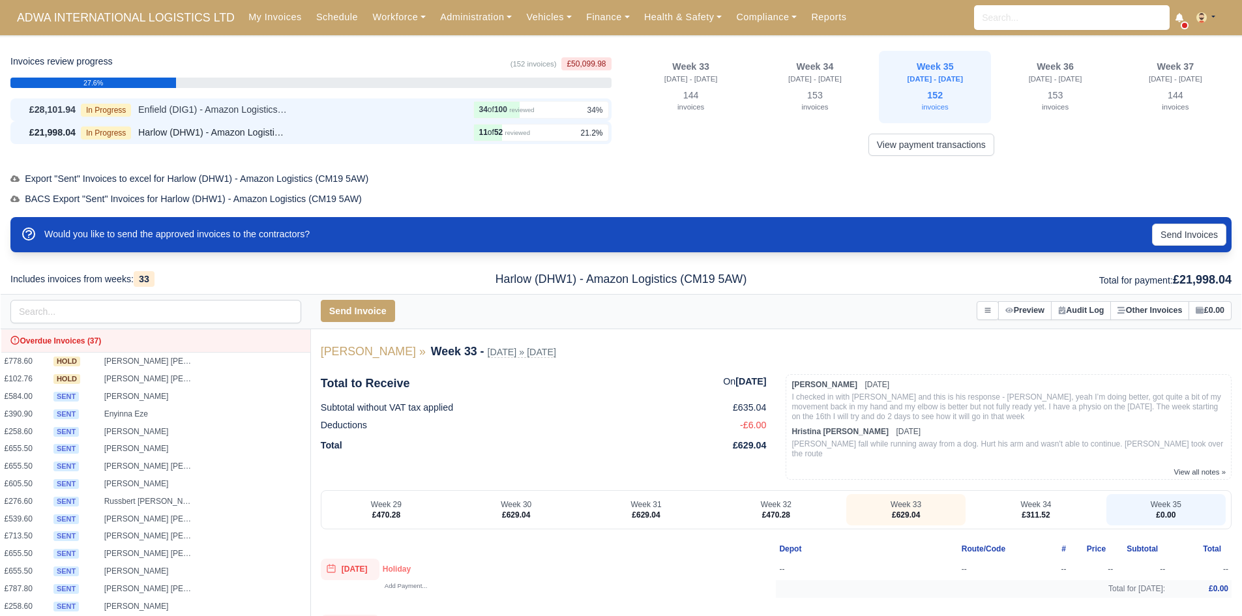
click at [385, 115] on div "In Progress Enfield (DIG1) - Amazon Logistics ULEZ (EN3 7PZ)" at bounding box center [274, 109] width 387 height 15
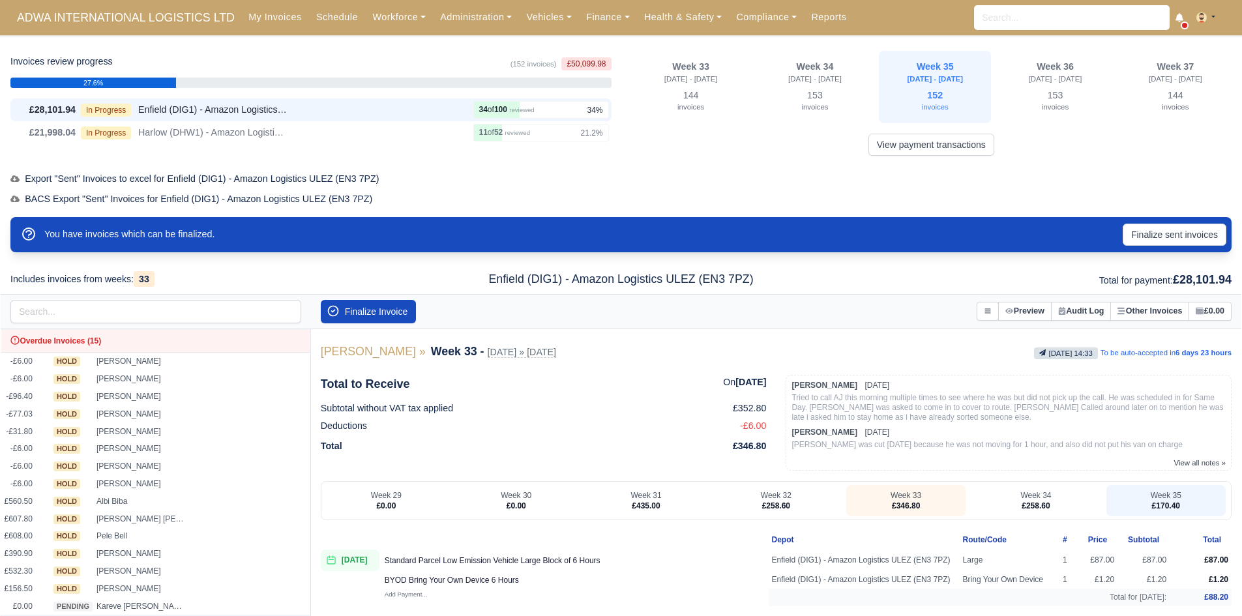
click at [1142, 227] on button "Finalize sent invoices" at bounding box center [1174, 235] width 104 height 22
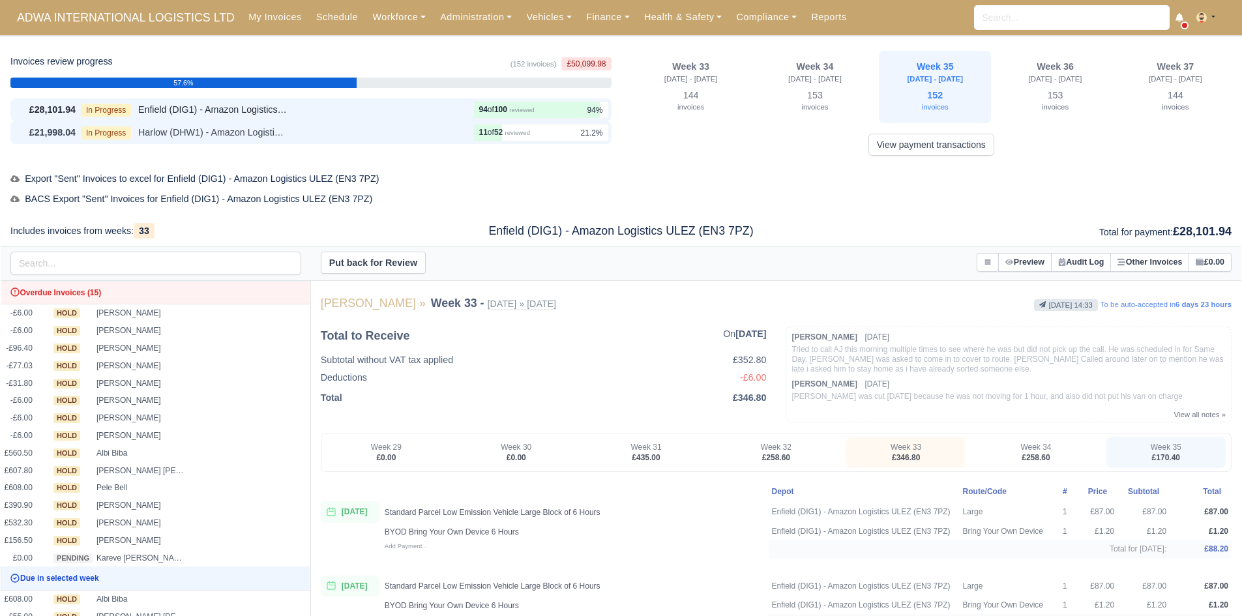
click at [398, 130] on div "In Progress Harlow (DHW1) - Amazon Logistics (CM19 5AW)" at bounding box center [274, 132] width 387 height 15
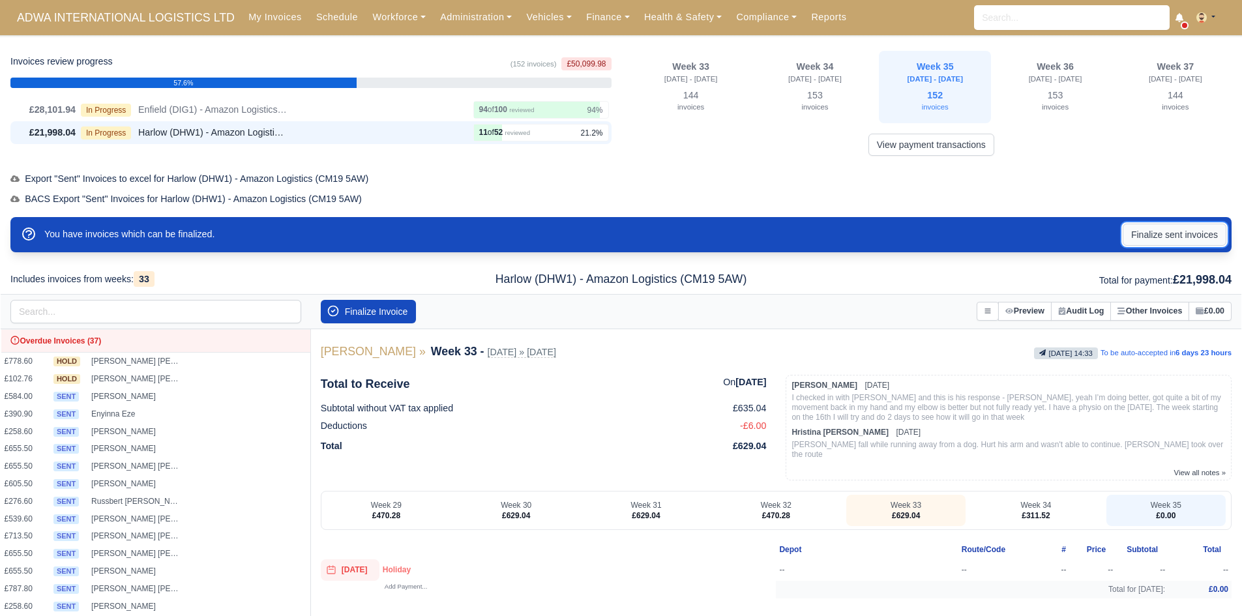
click at [1202, 227] on button "Finalize sent invoices" at bounding box center [1174, 235] width 104 height 22
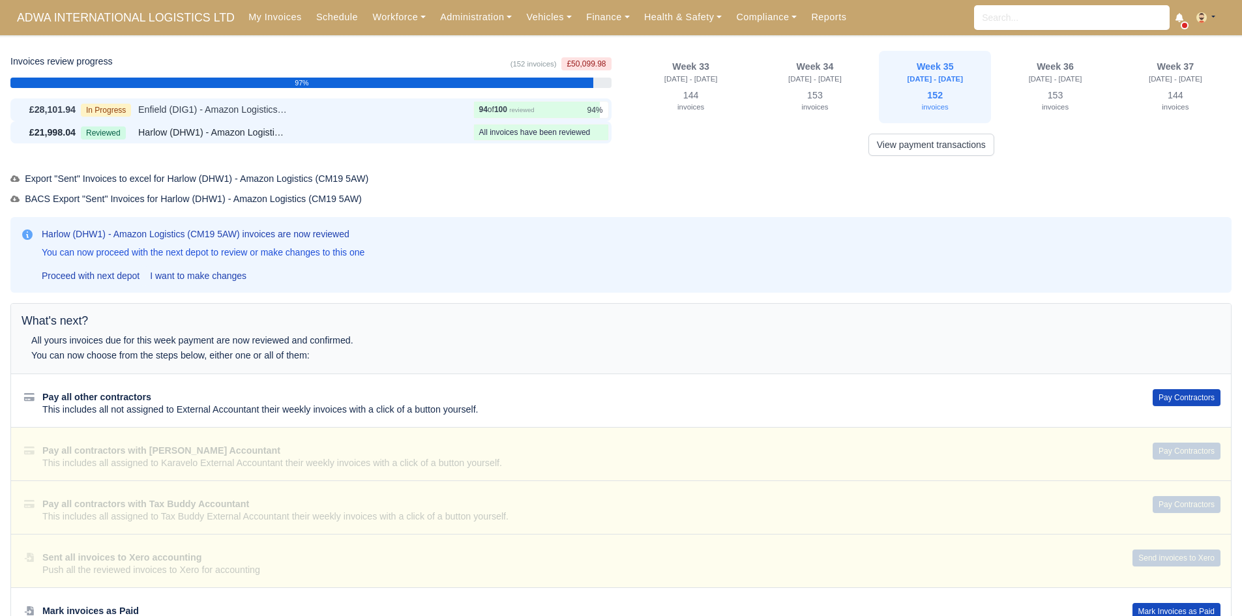
click at [428, 111] on div "In Progress Enfield (DIG1) - Amazon Logistics ULEZ (EN3 7PZ)" at bounding box center [274, 109] width 387 height 15
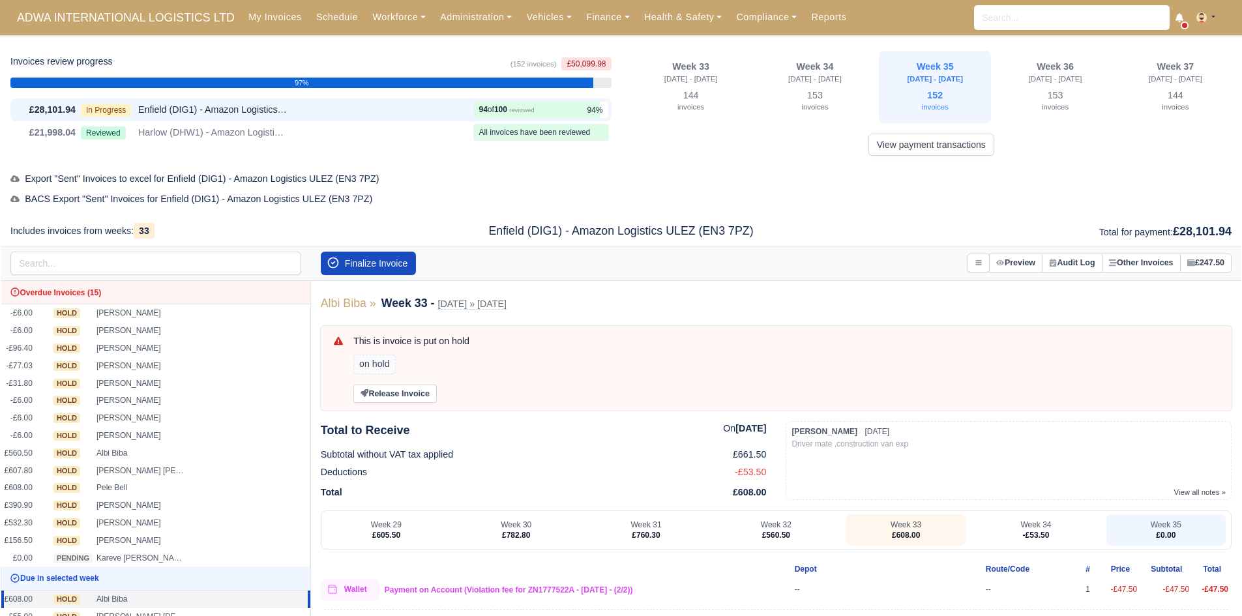
click at [380, 276] on div "Finalize Invoice Void Invoice Timesheet" at bounding box center [621, 263] width 1240 height 35
click at [391, 267] on button "Finalize Invoice" at bounding box center [369, 263] width 96 height 23
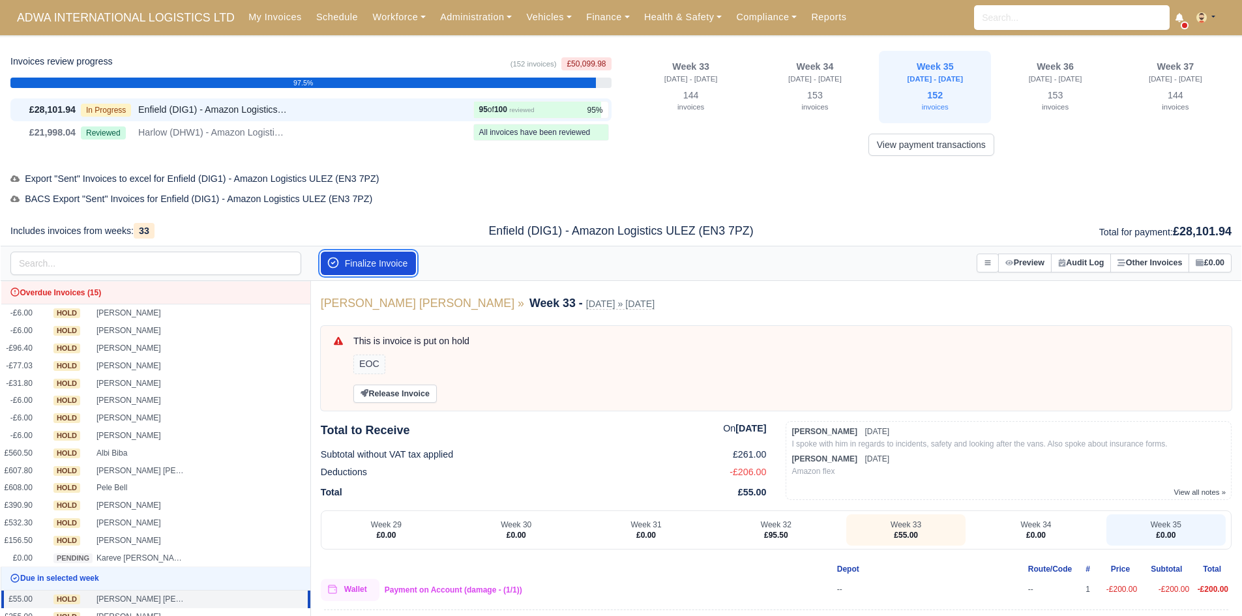
click at [391, 267] on button "Finalize Invoice" at bounding box center [369, 263] width 96 height 23
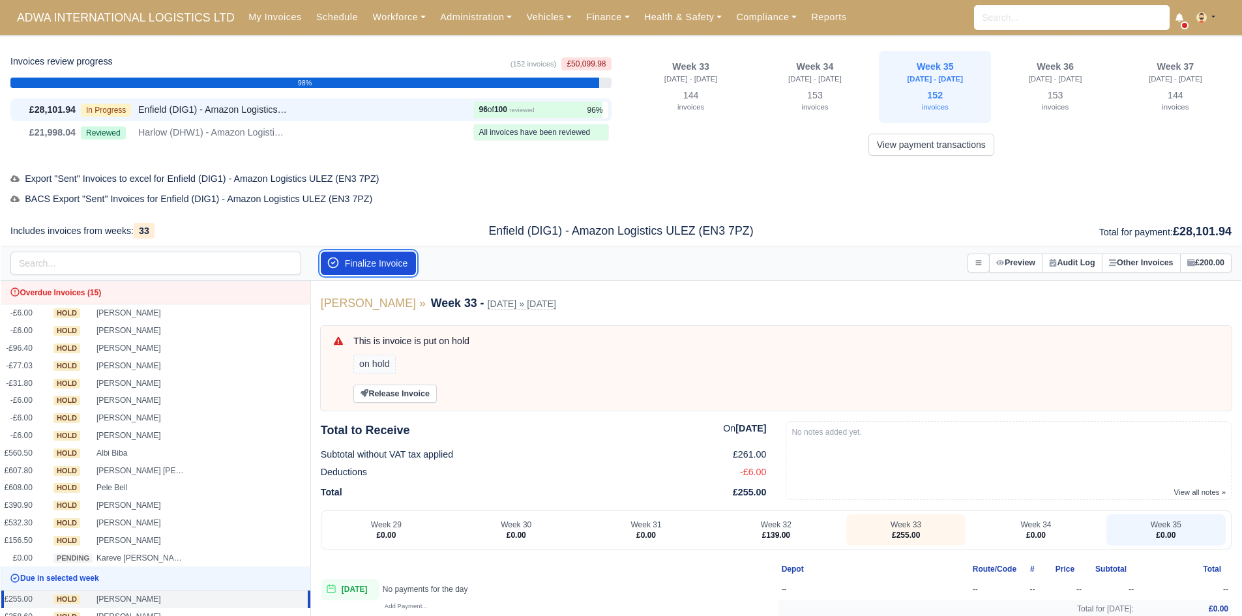
click at [391, 267] on button "Finalize Invoice" at bounding box center [369, 263] width 96 height 23
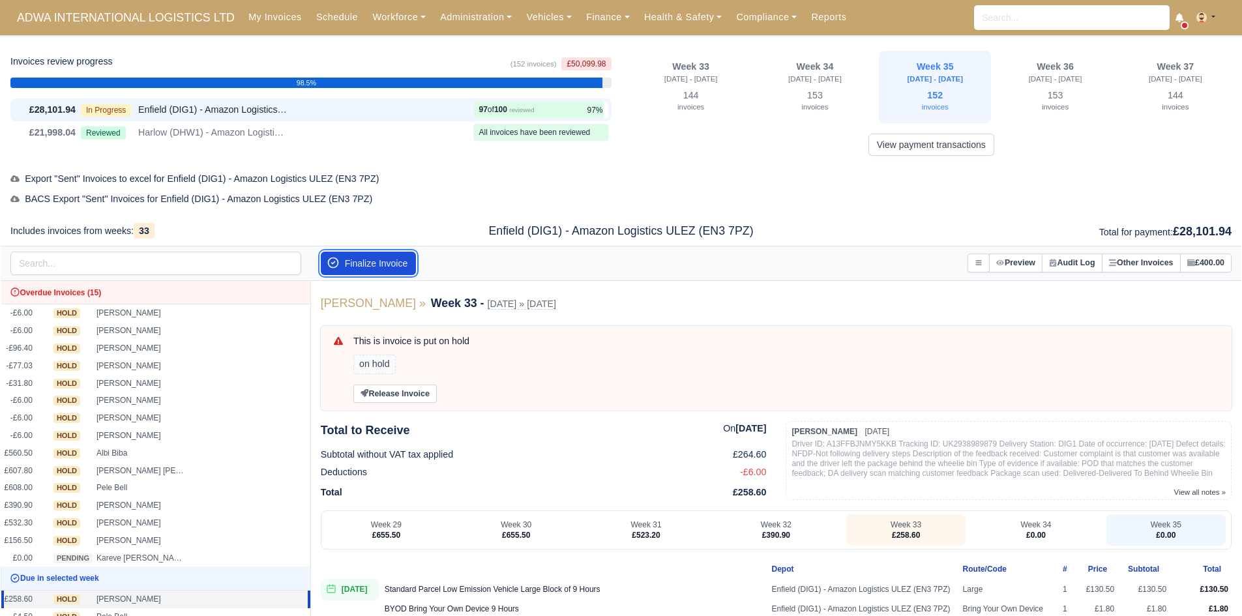
click at [392, 266] on button "Finalize Invoice" at bounding box center [369, 263] width 96 height 23
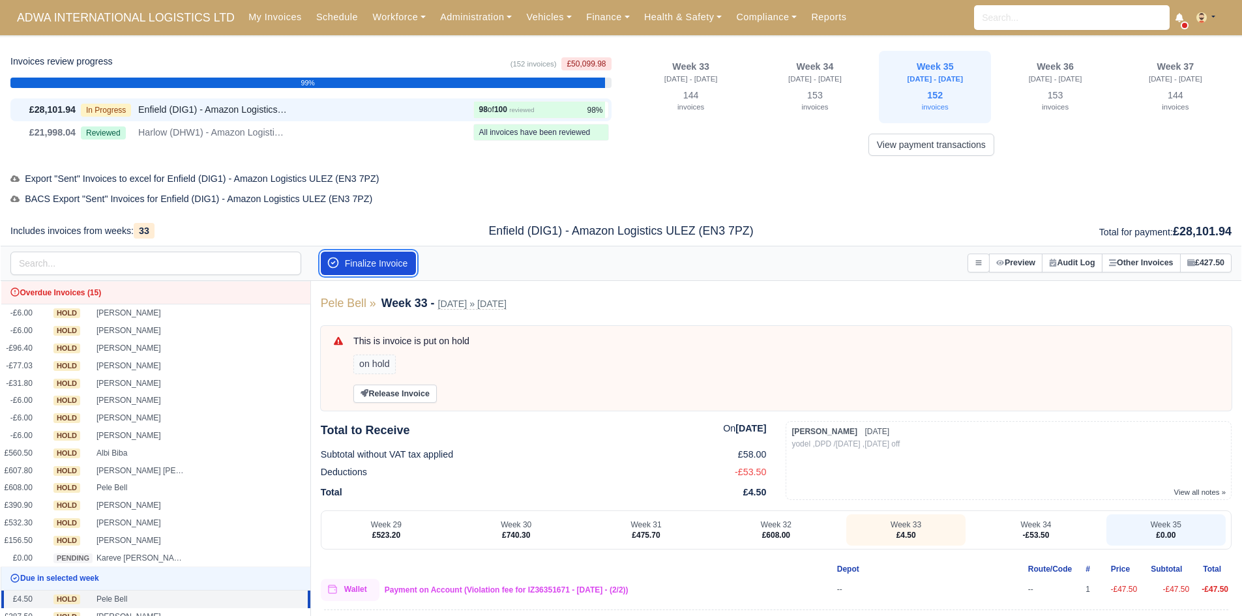
click at [392, 266] on button "Finalize Invoice" at bounding box center [369, 263] width 96 height 23
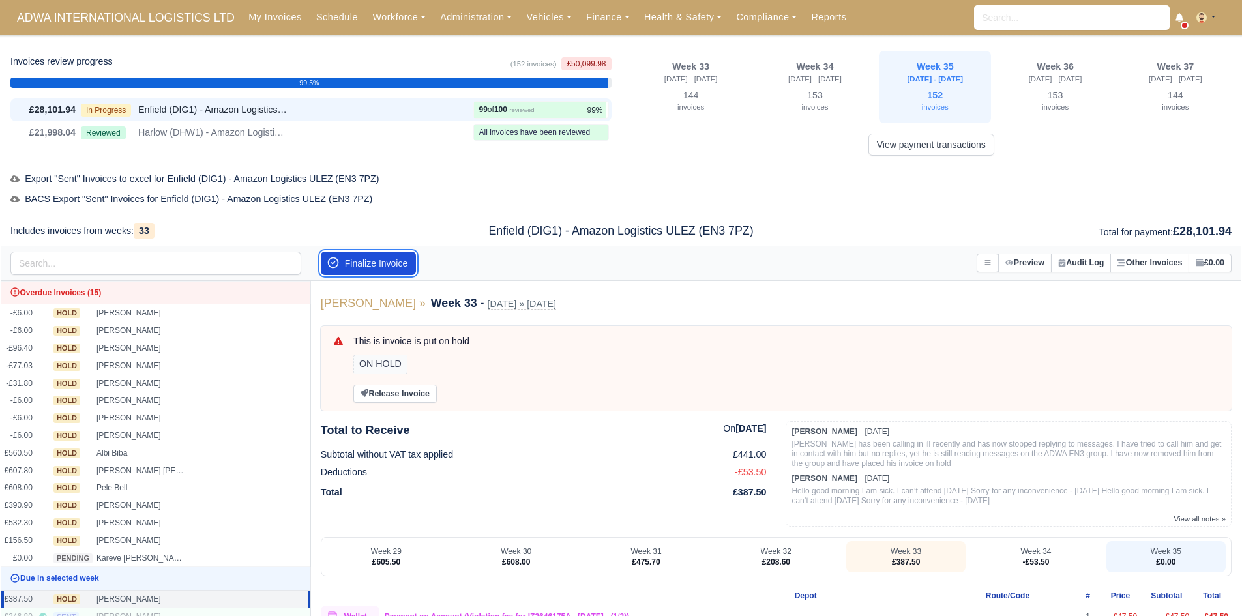
click at [392, 266] on button "Finalize Invoice" at bounding box center [369, 263] width 96 height 23
